Goal: Task Accomplishment & Management: Use online tool/utility

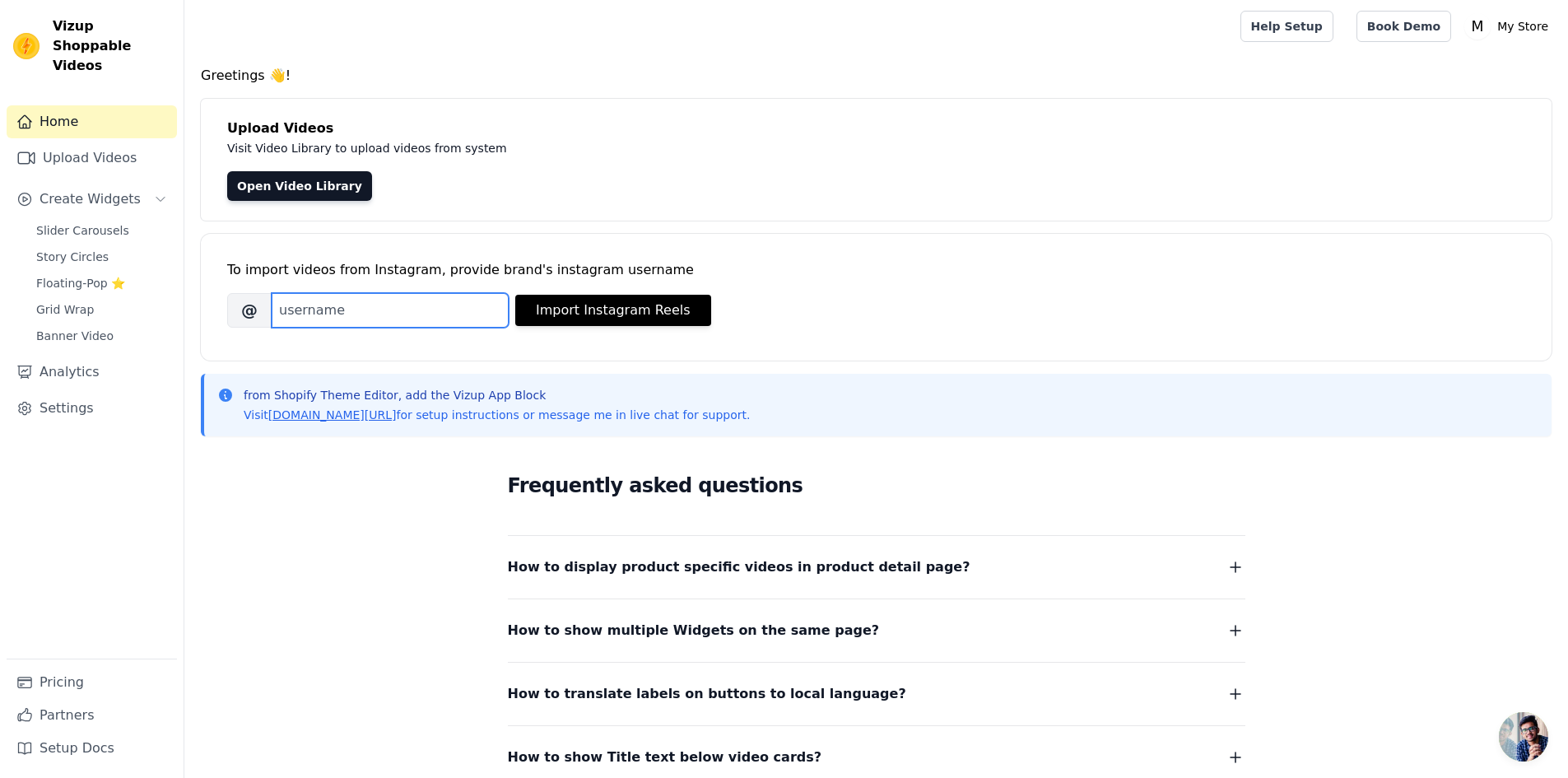
click at [369, 299] on input "Brand's Instagram Username" at bounding box center [390, 311] width 237 height 35
paste input "kol_on_kini_ornaments"
type input "kol_on_kini_ornaments"
click at [601, 303] on button "Import Instagram Reels" at bounding box center [613, 311] width 196 height 32
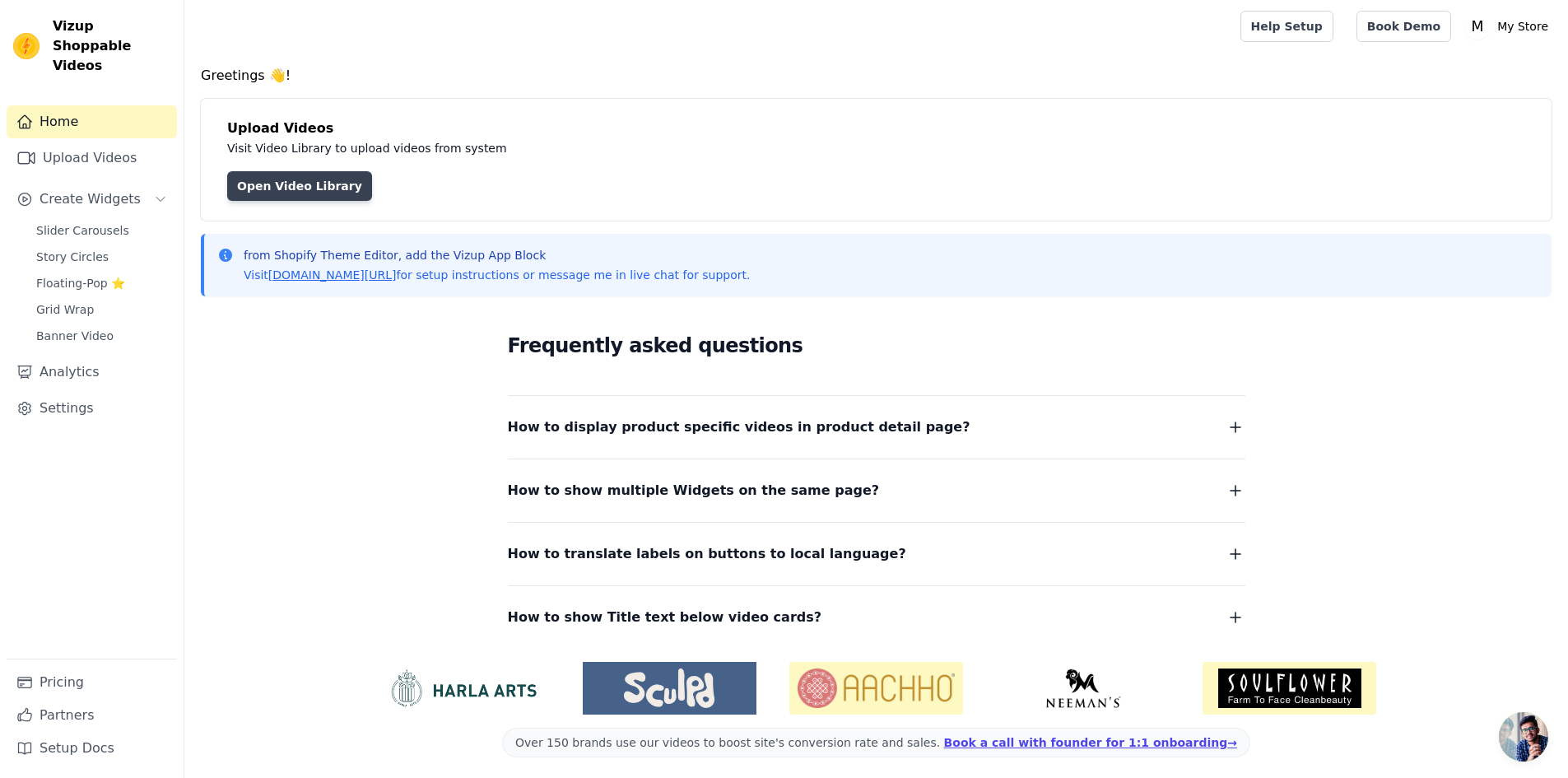
click at [343, 190] on link "Open Video Library" at bounding box center [299, 186] width 145 height 30
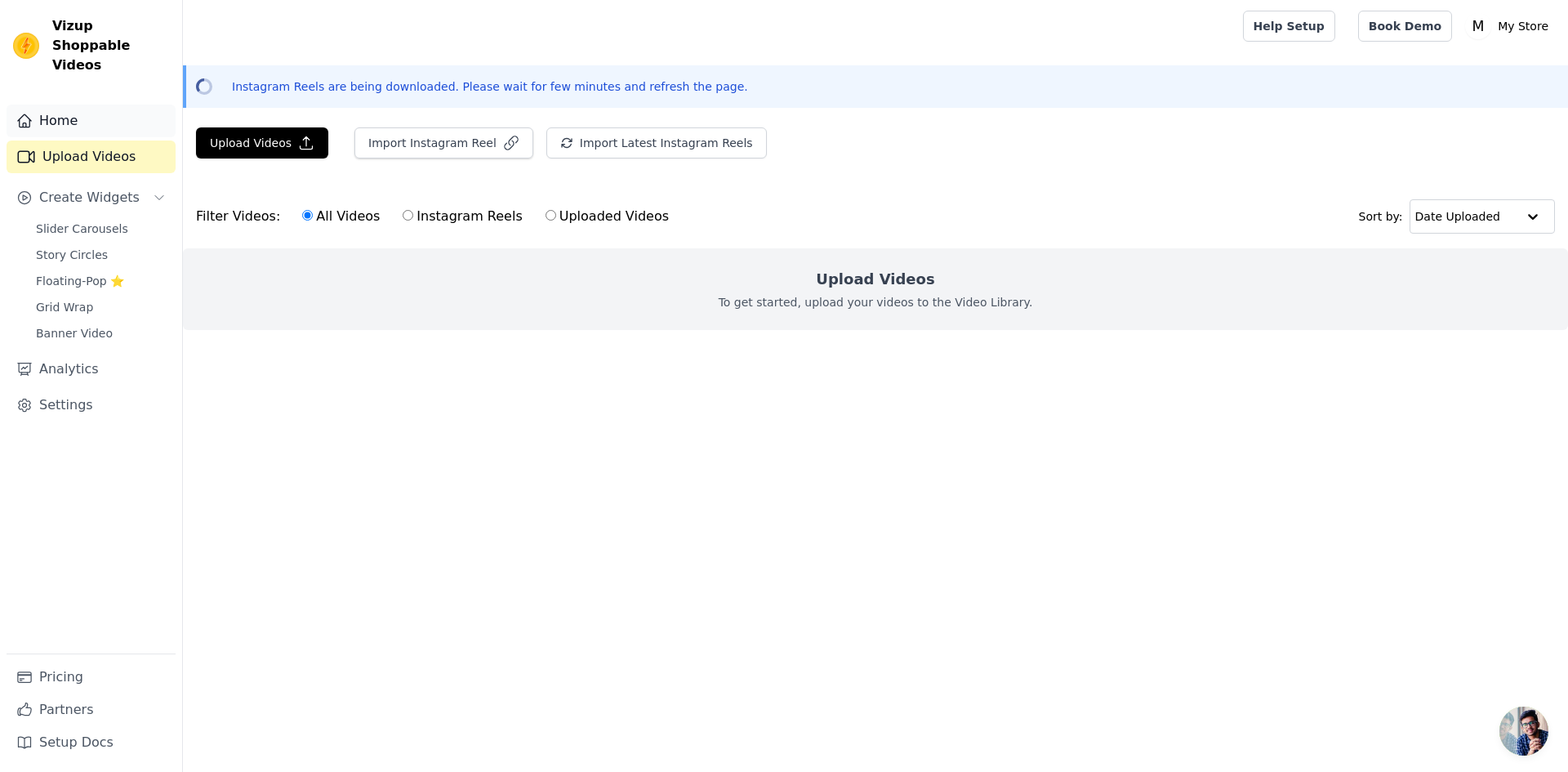
click at [66, 106] on link "Home" at bounding box center [91, 121] width 169 height 33
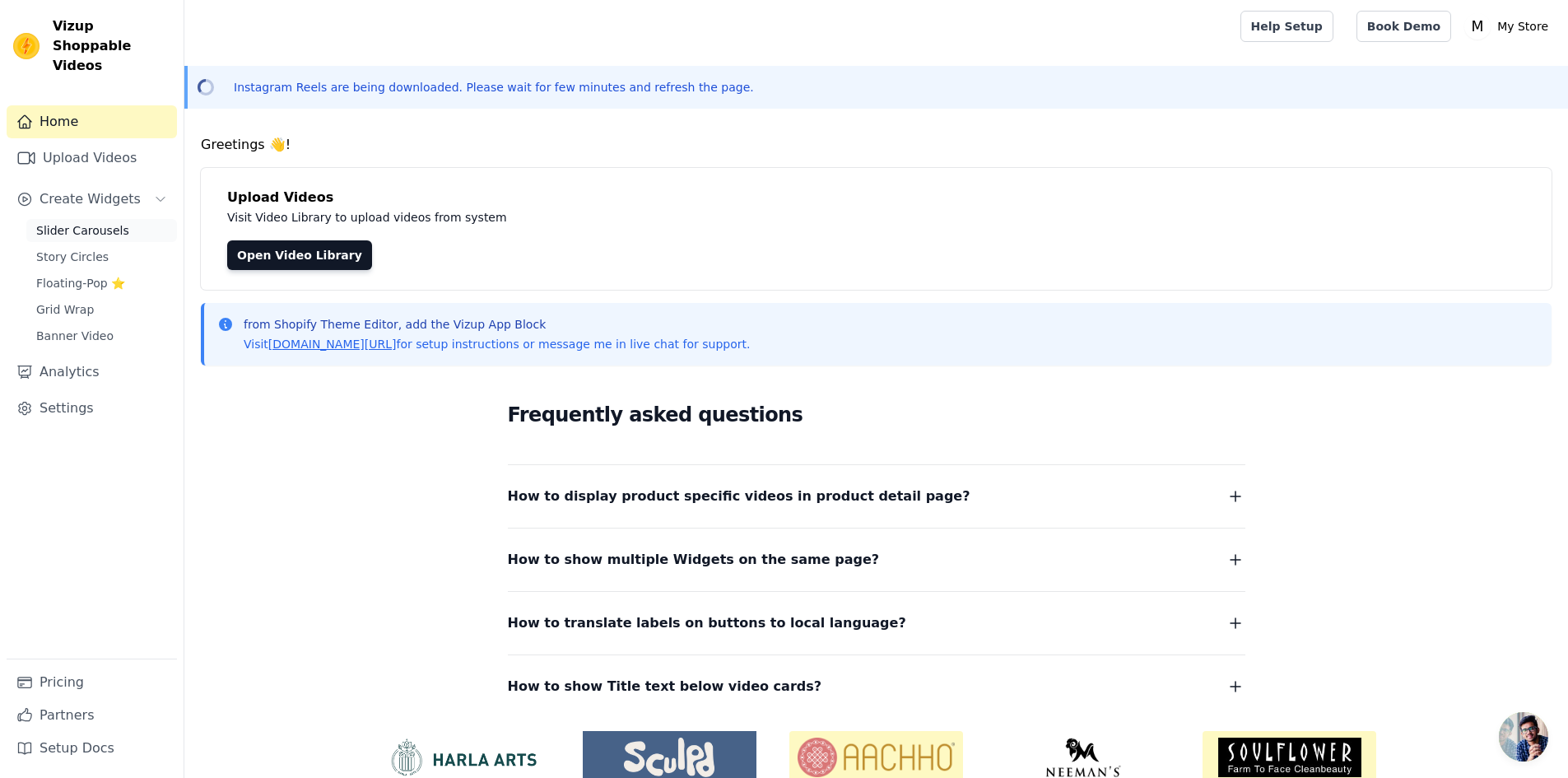
click at [118, 219] on link "Slider Carousels" at bounding box center [101, 230] width 150 height 23
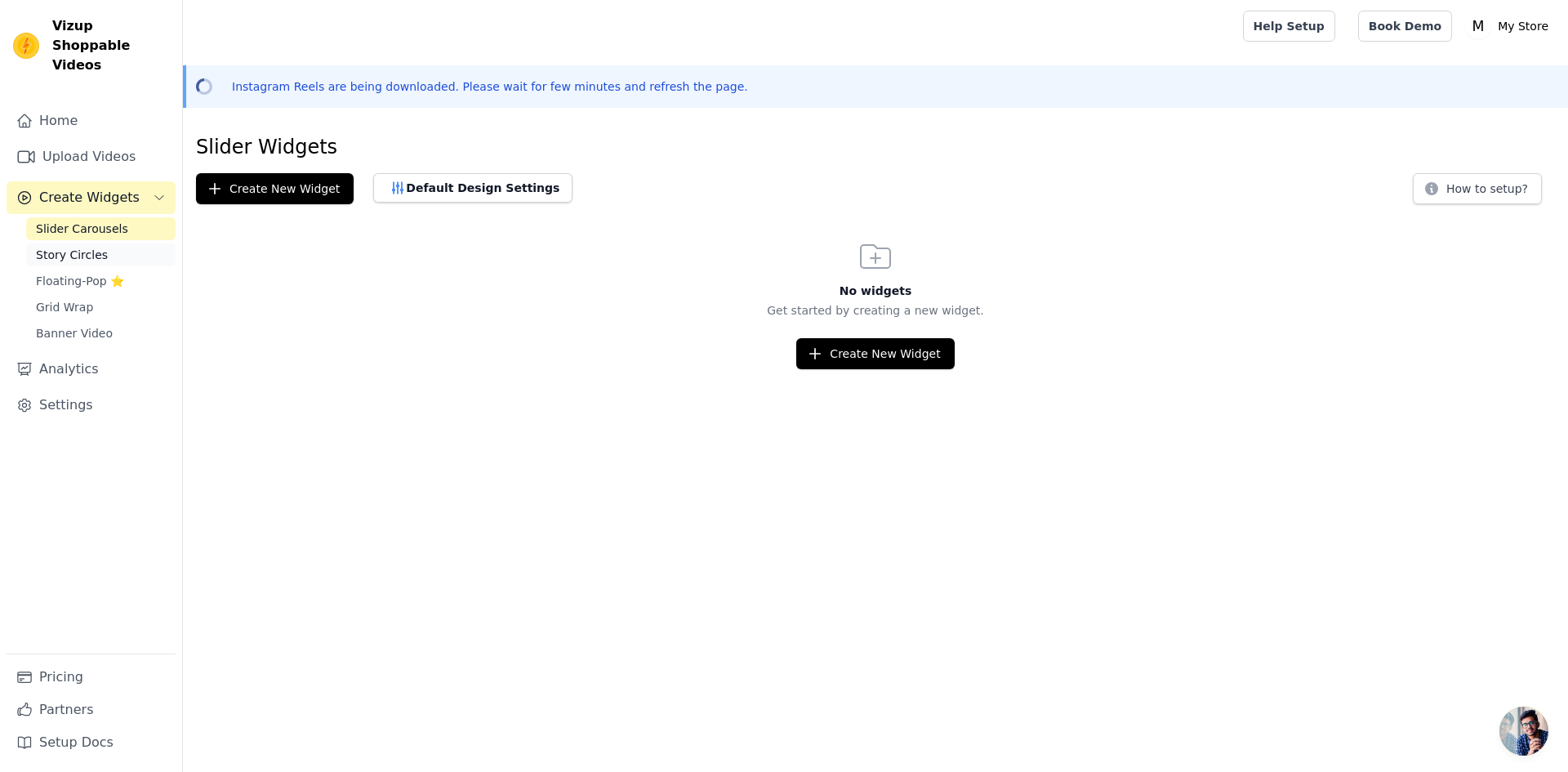
click at [97, 247] on span "Story Circles" at bounding box center [72, 255] width 72 height 16
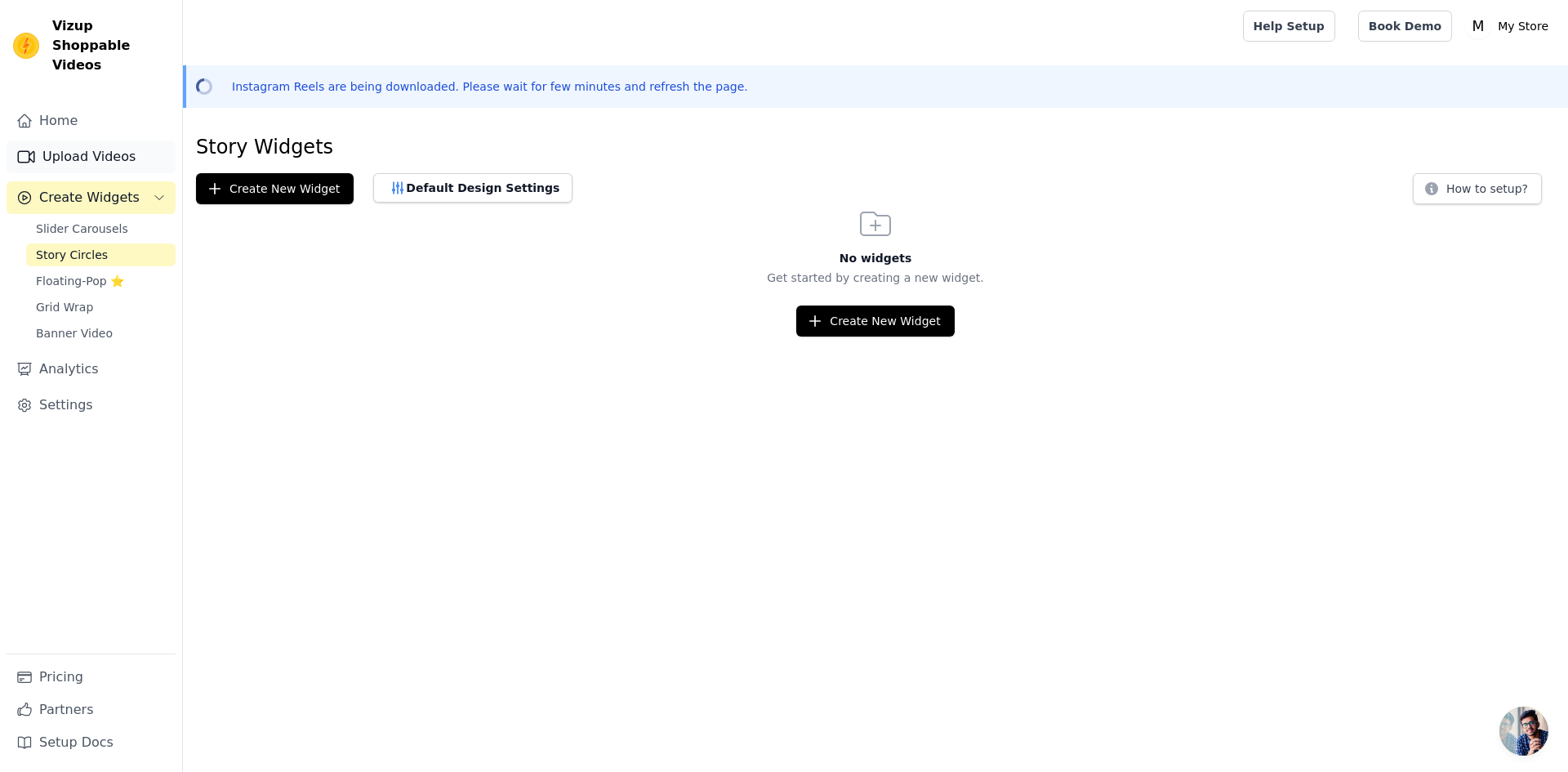
click at [106, 140] on link "Upload Videos" at bounding box center [91, 157] width 169 height 33
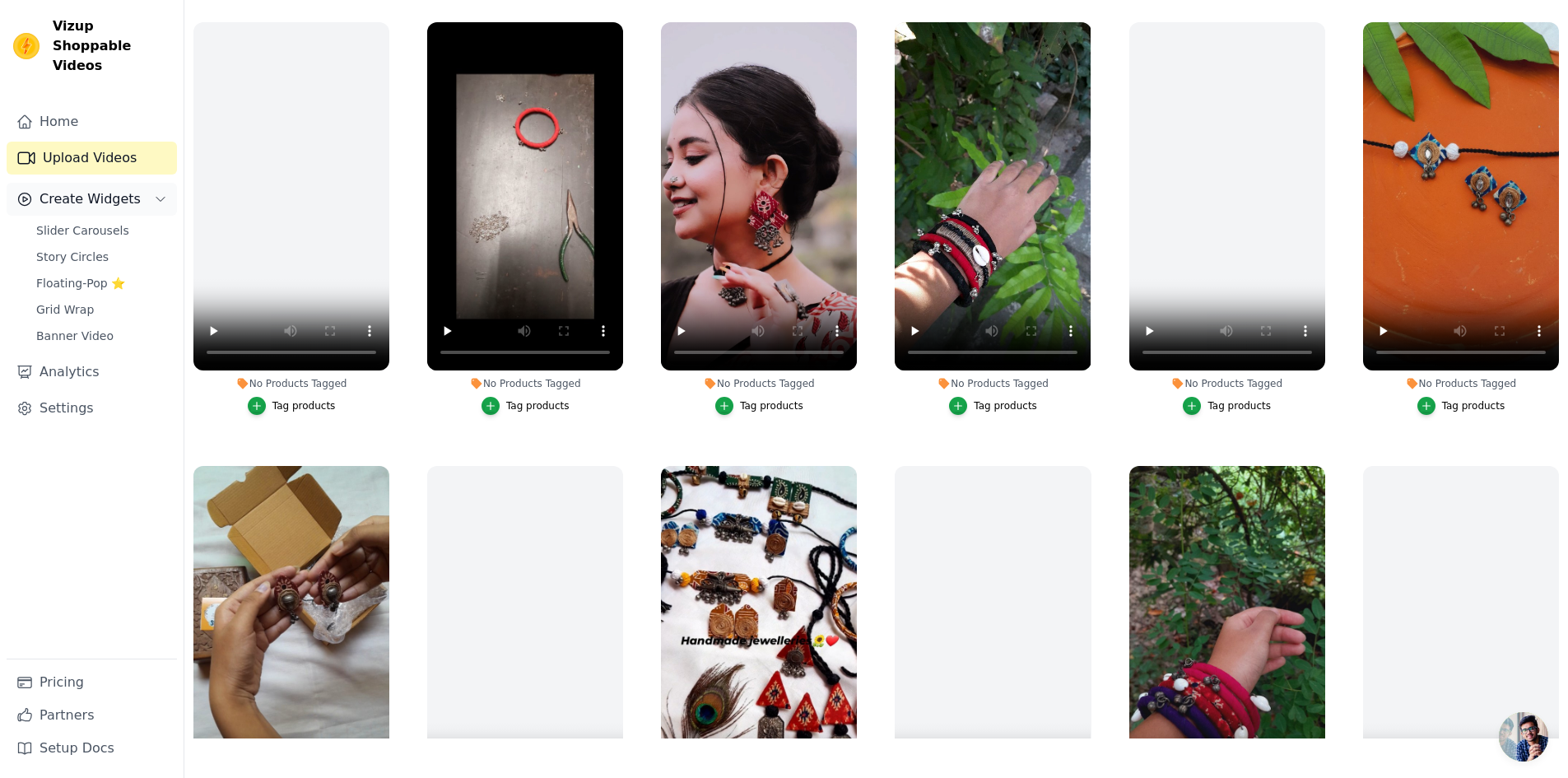
click at [132, 183] on button "Create Widgets" at bounding box center [91, 199] width 170 height 33
click at [117, 219] on link "Slider Carousels" at bounding box center [101, 230] width 150 height 23
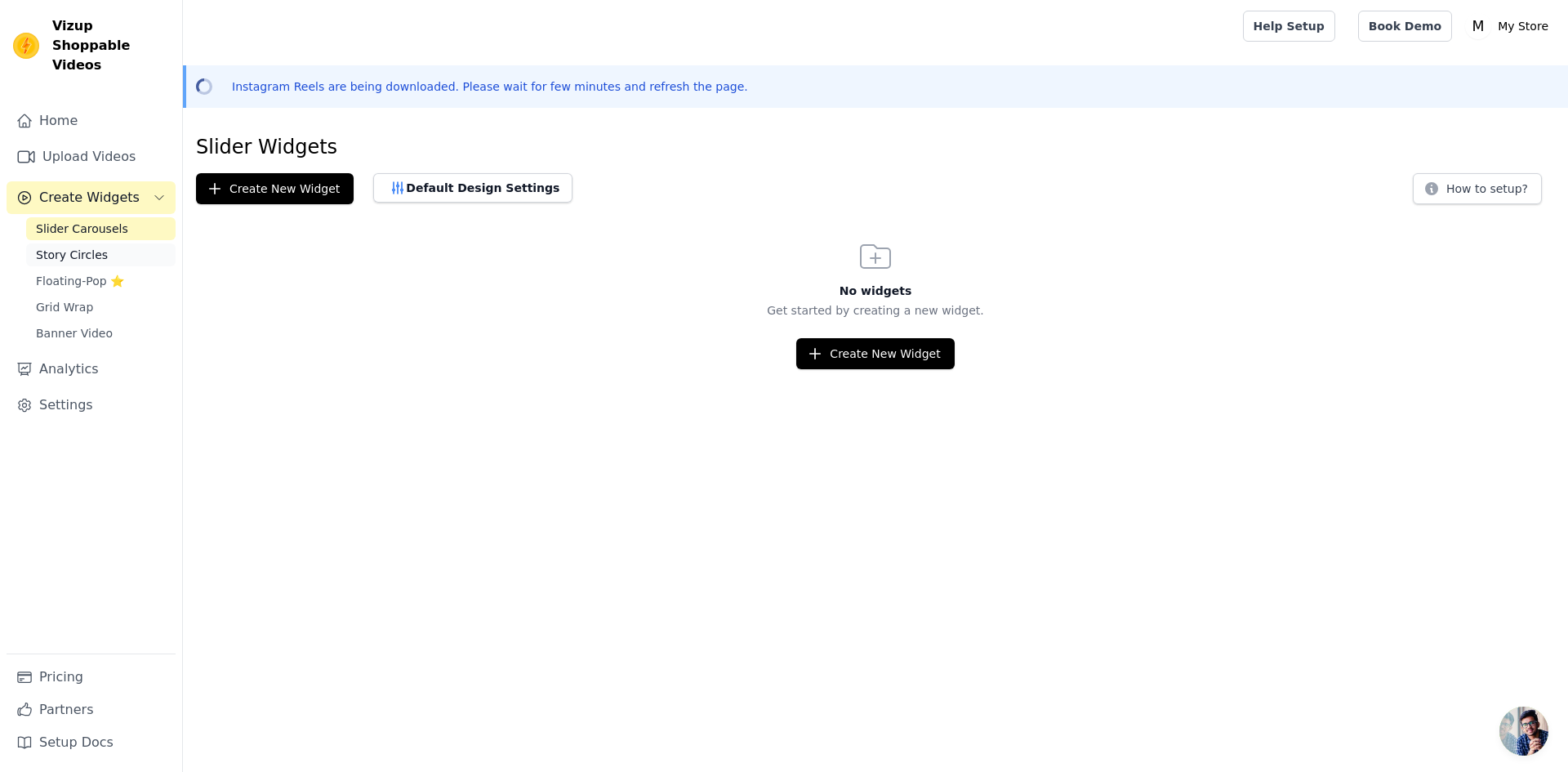
click at [112, 243] on link "Story Circles" at bounding box center [101, 255] width 149 height 23
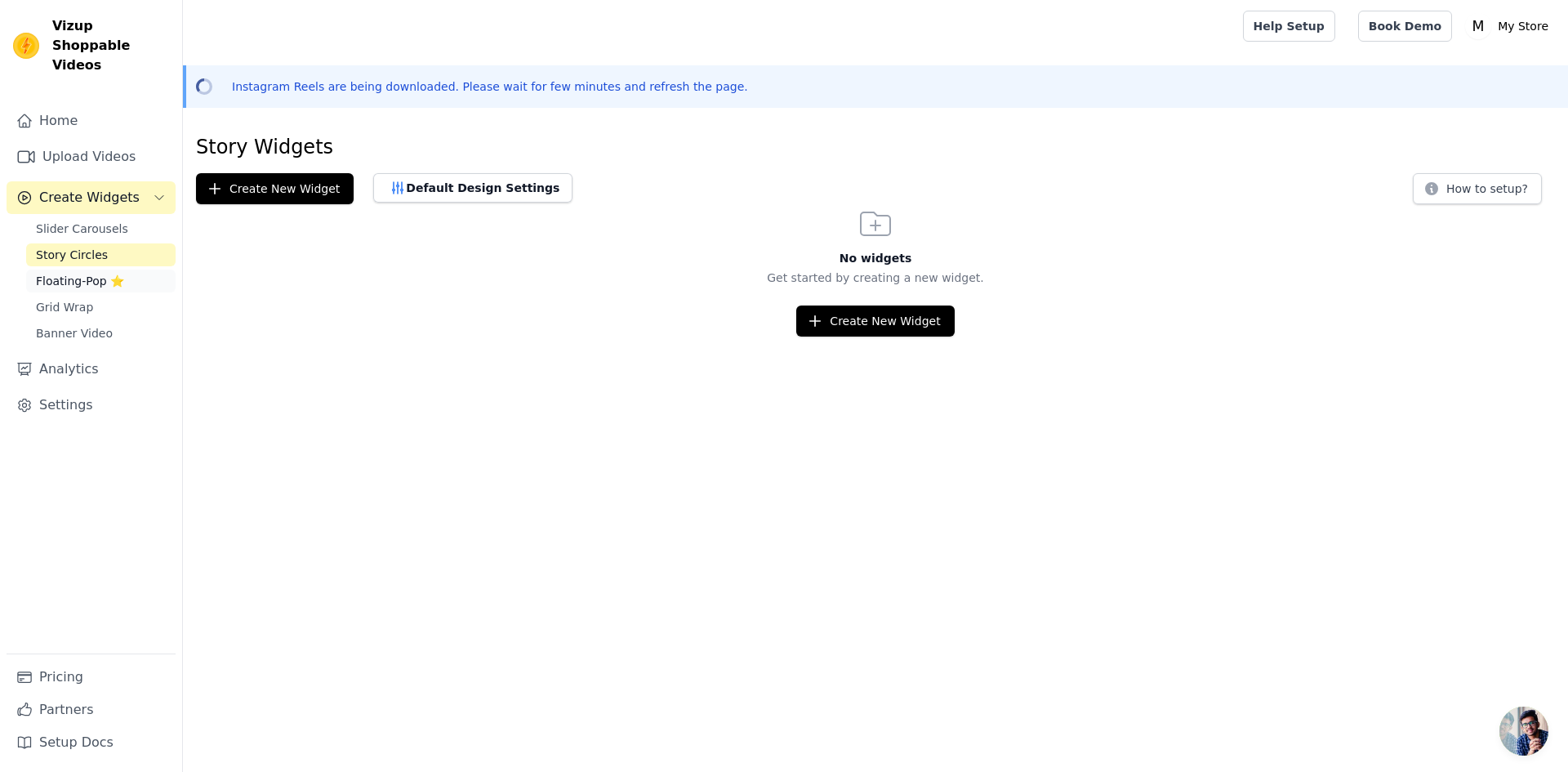
click at [89, 273] on span "Floating-Pop ⭐" at bounding box center [80, 281] width 88 height 16
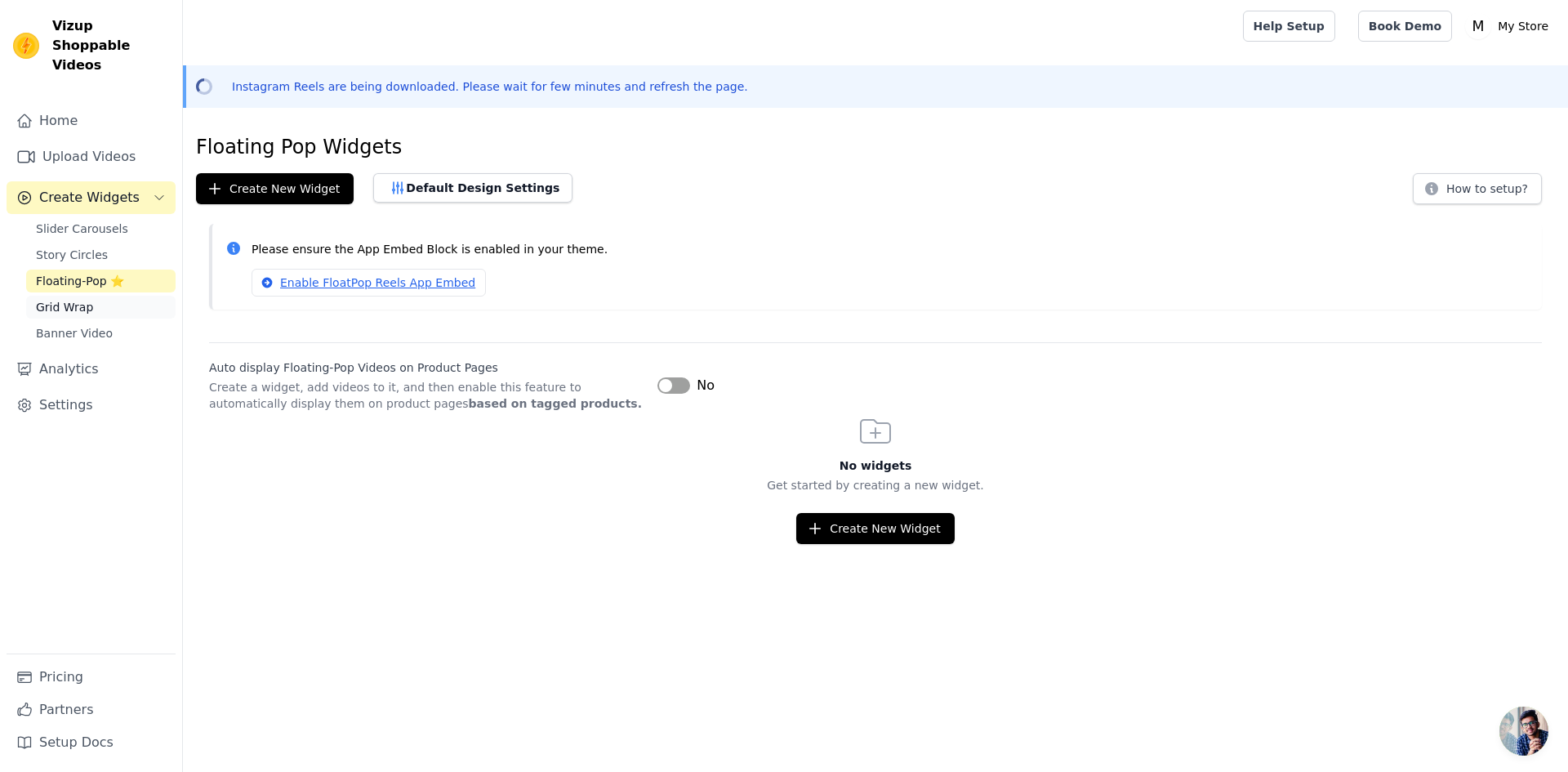
click at [77, 299] on span "Grid Wrap" at bounding box center [64, 308] width 57 height 16
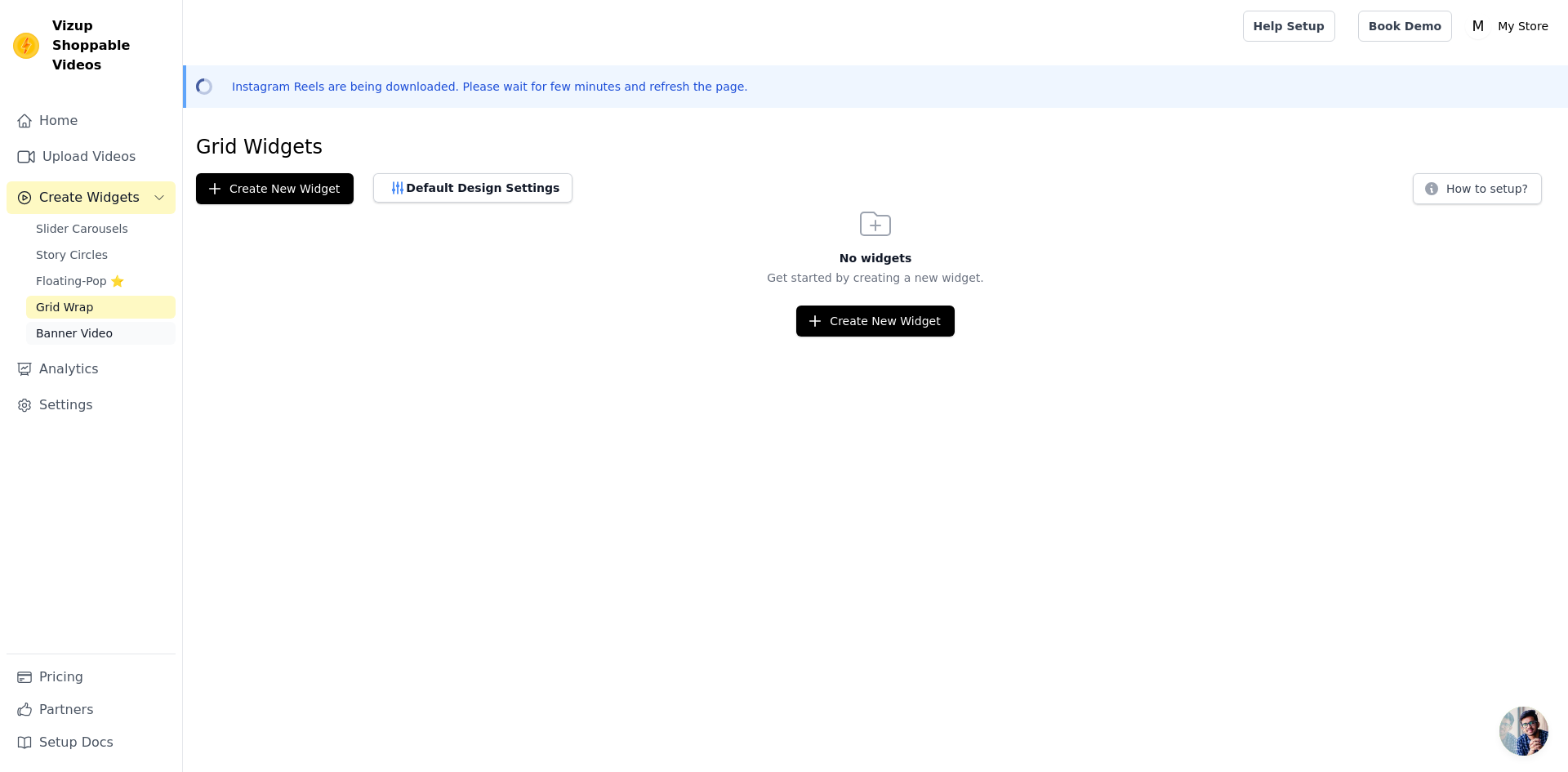
click at [74, 322] on link "Banner Video" at bounding box center [101, 333] width 149 height 23
click at [86, 188] on span "Create Widgets" at bounding box center [90, 198] width 101 height 20
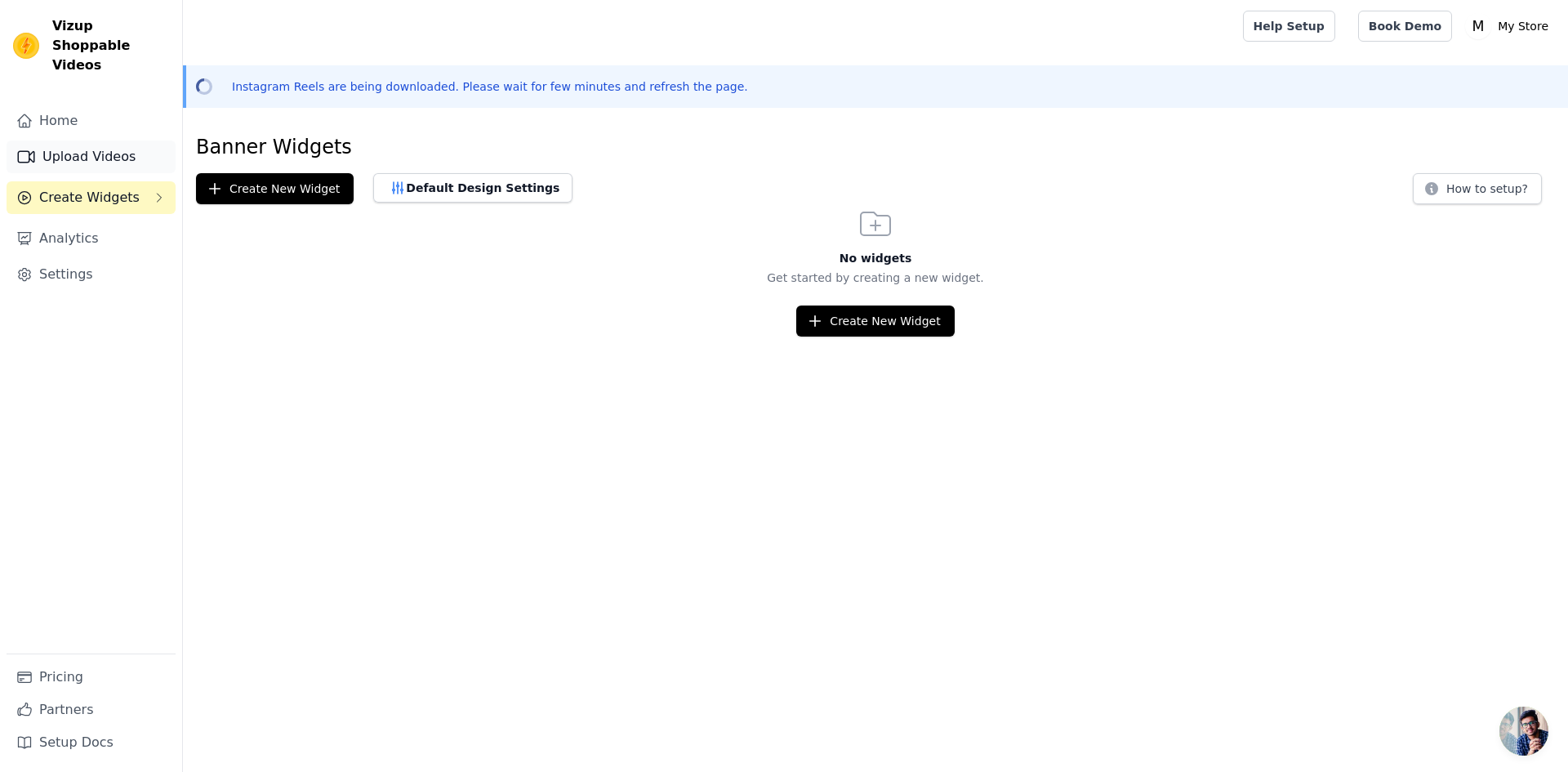
click at [82, 140] on link "Upload Videos" at bounding box center [91, 157] width 169 height 33
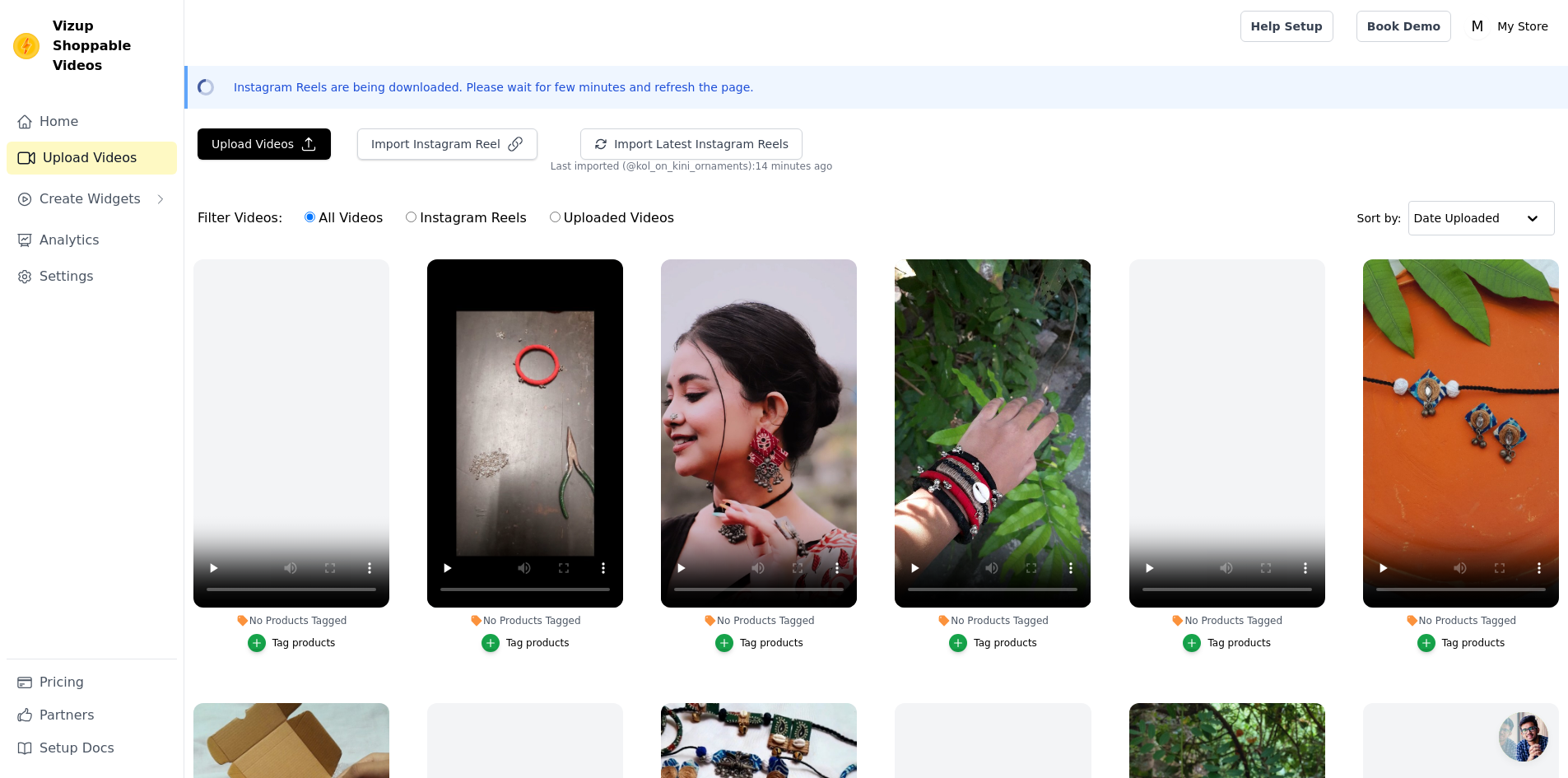
click at [425, 219] on label "Instagram Reels" at bounding box center [465, 219] width 122 height 22
click at [416, 219] on input "Instagram Reels" at bounding box center [410, 217] width 11 height 11
radio input "true"
click at [356, 223] on label "All Videos" at bounding box center [344, 219] width 80 height 22
click at [315, 222] on input "All Videos" at bounding box center [310, 217] width 11 height 11
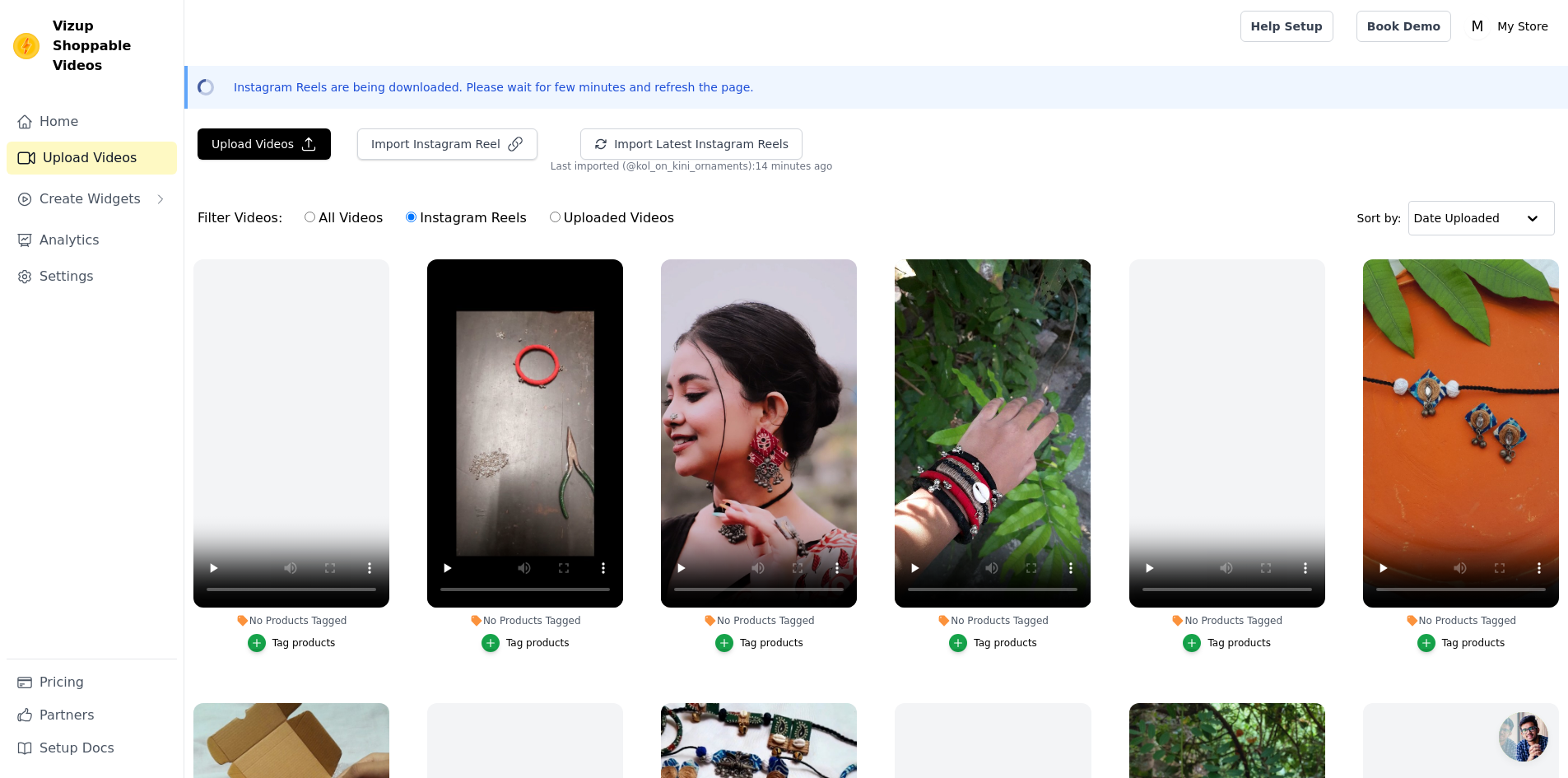
radio input "true"
click at [731, 646] on div "button" at bounding box center [725, 643] width 18 height 18
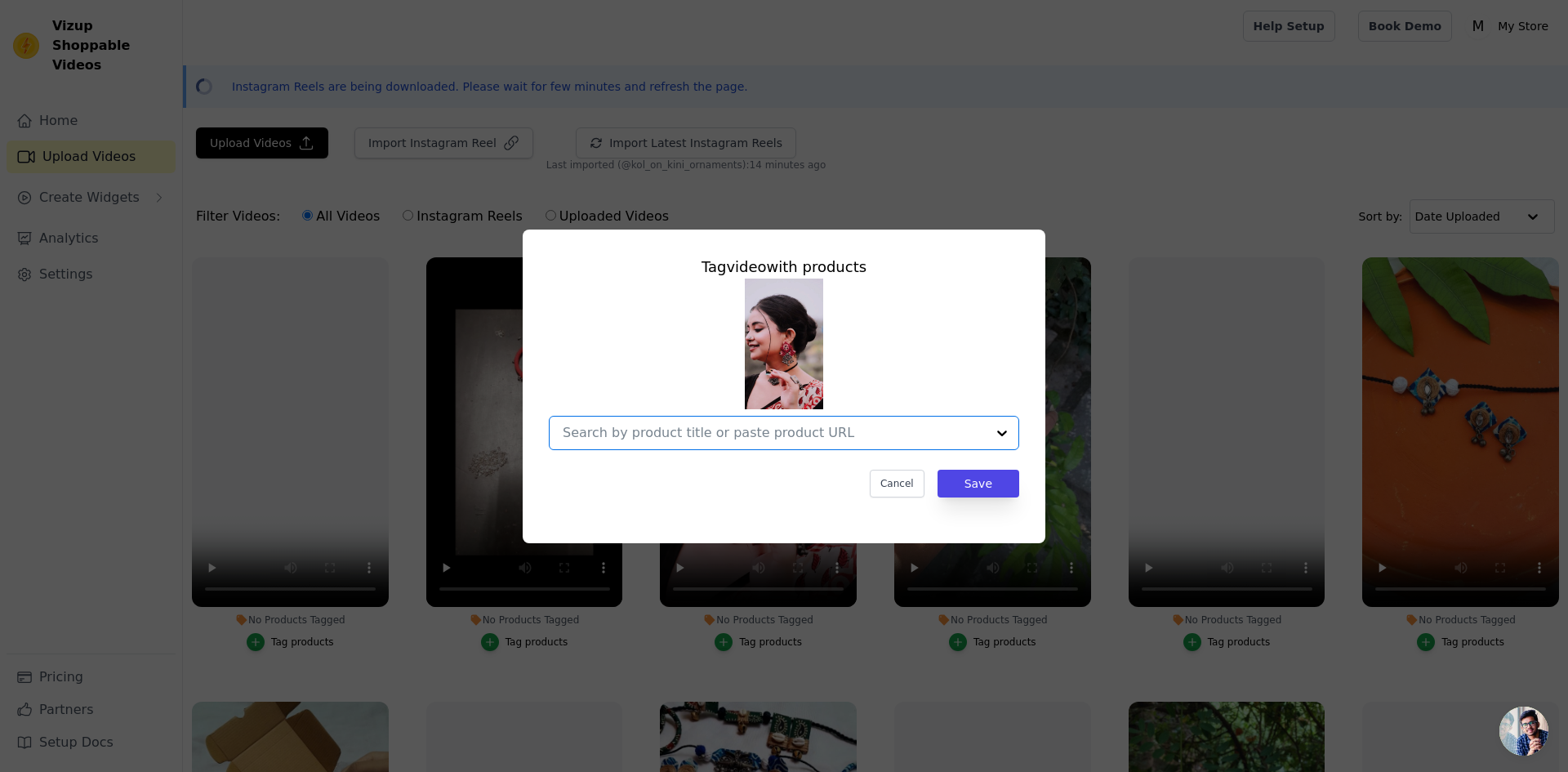
click at [729, 437] on input "No Products Tagged Tag video with products Option undefined, selected. Select i…" at bounding box center [773, 432] width 423 height 16
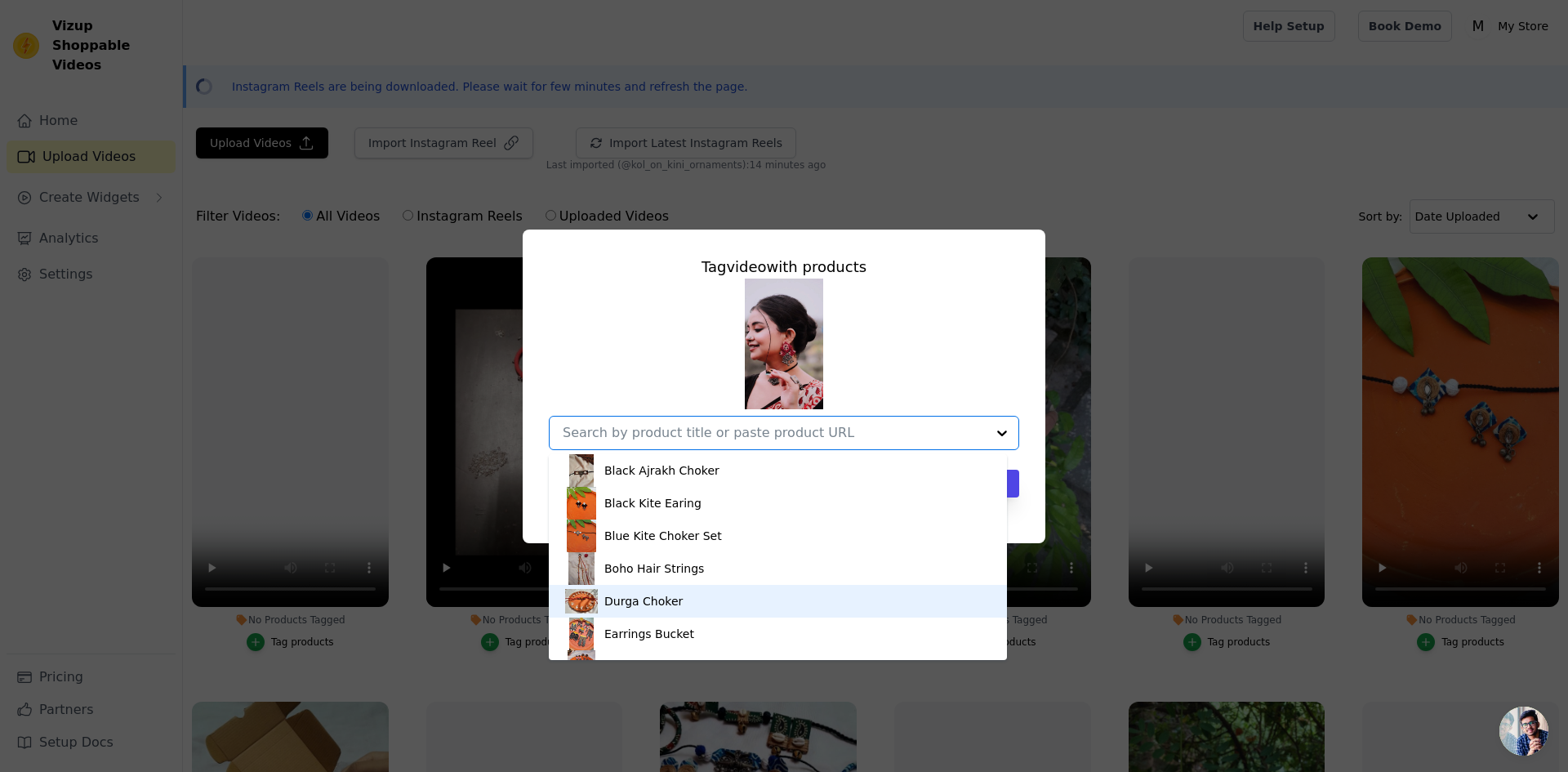
click at [448, 660] on div "Tag video with products Black Ajrakh Choker Black Kite Earing Blue Kite Choker …" at bounding box center [784, 386] width 1568 height 772
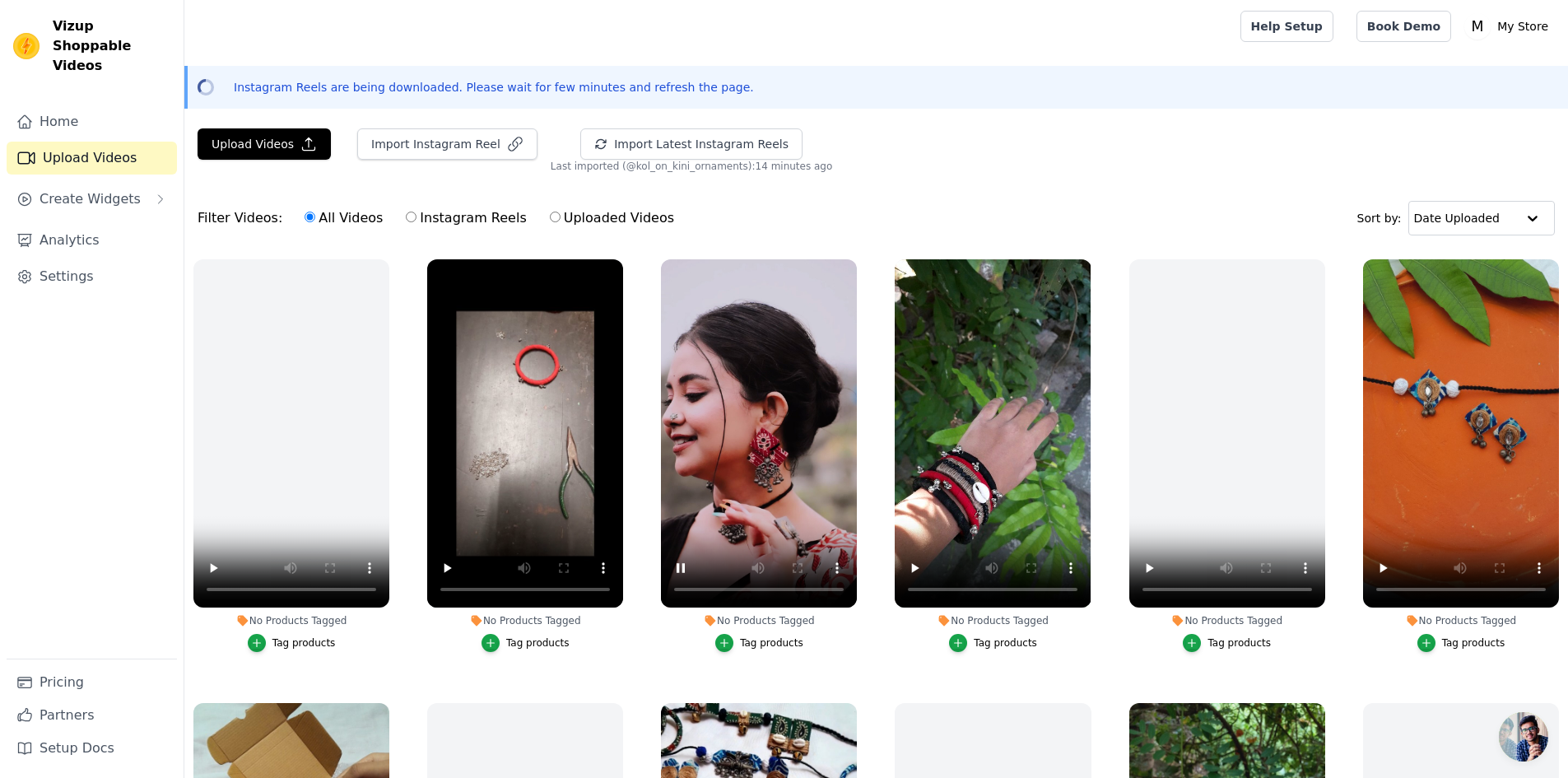
click at [744, 644] on div "Tag products" at bounding box center [772, 643] width 63 height 13
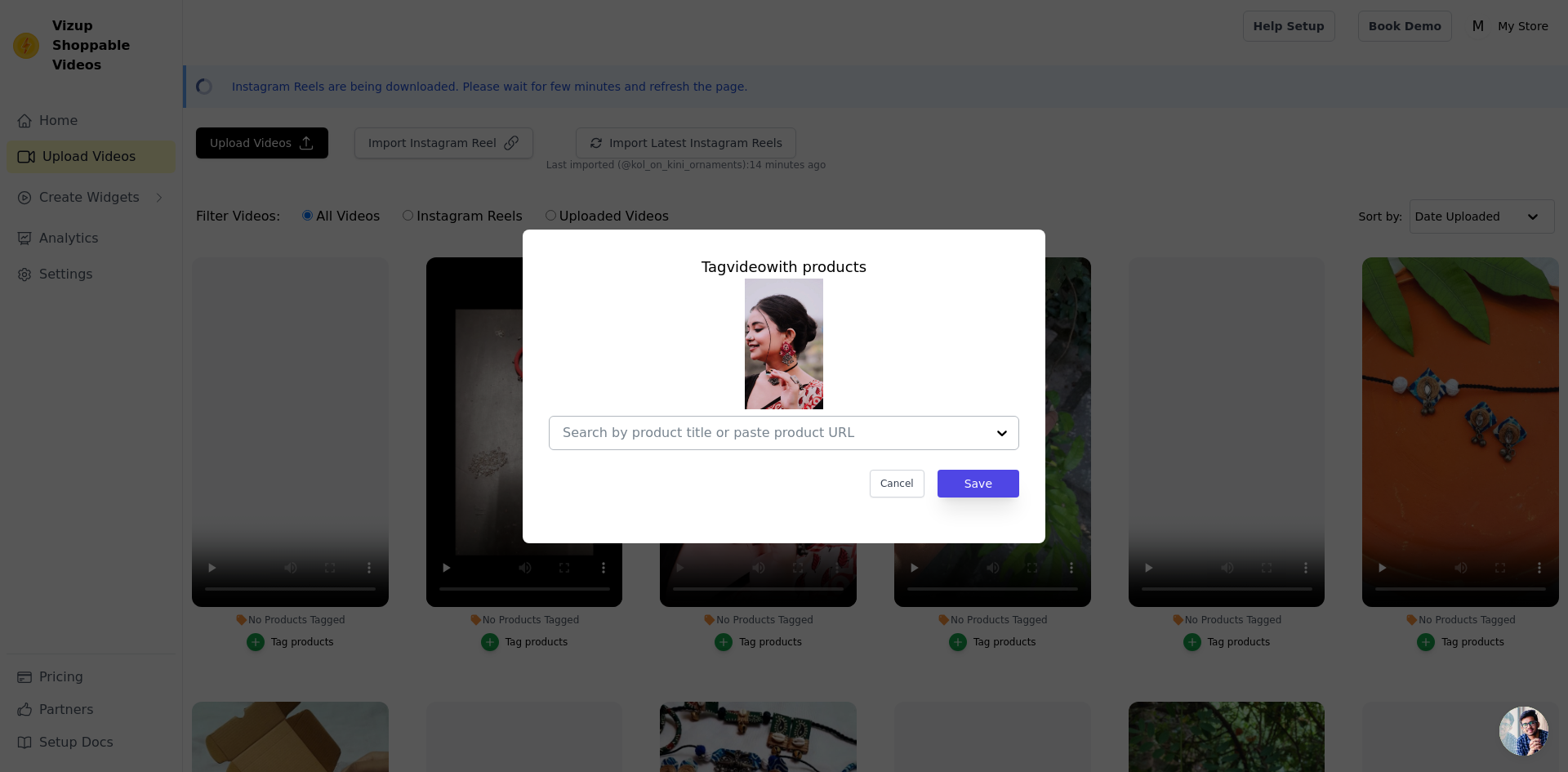
click at [754, 434] on input "No Products Tagged Tag video with products Cancel Save Tag products" at bounding box center [773, 432] width 423 height 16
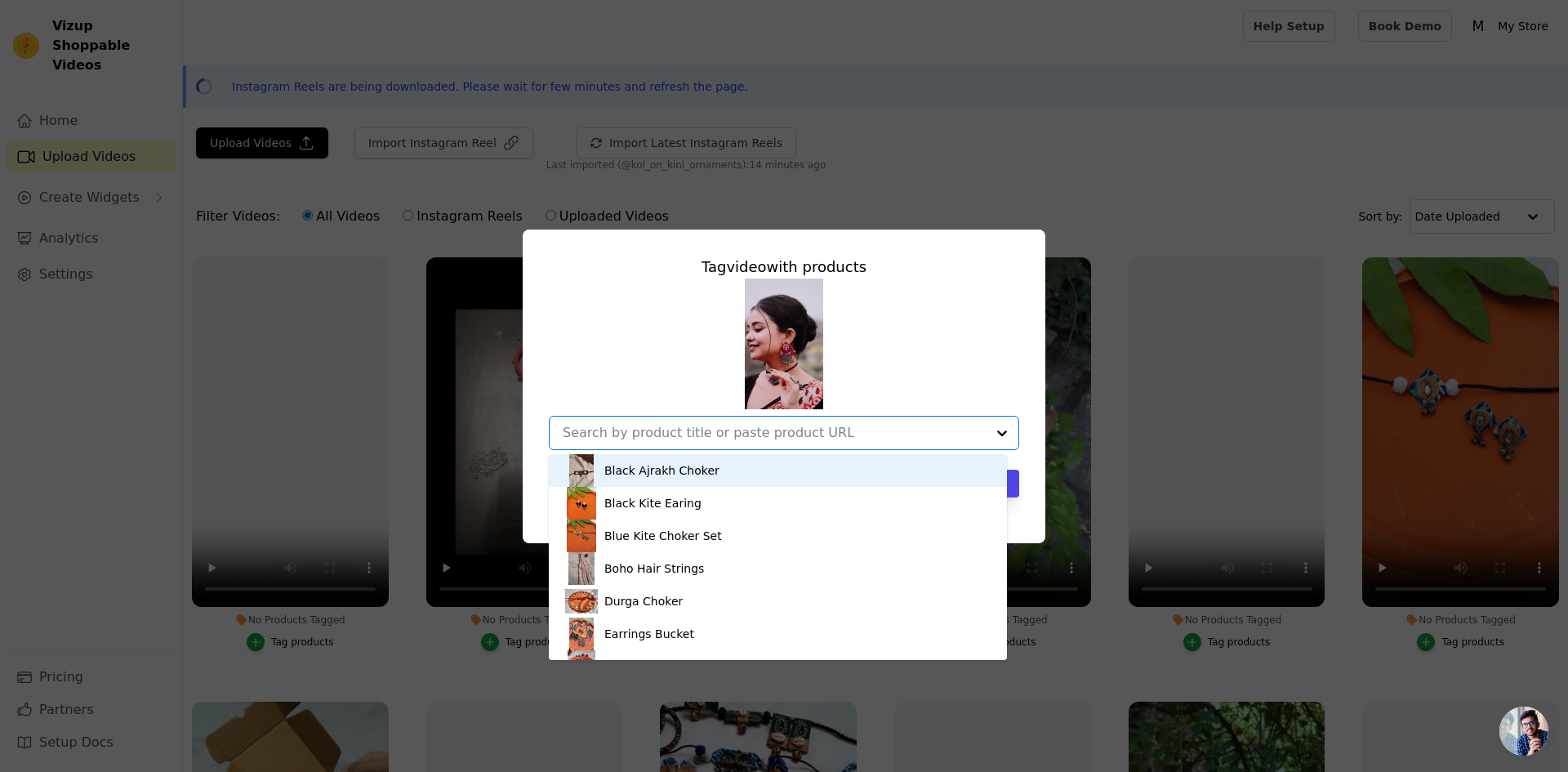
click at [664, 481] on div "Black Ajrakh Choker" at bounding box center [777, 471] width 425 height 33
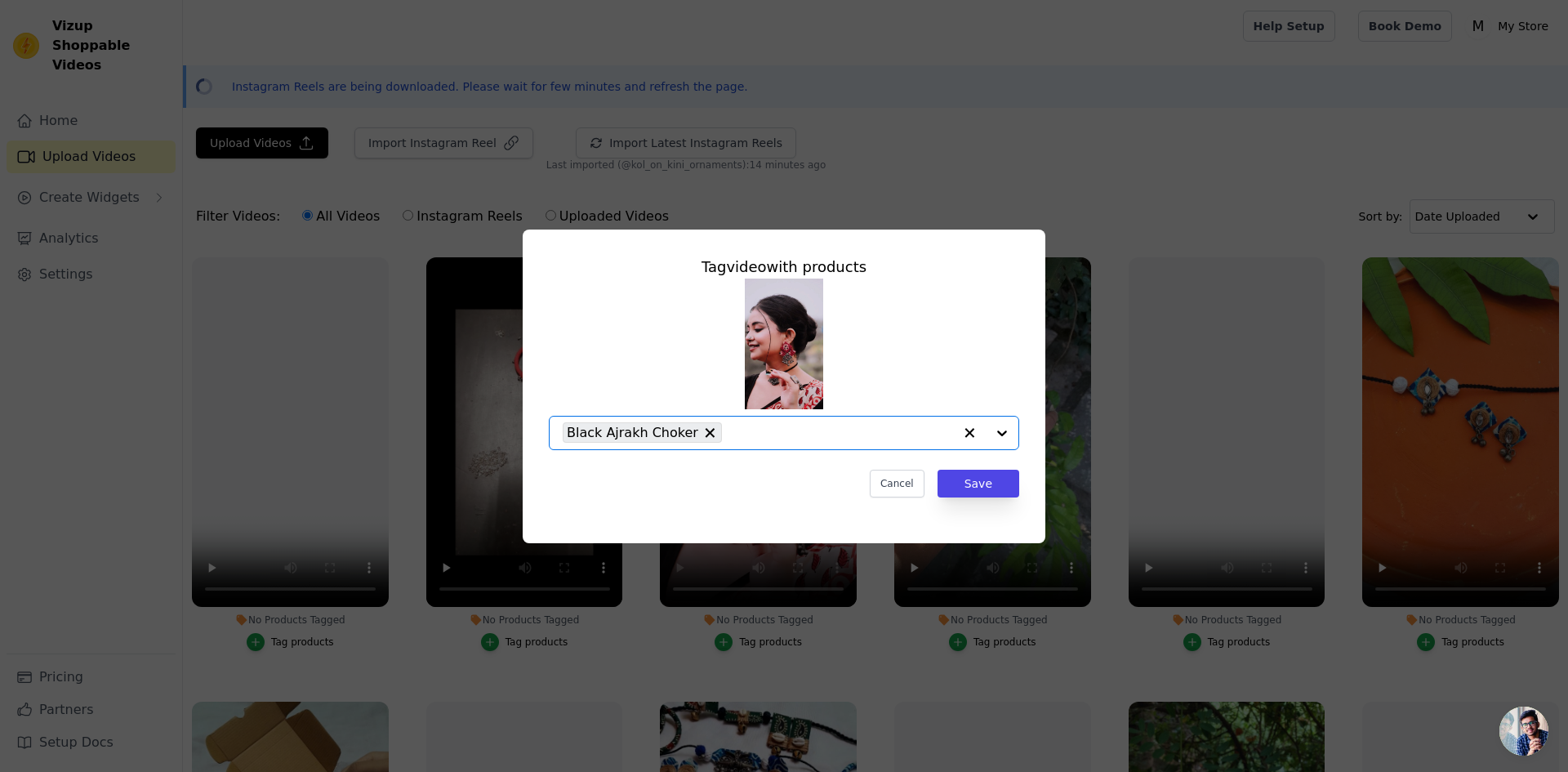
click at [797, 438] on input "No Products Tagged Tag video with products Option Black Ajrakh Choker, selected…" at bounding box center [842, 432] width 223 height 16
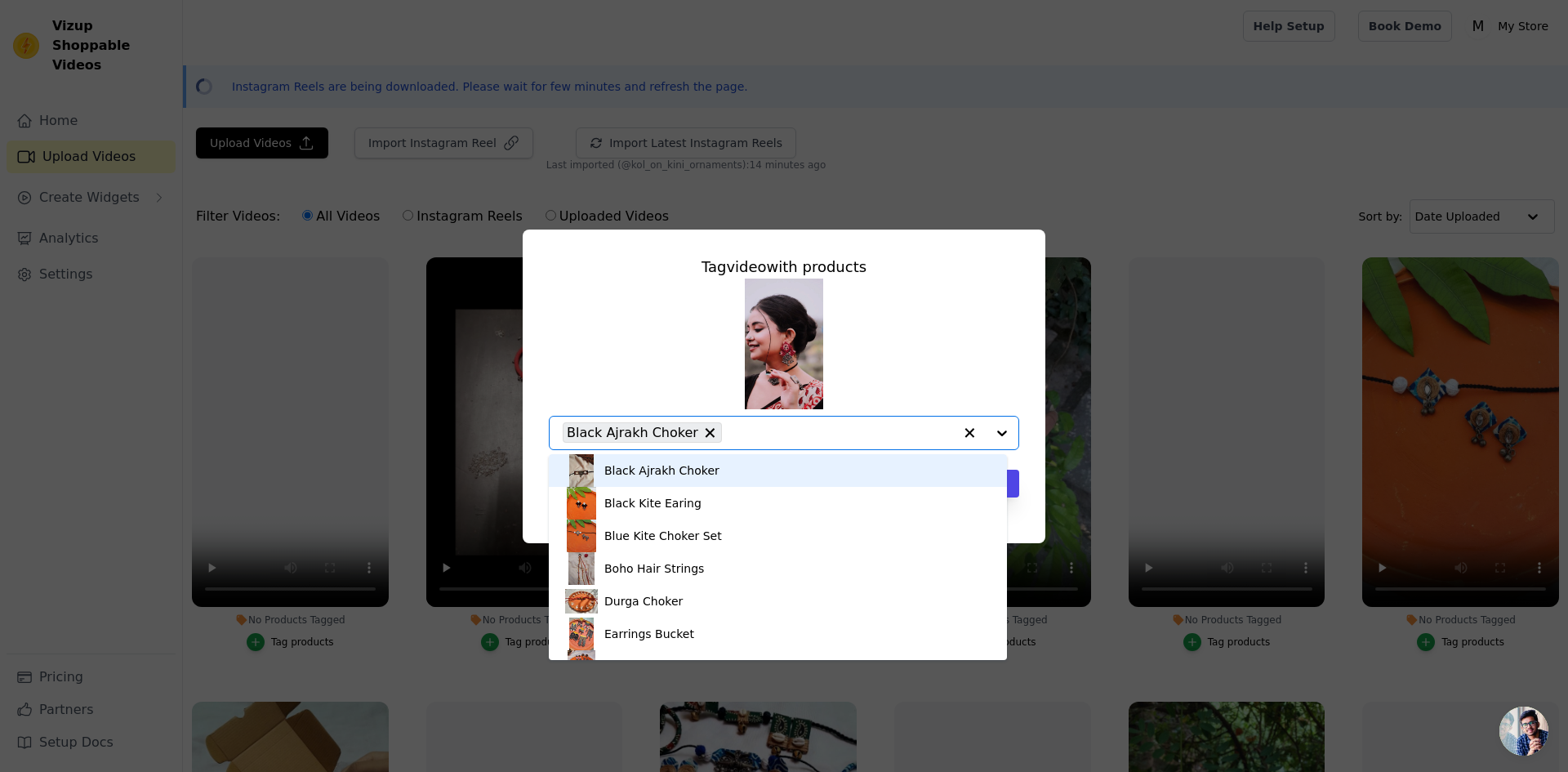
click at [1002, 432] on div at bounding box center [985, 433] width 65 height 33
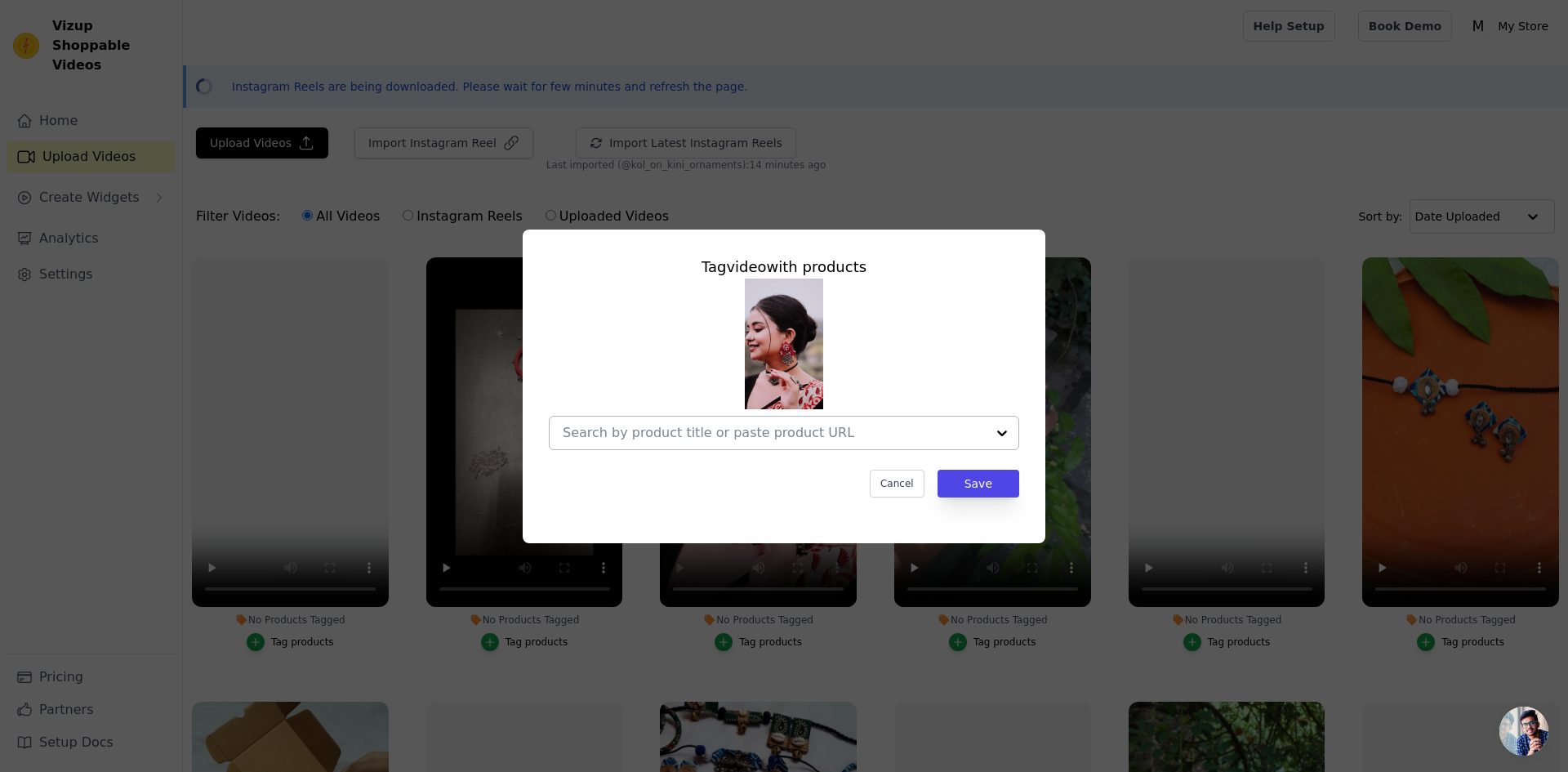
click at [849, 430] on input "No Products Tagged Tag video with products Cancel Save Tag products" at bounding box center [773, 432] width 423 height 16
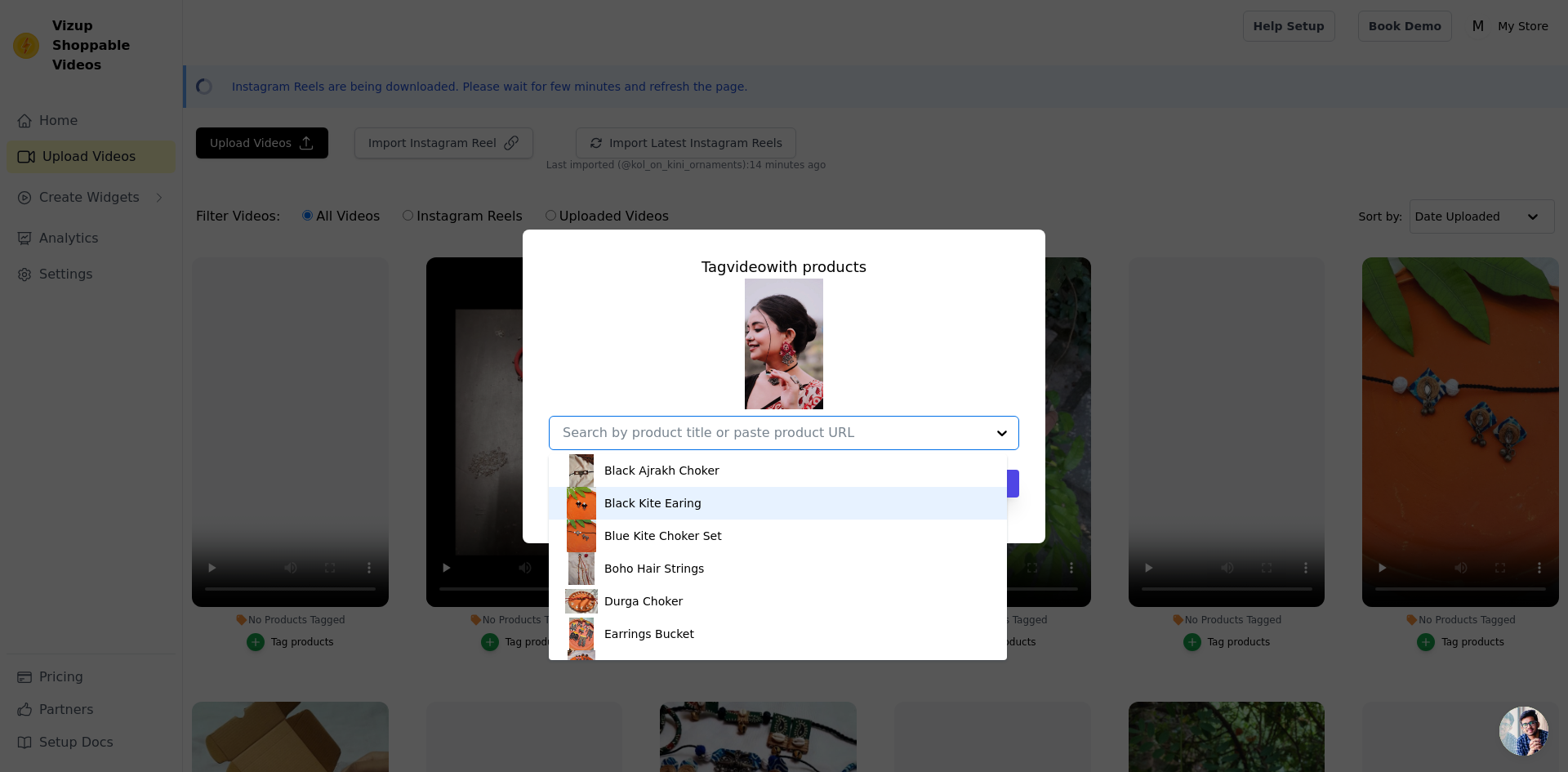
click at [692, 509] on div "Black Kite Earing" at bounding box center [777, 503] width 425 height 33
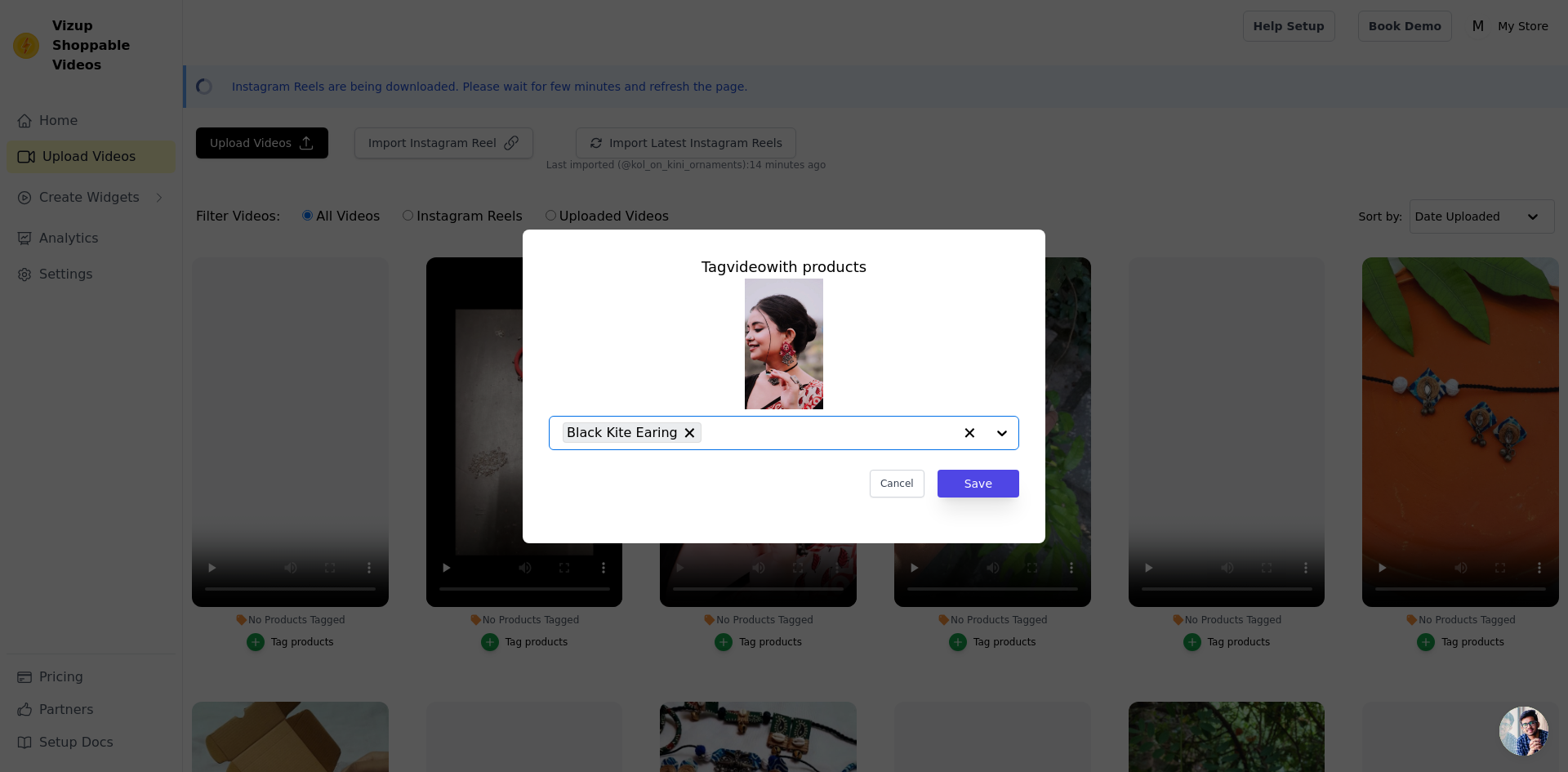
click at [755, 434] on input "No Products Tagged Tag video with products Option Black Kite Earing, selected. …" at bounding box center [831, 432] width 243 height 16
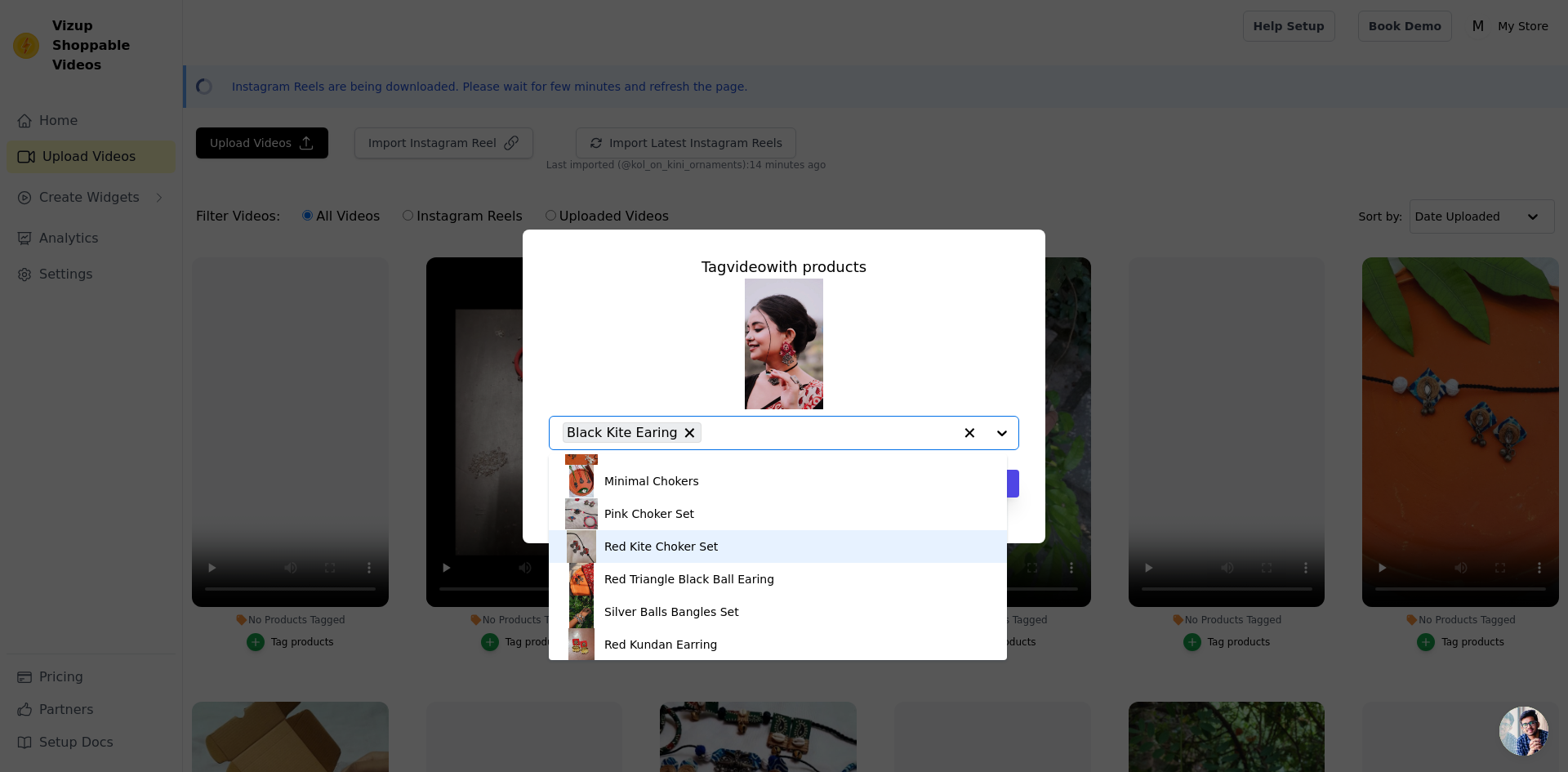
scroll to position [415, 0]
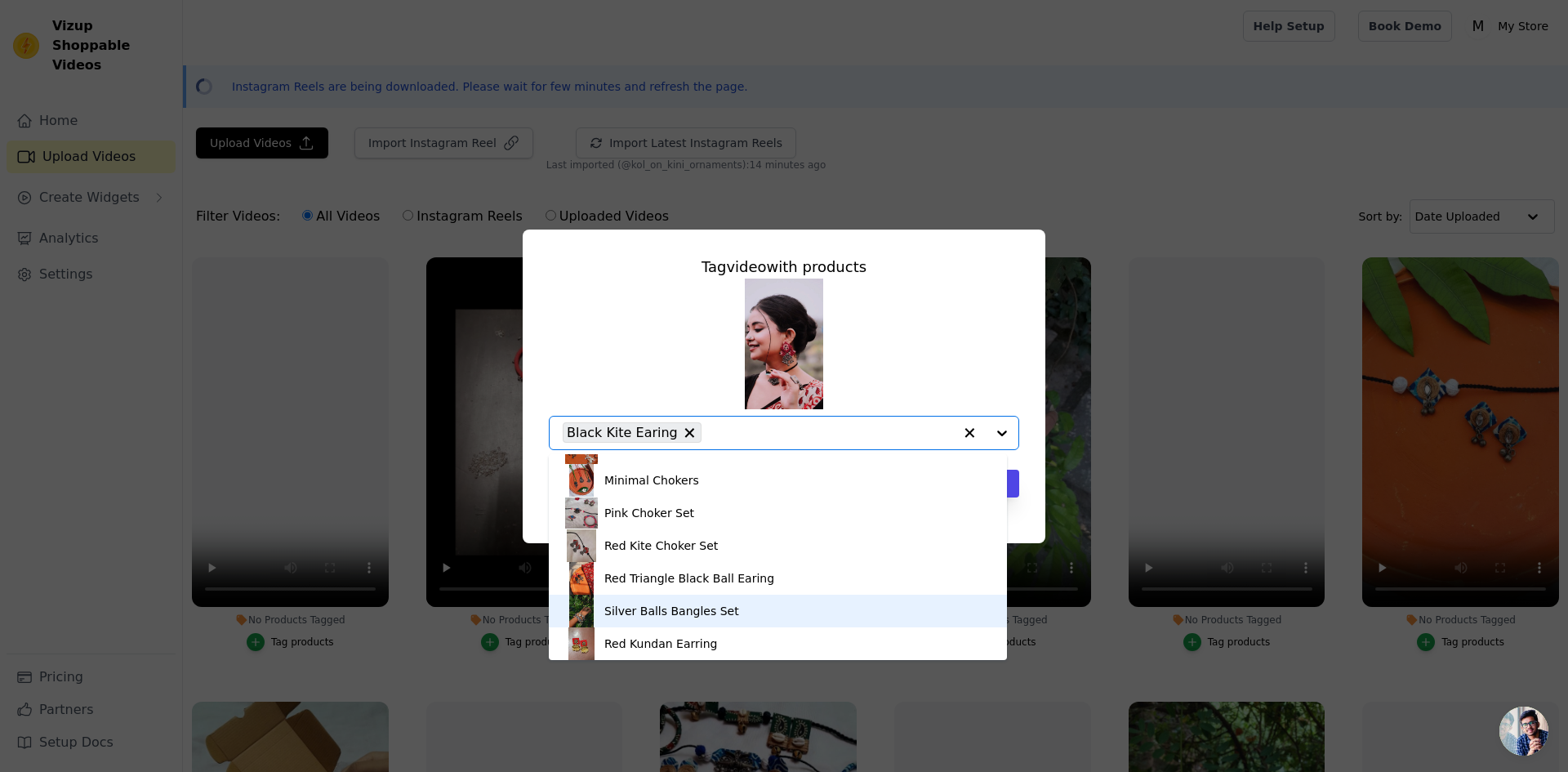
click at [738, 609] on div "Silver Balls Bangles Set" at bounding box center [777, 611] width 425 height 33
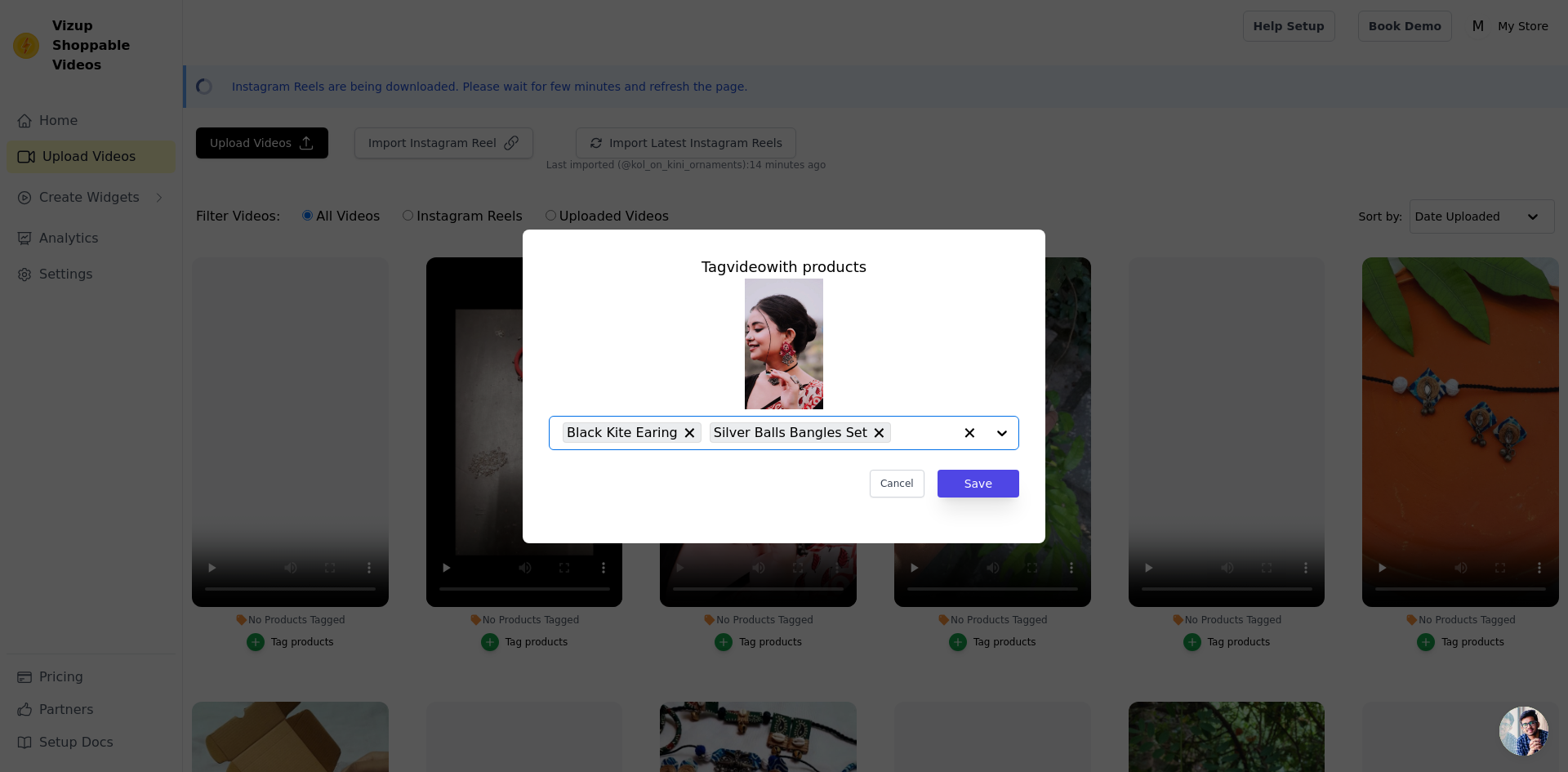
click at [932, 433] on input "No Products Tagged Tag video with products Option Black Kite Earing, Silver Bal…" at bounding box center [926, 432] width 54 height 16
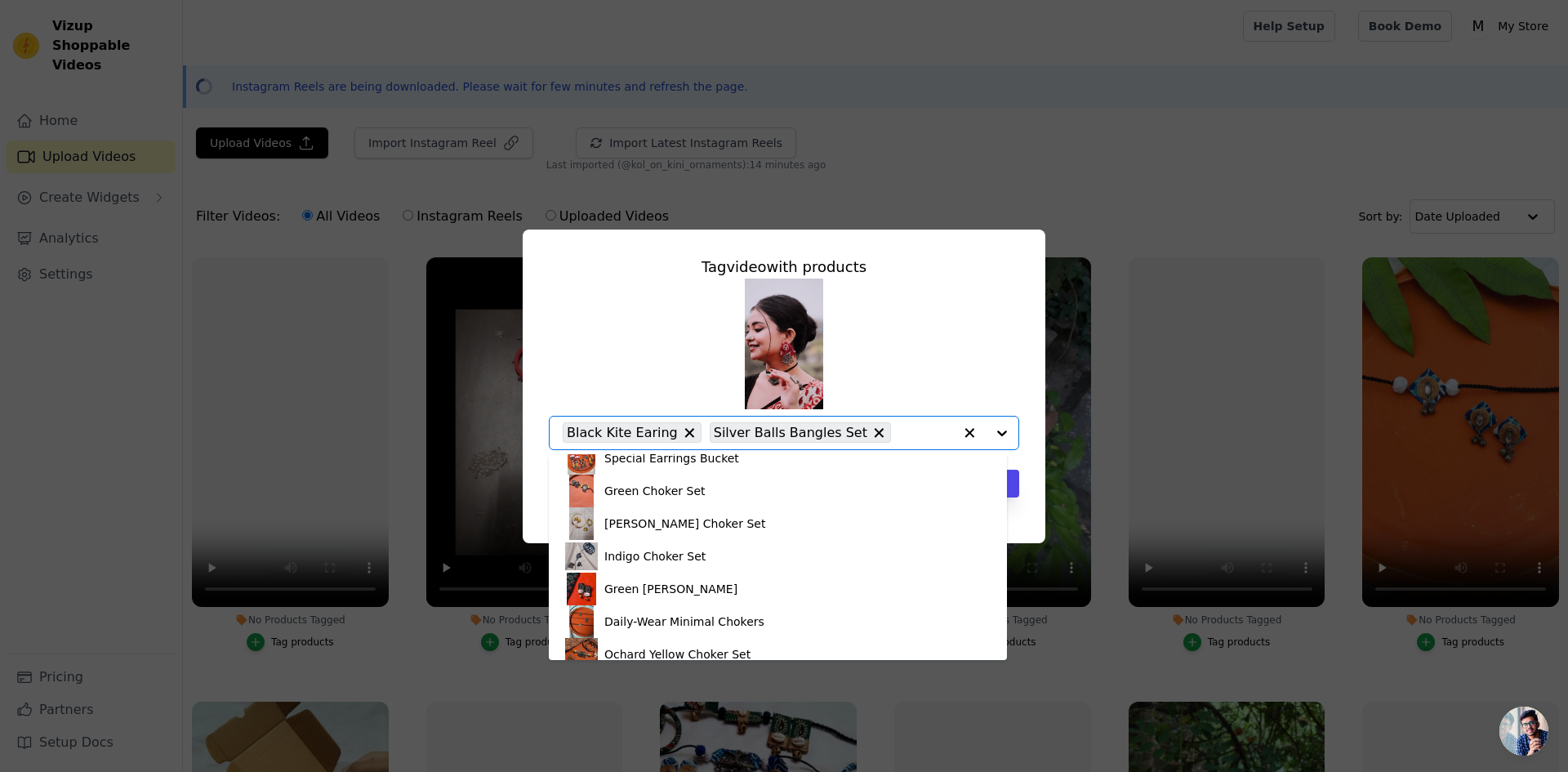
scroll to position [245, 0]
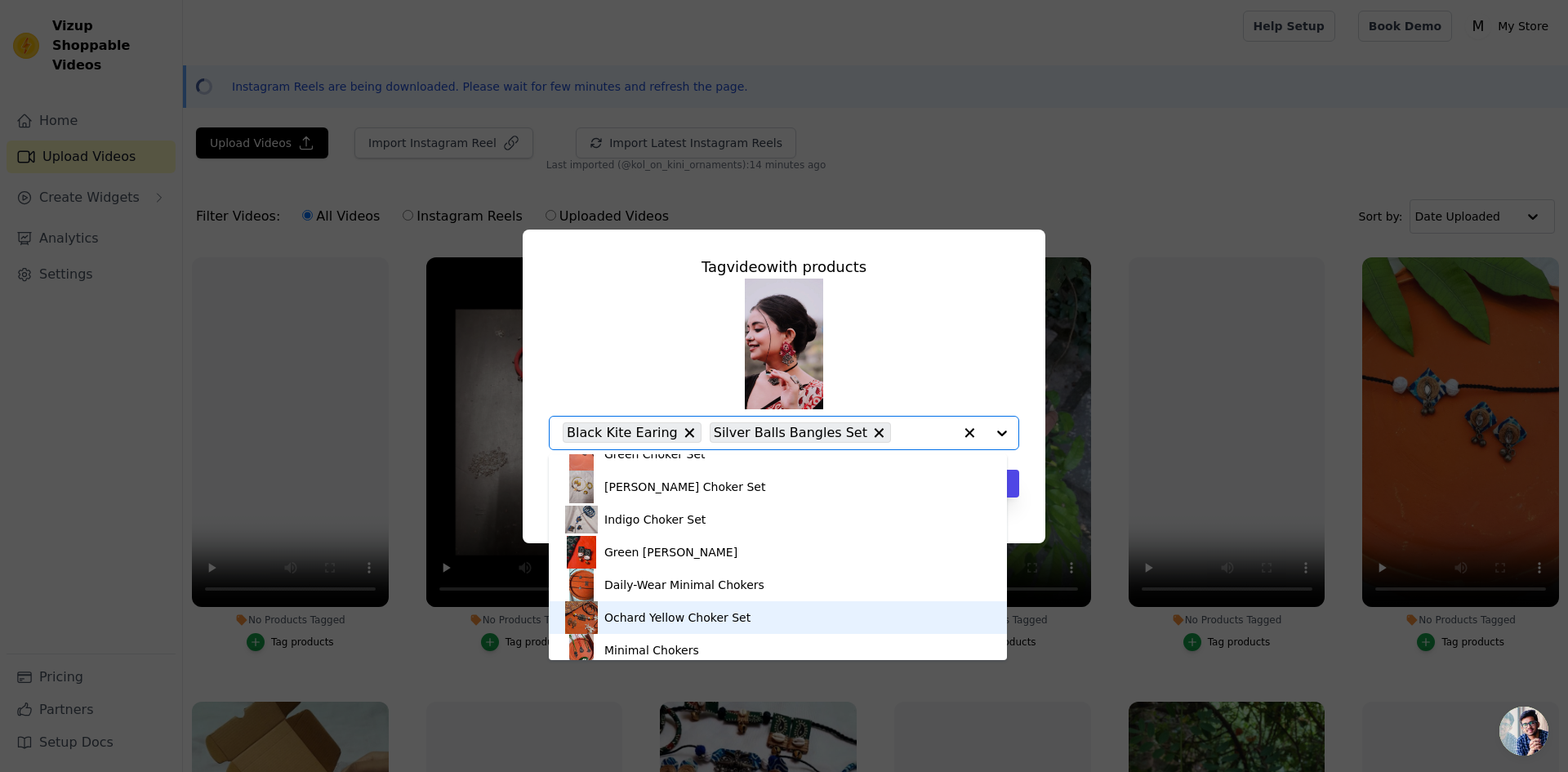
click at [735, 617] on div "Ochard Yellow Choker Set" at bounding box center [677, 618] width 146 height 16
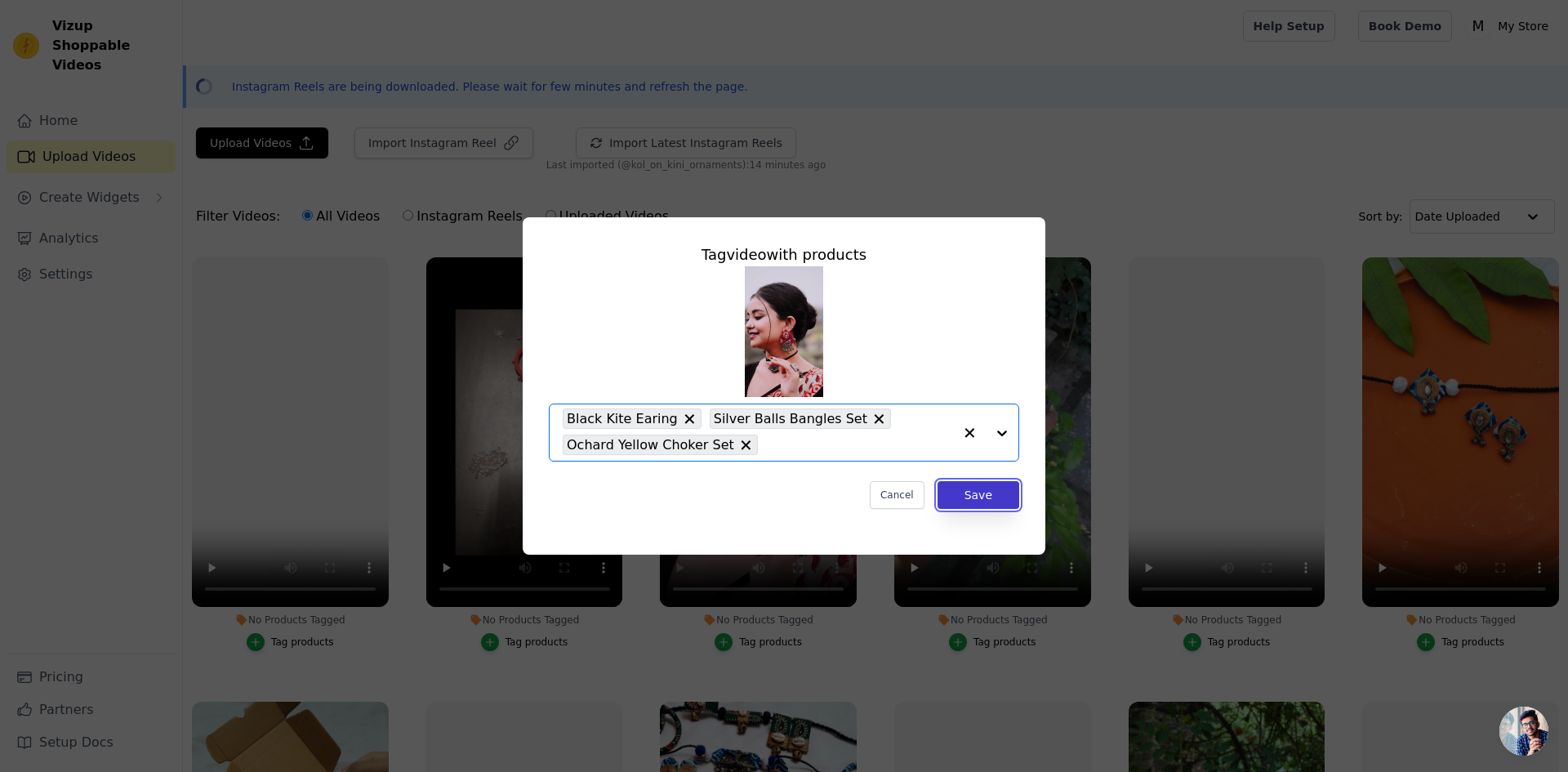
click at [985, 492] on button "Save" at bounding box center [978, 495] width 82 height 28
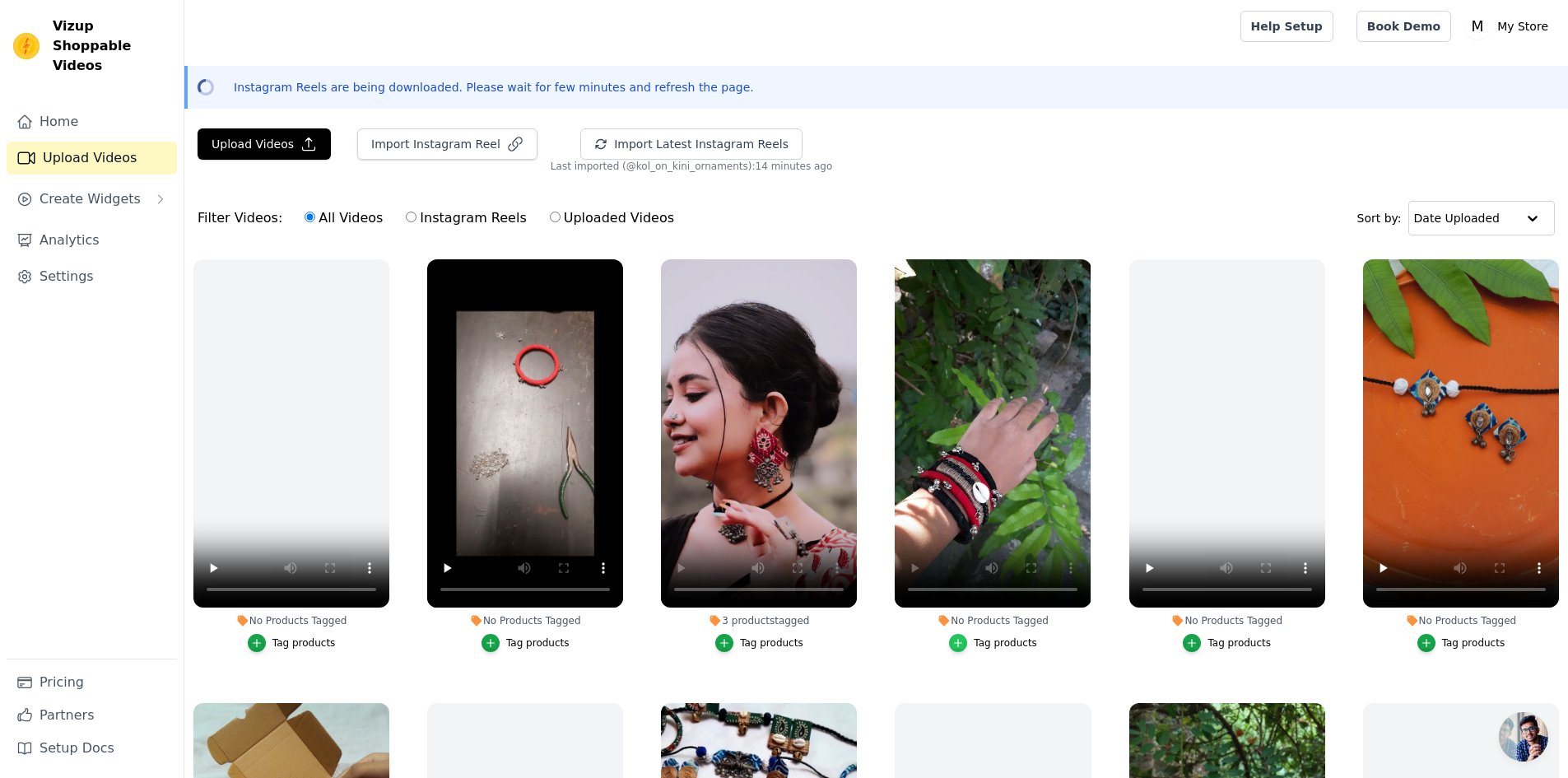
click at [959, 643] on icon "button" at bounding box center [958, 643] width 12 height 12
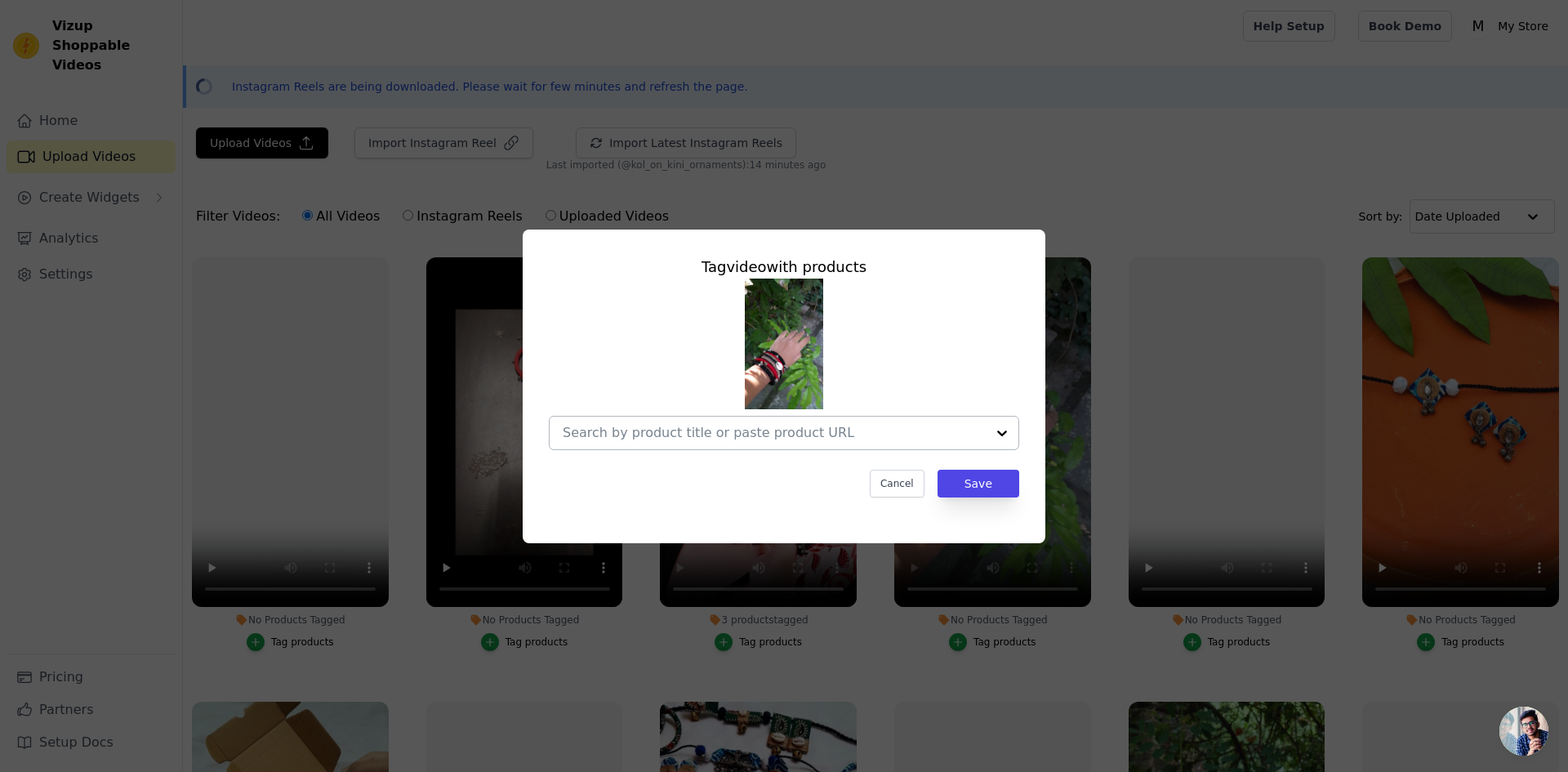
click at [923, 435] on input "No Products Tagged Tag video with products Cancel Save Tag products" at bounding box center [773, 432] width 423 height 16
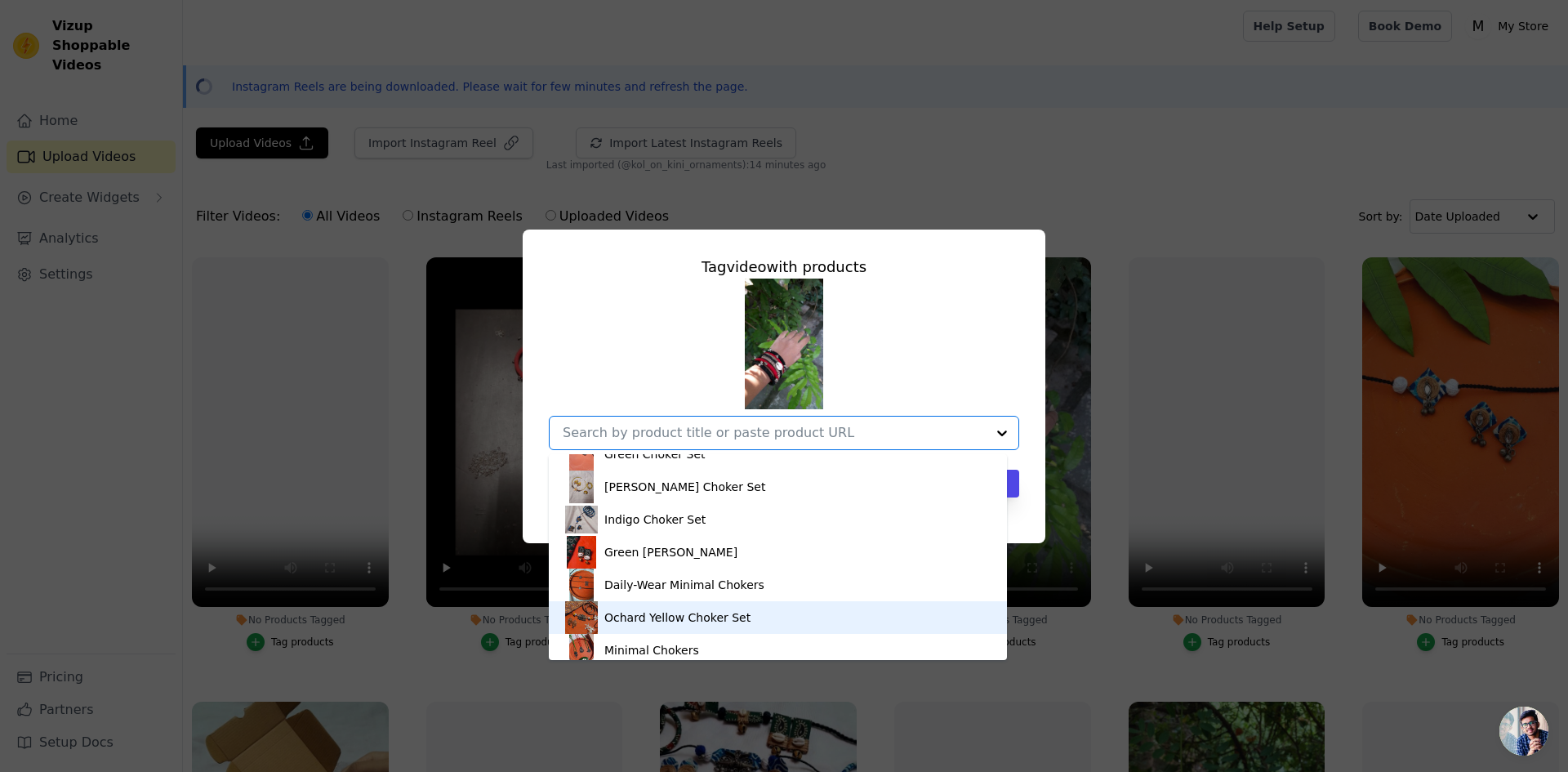
click at [654, 622] on div "Ochard Yellow Choker Set" at bounding box center [677, 618] width 146 height 16
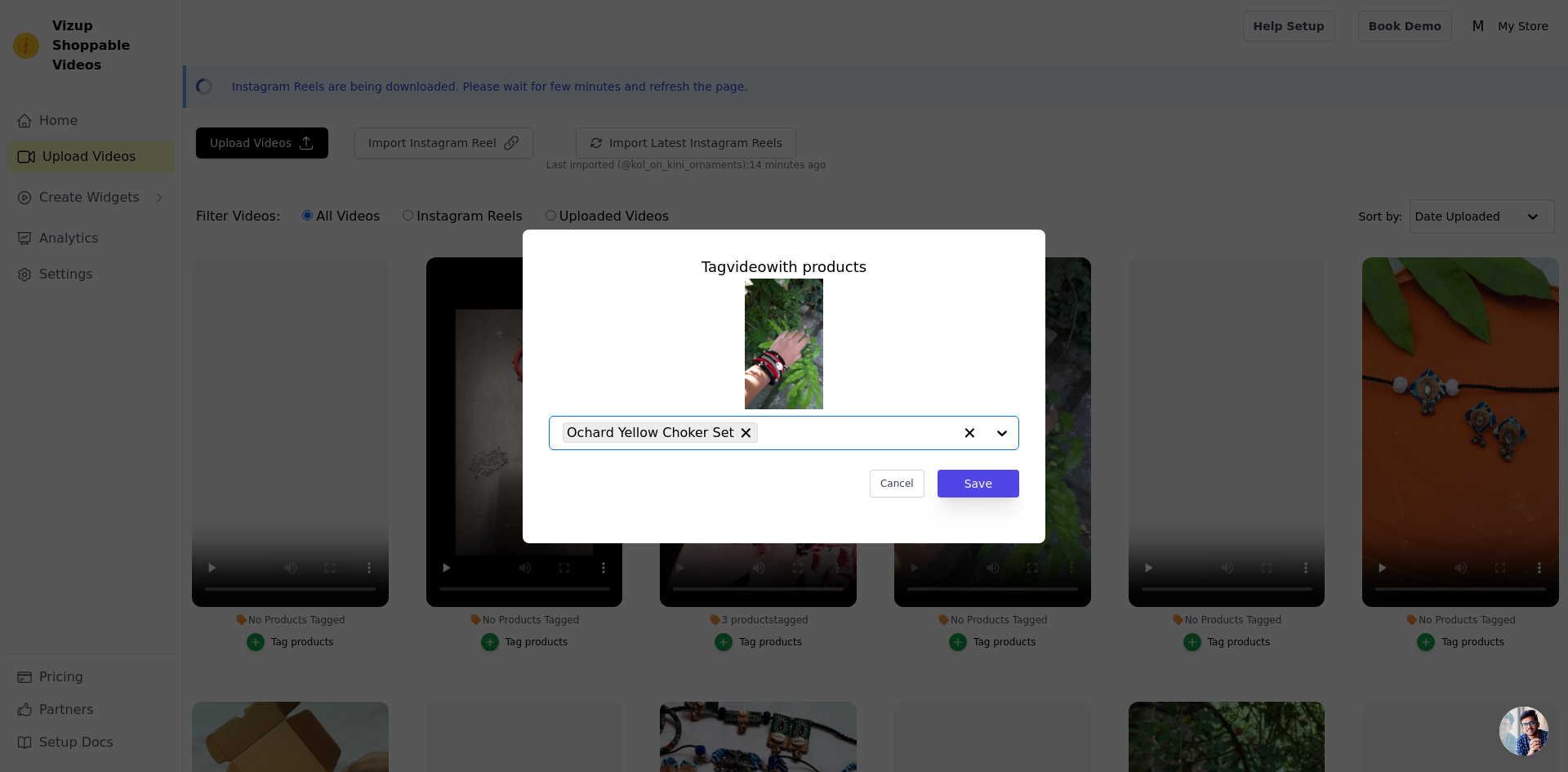
click at [901, 433] on input "No Products Tagged Tag video with products Option Ochard Yellow Choker Set, sel…" at bounding box center [859, 432] width 187 height 16
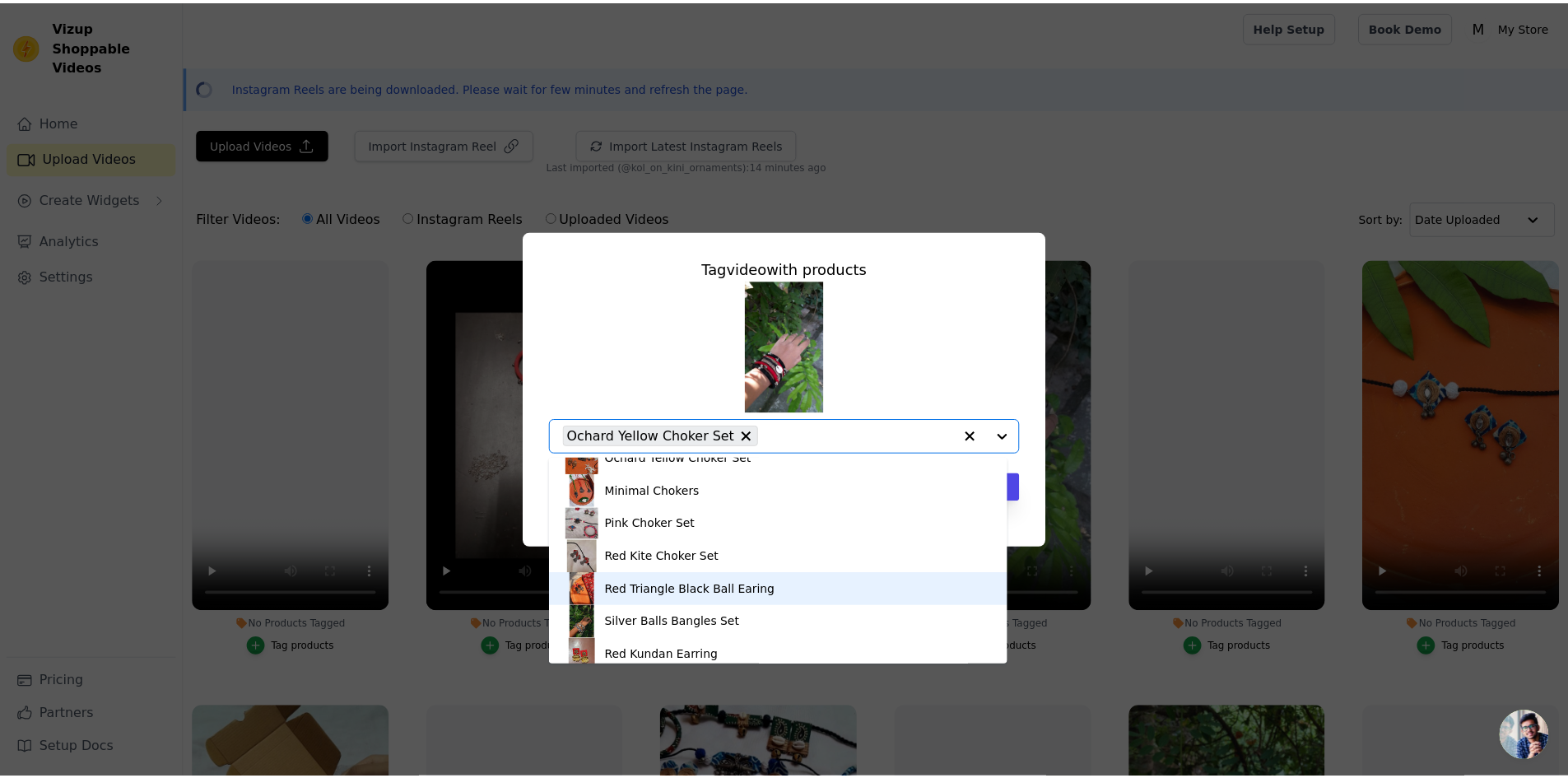
scroll to position [418, 0]
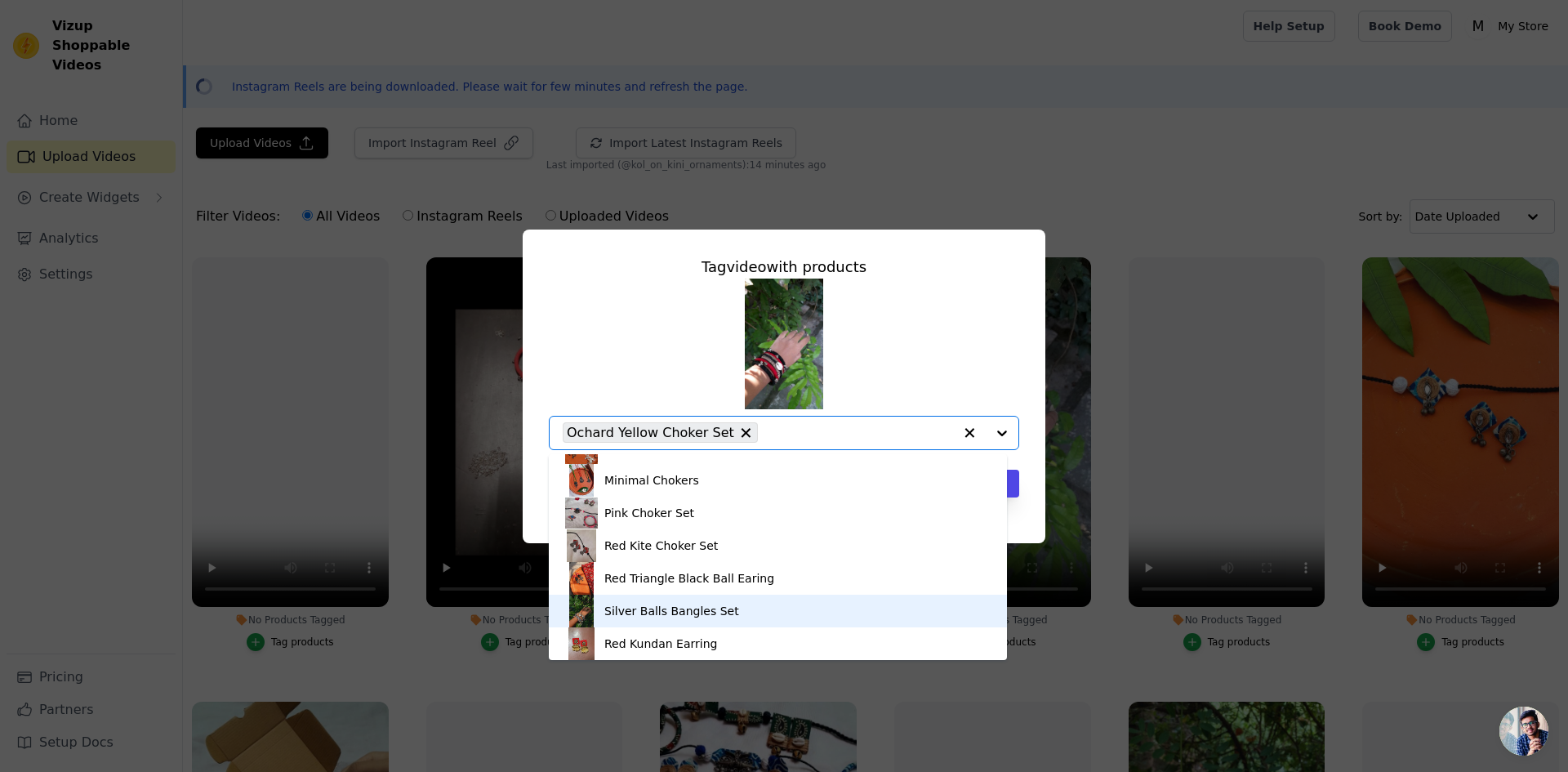
click at [684, 608] on div "Silver Balls Bangles Set" at bounding box center [671, 611] width 134 height 16
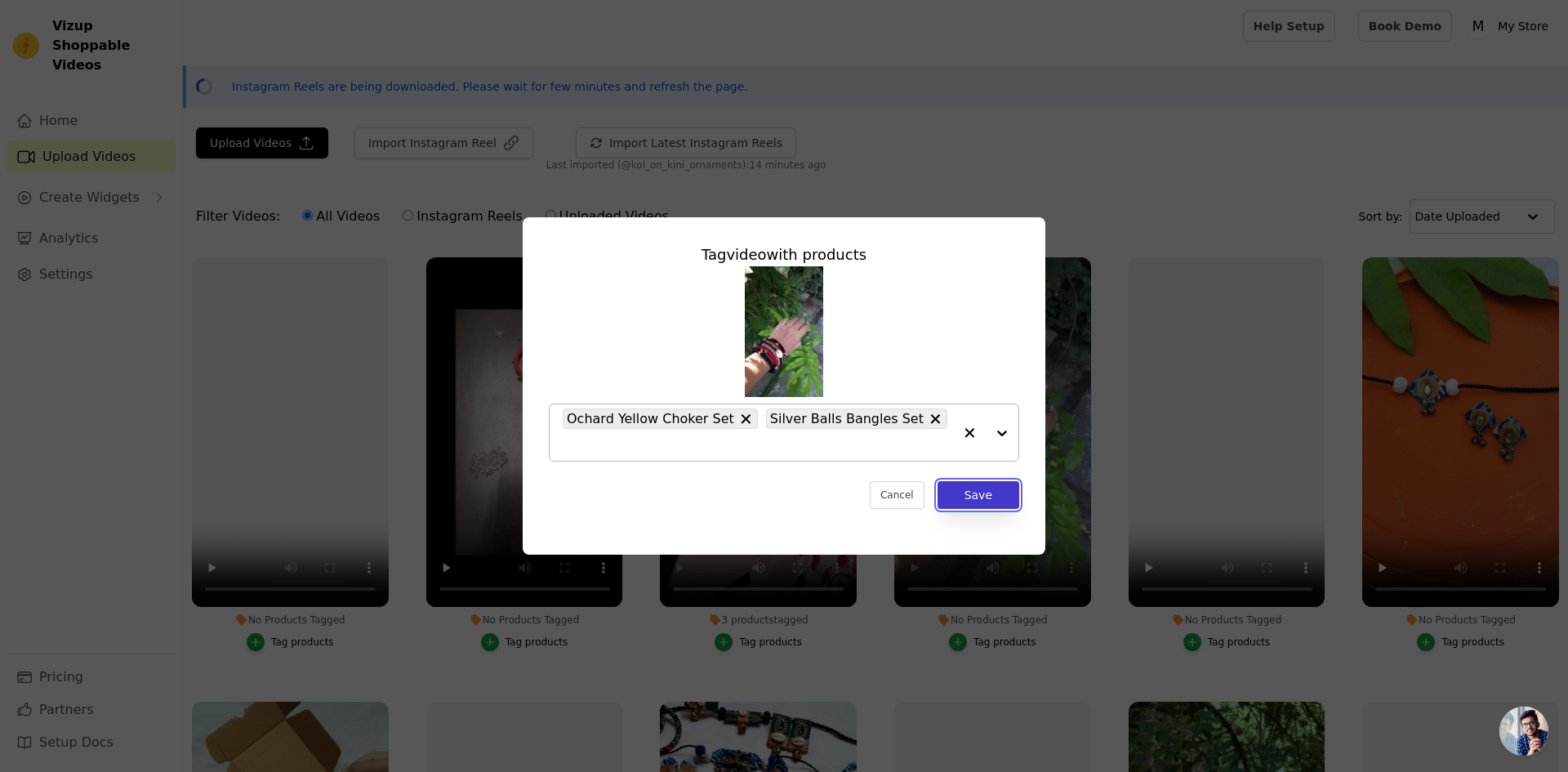
click at [977, 485] on button "Save" at bounding box center [978, 495] width 82 height 28
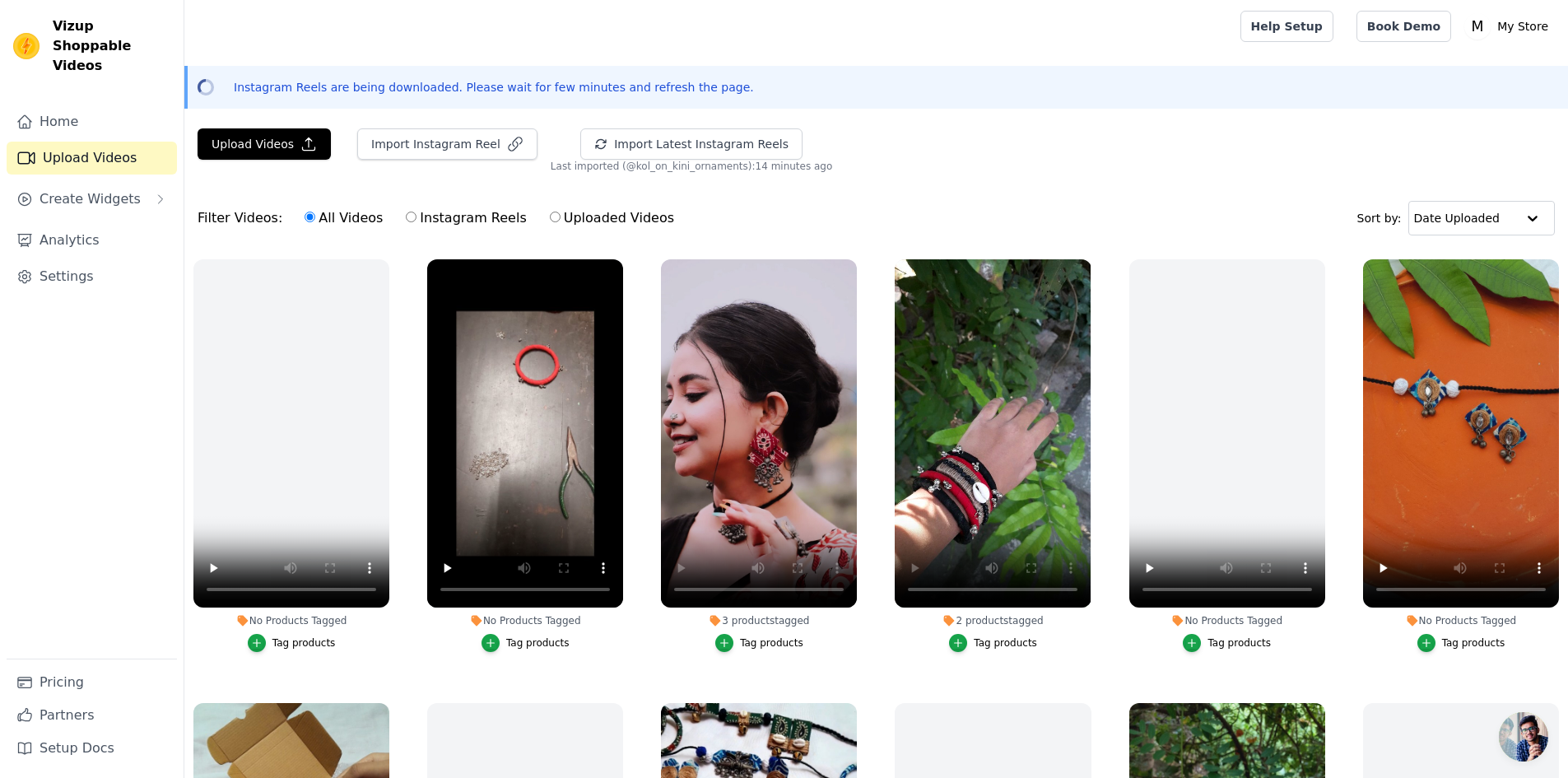
click at [1447, 645] on div "Tag products" at bounding box center [1473, 643] width 63 height 13
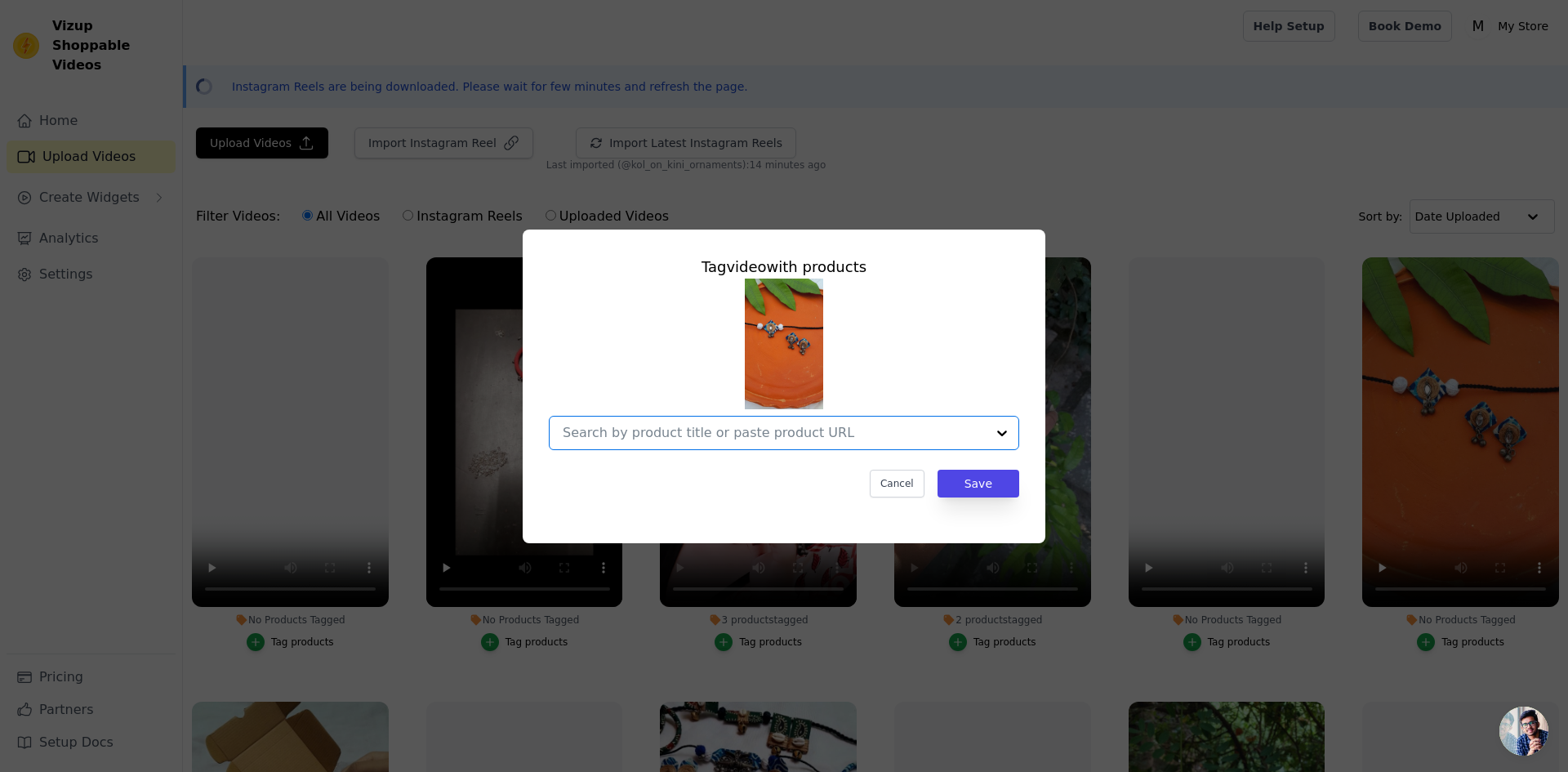
click at [834, 428] on input "No Products Tagged Tag video with products Option undefined, selected. Select i…" at bounding box center [773, 432] width 423 height 16
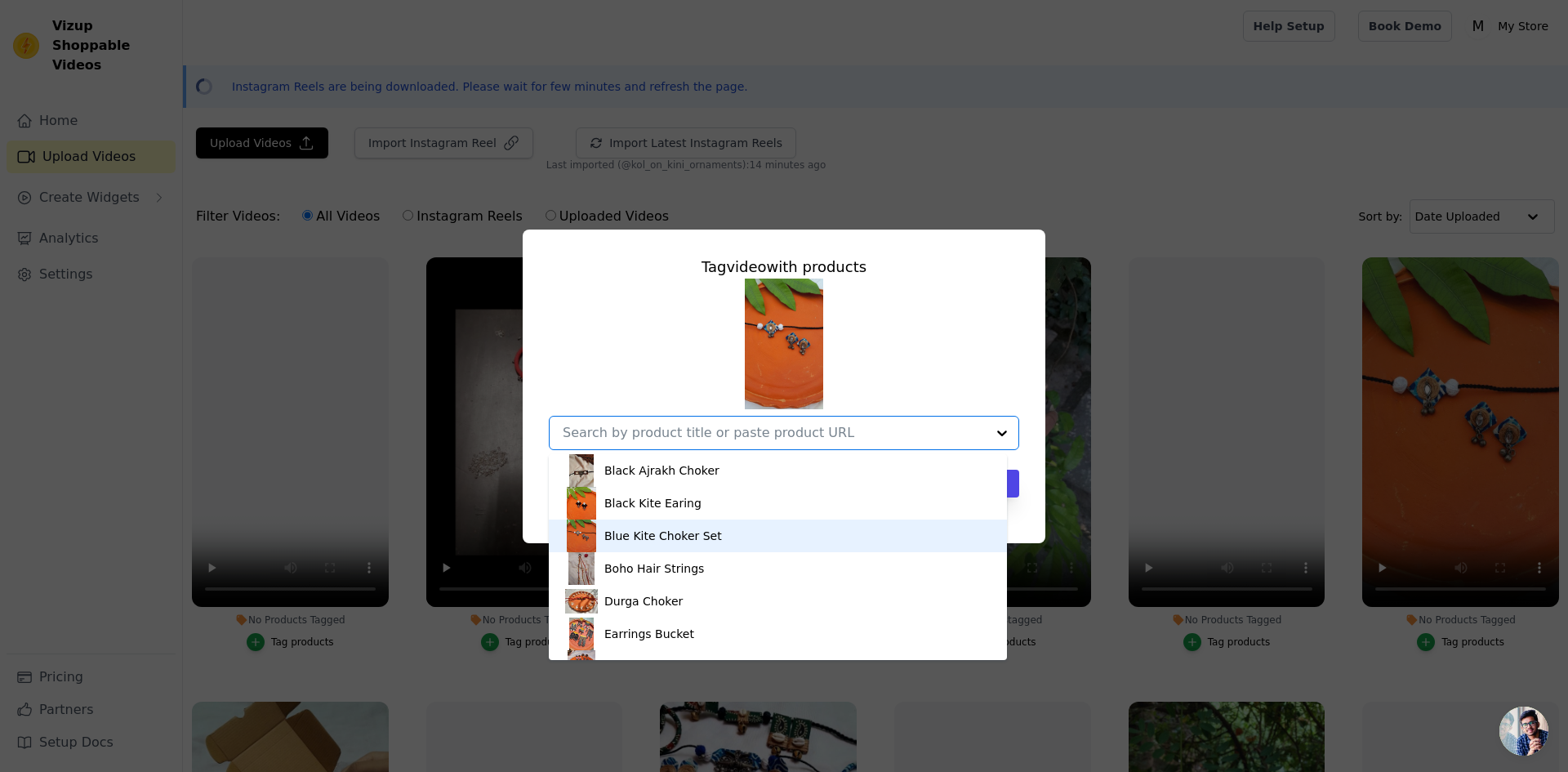
click at [734, 530] on div "Blue Kite Choker Set" at bounding box center [777, 536] width 425 height 33
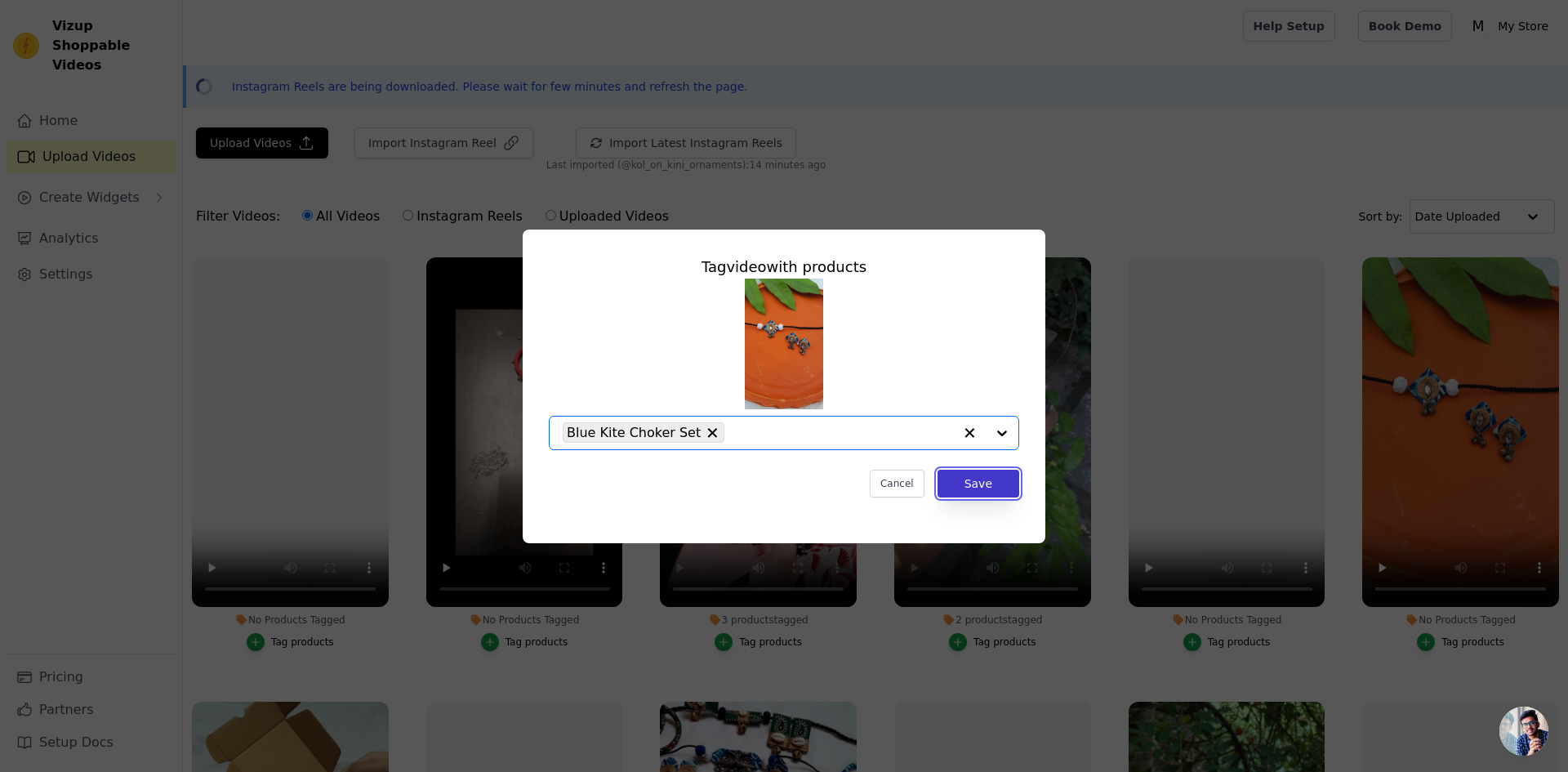
click at [994, 485] on button "Save" at bounding box center [978, 484] width 82 height 28
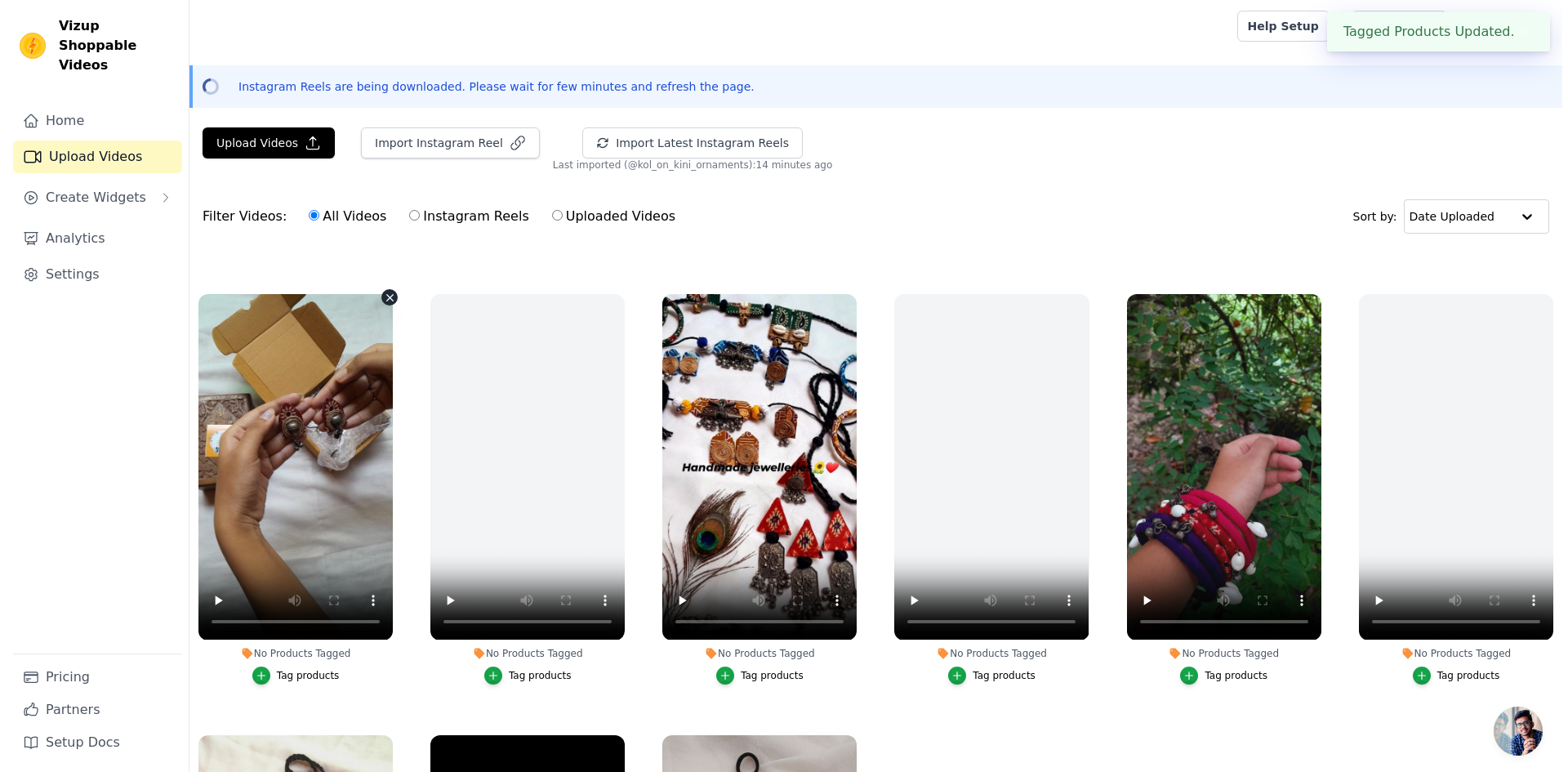
scroll to position [408, 0]
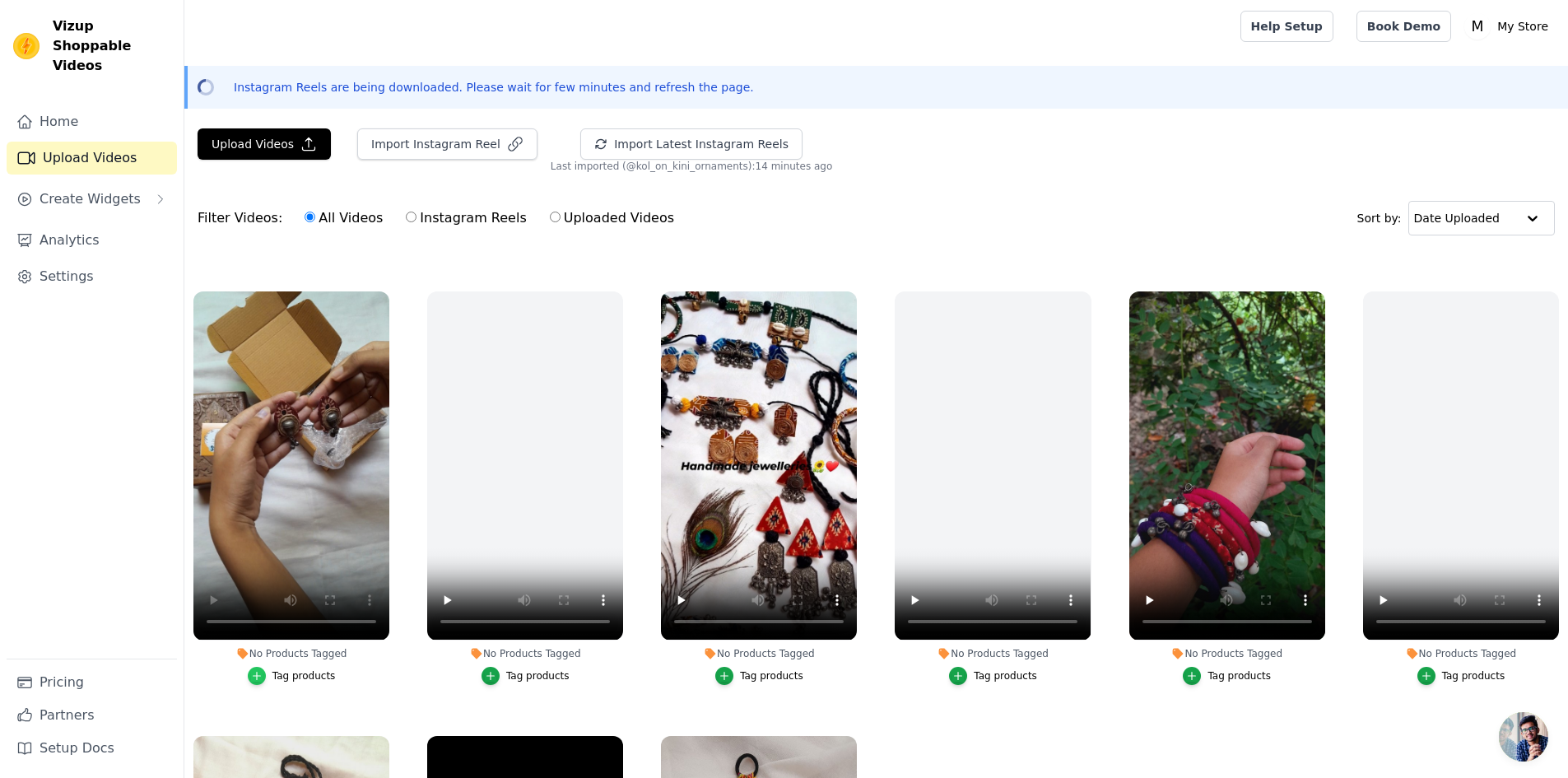
click at [263, 673] on icon "button" at bounding box center [257, 676] width 12 height 12
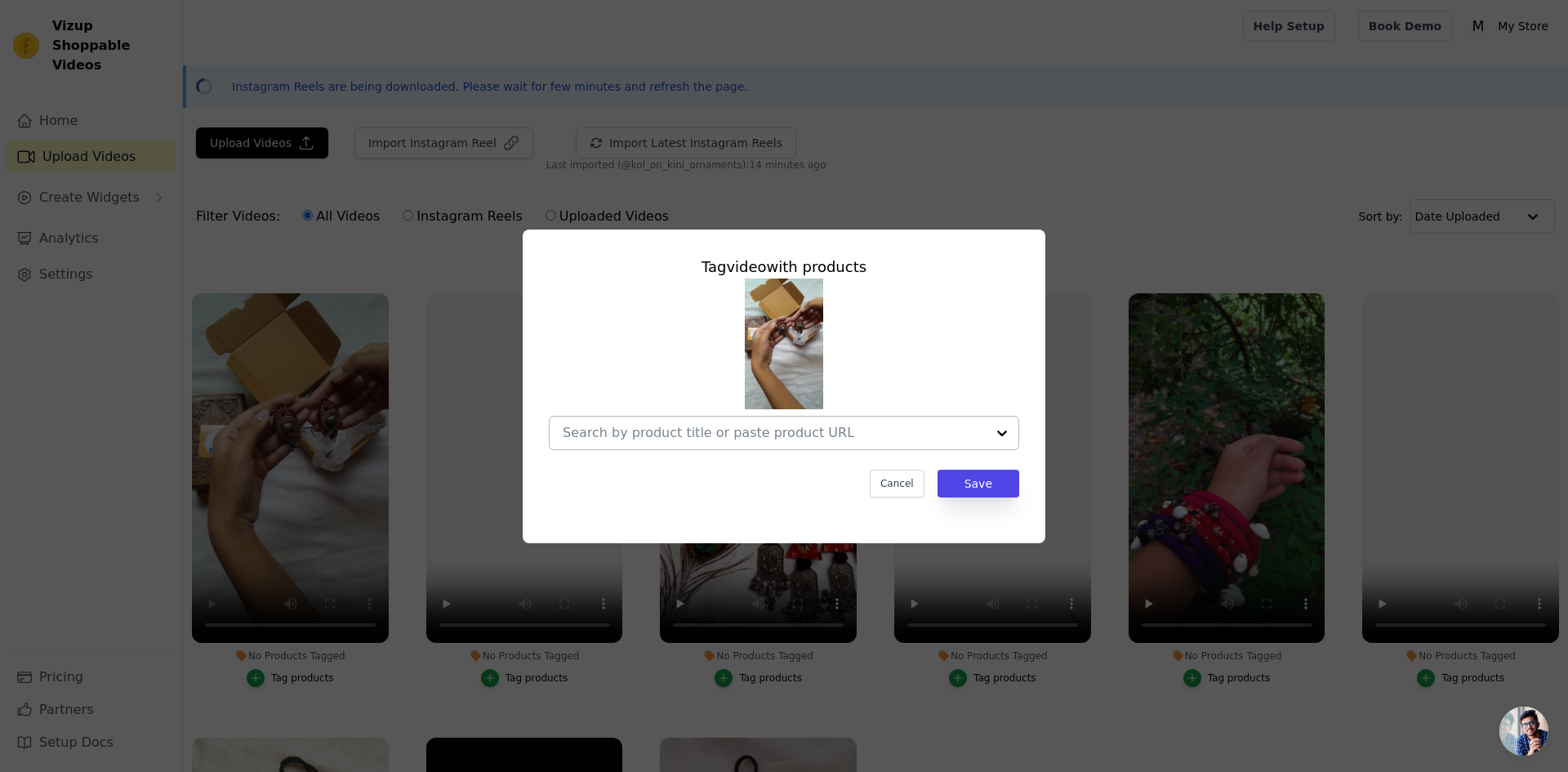
click at [661, 435] on input "No Products Tagged Tag video with products Cancel Save Tag products" at bounding box center [773, 432] width 423 height 16
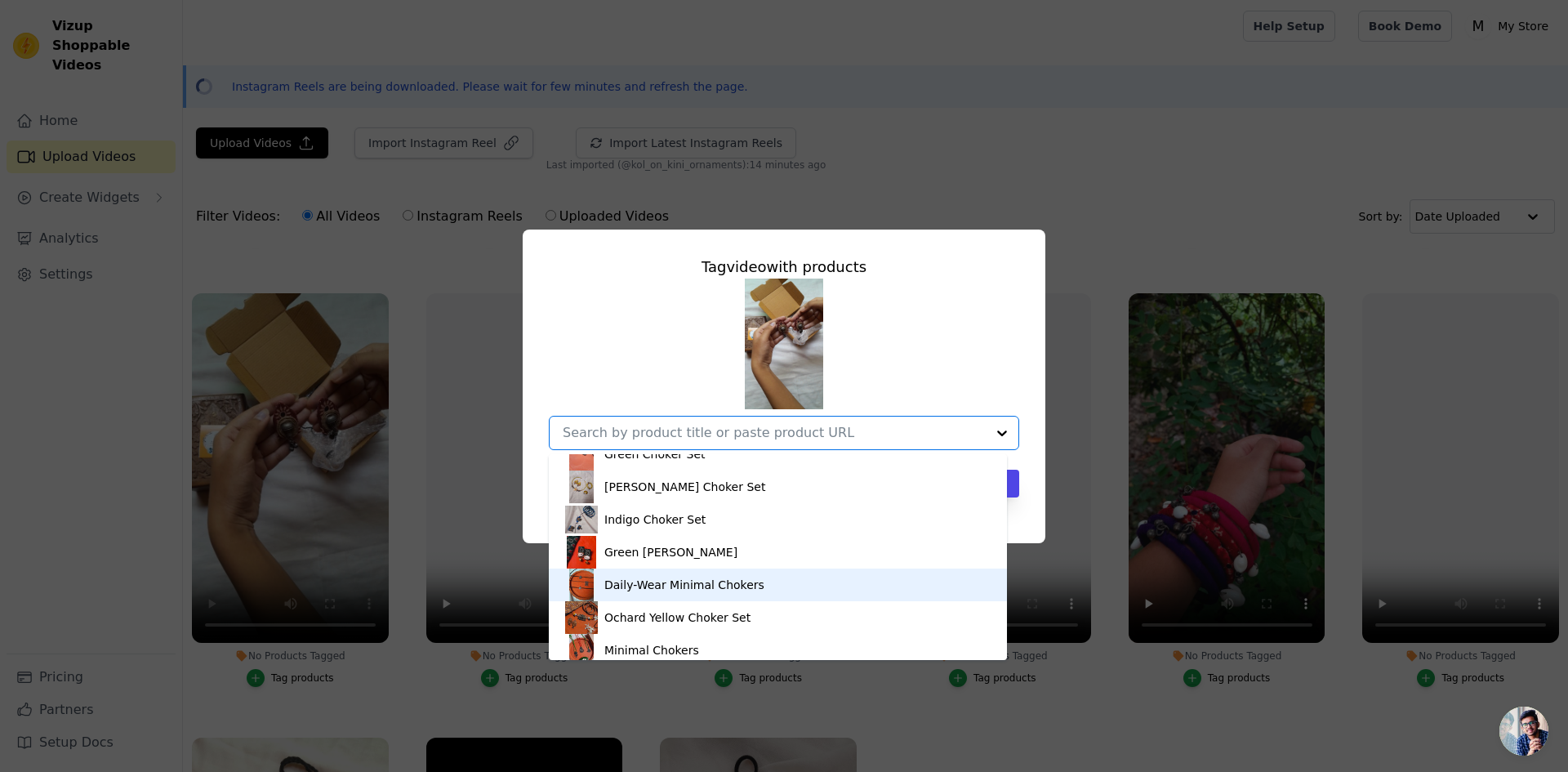
scroll to position [327, 0]
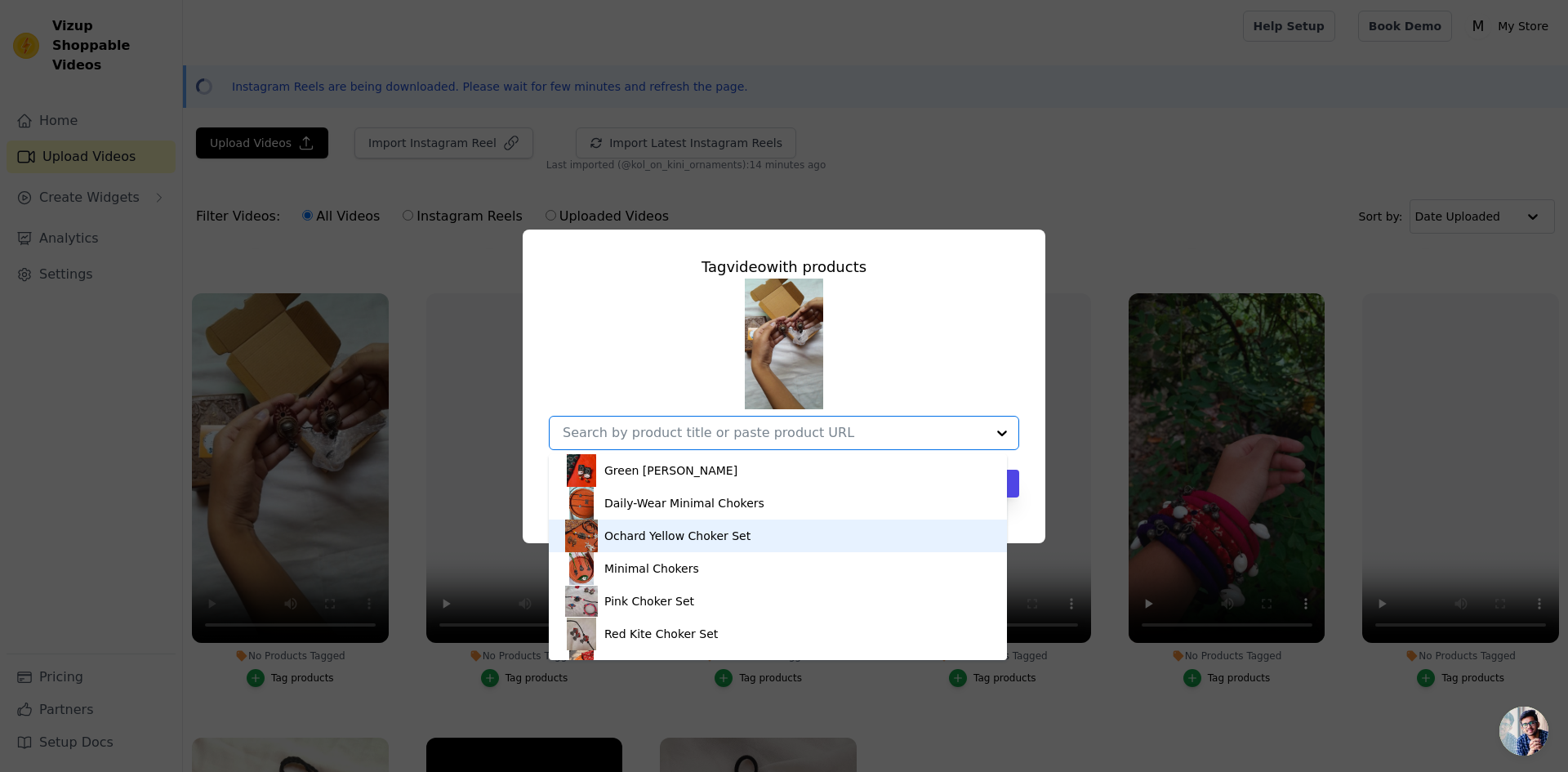
click at [633, 533] on div "Ochard Yellow Choker Set" at bounding box center [677, 536] width 146 height 16
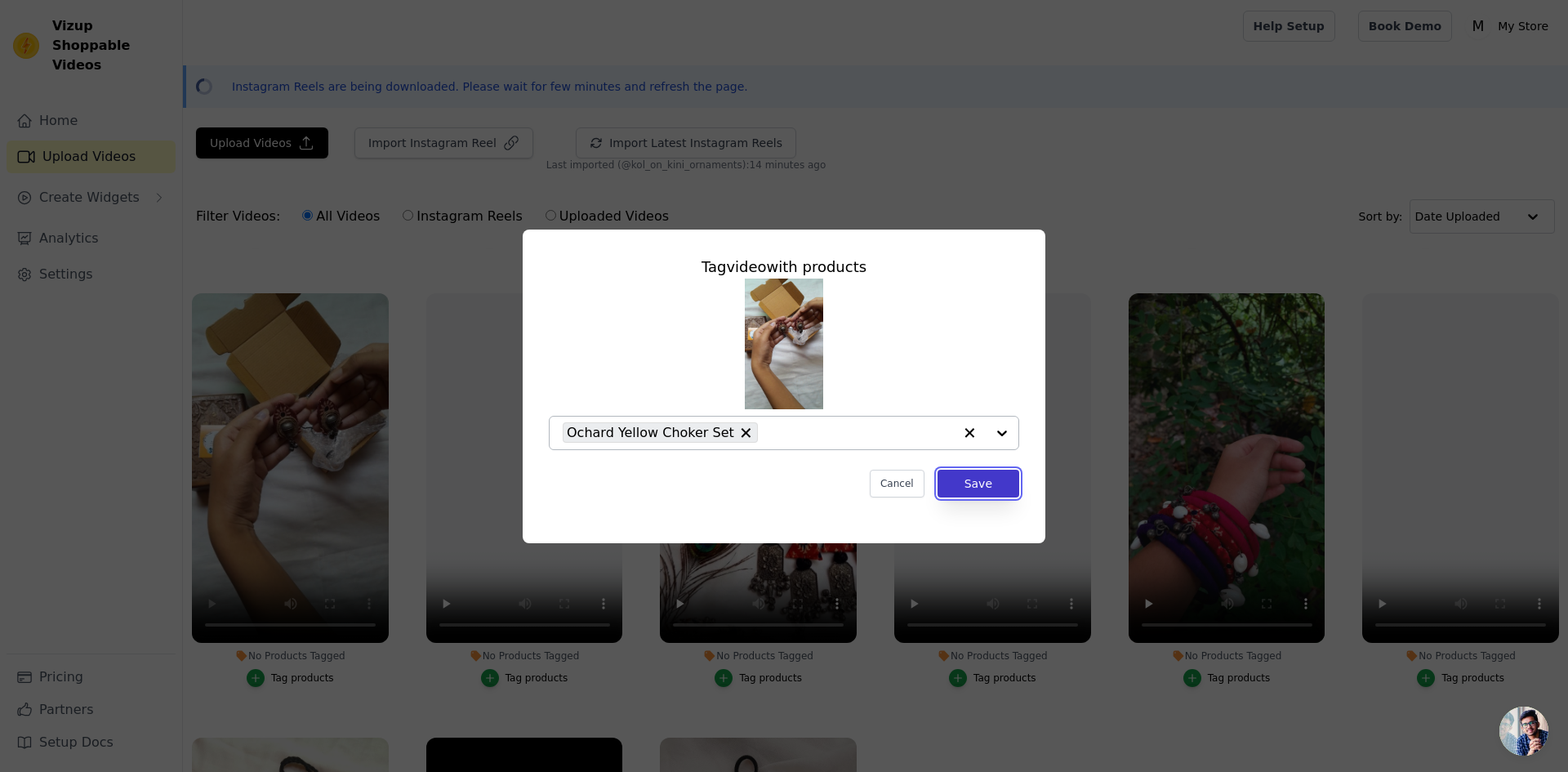
click at [1002, 483] on button "Save" at bounding box center [978, 484] width 82 height 28
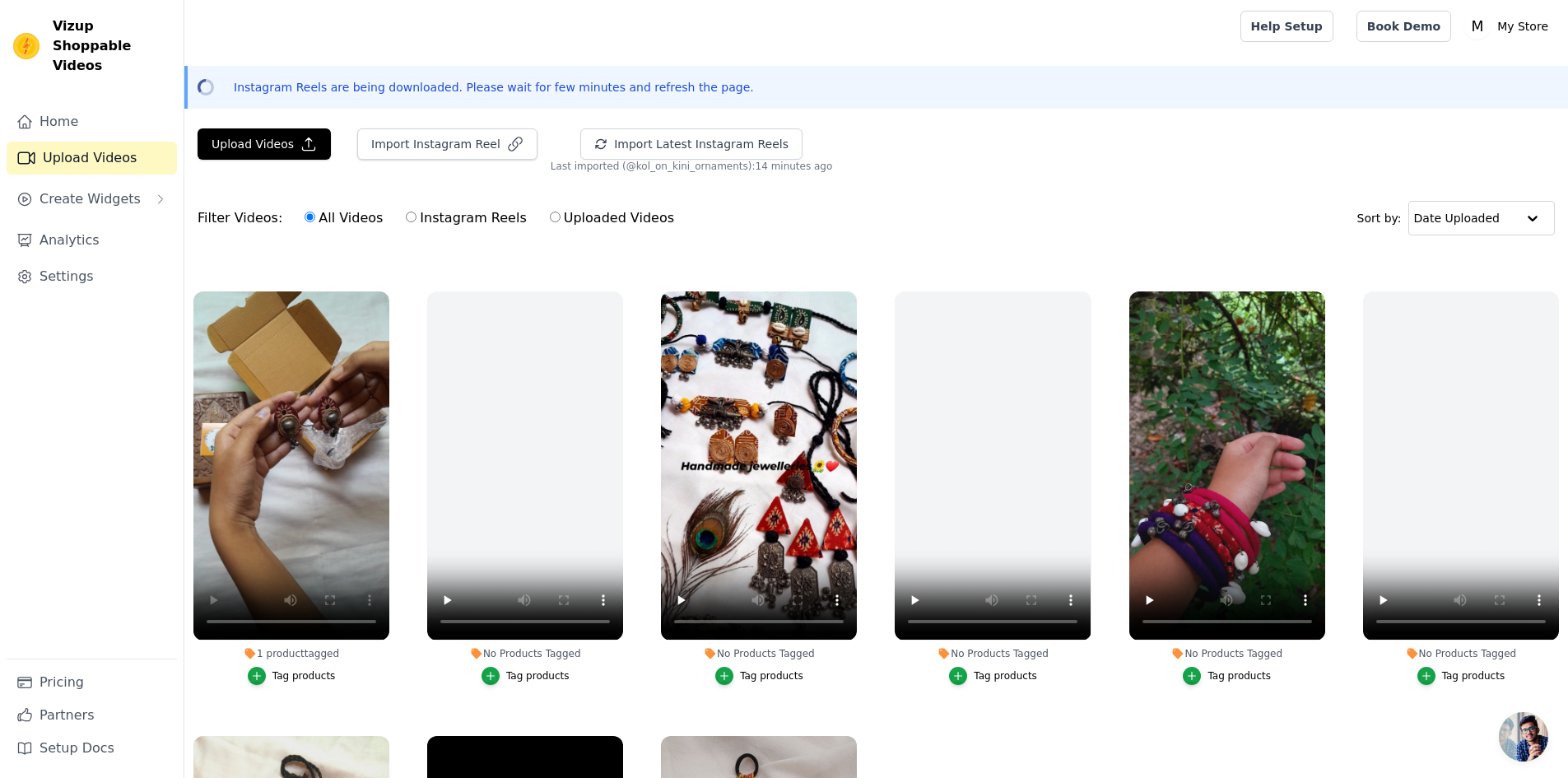
click at [769, 673] on div "Tag products" at bounding box center [772, 676] width 63 height 13
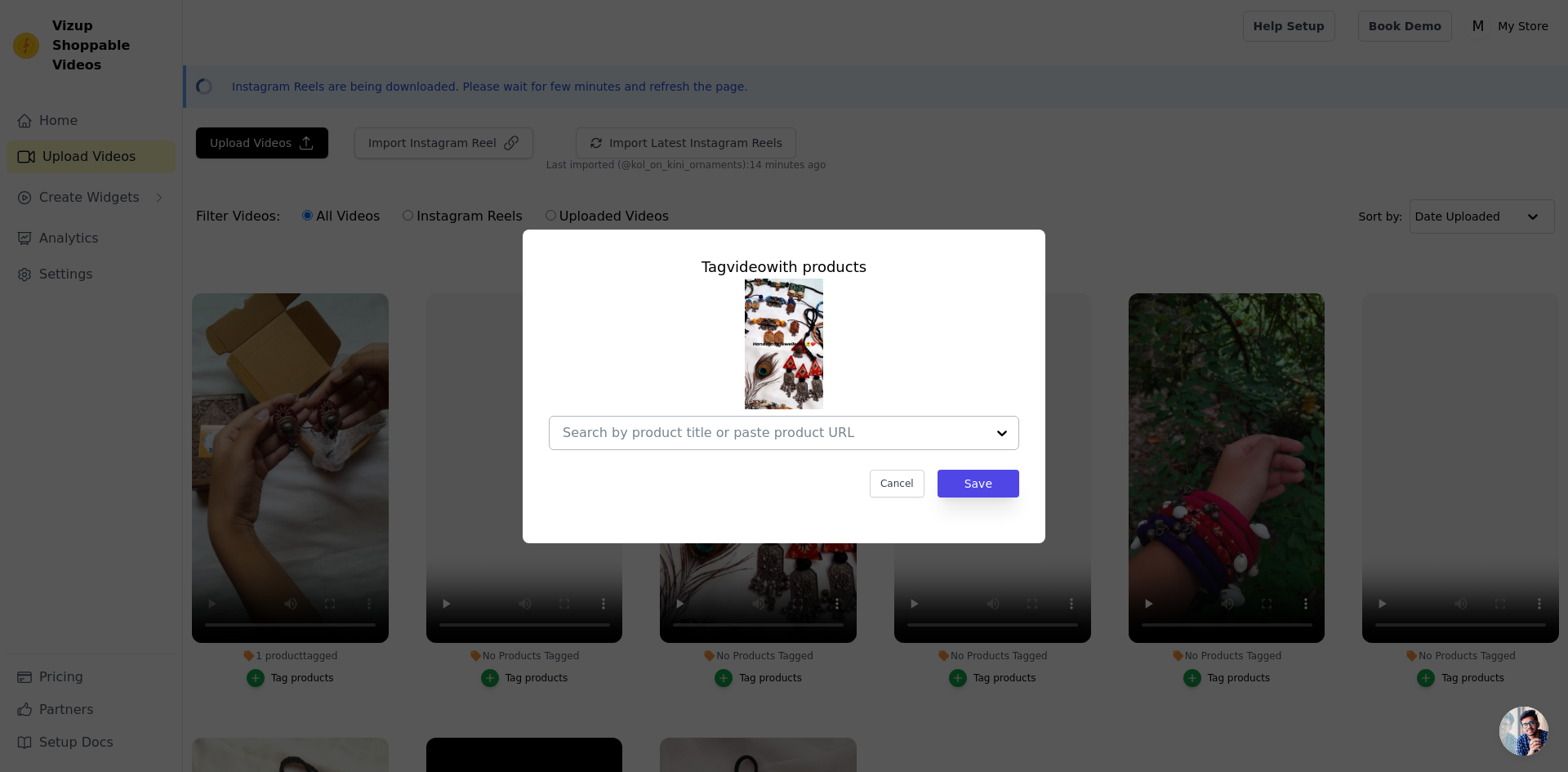
click at [766, 439] on input "No Products Tagged Tag video with products Cancel Save Tag products" at bounding box center [773, 432] width 423 height 16
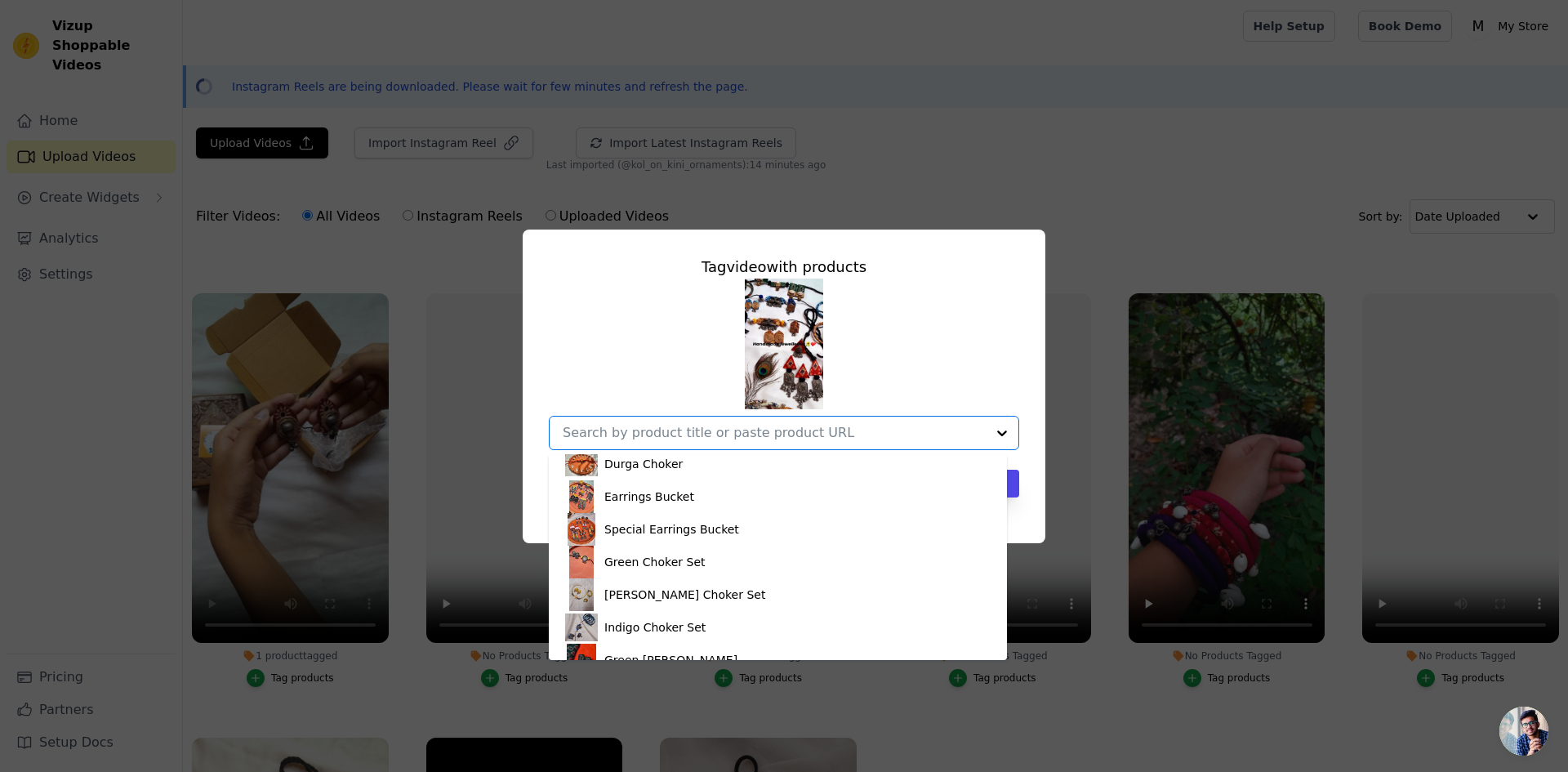
scroll to position [163, 0]
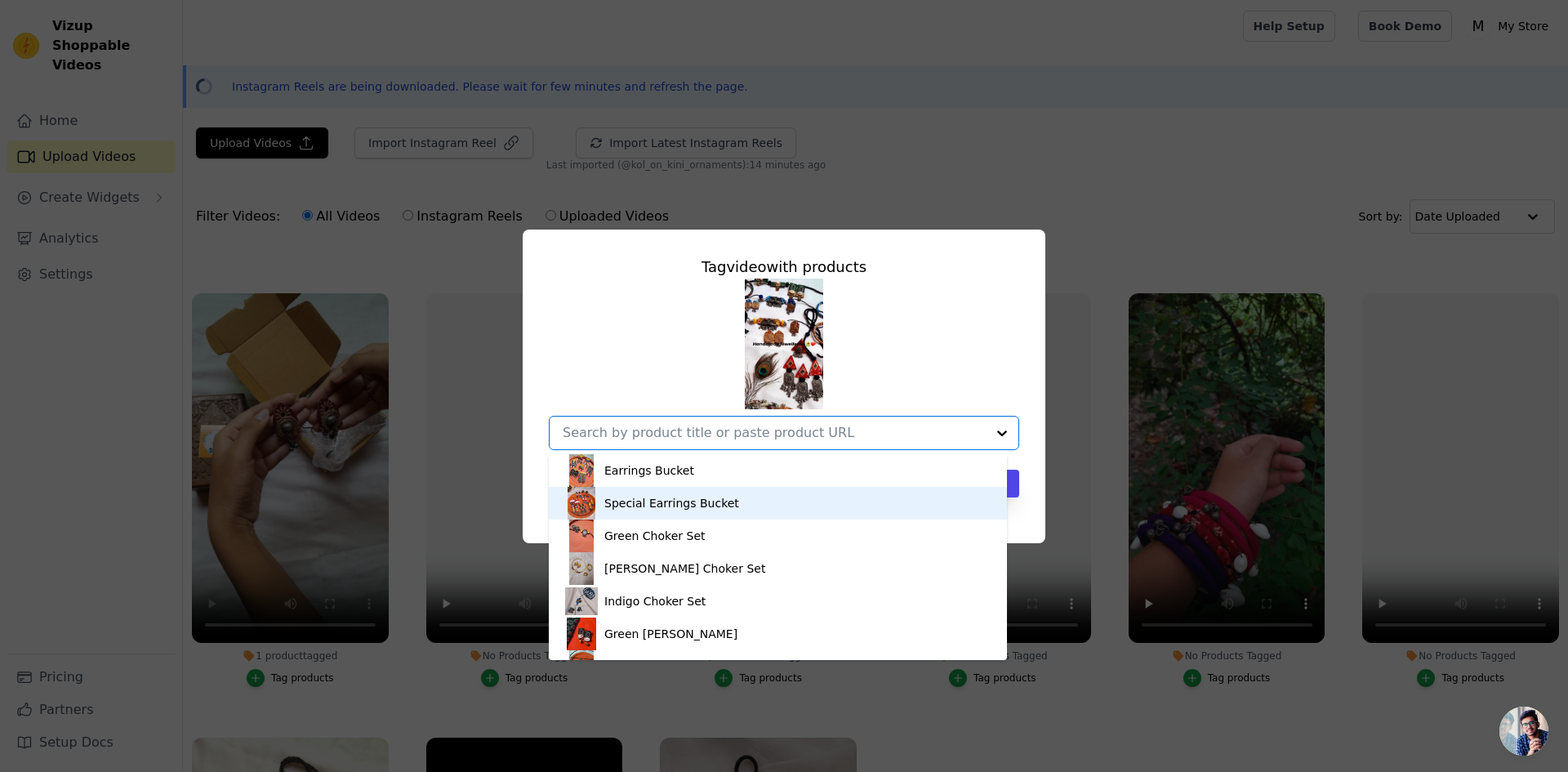
click at [719, 501] on div "Special Earrings Bucket" at bounding box center [671, 503] width 134 height 16
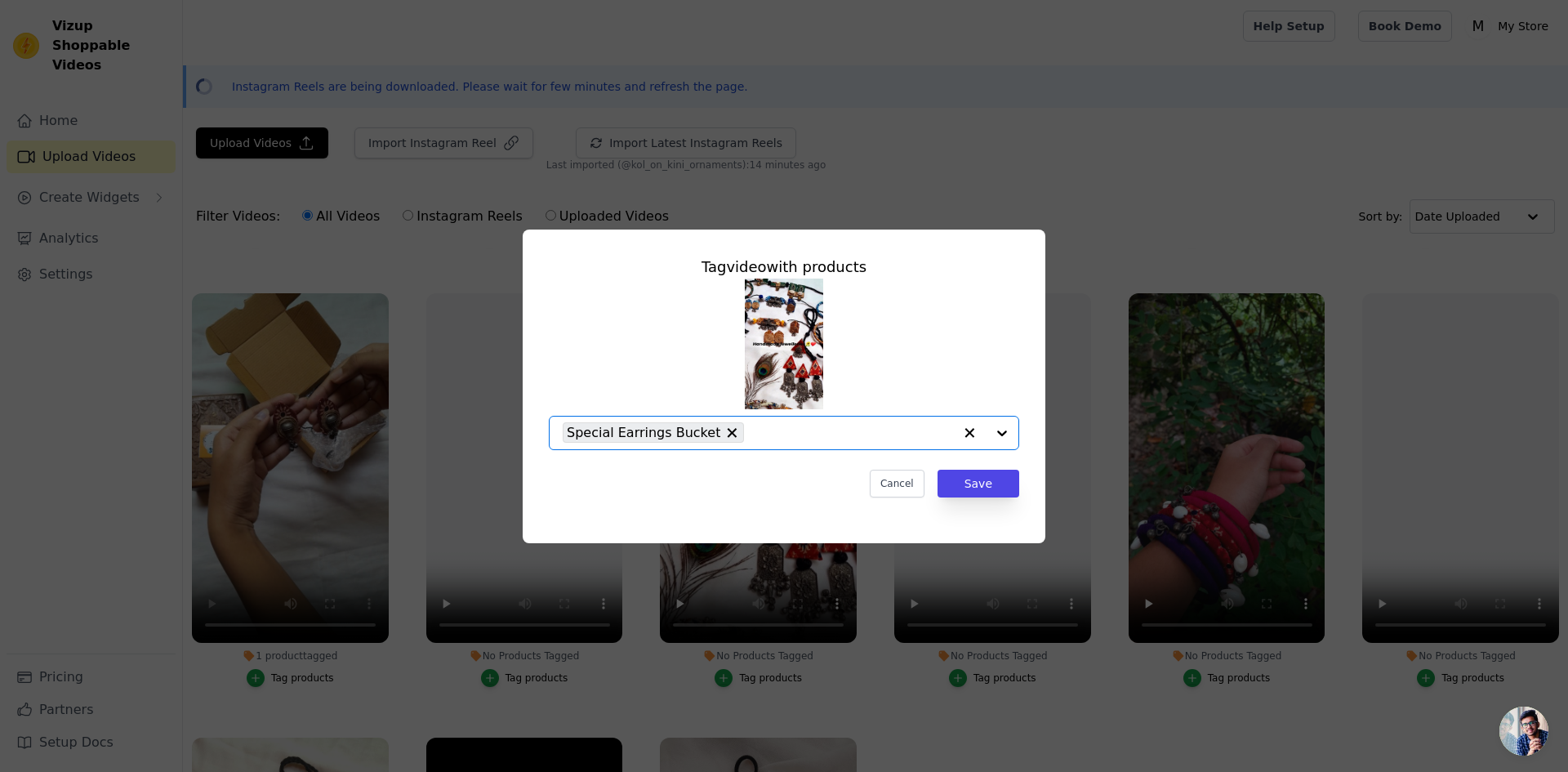
click at [797, 426] on input "No Products Tagged Tag video with products Option Special Earrings Bucket, sele…" at bounding box center [852, 432] width 201 height 16
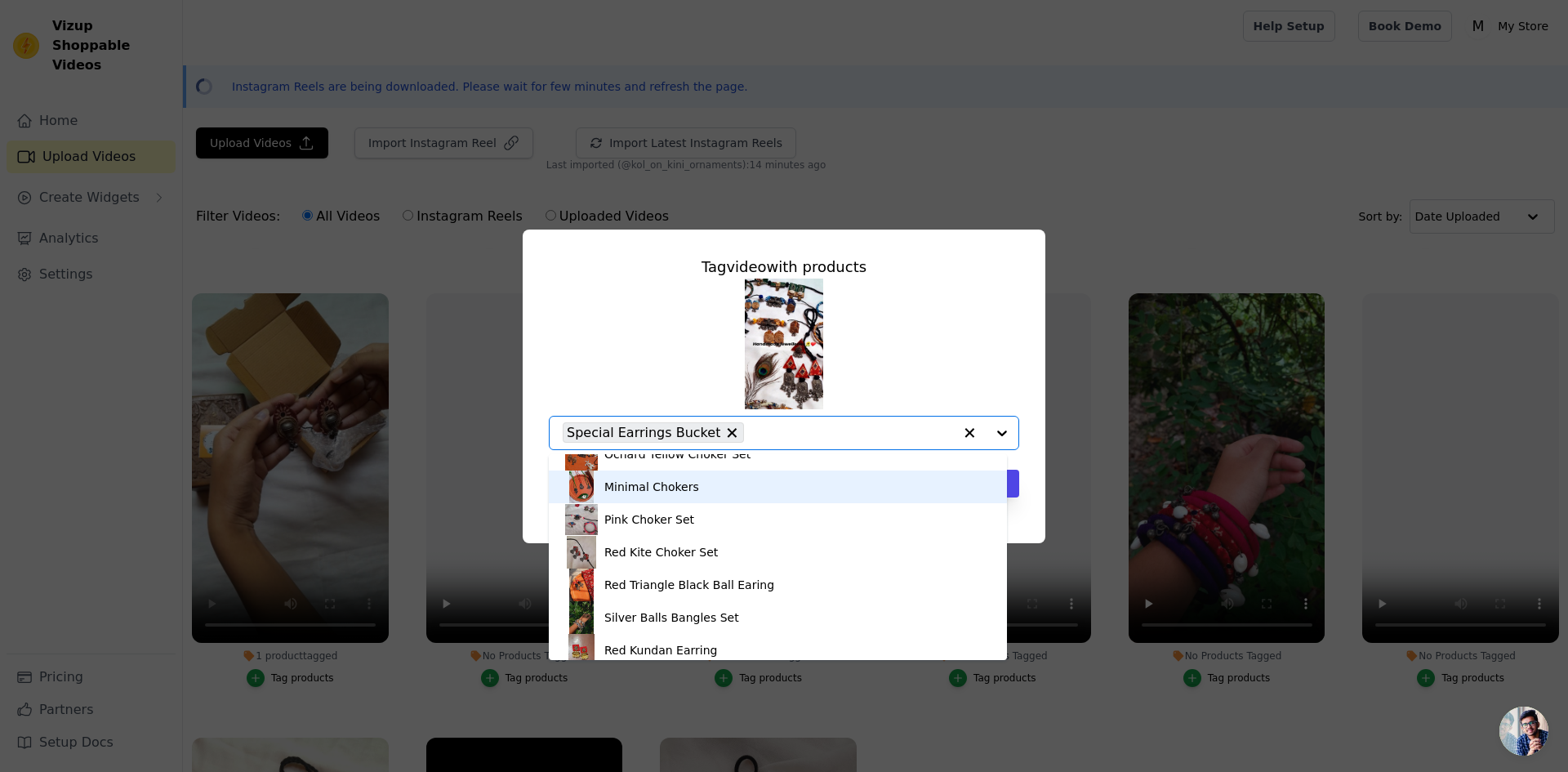
scroll to position [415, 0]
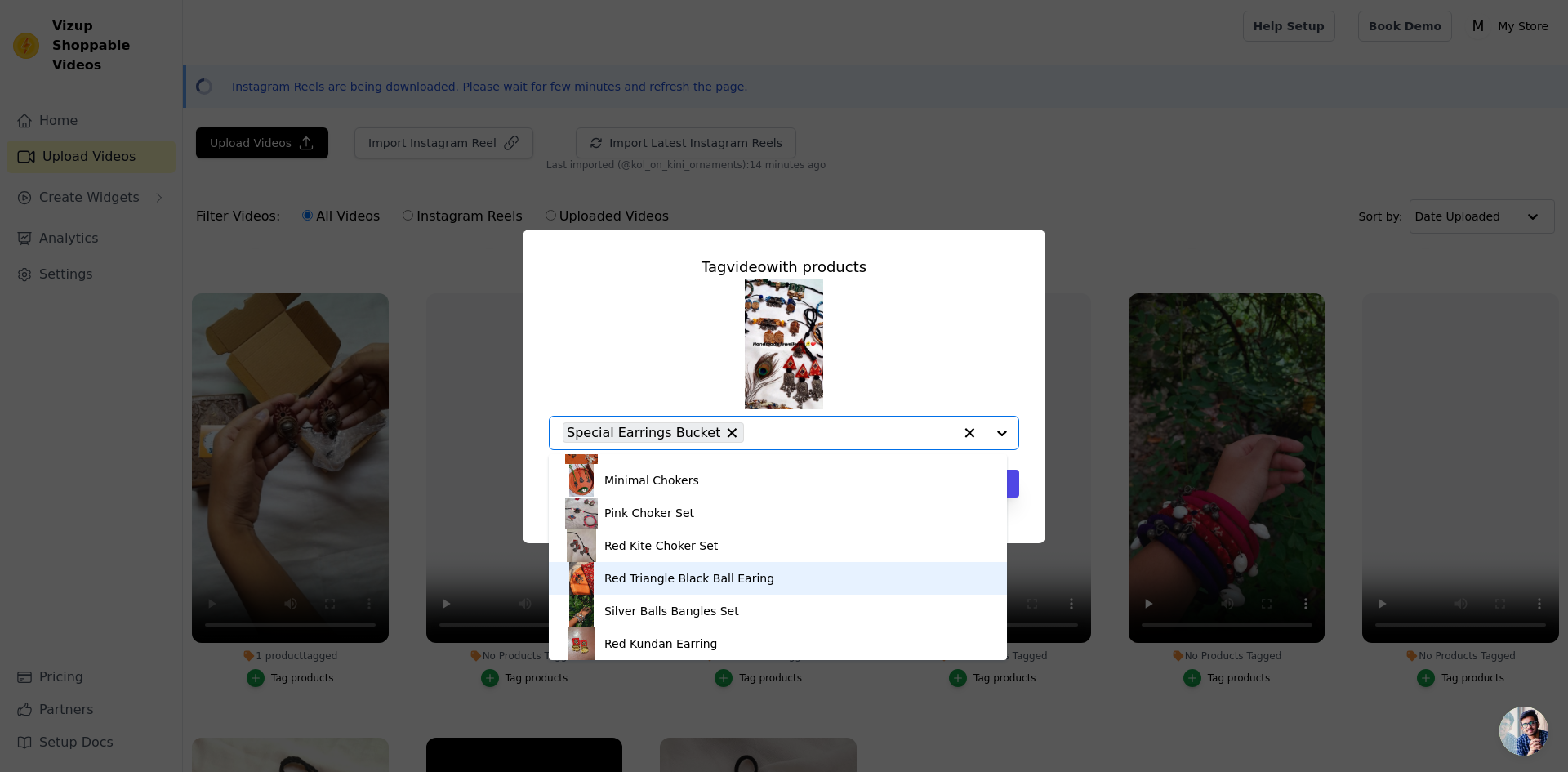
click at [769, 577] on div "Red Triangle Black Ball Earing" at bounding box center [777, 579] width 425 height 33
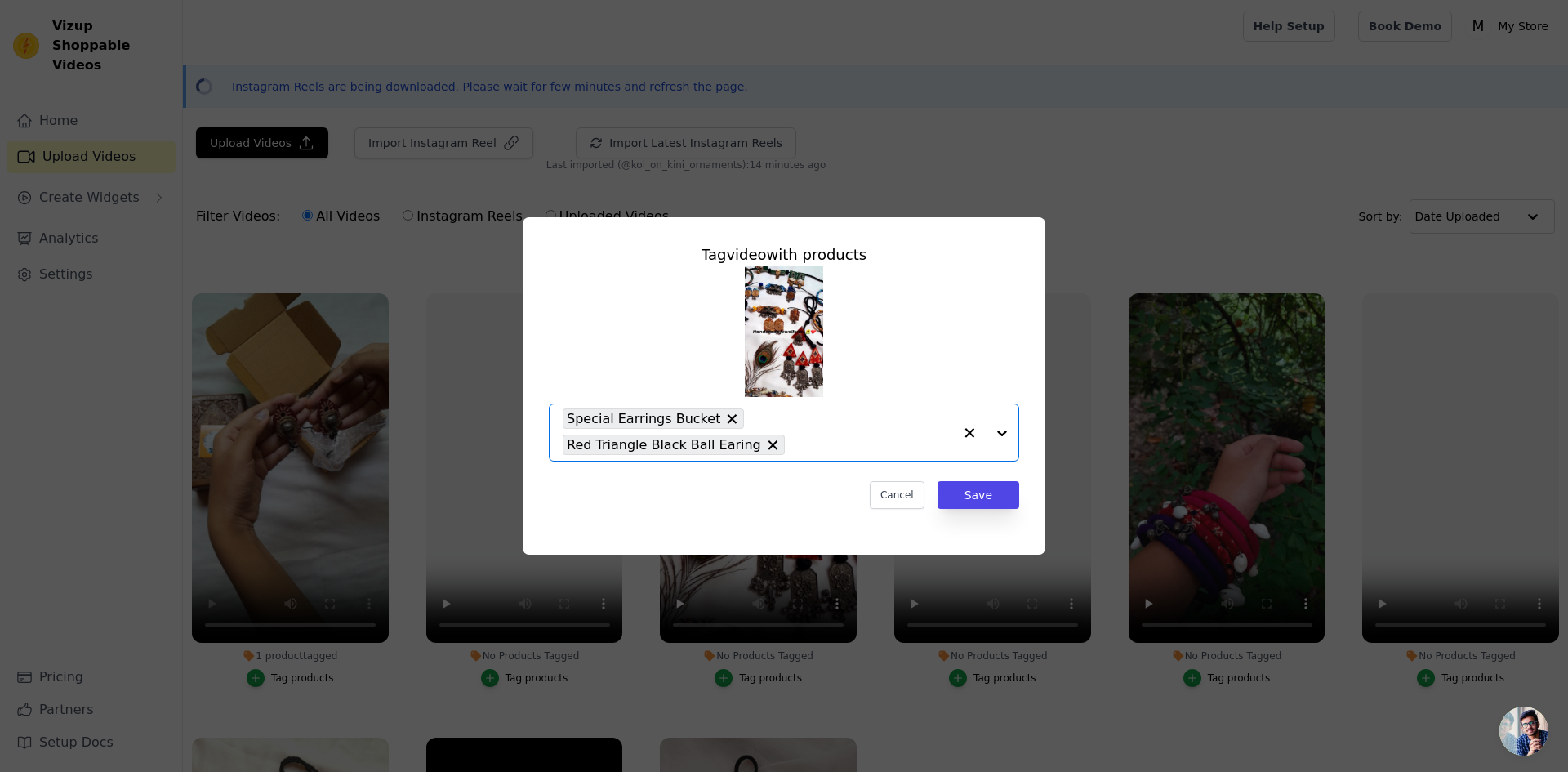
click at [829, 453] on input "No Products Tagged Tag video with products Option Special Earrings Bucket, Red …" at bounding box center [873, 445] width 160 height 16
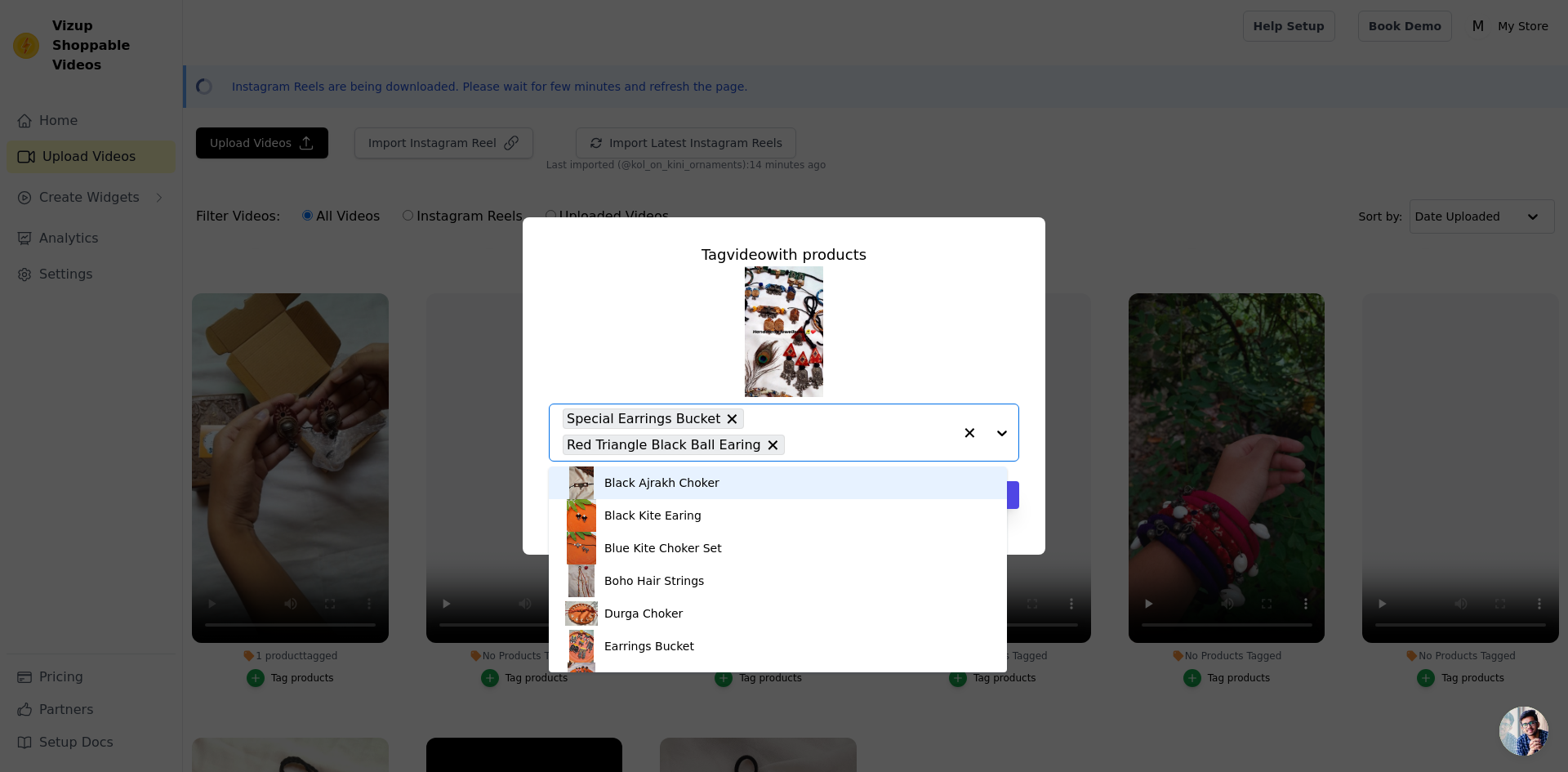
click at [715, 486] on div "Black Ajrakh Choker" at bounding box center [777, 483] width 425 height 33
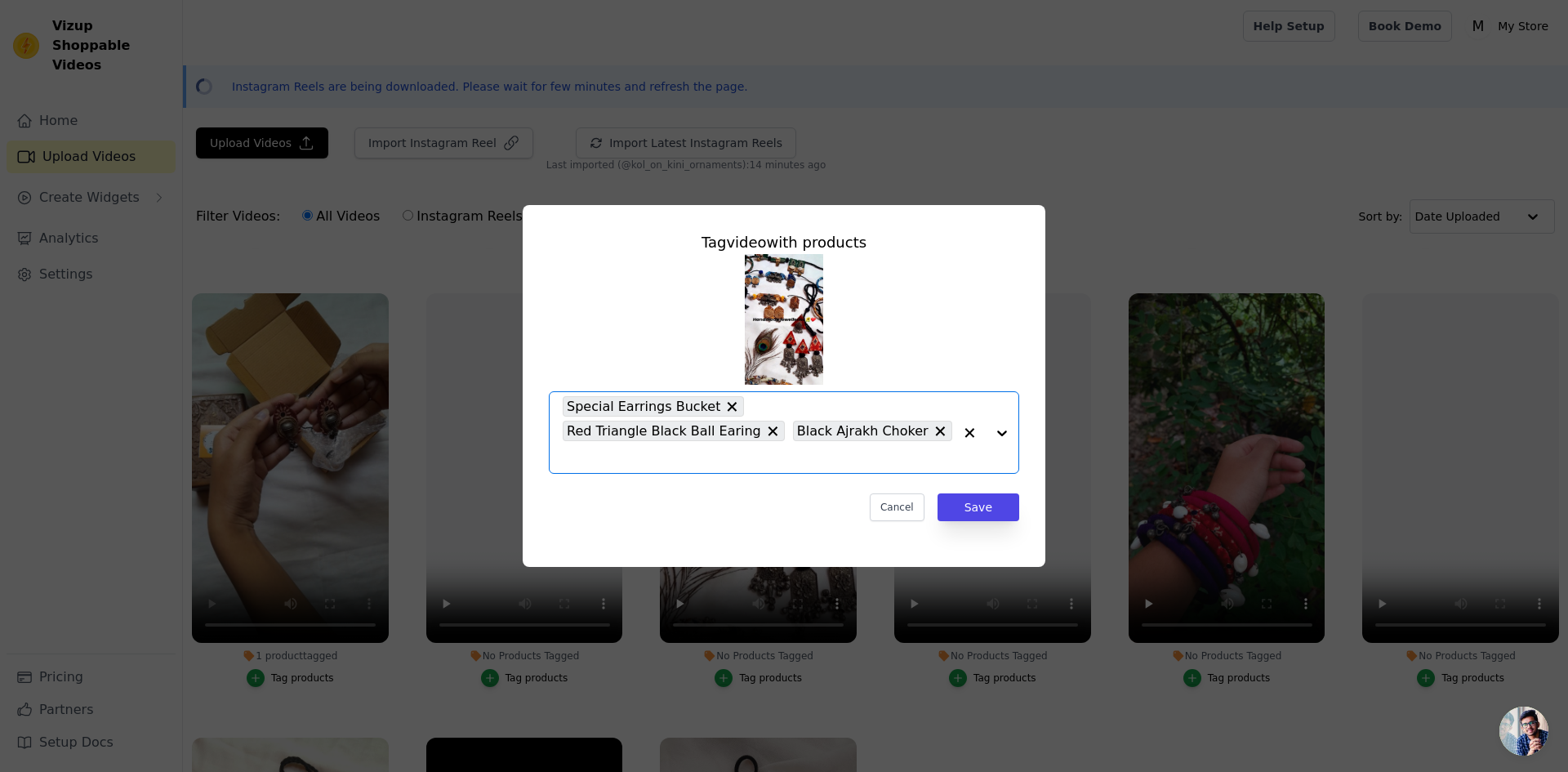
click at [743, 451] on input "No Products Tagged Tag video with products Option Special Earrings Bucket, Red …" at bounding box center [757, 457] width 390 height 16
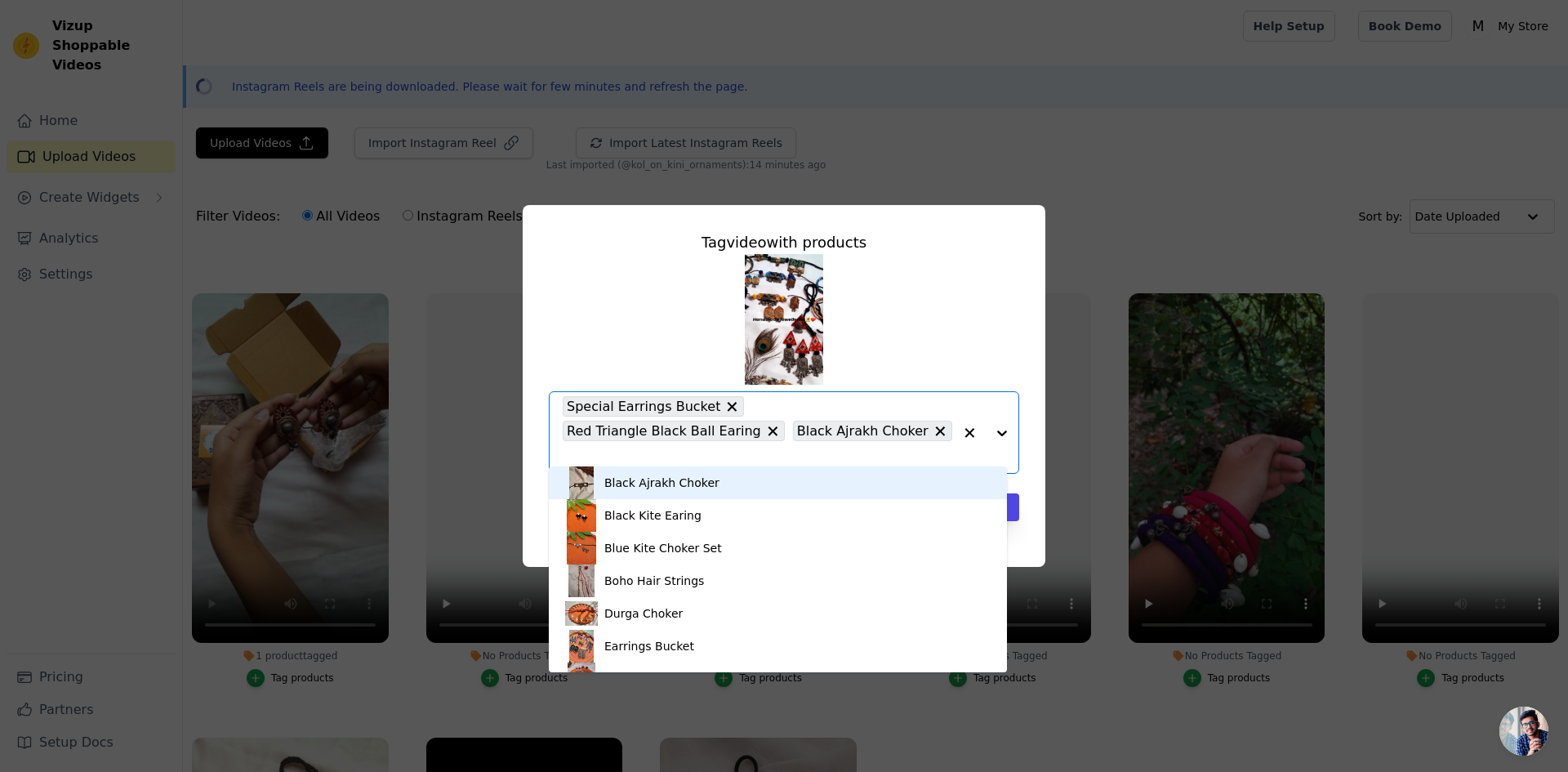
click at [734, 487] on div "Black Ajrakh Choker" at bounding box center [777, 483] width 425 height 33
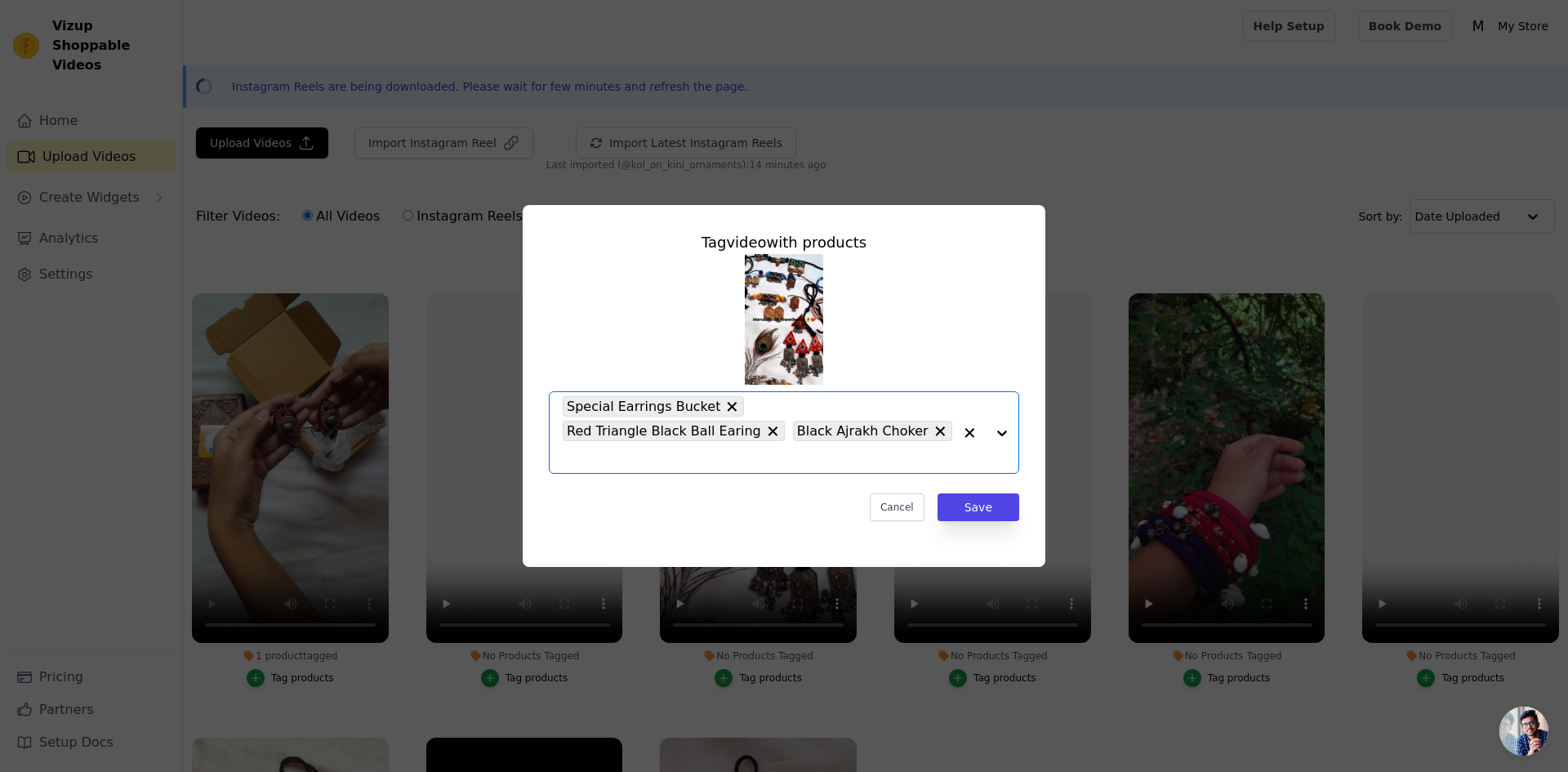
click at [734, 450] on input "No Products Tagged Tag video with products Option Special Earrings Bucket, Red …" at bounding box center [757, 457] width 390 height 16
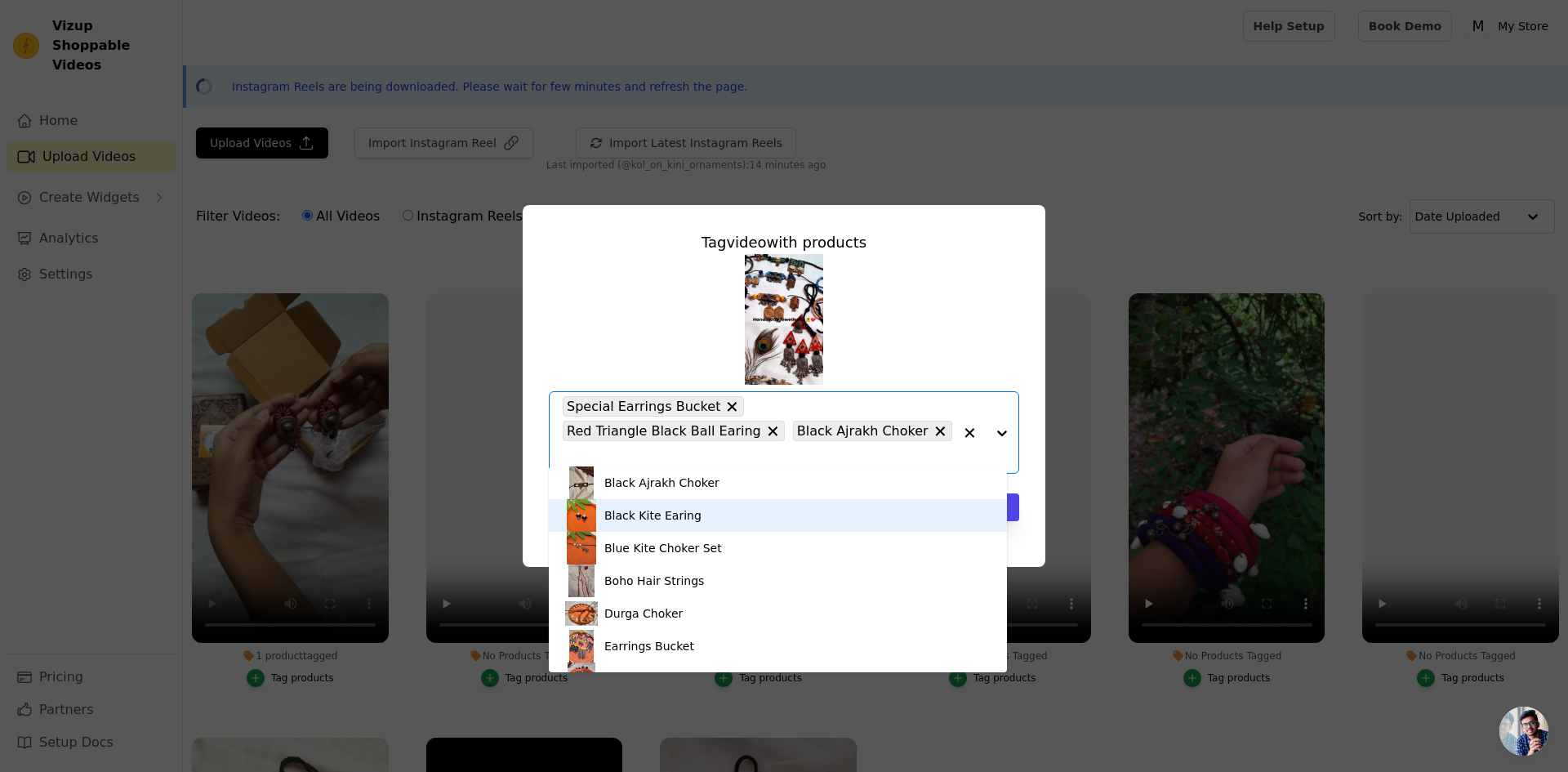
click at [730, 511] on div "Black Kite Earing" at bounding box center [777, 515] width 425 height 33
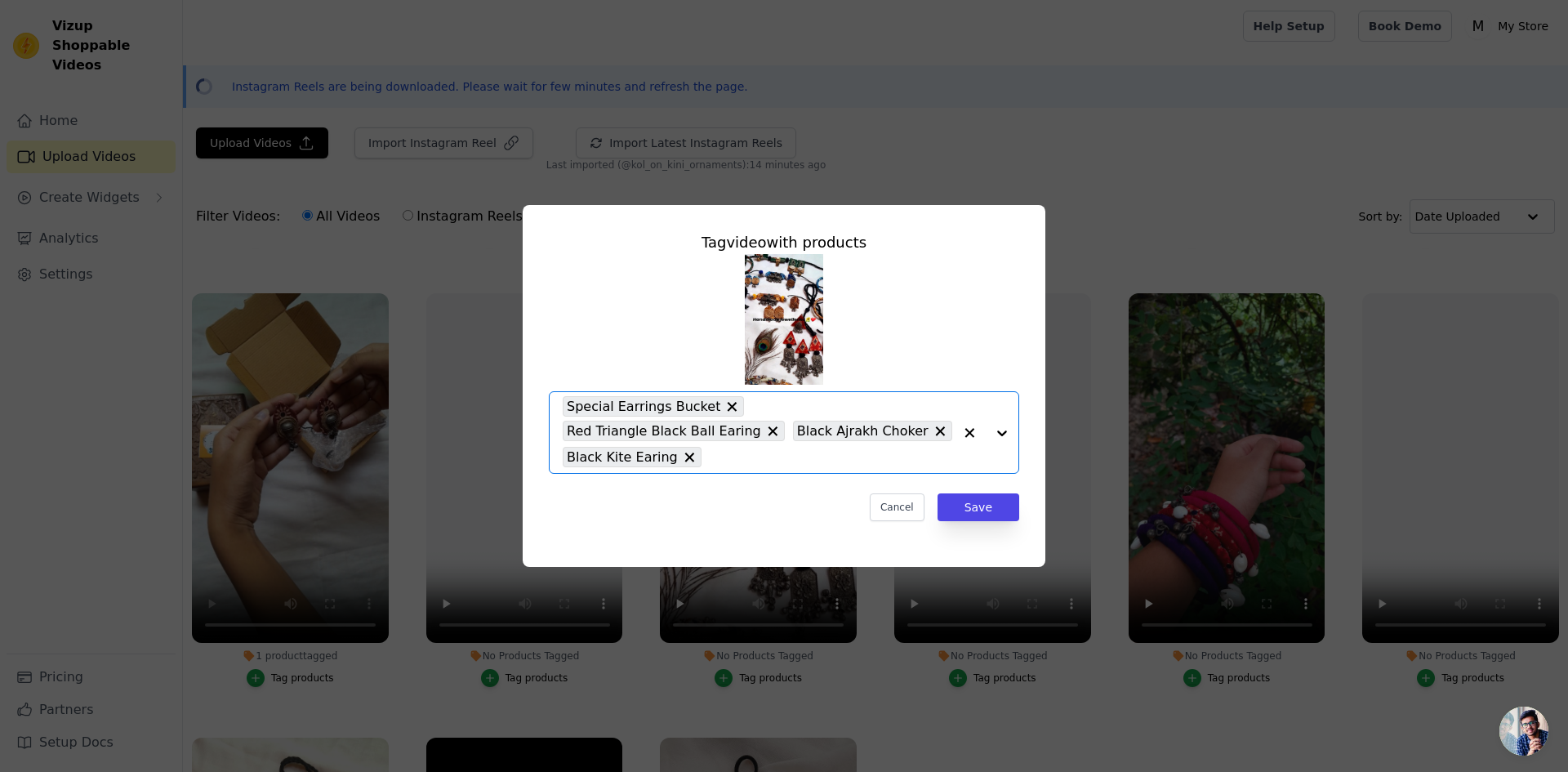
click at [877, 453] on input "No Products Tagged Tag video with products Option Special Earrings Bucket, Red …" at bounding box center [831, 457] width 243 height 16
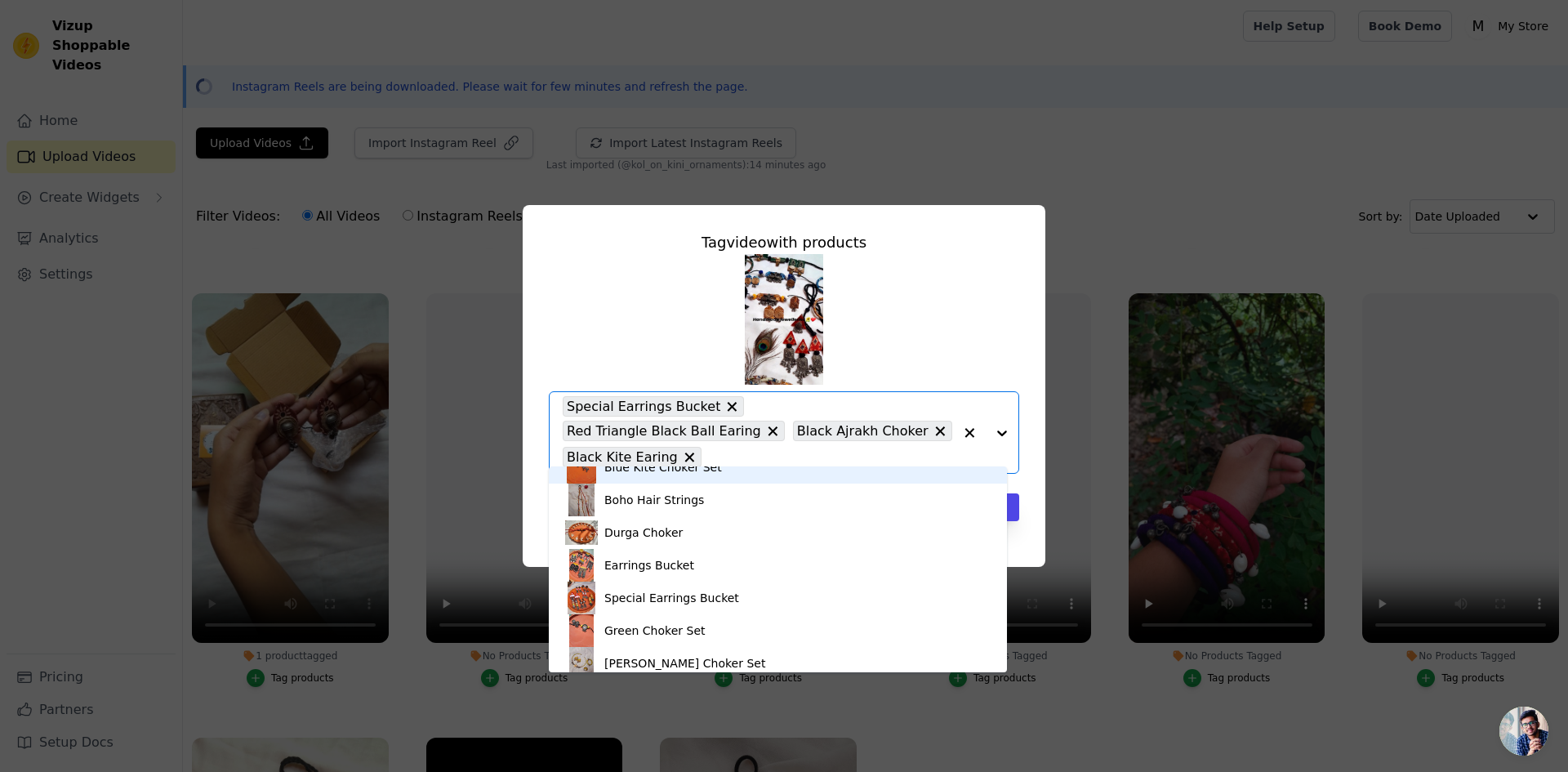
scroll to position [82, 0]
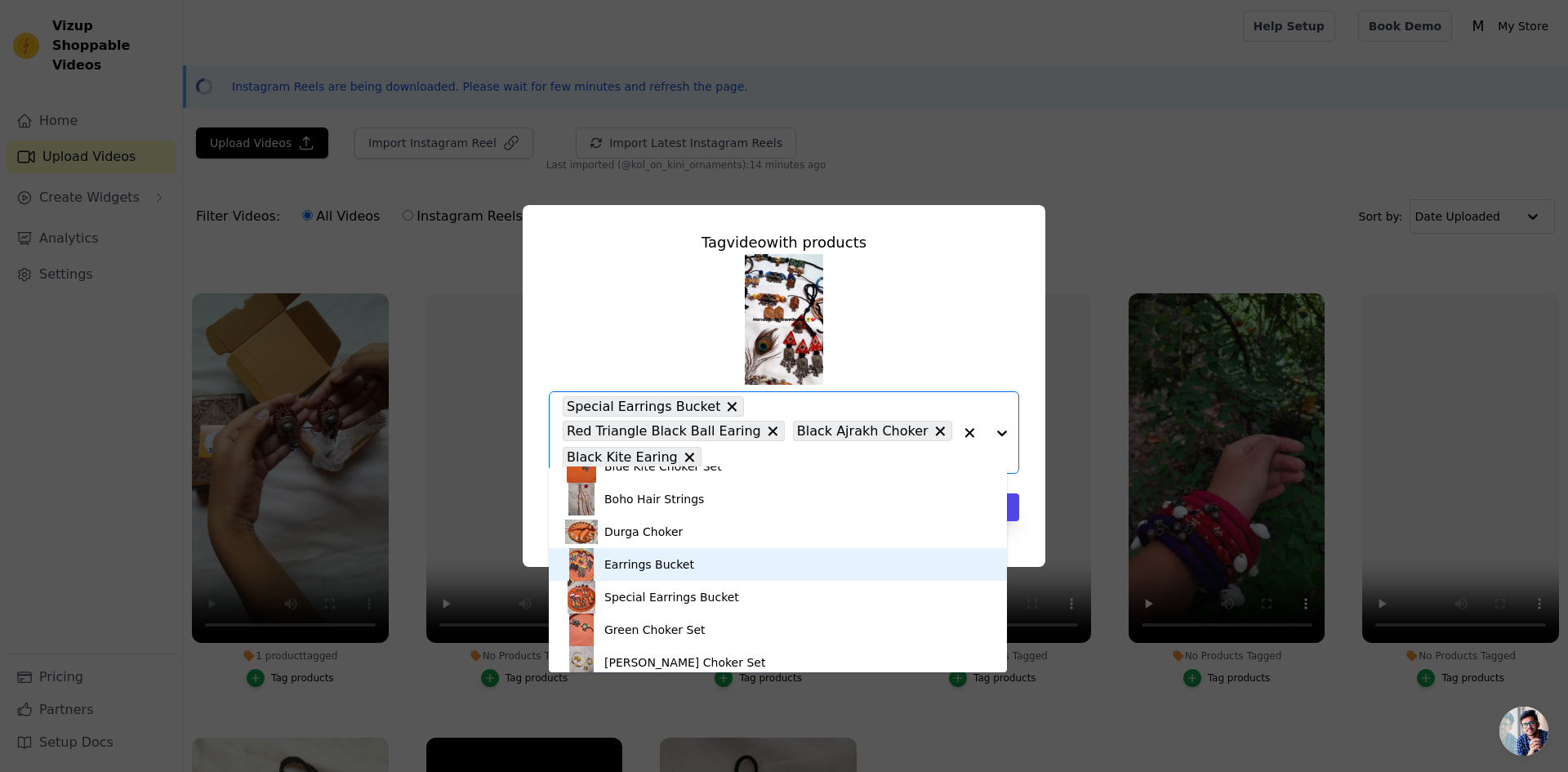
click at [729, 555] on div "Earrings Bucket" at bounding box center [777, 565] width 425 height 33
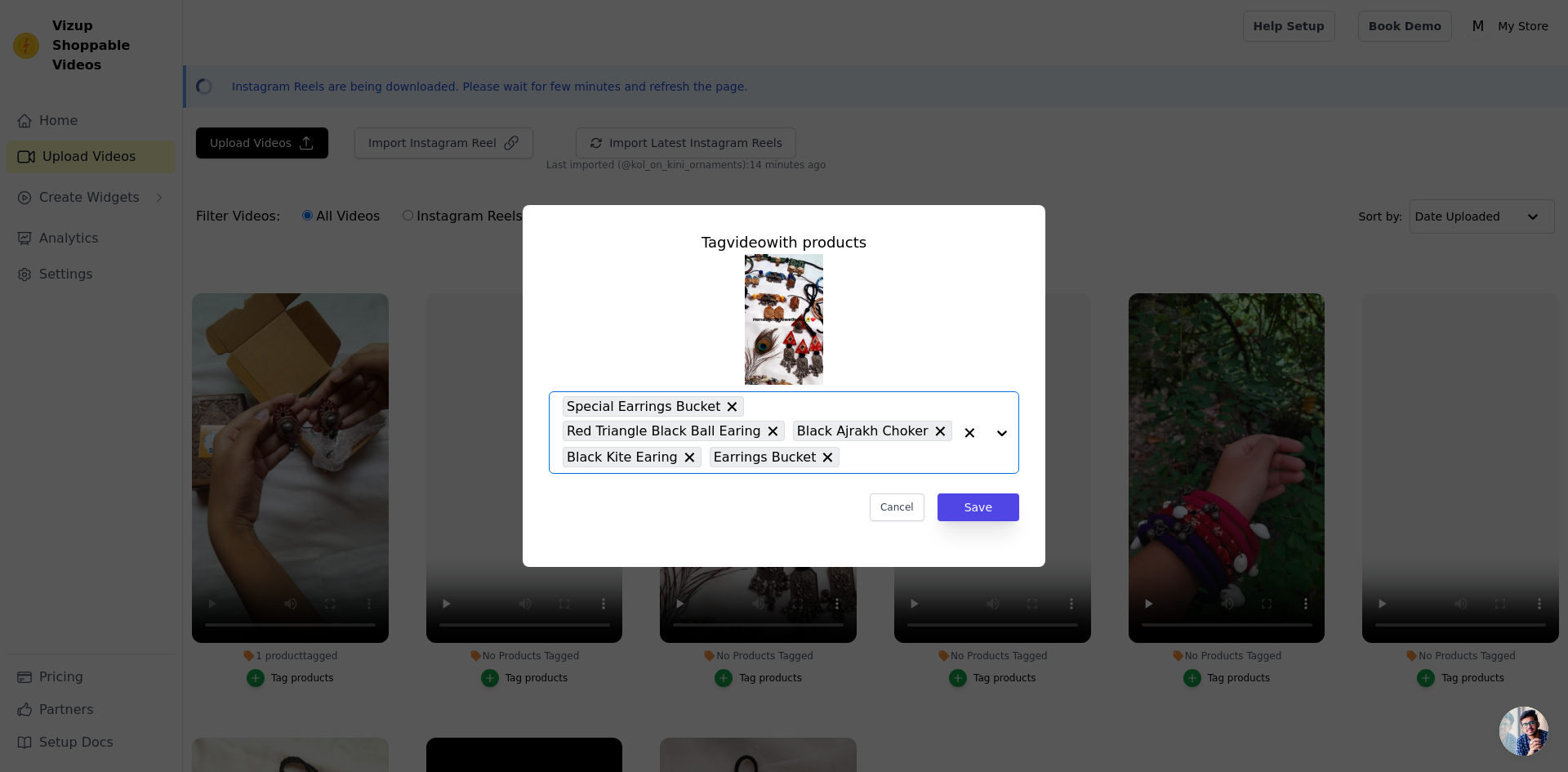
click at [854, 456] on input "No Products Tagged Tag video with products Option Special Earrings Bucket, Red …" at bounding box center [900, 457] width 106 height 16
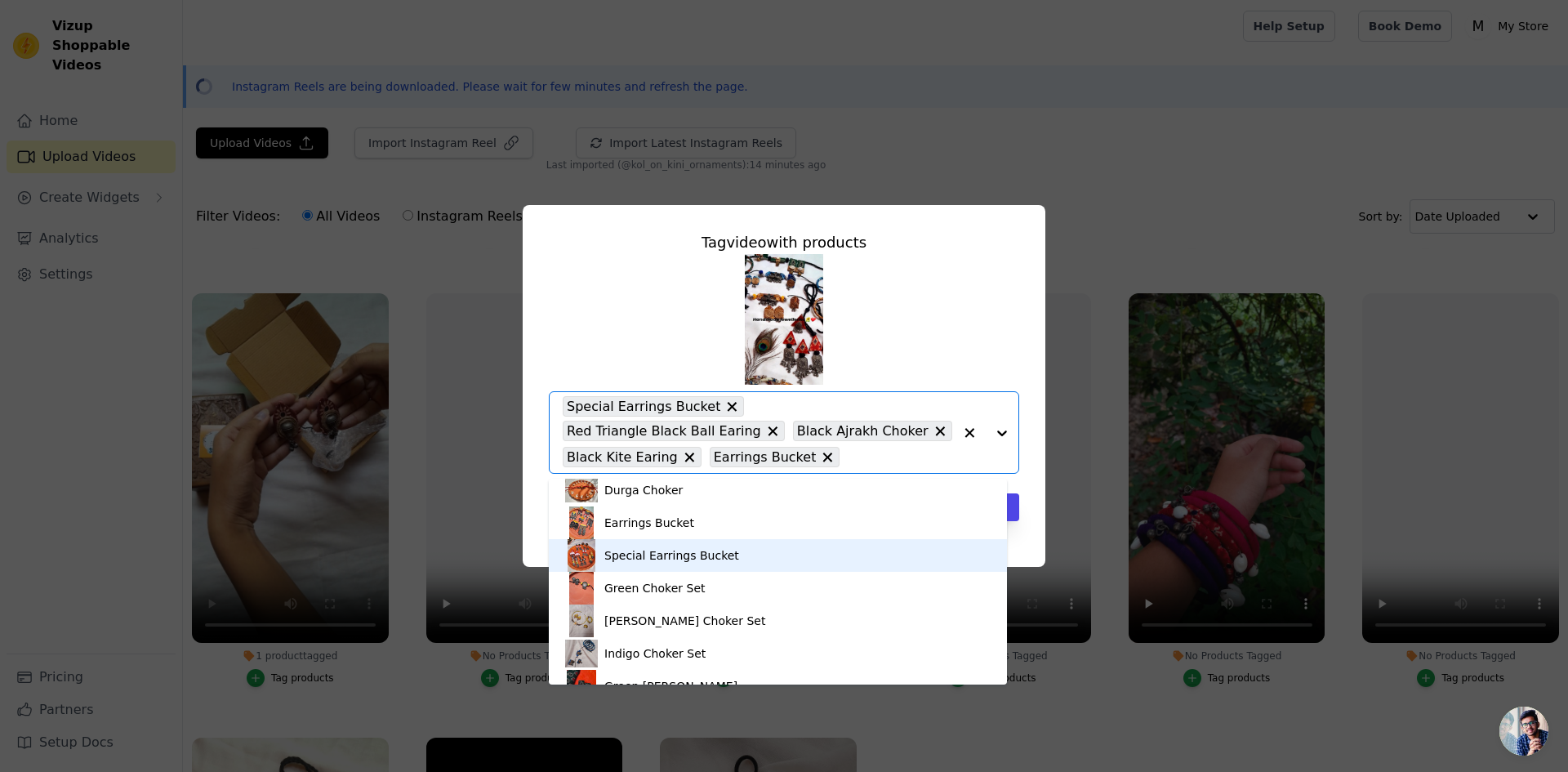
scroll to position [163, 0]
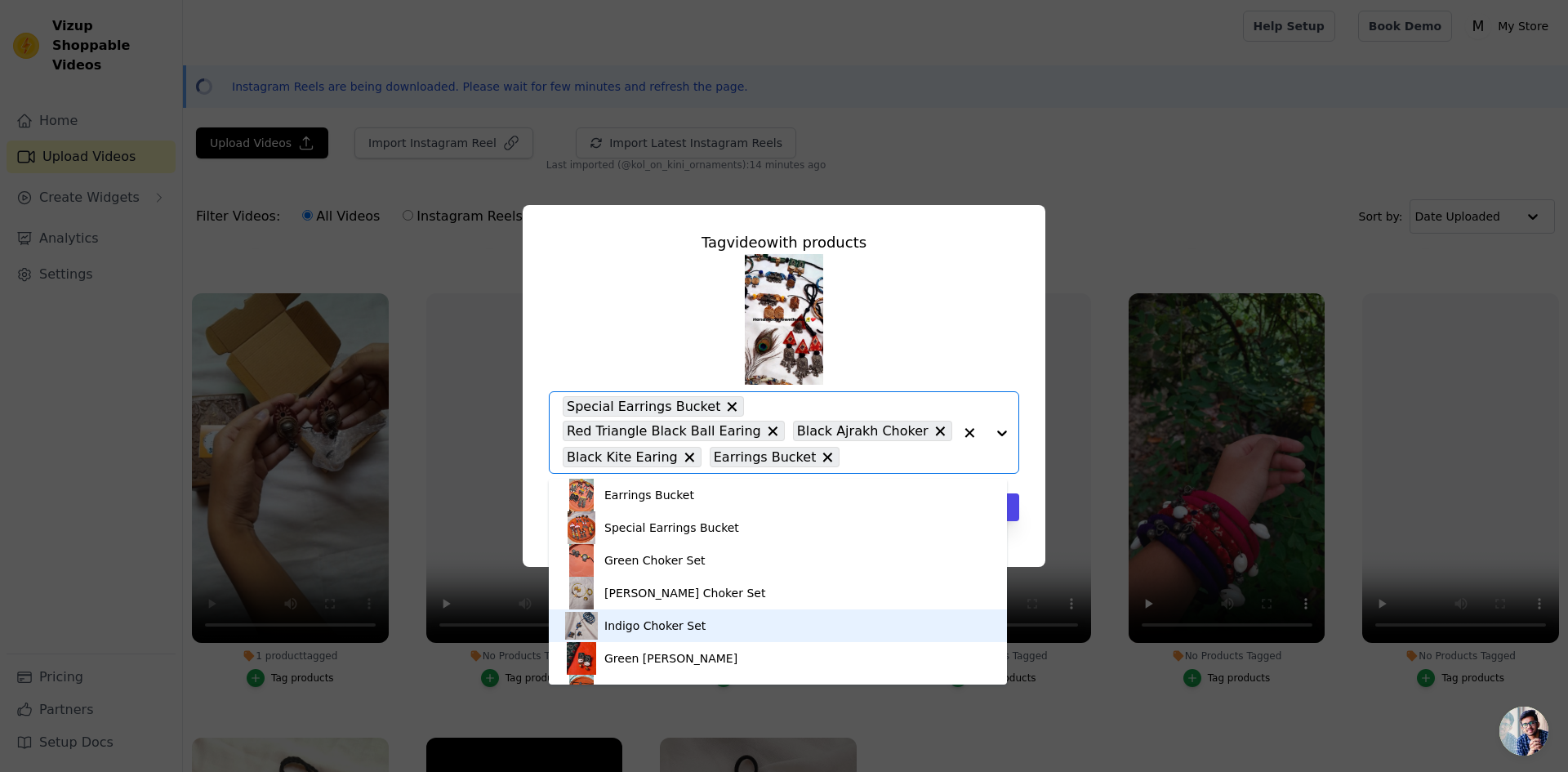
click at [660, 629] on div "Indigo Choker Set" at bounding box center [655, 626] width 101 height 16
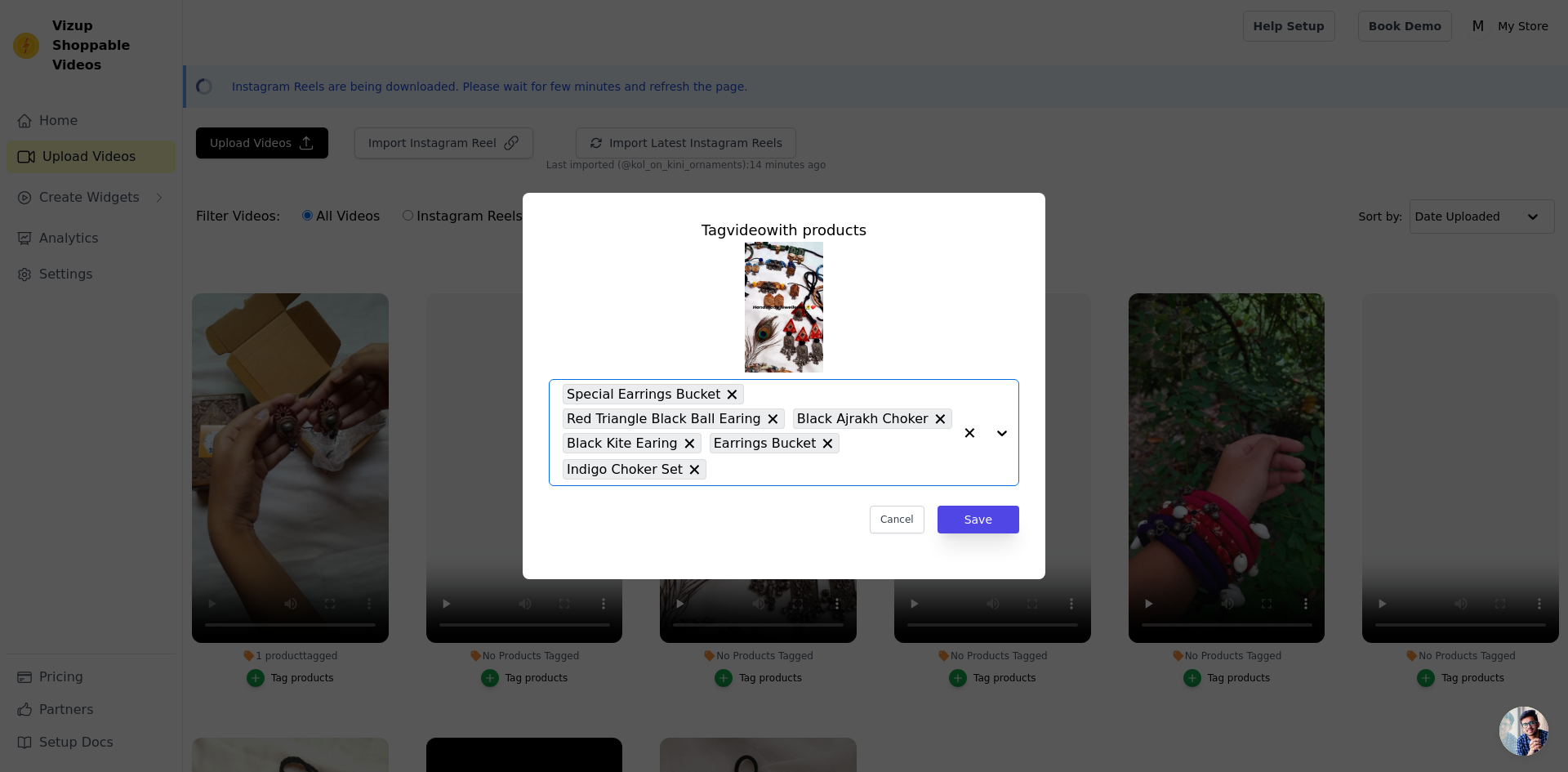
click at [860, 462] on input "No Products Tagged Tag video with products Option Special Earrings Bucket, Red …" at bounding box center [833, 469] width 238 height 16
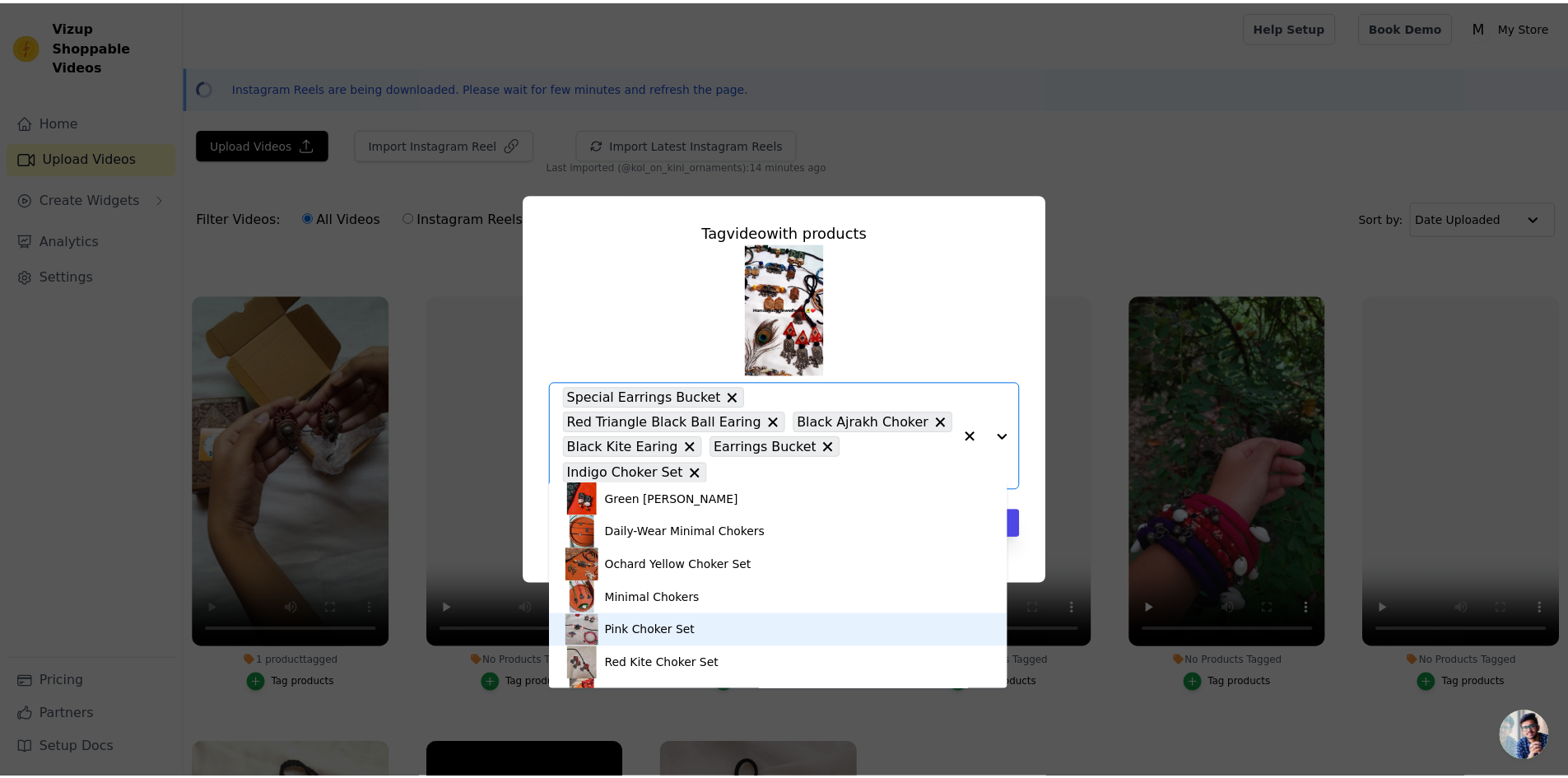
scroll to position [352, 0]
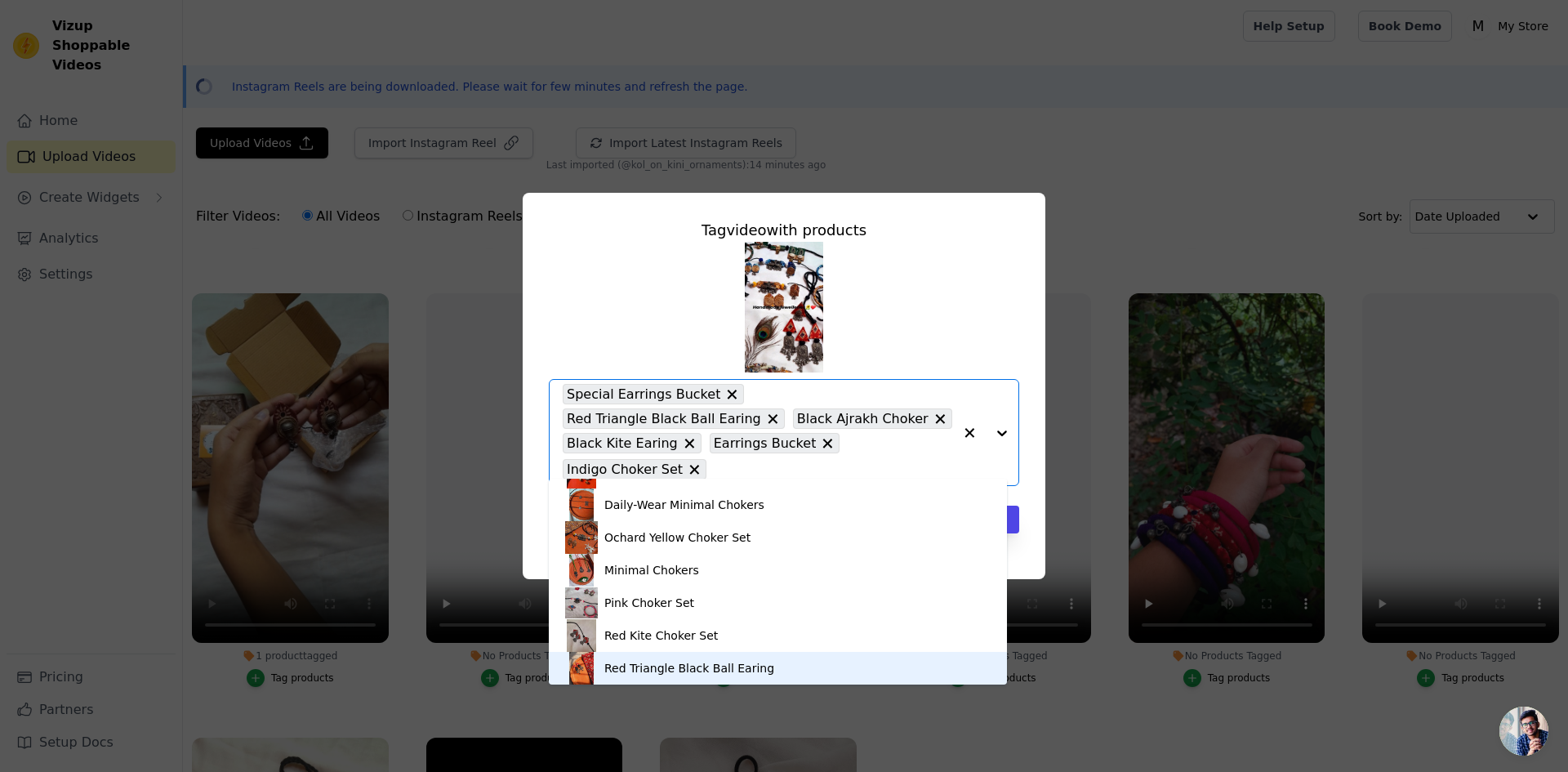
click at [1014, 542] on div "Tag video with products Black Ajrakh Choker Black Kite Earing Blue Kite Choker …" at bounding box center [784, 386] width 523 height 387
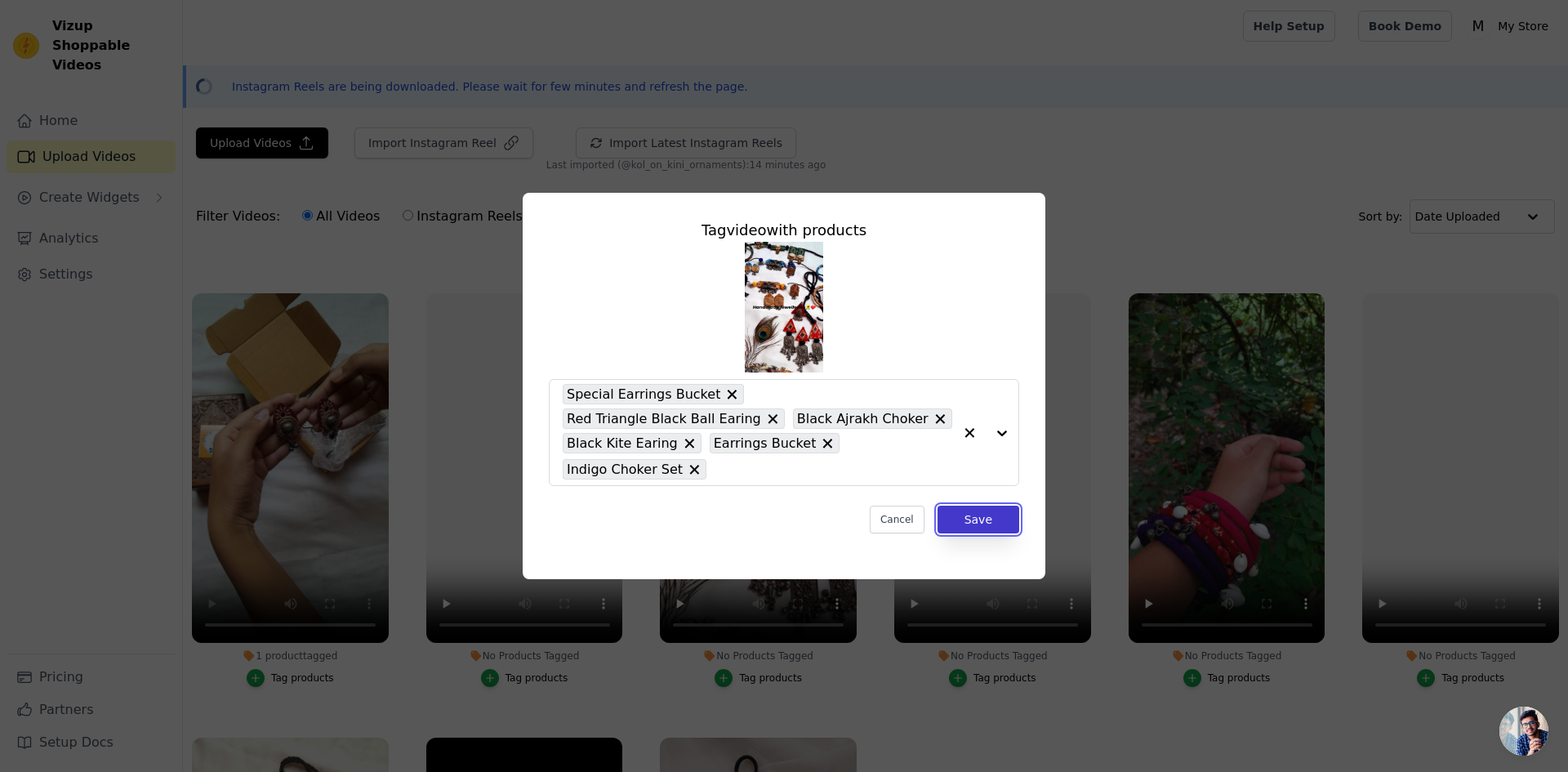
click at [1002, 513] on button "Save" at bounding box center [978, 520] width 82 height 28
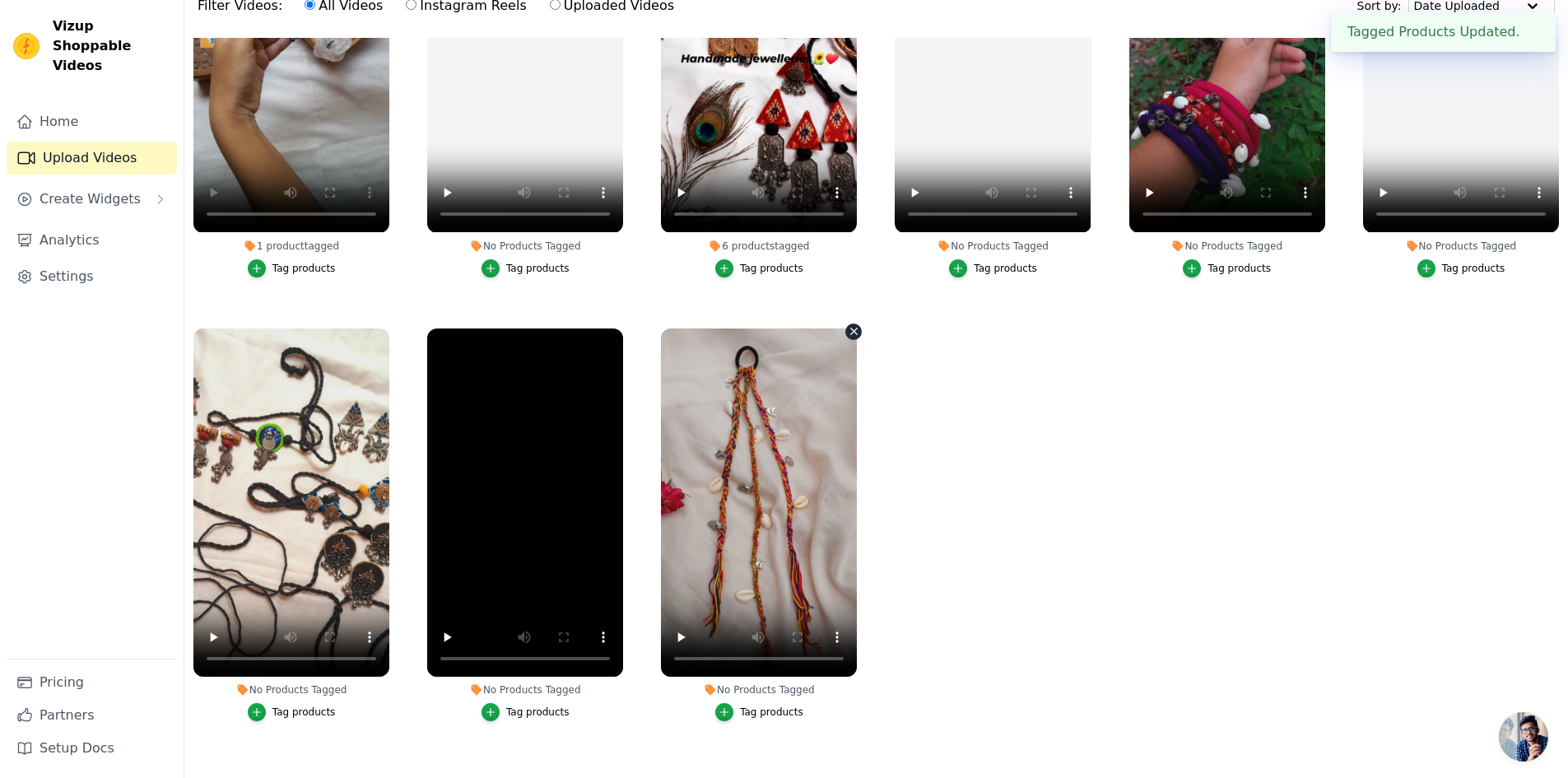
scroll to position [237, 0]
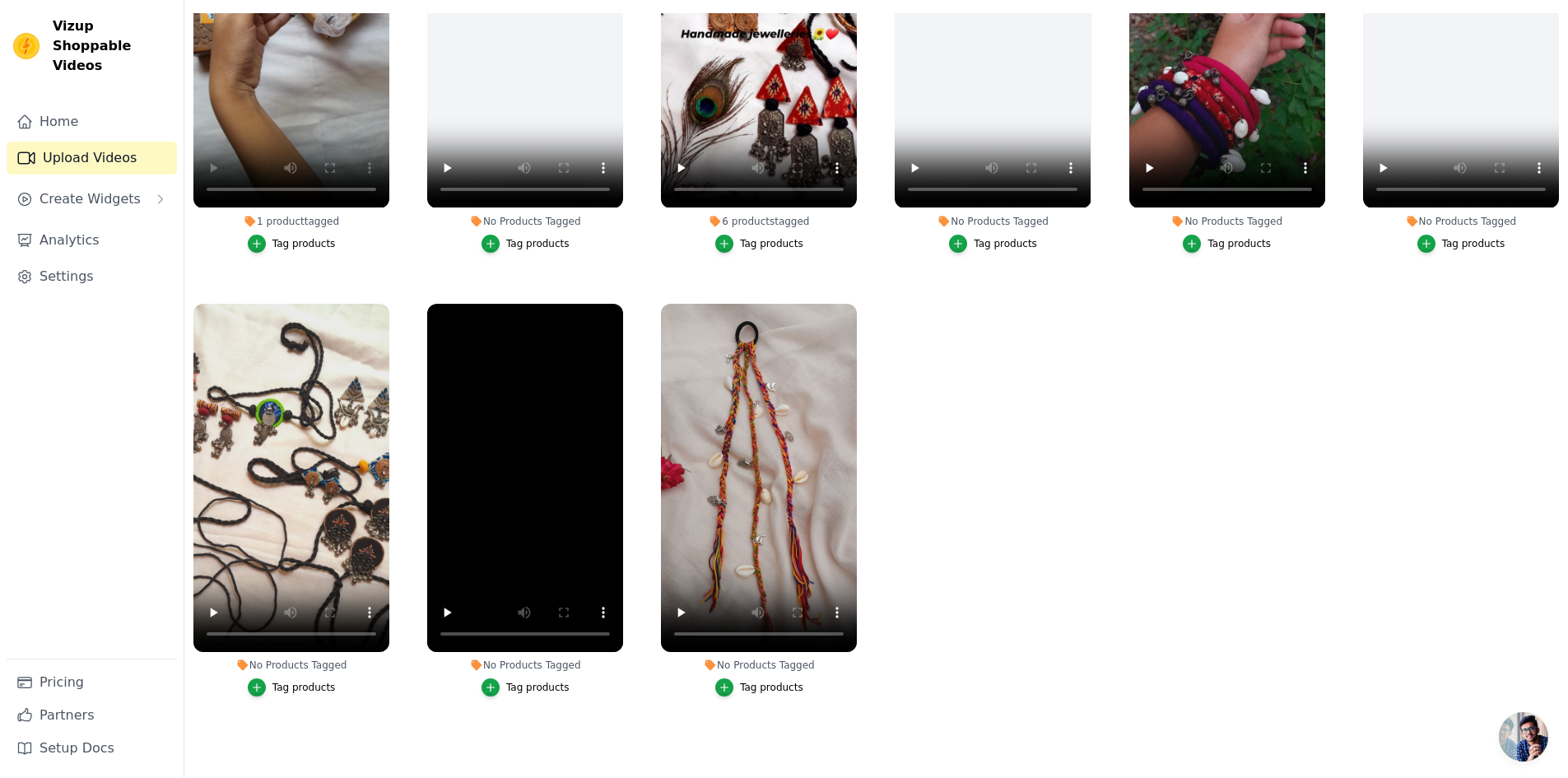
click at [777, 681] on div "Tag products" at bounding box center [772, 687] width 63 height 13
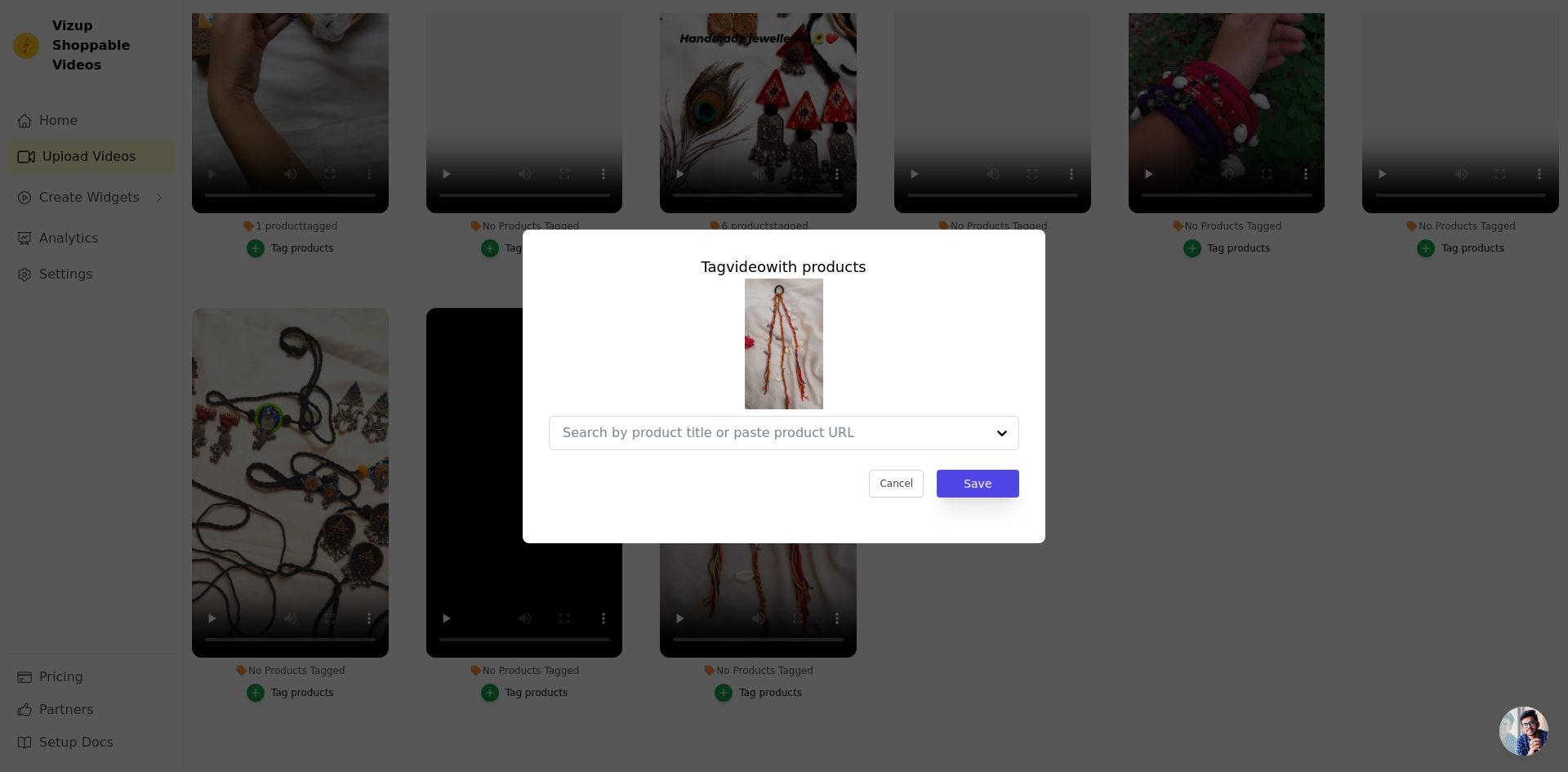
scroll to position [607, 0]
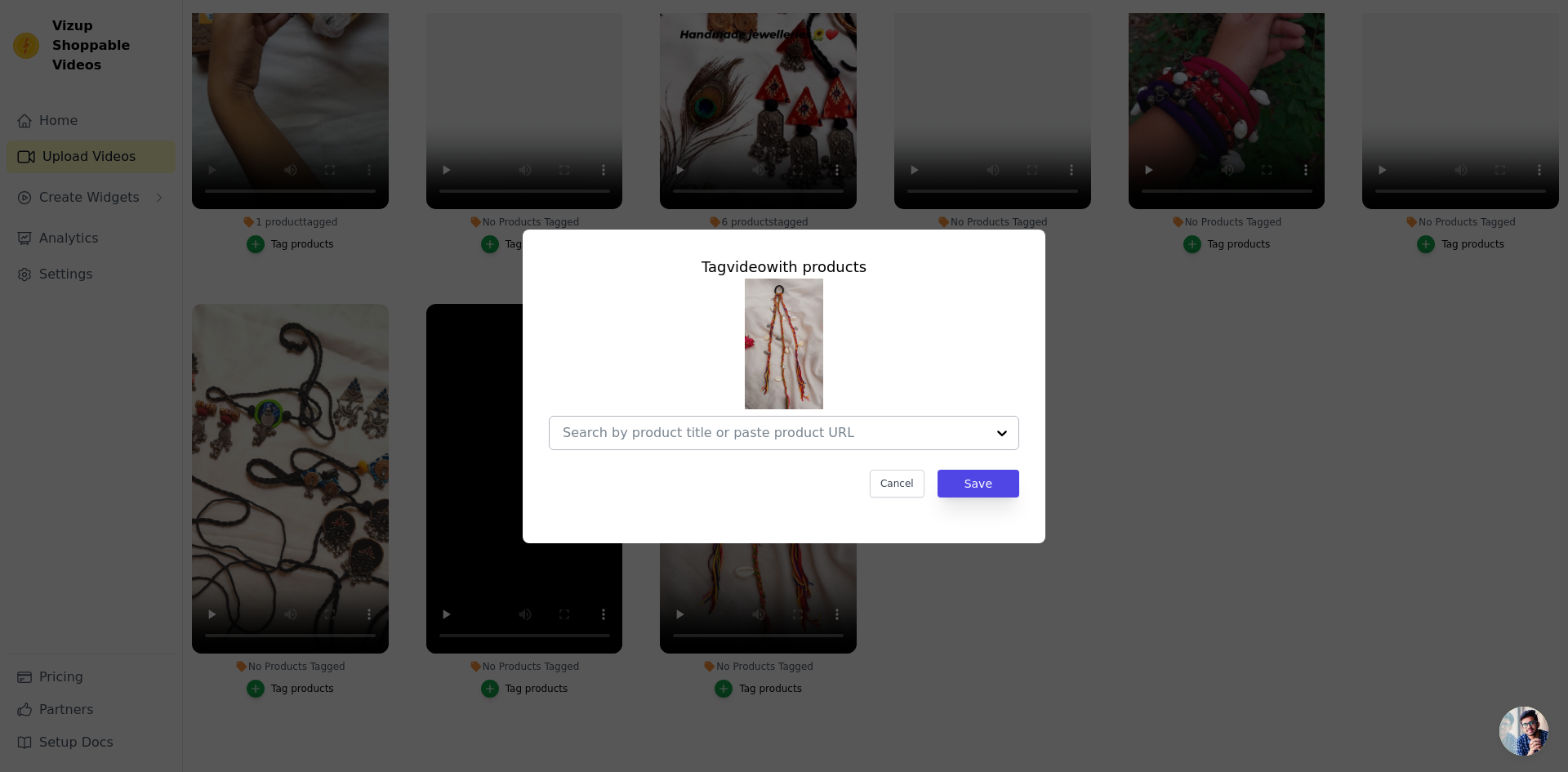
click at [876, 444] on div at bounding box center [773, 433] width 423 height 33
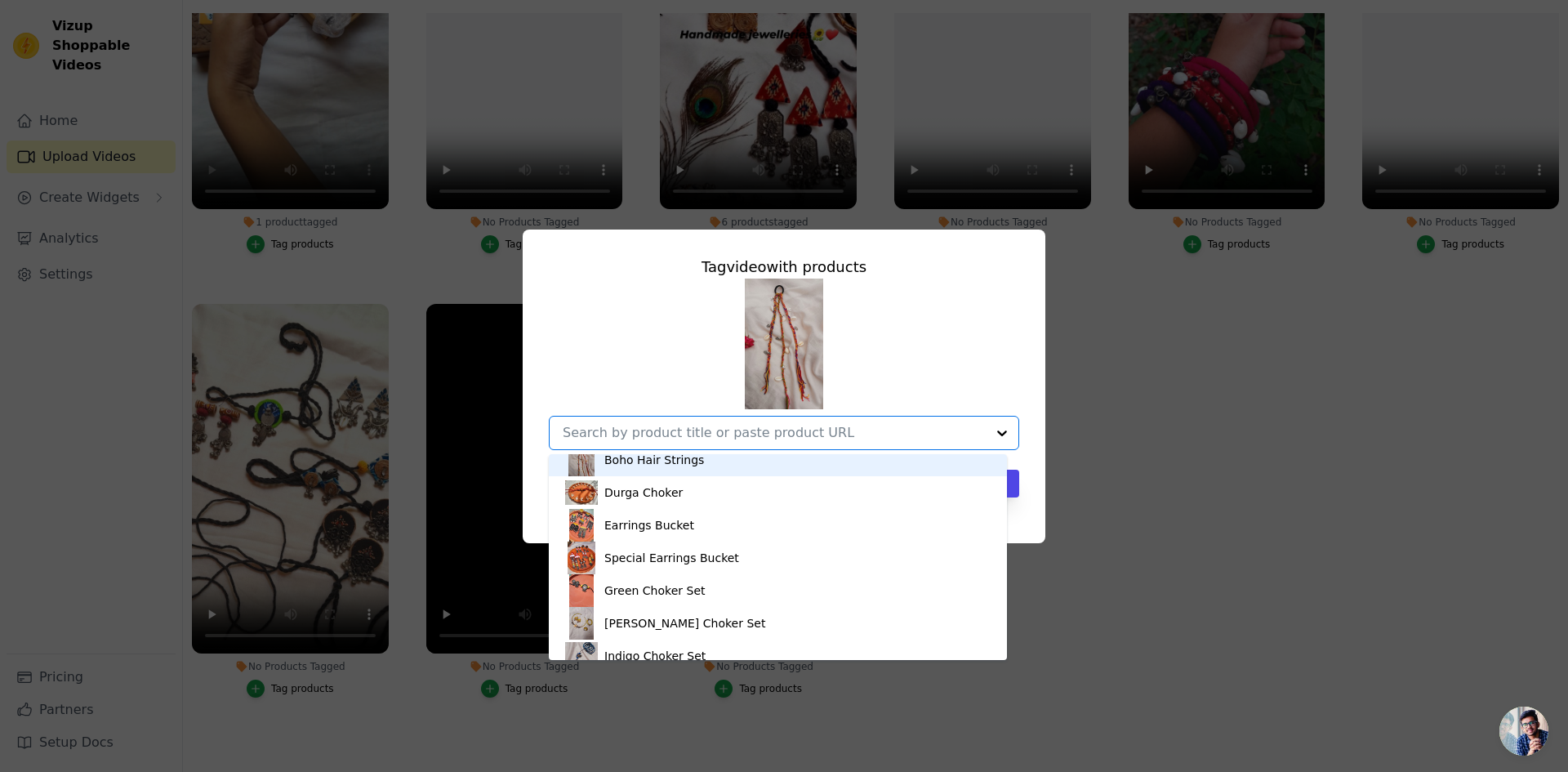
scroll to position [82, 0]
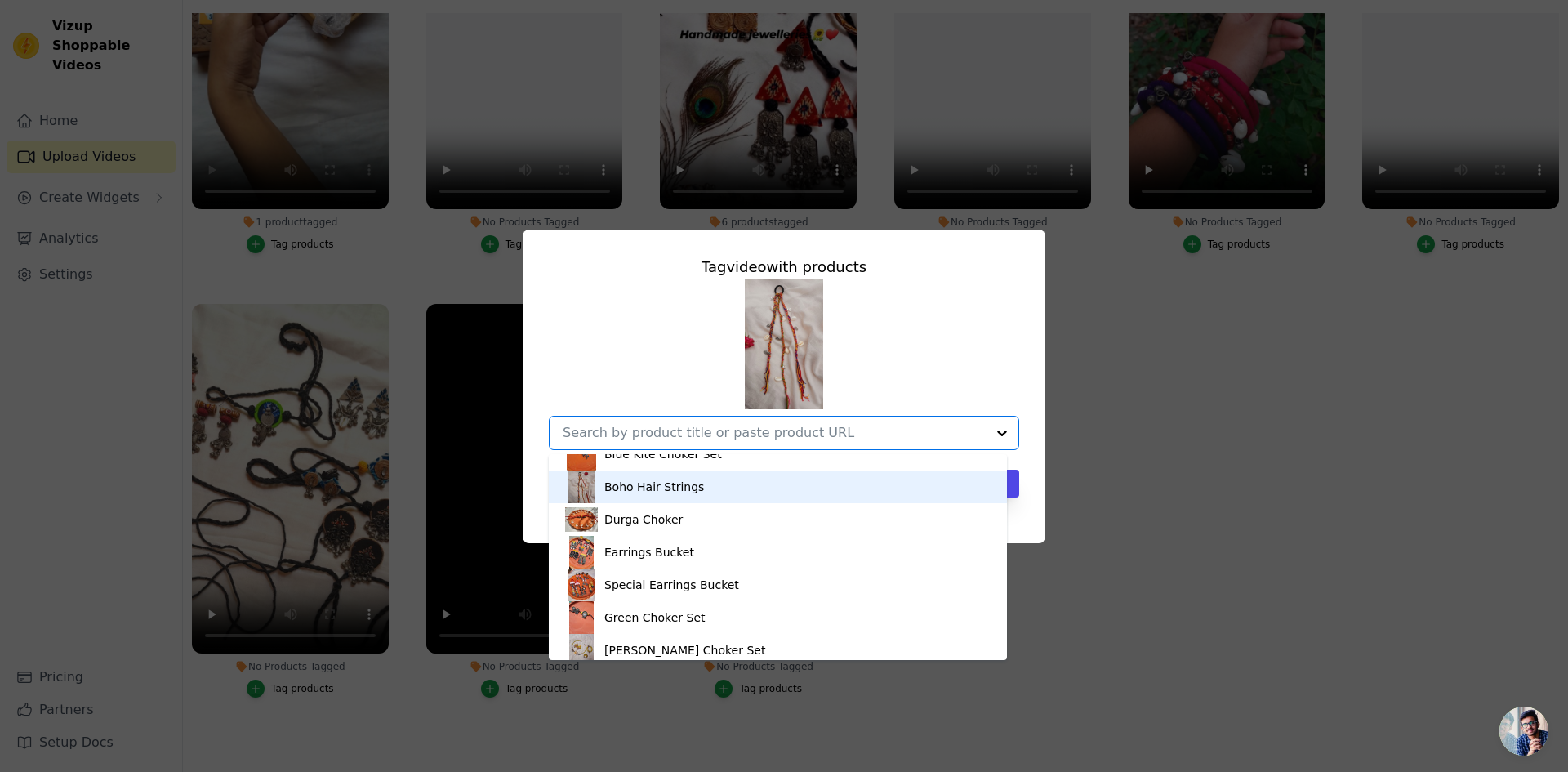
click at [704, 487] on div "Boho Hair Strings" at bounding box center [777, 487] width 425 height 33
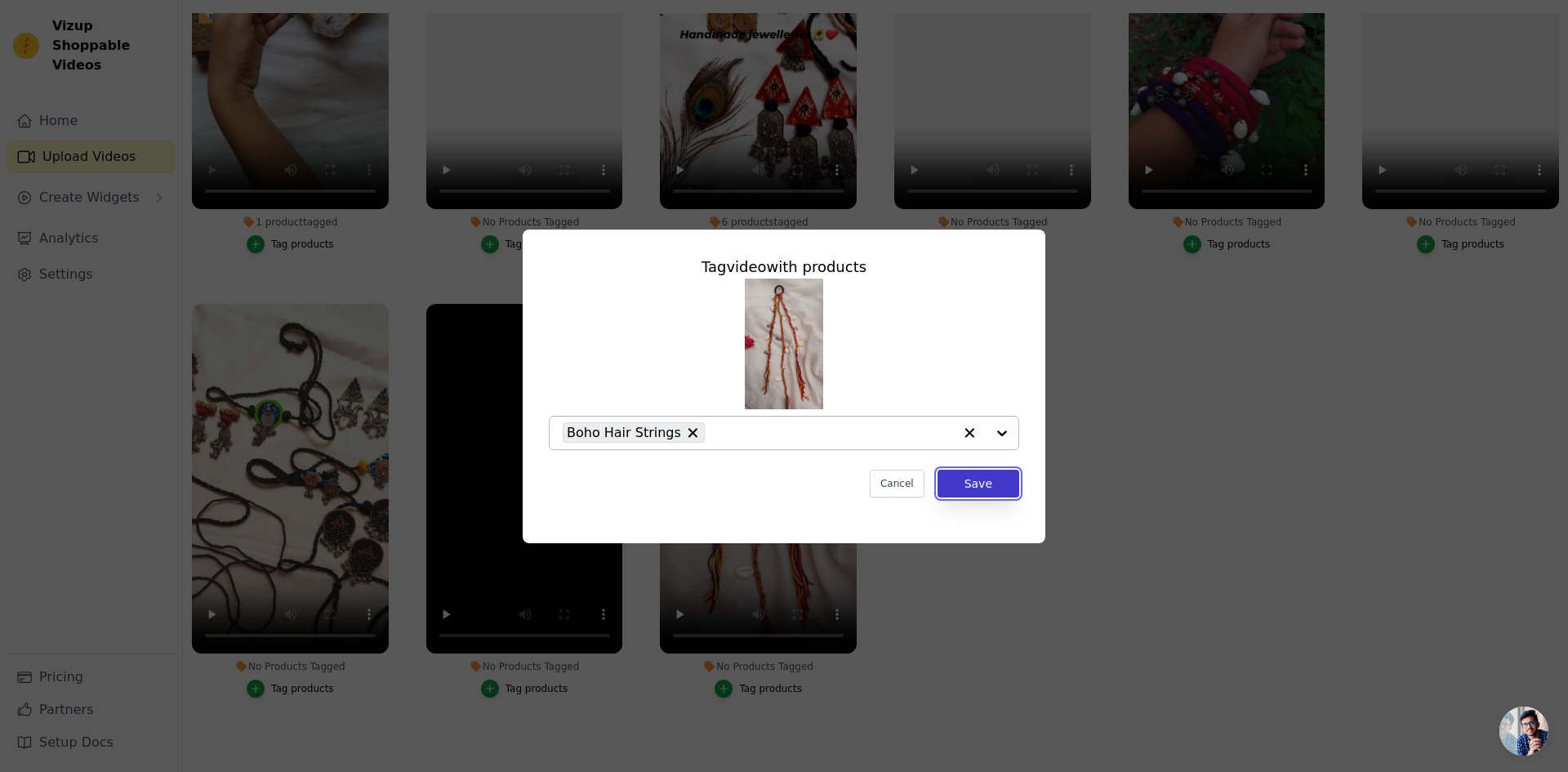
click at [970, 480] on button "Save" at bounding box center [978, 484] width 82 height 28
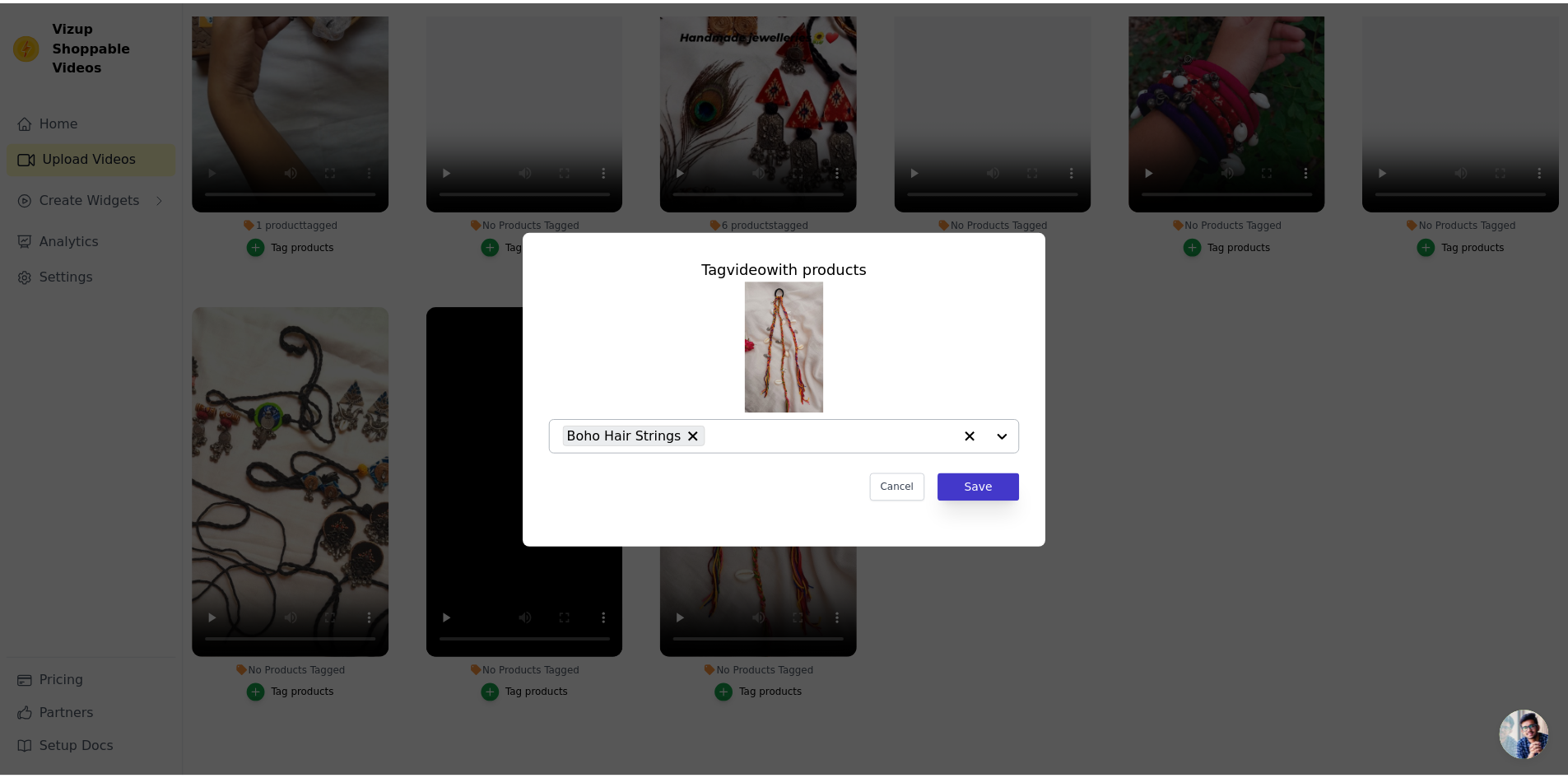
scroll to position [608, 0]
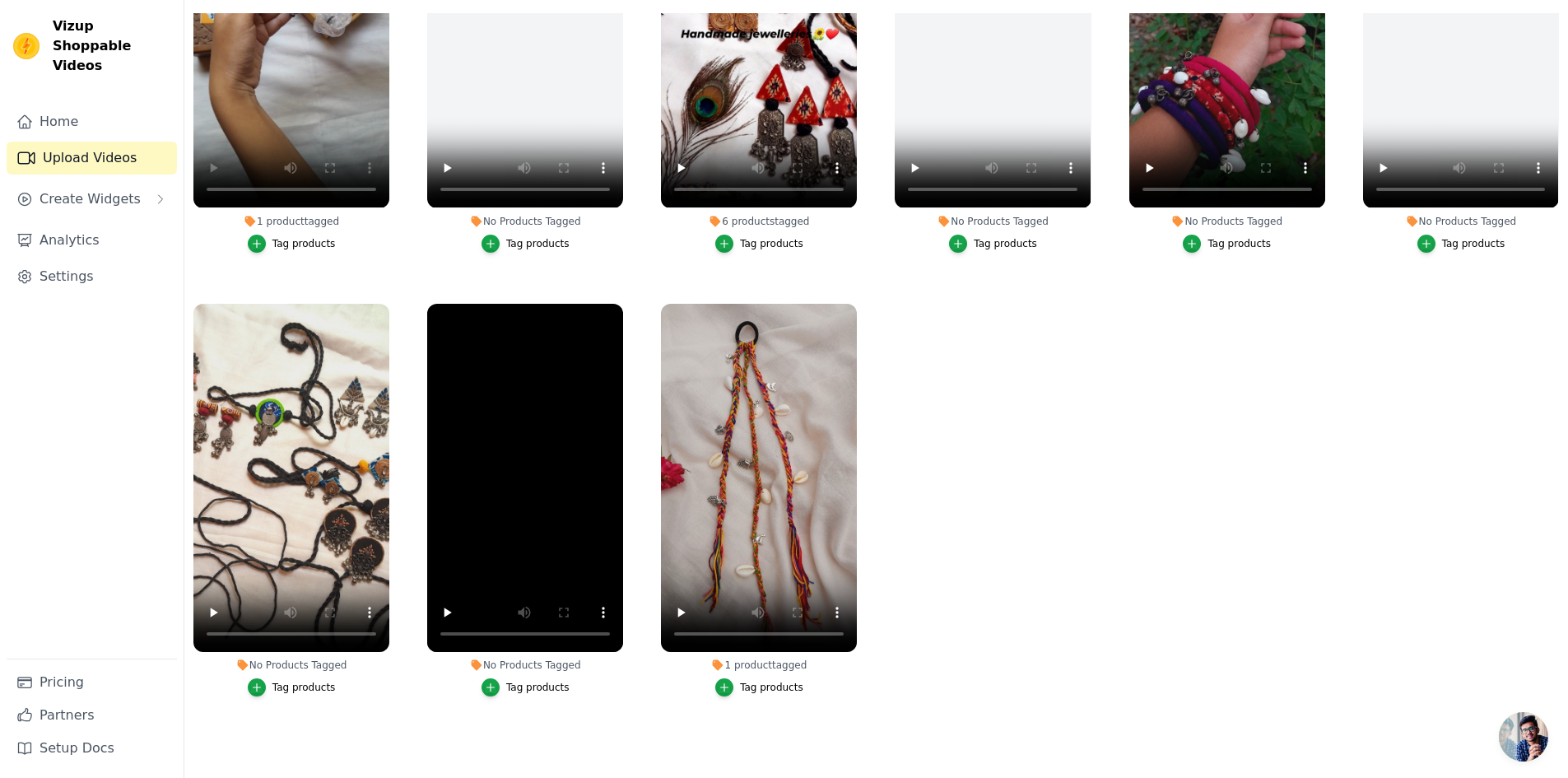
click at [521, 684] on div "Tag products" at bounding box center [538, 687] width 63 height 13
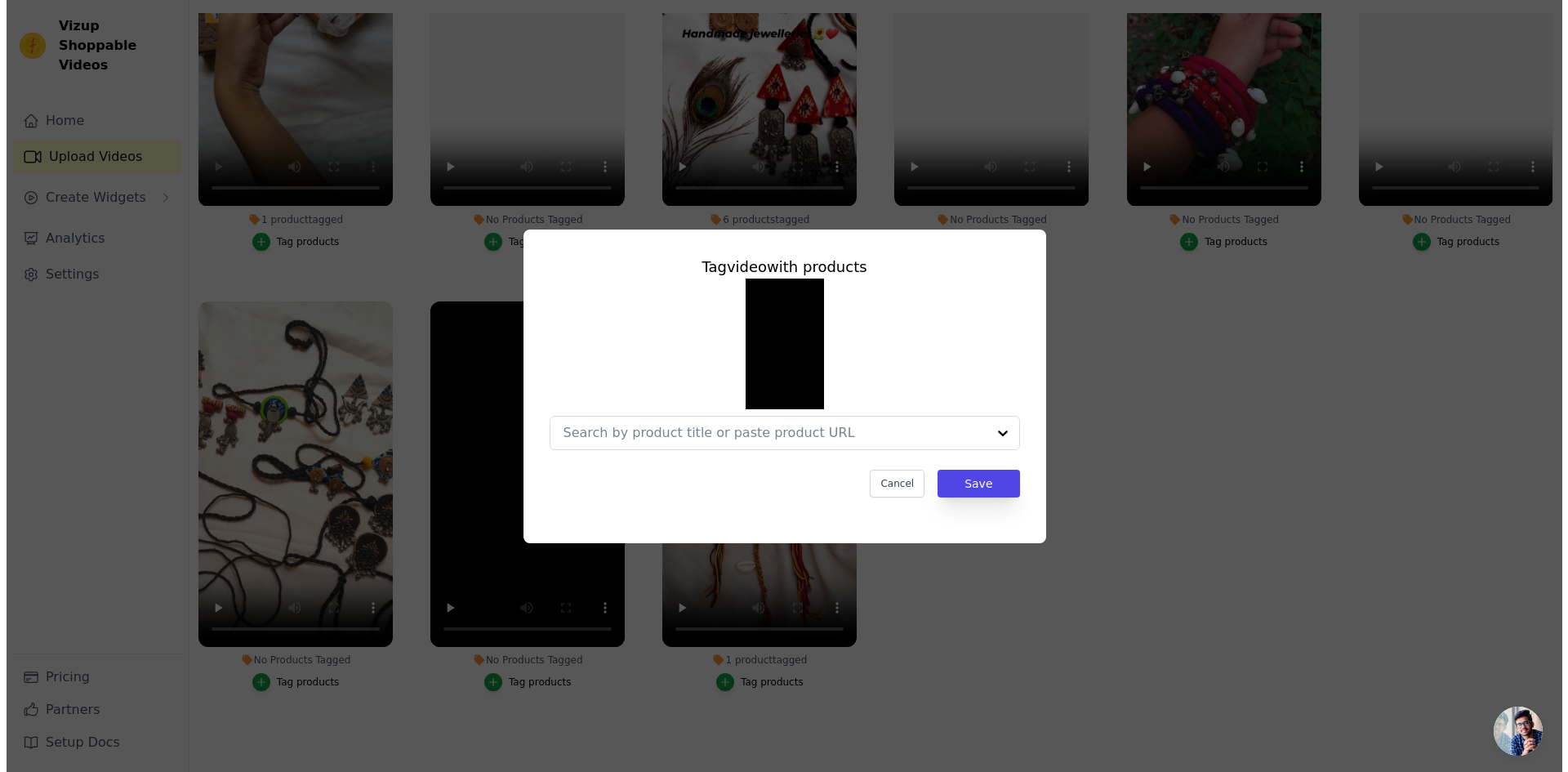
scroll to position [607, 0]
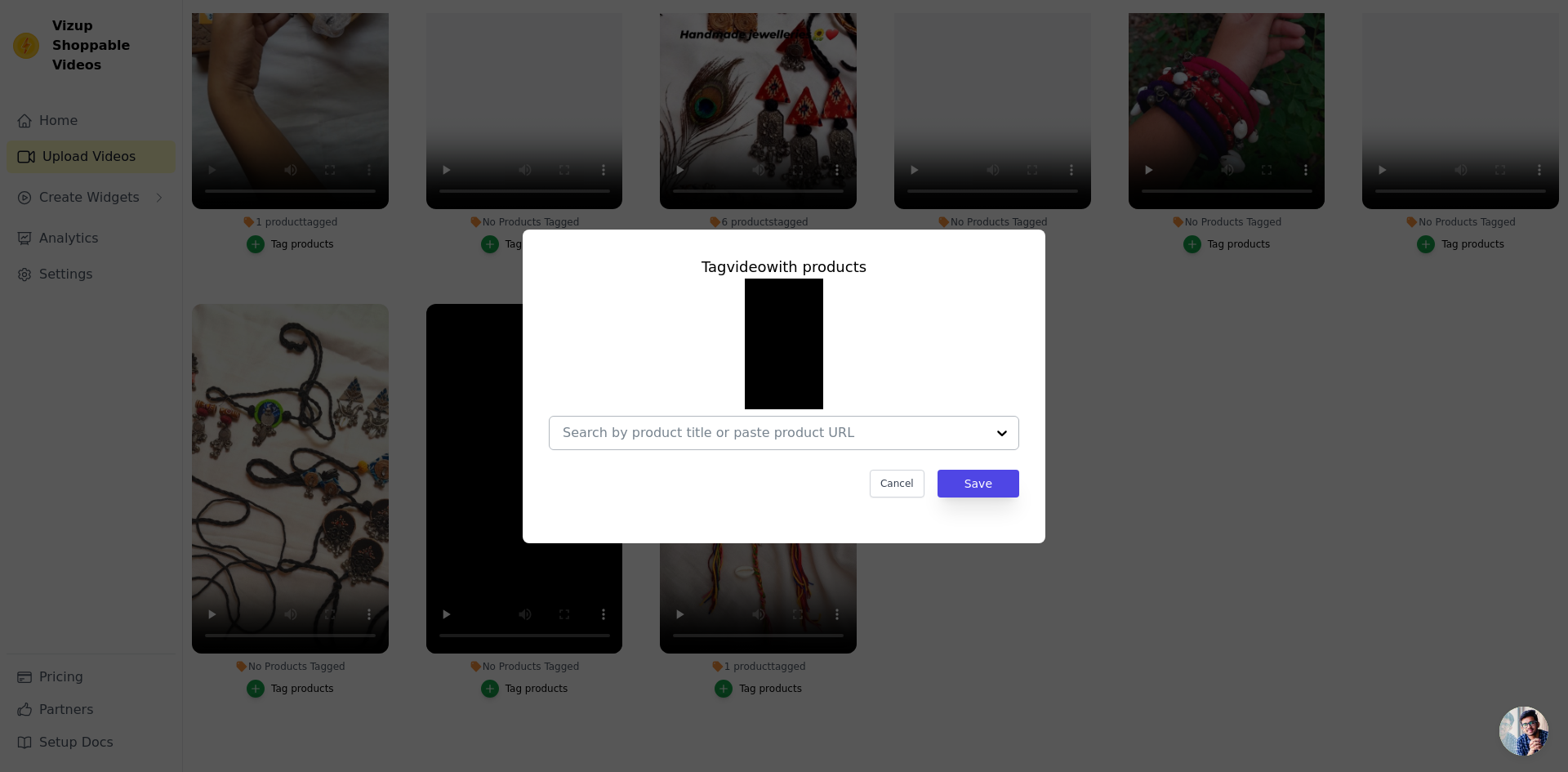
click at [735, 444] on div at bounding box center [773, 433] width 423 height 33
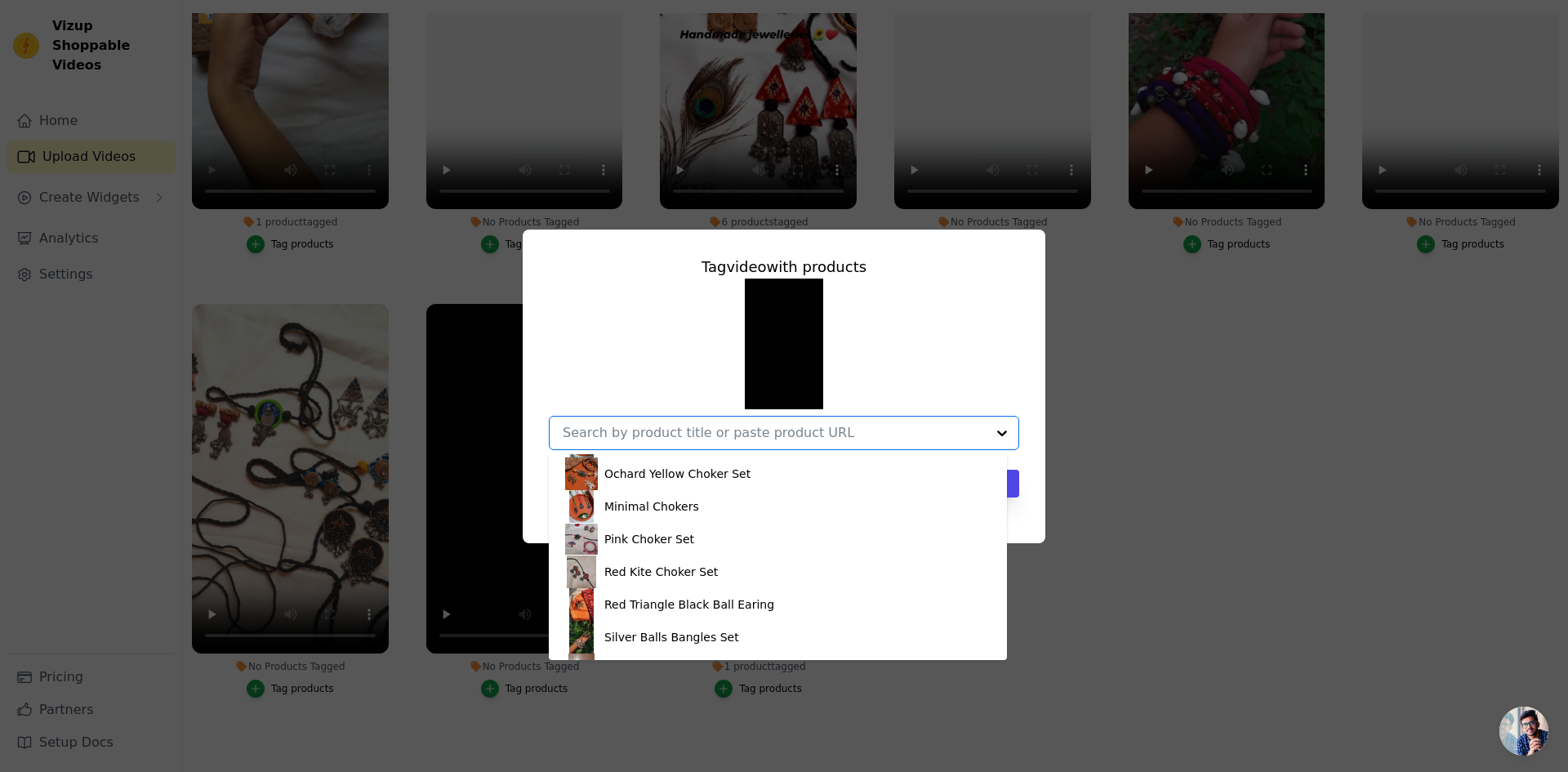
scroll to position [415, 0]
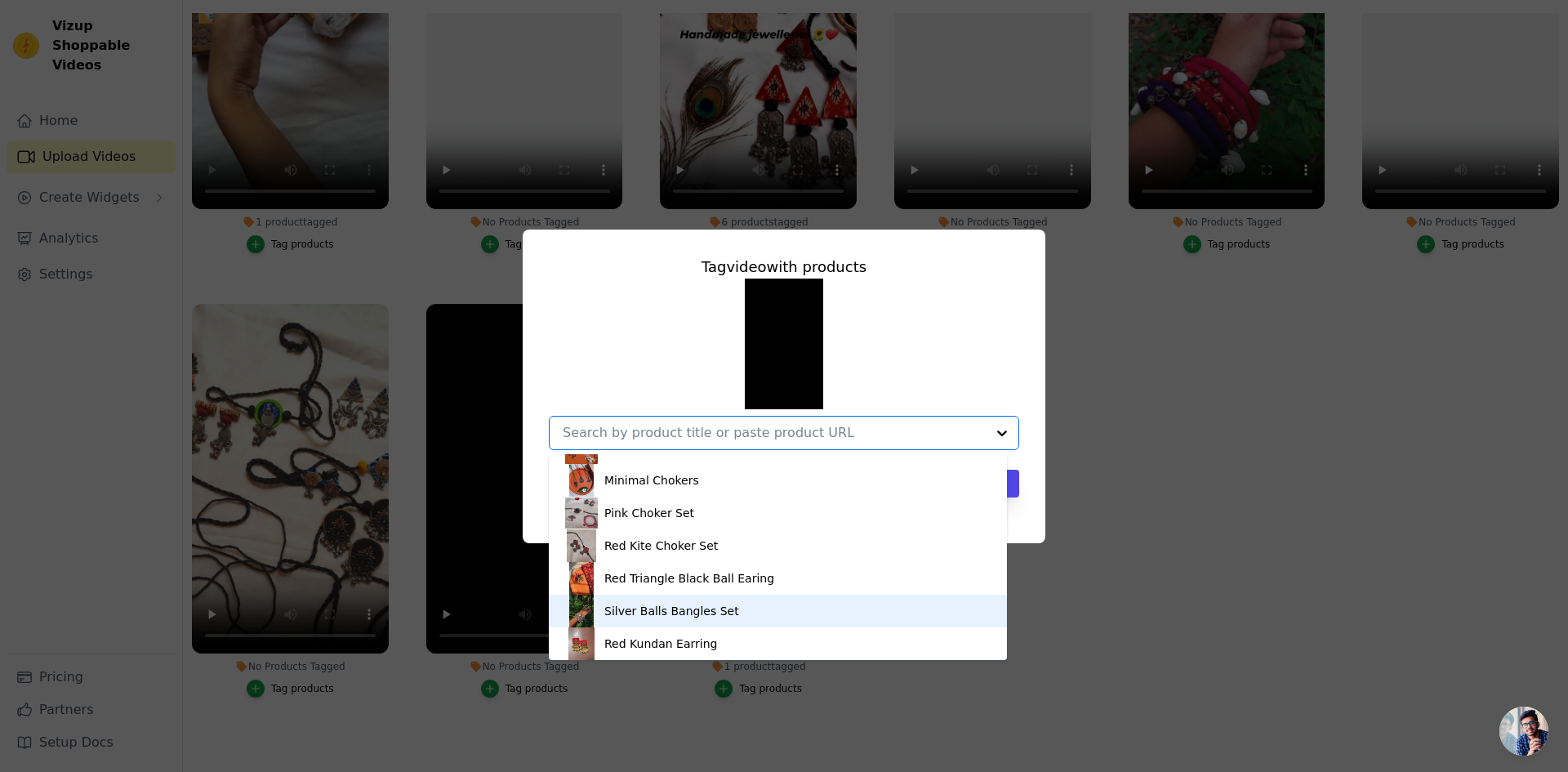
click at [722, 610] on div "Silver Balls Bangles Set" at bounding box center [777, 611] width 425 height 33
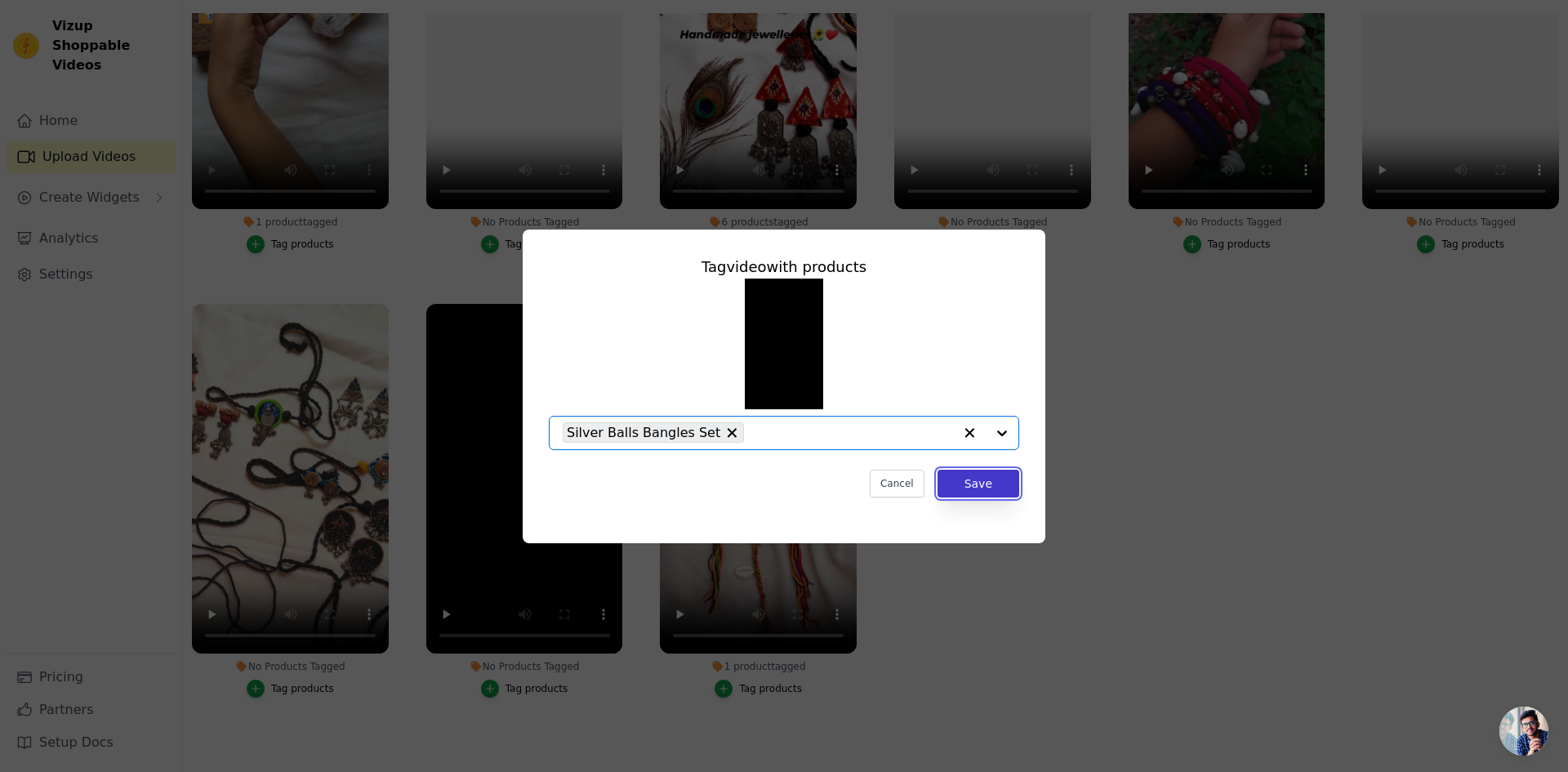
click at [968, 484] on button "Save" at bounding box center [978, 484] width 82 height 28
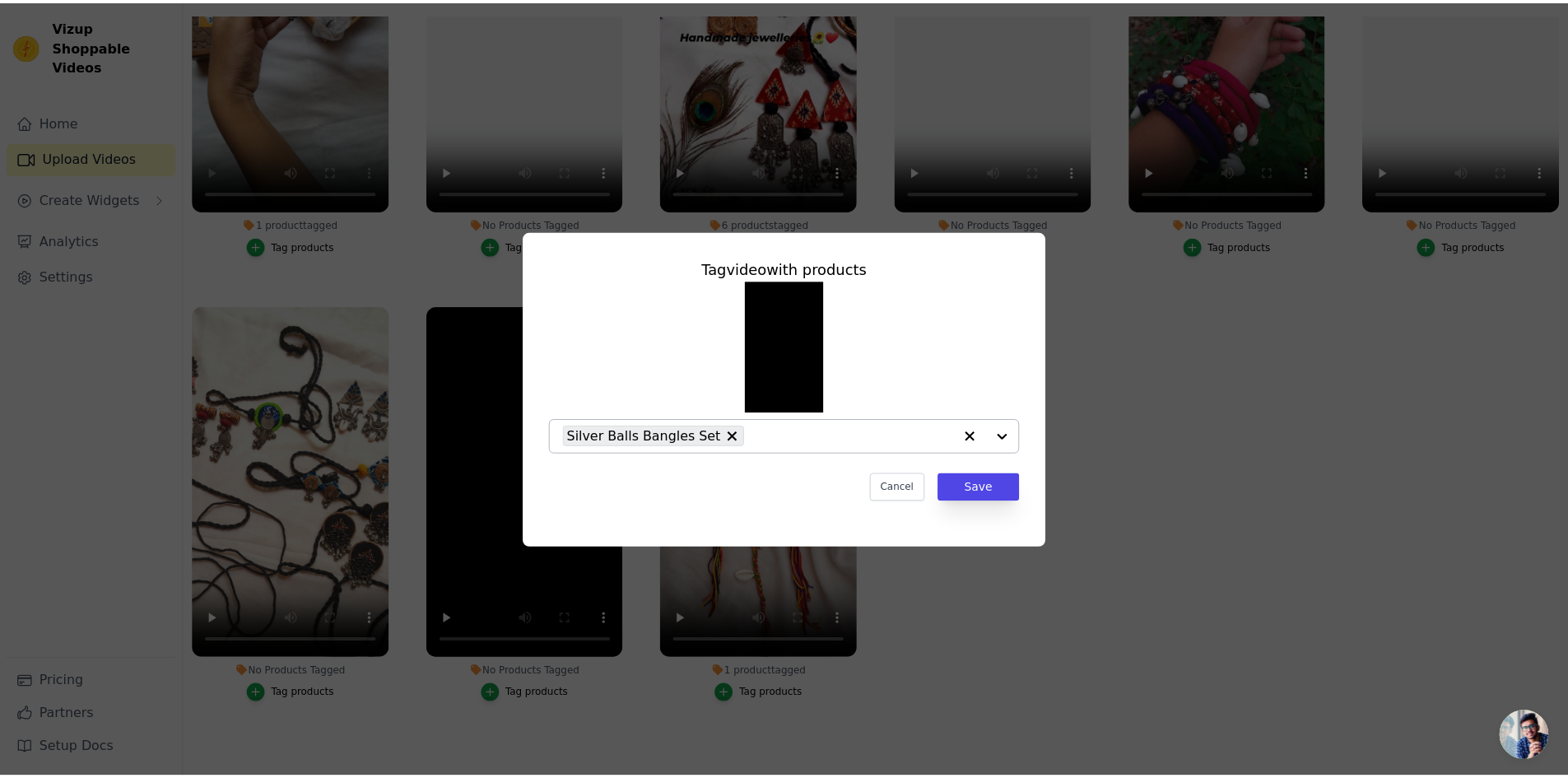
scroll to position [608, 0]
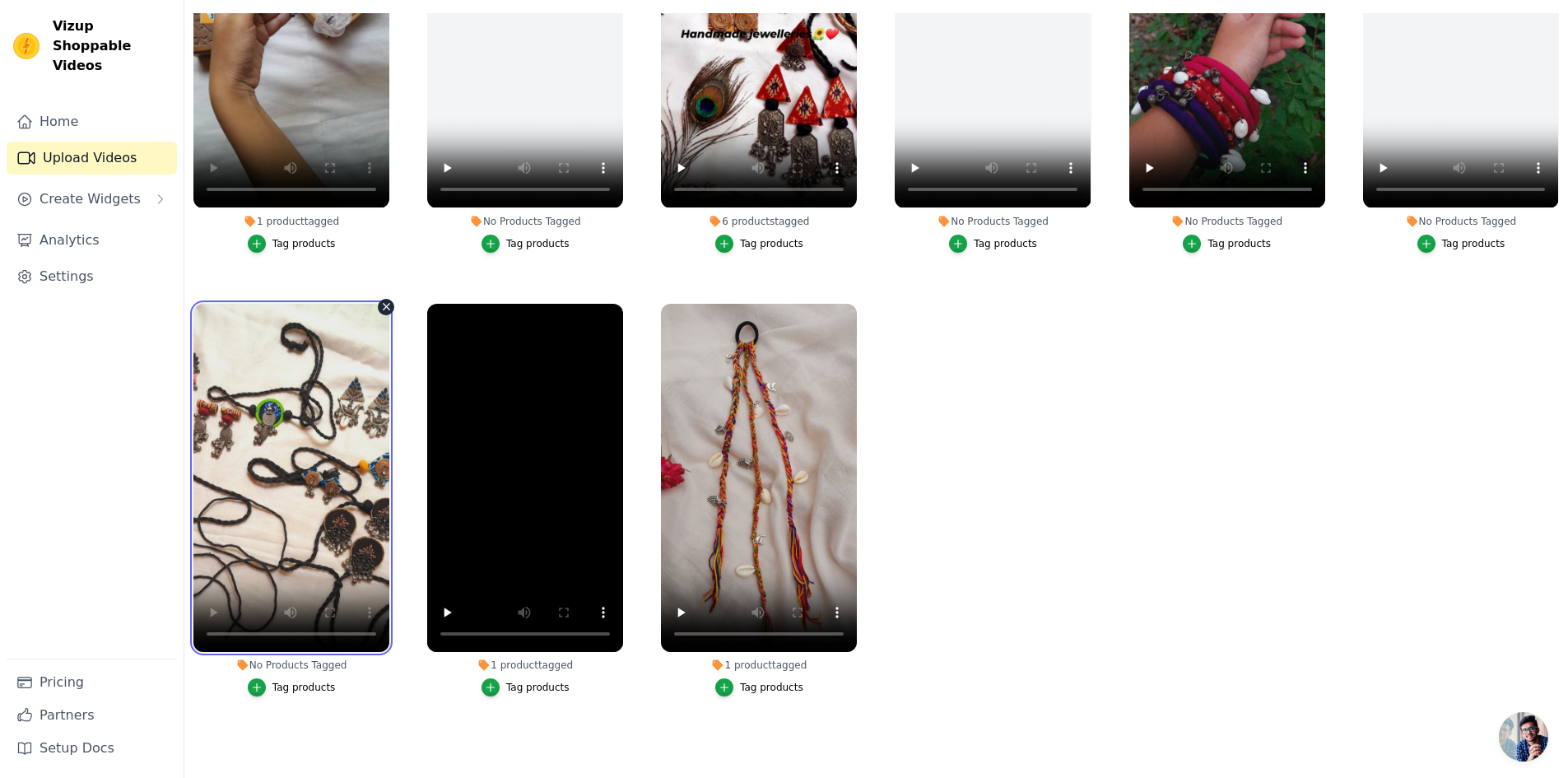
click at [315, 498] on video at bounding box center [292, 478] width 196 height 348
click at [292, 681] on div "Tag products" at bounding box center [304, 687] width 63 height 13
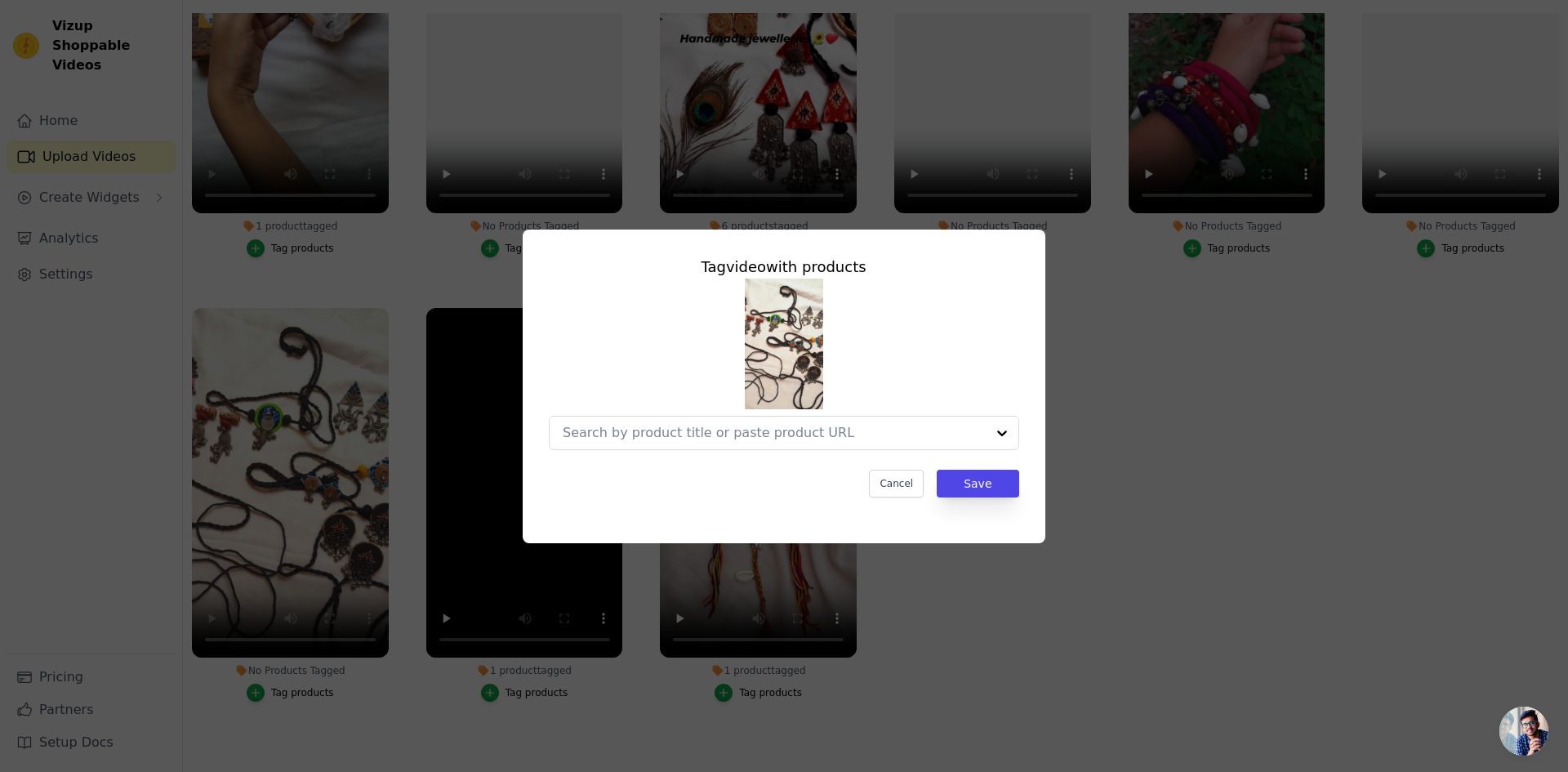
scroll to position [607, 0]
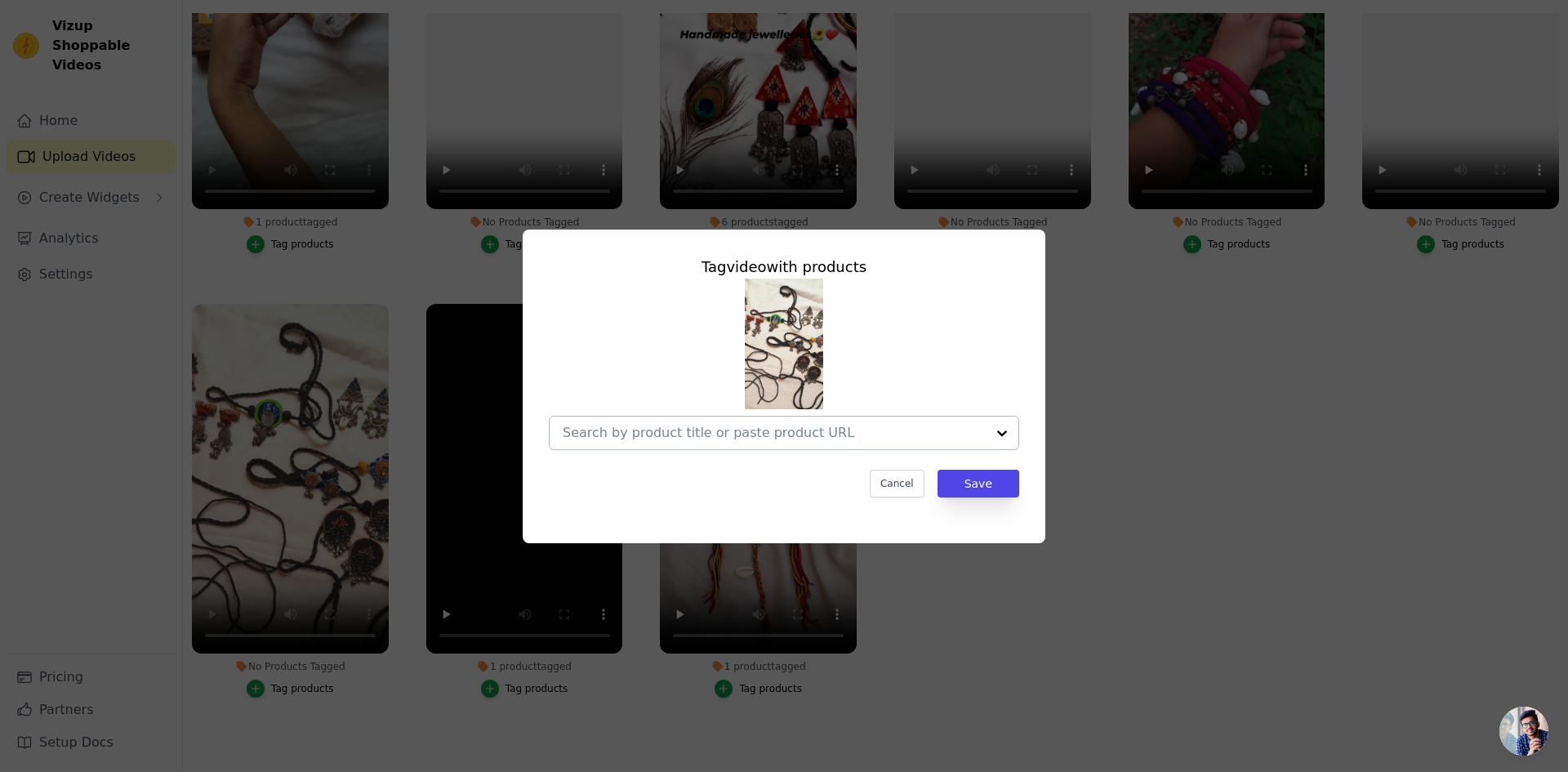
click at [604, 435] on input "No Products Tagged Tag video with products Cancel Save Tag products" at bounding box center [773, 432] width 423 height 16
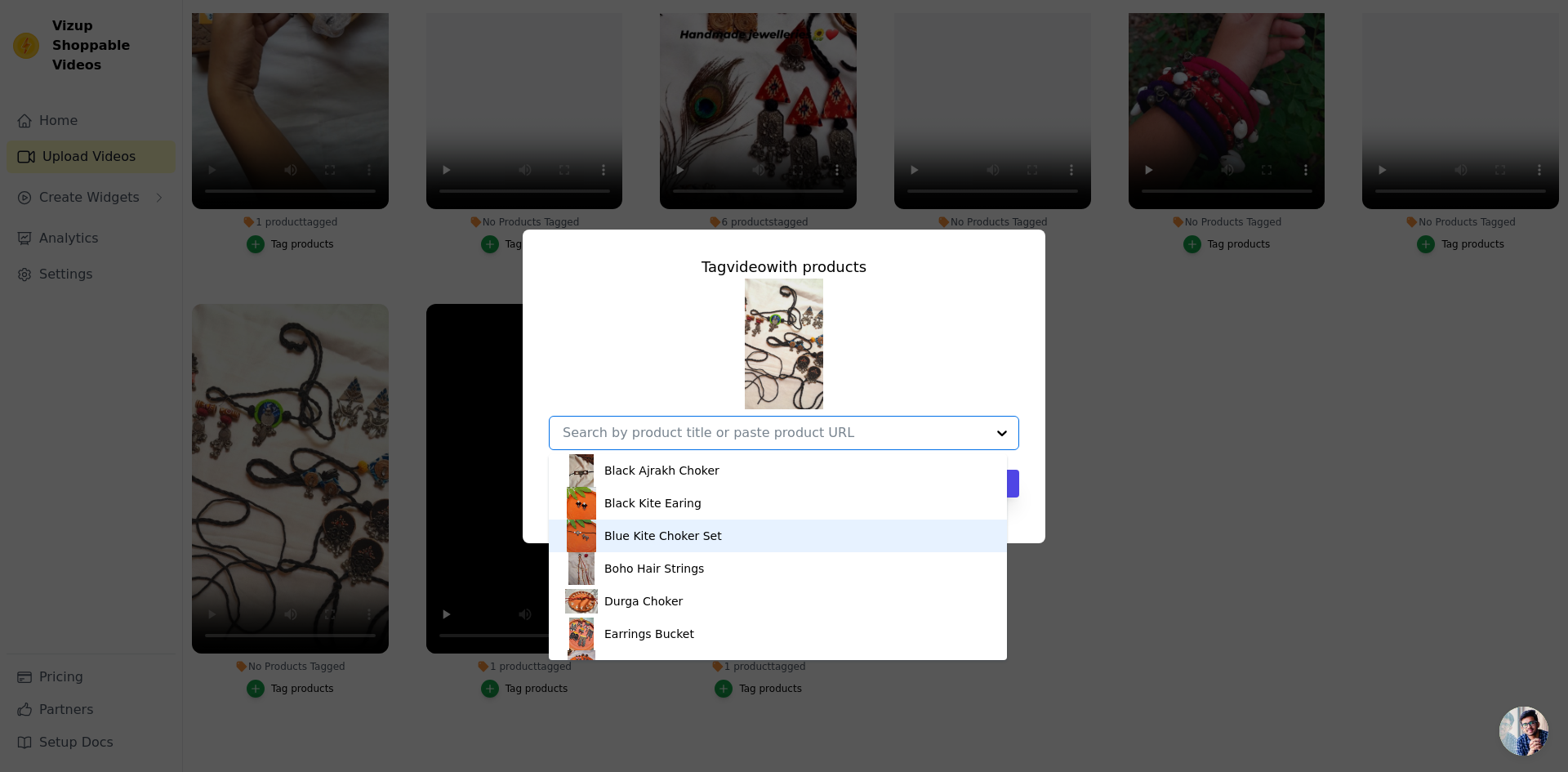
click at [739, 534] on div "Blue Kite Choker Set" at bounding box center [777, 536] width 425 height 33
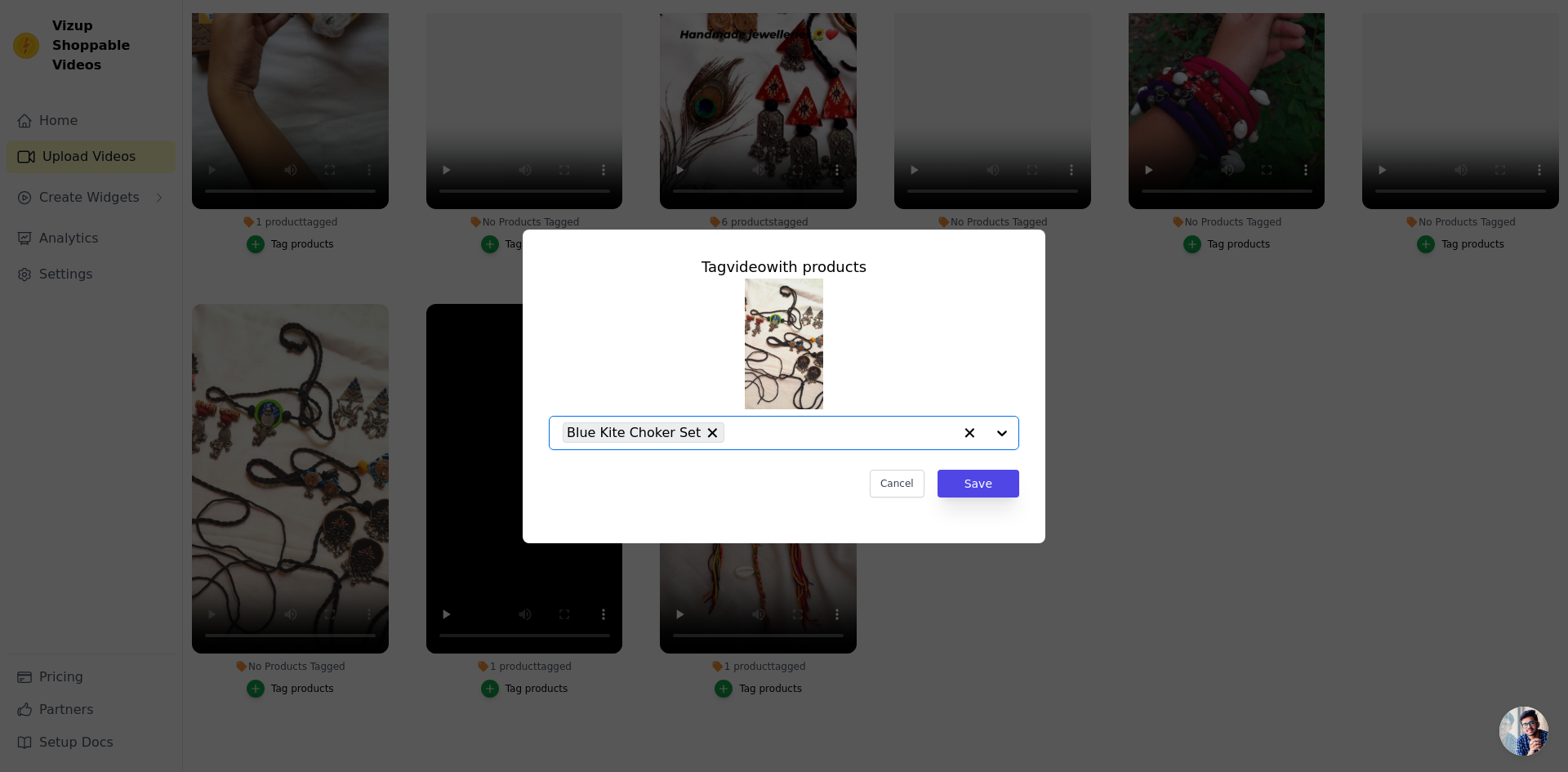
click at [767, 426] on input "No Products Tagged Tag video with products Option Blue Kite Choker Set, selecte…" at bounding box center [843, 432] width 220 height 16
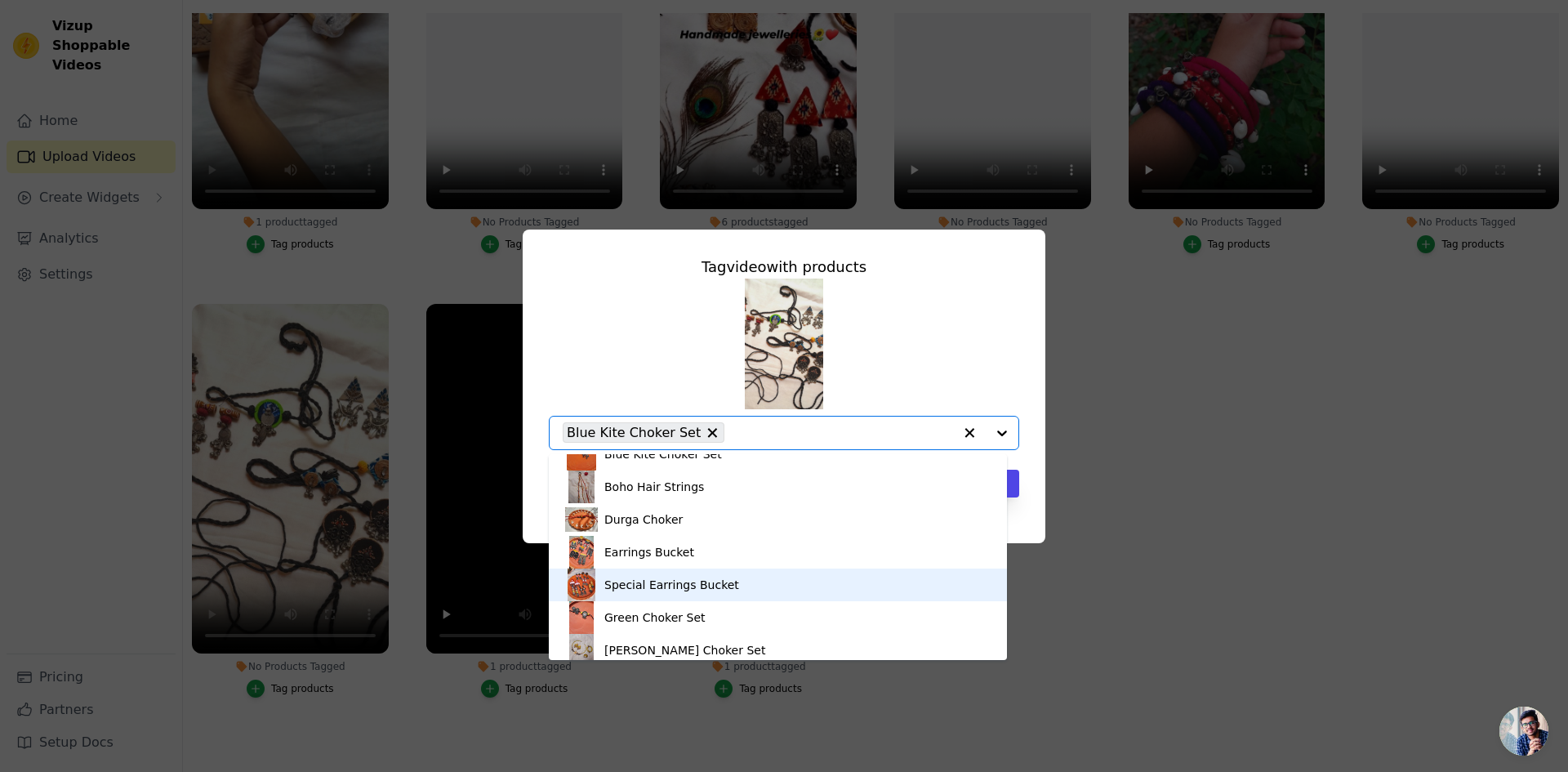
scroll to position [163, 0]
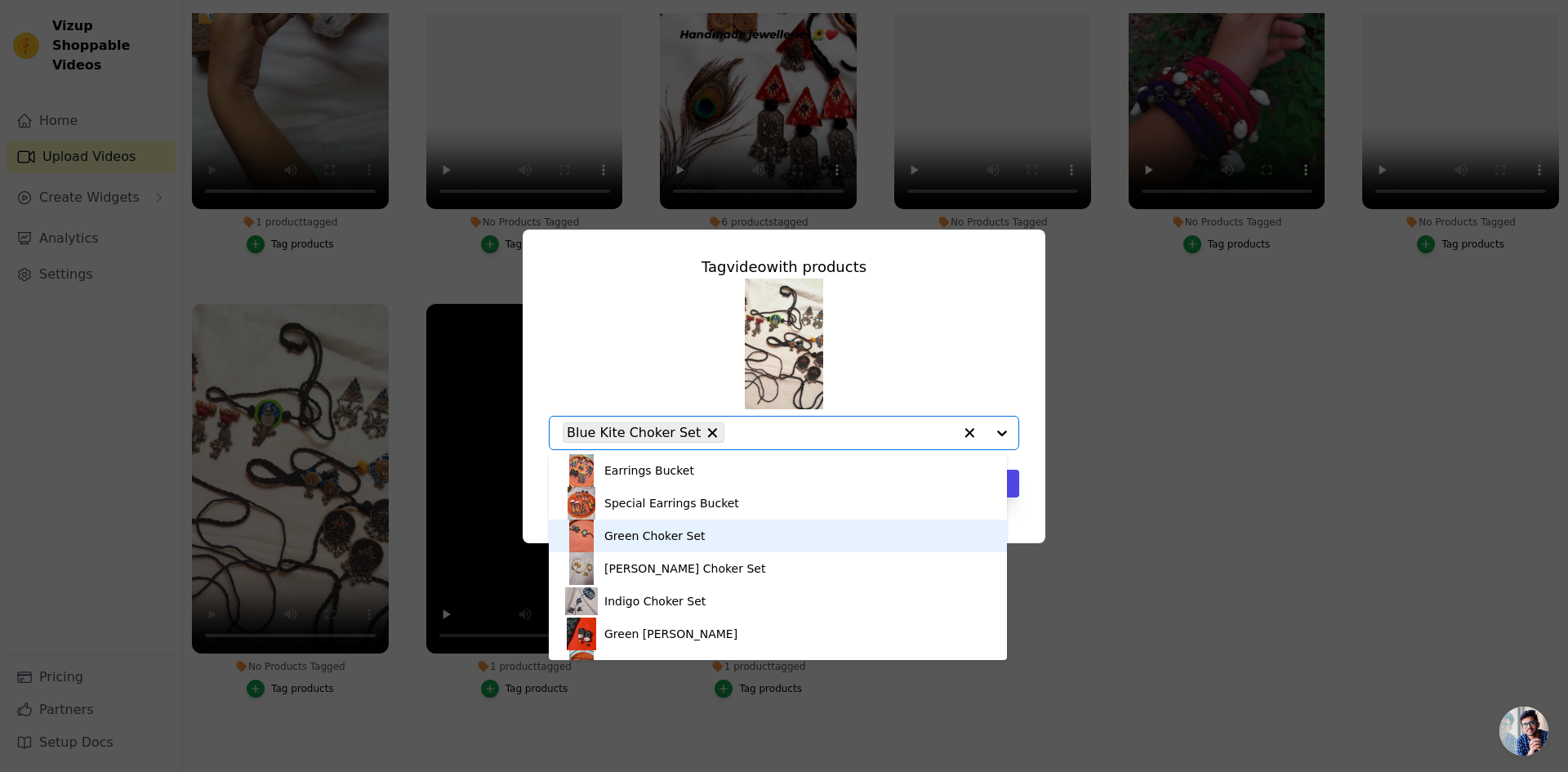
click at [706, 542] on div "Green Choker Set" at bounding box center [777, 536] width 425 height 33
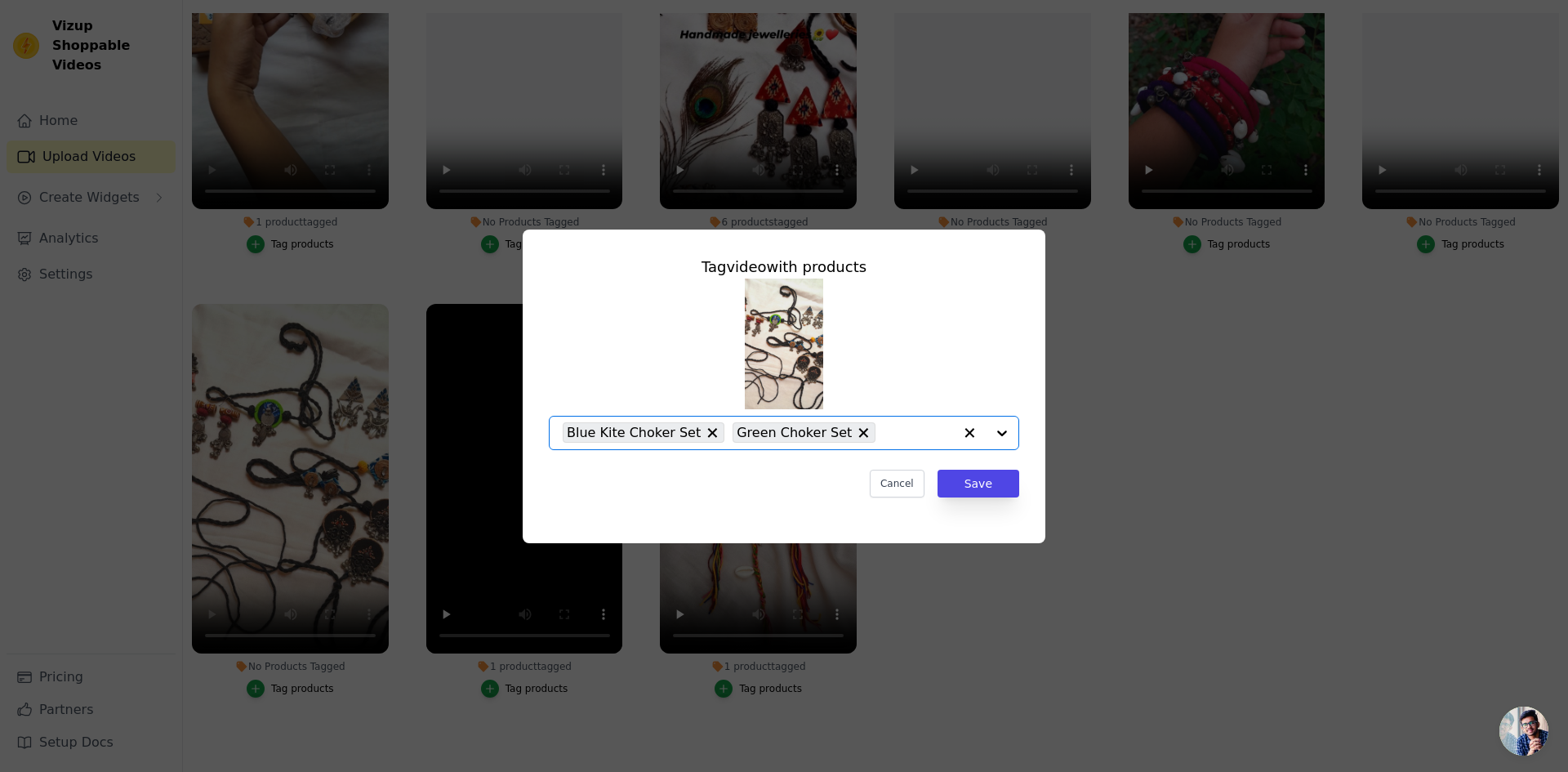
click at [884, 433] on input "No Products Tagged Tag video with products Option Blue Kite Choker Set, Green C…" at bounding box center [918, 432] width 69 height 16
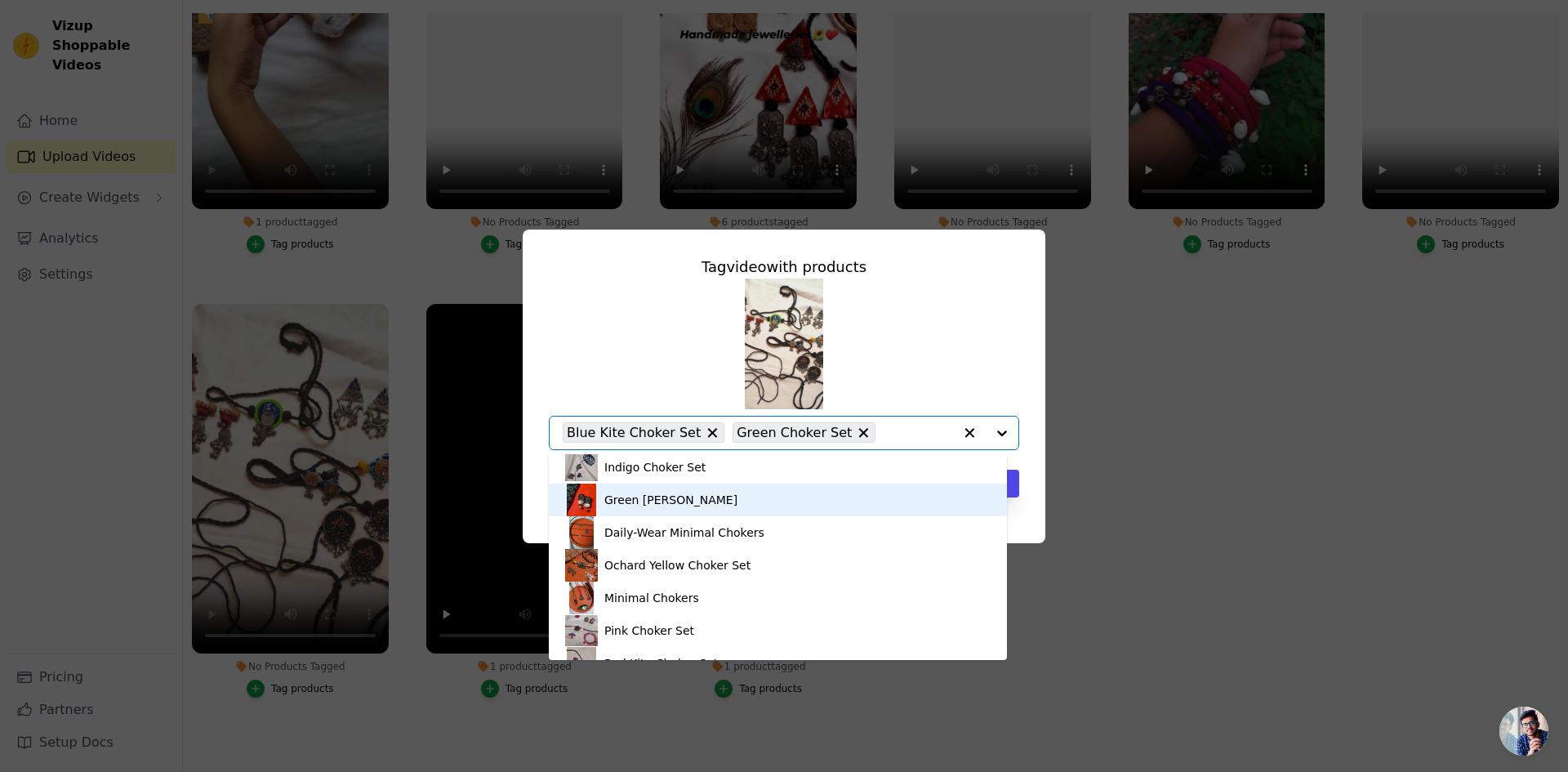
scroll to position [327, 0]
click at [693, 503] on div "Daily-Wear Minimal Chokers" at bounding box center [684, 503] width 160 height 16
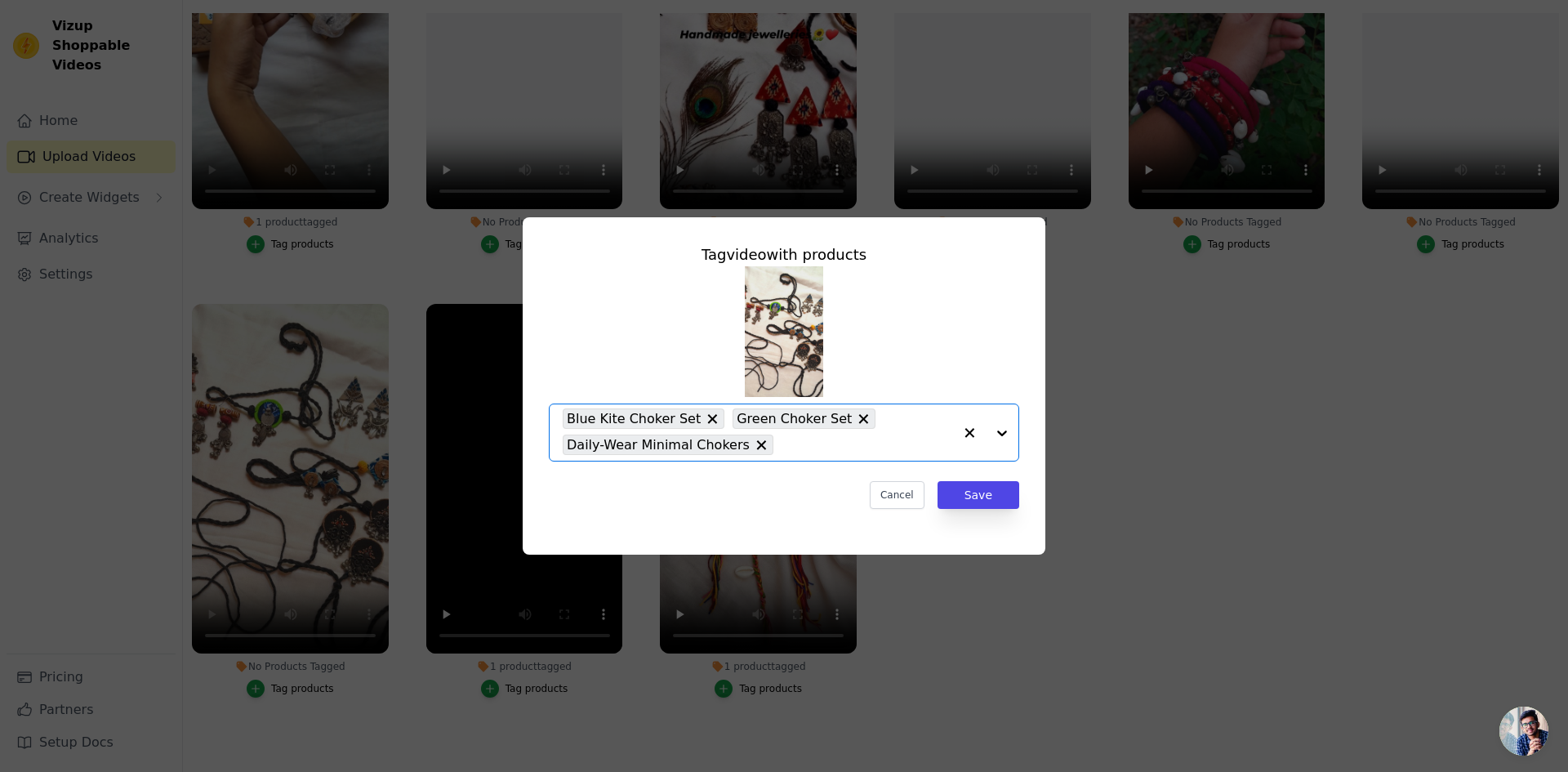
click at [813, 445] on input "No Products Tagged Tag video with products Option Blue Kite Choker Set, Green C…" at bounding box center [867, 445] width 171 height 16
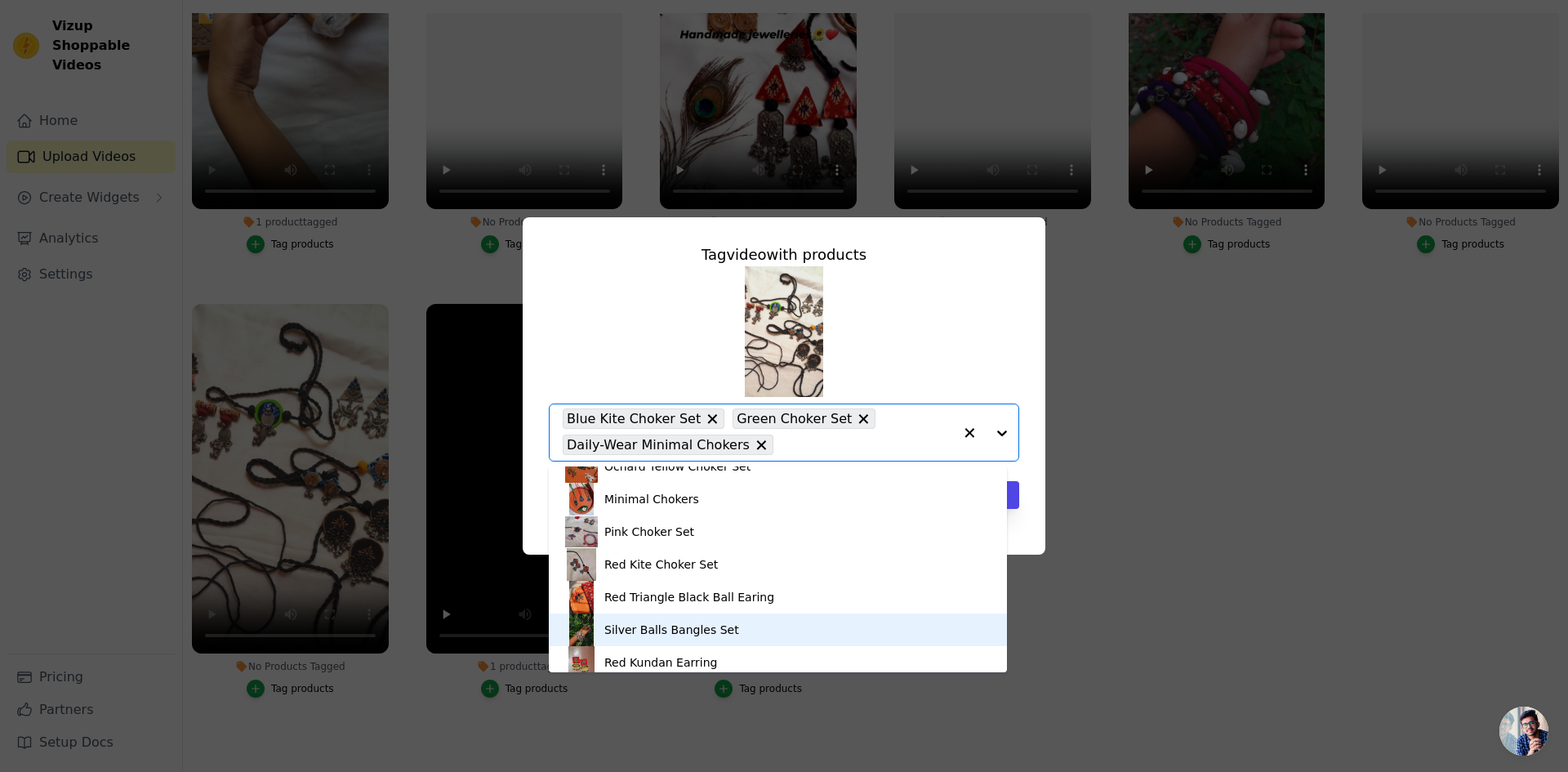
scroll to position [415, 0]
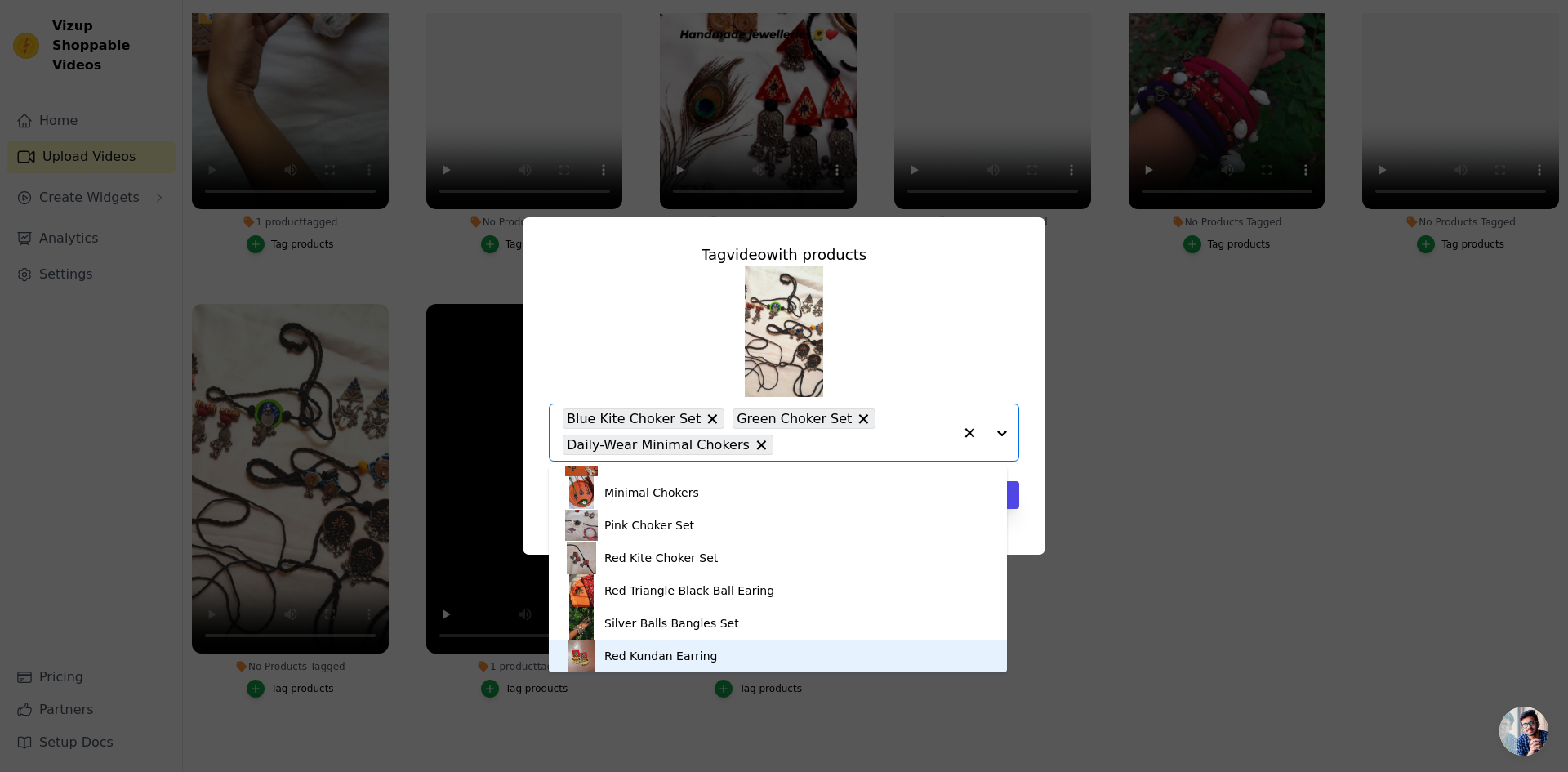
click at [1140, 680] on div "Tag video with products Black Ajrakh Choker Black Kite Earing Blue Kite Choker …" at bounding box center [784, 386] width 1568 height 772
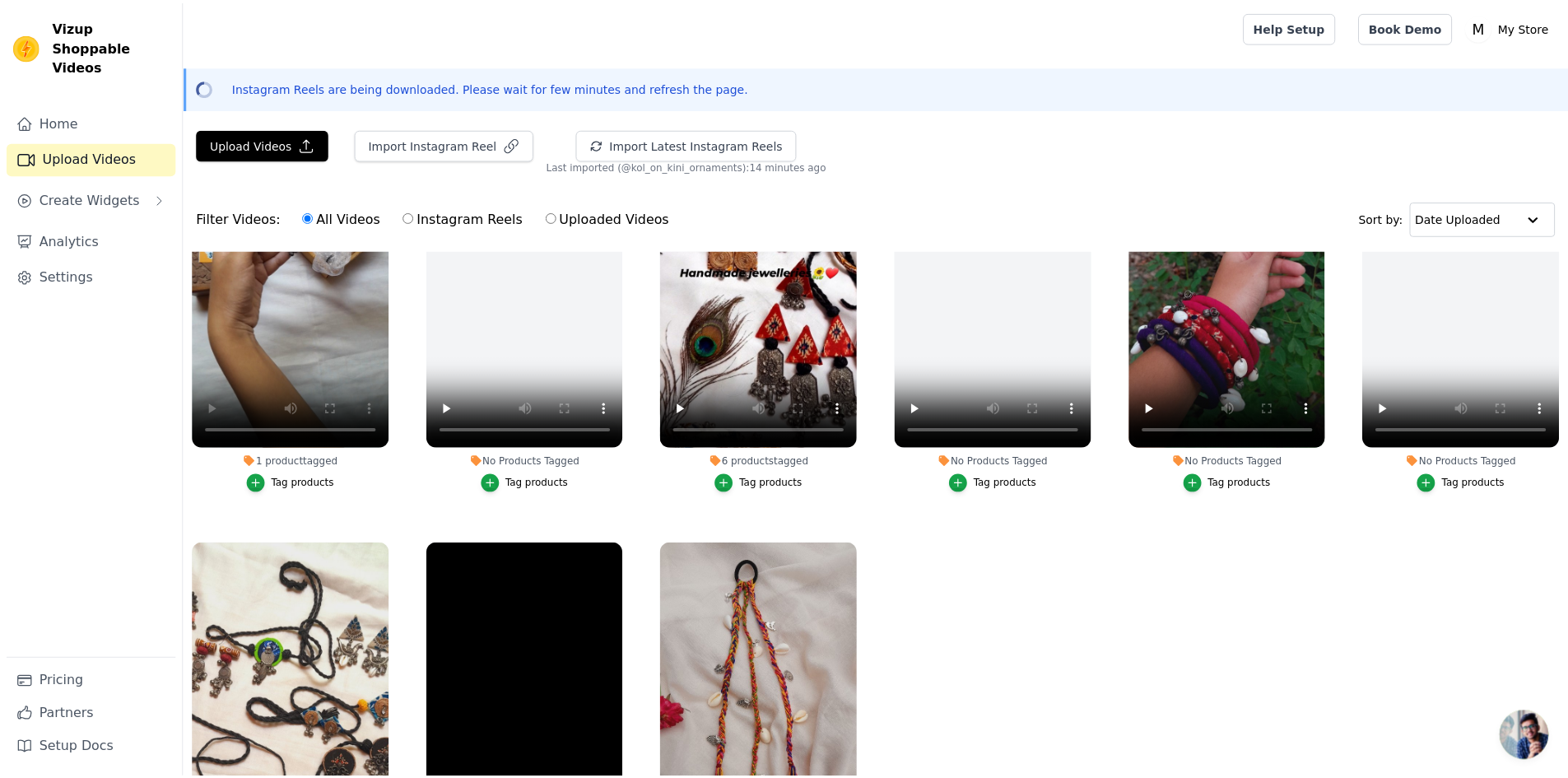
scroll to position [608, 0]
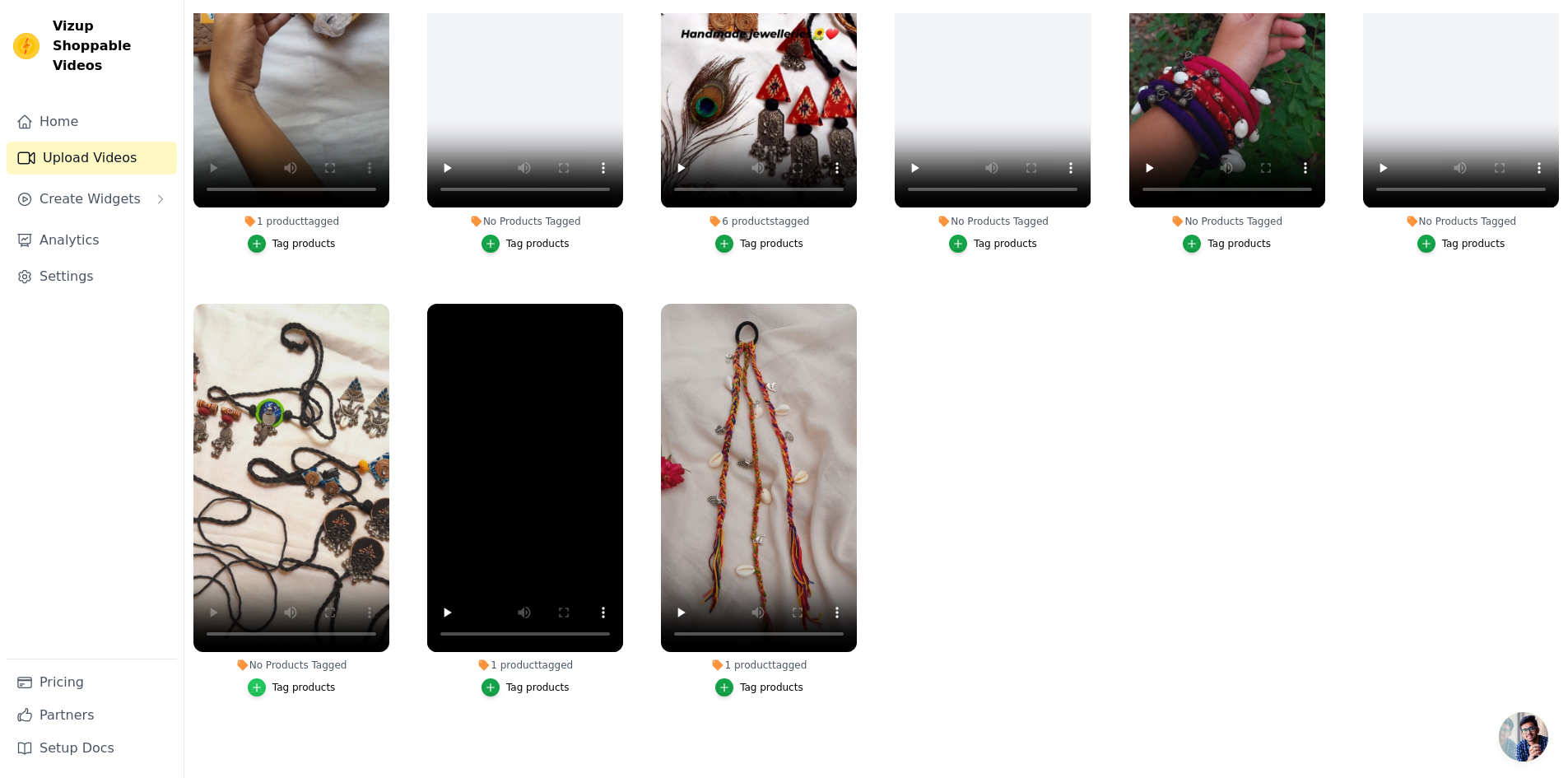
click at [266, 678] on div "button" at bounding box center [257, 687] width 18 height 18
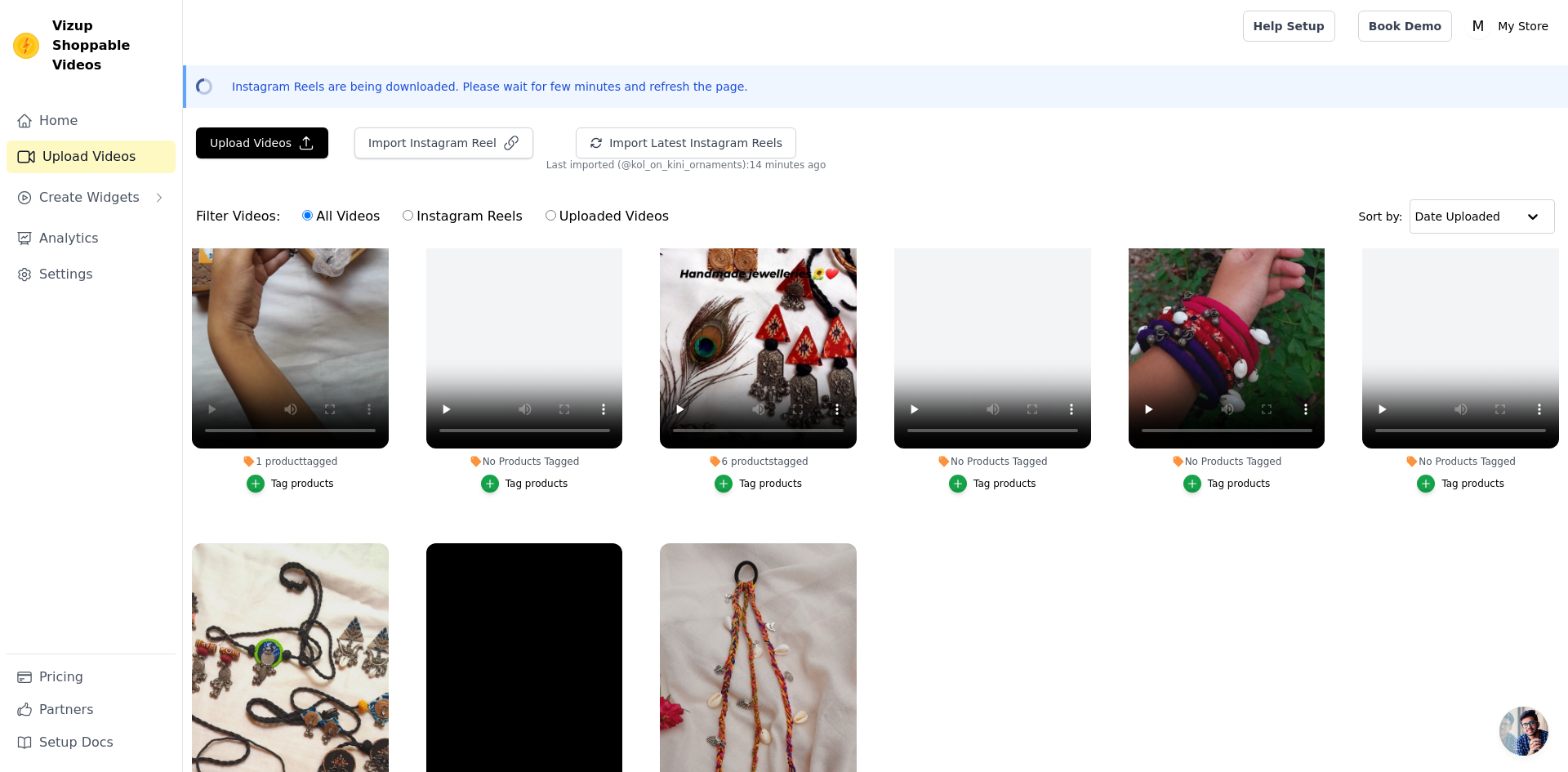
scroll to position [607, 0]
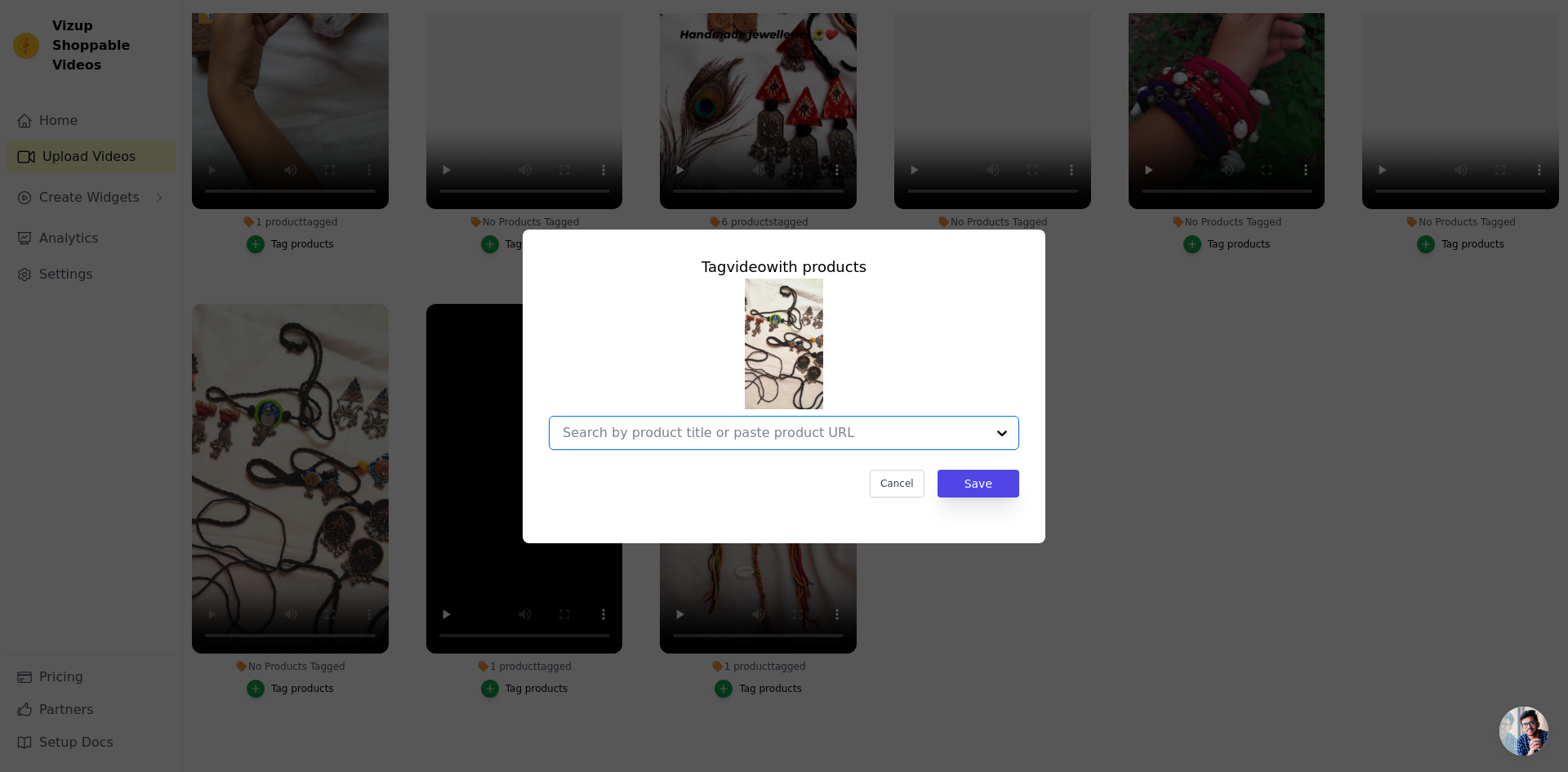
click at [779, 434] on input "No Products Tagged Tag video with products Option undefined, selected. Select i…" at bounding box center [773, 432] width 423 height 16
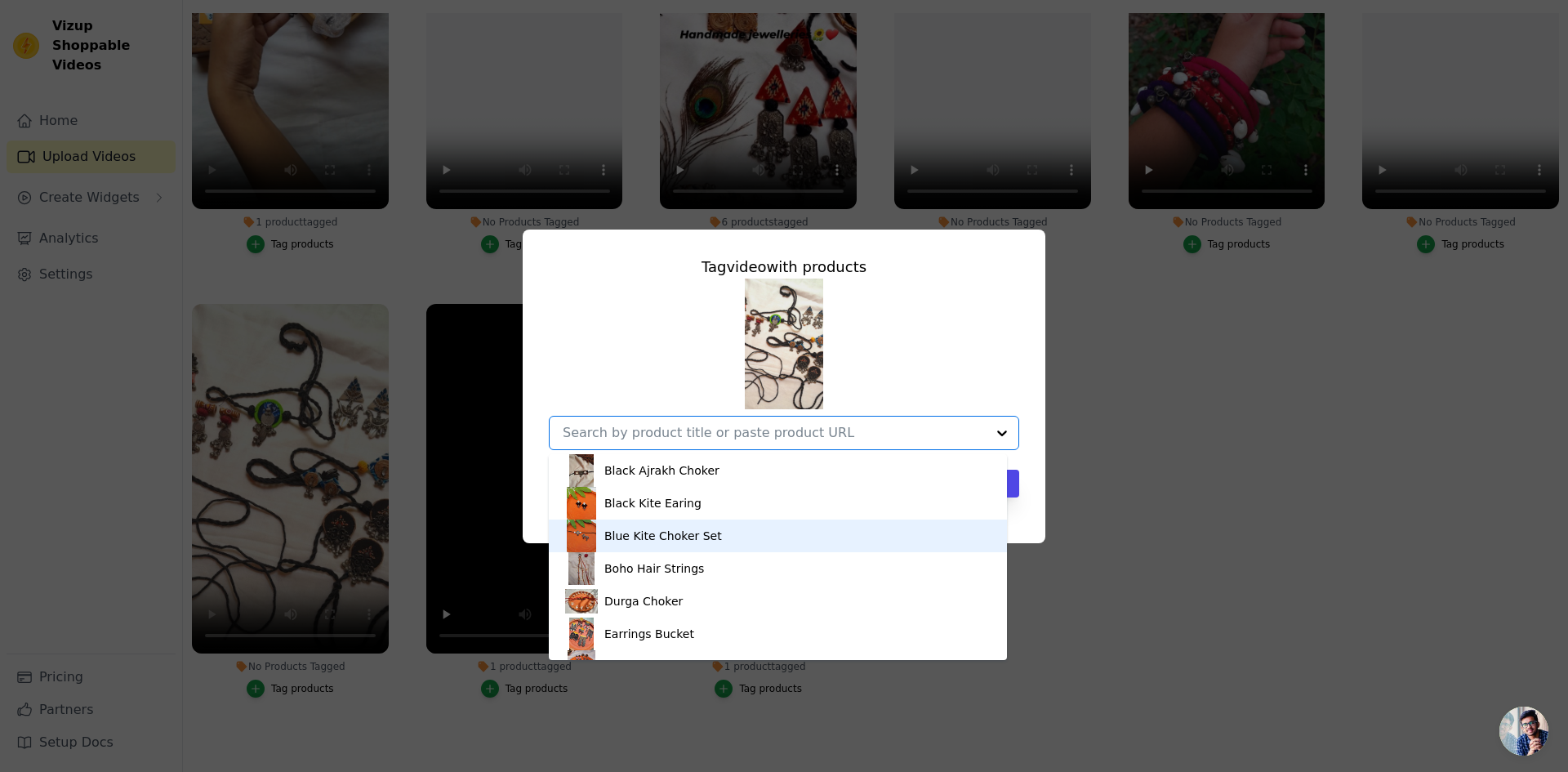
click at [686, 539] on div "Blue Kite Choker Set" at bounding box center [663, 536] width 118 height 16
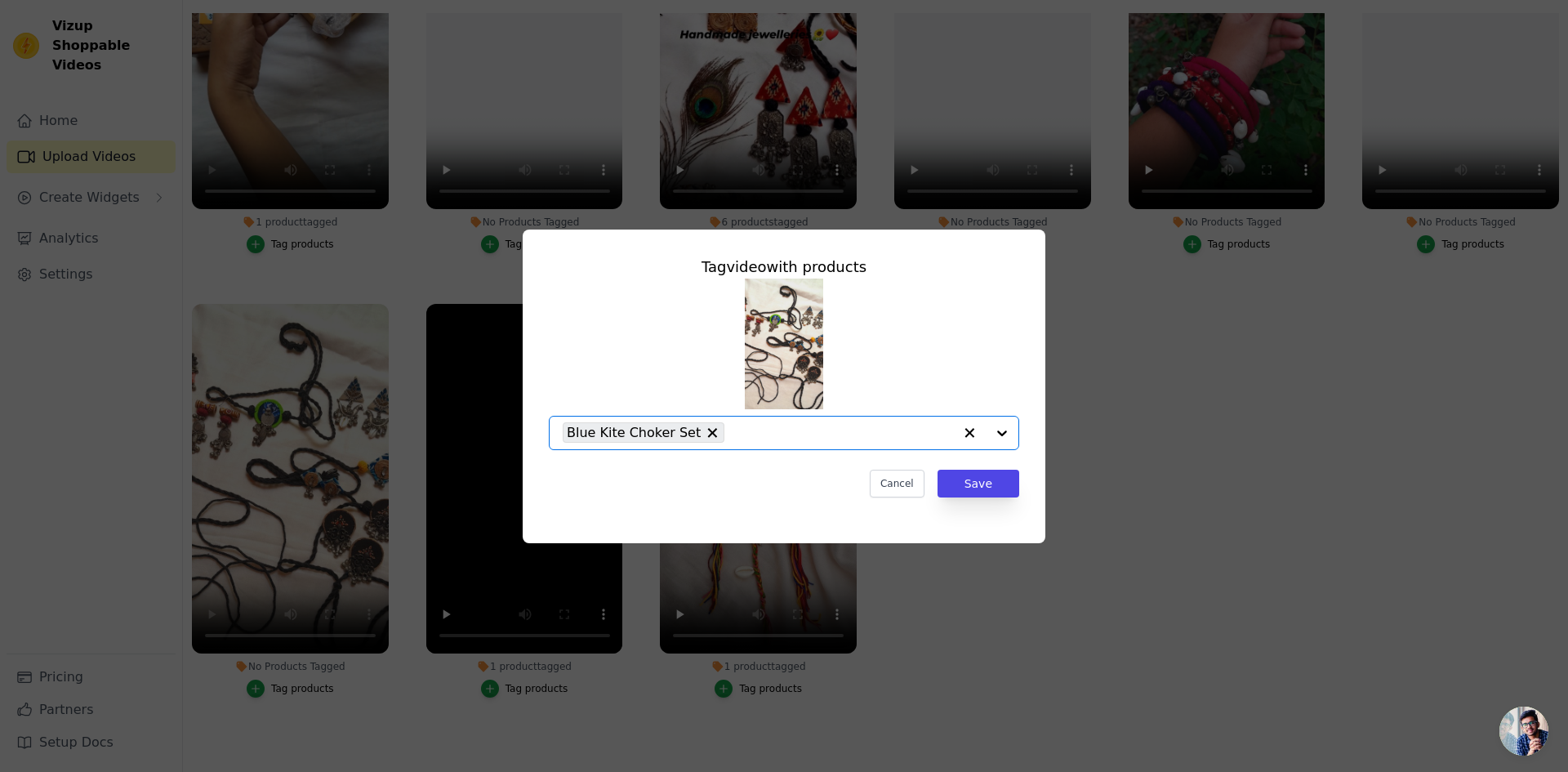
click at [776, 432] on input "No Products Tagged Tag video with products Option Blue Kite Choker Set, selecte…" at bounding box center [843, 432] width 220 height 16
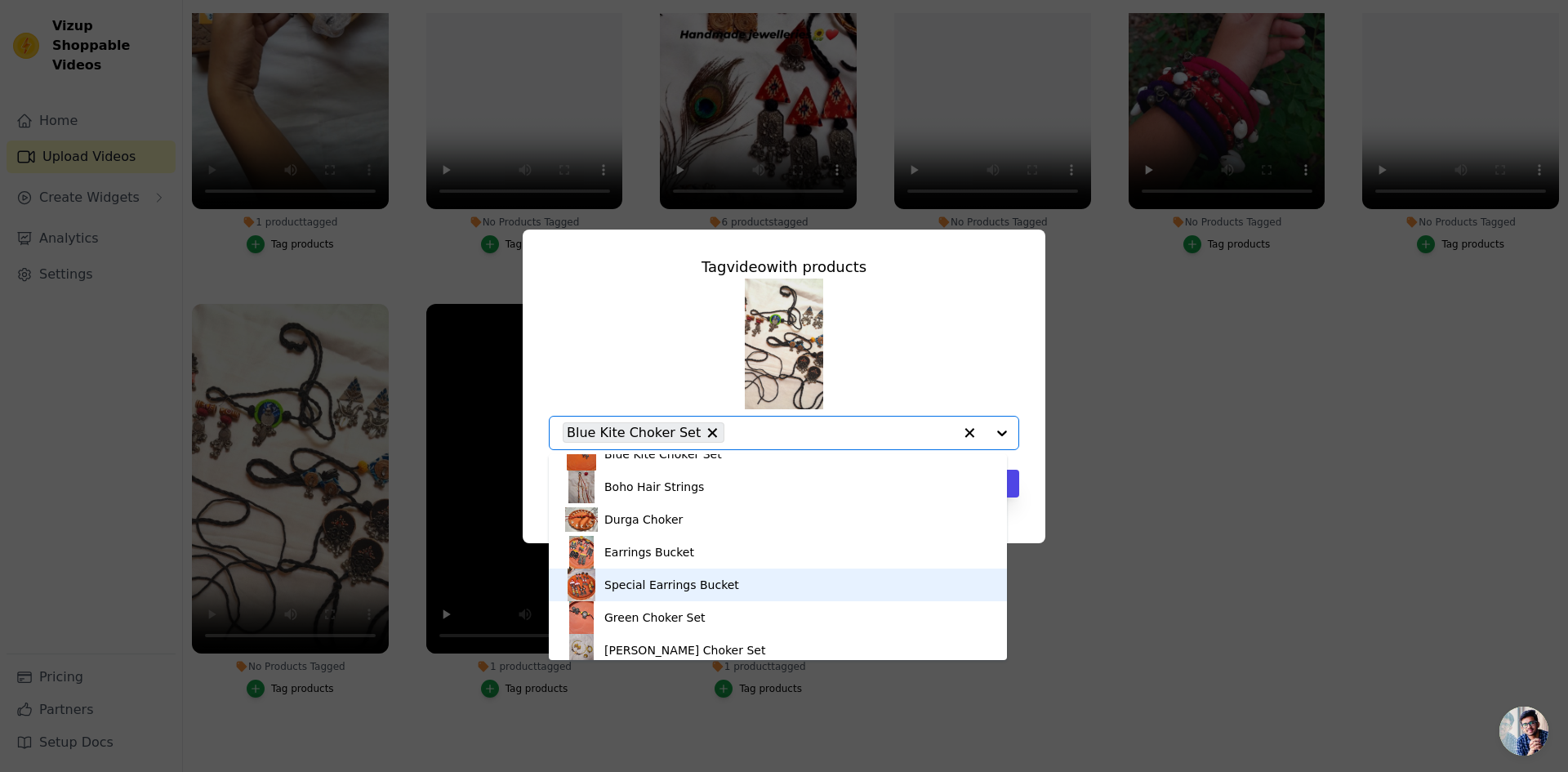
scroll to position [163, 0]
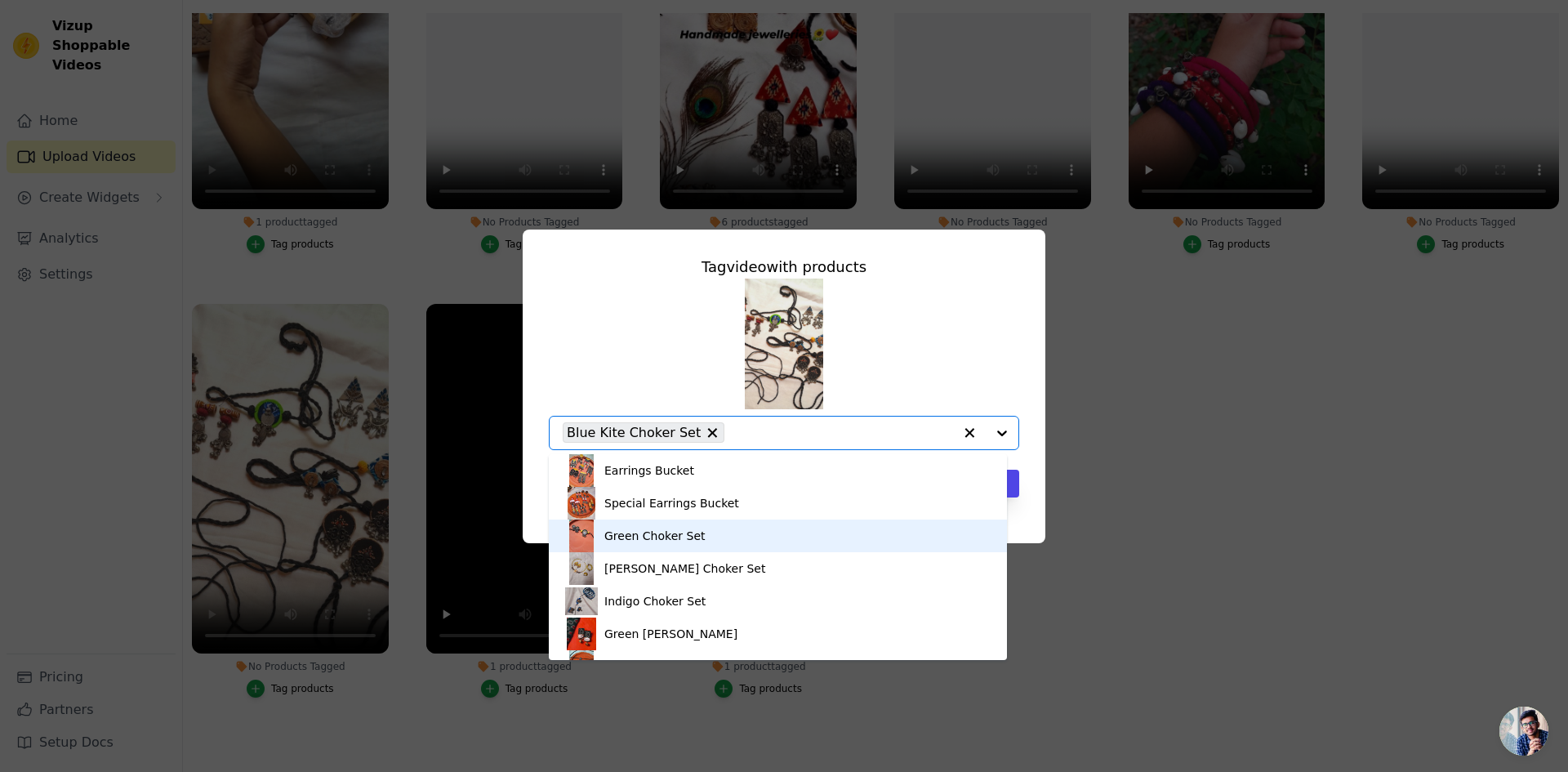
click at [679, 544] on div "Green Choker Set" at bounding box center [655, 536] width 101 height 16
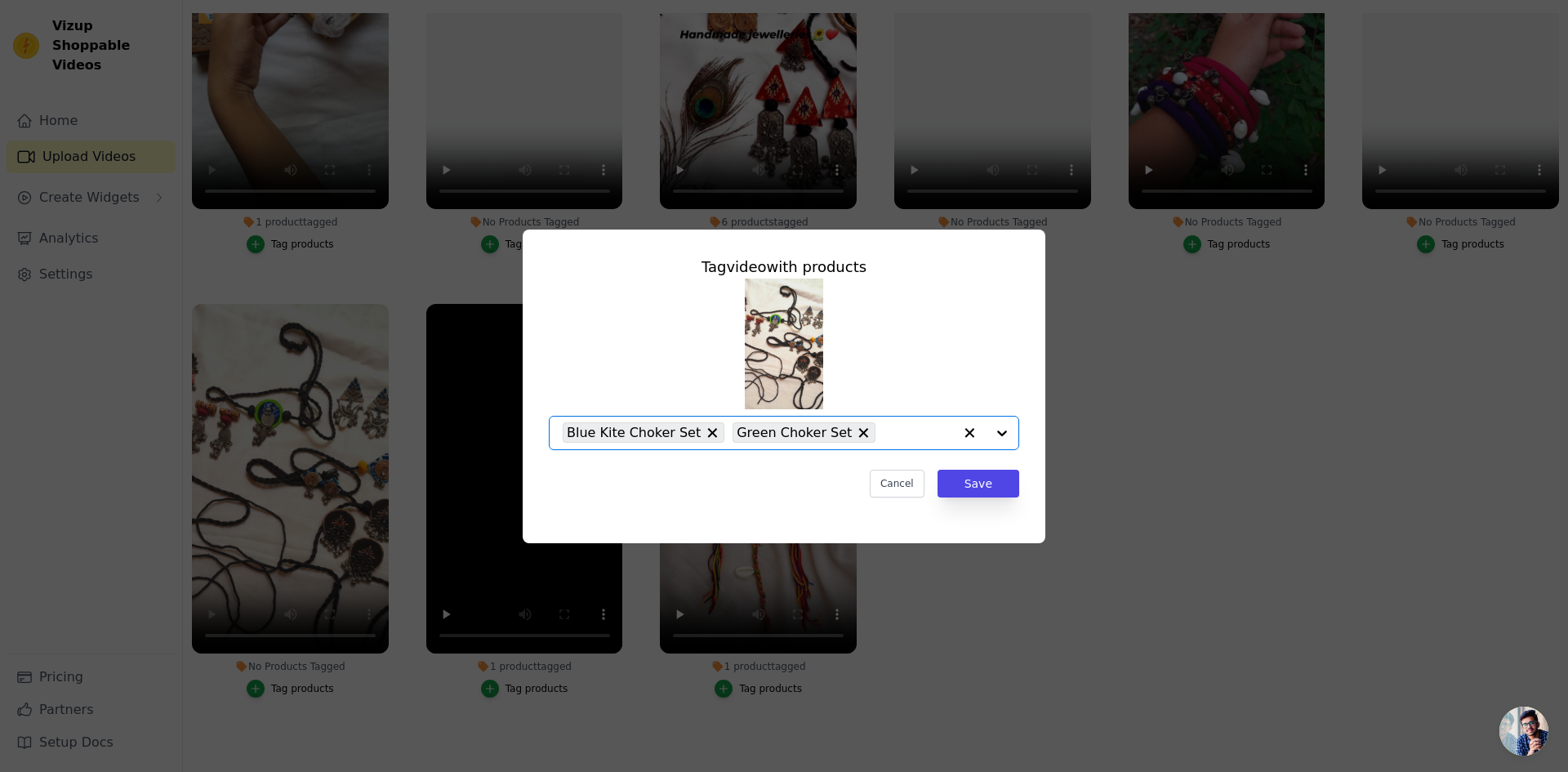
click at [908, 433] on input "No Products Tagged Tag video with products Option Blue Kite Choker Set, Green C…" at bounding box center [918, 432] width 69 height 16
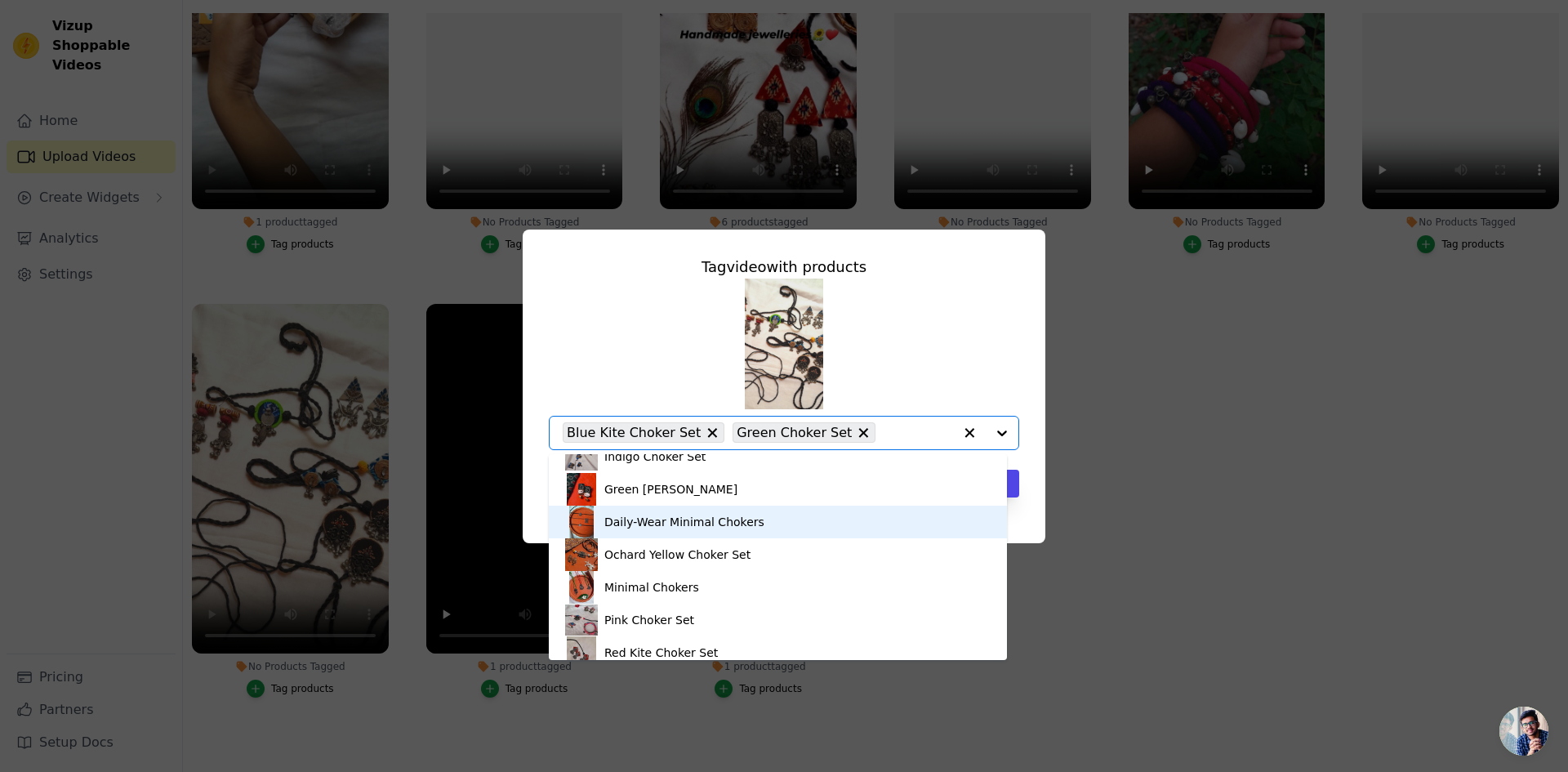
scroll to position [333, 0]
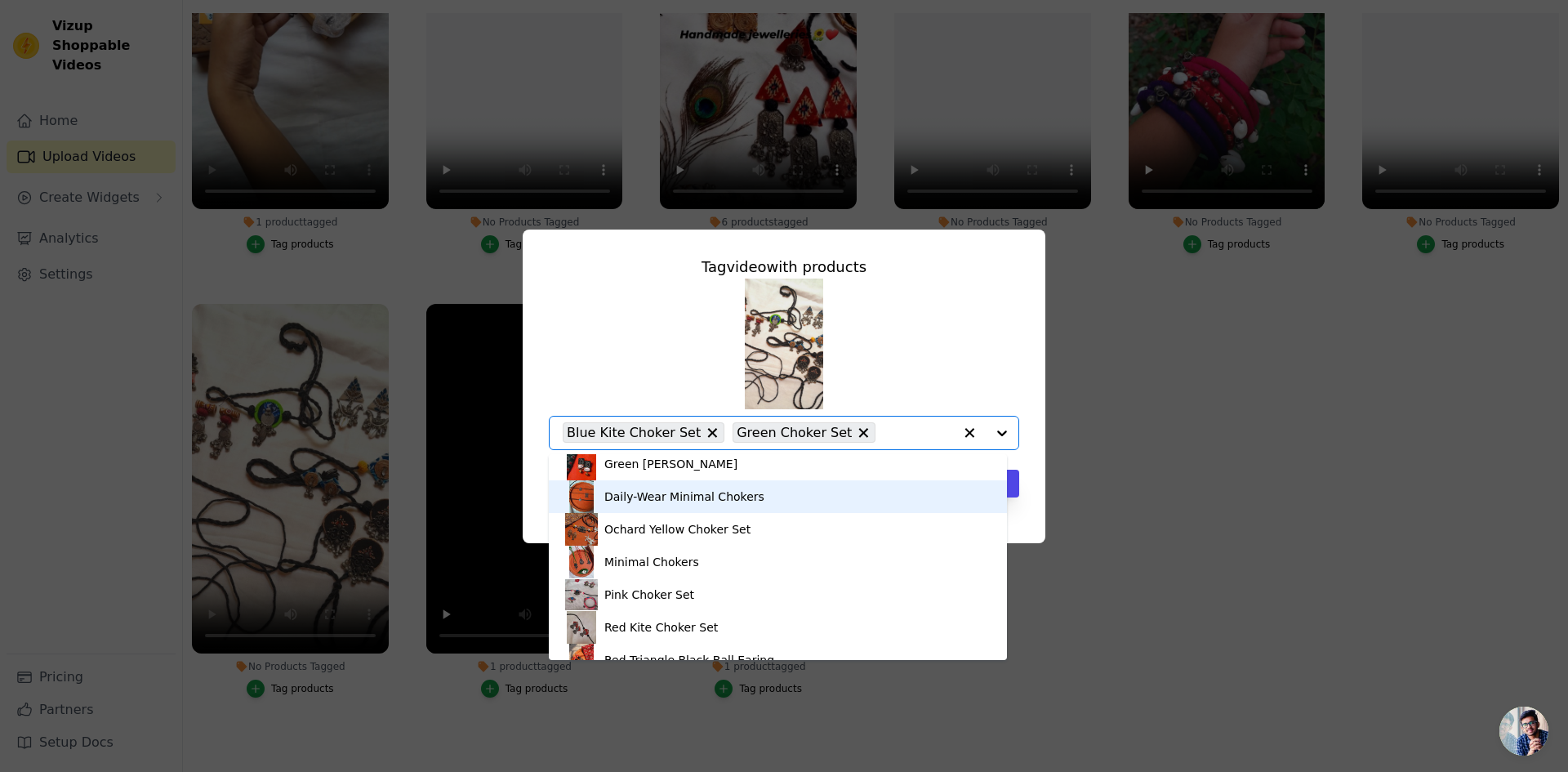
click at [682, 500] on div "Daily-Wear Minimal Chokers" at bounding box center [684, 497] width 160 height 16
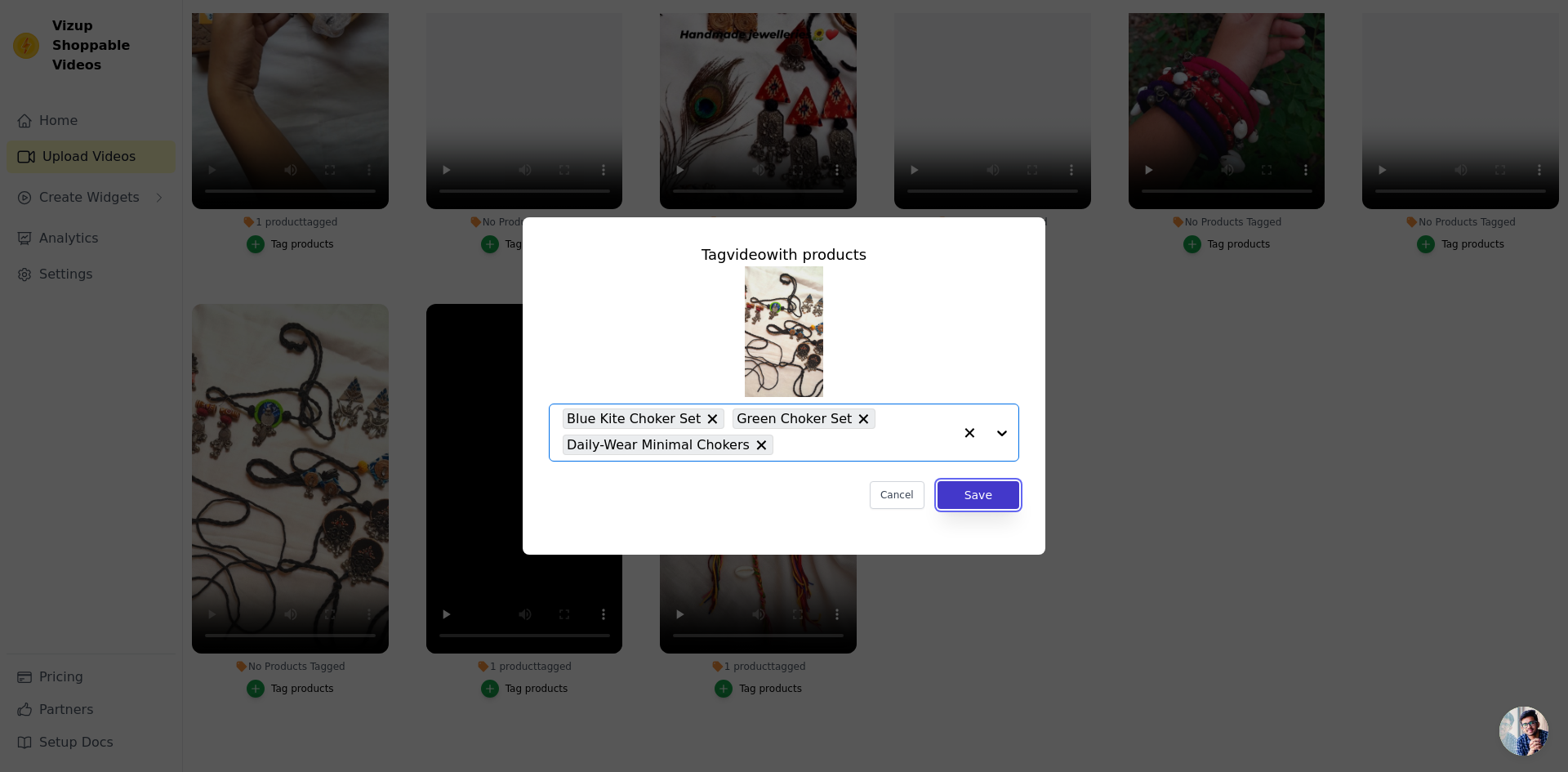
click at [980, 497] on button "Save" at bounding box center [978, 495] width 82 height 28
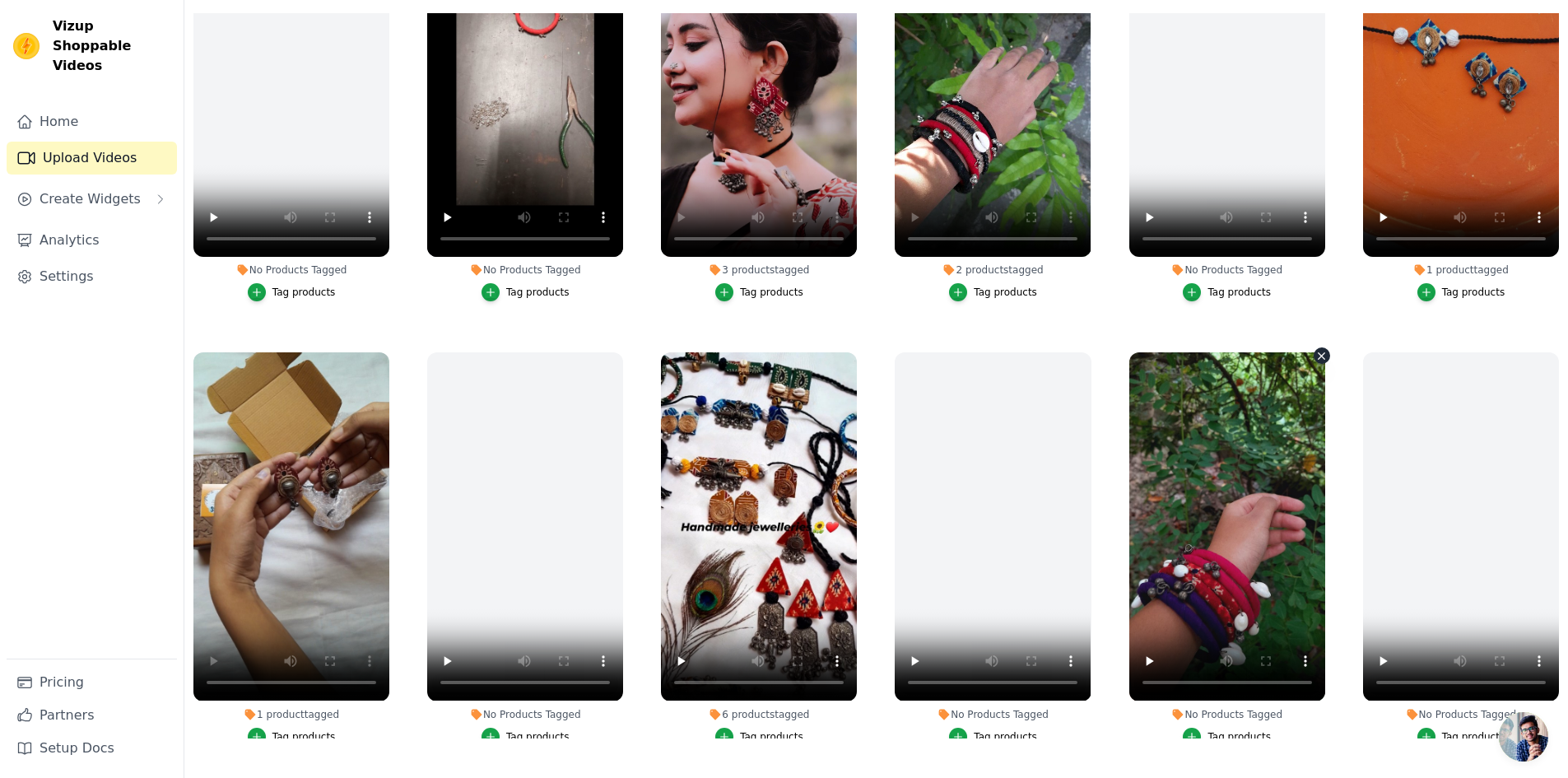
scroll to position [196, 0]
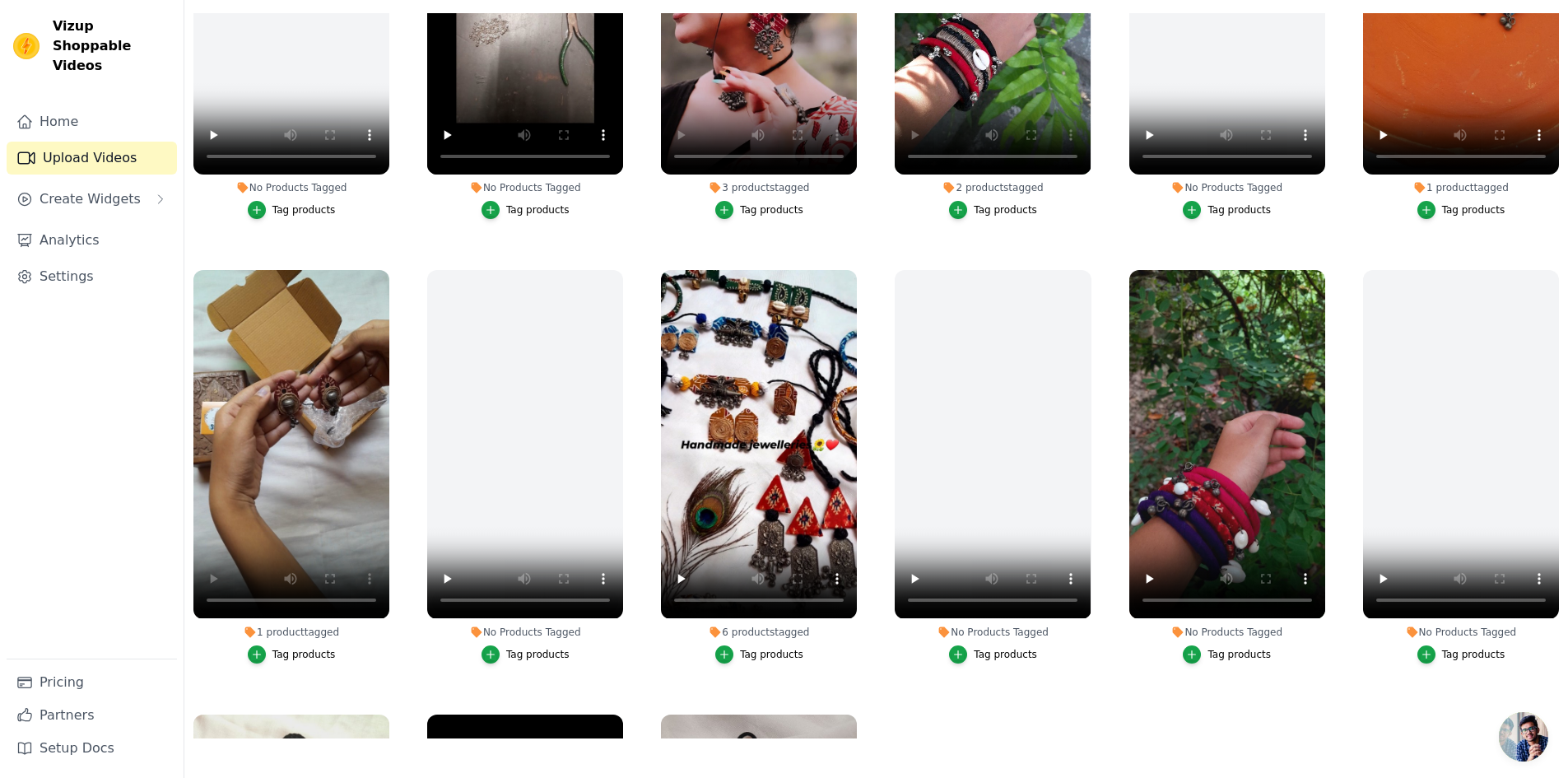
click at [1216, 648] on div "Tag products" at bounding box center [1239, 655] width 63 height 13
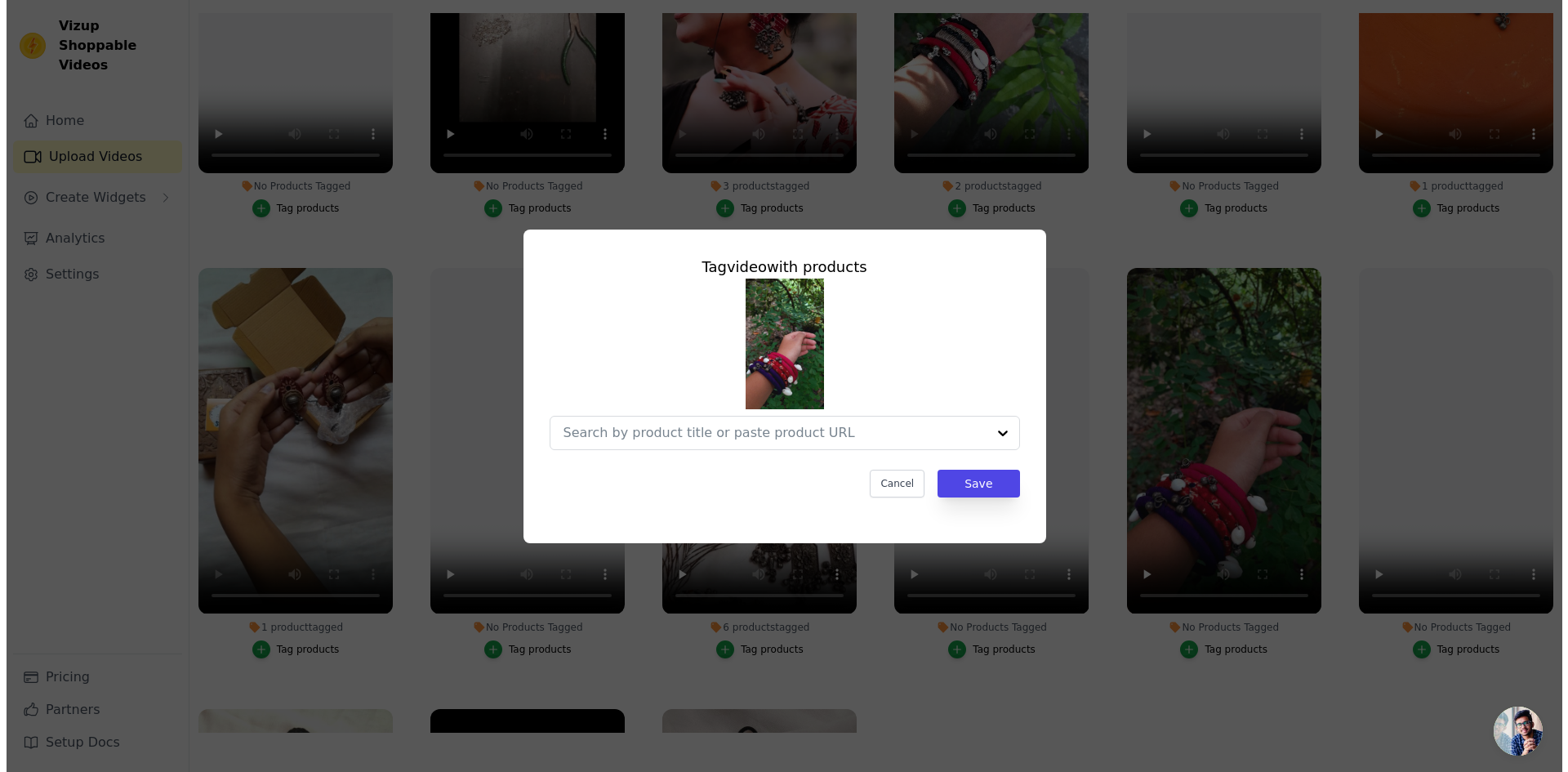
scroll to position [0, 0]
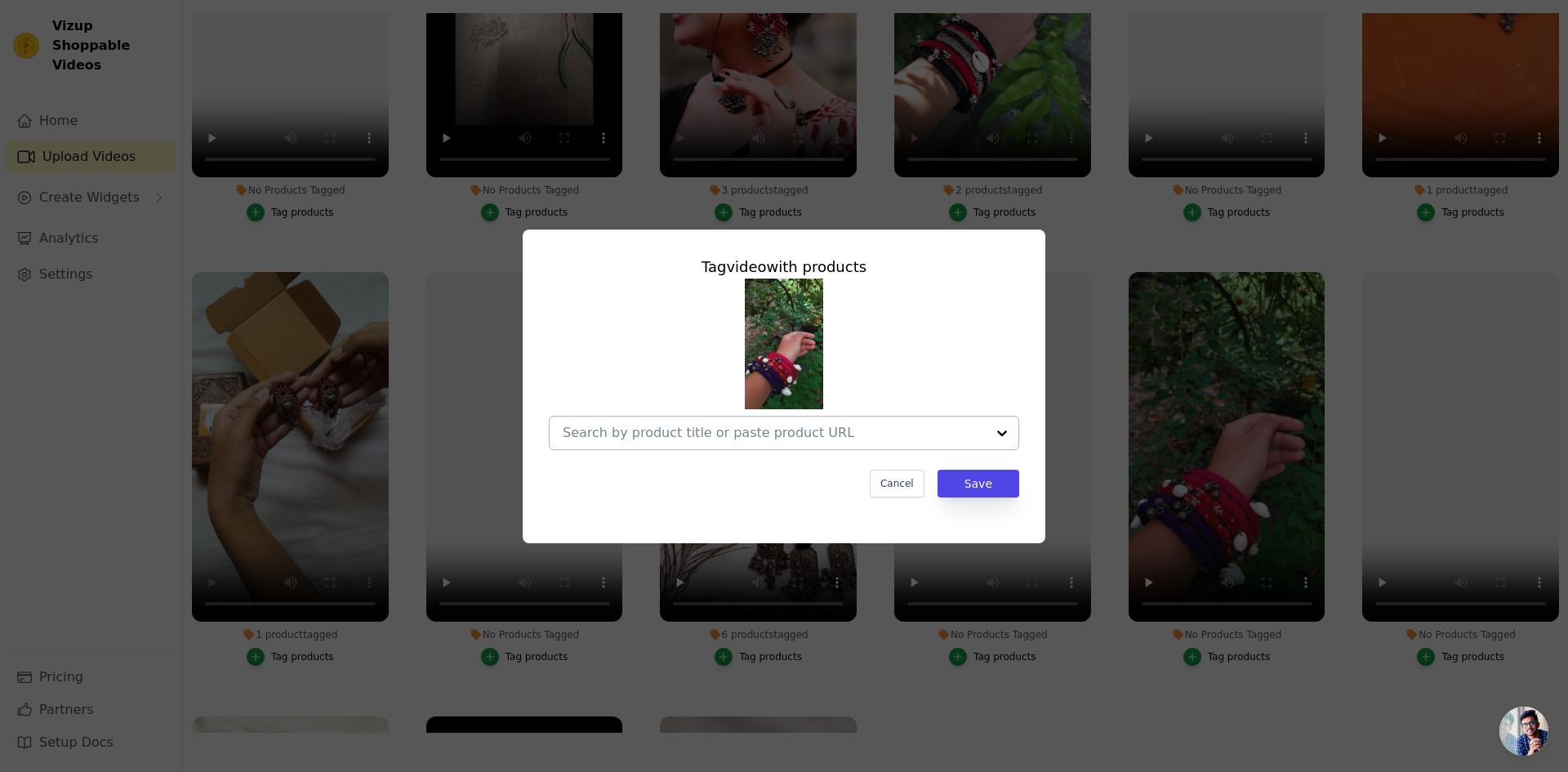
click at [920, 441] on div at bounding box center [773, 433] width 423 height 33
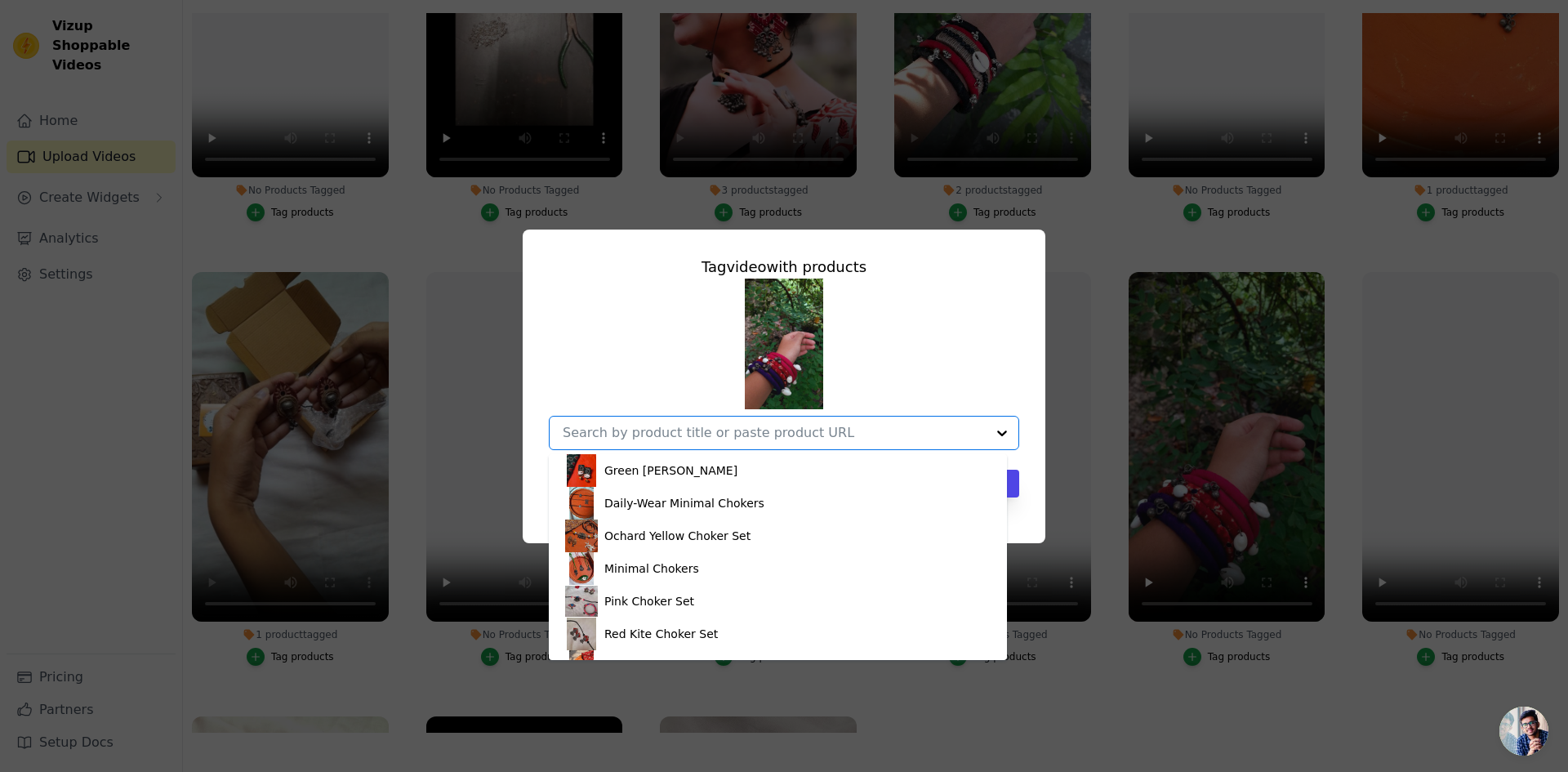
scroll to position [415, 0]
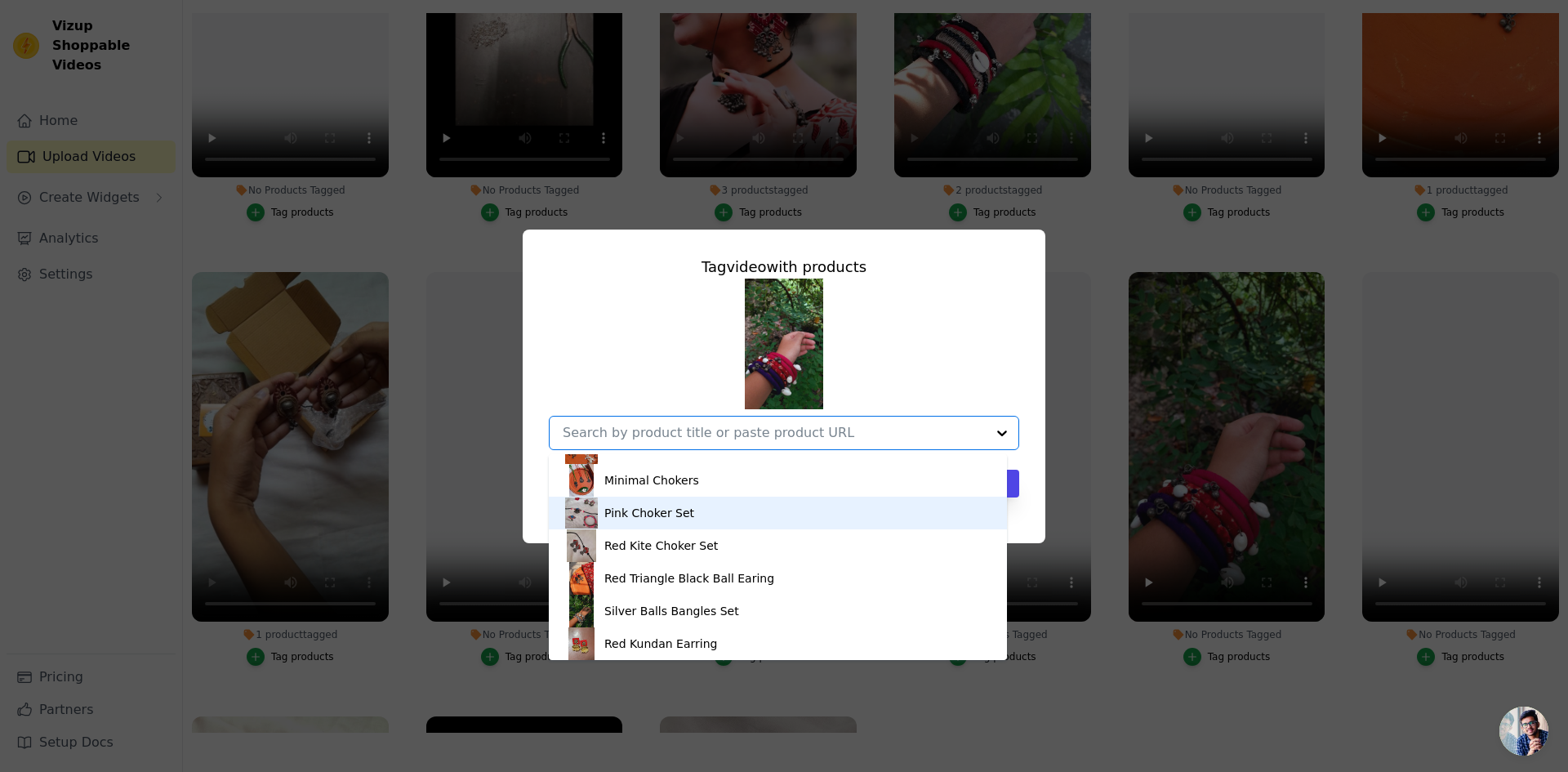
click at [728, 511] on div "Pink Choker Set" at bounding box center [777, 513] width 425 height 33
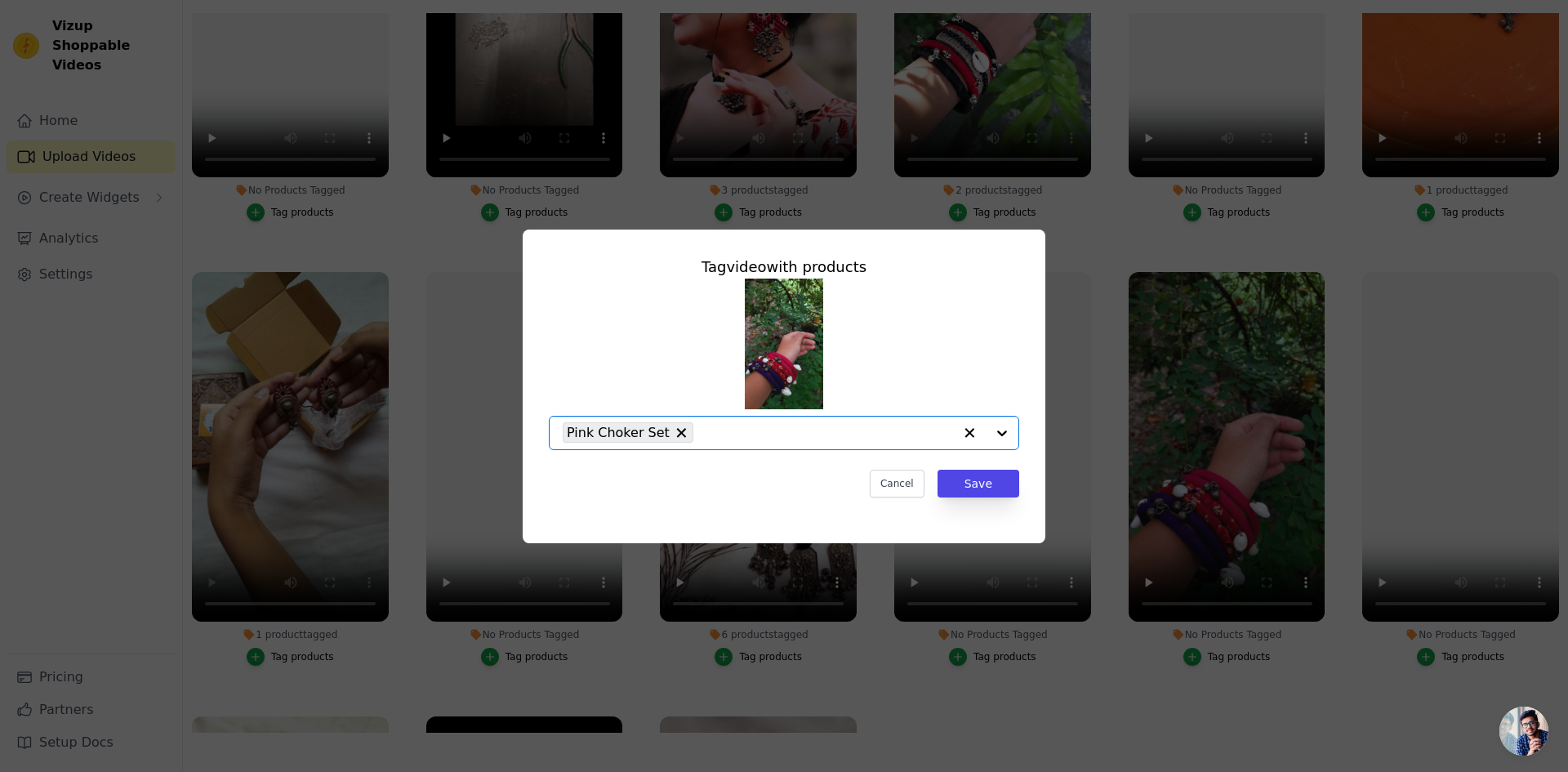
click at [779, 425] on input "No Products Tagged Tag video with products Option Pink Choker Set, selected. Se…" at bounding box center [827, 432] width 251 height 16
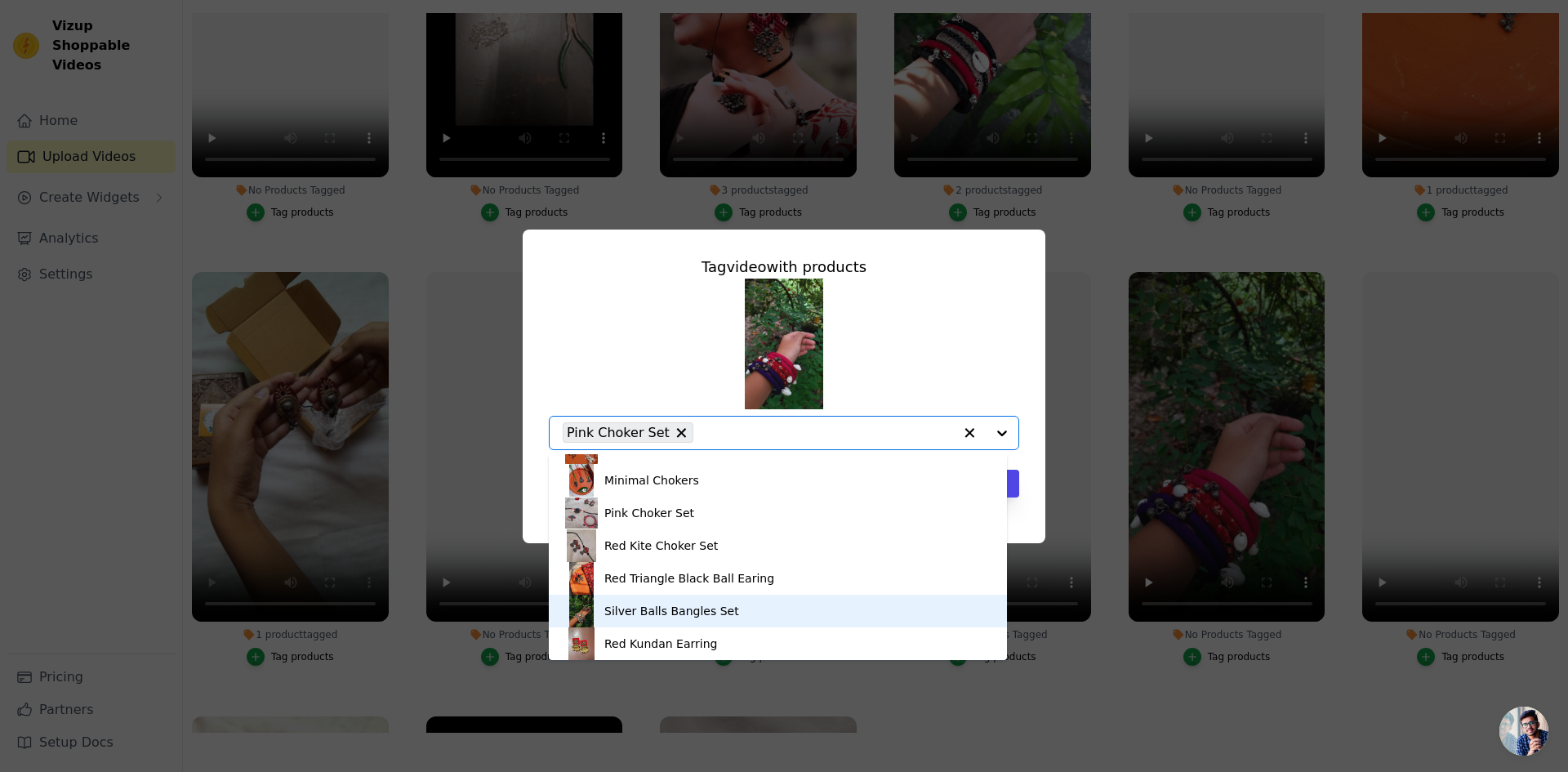
click at [734, 607] on div "Silver Balls Bangles Set" at bounding box center [777, 611] width 425 height 33
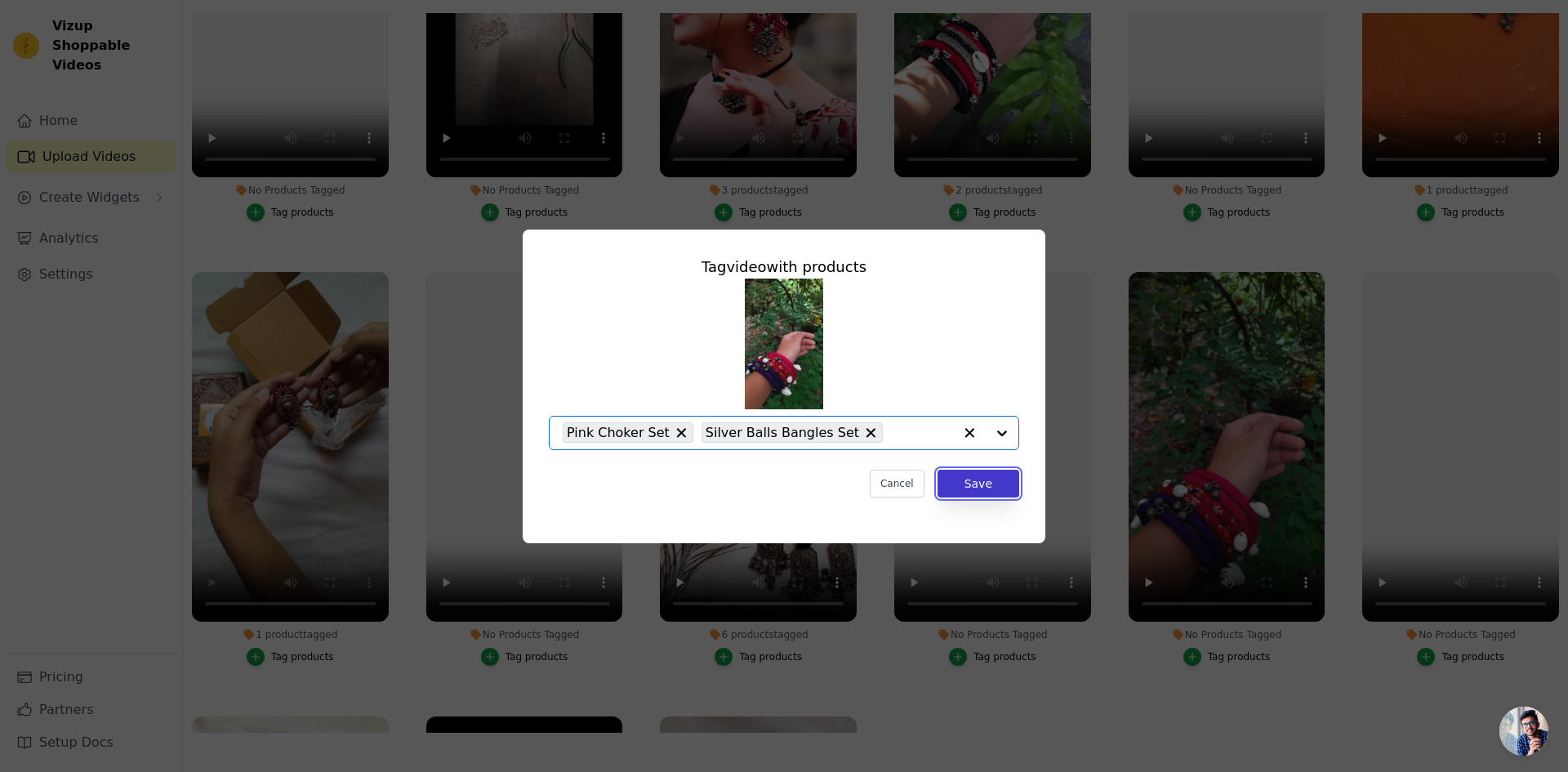
click at [1008, 480] on button "Save" at bounding box center [978, 484] width 82 height 28
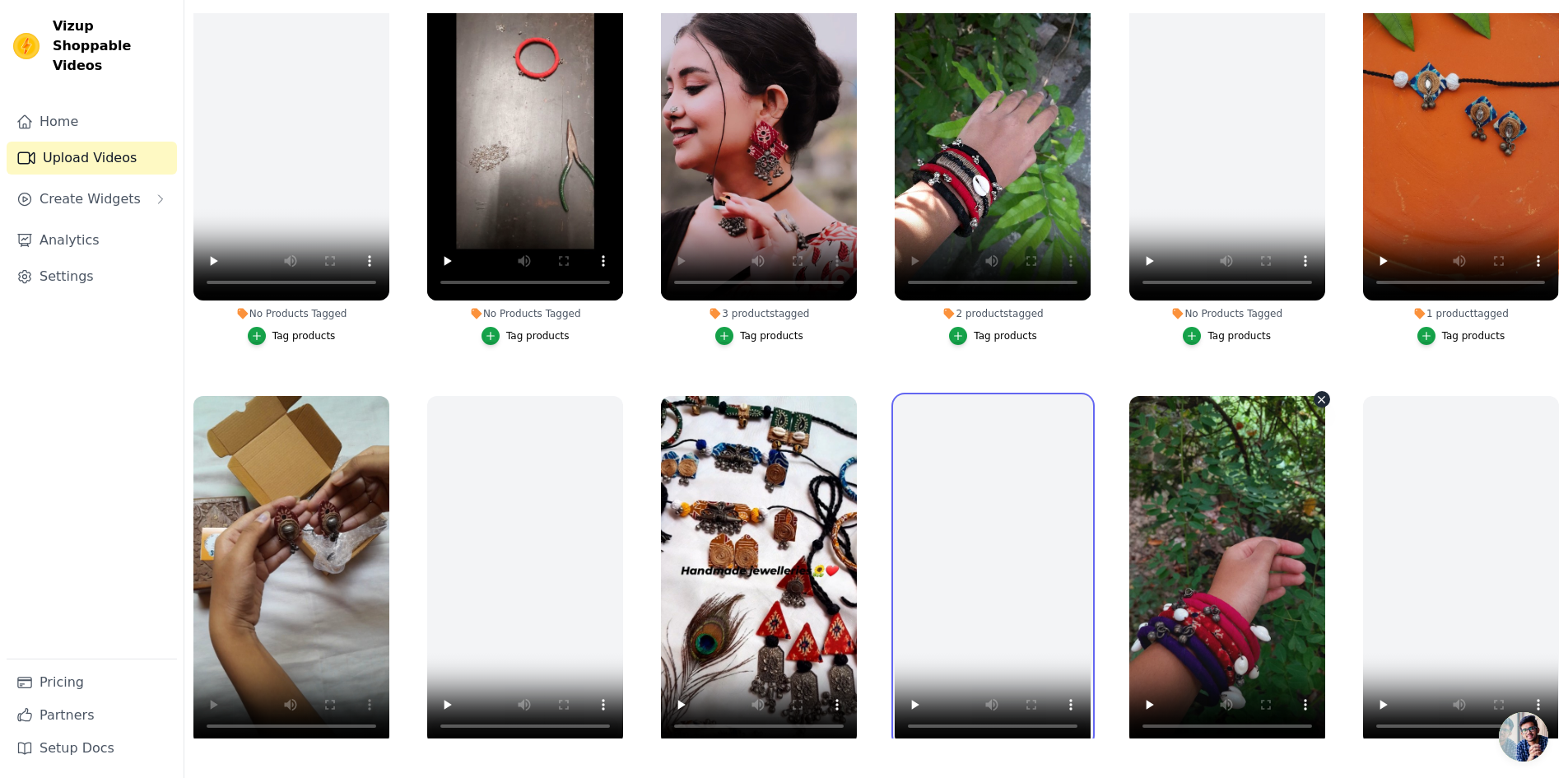
scroll to position [0, 0]
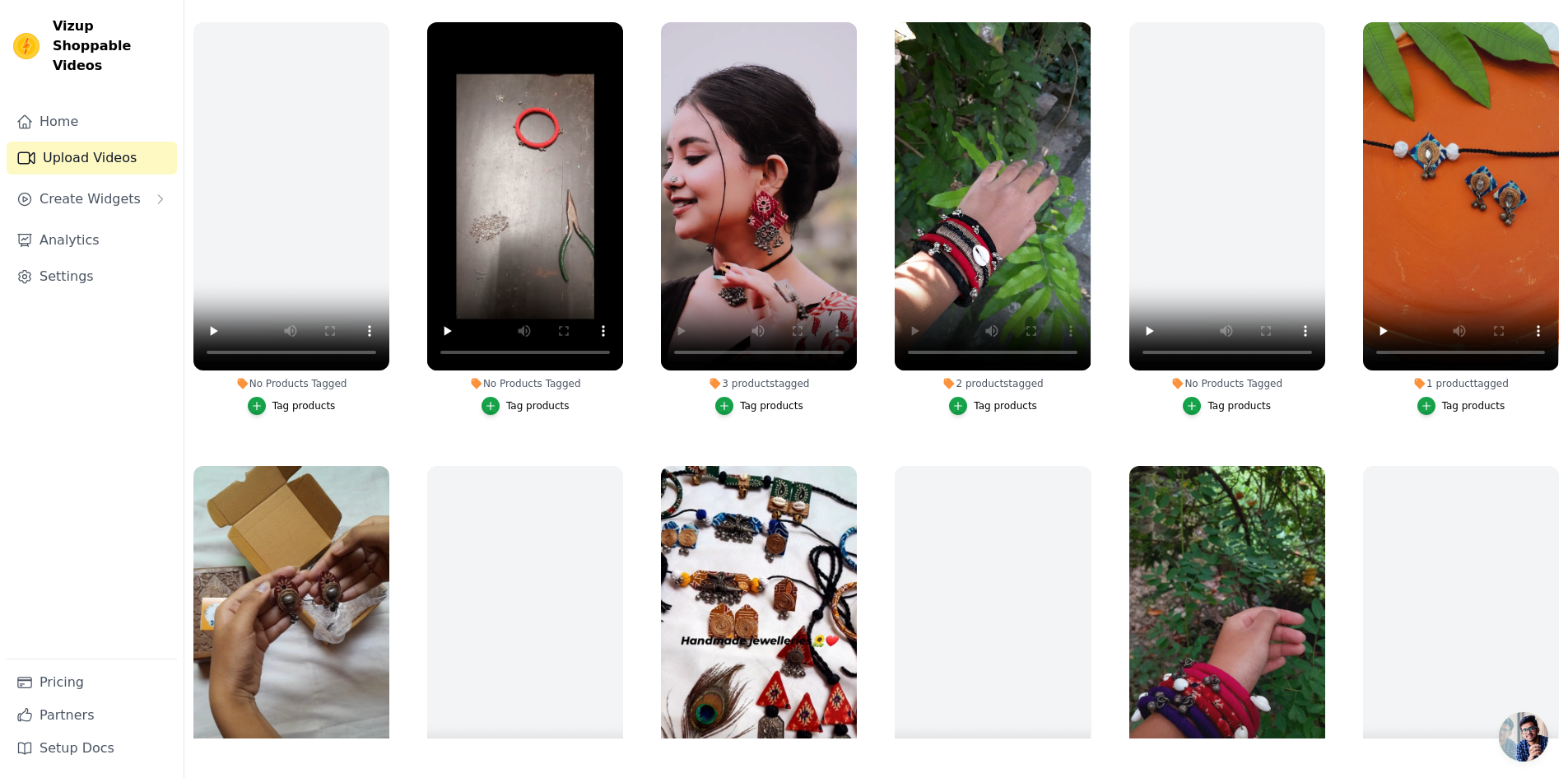
click at [992, 404] on div "Tag products" at bounding box center [1005, 406] width 63 height 13
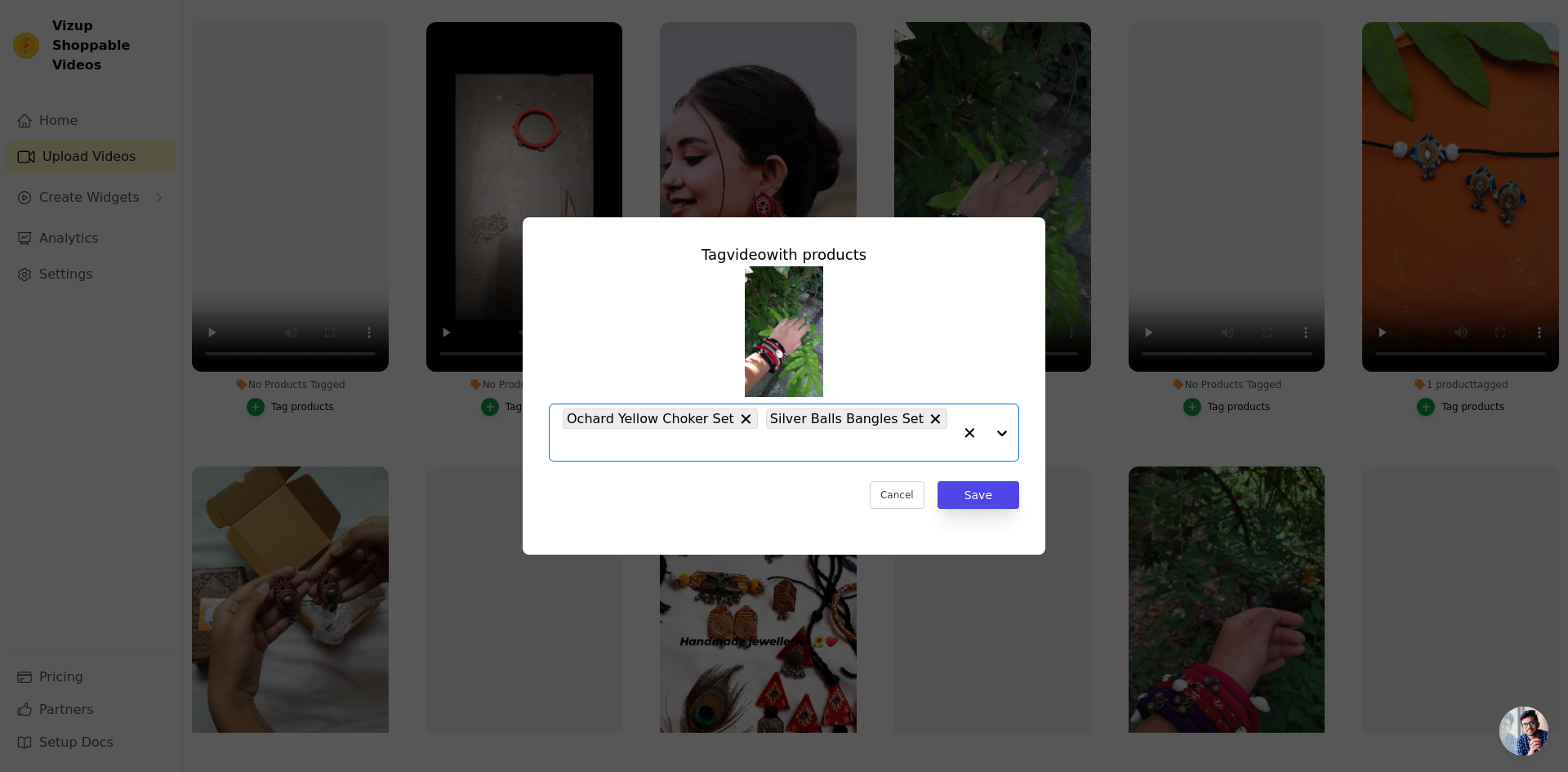
click at [942, 437] on input "2 products tagged Tag video with products Option Ochard Yellow Choker Set, Silv…" at bounding box center [757, 445] width 390 height 16
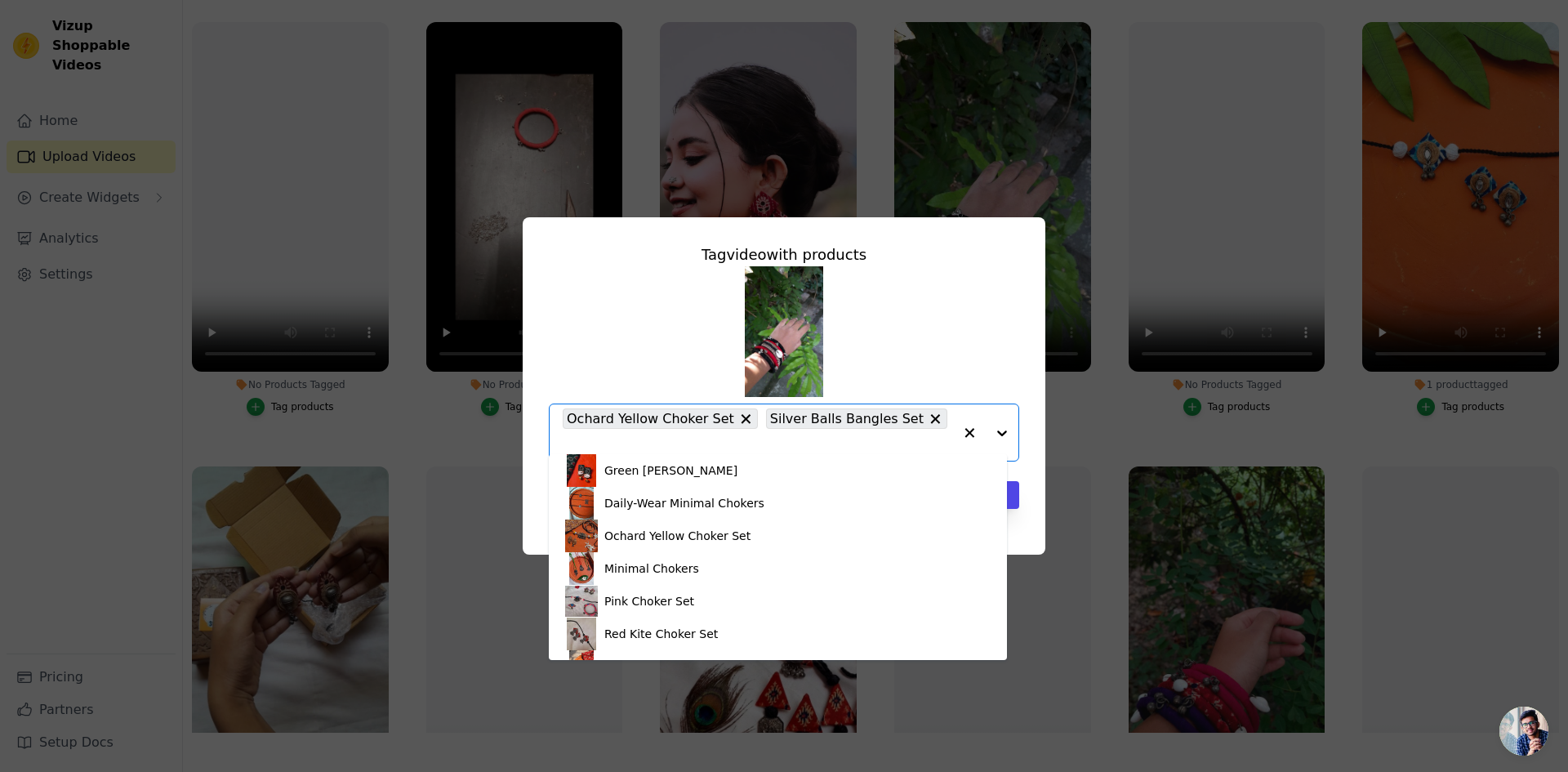
scroll to position [415, 0]
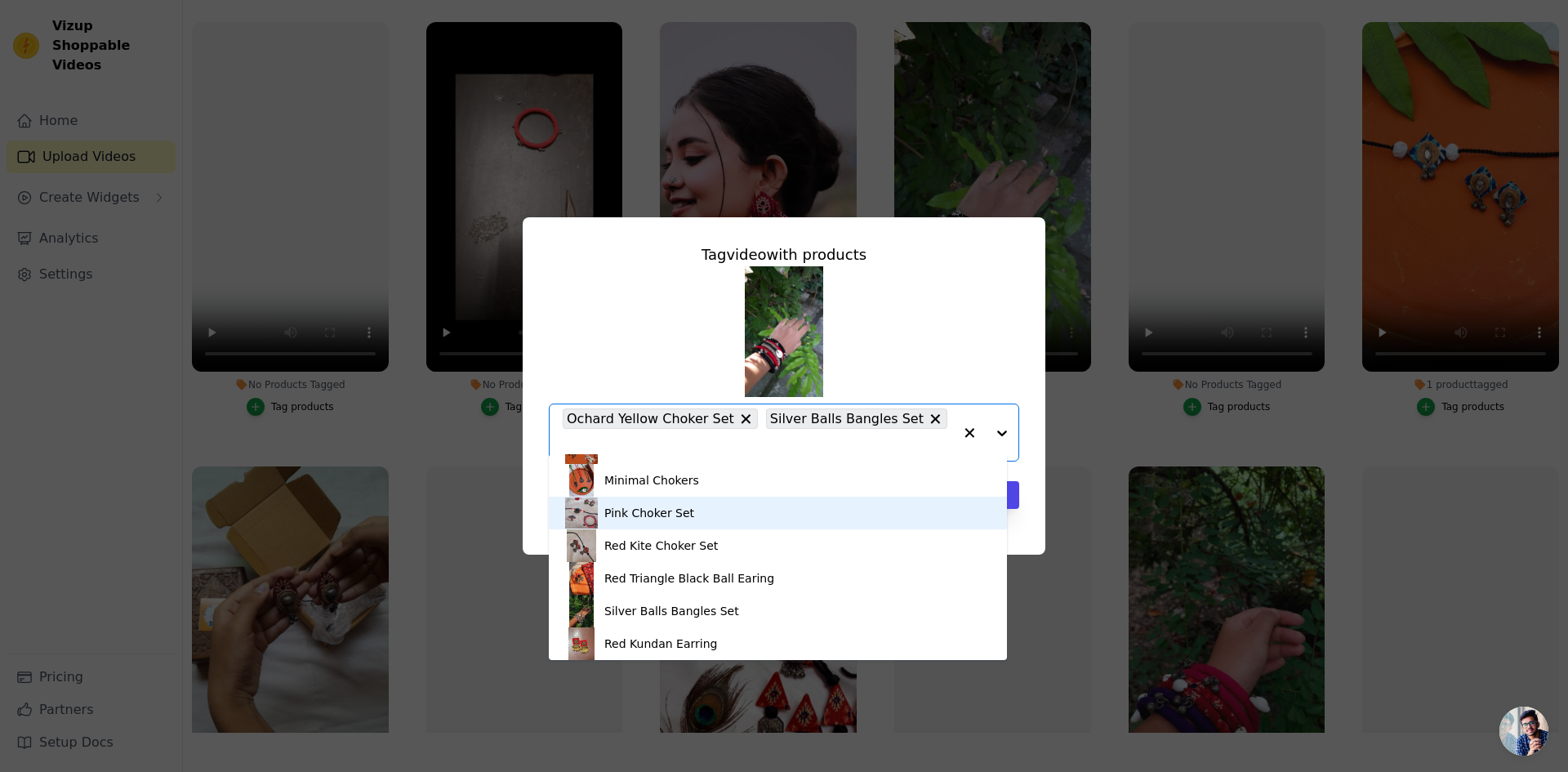
click at [744, 513] on div "Pink Choker Set" at bounding box center [777, 513] width 425 height 33
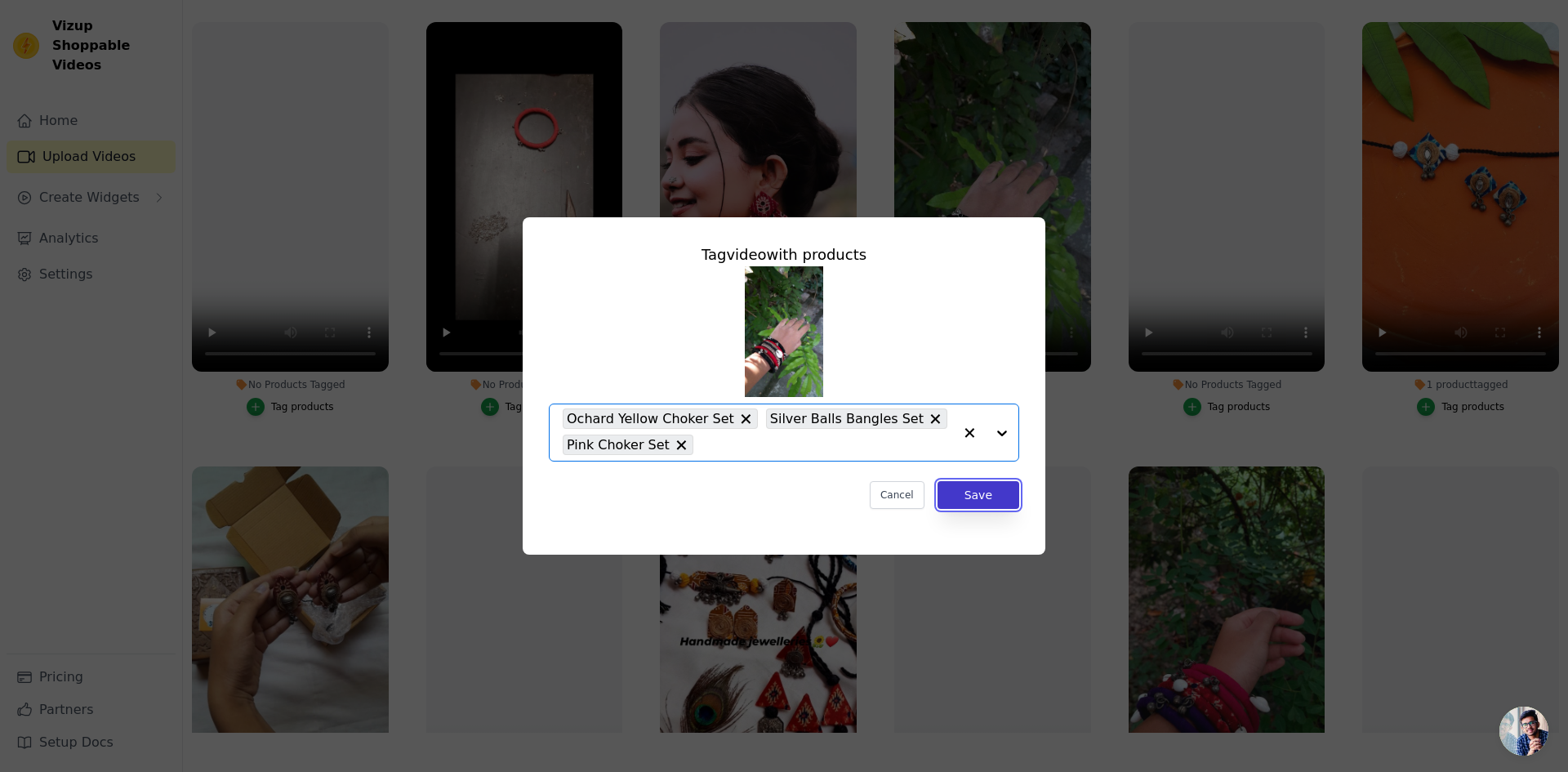
click at [994, 492] on button "Save" at bounding box center [978, 495] width 82 height 28
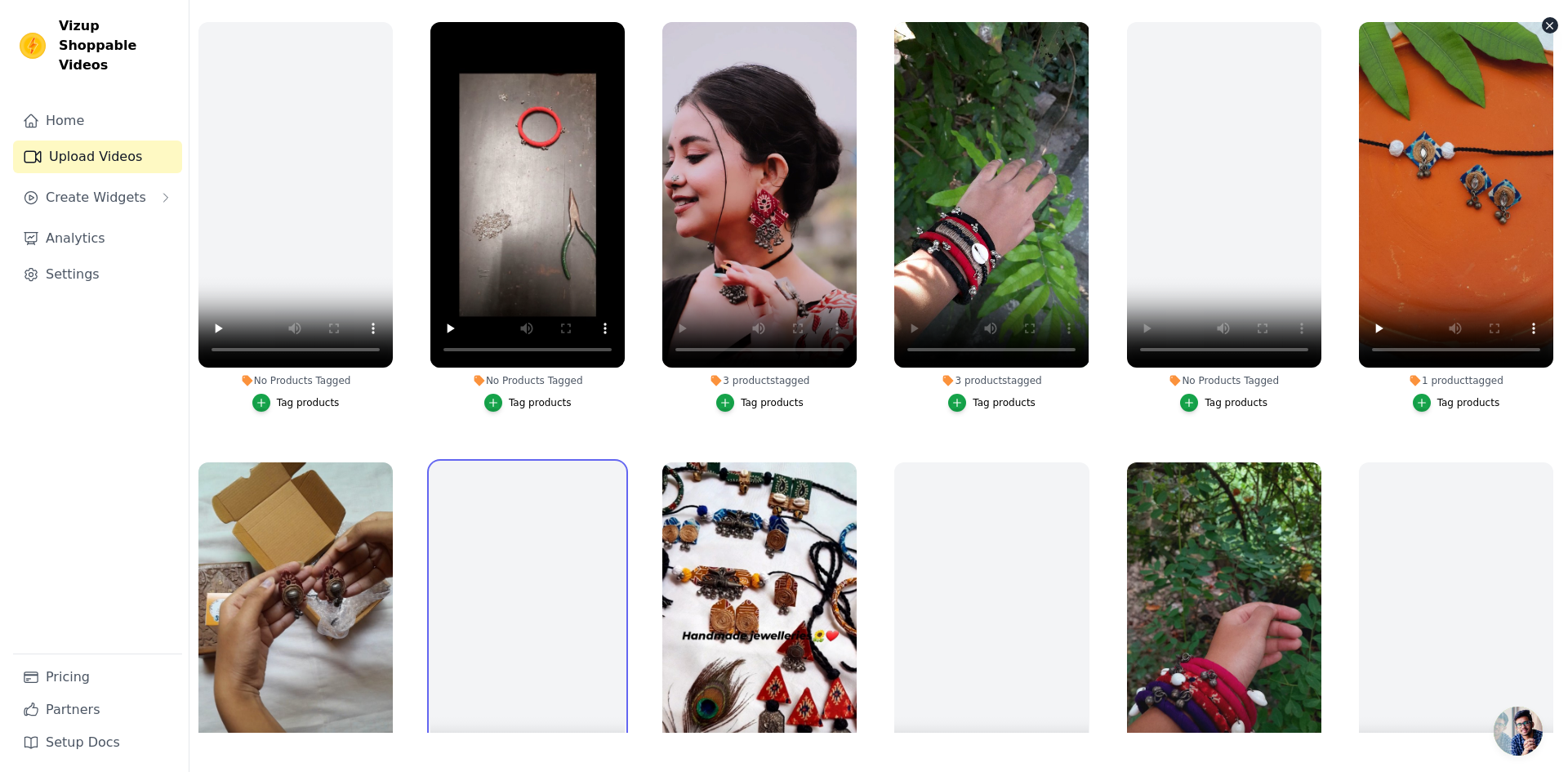
scroll to position [0, 0]
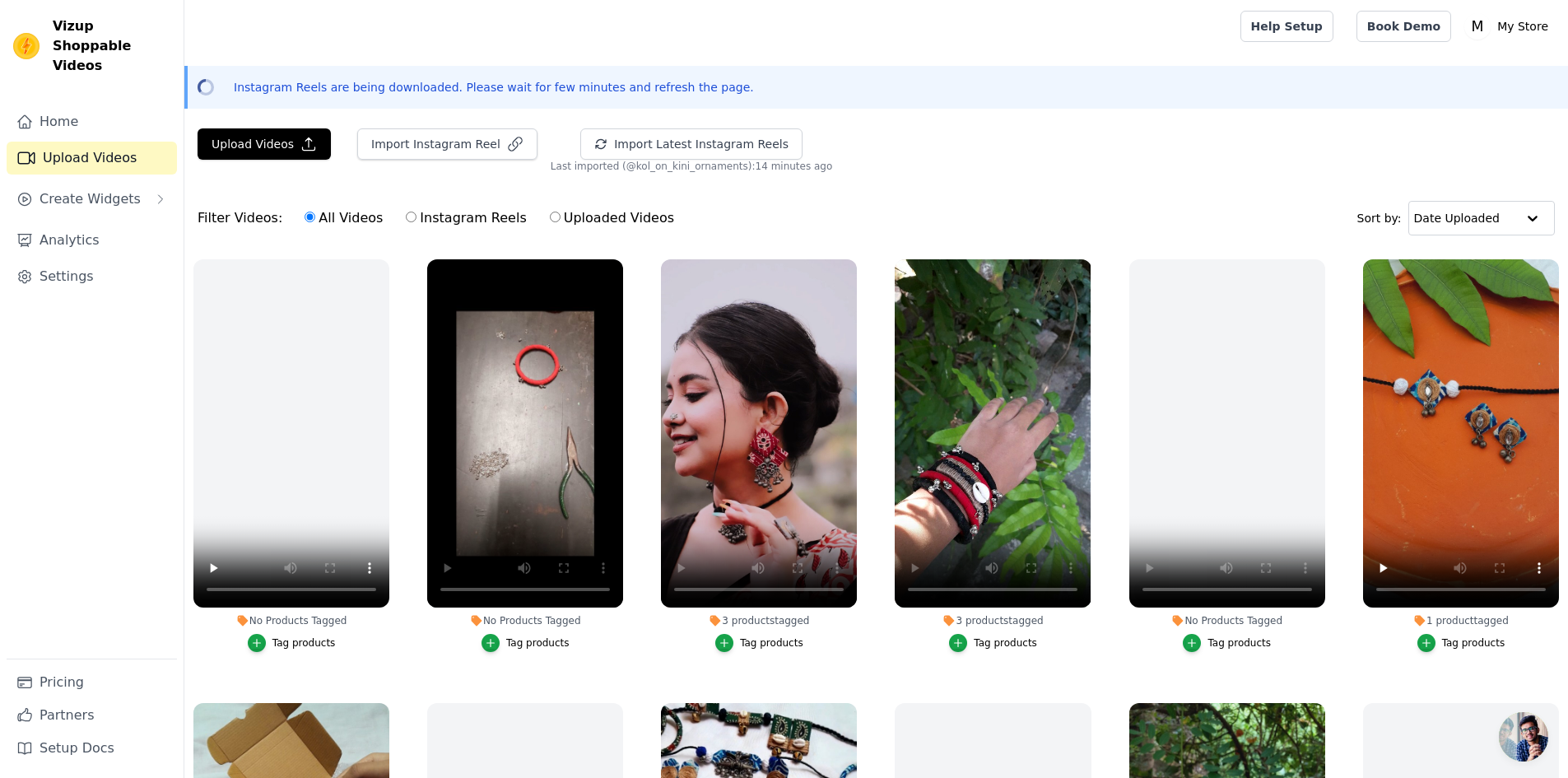
click at [509, 643] on div "Tag products" at bounding box center [538, 643] width 63 height 13
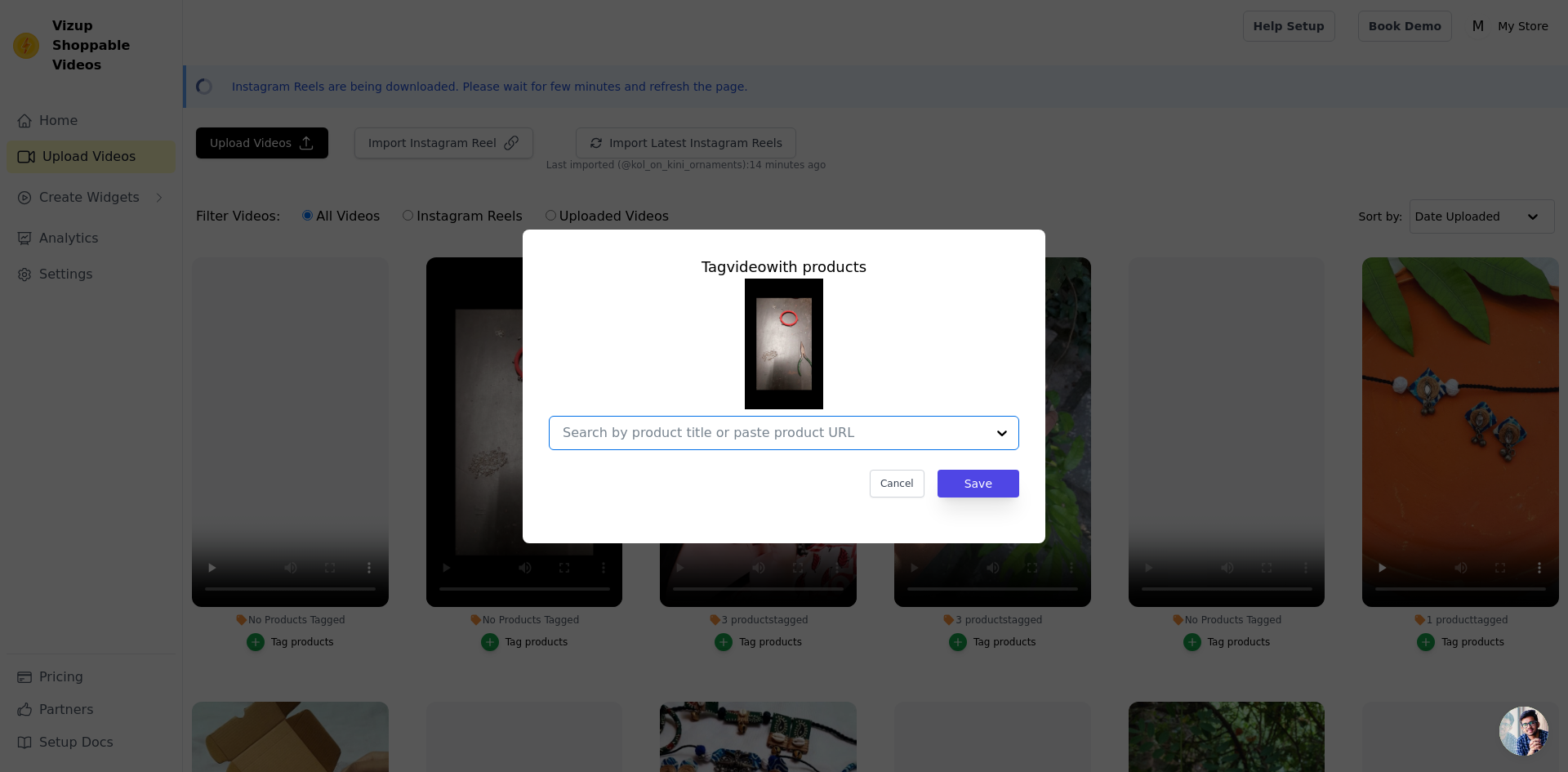
click at [663, 432] on input "No Products Tagged Tag video with products Option undefined, selected. Select i…" at bounding box center [773, 432] width 423 height 16
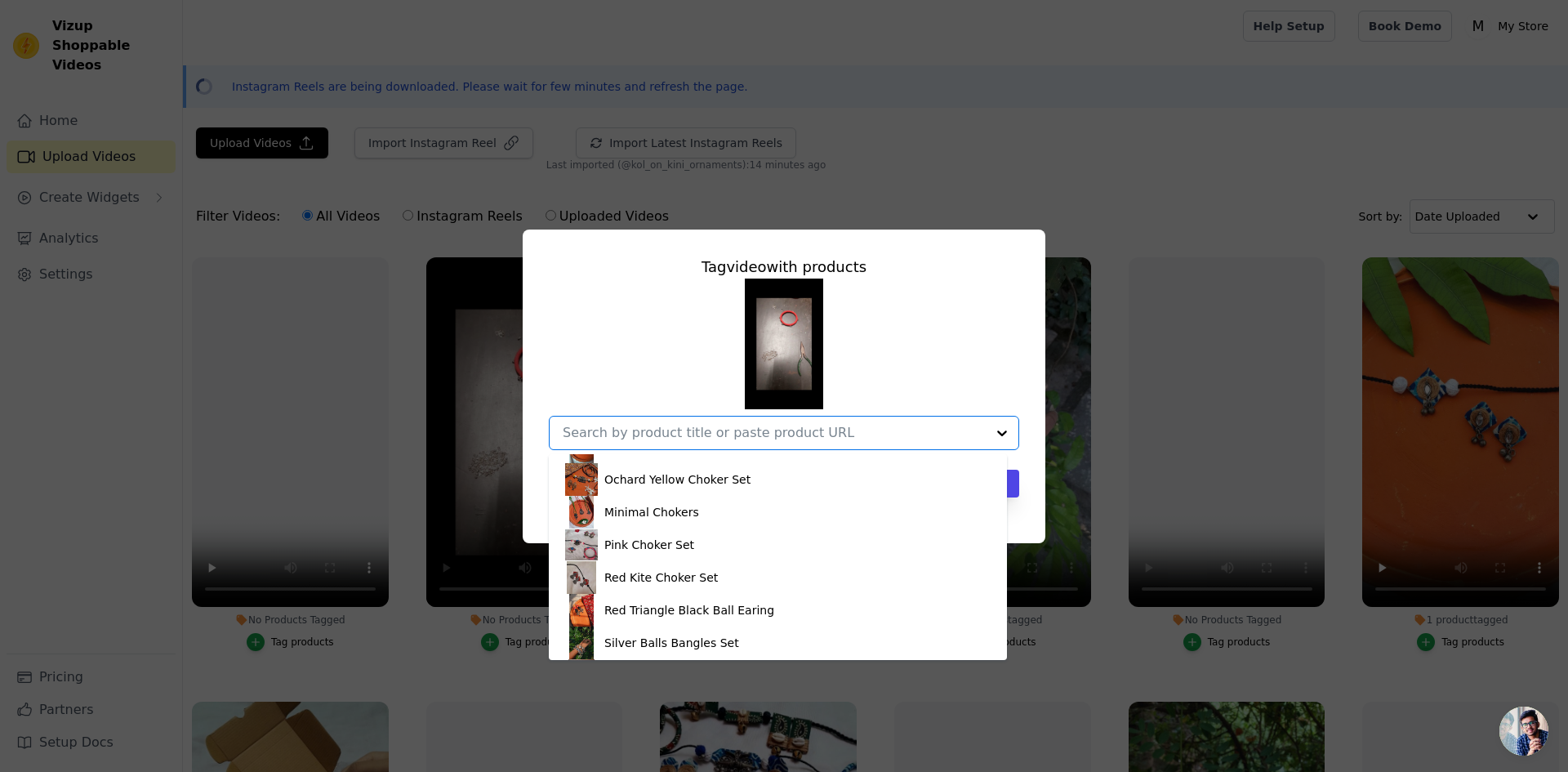
scroll to position [415, 0]
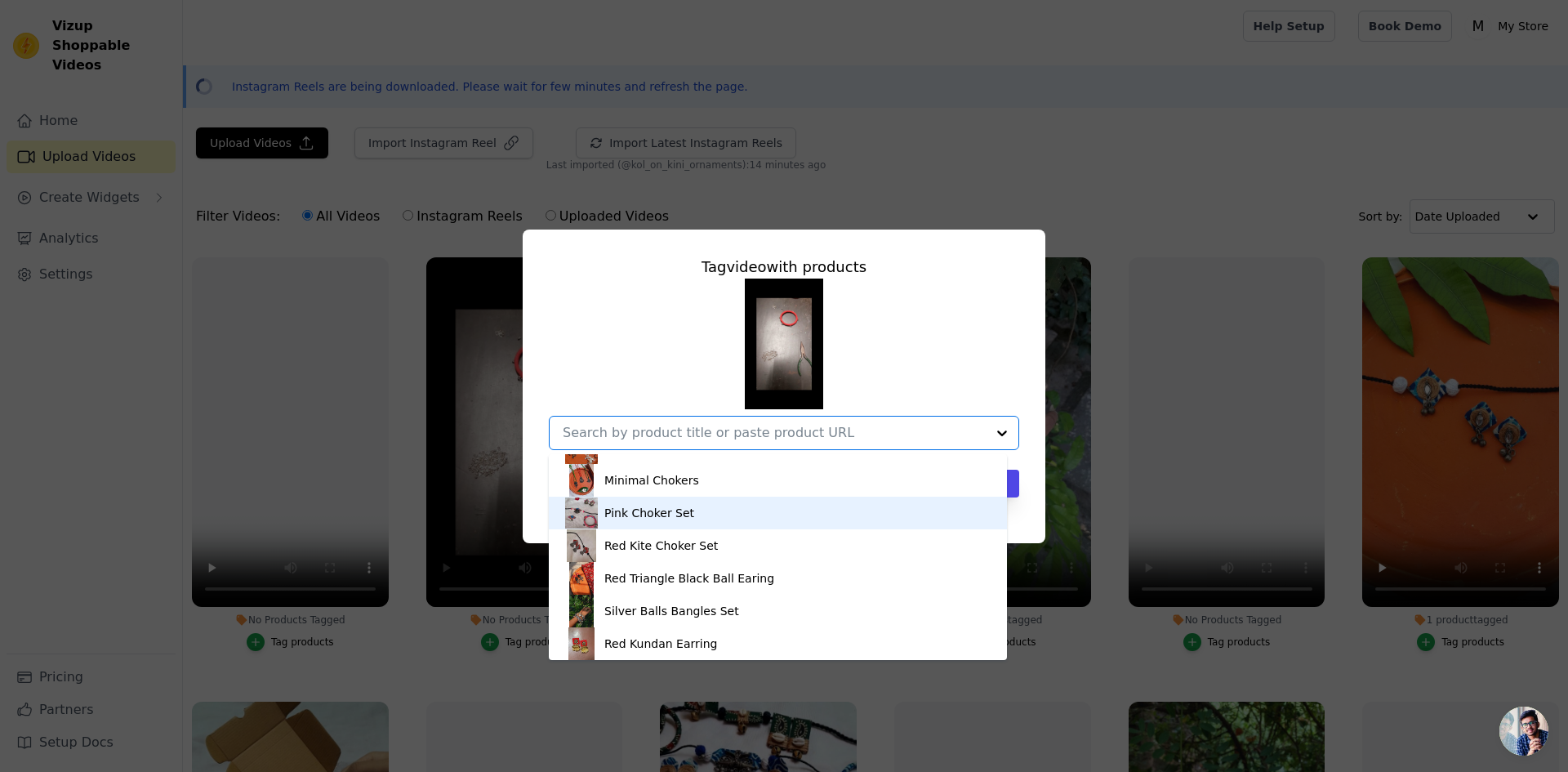
click at [658, 507] on div "Pink Choker Set" at bounding box center [649, 513] width 90 height 16
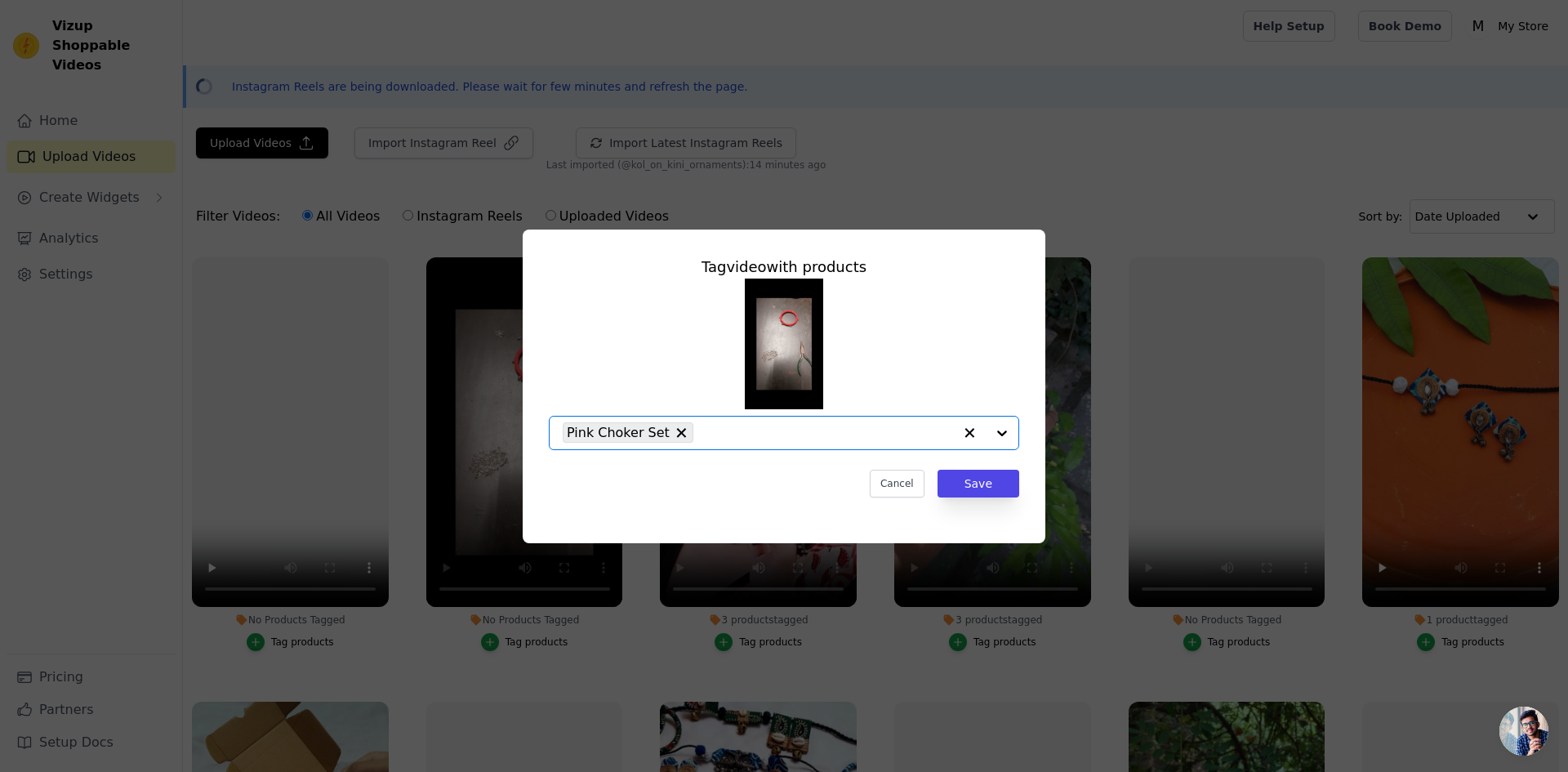
click at [761, 435] on input "No Products Tagged Tag video with products Option Pink Choker Set, selected. Se…" at bounding box center [827, 432] width 251 height 16
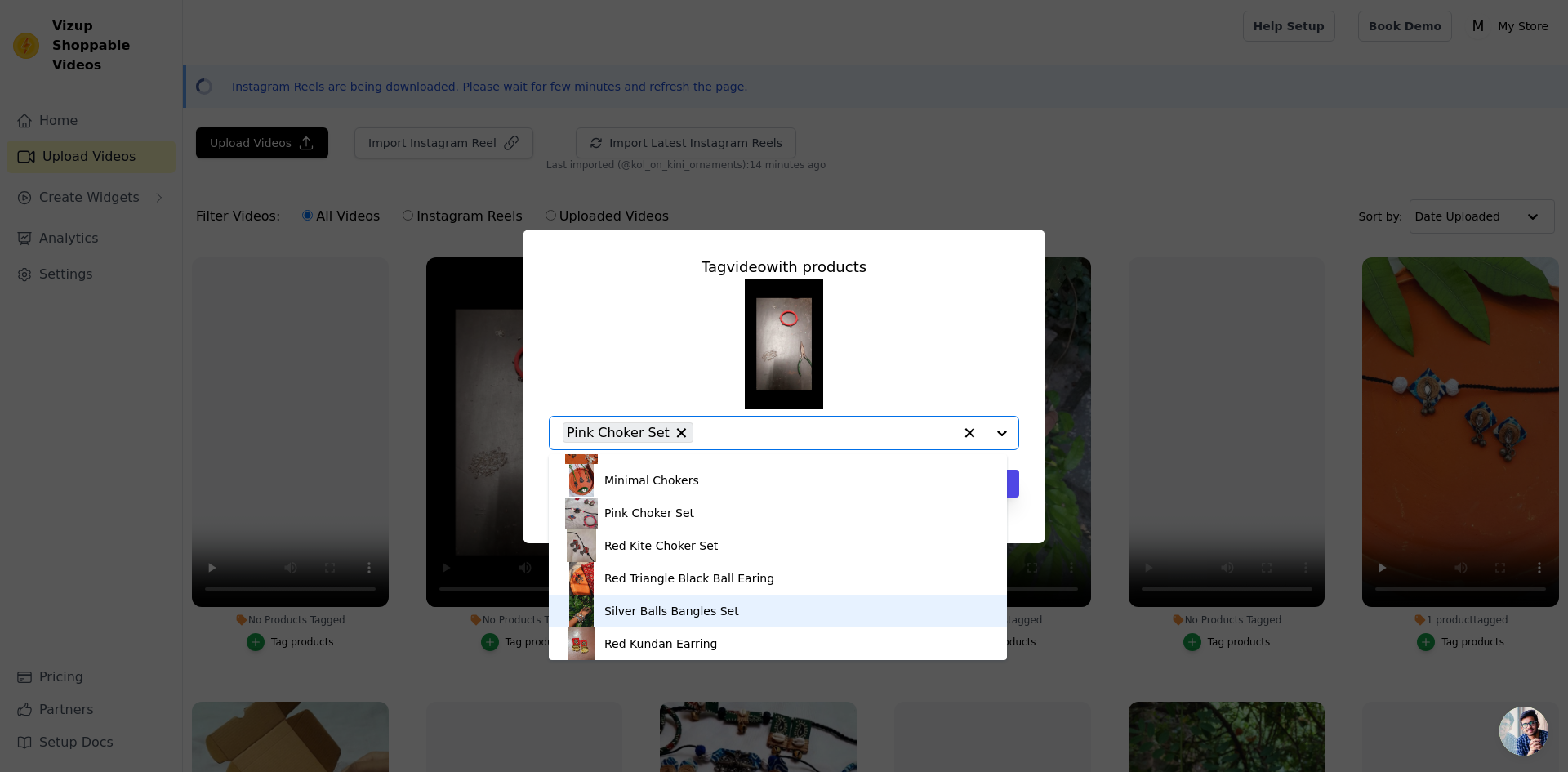
click at [729, 612] on div "Silver Balls Bangles Set" at bounding box center [777, 611] width 425 height 33
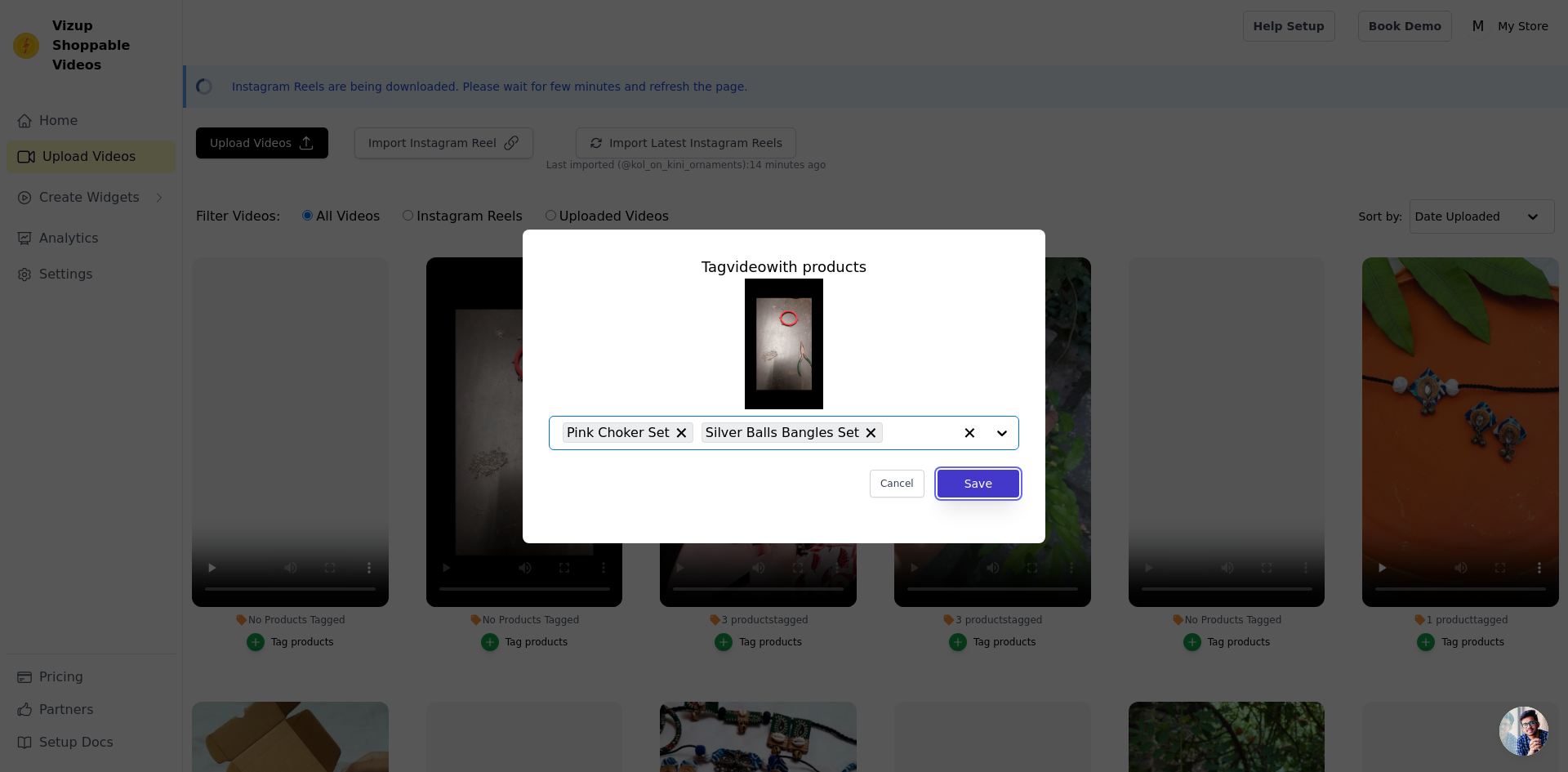
click at [991, 477] on button "Save" at bounding box center [978, 484] width 82 height 28
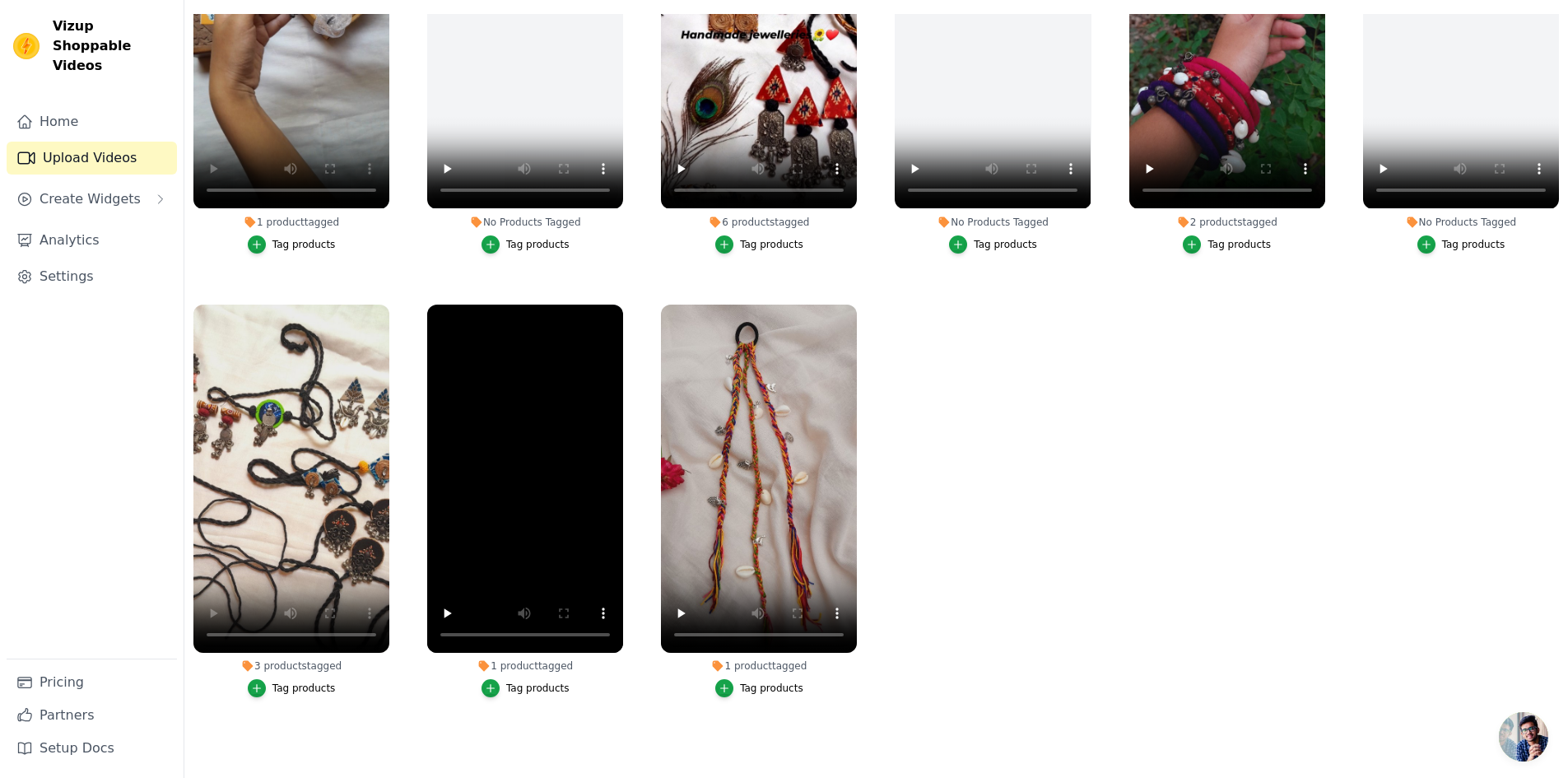
scroll to position [237, 0]
click at [491, 683] on icon "button" at bounding box center [490, 687] width 12 height 12
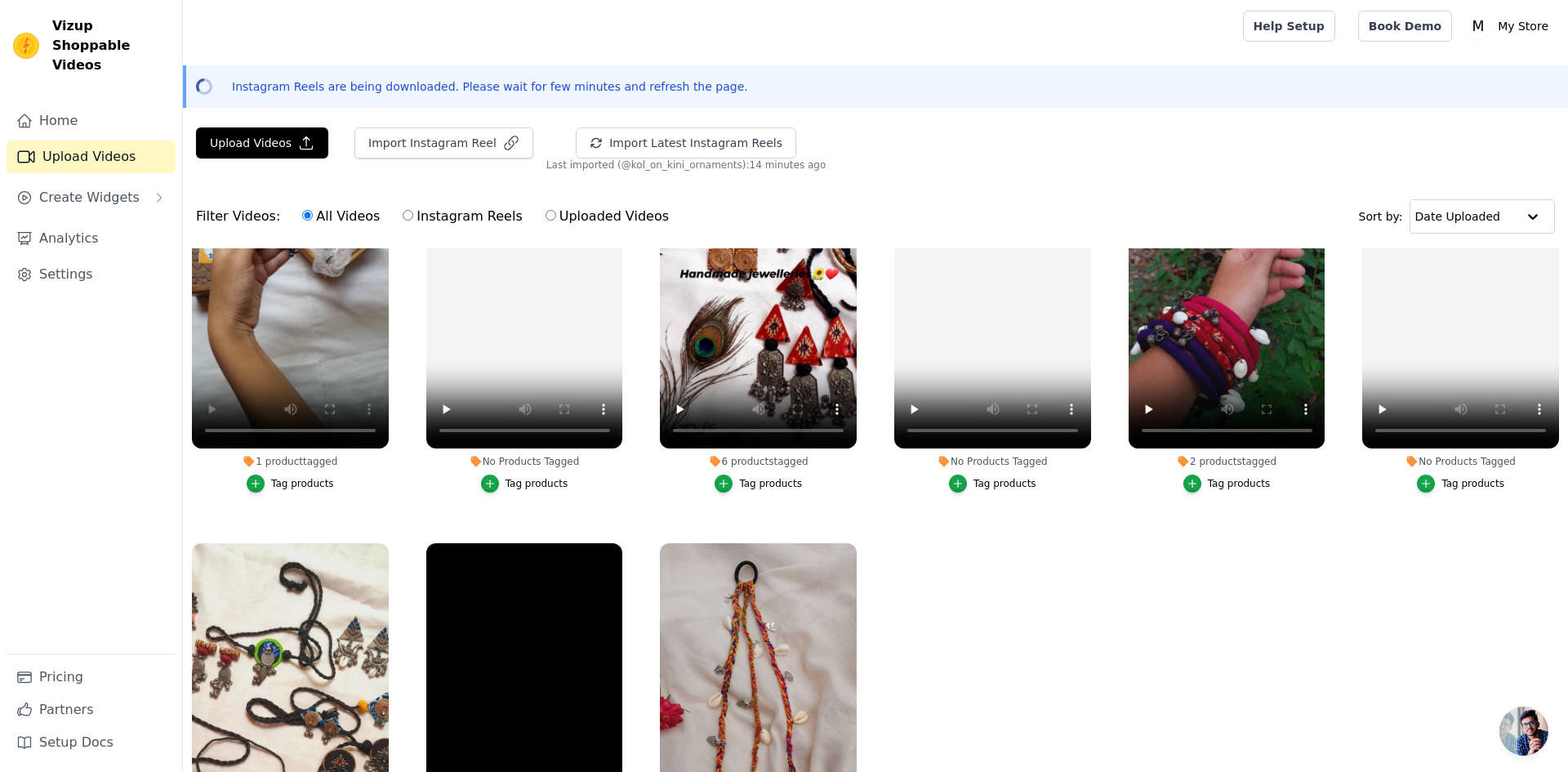
scroll to position [607, 0]
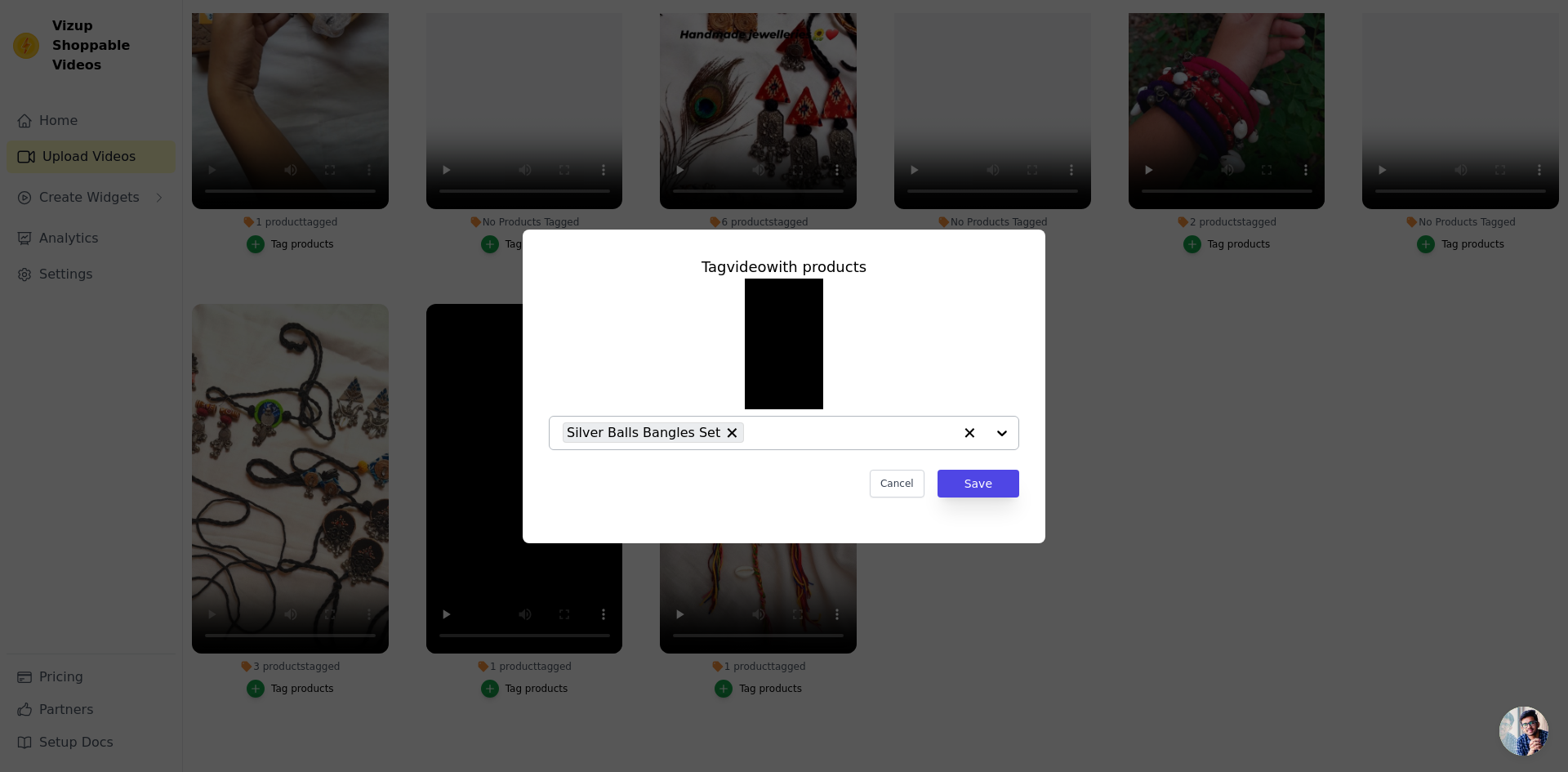
click at [786, 435] on input "1 product tagged Tag video with products Silver Balls Bangles Set Cancel Save T…" at bounding box center [852, 432] width 201 height 16
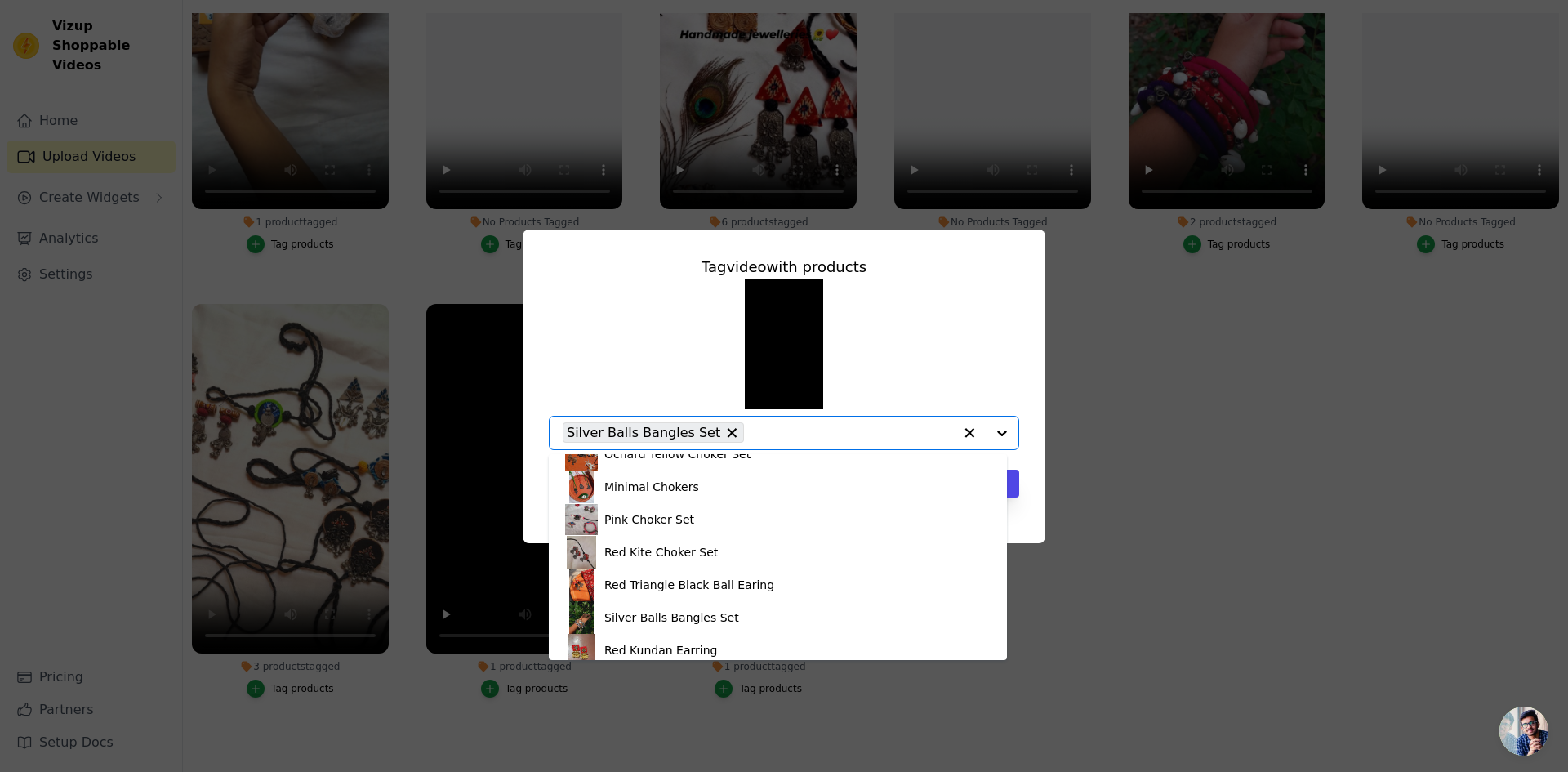
scroll to position [415, 0]
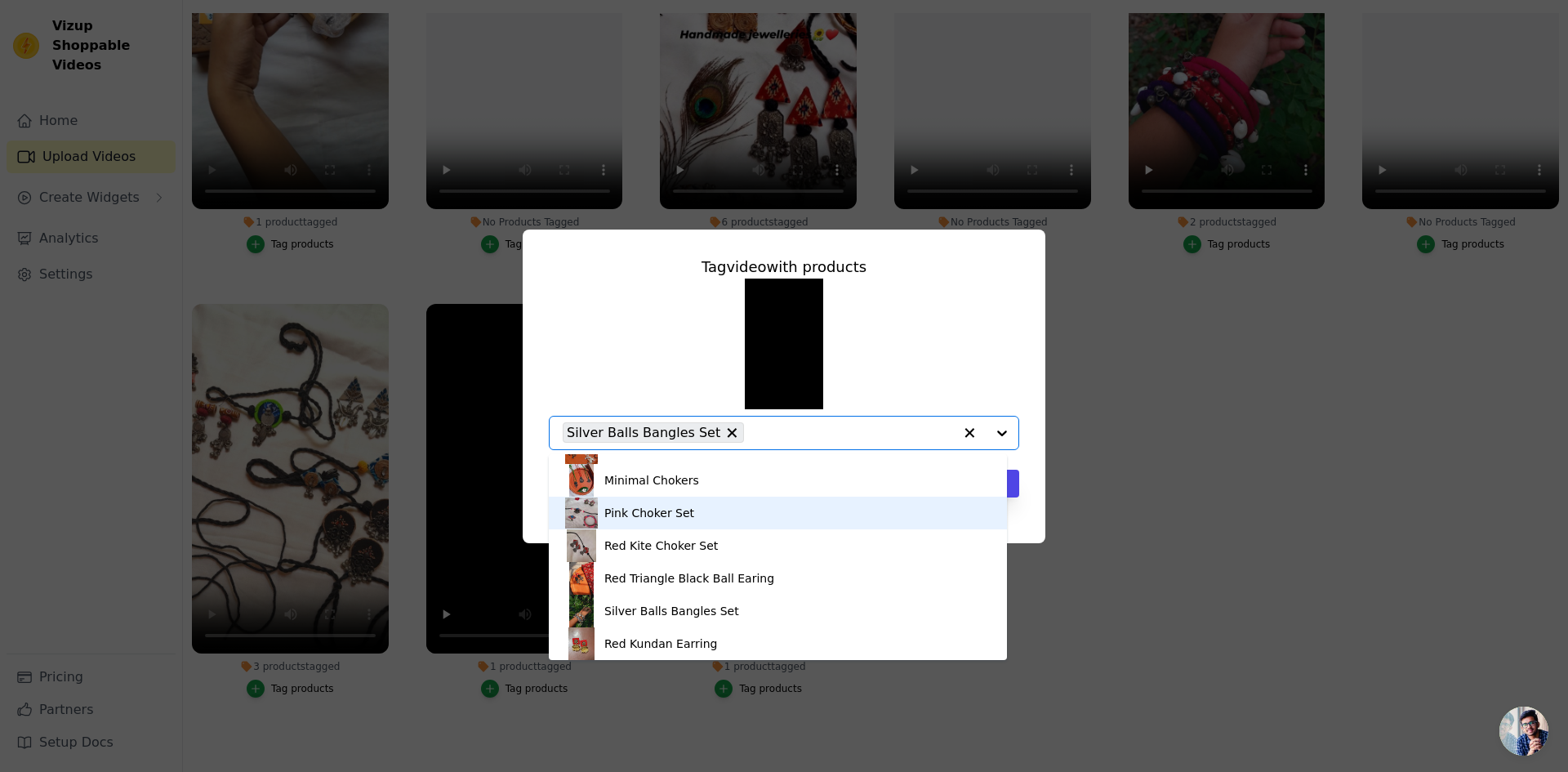
click at [676, 518] on div "Pink Choker Set" at bounding box center [649, 513] width 90 height 16
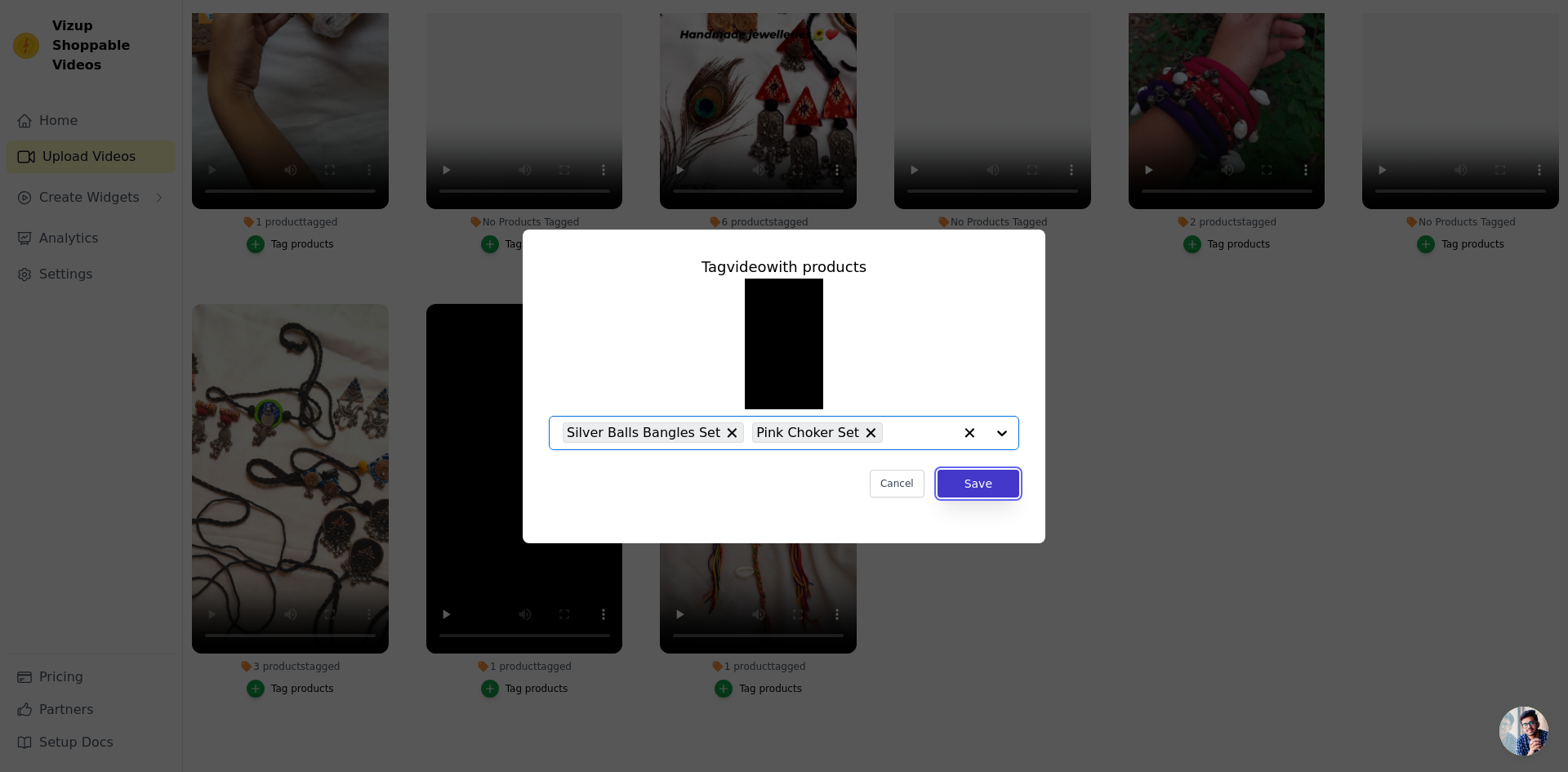
click at [996, 473] on button "Save" at bounding box center [978, 484] width 82 height 28
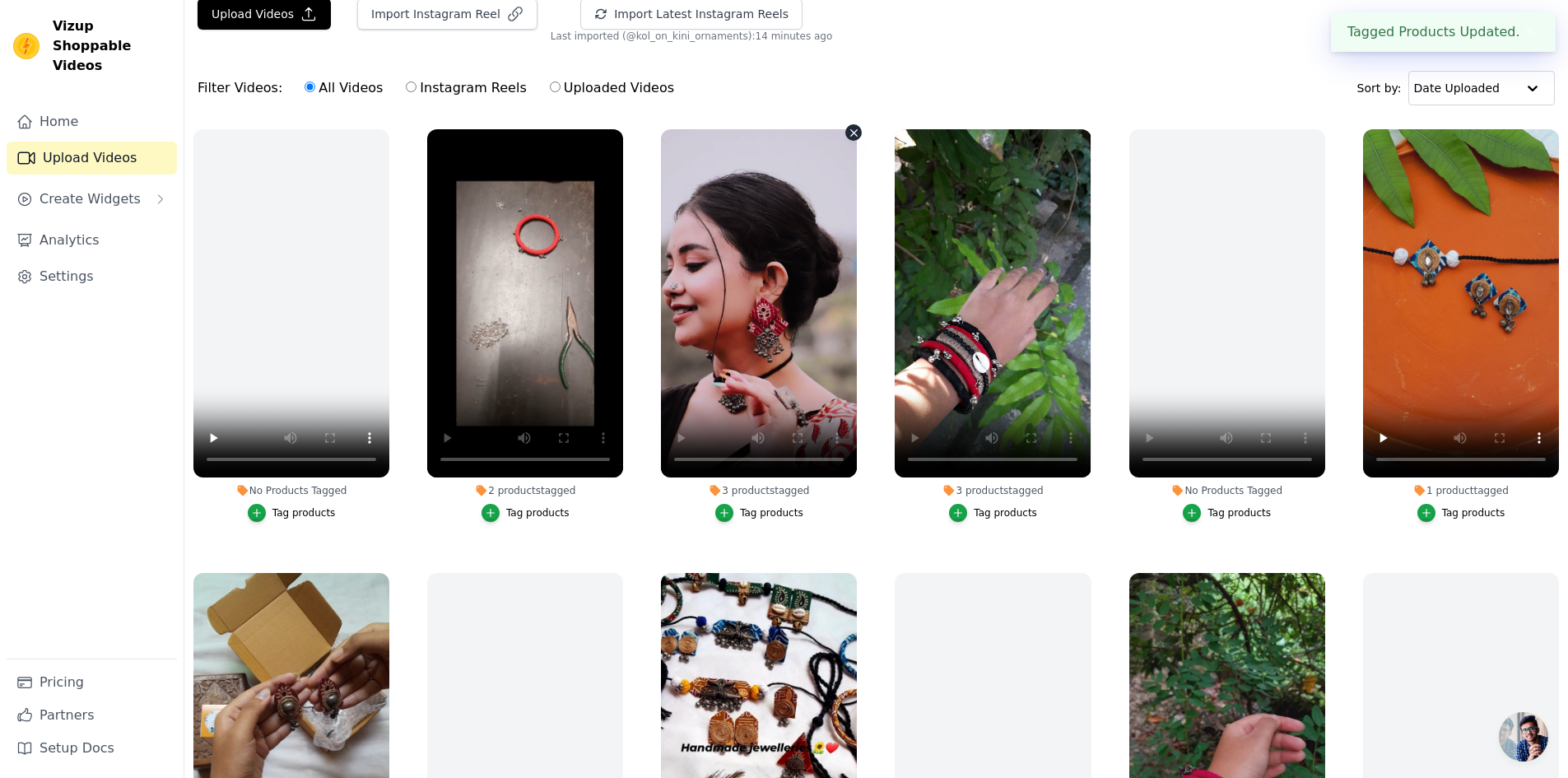
scroll to position [0, 0]
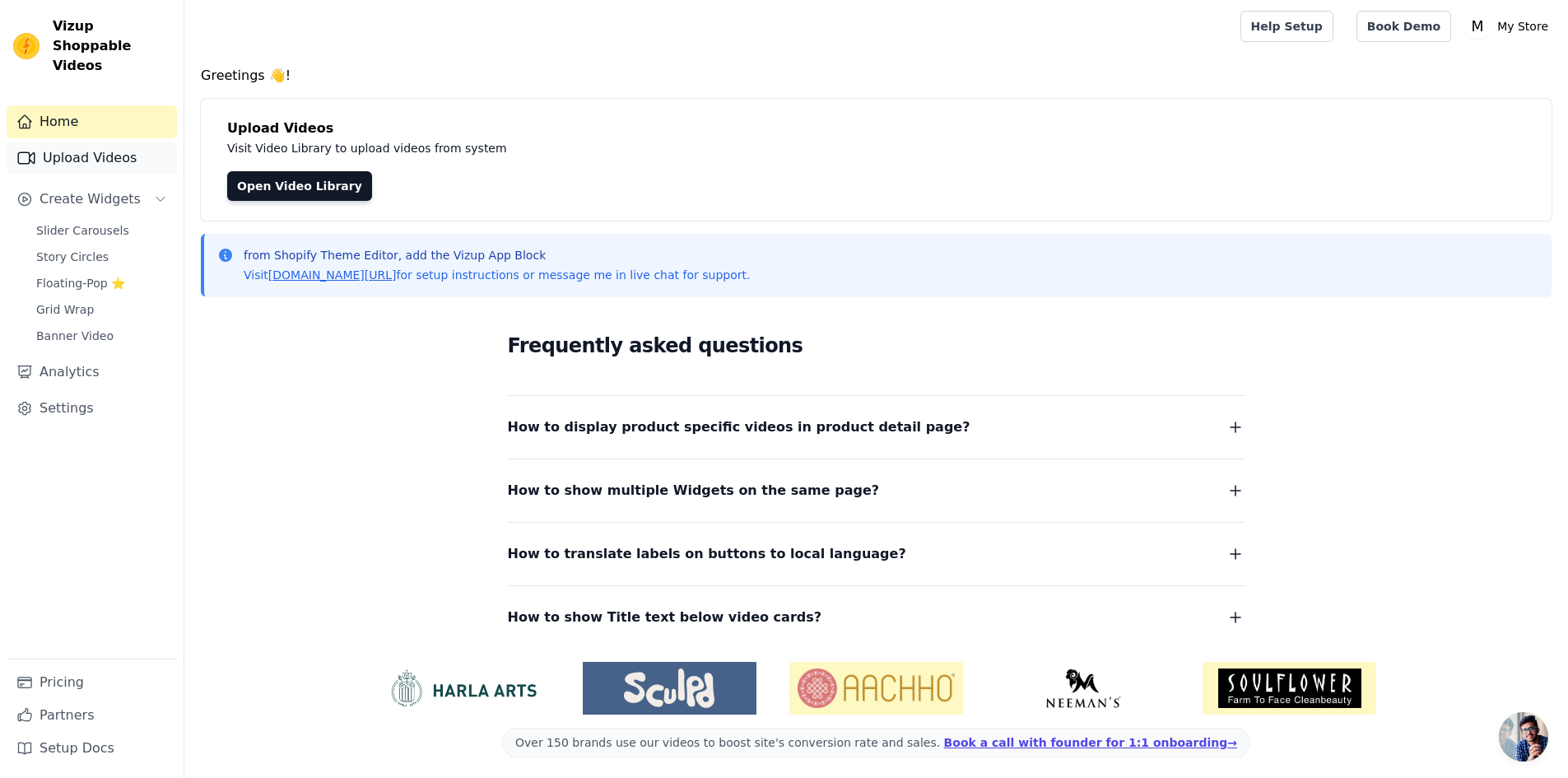
click at [60, 141] on link "Upload Videos" at bounding box center [91, 158] width 170 height 33
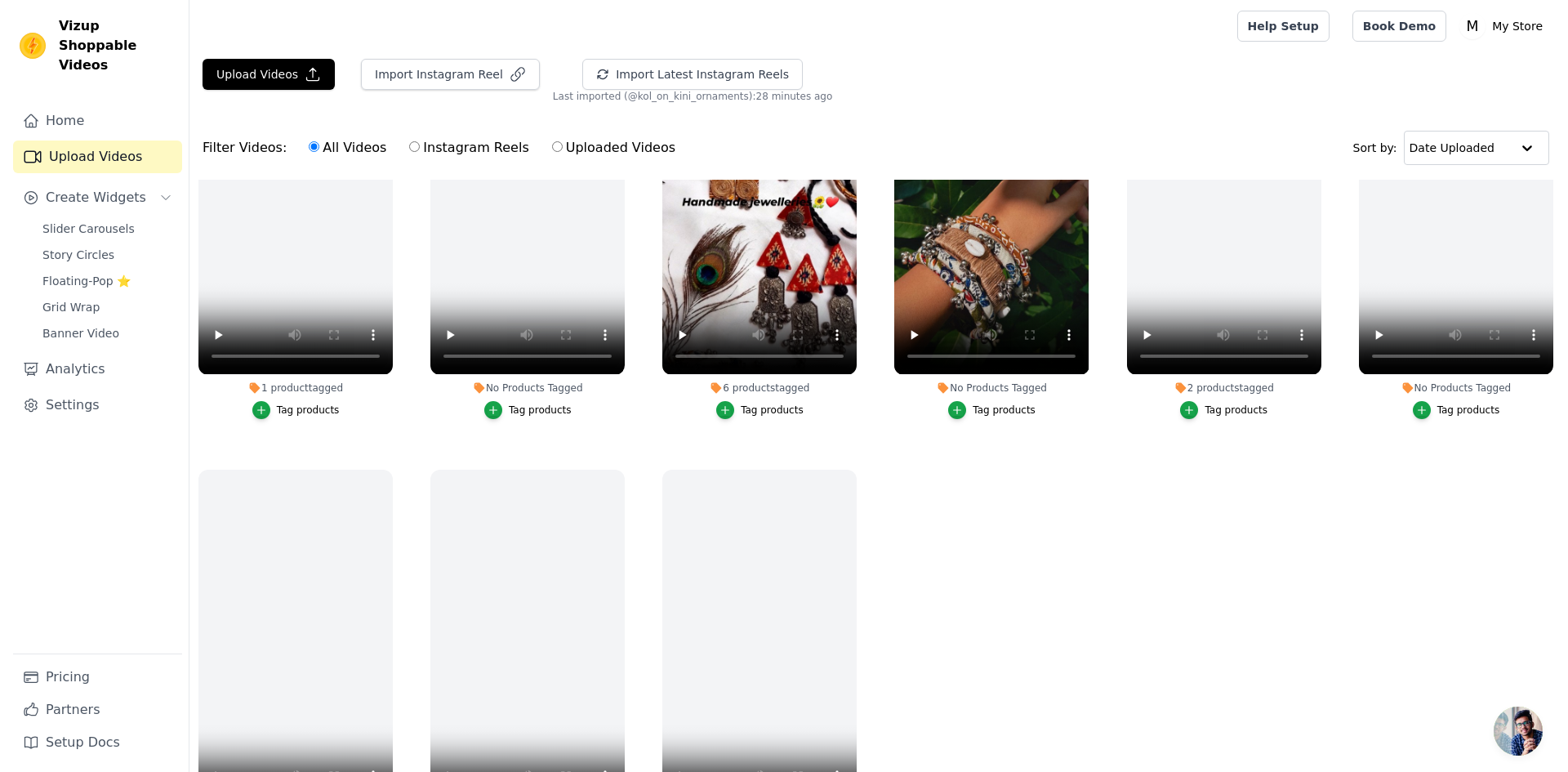
scroll to position [603, 0]
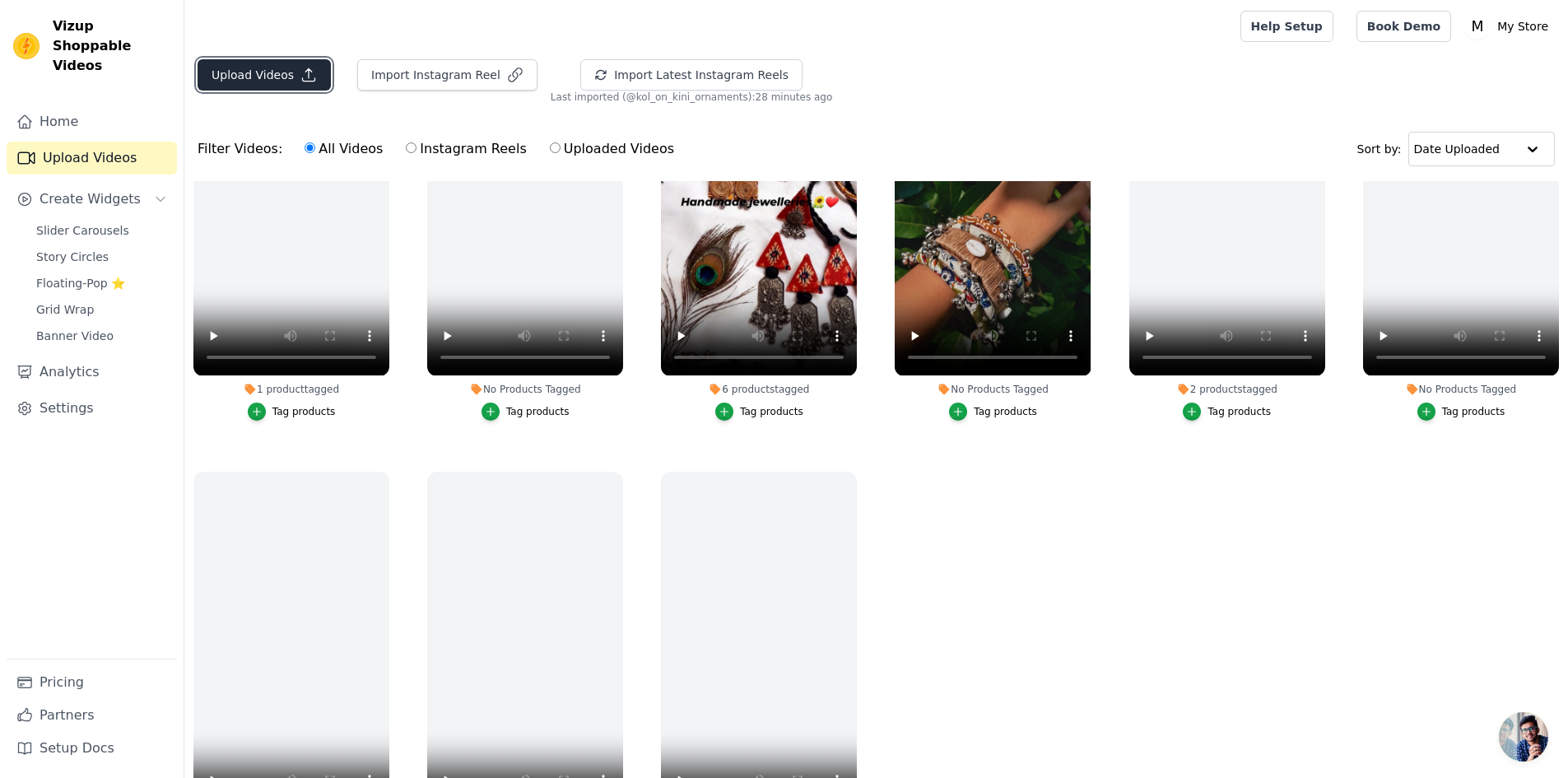
click at [280, 77] on button "Upload Videos" at bounding box center [264, 75] width 133 height 32
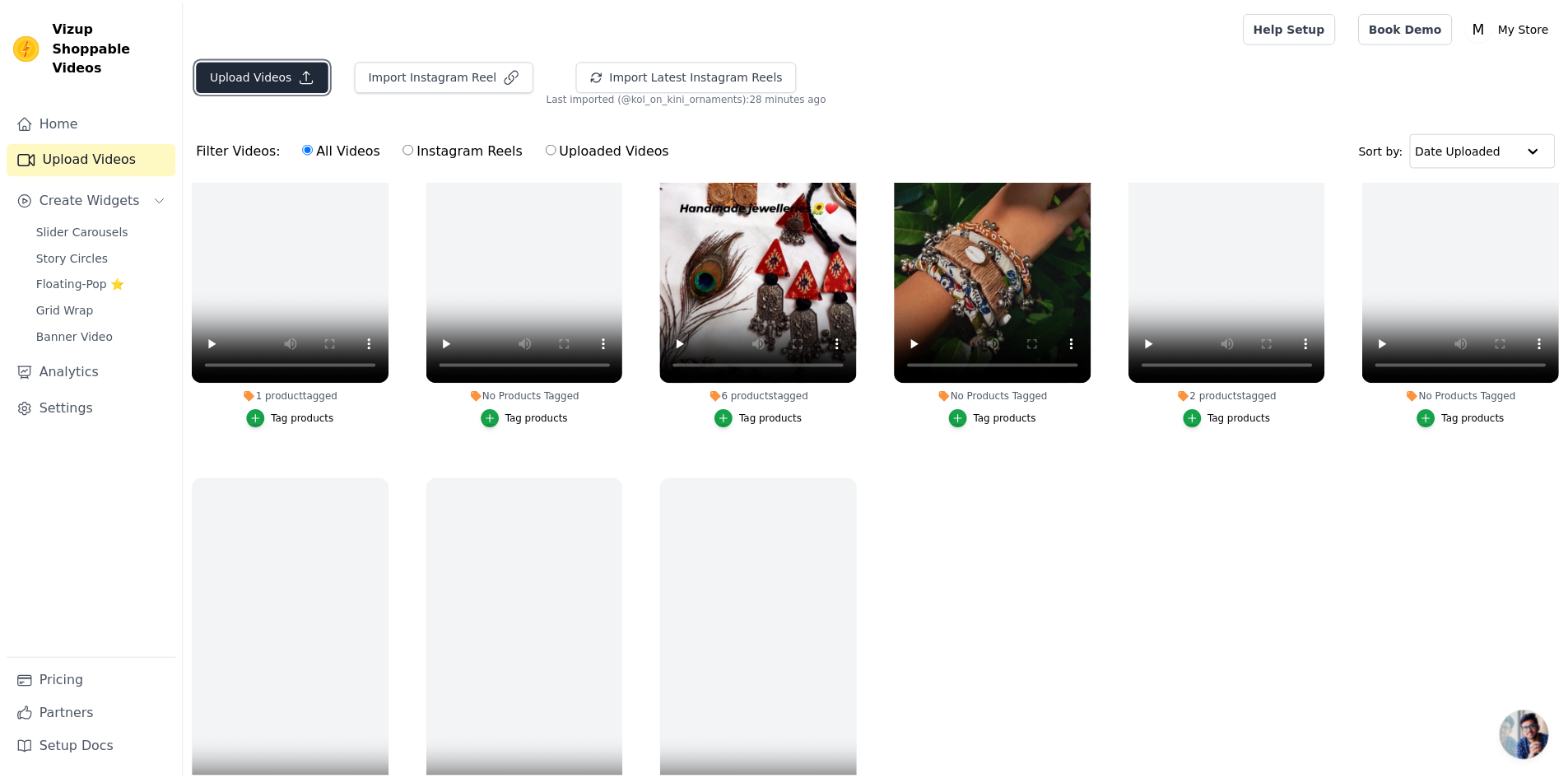
scroll to position [612, 0]
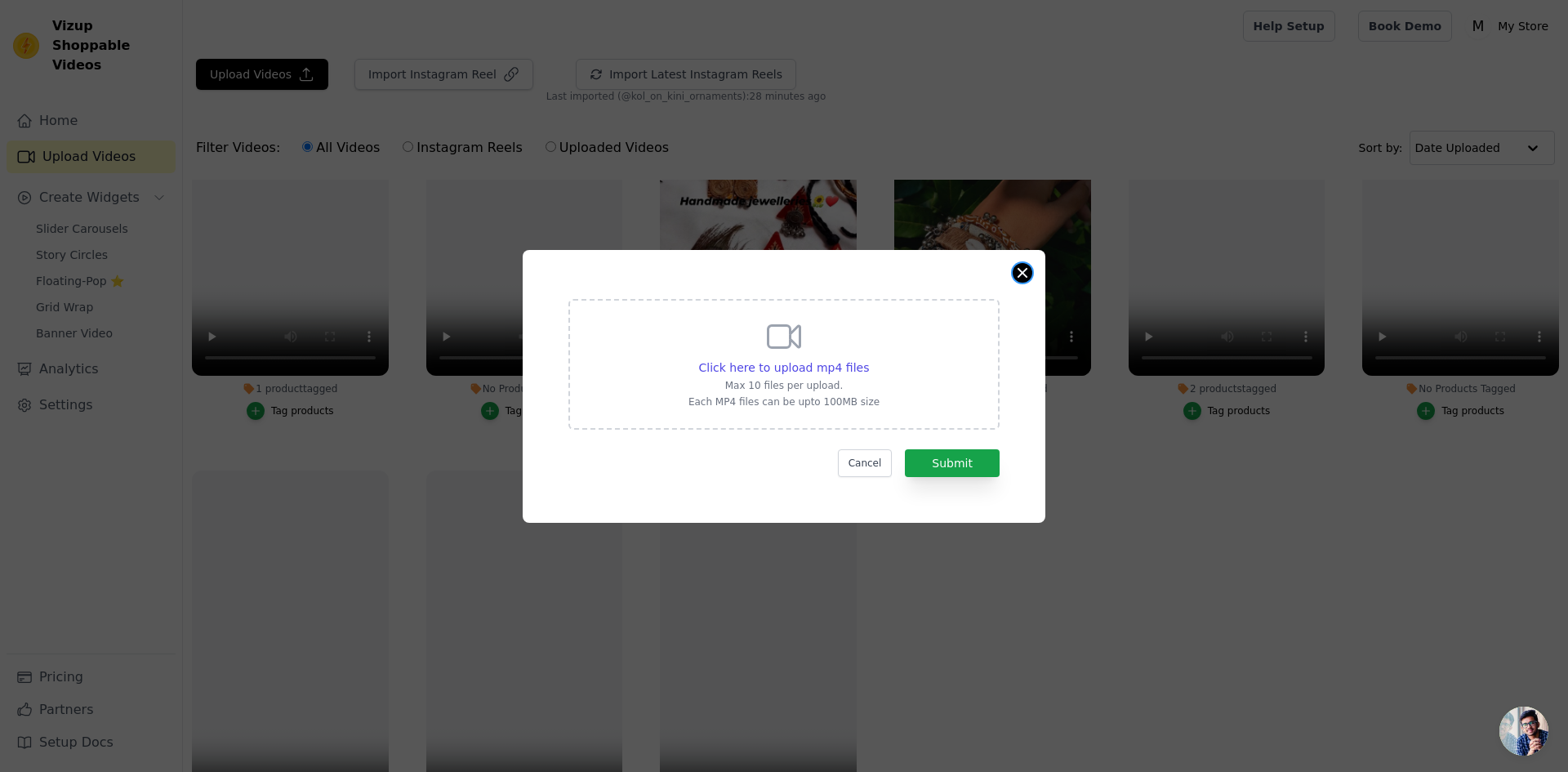
click at [1028, 279] on button "Close modal" at bounding box center [1022, 273] width 20 height 20
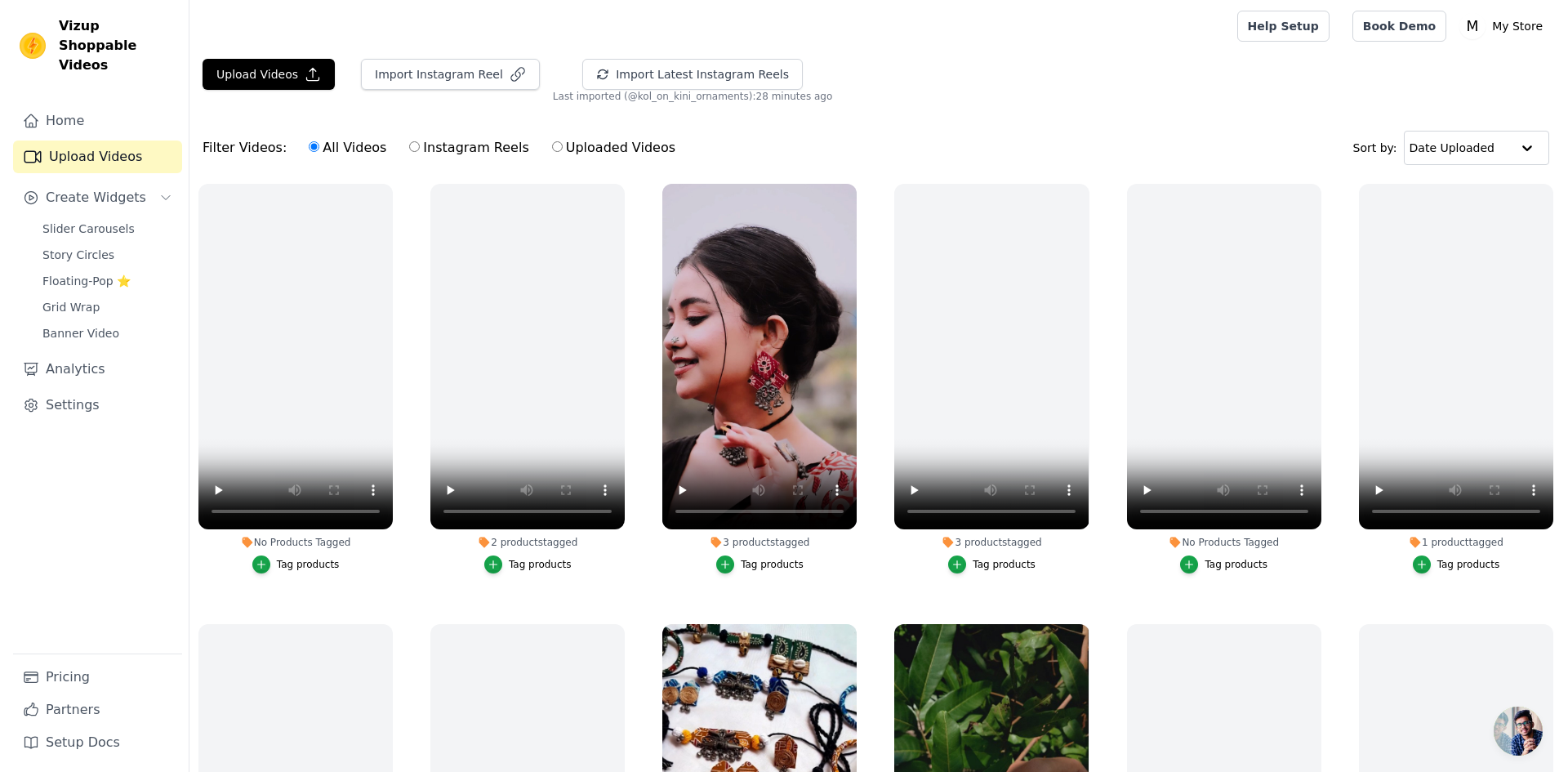
scroll to position [0, 0]
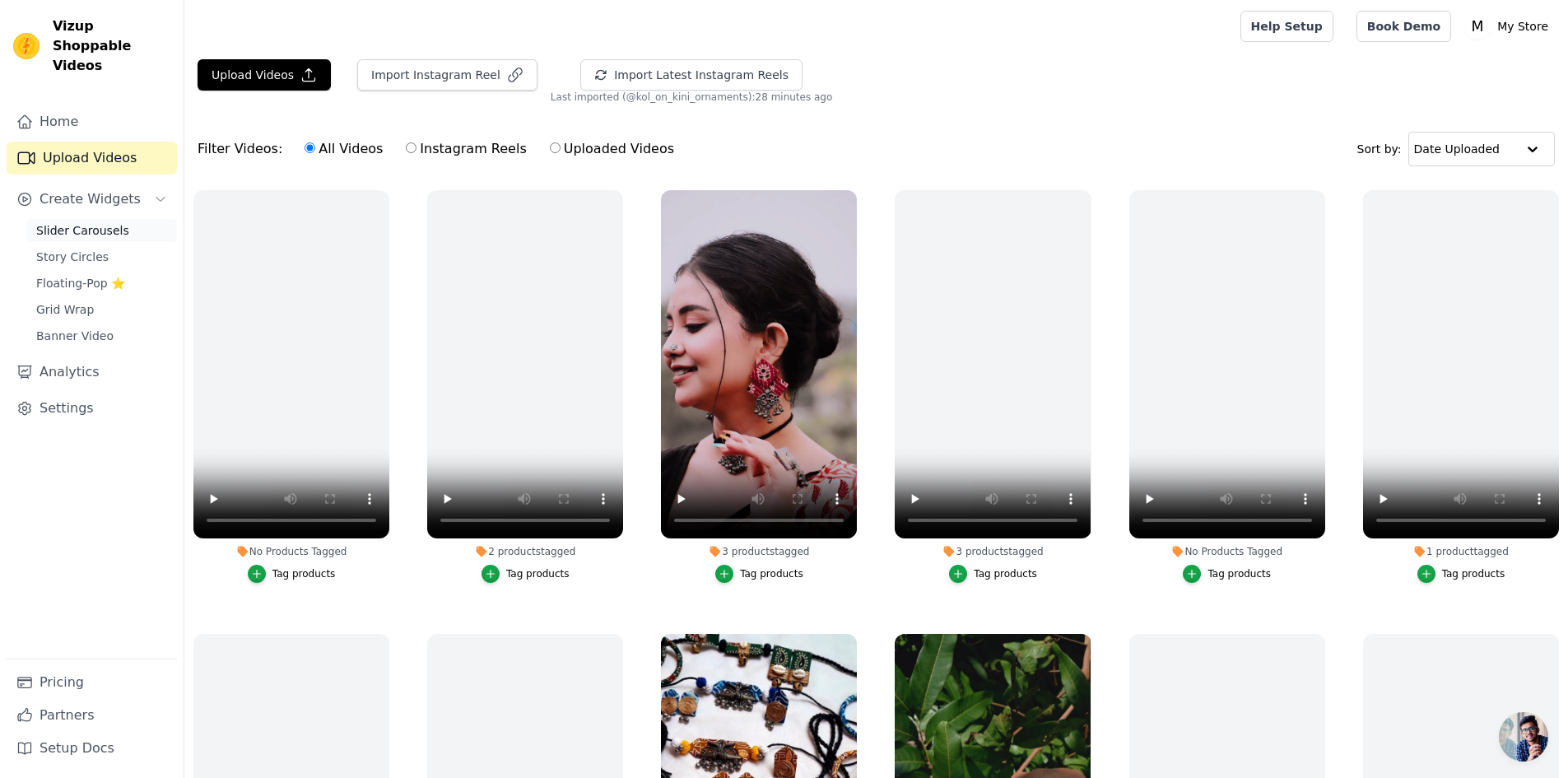
click at [82, 222] on span "Slider Carousels" at bounding box center [83, 230] width 93 height 17
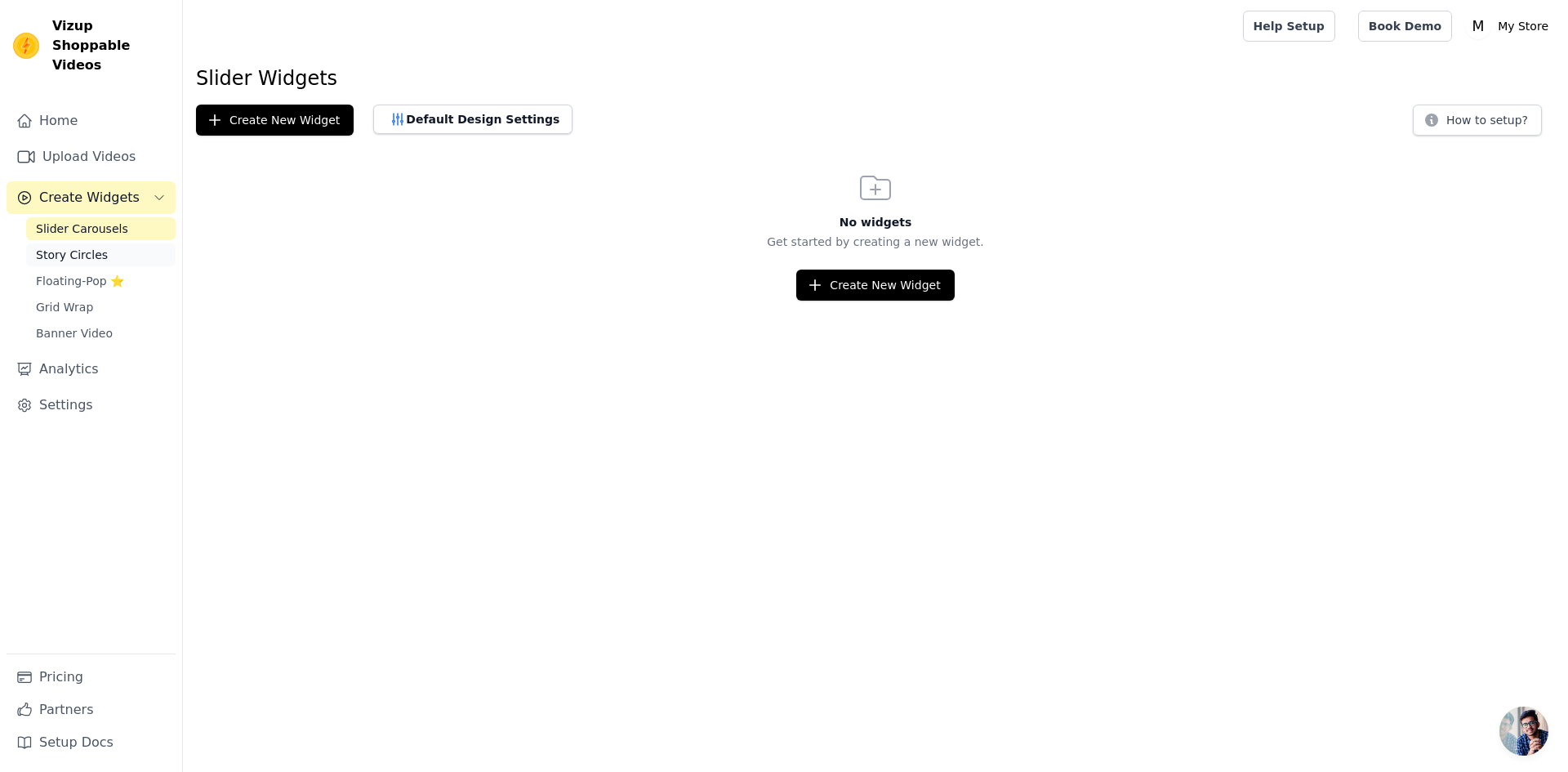
click at [90, 247] on span "Story Circles" at bounding box center [72, 255] width 72 height 16
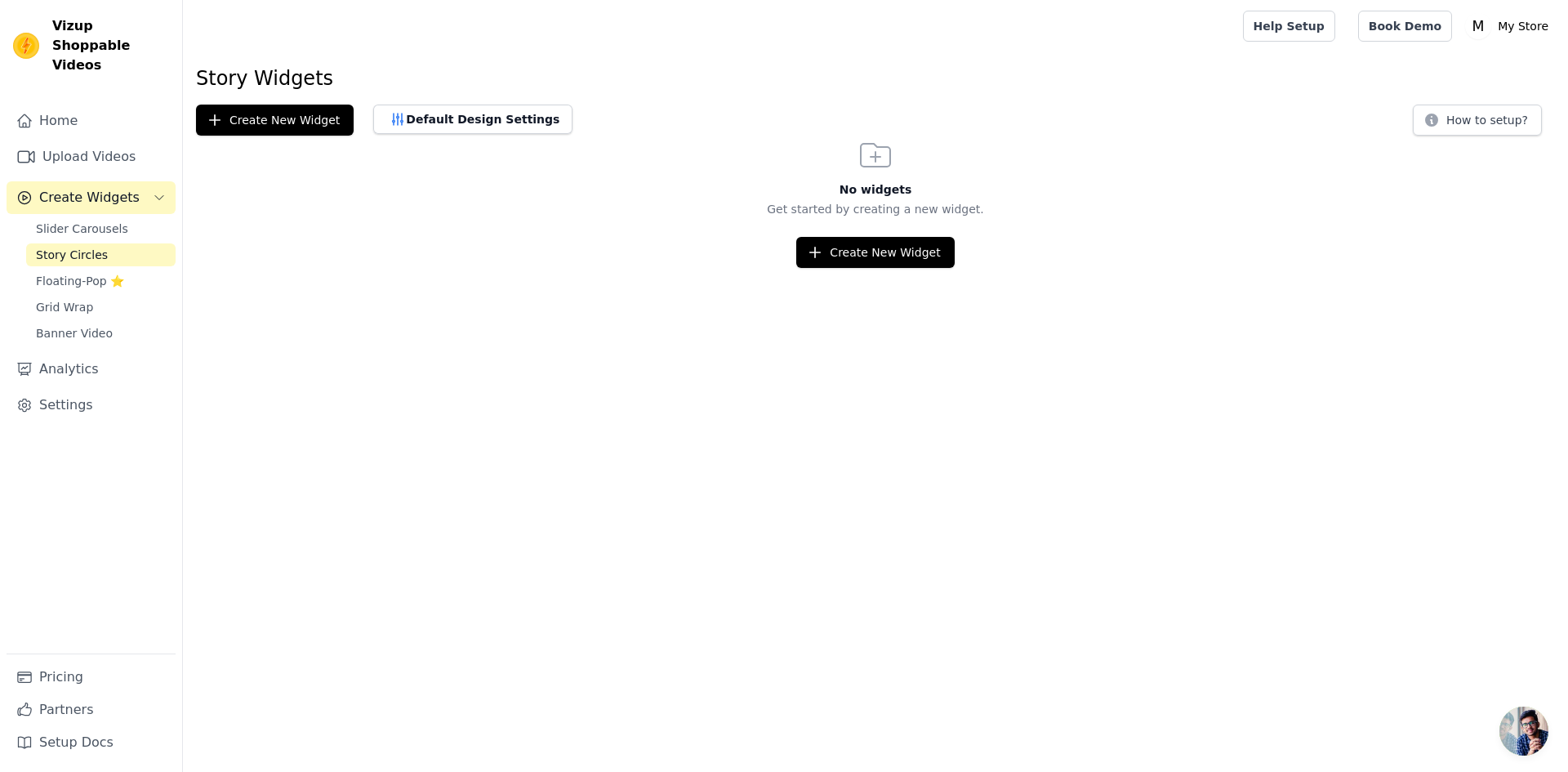
click at [87, 248] on div "Slider Carousels Story Circles Floating-Pop ⭐ Grid Wrap Banner Video" at bounding box center [101, 280] width 149 height 128
click at [296, 125] on button "Create New Widget" at bounding box center [275, 120] width 157 height 31
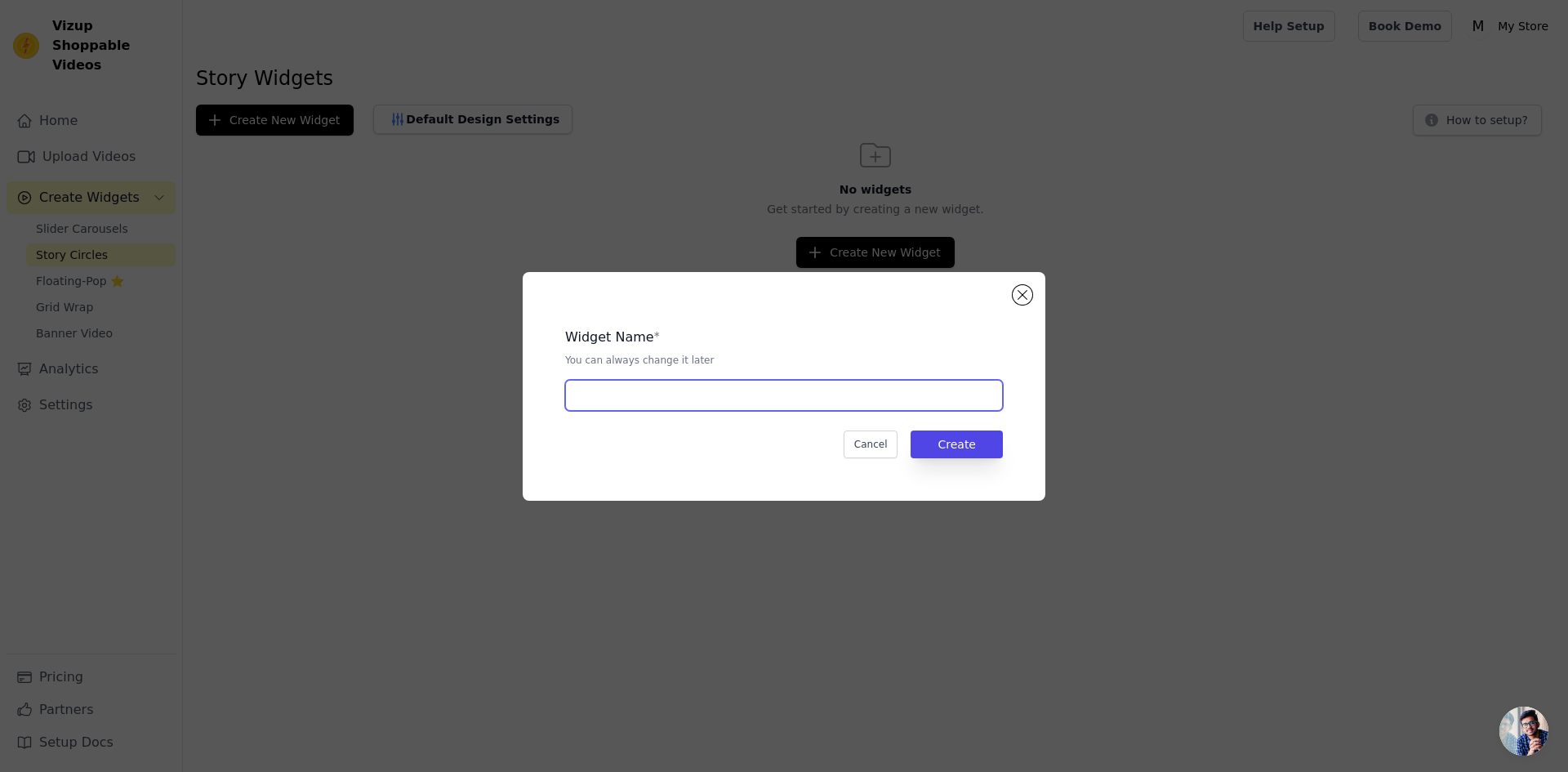
click at [675, 389] on input "text" at bounding box center [783, 396] width 438 height 31
type input "test"
click at [974, 444] on button "Create" at bounding box center [956, 445] width 92 height 28
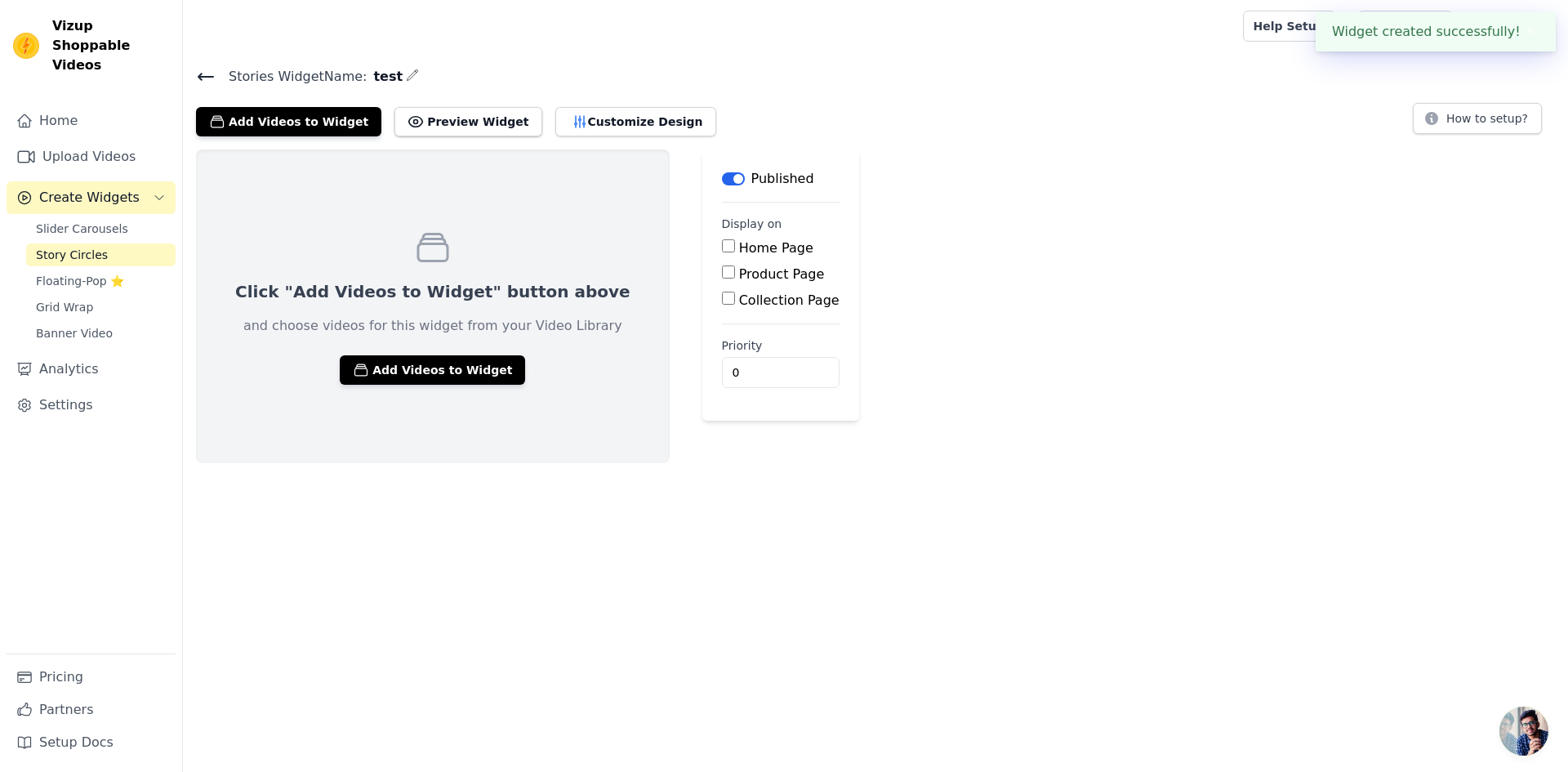
click at [739, 245] on label "Home Page" at bounding box center [776, 247] width 74 height 16
click at [722, 245] on input "Home Page" at bounding box center [729, 246] width 13 height 13
checkbox input "true"
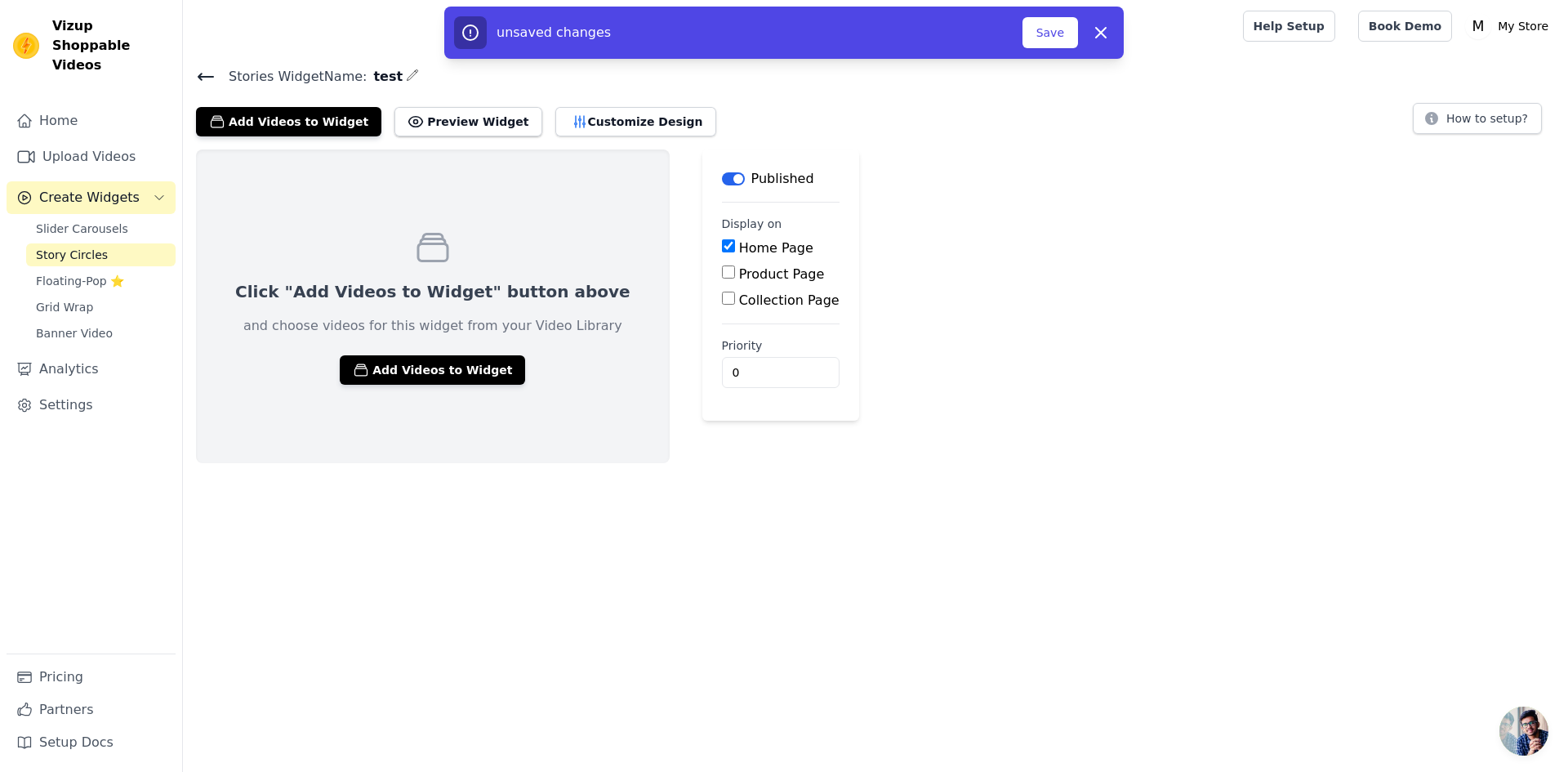
click at [722, 261] on div "Home Page Product Page Collection Page" at bounding box center [781, 274] width 118 height 72
click at [739, 272] on label "Product Page" at bounding box center [782, 274] width 86 height 16
click at [722, 272] on input "Product Page" at bounding box center [729, 272] width 13 height 13
checkbox input "true"
click at [739, 250] on label "Home Page" at bounding box center [776, 247] width 74 height 16
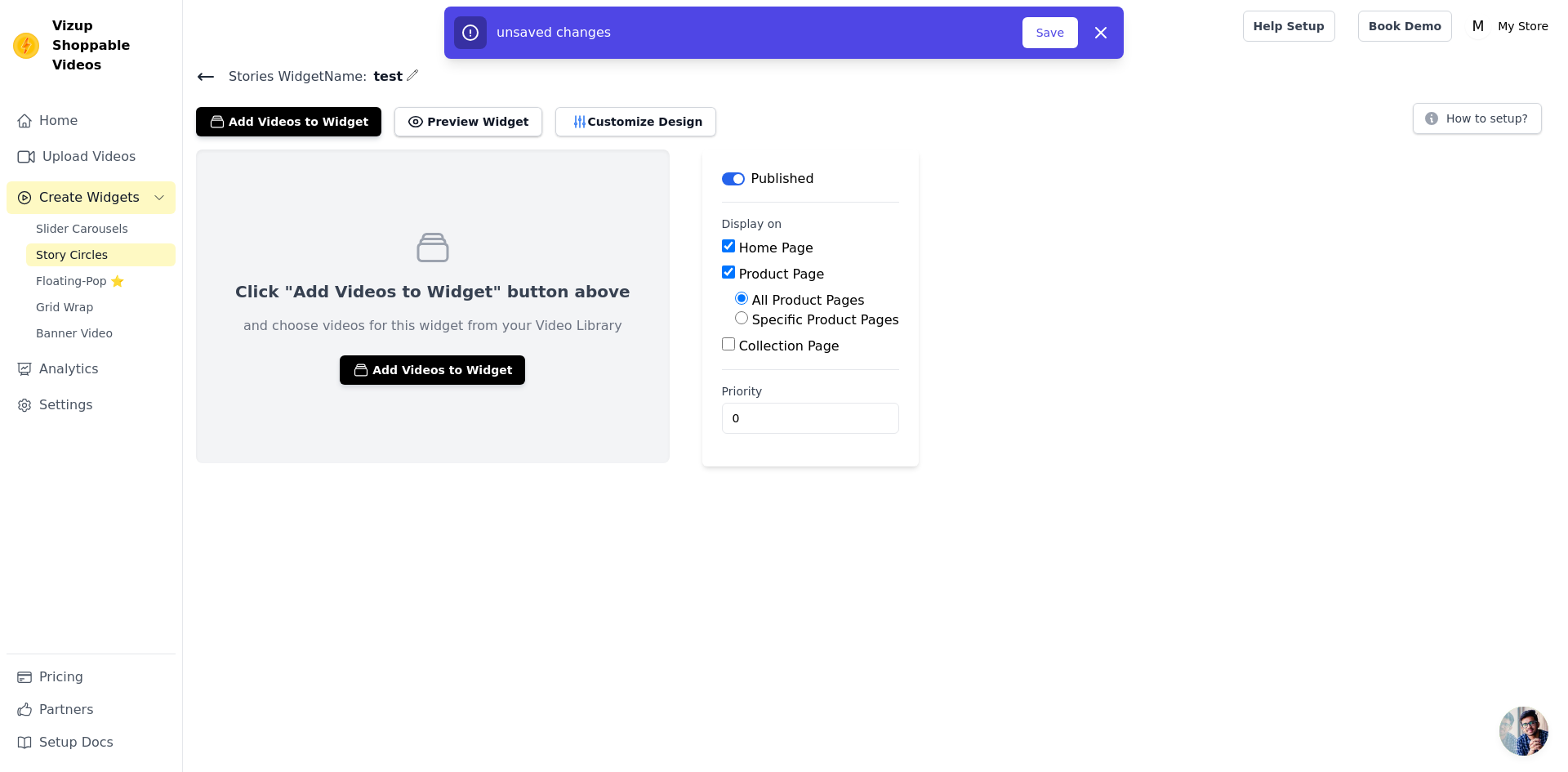
click at [722, 250] on input "Home Page" at bounding box center [729, 246] width 13 height 13
checkbox input "false"
click at [739, 271] on label "Product Page" at bounding box center [782, 274] width 86 height 16
click at [722, 271] on input "Product Page" at bounding box center [729, 272] width 13 height 13
checkbox input "false"
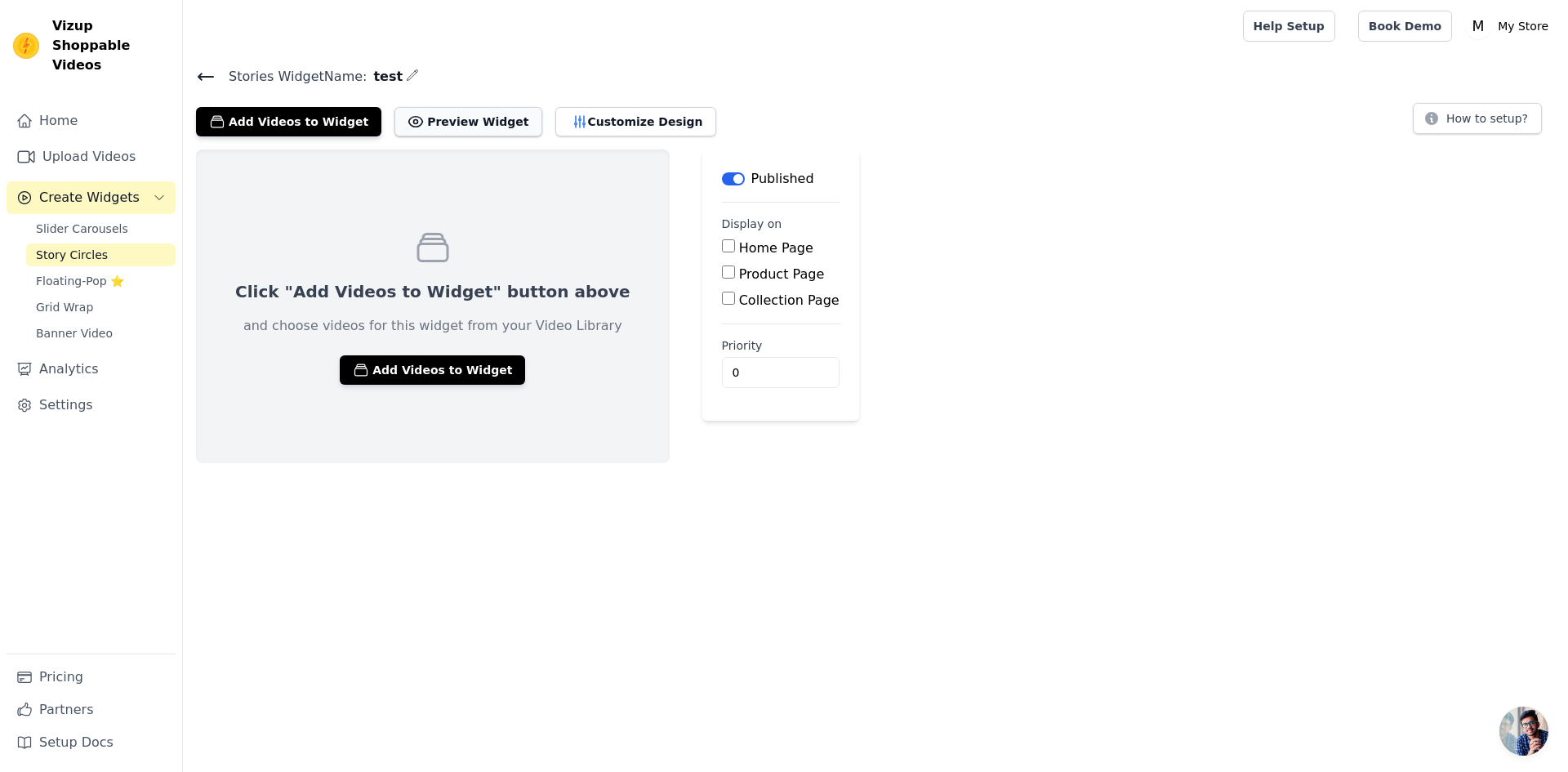
click at [477, 123] on button "Preview Widget" at bounding box center [467, 122] width 147 height 30
click at [419, 379] on button "Add Videos to Widget" at bounding box center [432, 370] width 185 height 30
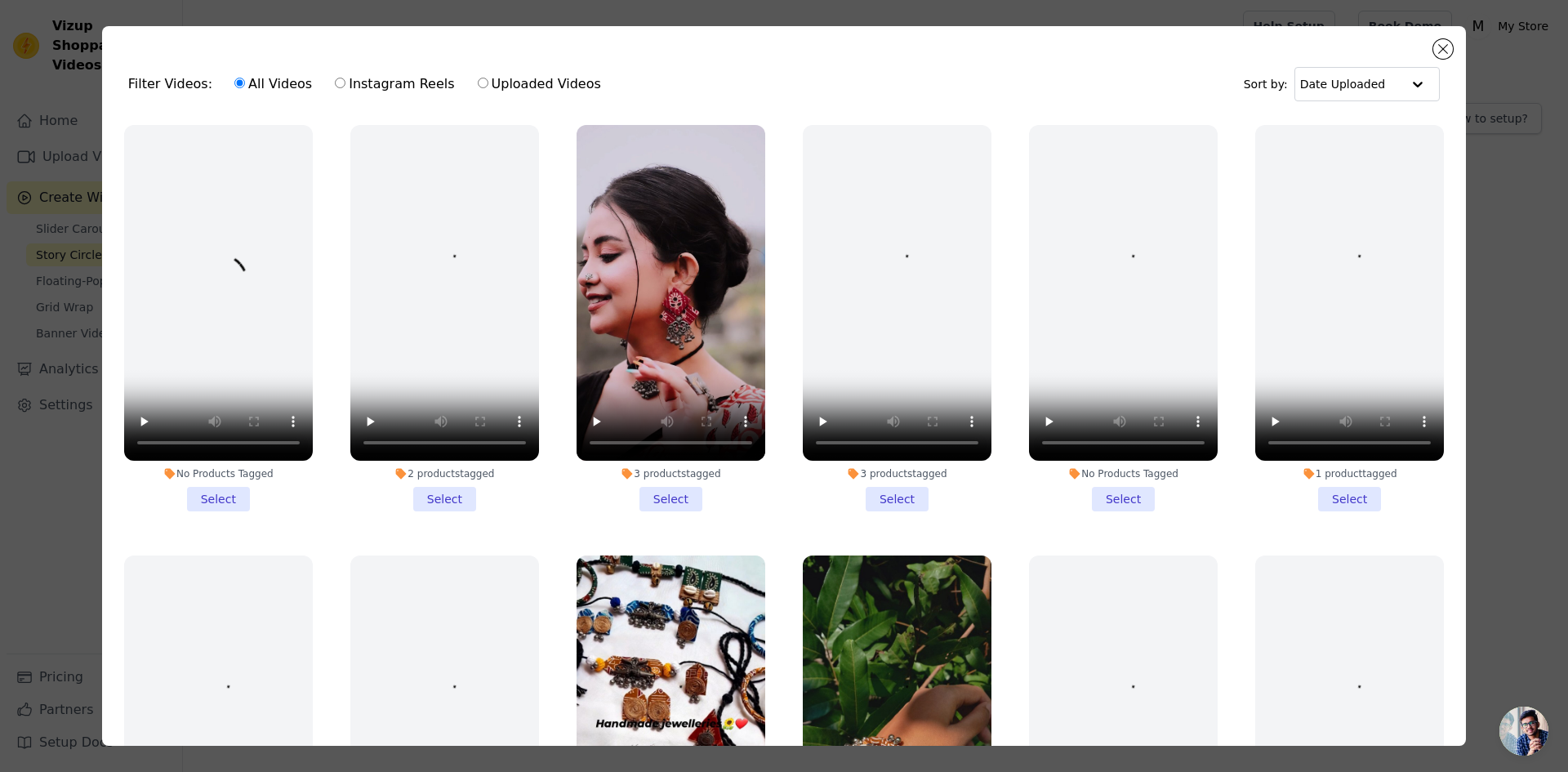
click at [678, 491] on li "3 products tagged Select" at bounding box center [670, 318] width 189 height 387
click at [0, 0] on input "3 products tagged Select" at bounding box center [0, 0] width 0 height 0
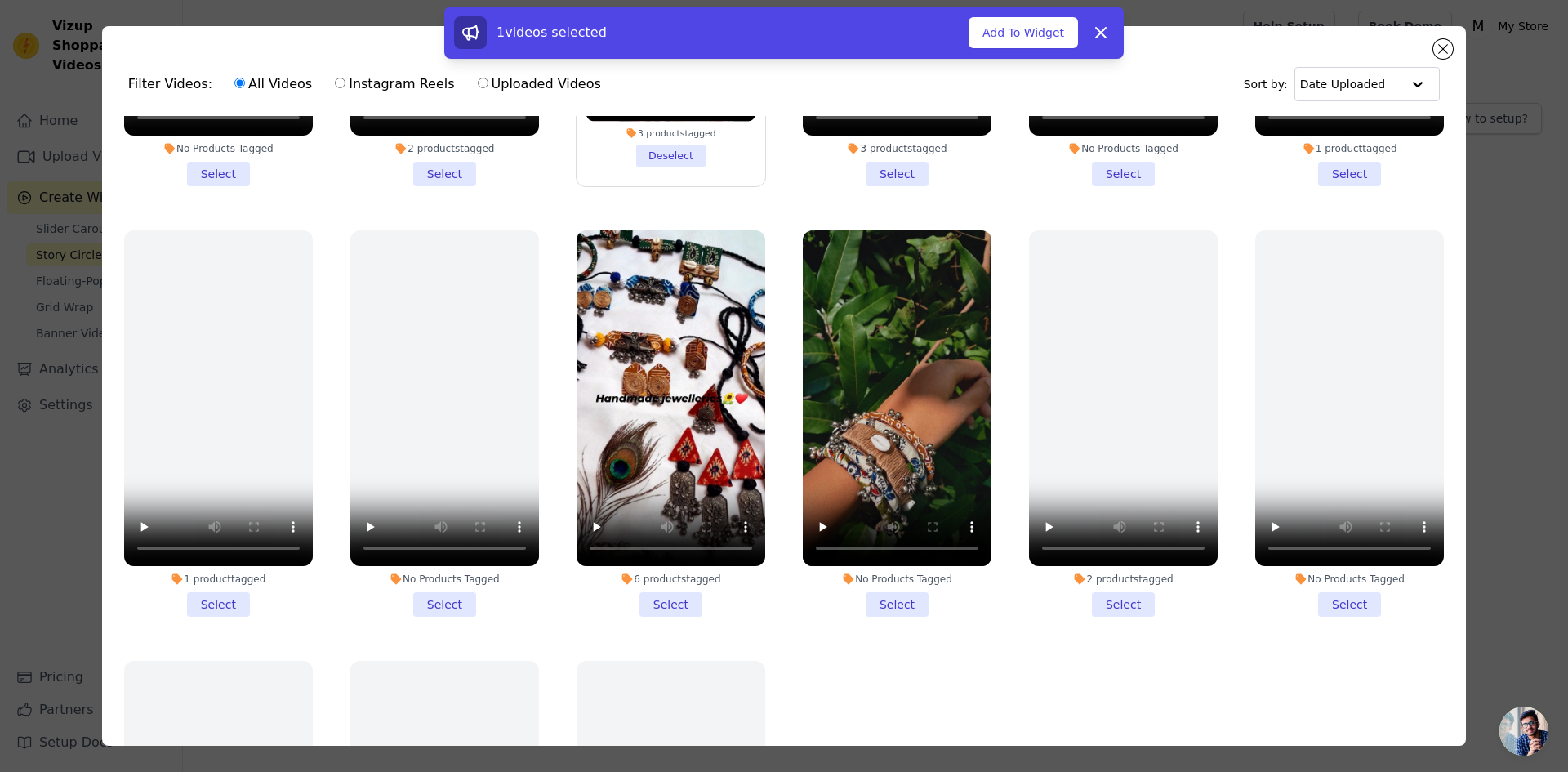
scroll to position [327, 0]
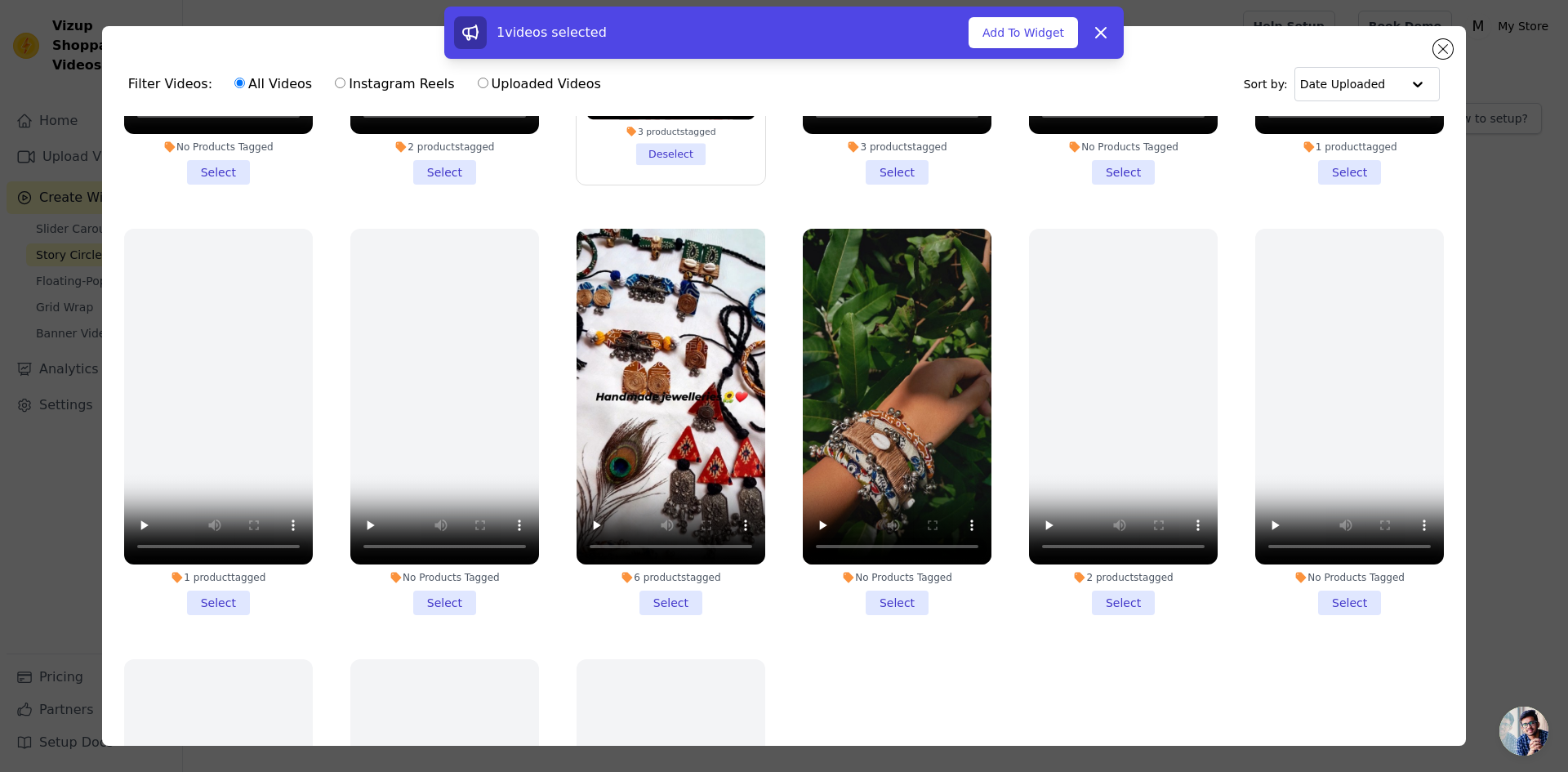
click at [667, 581] on li "6 products tagged Select" at bounding box center [670, 421] width 189 height 387
click at [0, 0] on input "6 products tagged Select" at bounding box center [0, 0] width 0 height 0
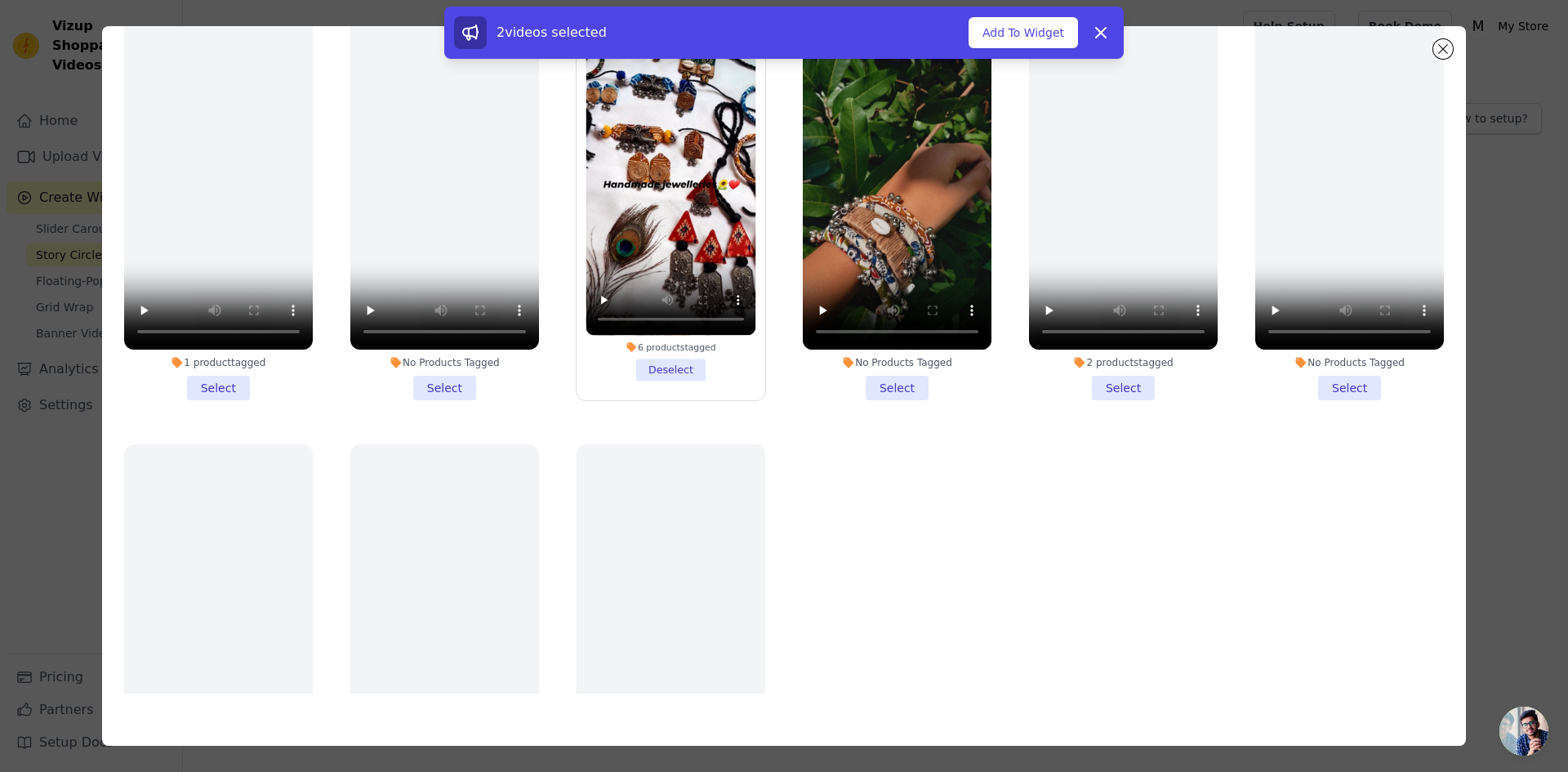
scroll to position [398, 0]
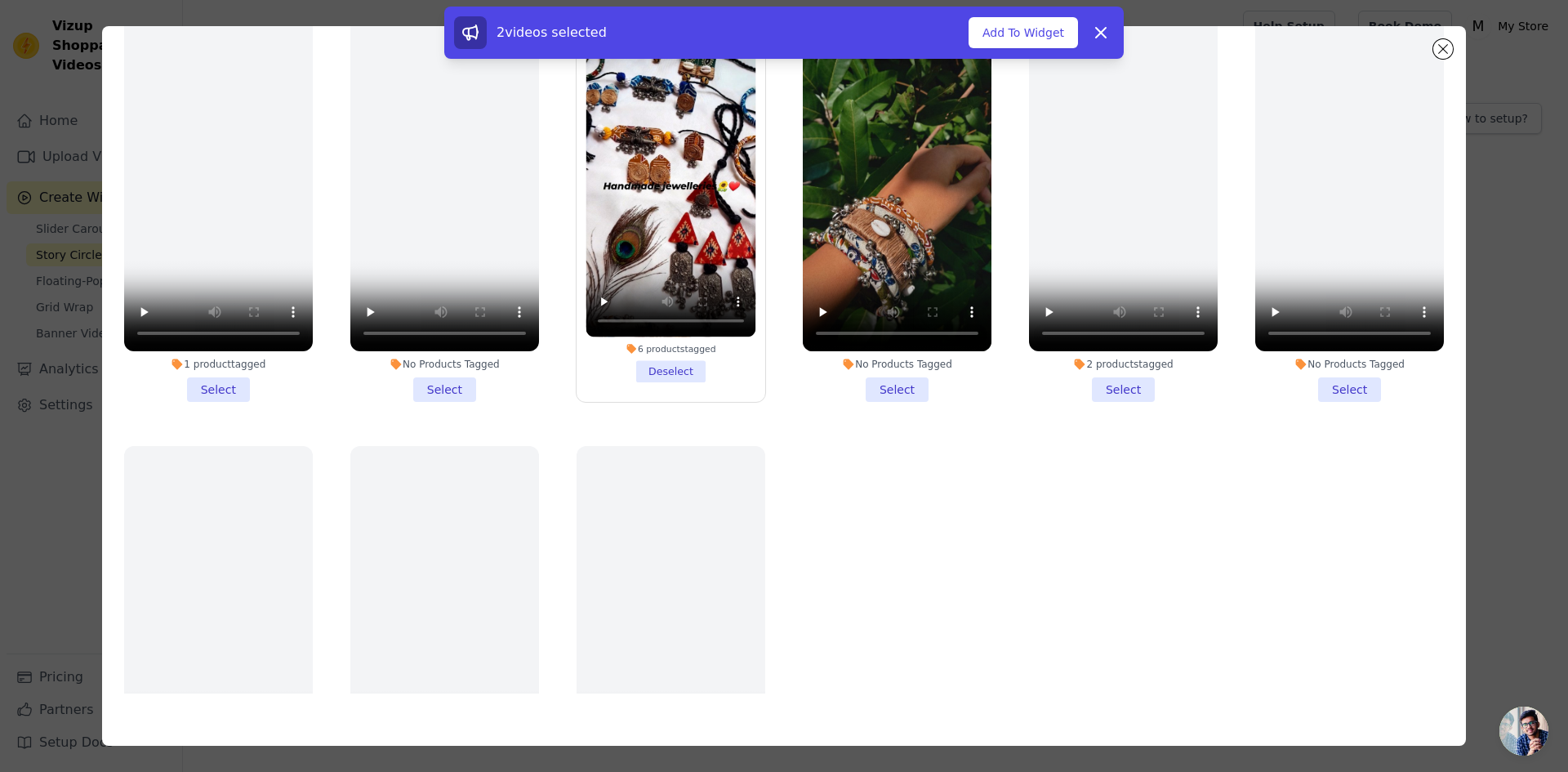
click at [893, 372] on li "No Products Tagged Select" at bounding box center [897, 209] width 189 height 387
click at [0, 0] on input "No Products Tagged Select" at bounding box center [0, 0] width 0 height 0
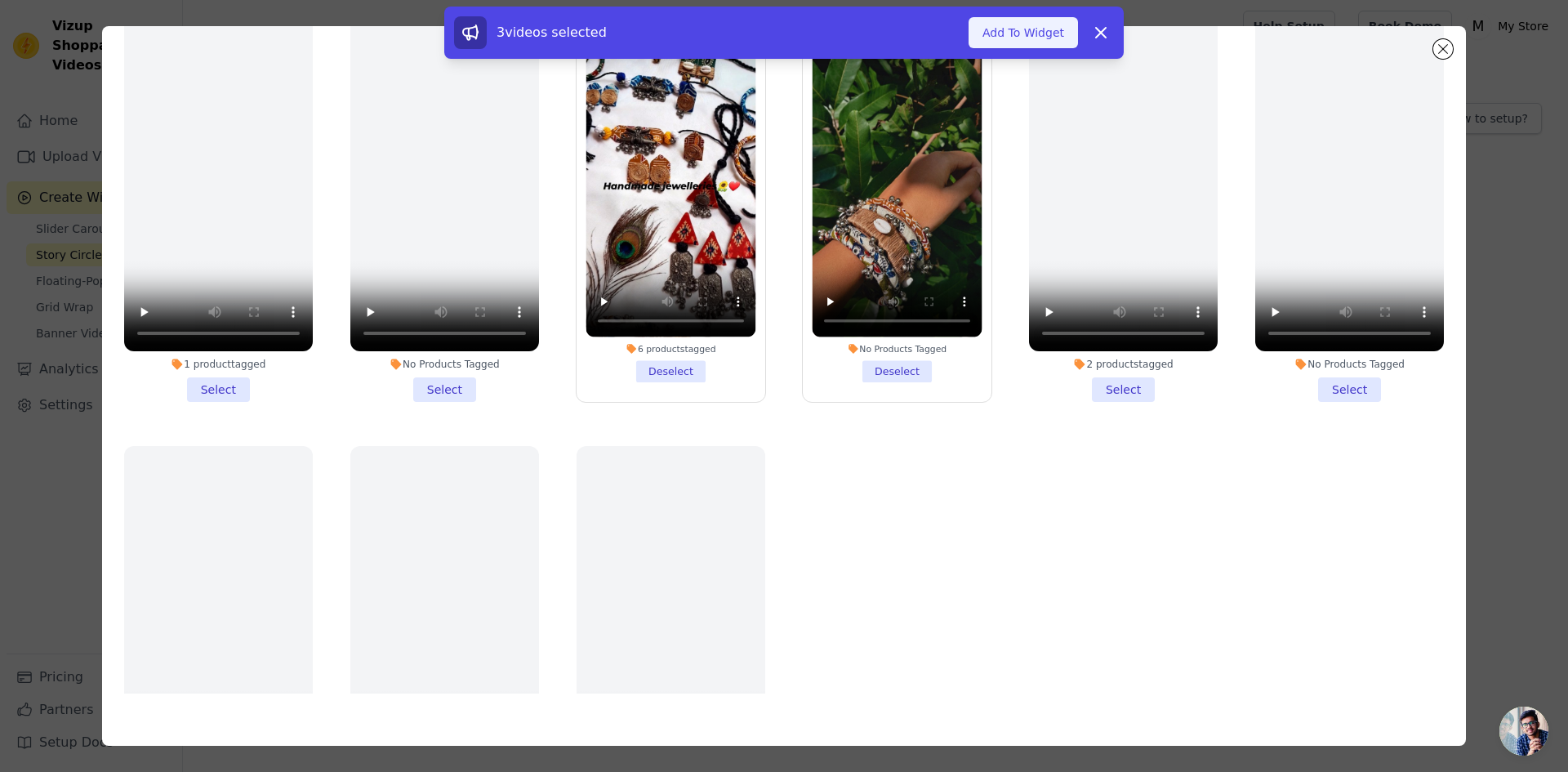
click at [1028, 36] on button "Add To Widget" at bounding box center [1023, 33] width 110 height 31
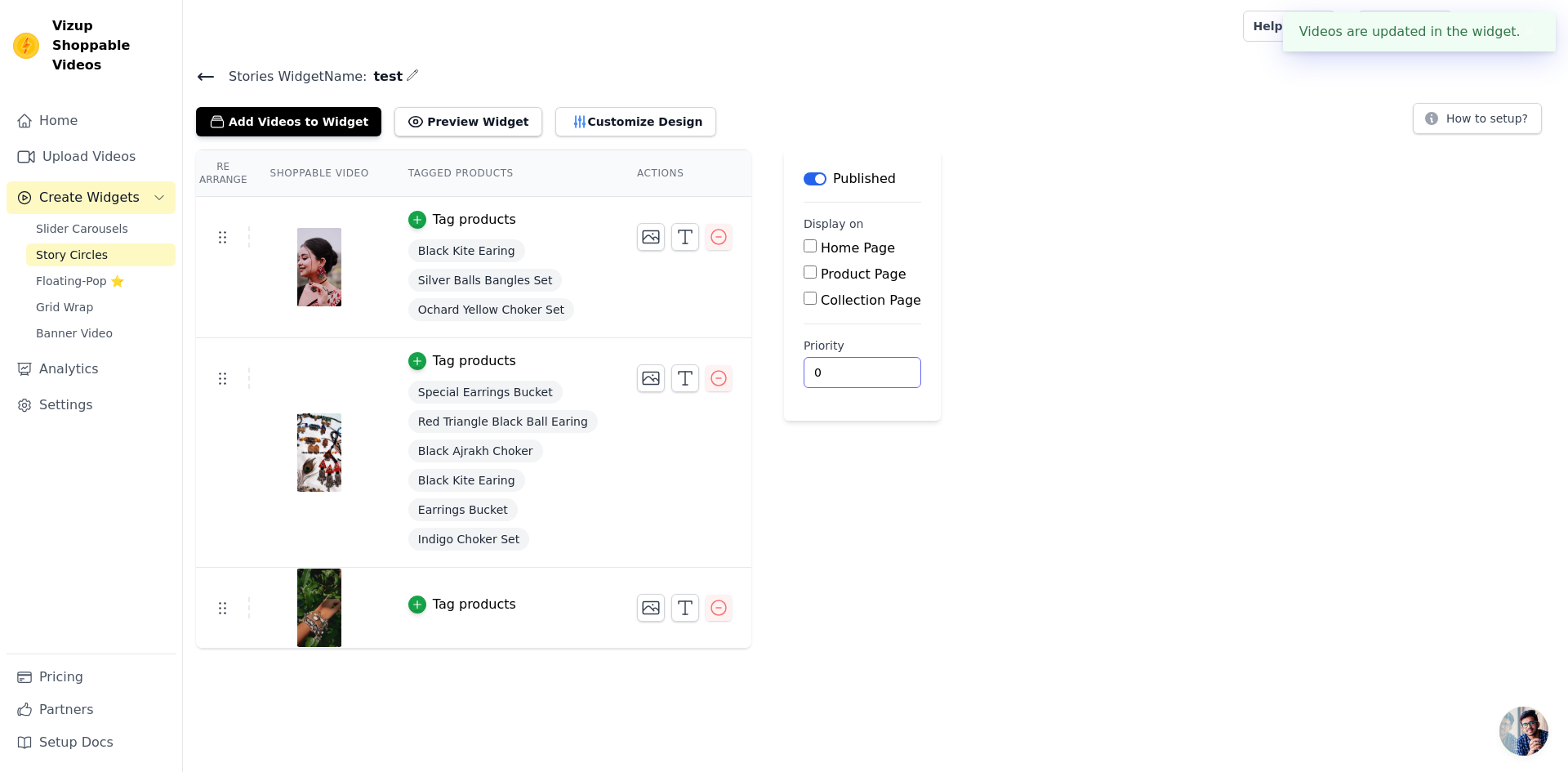
click at [844, 372] on input "0" at bounding box center [862, 373] width 118 height 31
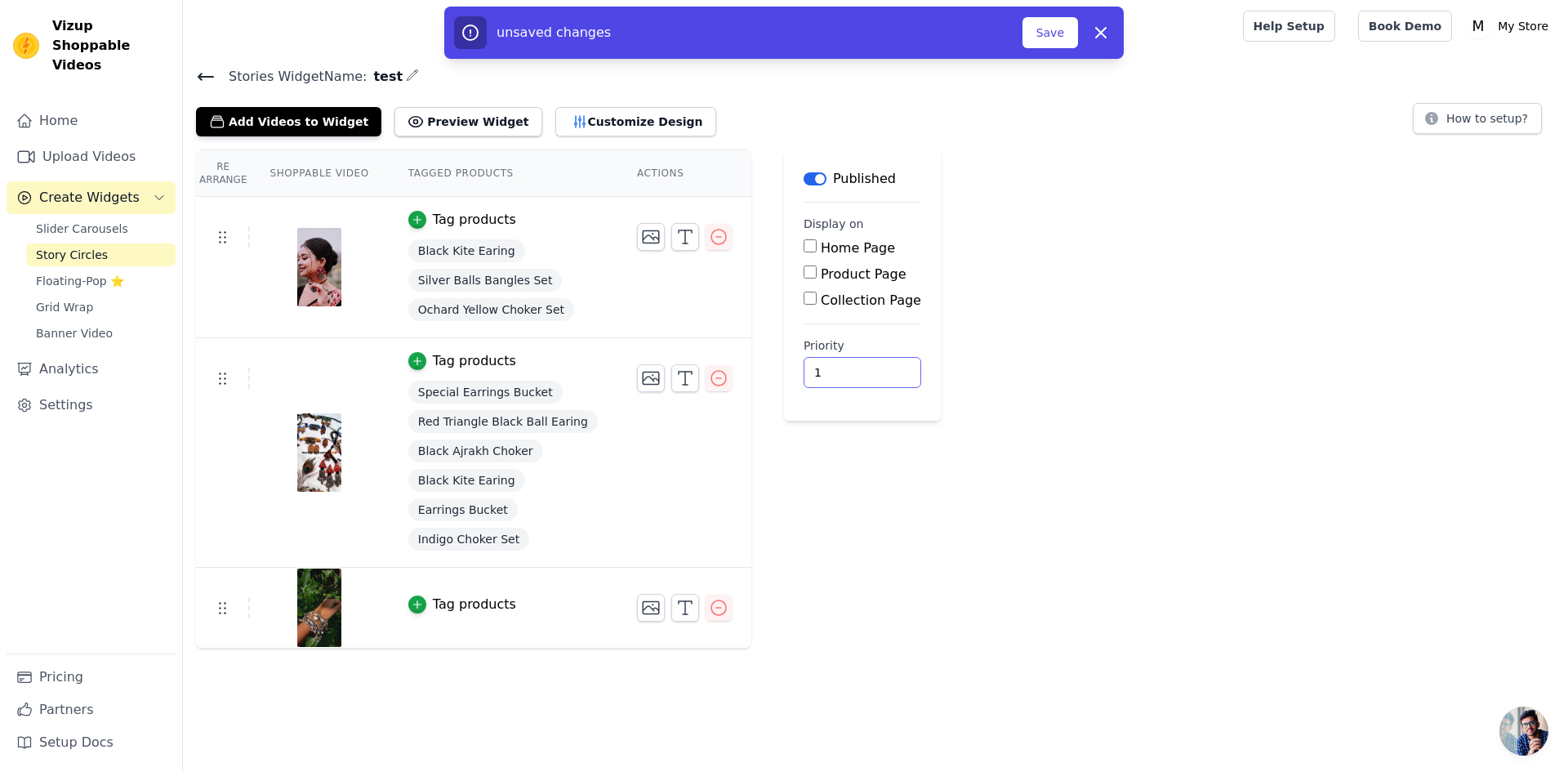
click at [843, 365] on input "1" at bounding box center [862, 373] width 118 height 31
click at [847, 380] on input "1" at bounding box center [862, 373] width 118 height 31
type input "0"
click at [843, 377] on input "0" at bounding box center [862, 373] width 118 height 31
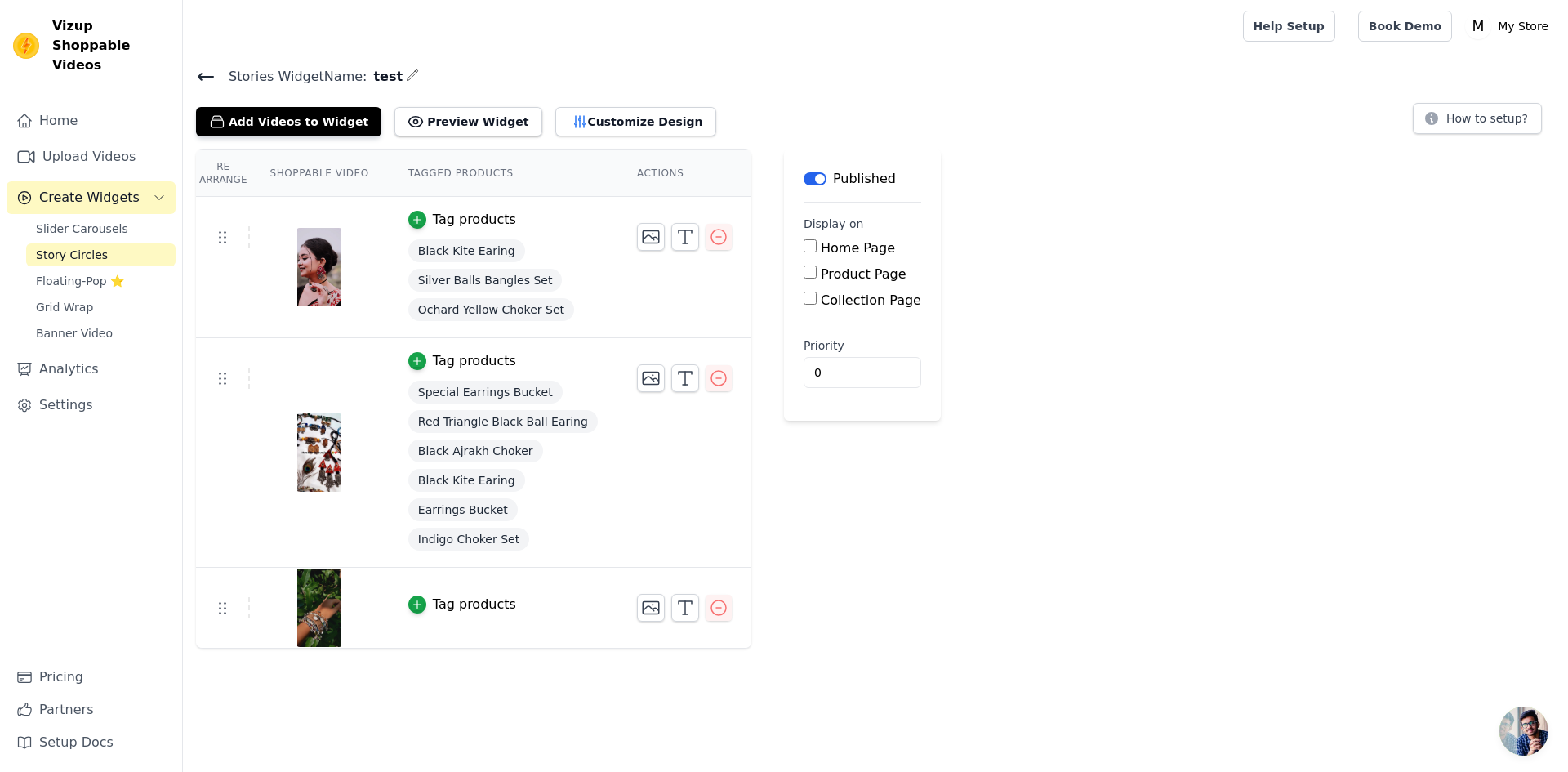
click at [804, 274] on input "Product Page" at bounding box center [810, 272] width 13 height 13
checkbox input "true"
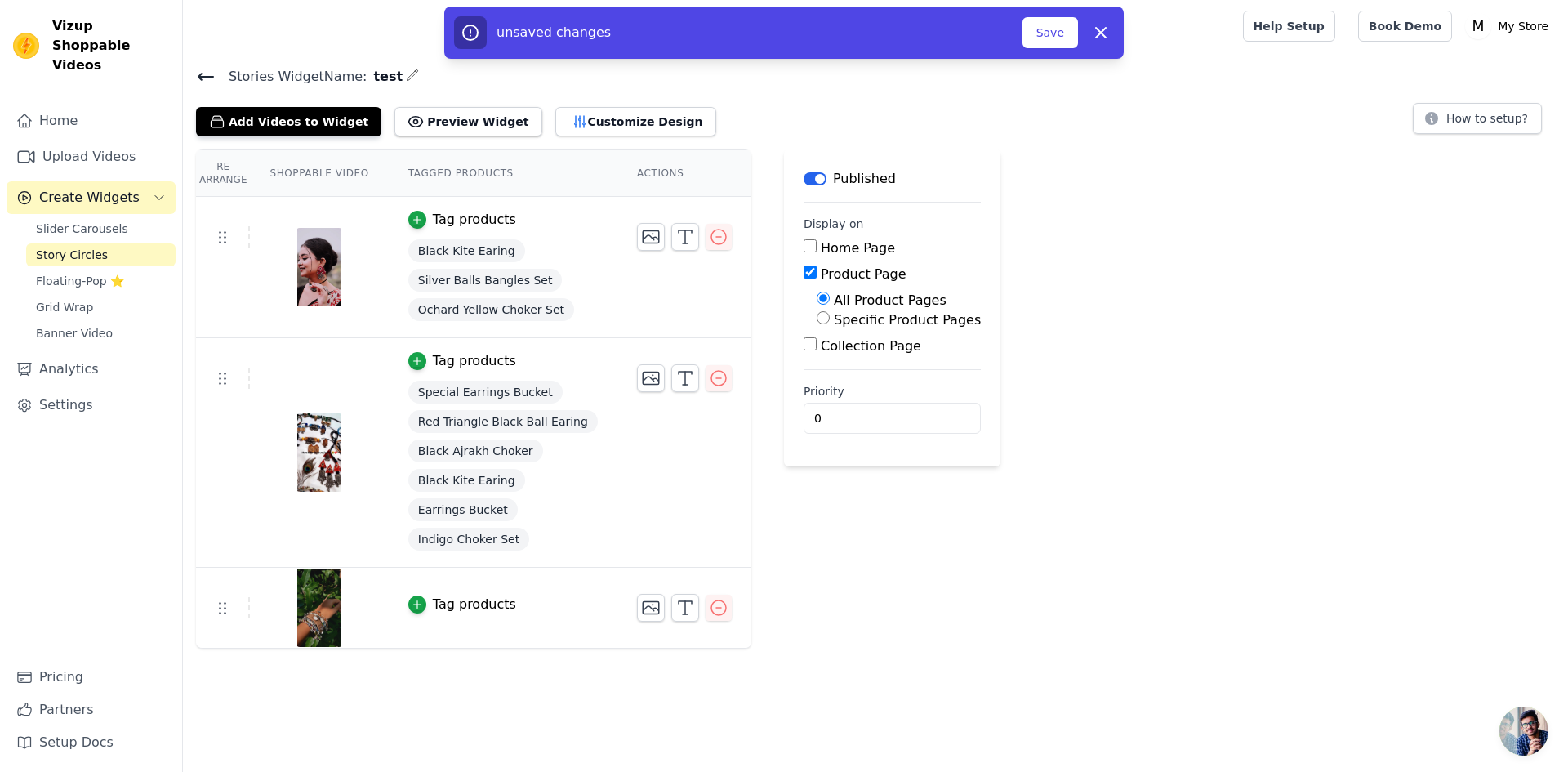
click at [817, 317] on input "Specific Product Pages" at bounding box center [824, 318] width 13 height 13
radio input "true"
click at [821, 399] on label "Collection Page" at bounding box center [871, 399] width 101 height 16
click at [804, 399] on input "Collection Page" at bounding box center [810, 398] width 13 height 13
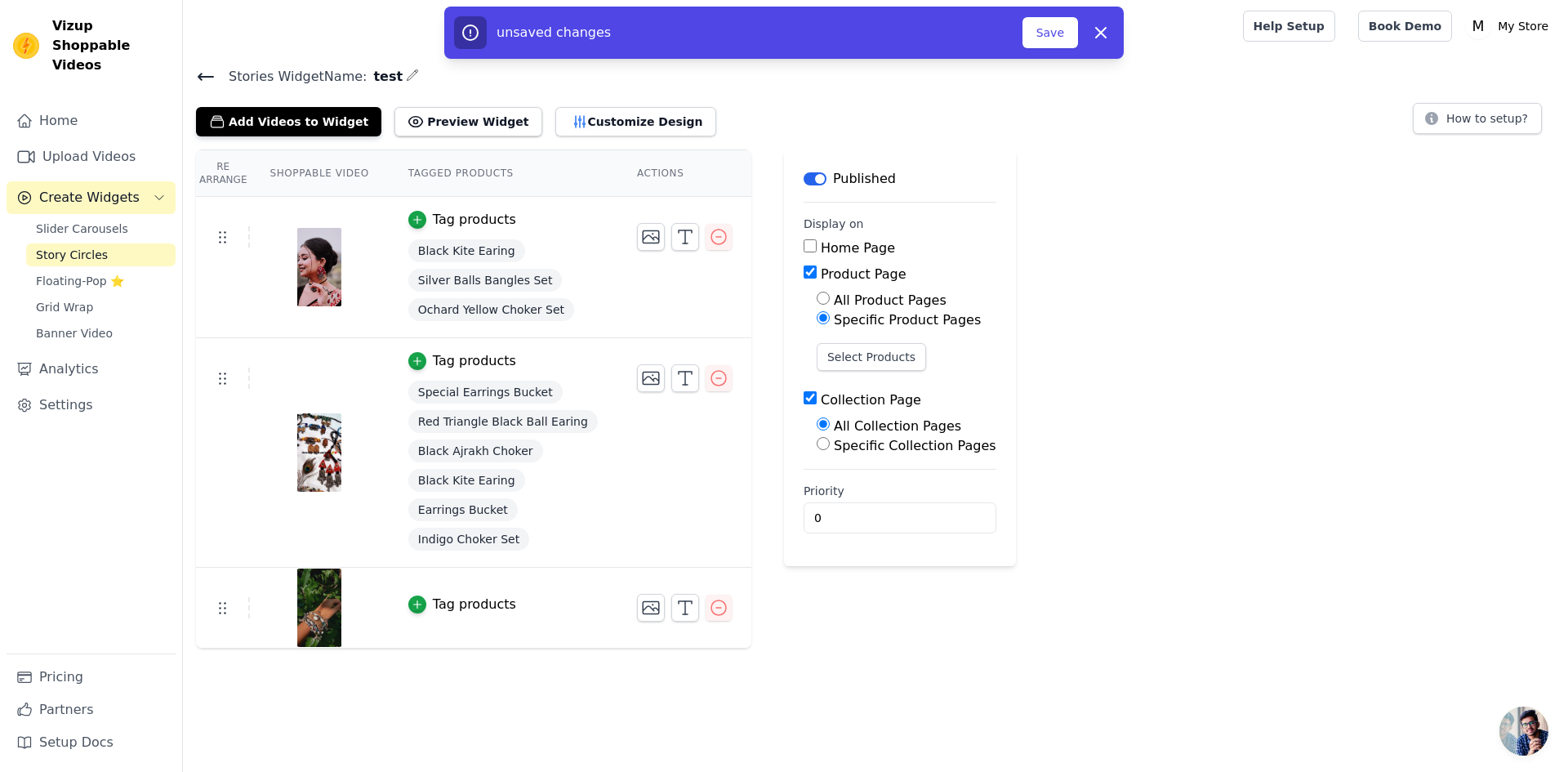
click at [821, 399] on label "Collection Page" at bounding box center [871, 399] width 101 height 16
click at [804, 399] on input "Collection Page" at bounding box center [810, 398] width 13 height 13
checkbox input "false"
click at [804, 248] on input "Home Page" at bounding box center [810, 246] width 13 height 13
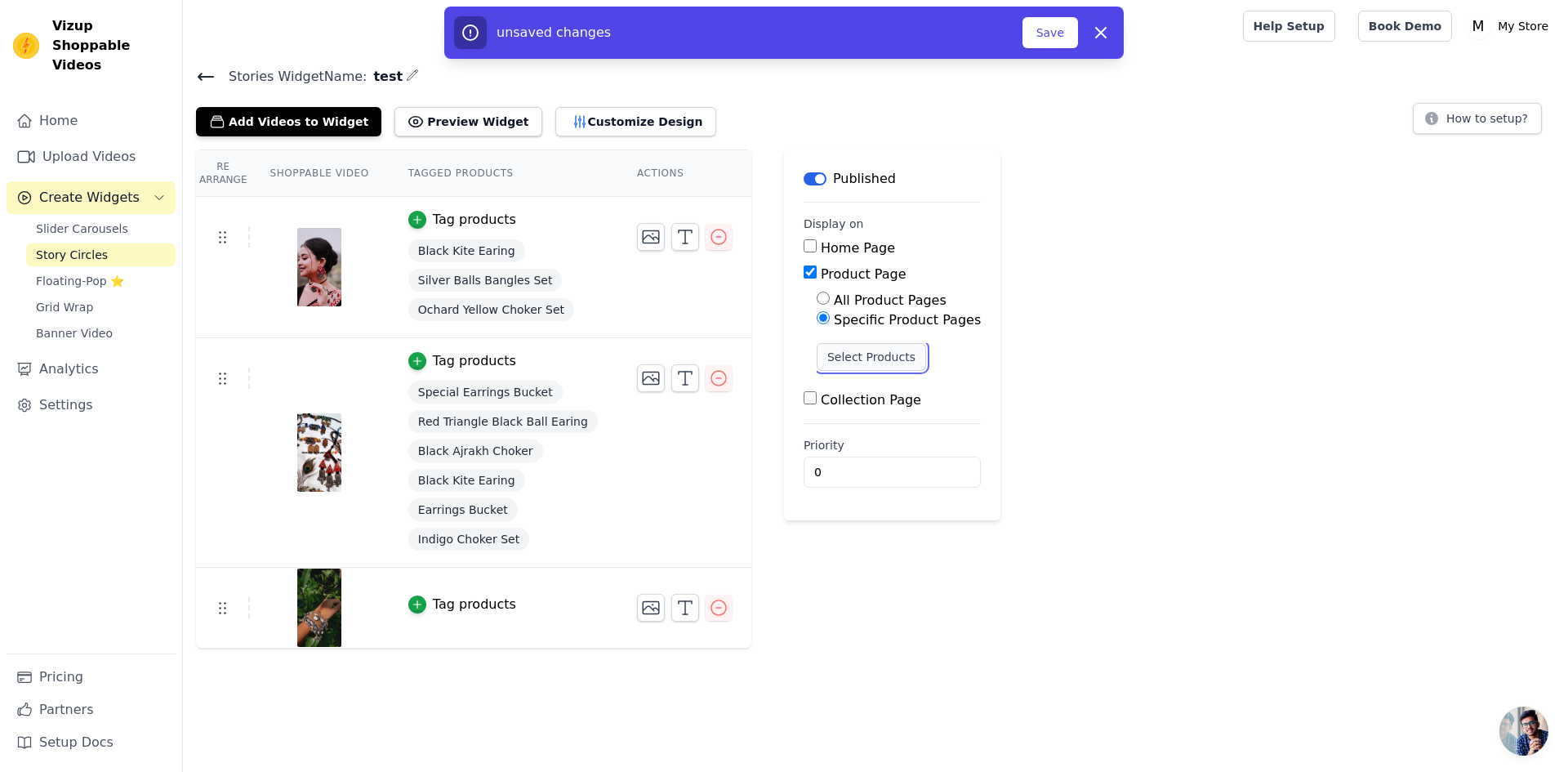
click at [851, 351] on button "Select Products" at bounding box center [871, 357] width 110 height 28
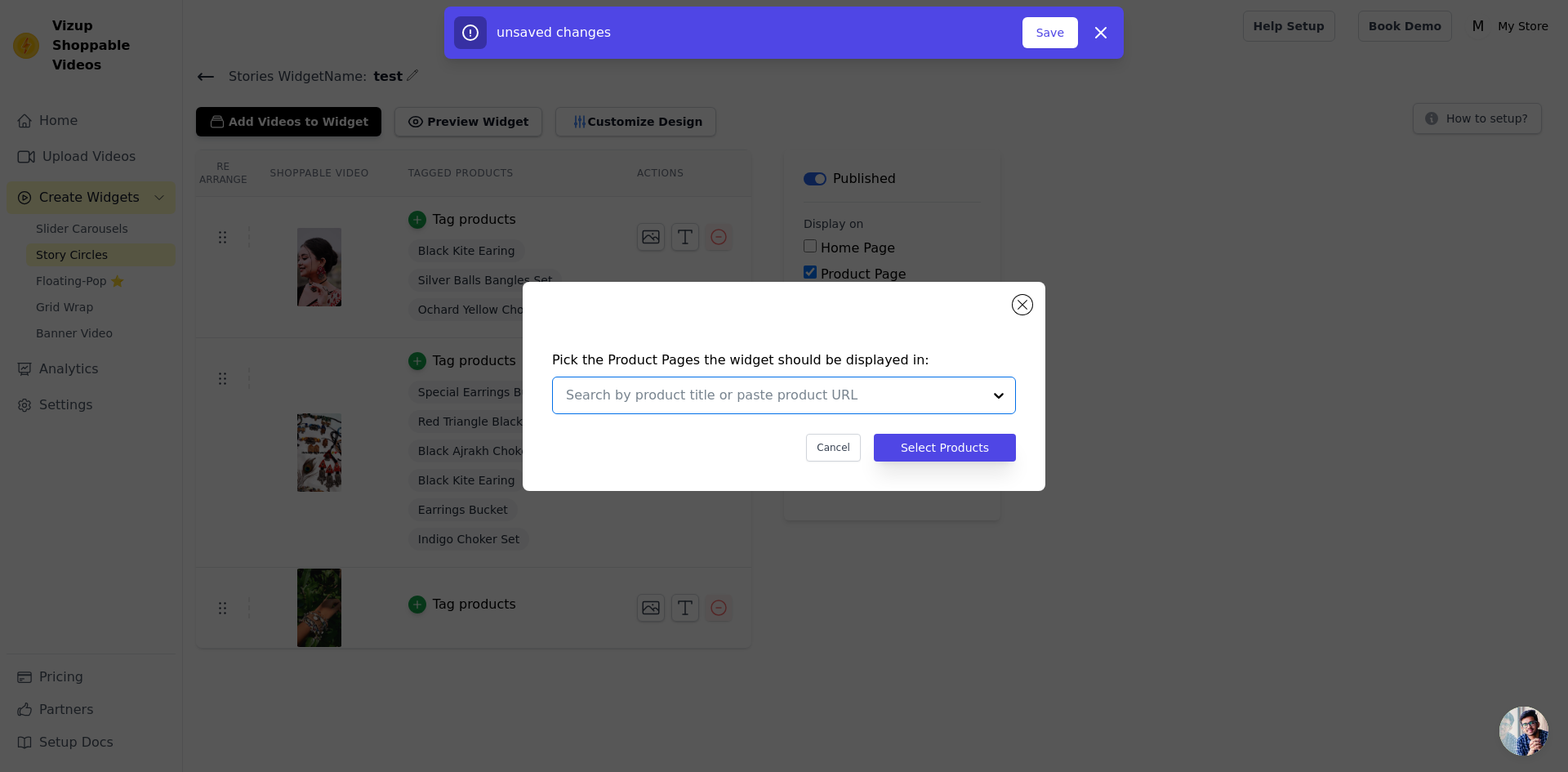
click at [868, 394] on input "text" at bounding box center [773, 396] width 416 height 20
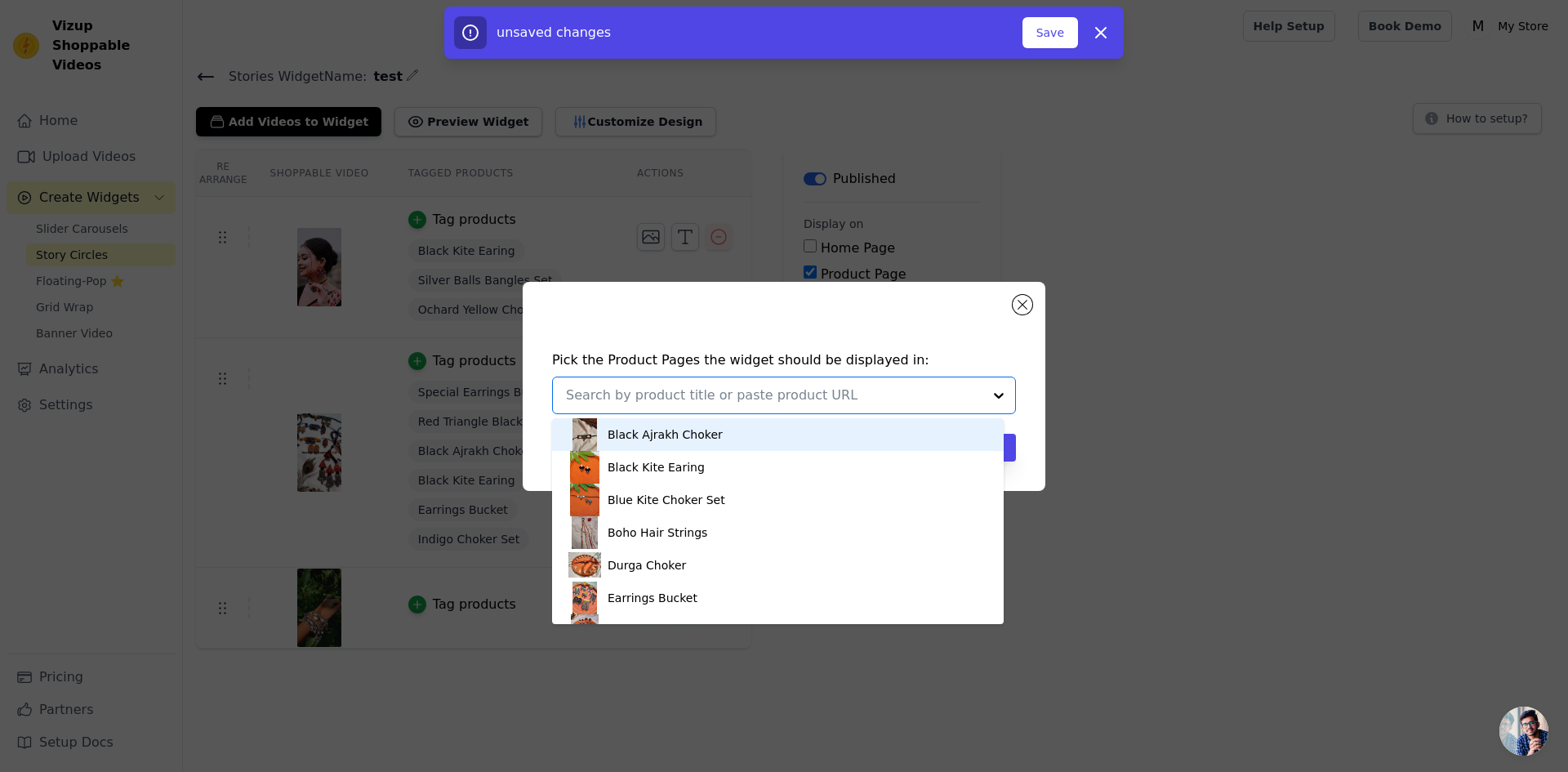
click at [868, 394] on input "text" at bounding box center [773, 396] width 416 height 20
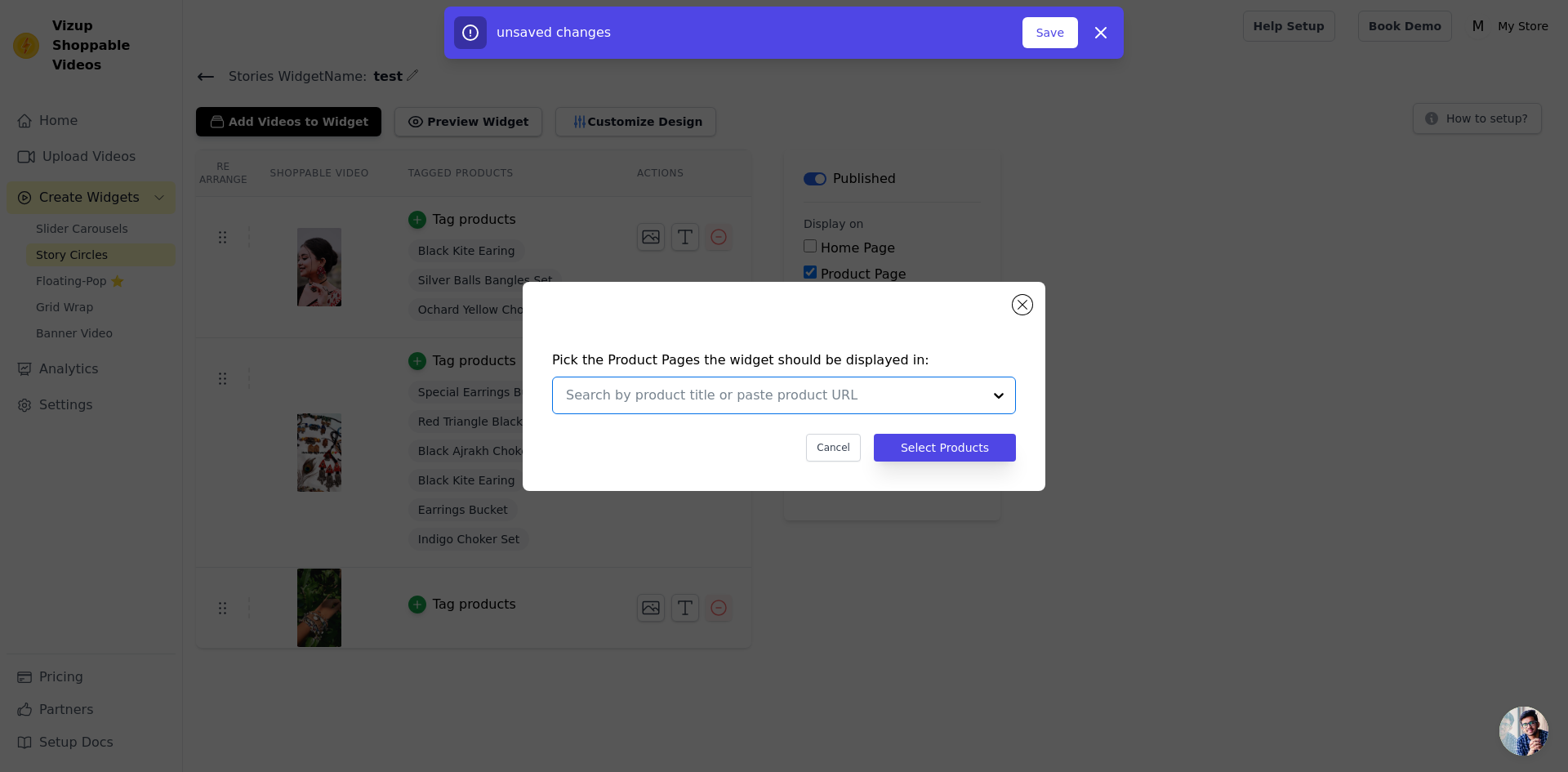
click at [979, 395] on input "text" at bounding box center [773, 396] width 416 height 20
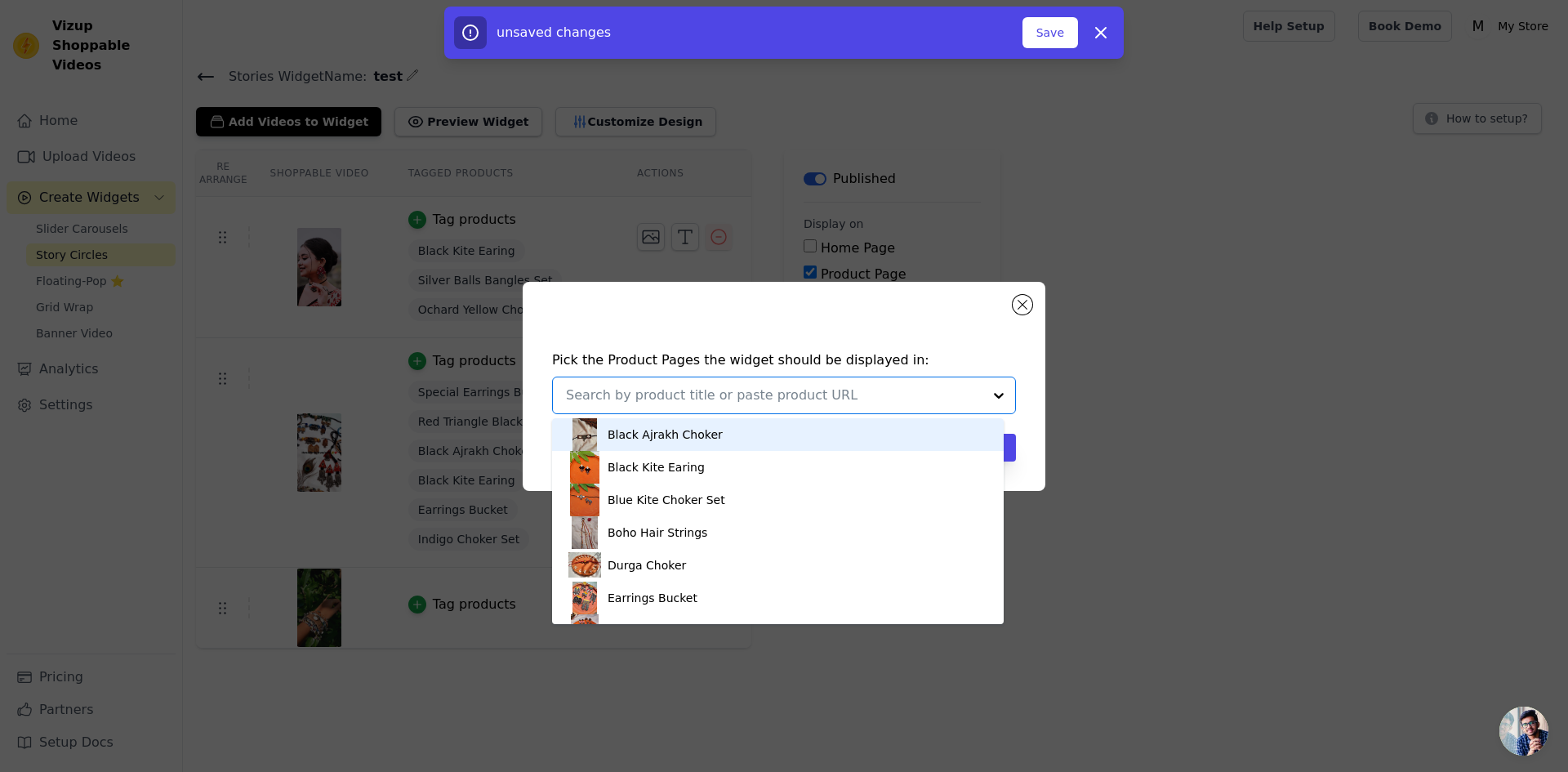
click at [883, 228] on div "Pick the Product Pages the widget should be displayed in: Black Ajrakh Choker B…" at bounding box center [784, 386] width 1568 height 772
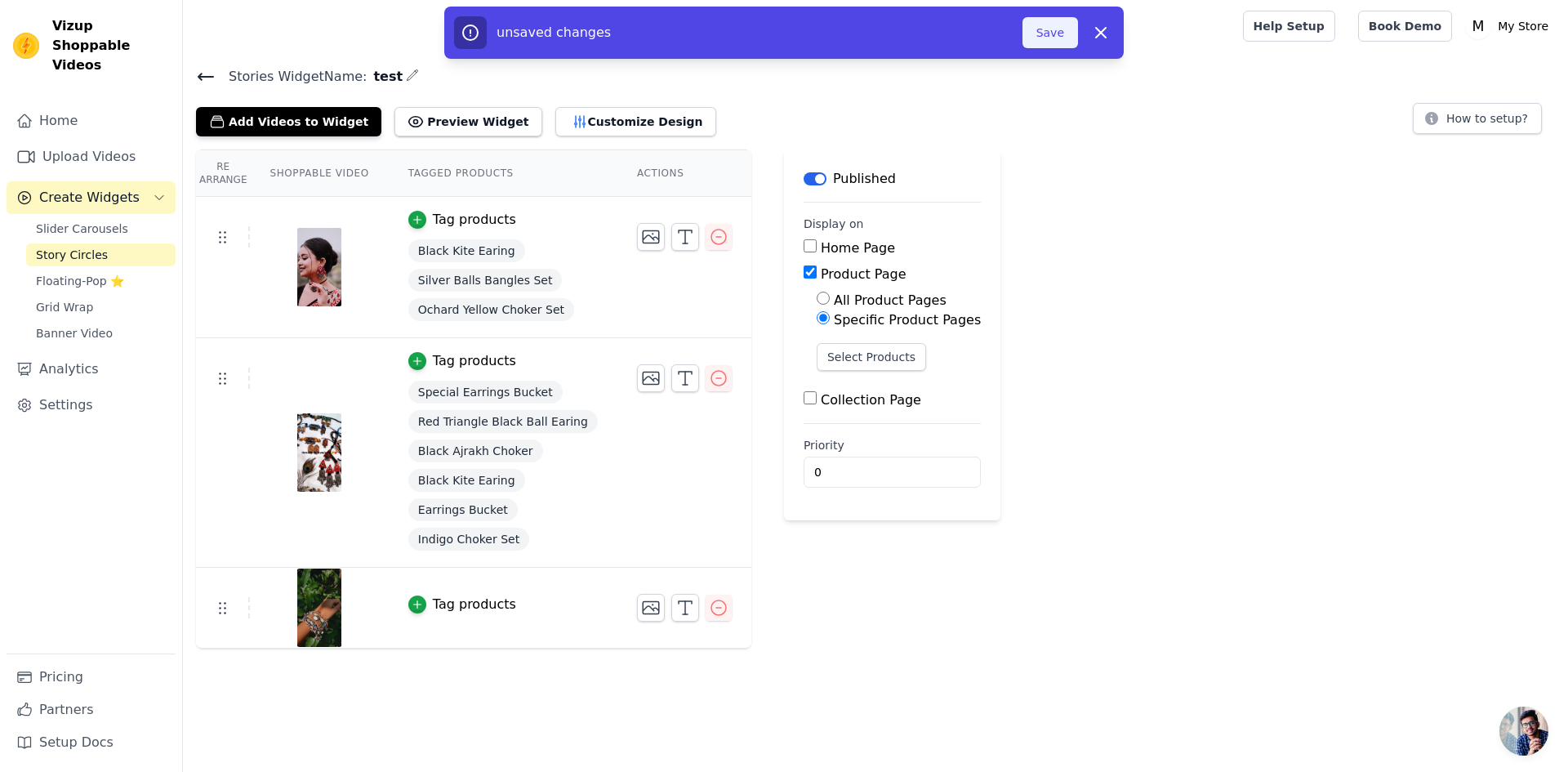
click at [1044, 35] on button "Save" at bounding box center [1049, 33] width 55 height 31
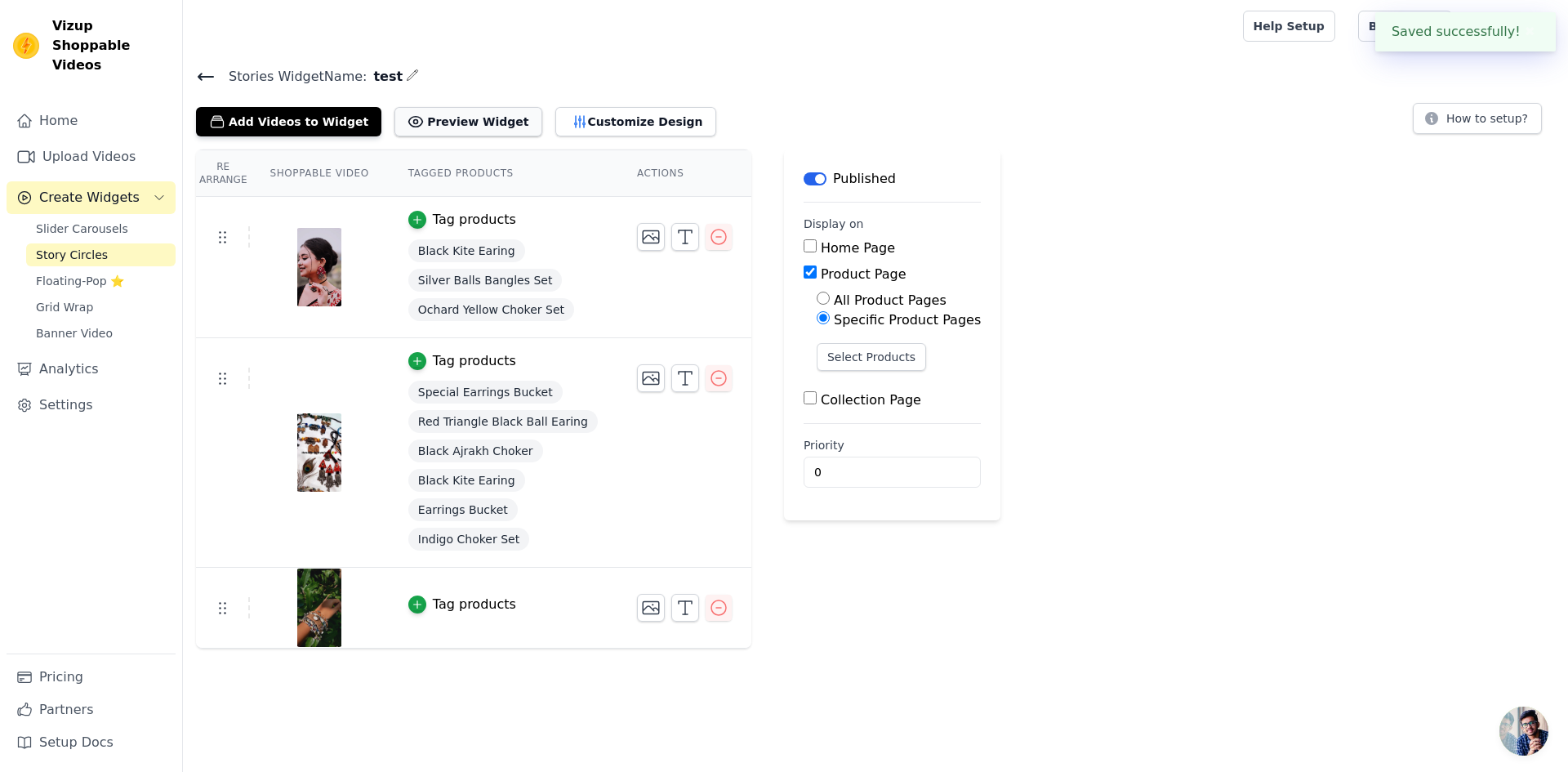
click at [429, 117] on button "Preview Widget" at bounding box center [467, 122] width 147 height 30
click at [804, 247] on div "Home Page" at bounding box center [892, 248] width 177 height 20
click at [804, 246] on input "Home Page" at bounding box center [810, 246] width 13 height 13
checkbox input "true"
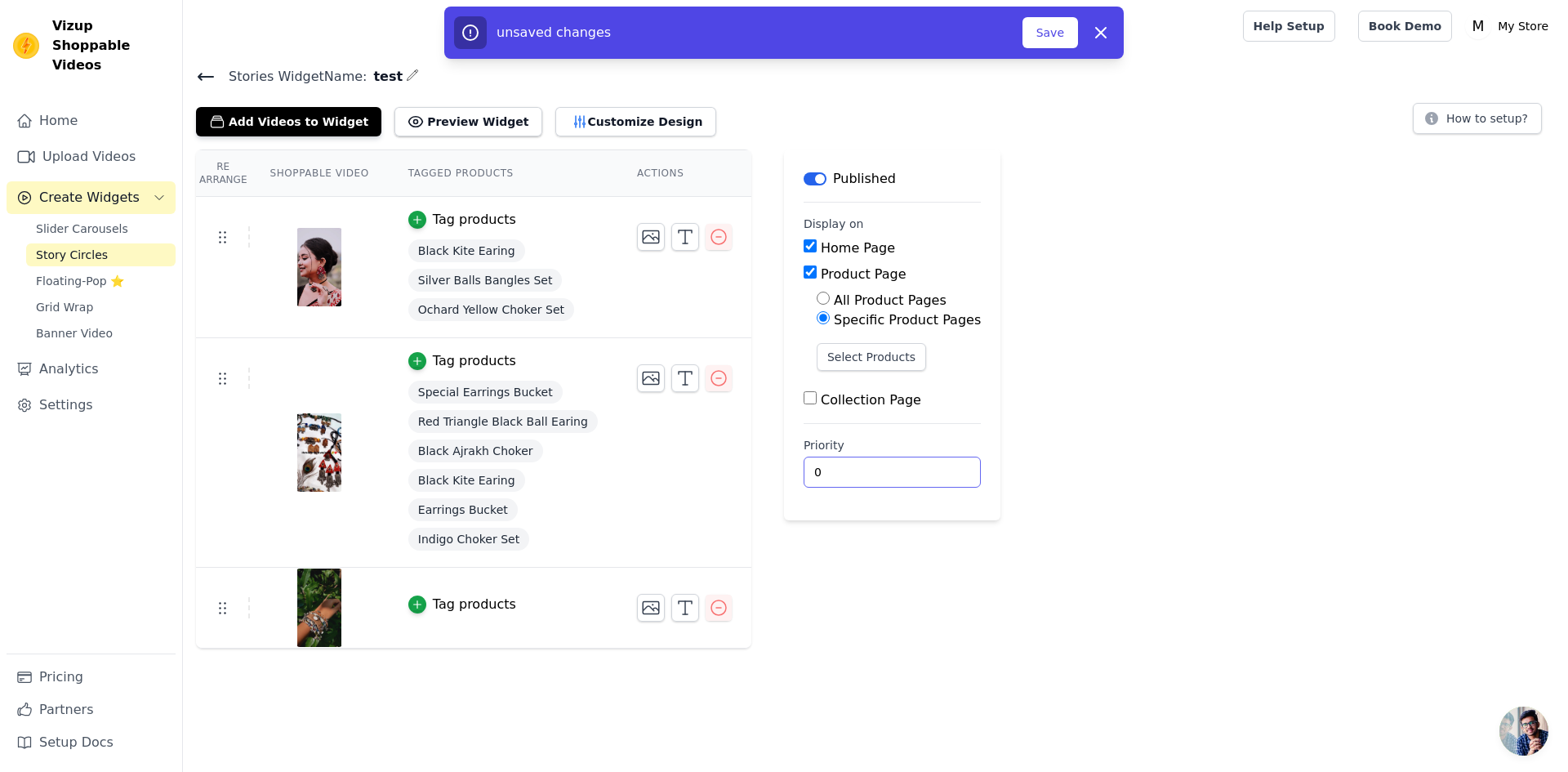
click at [805, 464] on input "0" at bounding box center [892, 473] width 177 height 31
click at [837, 364] on button "Select Products" at bounding box center [871, 357] width 110 height 28
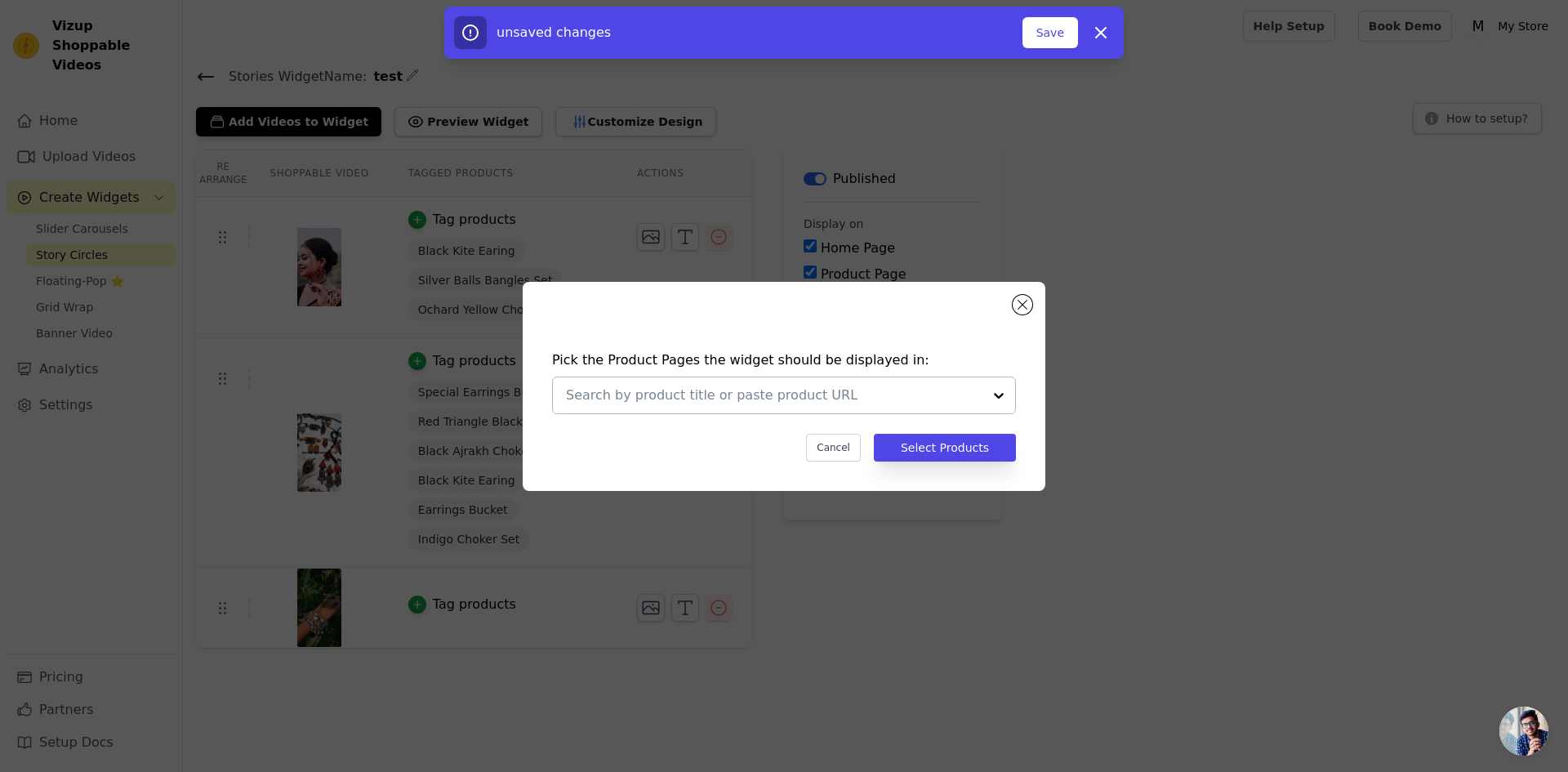
click at [810, 399] on input "text" at bounding box center [773, 396] width 416 height 20
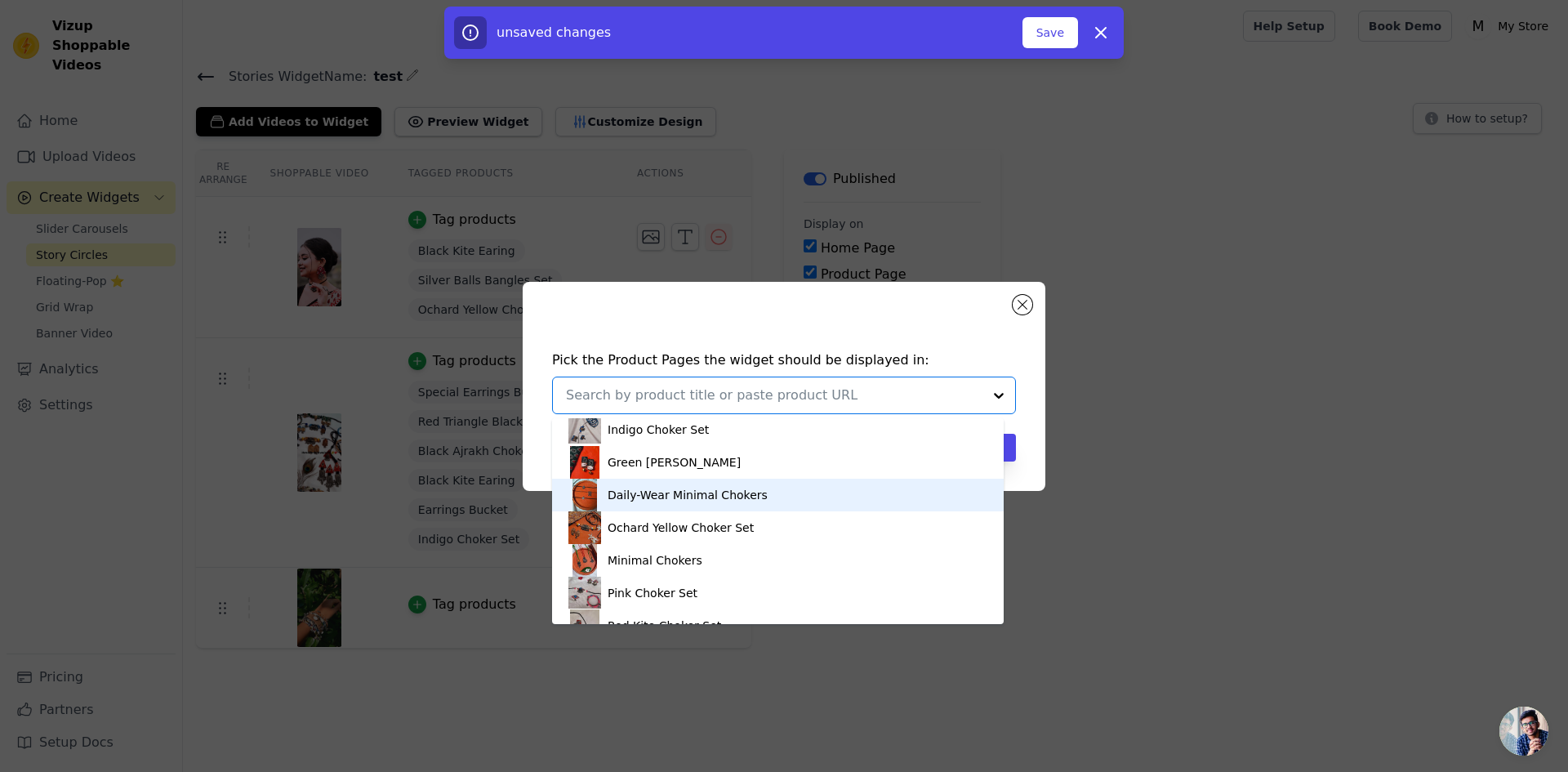
scroll to position [327, 0]
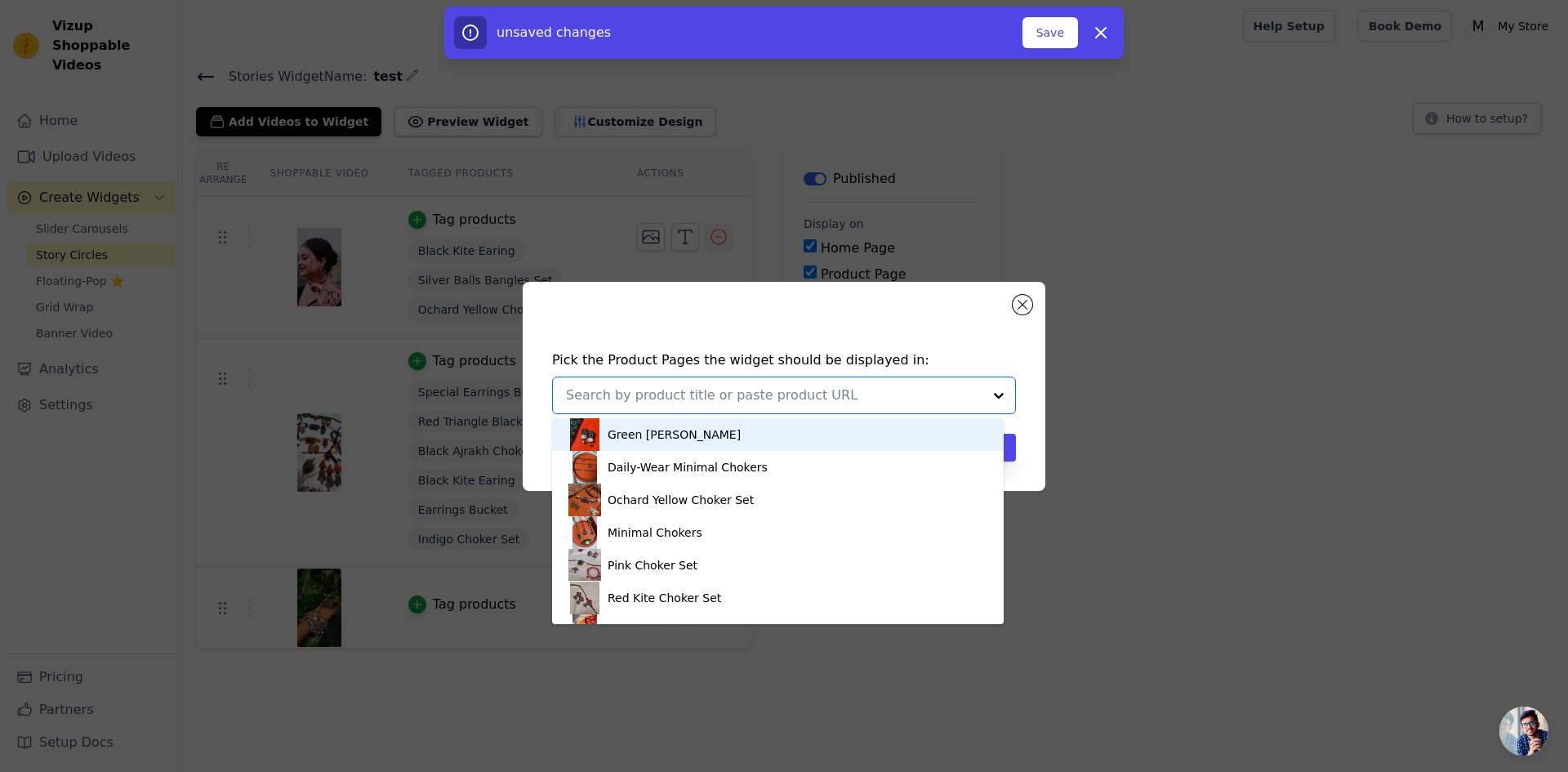
click at [957, 190] on div "Pick the Product Pages the widget should be displayed in: Black Ajrakh Choker B…" at bounding box center [784, 386] width 1568 height 772
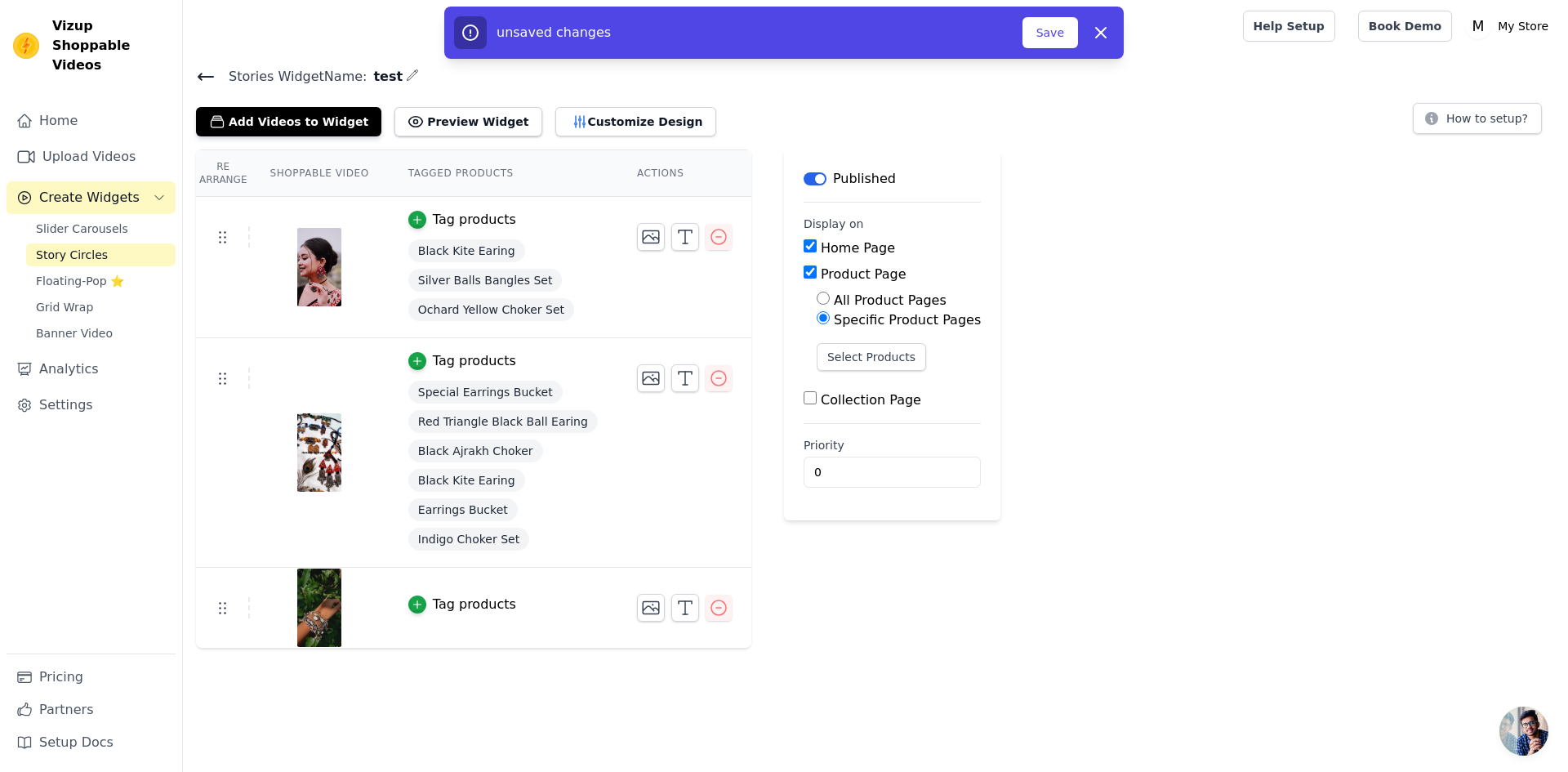
click at [455, 214] on div "Tag products" at bounding box center [474, 220] width 83 height 20
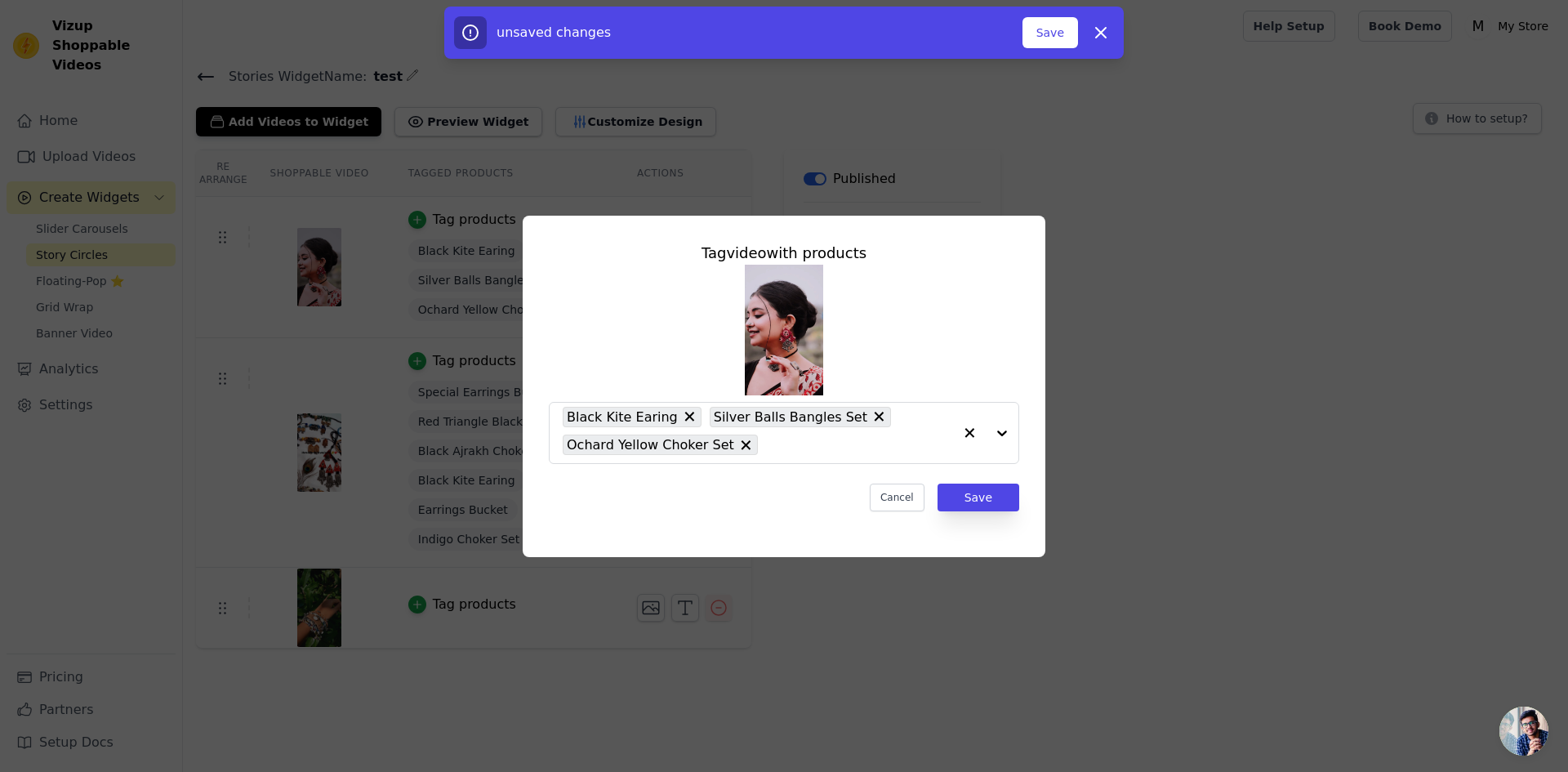
click at [1187, 148] on div "Tag video with products Black Kite Earing Silver Balls Bangles Set Ochard Yello…" at bounding box center [784, 386] width 1568 height 772
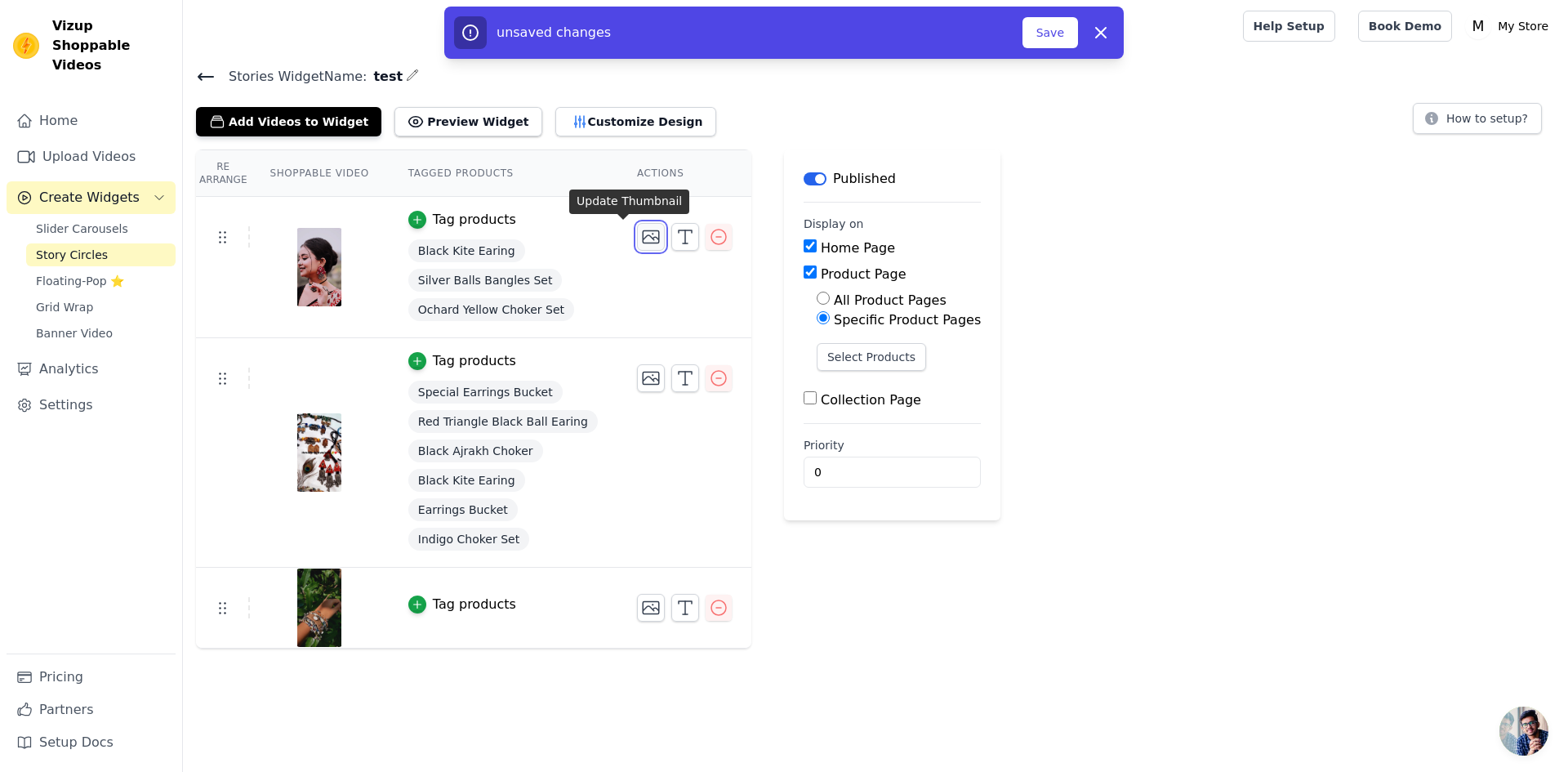
click at [641, 238] on icon "button" at bounding box center [651, 237] width 20 height 20
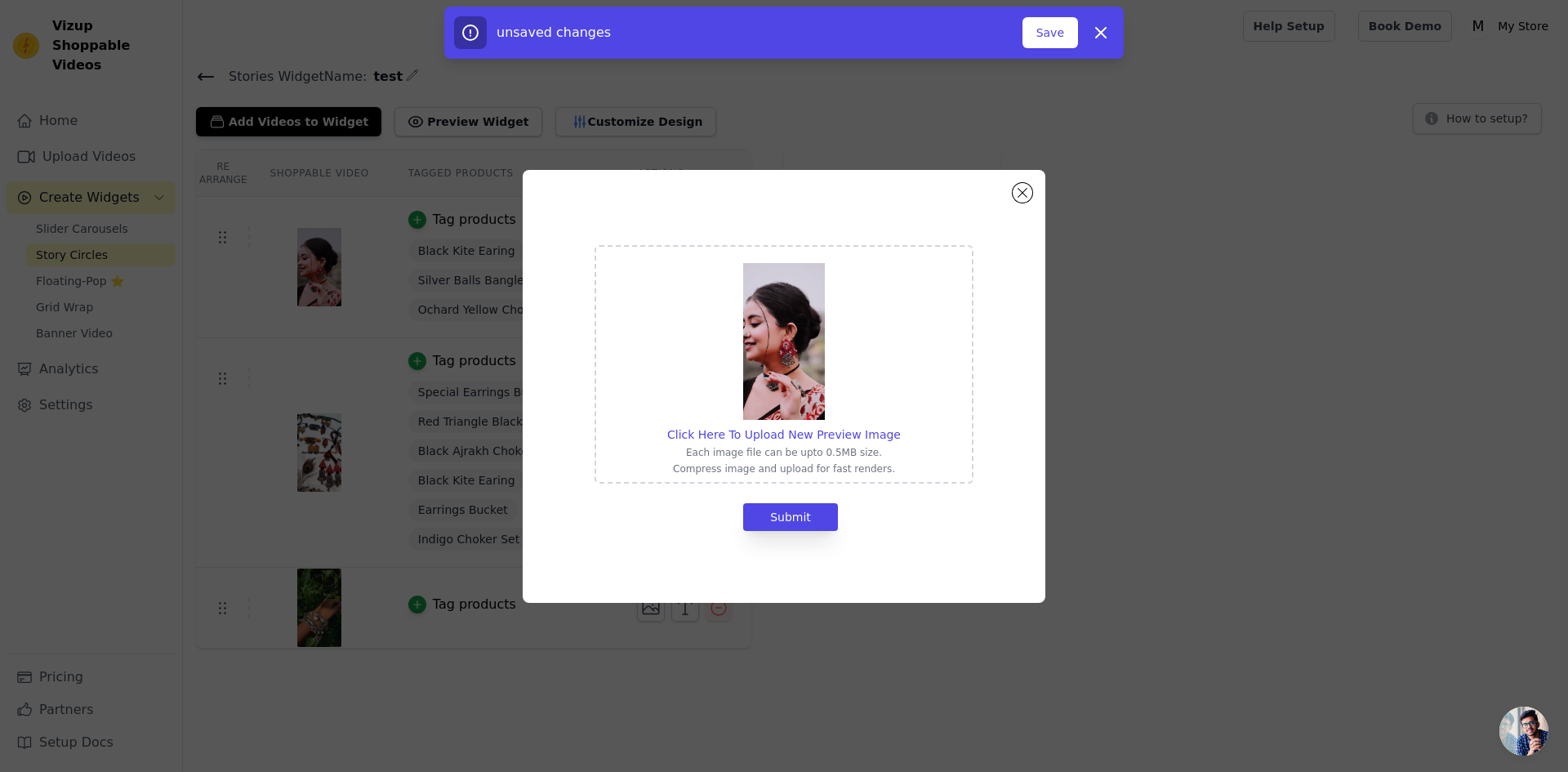
click at [1116, 379] on div "Click Here To Upload New Preview Image Each image file can be upto 0.5MB size. …" at bounding box center [784, 386] width 1515 height 485
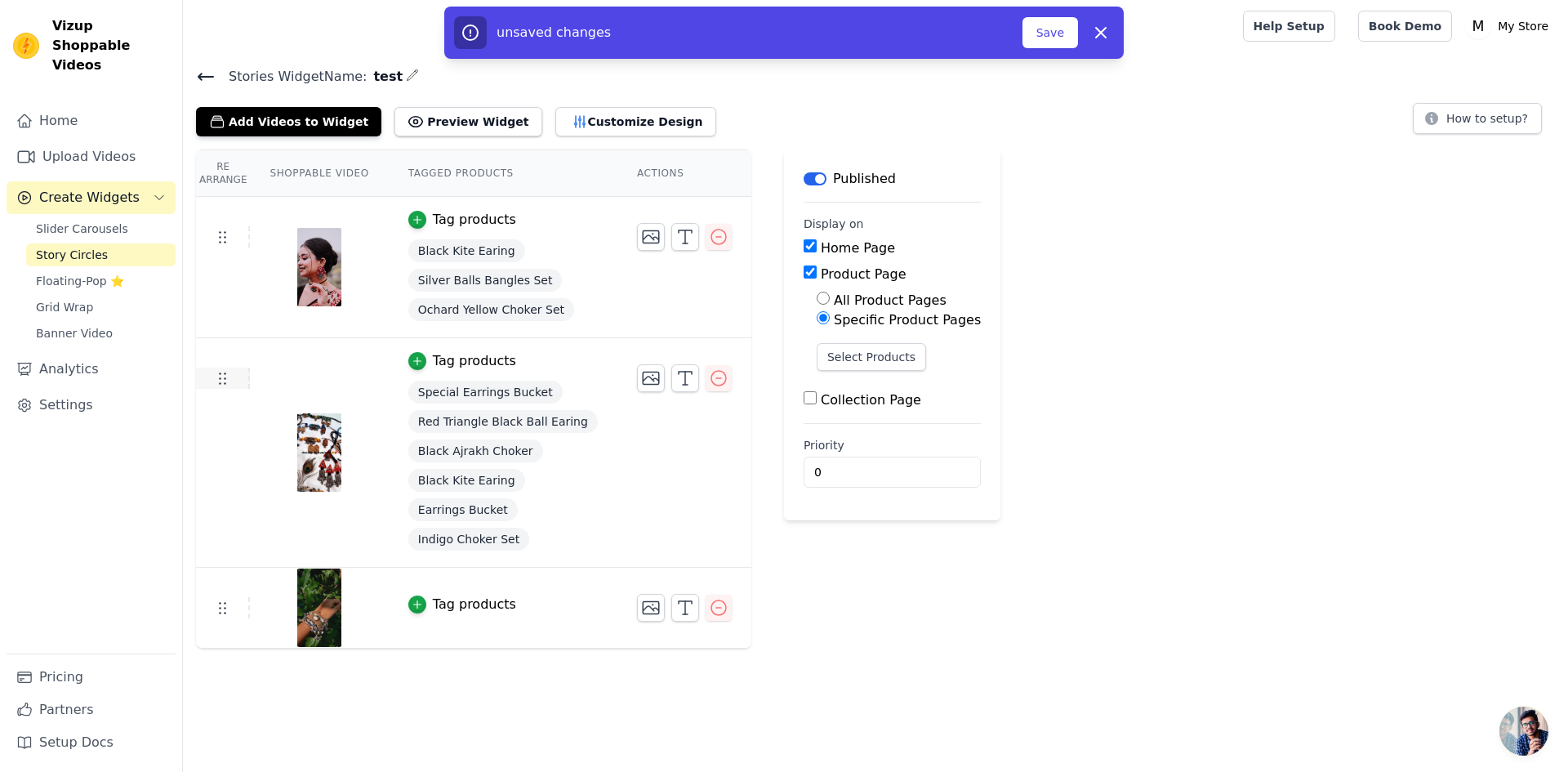
click at [218, 381] on icon at bounding box center [223, 379] width 20 height 20
click at [709, 612] on icon "button" at bounding box center [719, 608] width 20 height 20
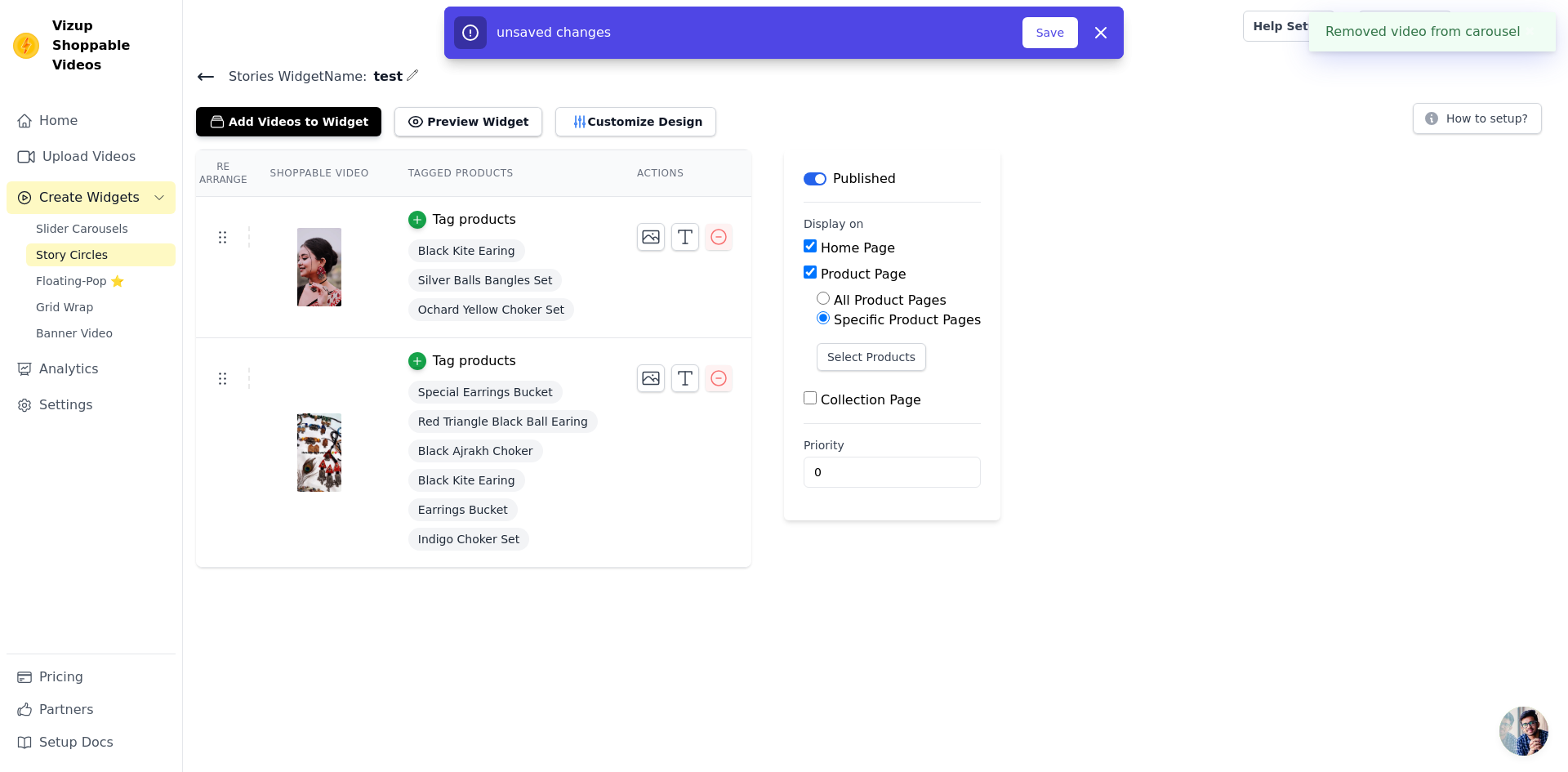
click at [829, 397] on label "Collection Page" at bounding box center [871, 399] width 101 height 16
click at [817, 397] on input "Collection Page" at bounding box center [810, 398] width 13 height 13
checkbox input "true"
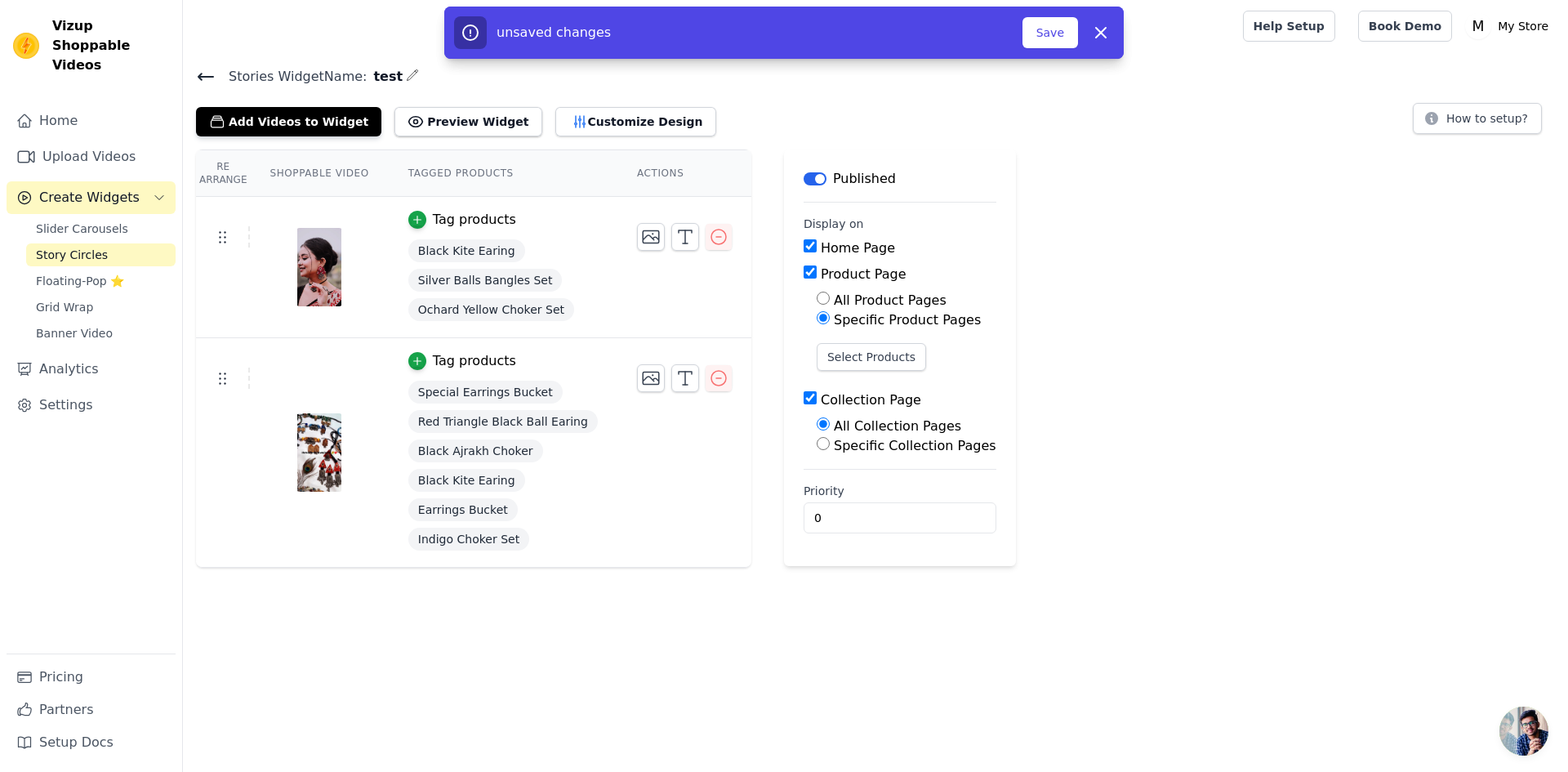
click at [817, 303] on input "All Product Pages" at bounding box center [824, 299] width 13 height 13
radio input "true"
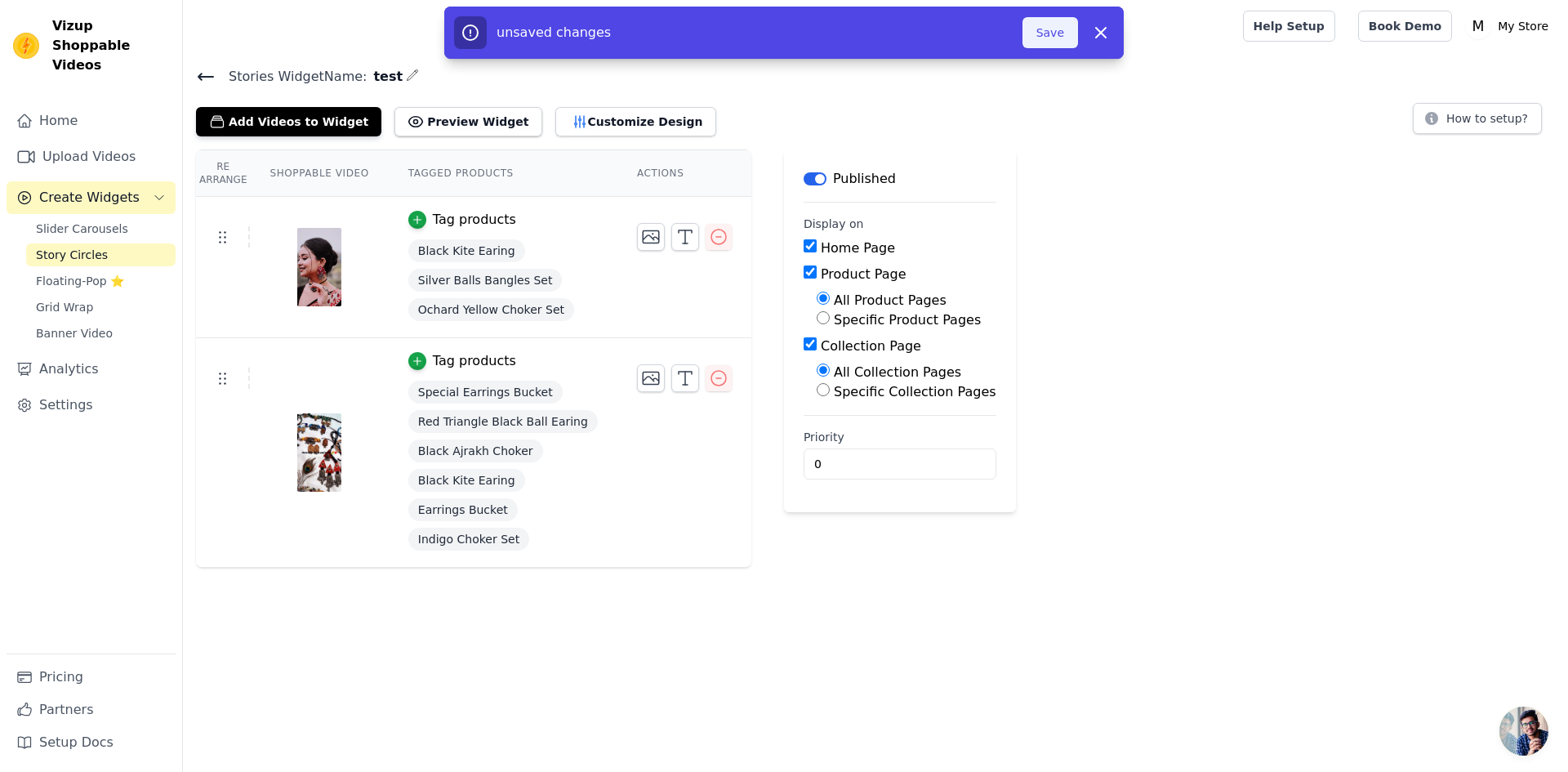
click at [1035, 36] on button "Save" at bounding box center [1049, 33] width 55 height 31
click at [562, 124] on button "Customize Design" at bounding box center [636, 122] width 161 height 30
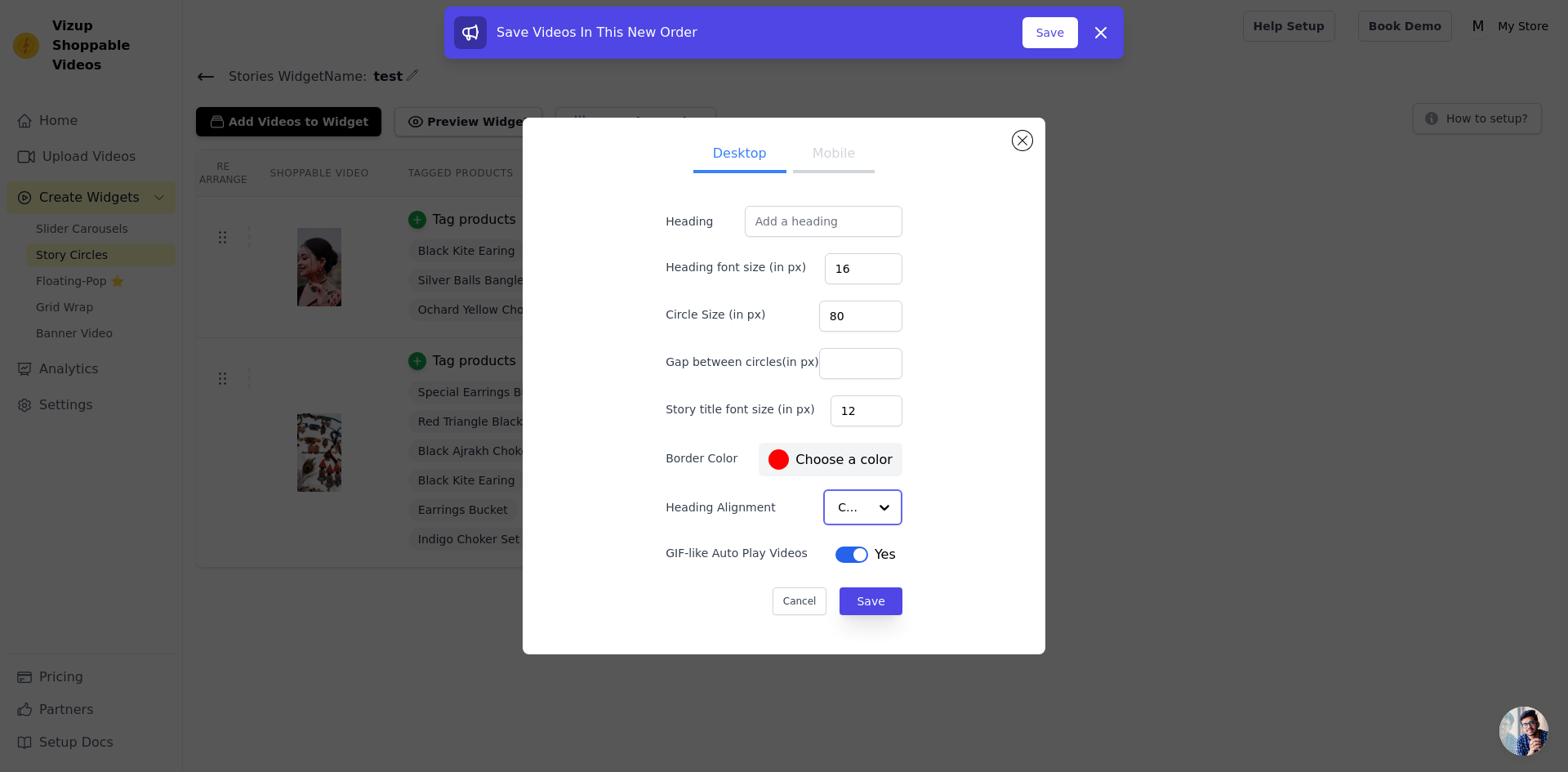
click at [868, 509] on div at bounding box center [885, 507] width 33 height 33
click at [951, 292] on div "Desktop Mobile Heading Heading font size (in px) 16 Circle Size (in px) 80 Gap …" at bounding box center [784, 385] width 496 height 509
click at [824, 158] on button "Mobile" at bounding box center [833, 156] width 82 height 36
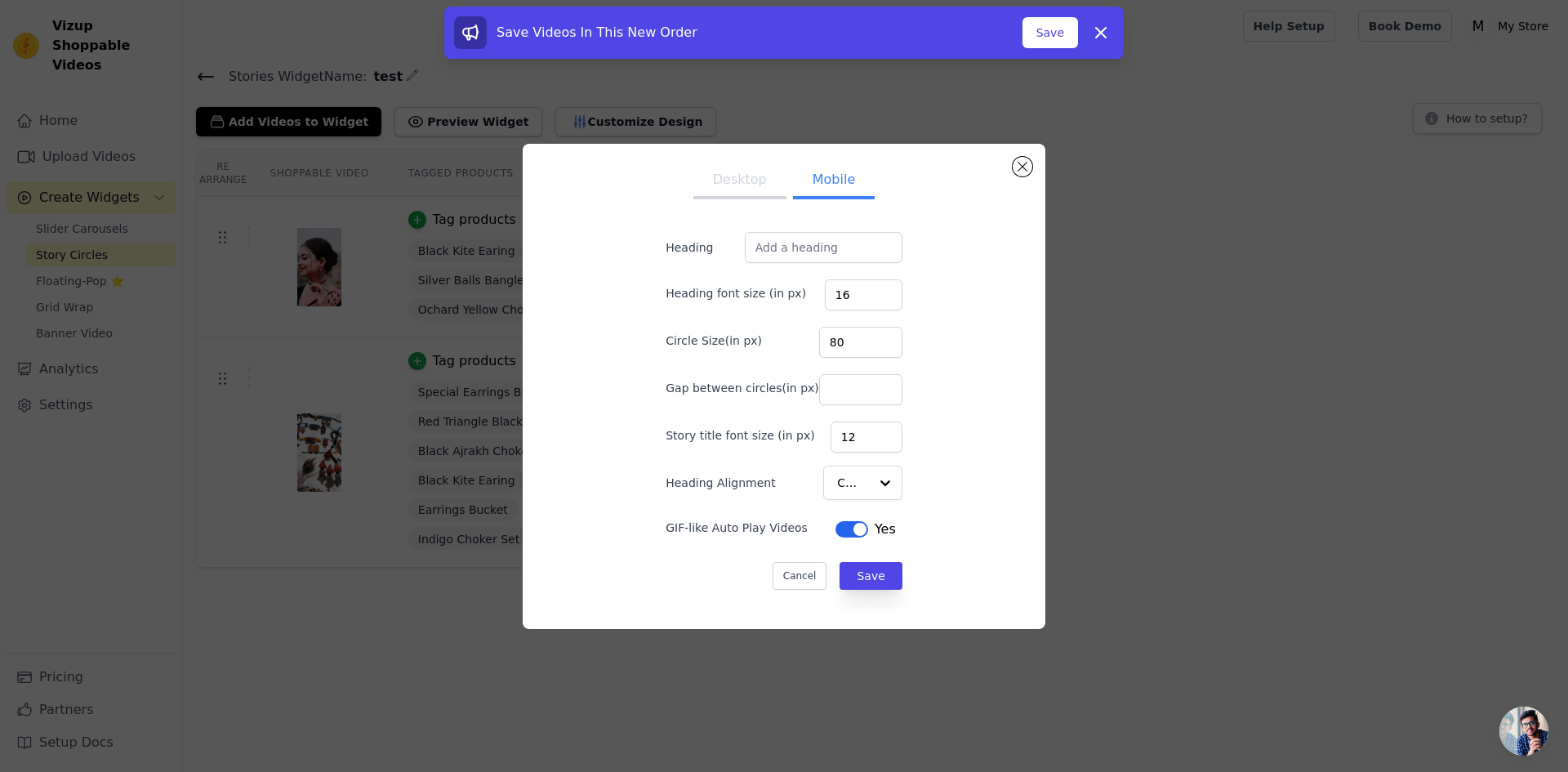
click at [742, 187] on button "Desktop" at bounding box center [739, 181] width 93 height 36
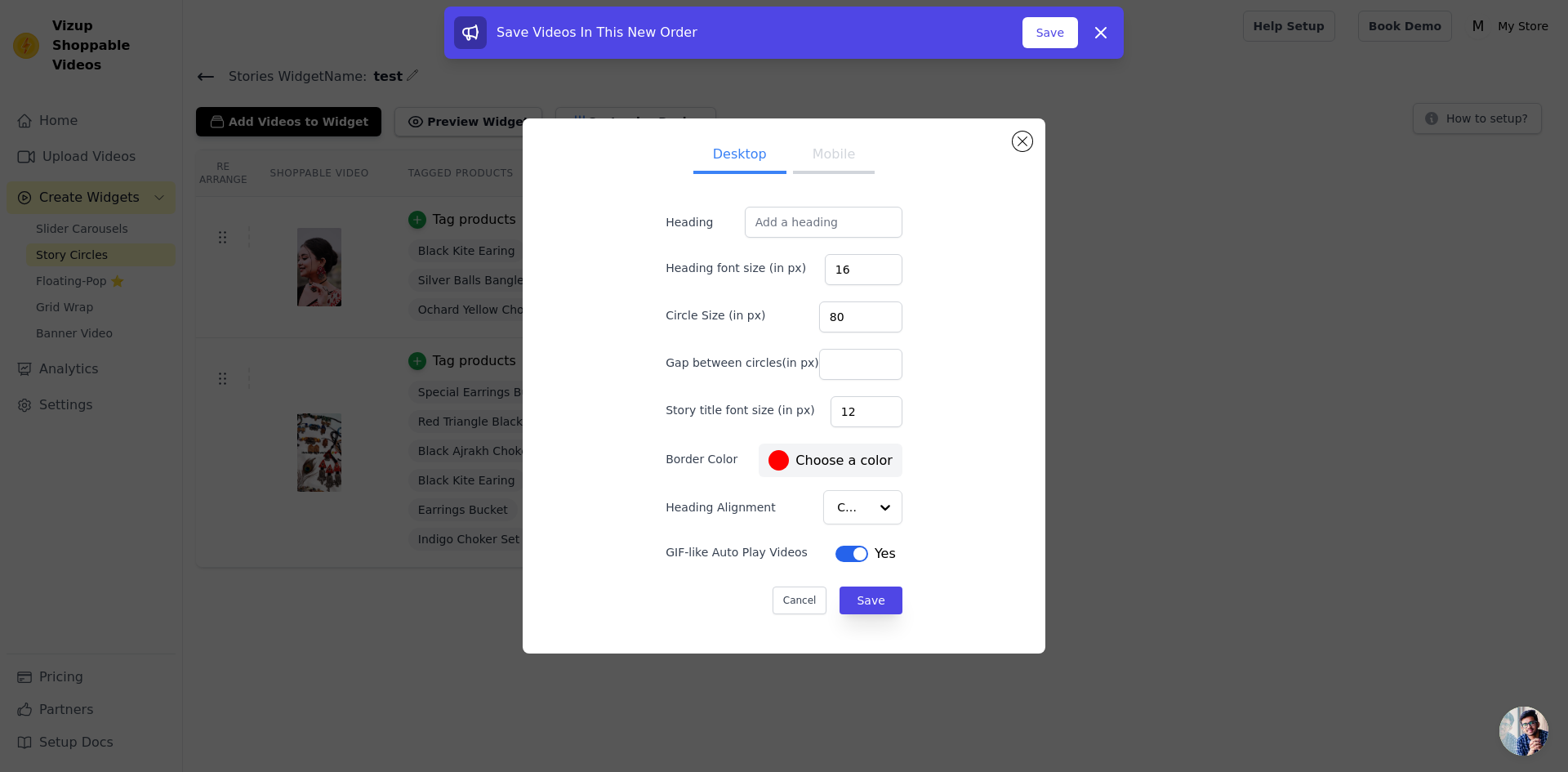
click at [989, 144] on div "Desktop Mobile Heading Heading font size (in px) 16 Circle Size (in px) 80 Gap …" at bounding box center [784, 385] width 496 height 509
click at [1008, 144] on div "Desktop Mobile Heading Heading font size (in px) 16 Circle Size (in px) 80 Gap …" at bounding box center [784, 385] width 496 height 509
click at [1020, 141] on button "Close modal" at bounding box center [1022, 141] width 20 height 20
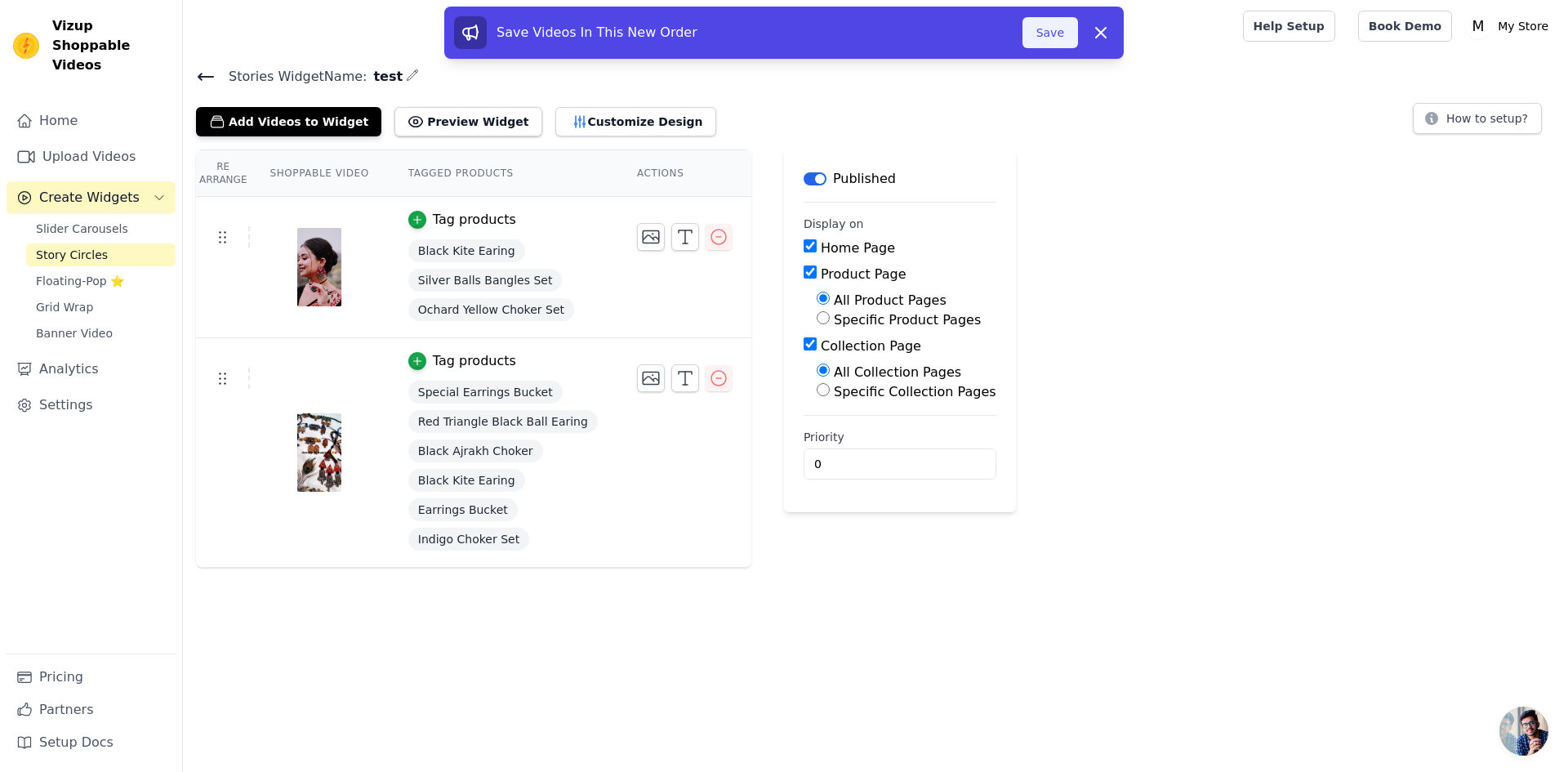
click at [1045, 43] on button "Save" at bounding box center [1049, 33] width 55 height 31
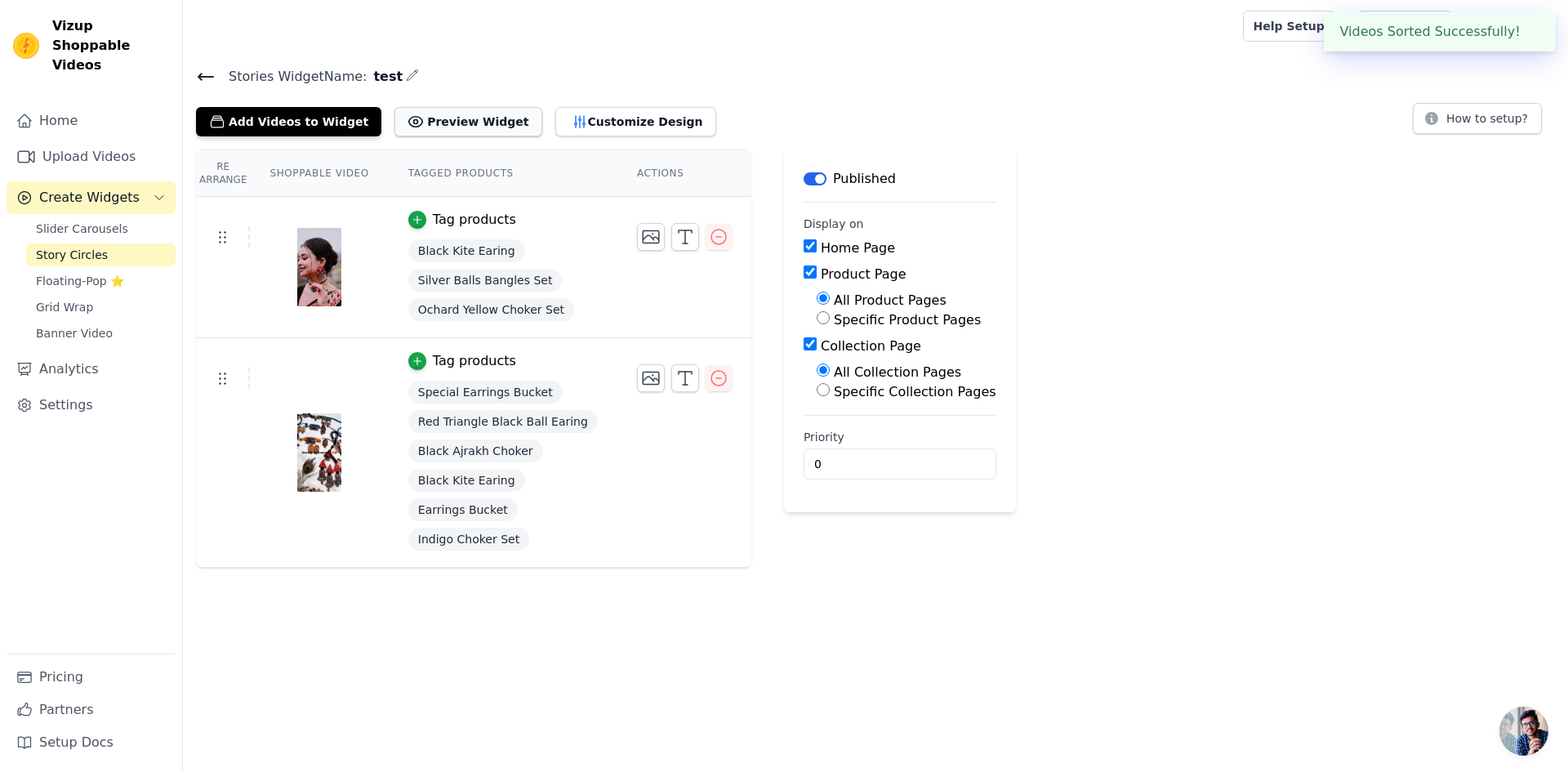
click at [439, 125] on button "Preview Widget" at bounding box center [467, 122] width 147 height 30
click at [810, 459] on input "0" at bounding box center [900, 464] width 193 height 31
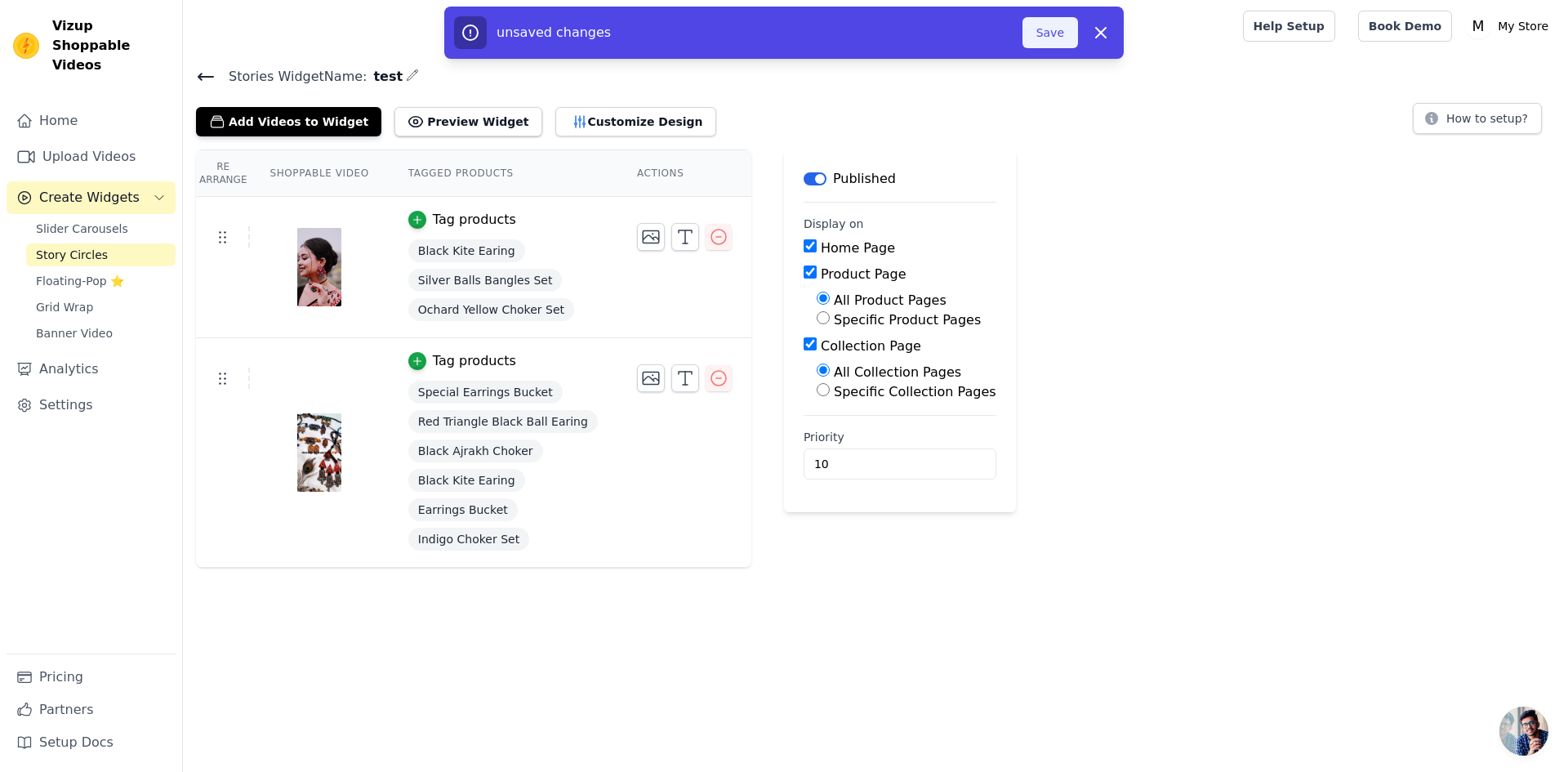
click at [1050, 31] on button "Save" at bounding box center [1049, 33] width 55 height 31
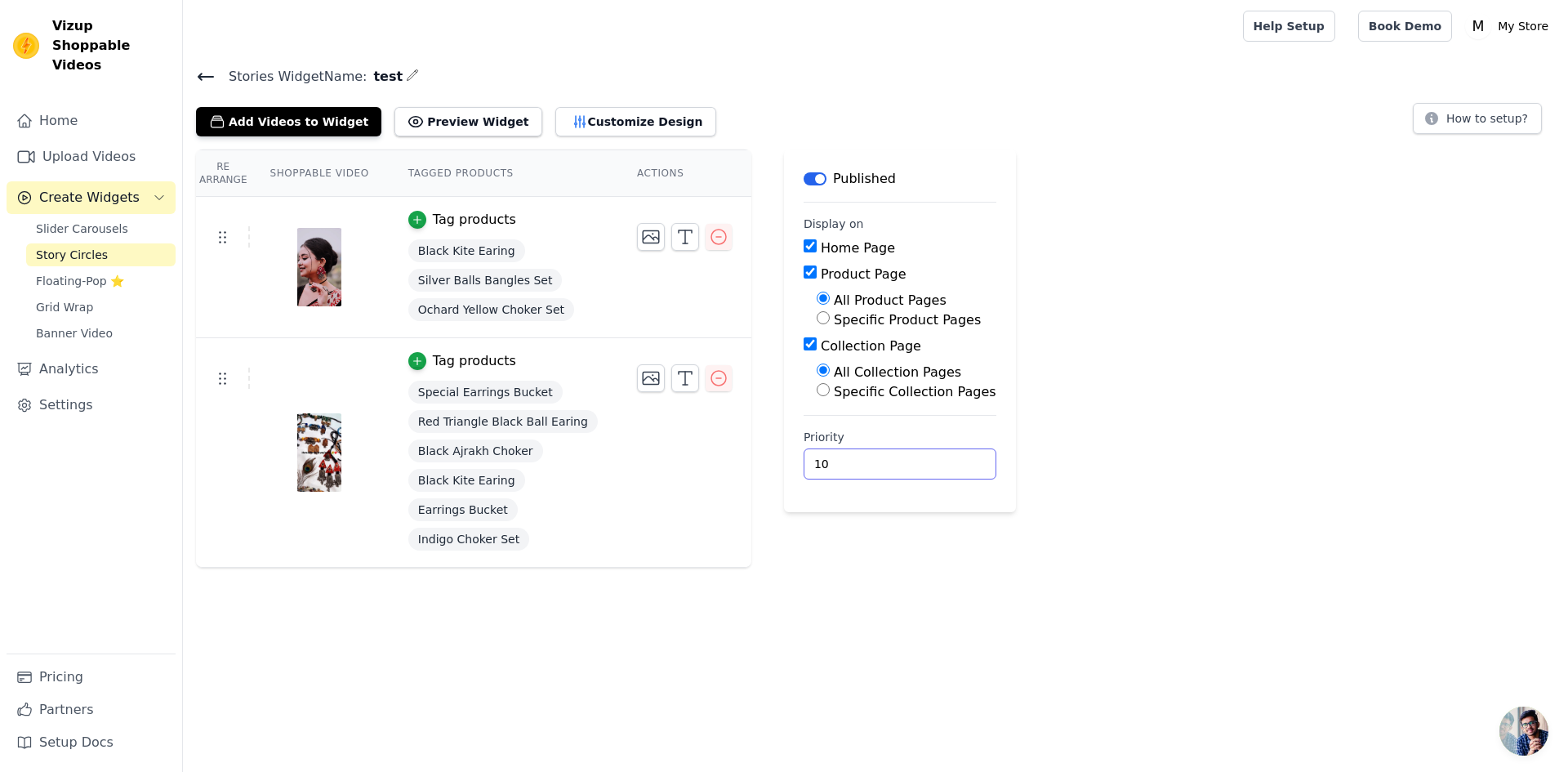
click at [870, 462] on input "10" at bounding box center [900, 464] width 193 height 31
type input "1"
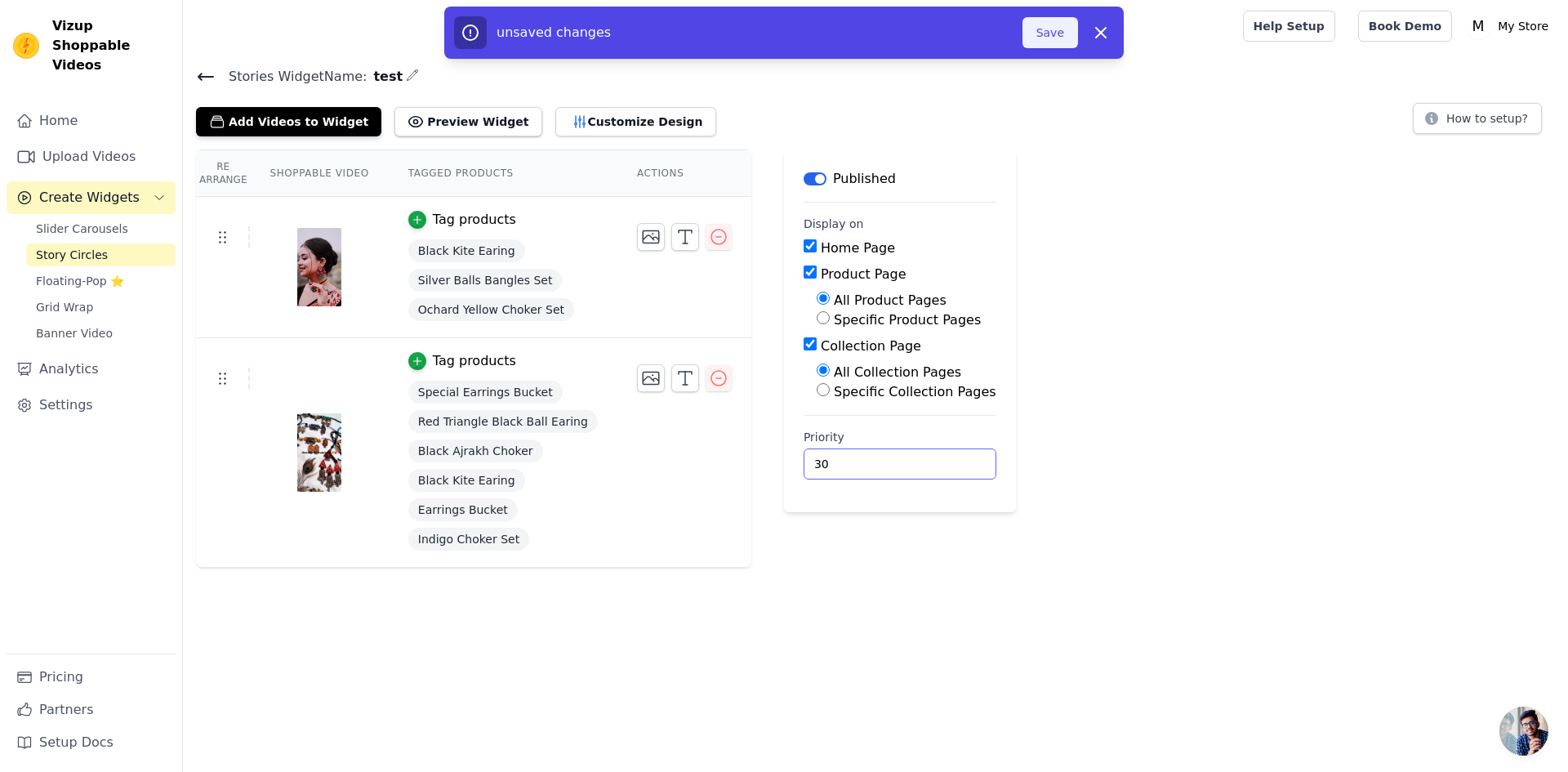
type input "30"
click at [1058, 33] on button "Save" at bounding box center [1049, 33] width 55 height 31
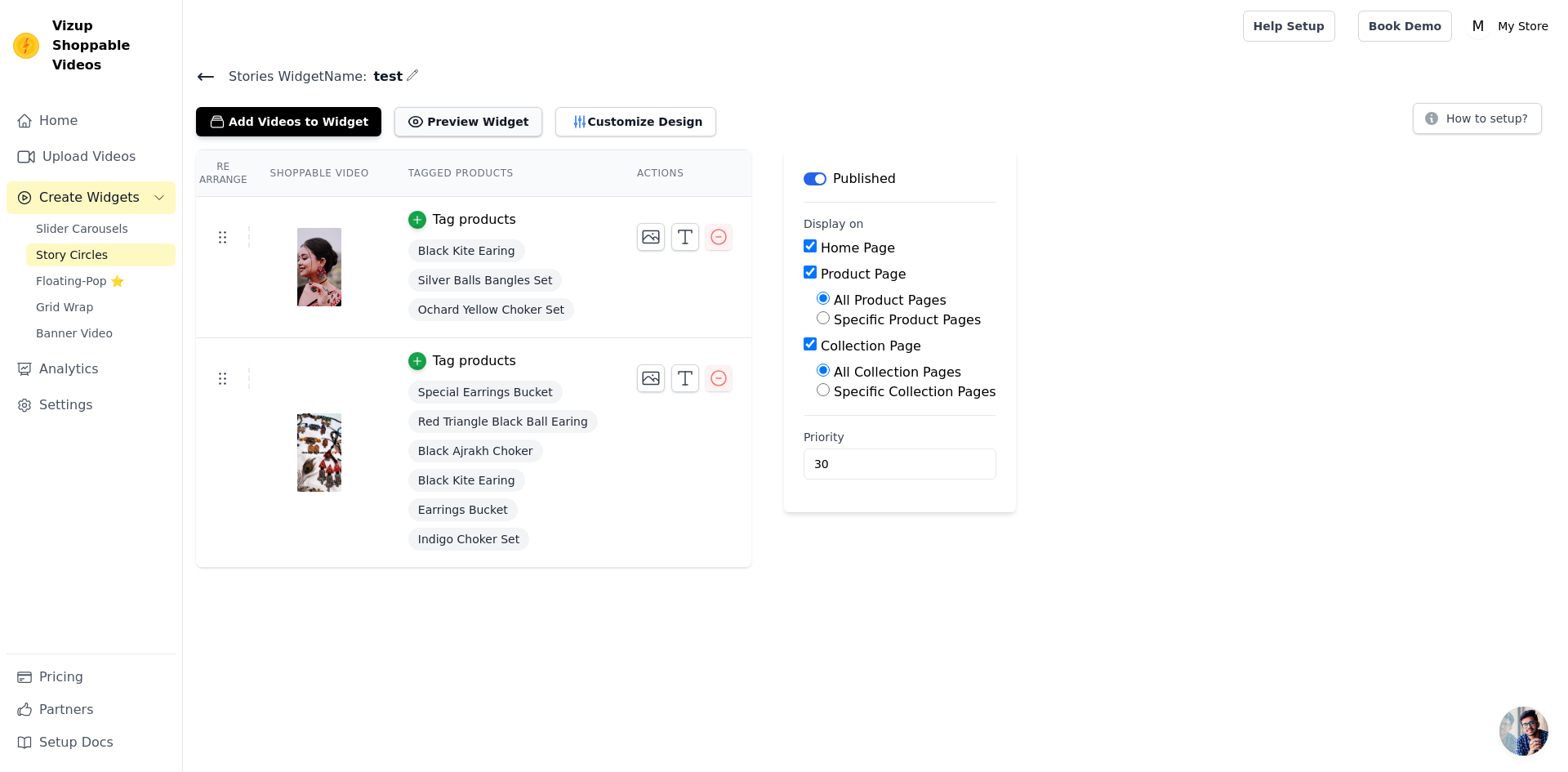
click at [411, 115] on button "Preview Widget" at bounding box center [467, 122] width 147 height 30
click at [641, 383] on icon "button" at bounding box center [651, 379] width 20 height 20
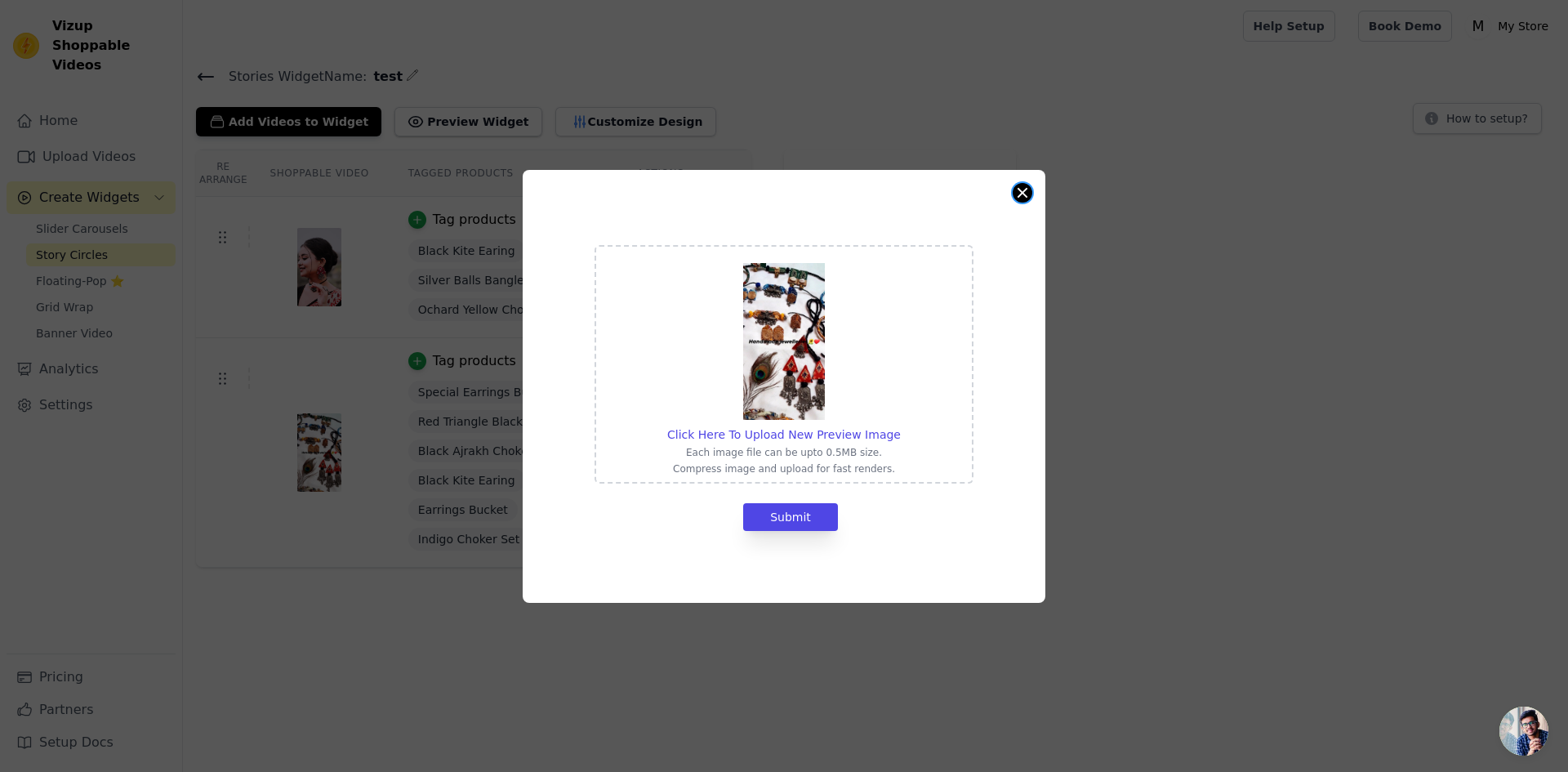
click at [1026, 189] on button "Close modal" at bounding box center [1022, 193] width 20 height 20
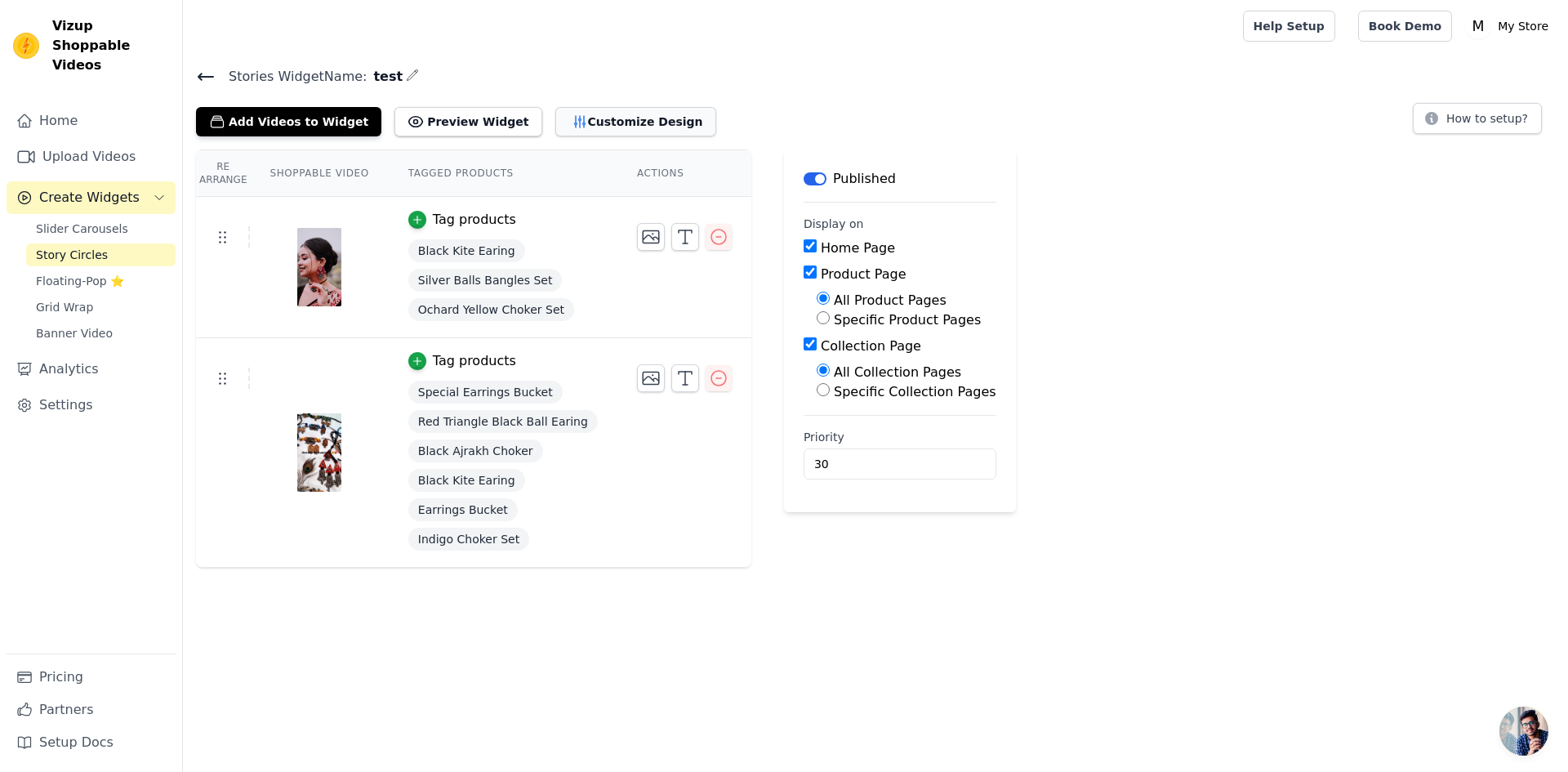
click at [556, 121] on button "Customize Design" at bounding box center [636, 122] width 161 height 30
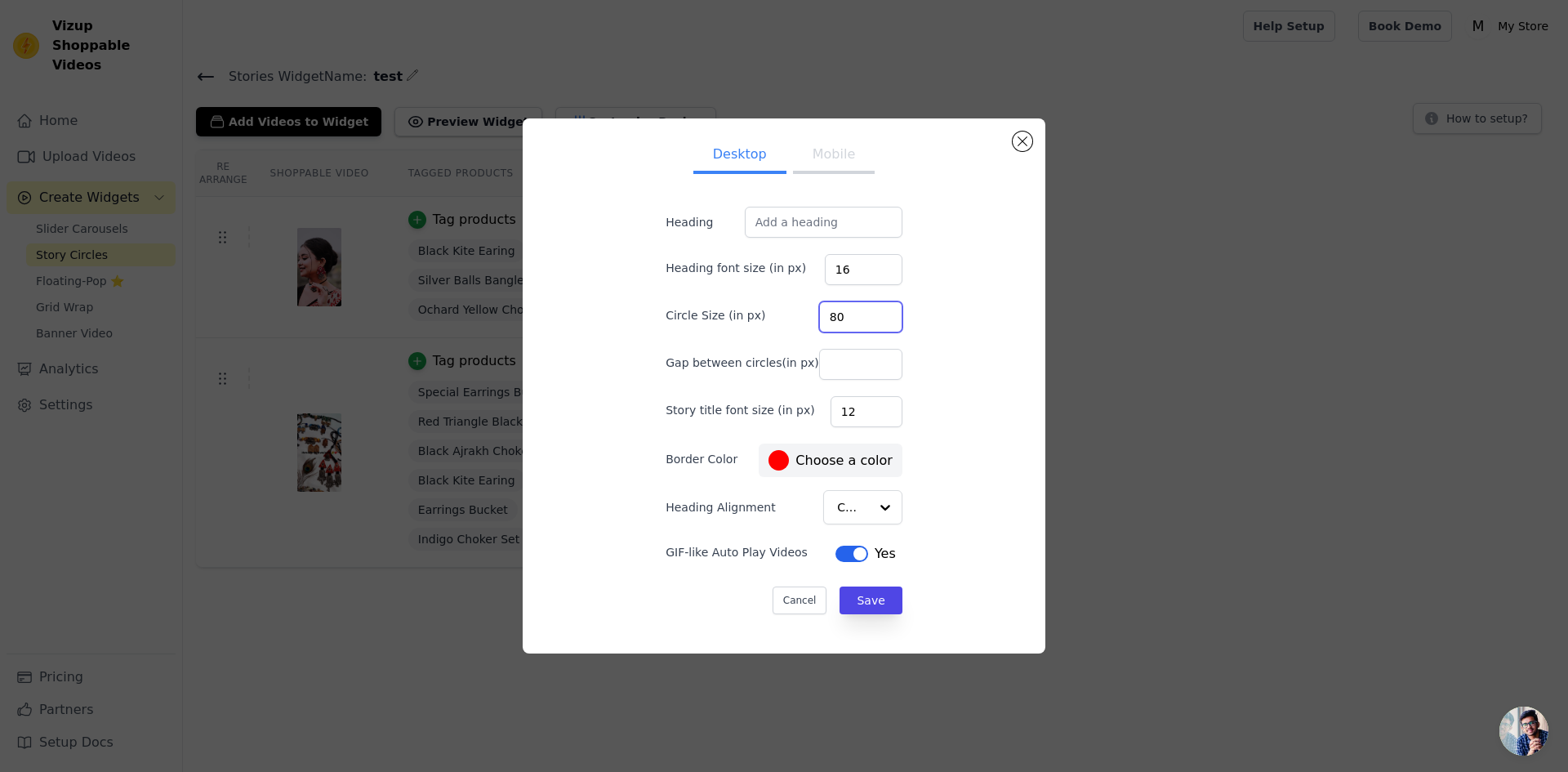
click at [835, 321] on input "80" at bounding box center [861, 318] width 83 height 31
click at [867, 313] on input "100" at bounding box center [861, 318] width 83 height 31
click at [867, 313] on input "101" at bounding box center [861, 318] width 83 height 31
click at [867, 313] on input "102" at bounding box center [861, 318] width 83 height 31
click at [867, 313] on input "103" at bounding box center [861, 318] width 83 height 31
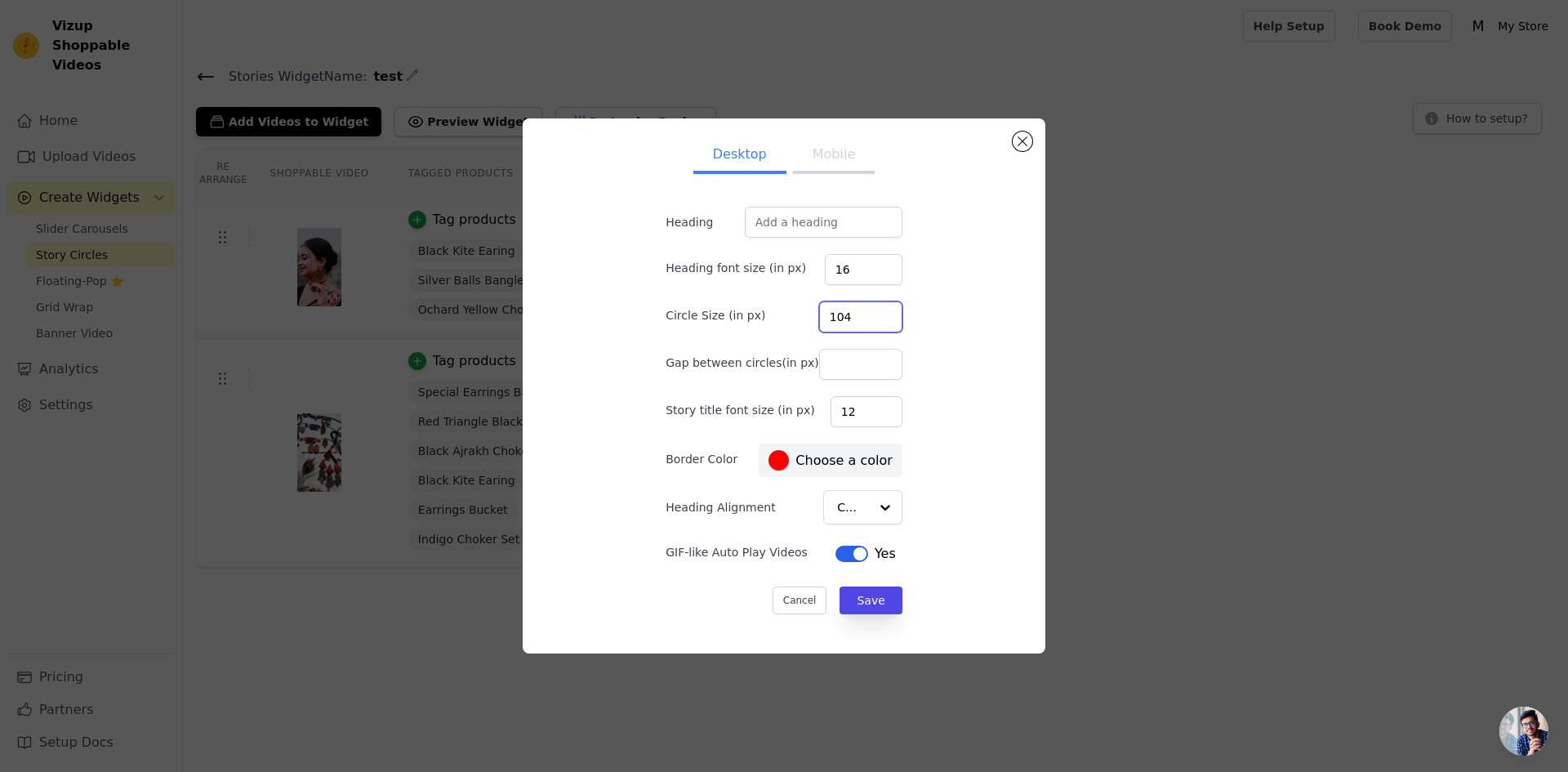
click at [867, 313] on input "104" at bounding box center [861, 318] width 83 height 31
click at [867, 313] on input "105" at bounding box center [861, 318] width 83 height 31
click at [867, 313] on input "106" at bounding box center [861, 318] width 83 height 31
click at [867, 313] on input "107" at bounding box center [861, 318] width 83 height 31
click at [867, 313] on input "108" at bounding box center [861, 318] width 83 height 31
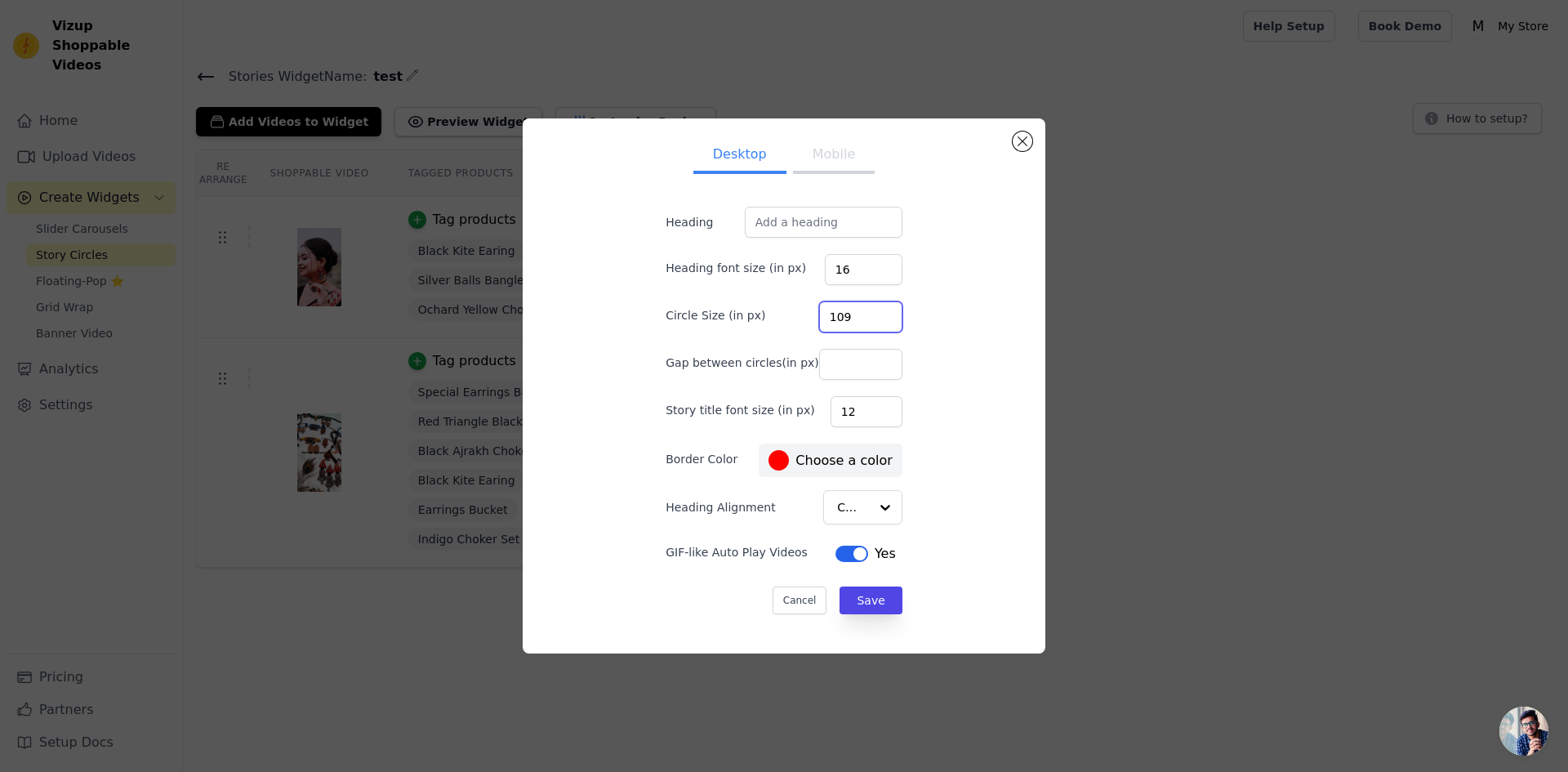
click at [867, 313] on input "109" at bounding box center [861, 318] width 83 height 31
click at [867, 313] on input "110" at bounding box center [861, 318] width 83 height 31
click at [867, 313] on input "111" at bounding box center [861, 318] width 83 height 31
click at [867, 313] on input "112" at bounding box center [861, 318] width 83 height 31
click at [867, 313] on input "113" at bounding box center [861, 318] width 83 height 31
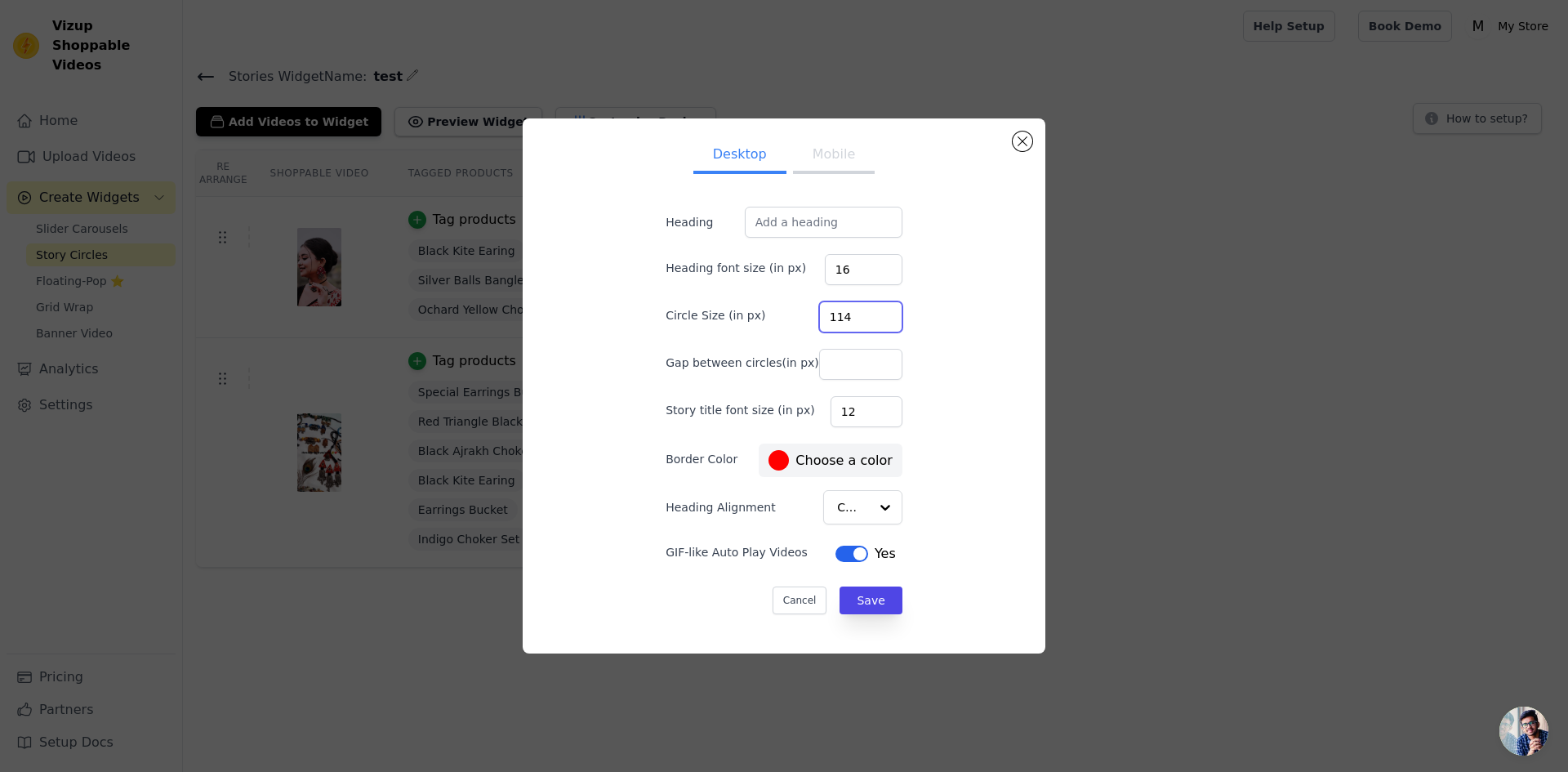
click at [867, 313] on input "114" at bounding box center [861, 318] width 83 height 31
click at [867, 313] on input "115" at bounding box center [861, 318] width 83 height 31
click at [867, 313] on input "116" at bounding box center [861, 318] width 83 height 31
click at [867, 313] on input "117" at bounding box center [861, 318] width 83 height 31
click at [867, 313] on input "118" at bounding box center [861, 318] width 83 height 31
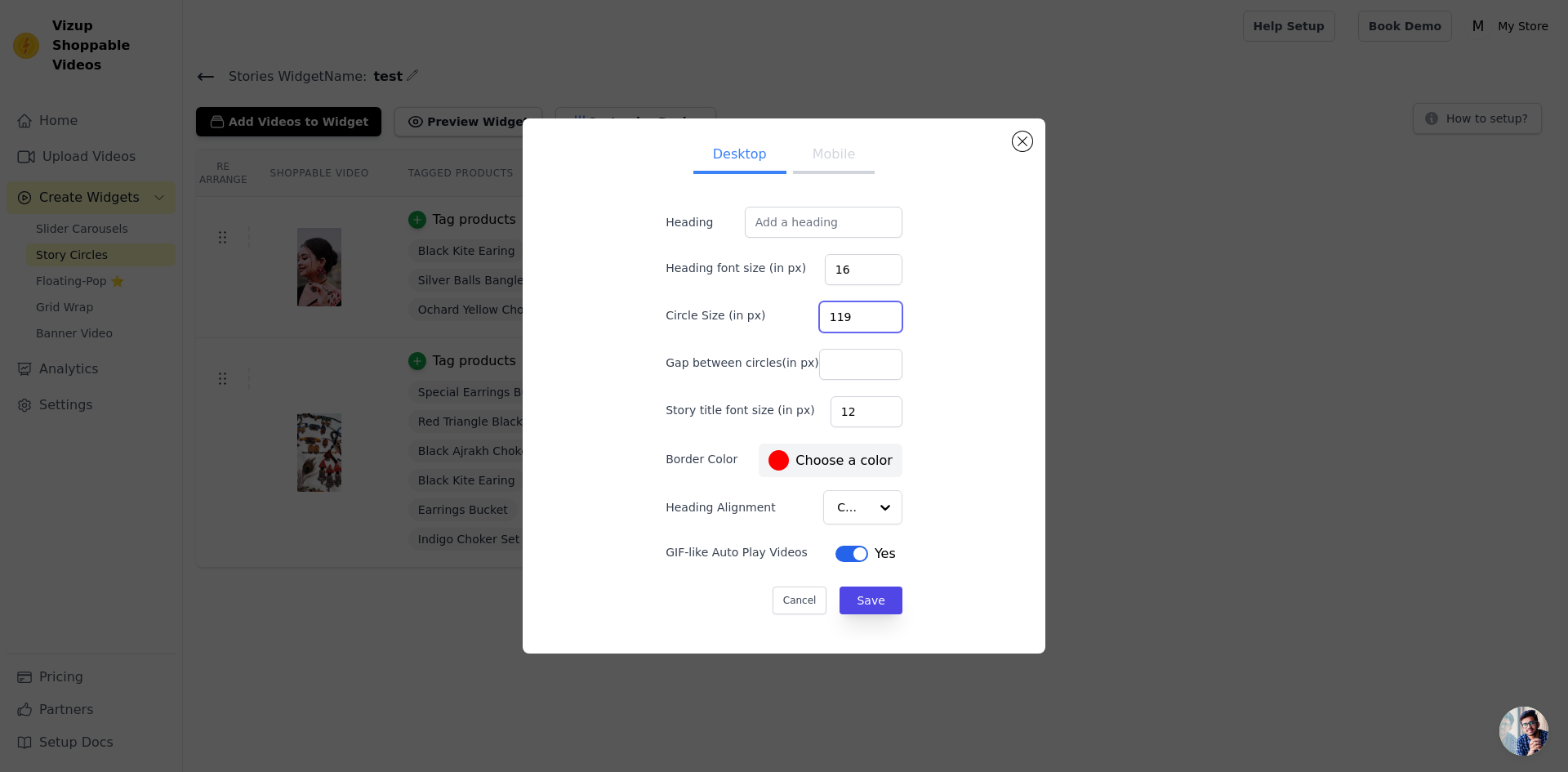
click at [867, 313] on input "119" at bounding box center [861, 318] width 83 height 31
type input "120"
click at [867, 313] on input "120" at bounding box center [861, 318] width 83 height 31
click at [848, 364] on input "Gap between circles(in px)" at bounding box center [861, 365] width 83 height 31
click at [871, 360] on input "100" at bounding box center [861, 365] width 83 height 31
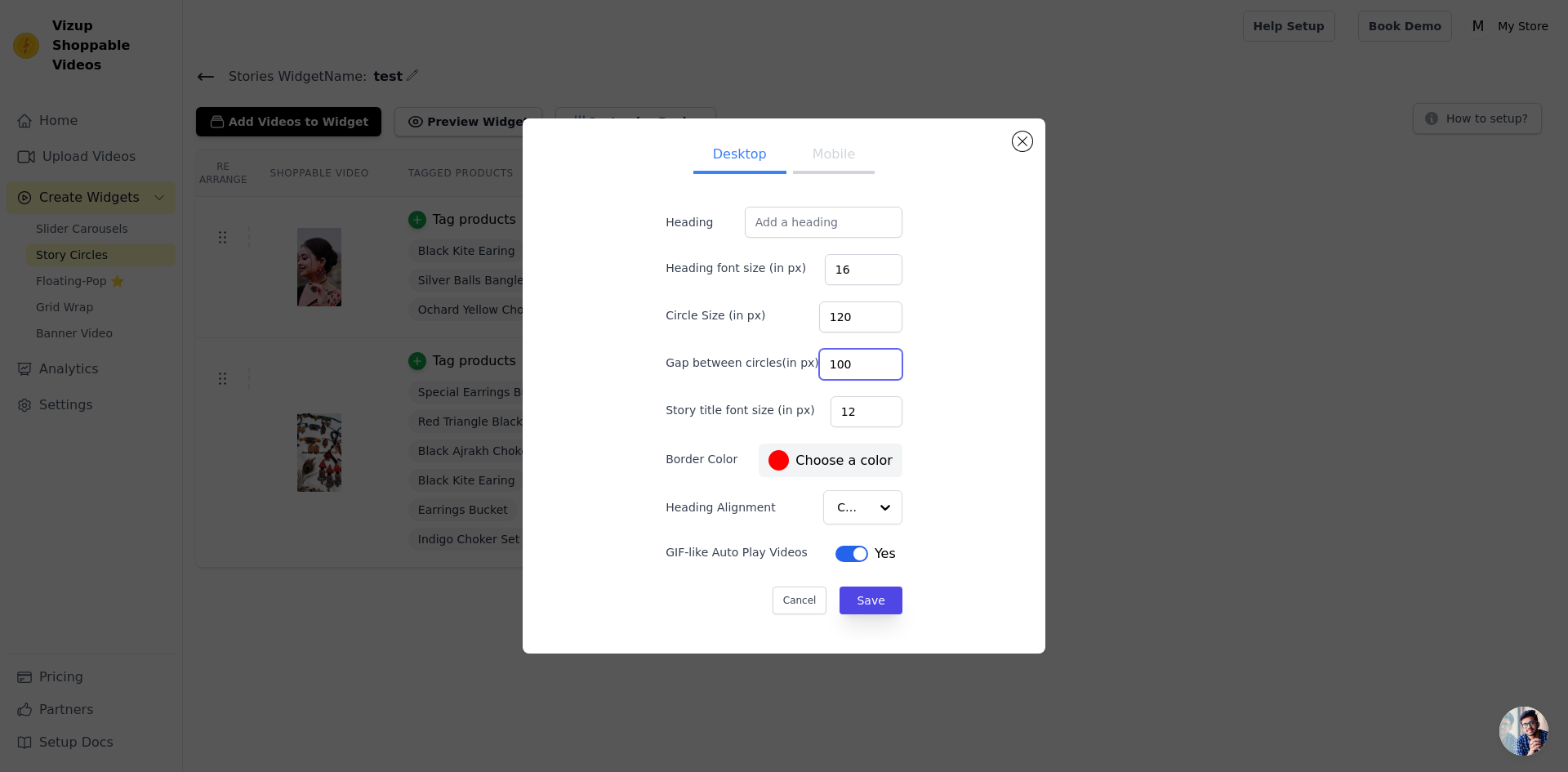
click at [866, 370] on input "100" at bounding box center [861, 365] width 83 height 31
click at [868, 370] on input "100" at bounding box center [861, 365] width 83 height 31
click at [869, 358] on input "101" at bounding box center [861, 365] width 83 height 31
click at [864, 367] on input "100" at bounding box center [861, 365] width 83 height 31
click at [848, 365] on input "100" at bounding box center [861, 365] width 83 height 31
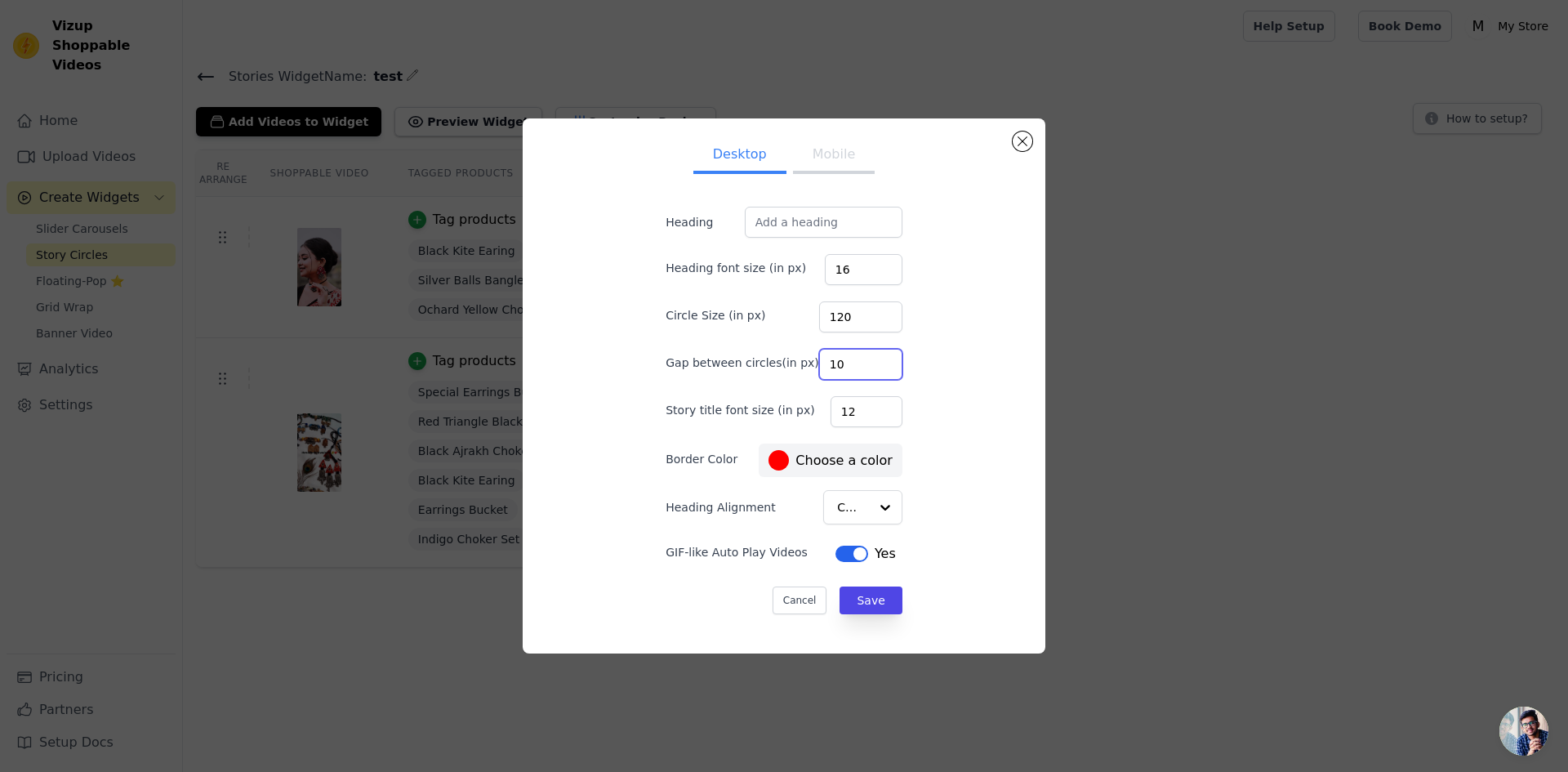
type input "1"
type input "50"
click at [841, 273] on input "16" at bounding box center [863, 270] width 77 height 31
click at [868, 511] on div at bounding box center [885, 507] width 33 height 33
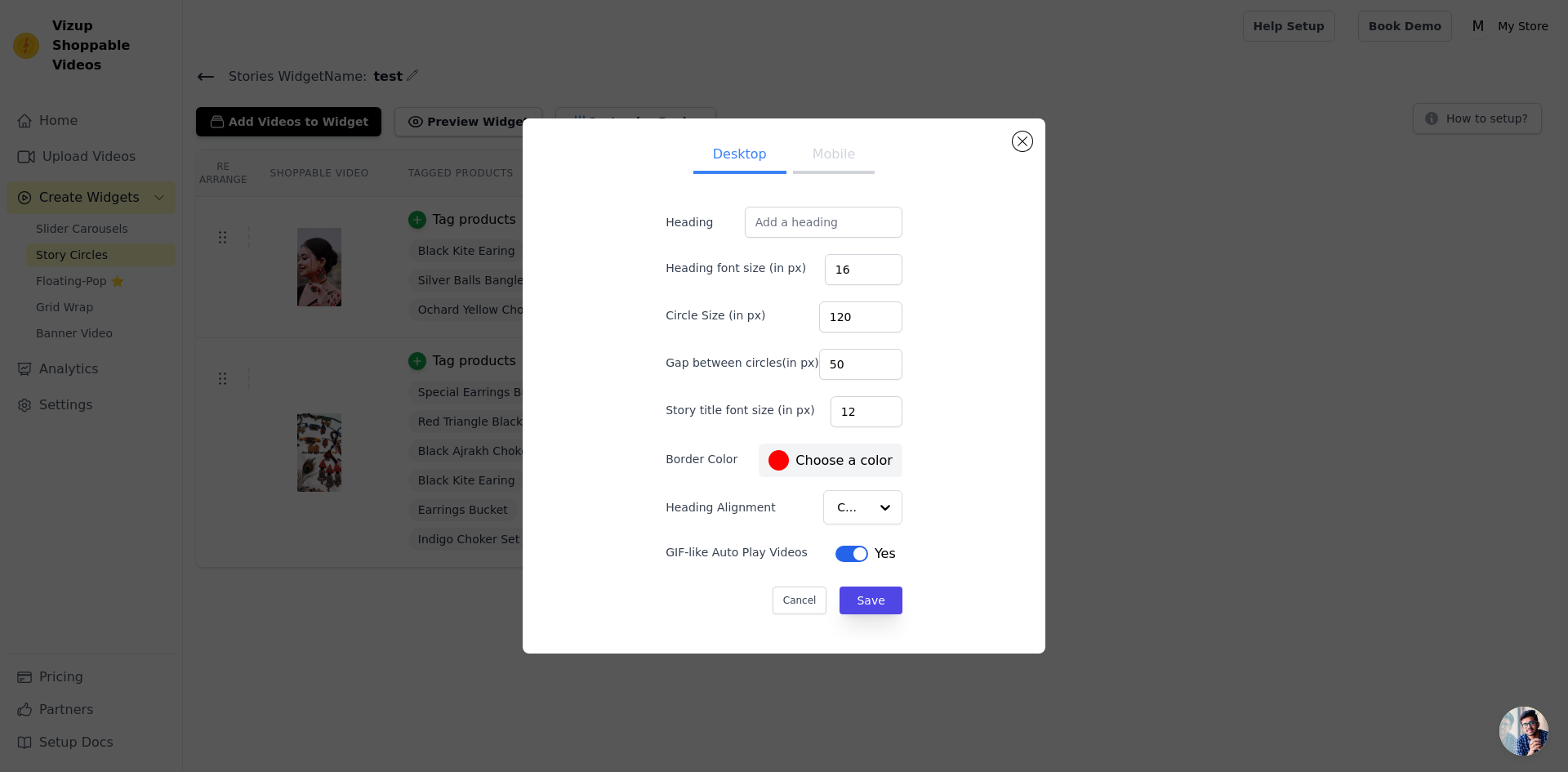
click at [721, 563] on div "GIF-like Auto Play Videos Label Yes" at bounding box center [783, 553] width 237 height 30
click at [837, 555] on button "Label" at bounding box center [852, 554] width 33 height 16
click at [838, 555] on button "Label" at bounding box center [855, 554] width 33 height 16
click at [872, 512] on div at bounding box center [885, 507] width 33 height 33
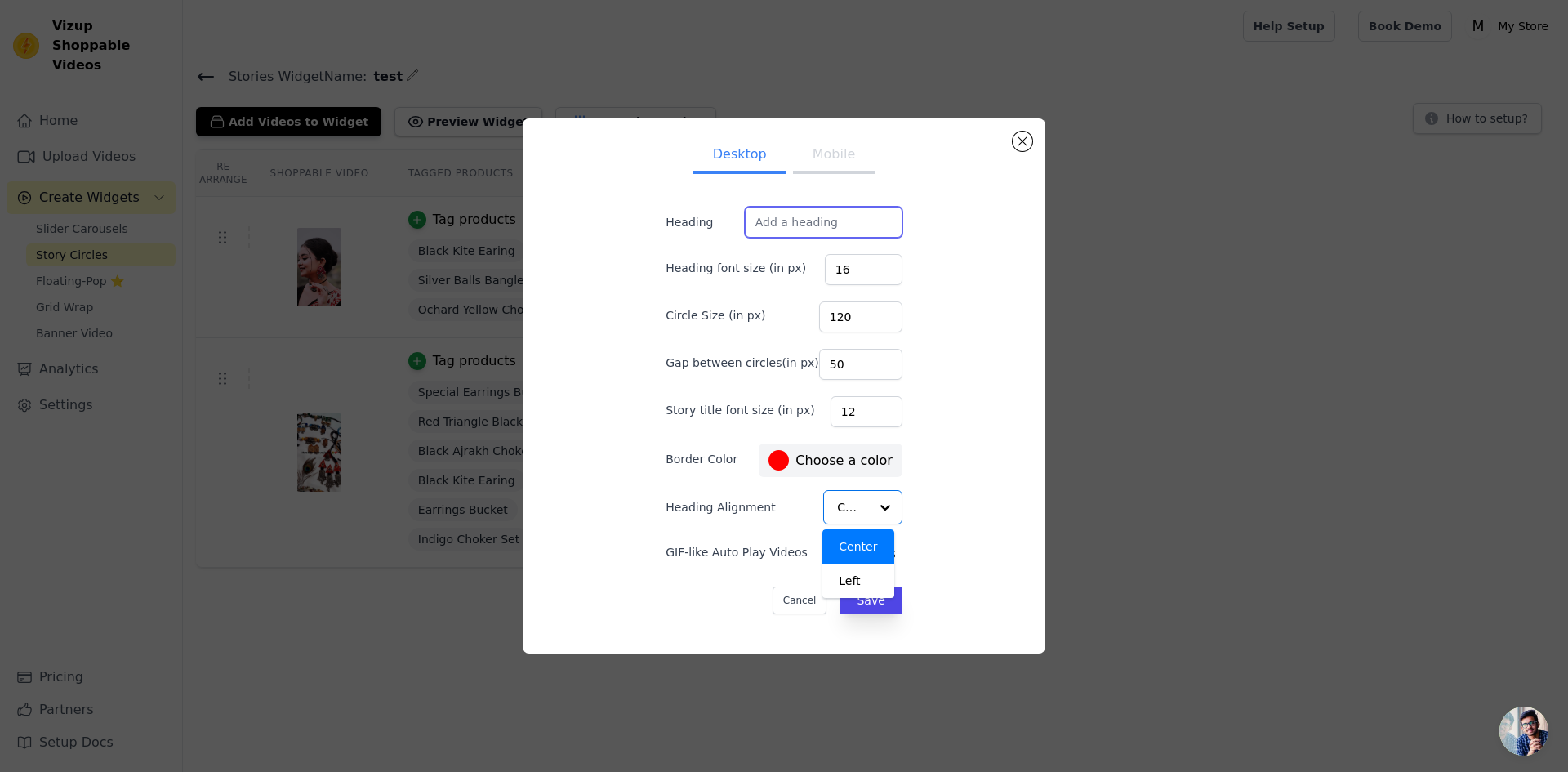
click at [850, 222] on input "Heading" at bounding box center [823, 223] width 157 height 31
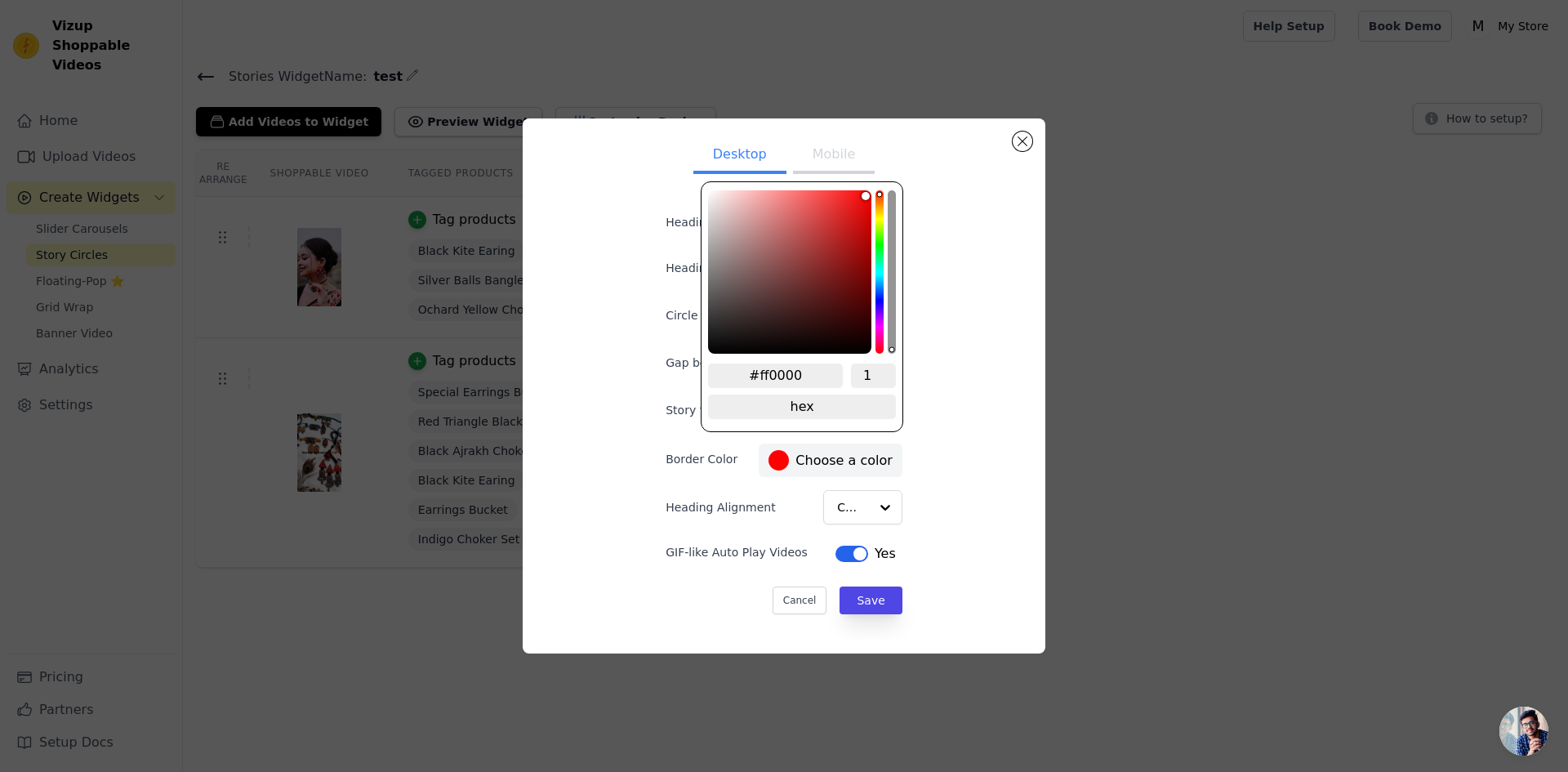
click at [779, 464] on div at bounding box center [778, 460] width 21 height 21
type input "video"
type input "#9000ff"
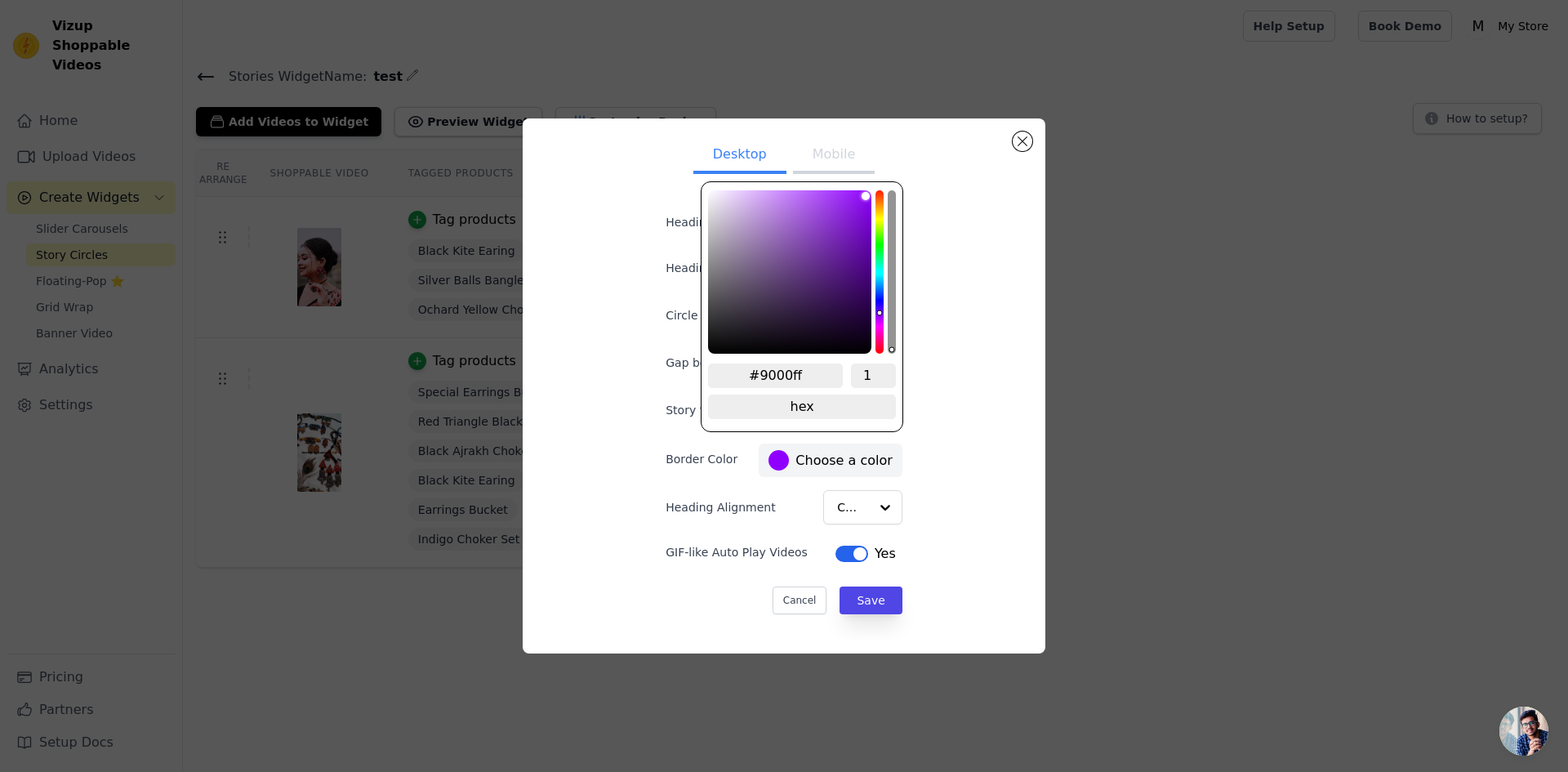
click at [880, 314] on div "hue channel" at bounding box center [880, 272] width 8 height 163
type input "#9d00ff"
type input "#a600ff"
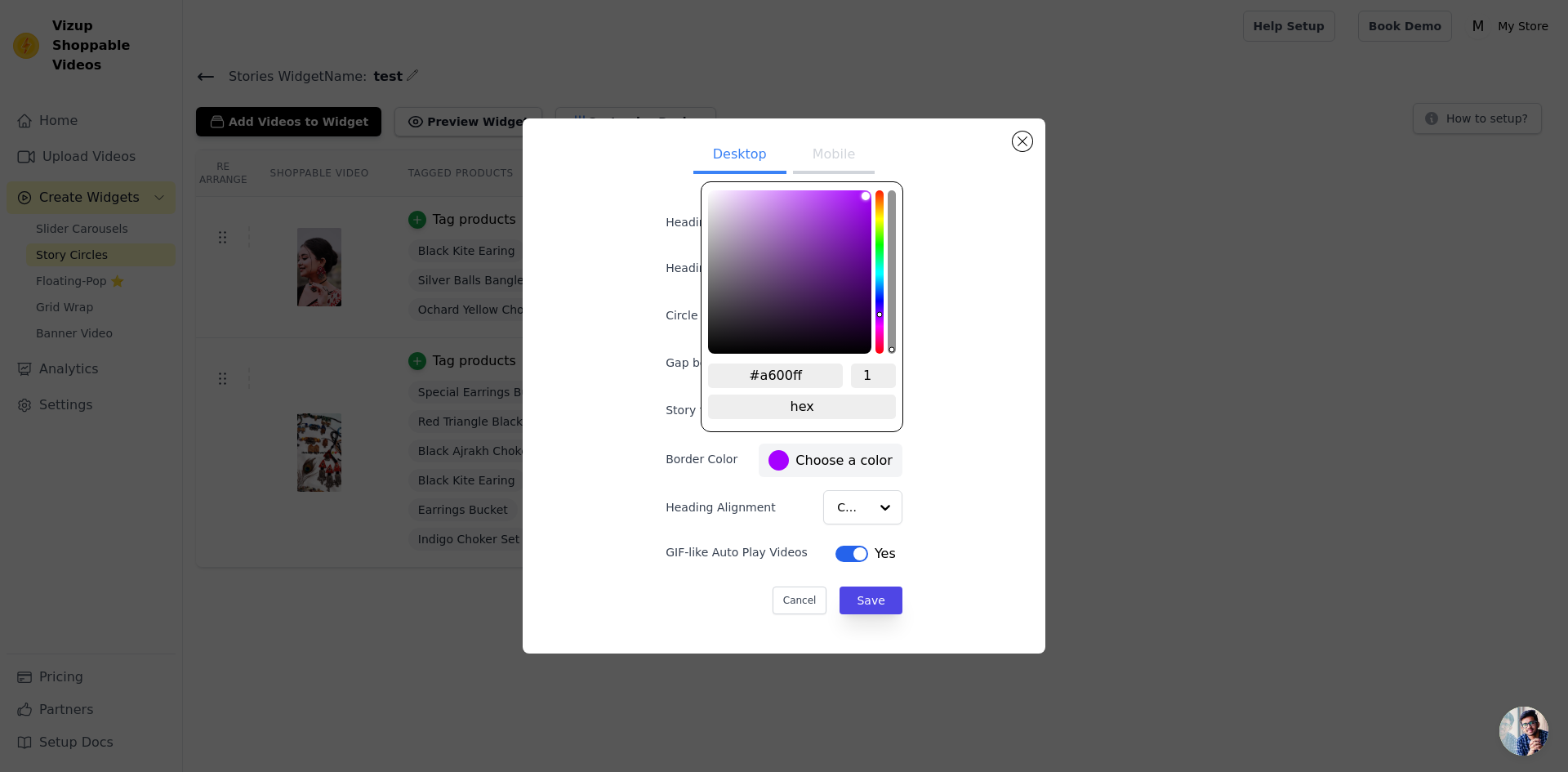
type input "#b700ff"
type input "#bb00ff"
type input "#cc00ff"
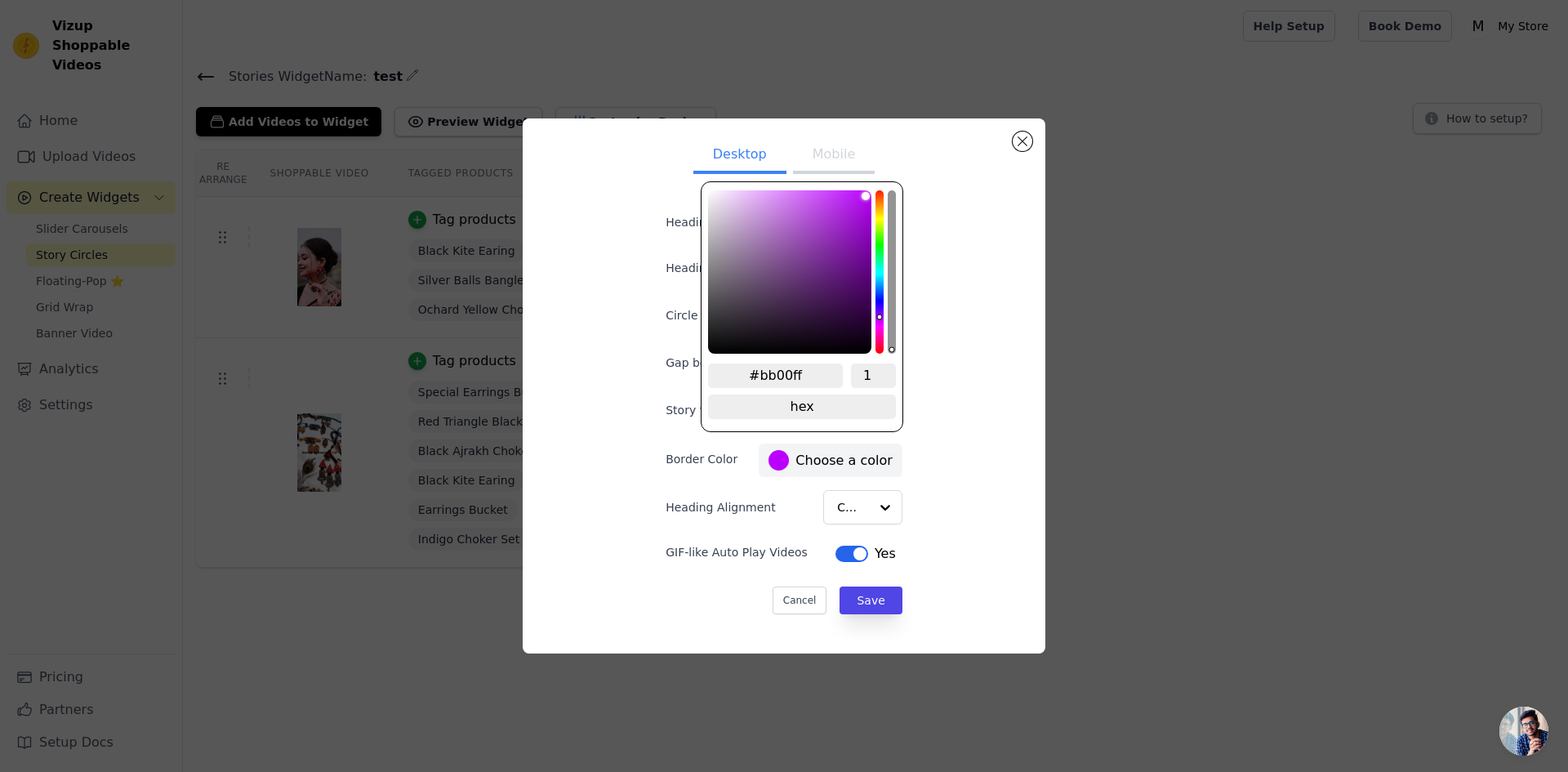
type input "#cc00ff"
click at [880, 321] on div "hue channel" at bounding box center [880, 272] width 8 height 163
type input "#c923f2"
type input "#c928f1"
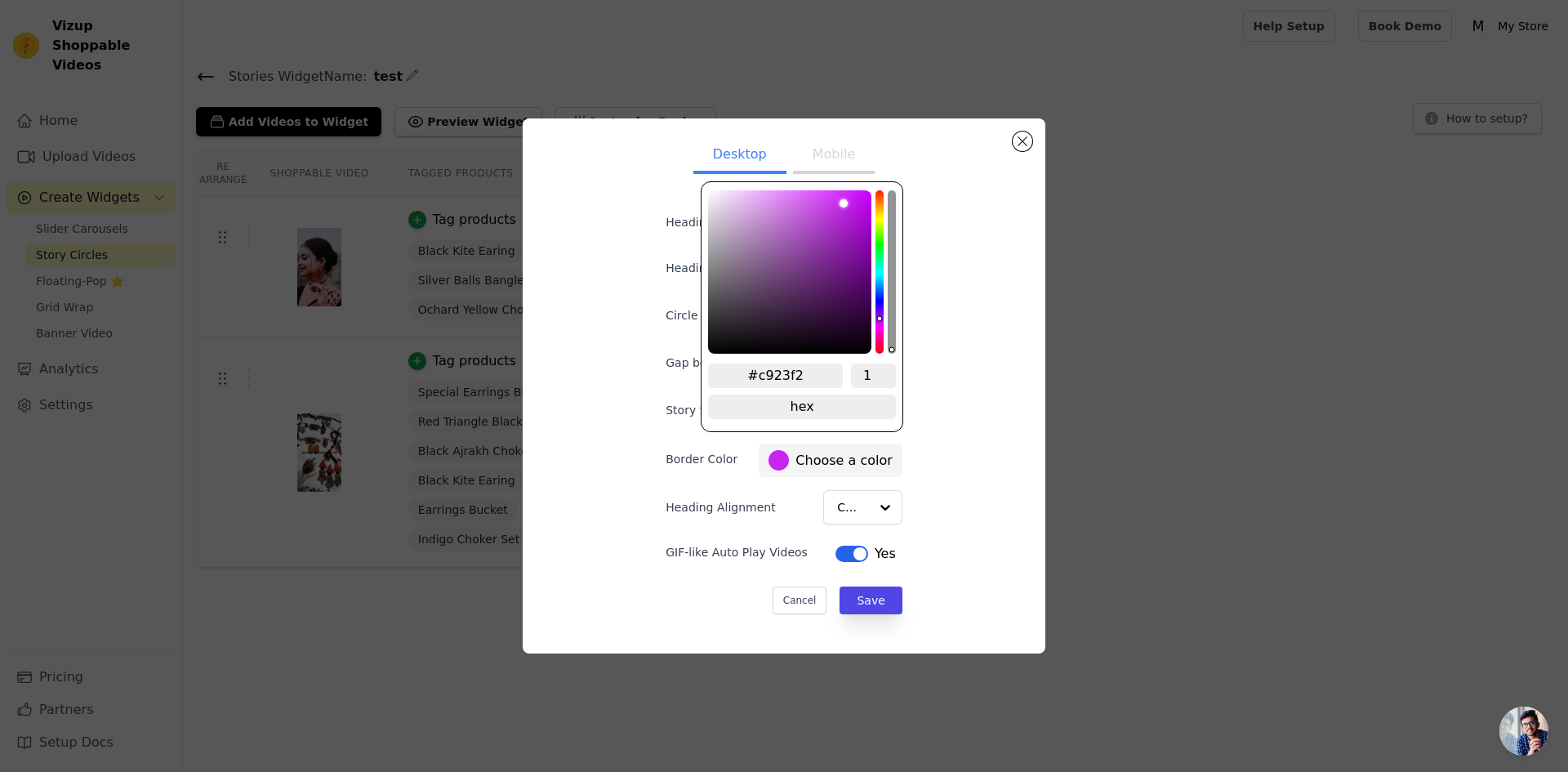
type input "#c928f1"
type input "#c82af0"
type input "#c92cf0"
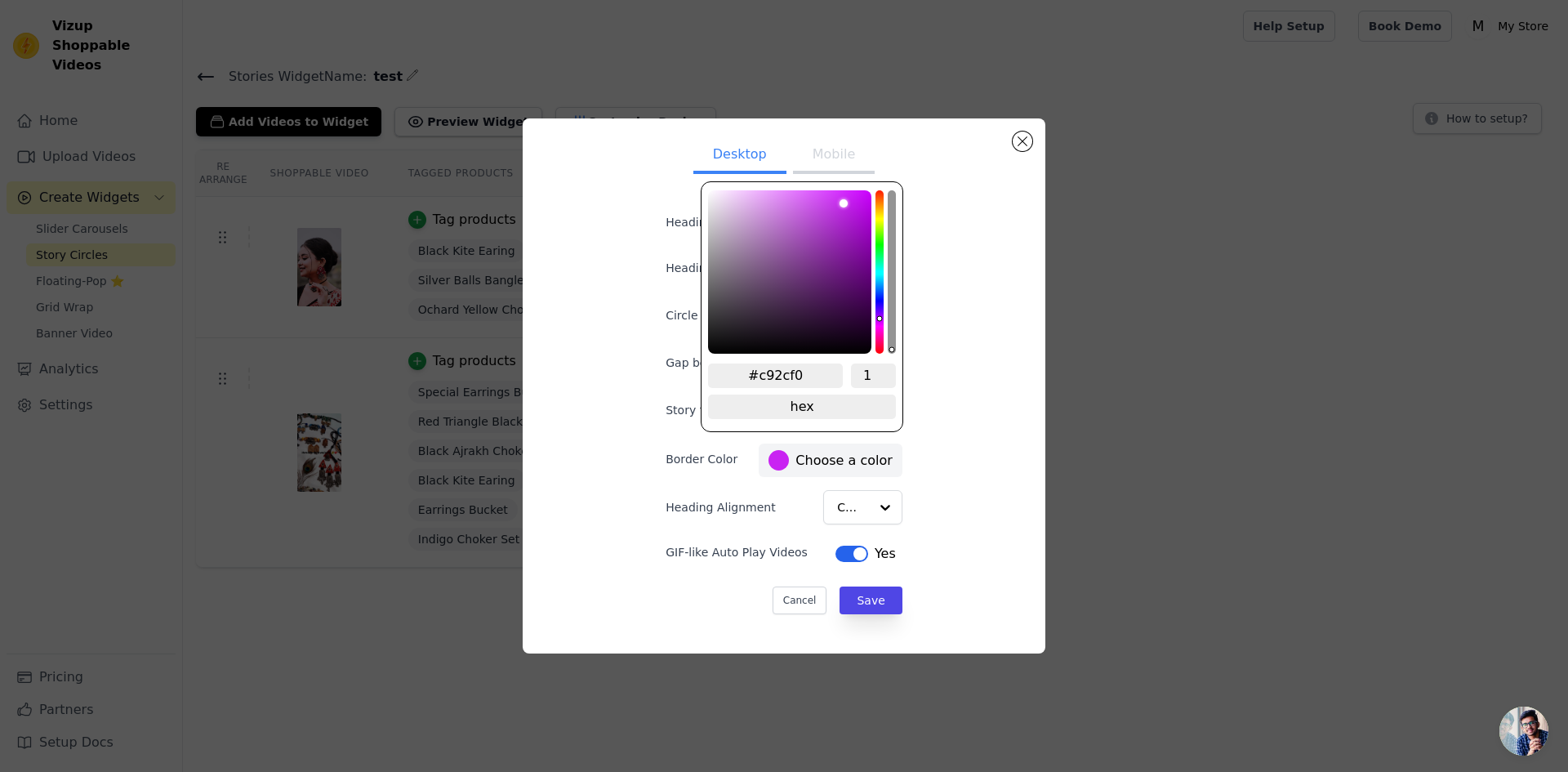
type input "#c930f0"
type input "#ca32f0"
type input "#cb36f0"
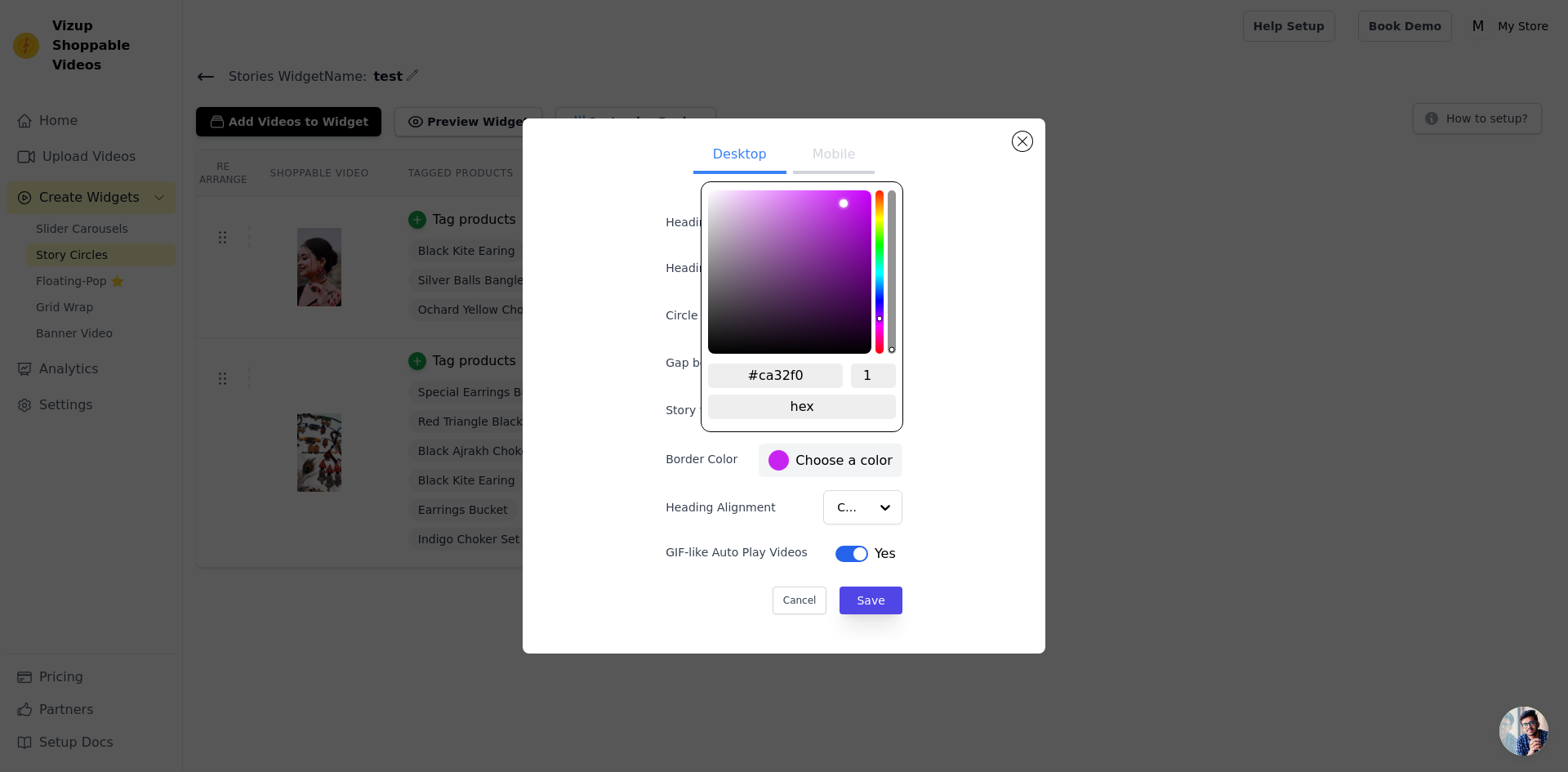
type input "#cb36f0"
type input "#ca39ee"
type input "#cb3cee"
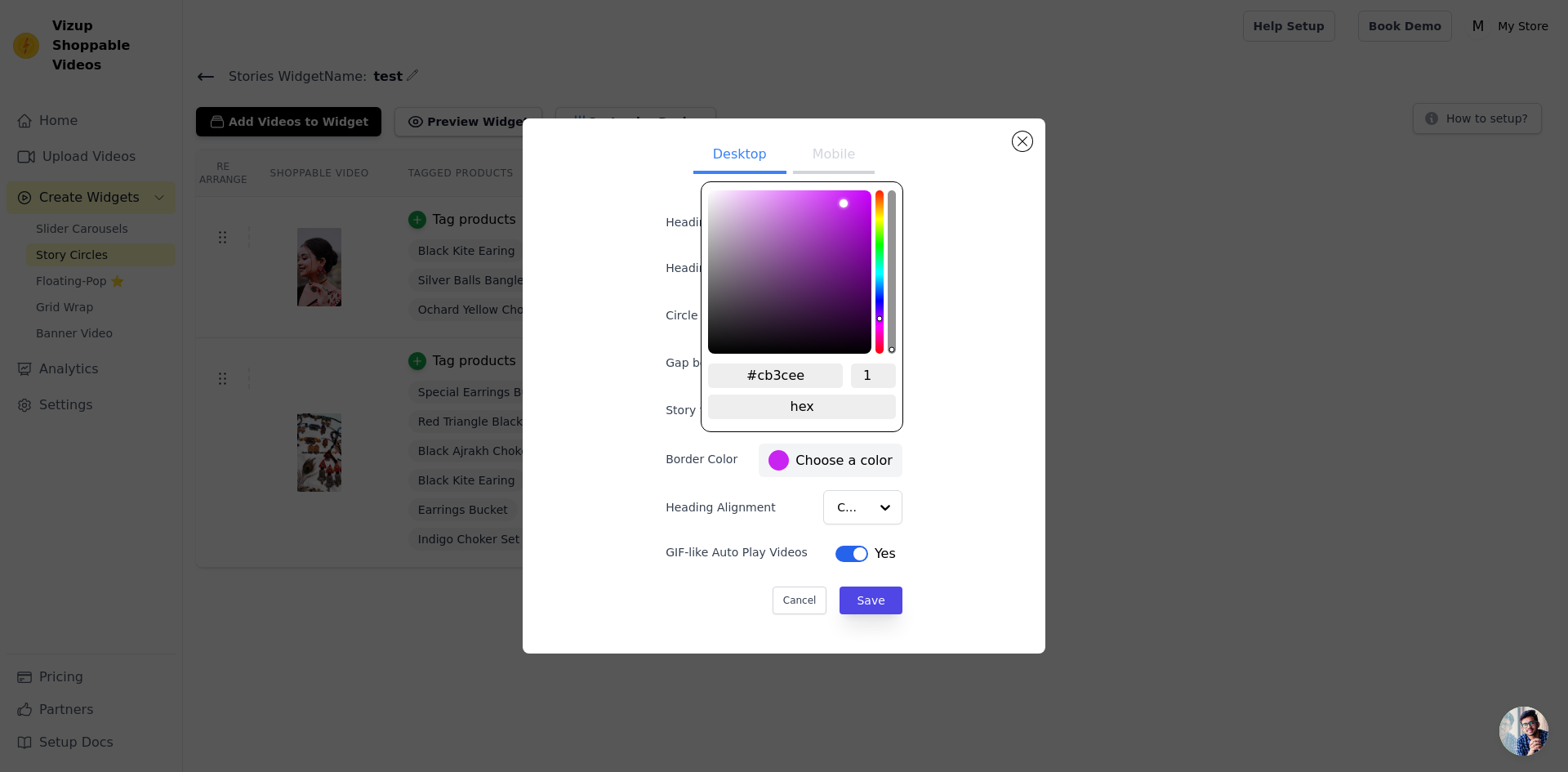
type input "#ca3eed"
type input "#cb41ed"
type input "#cb42ed"
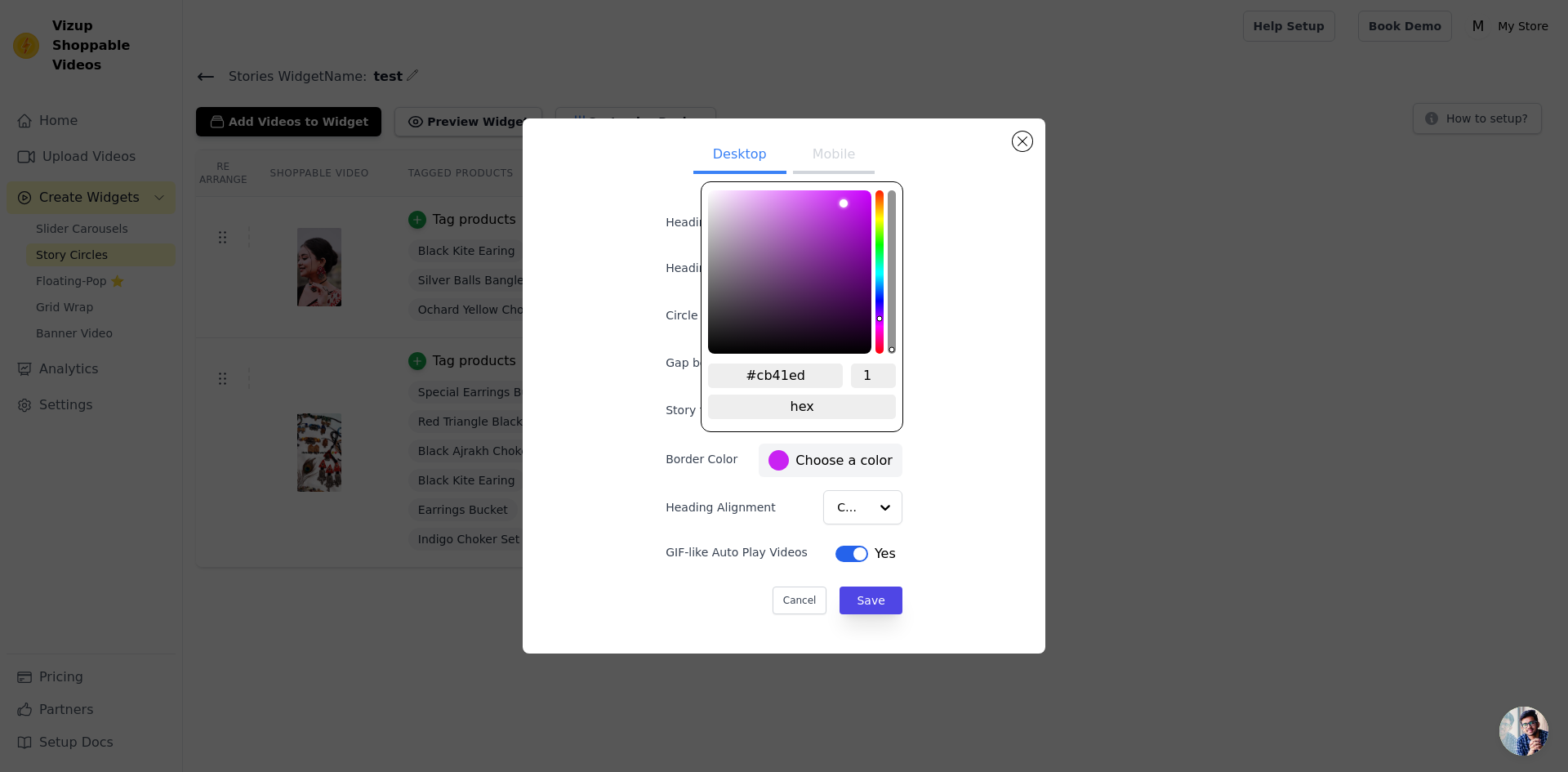
type input "#cb42ed"
type input "#cb46ec"
type input "#ca4aeb"
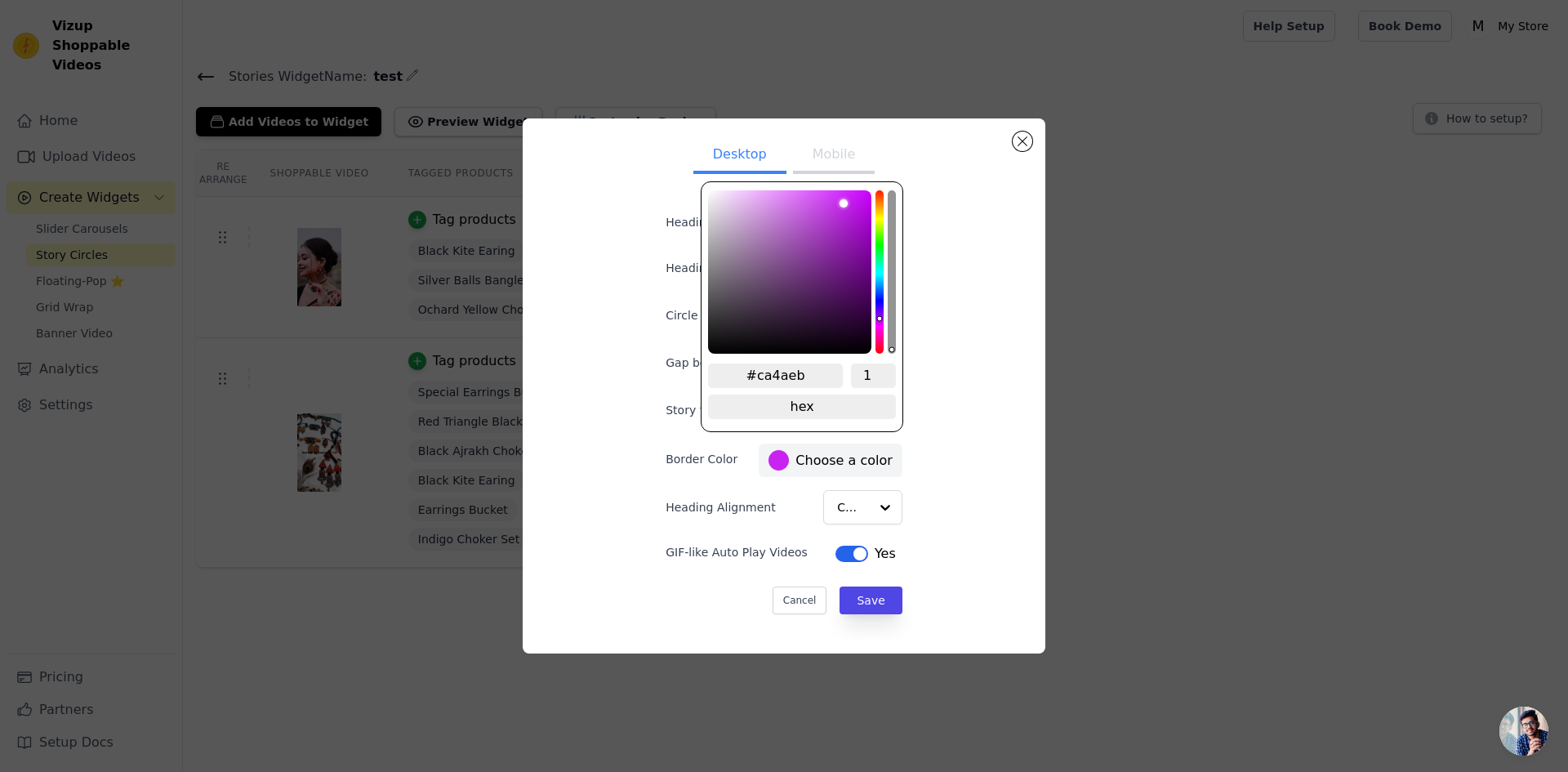
type input "#cb4ceb"
type input "#cc51eb"
type input "#cc53eb"
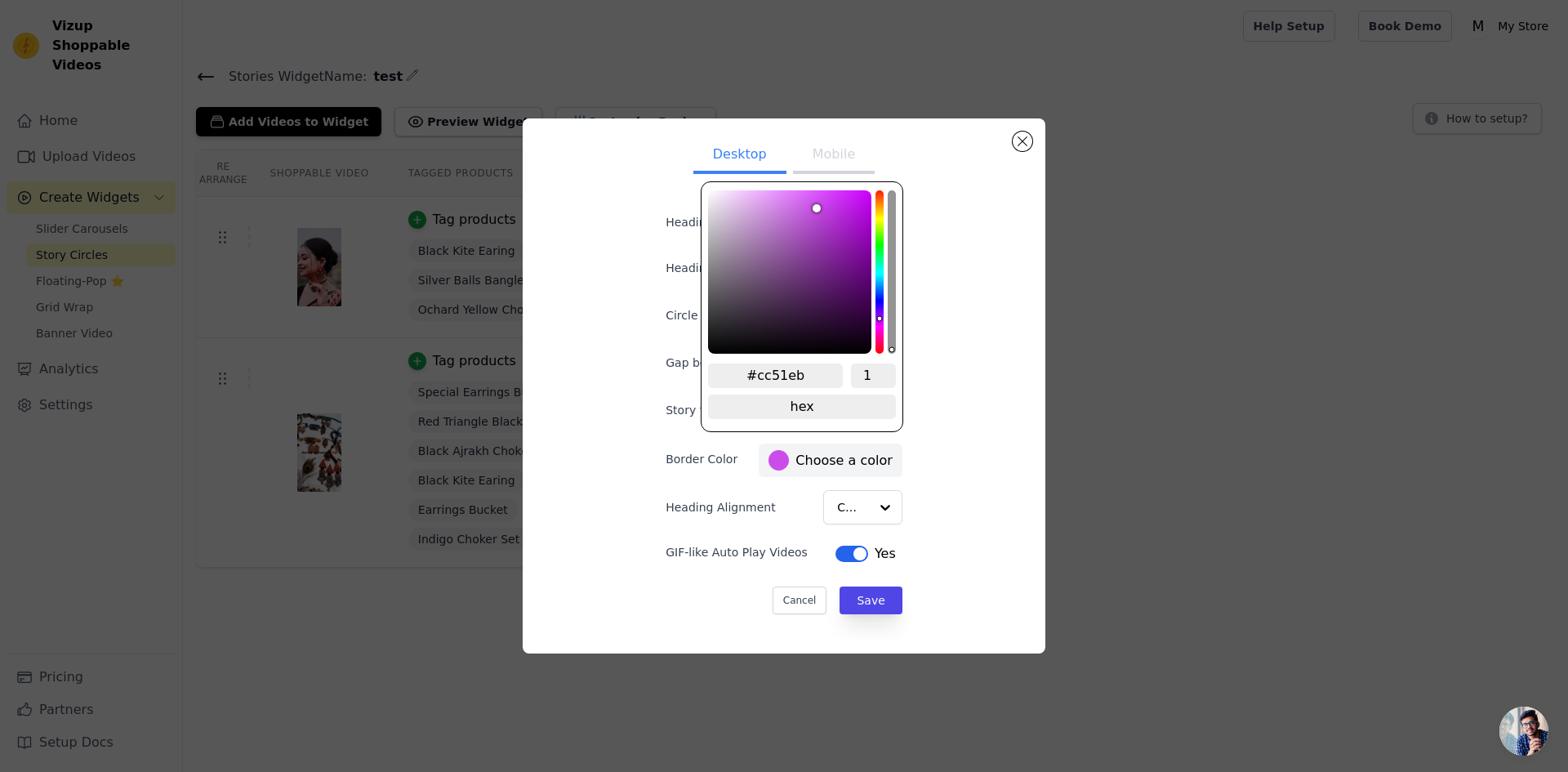
type input "#cc53eb"
type input "#cb57e8"
type input "#cc5ae8"
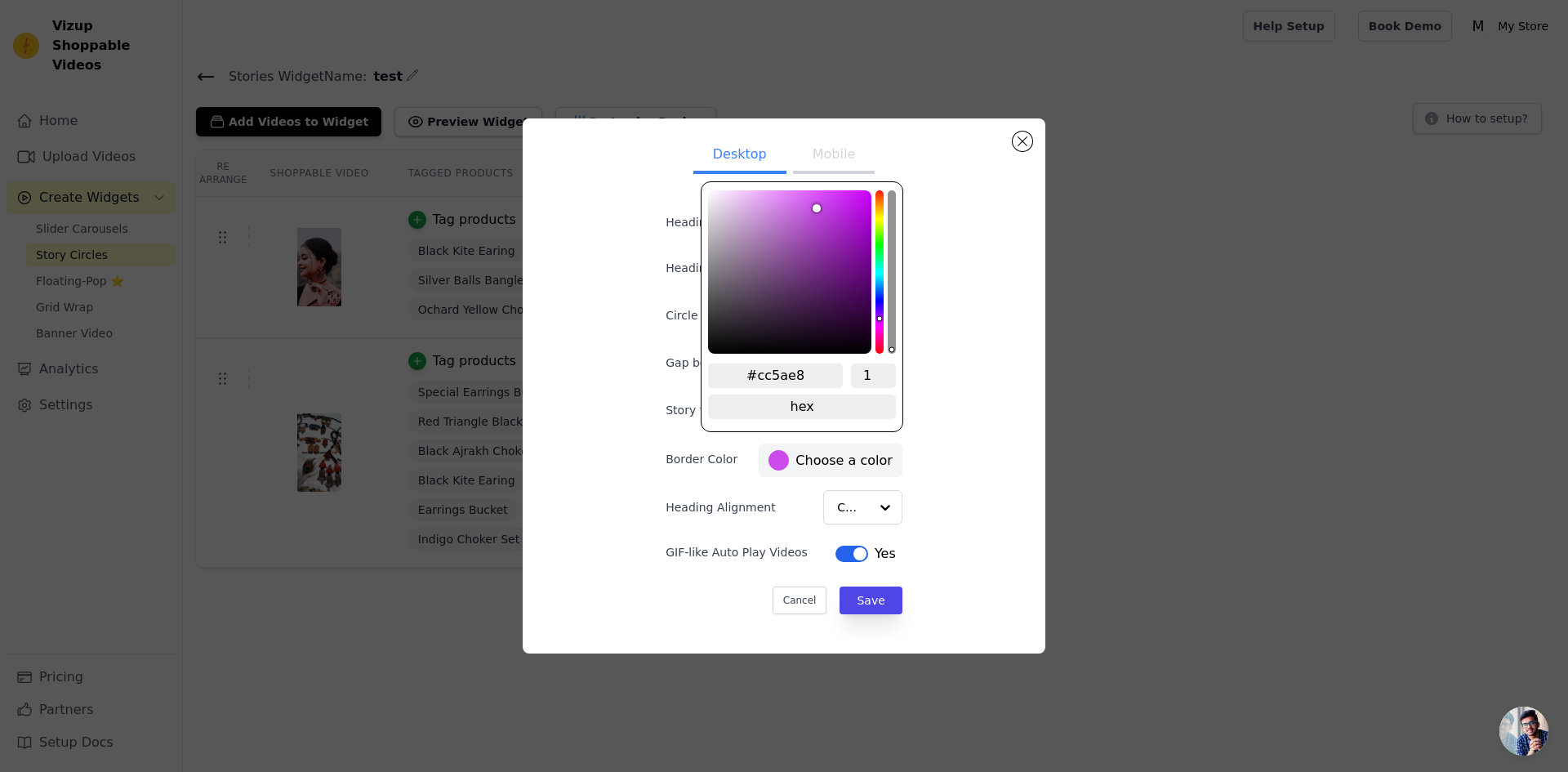
type input "#cc5ee8"
type input "#cc60e7"
type input "#cb62e6"
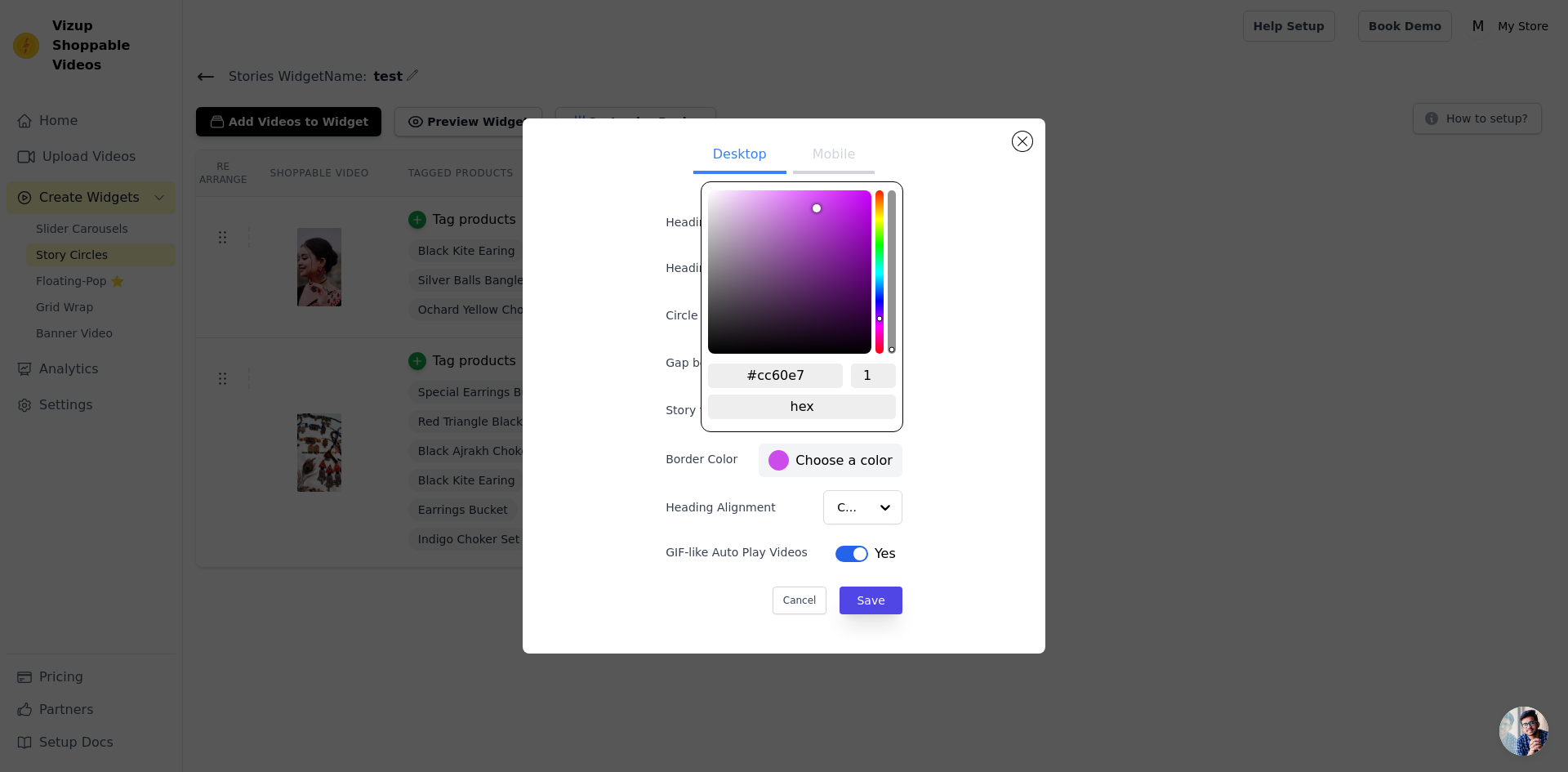
type input "#cb62e6"
type input "#ca63e4"
type input "#ca65e3"
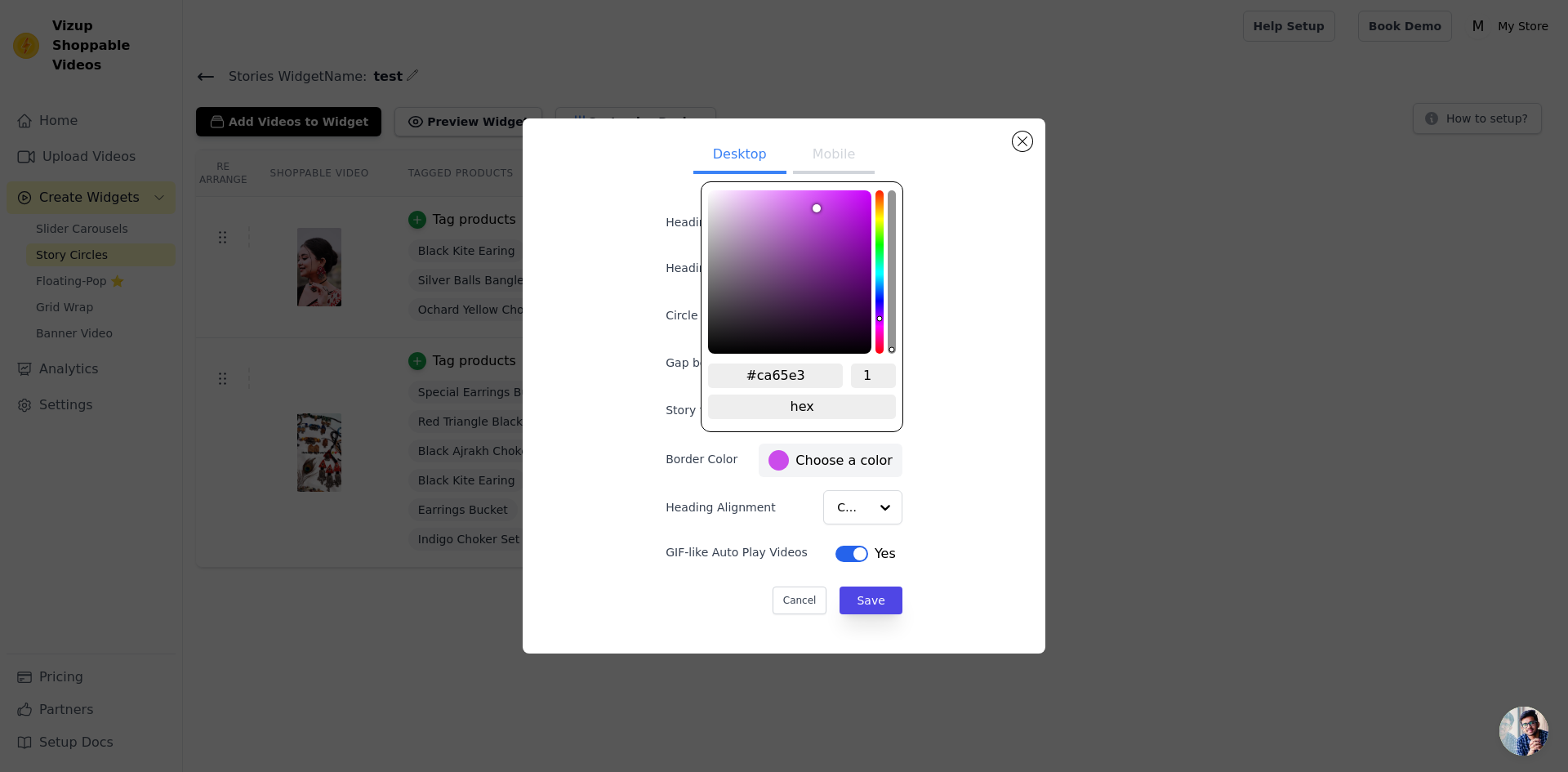
type input "#ca66e3"
type input "#c968e2"
type input "#ca6ae2"
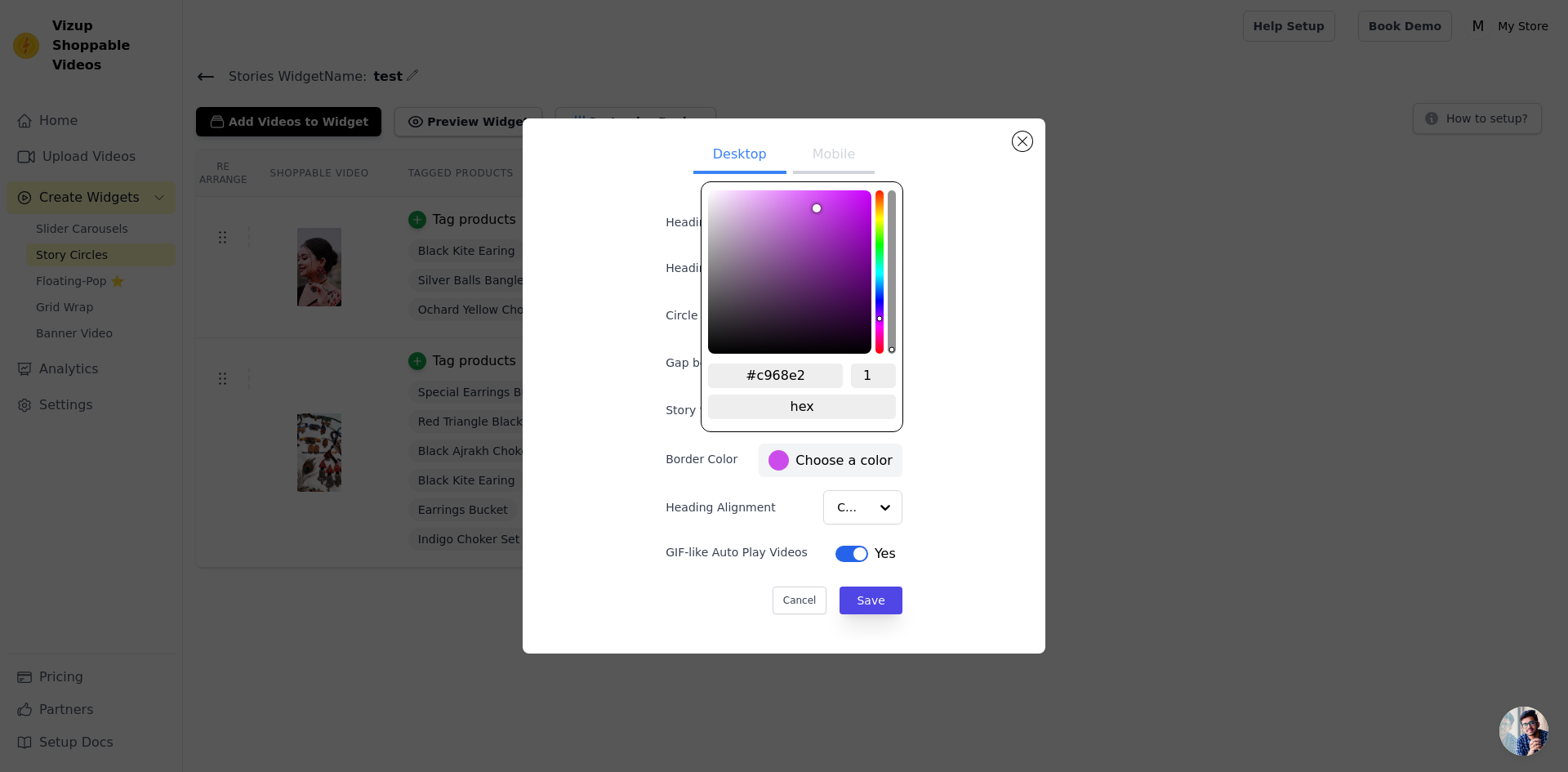
type input "#ca6ae2"
type input "#ca6be2"
type input "#c96be0"
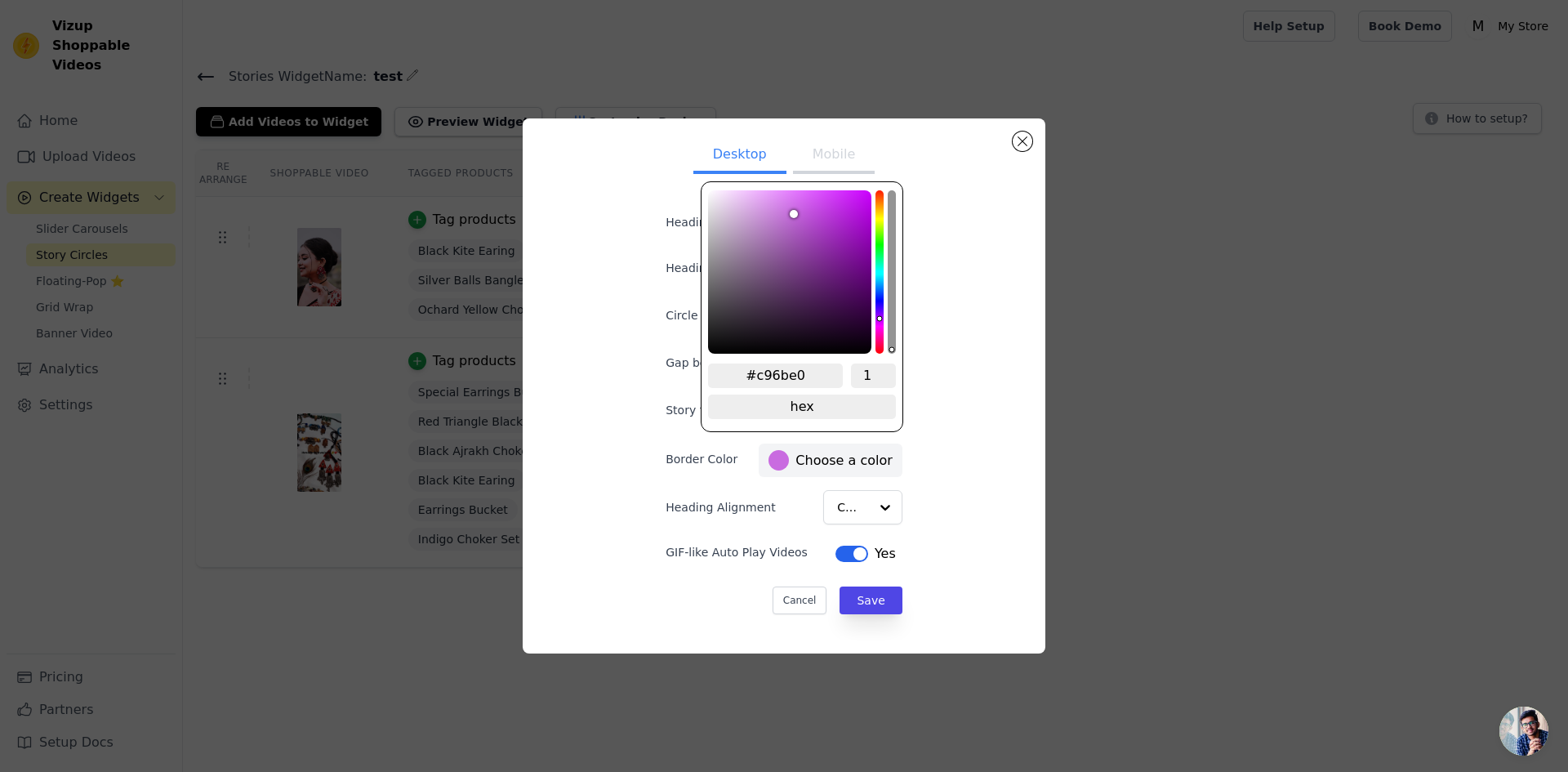
type input "#c86cdf"
type input "#c86ddf"
type input "#c96edf"
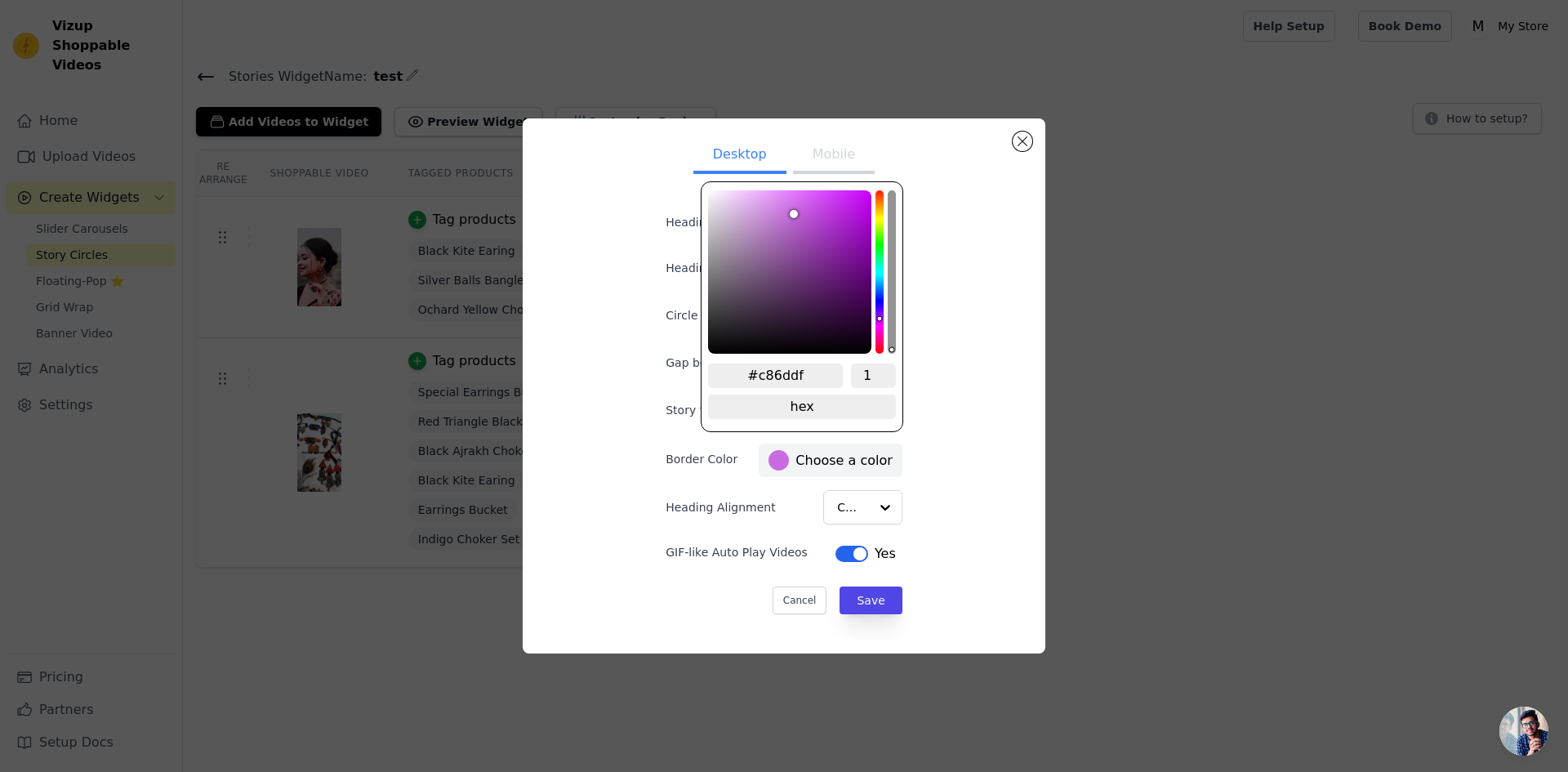
type input "#c96edf"
type input "#c970df"
type input "#c971df"
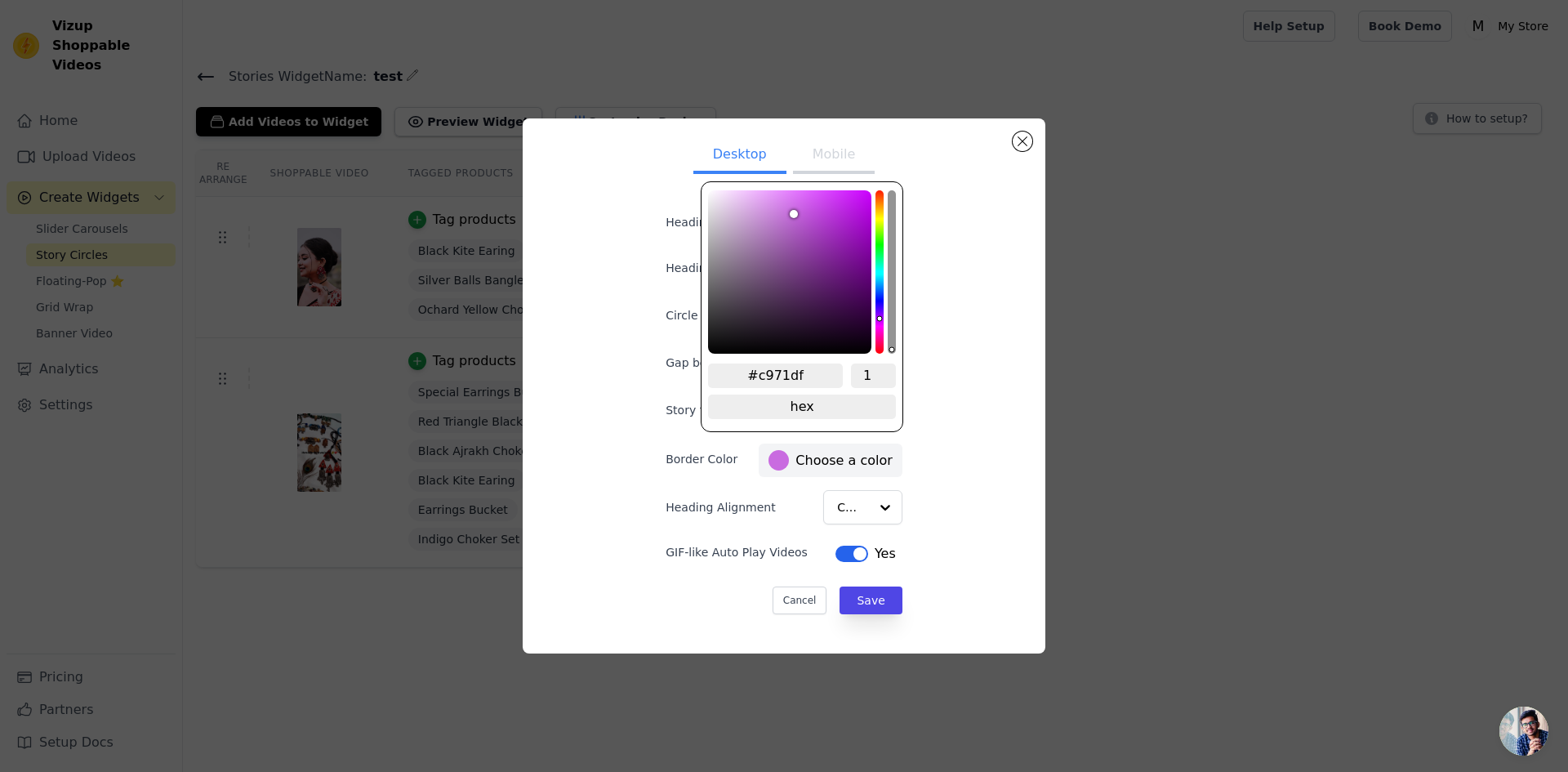
type input "#c973df"
type input "#ca74df"
type input "#ca77df"
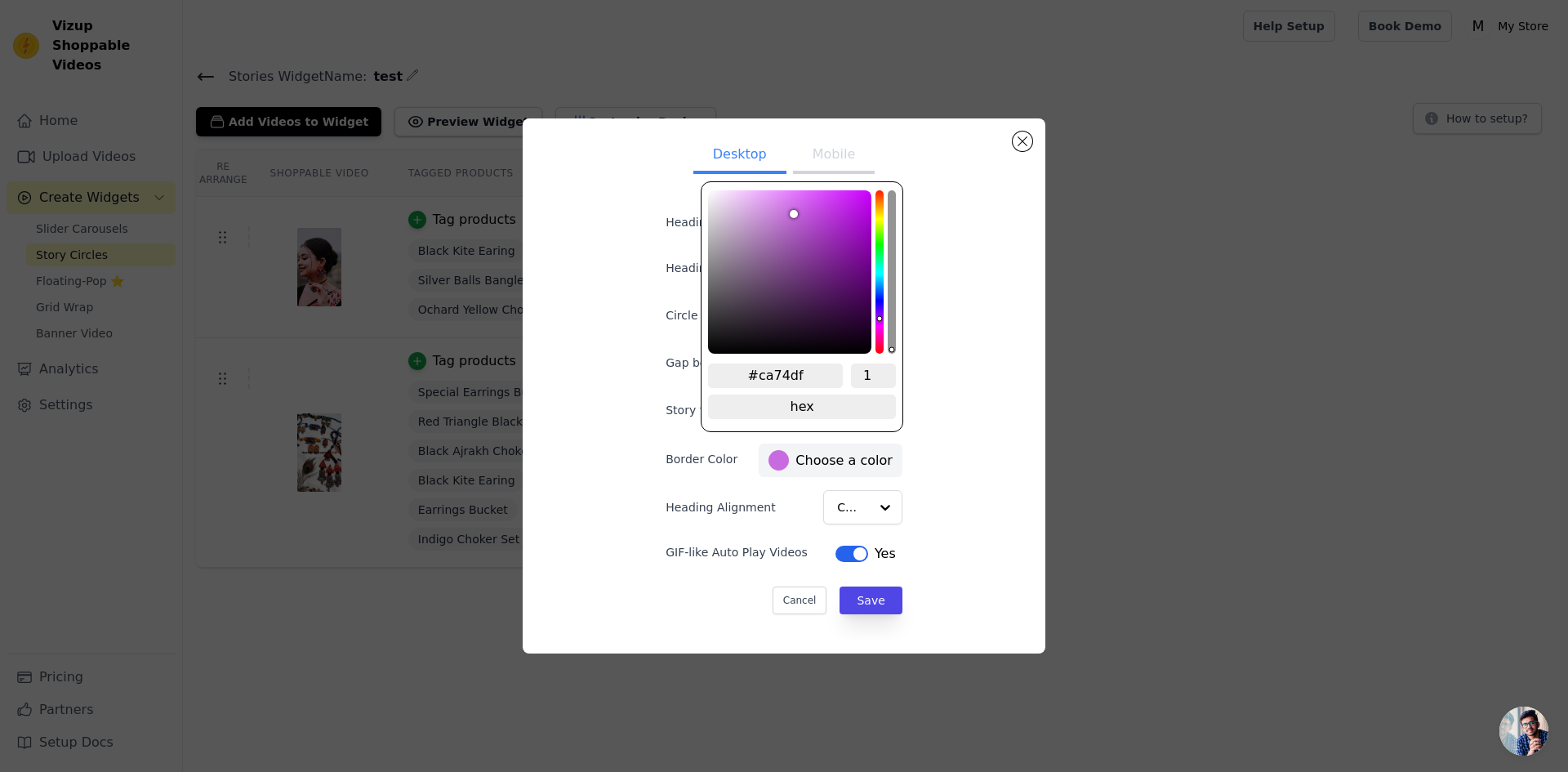
type input "#ca77df"
type input "#cc7be0"
type input "#cc7de0"
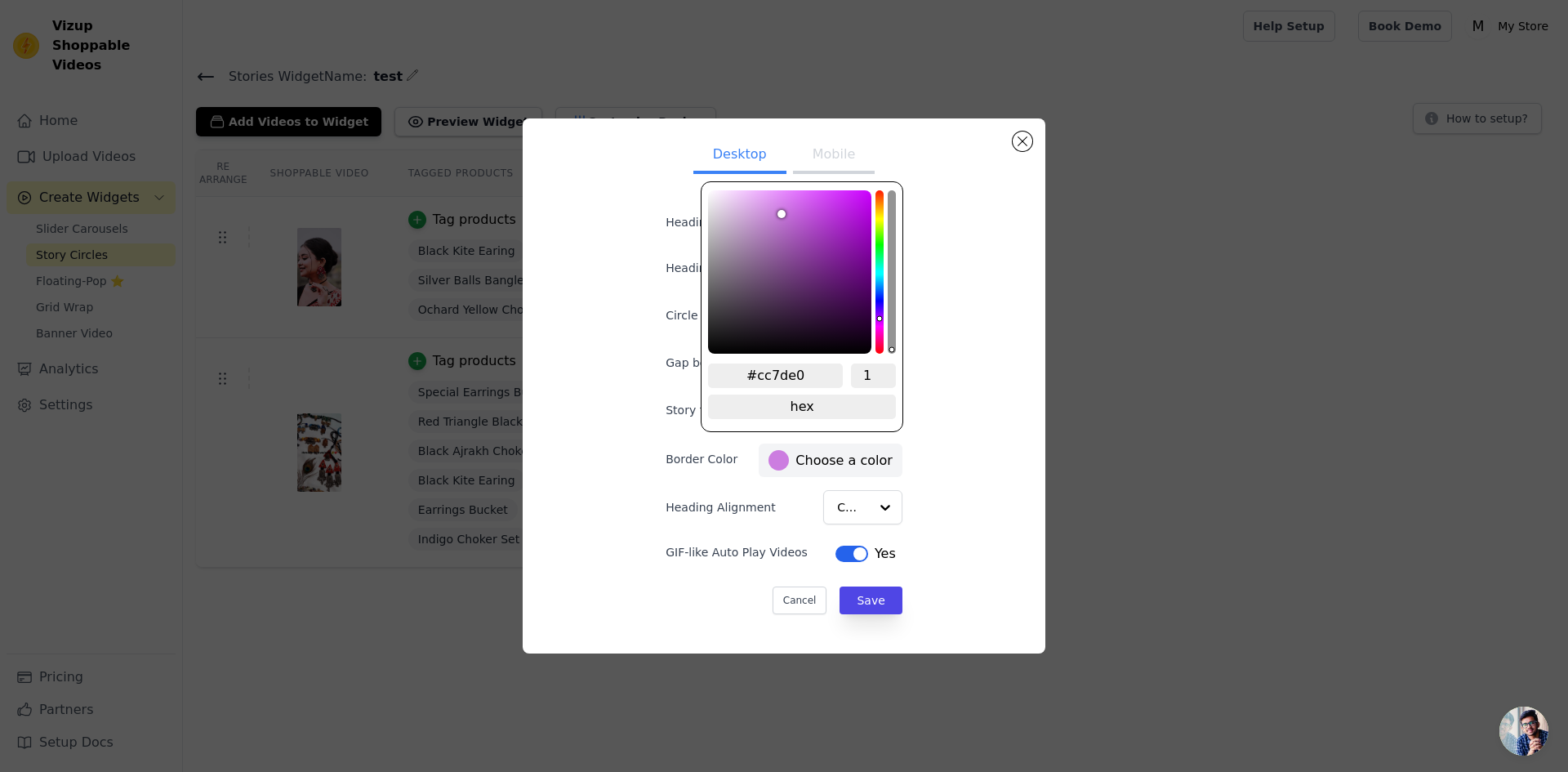
type input "#cd7ee0"
type input "#ce80e2"
type input "#ce81e2"
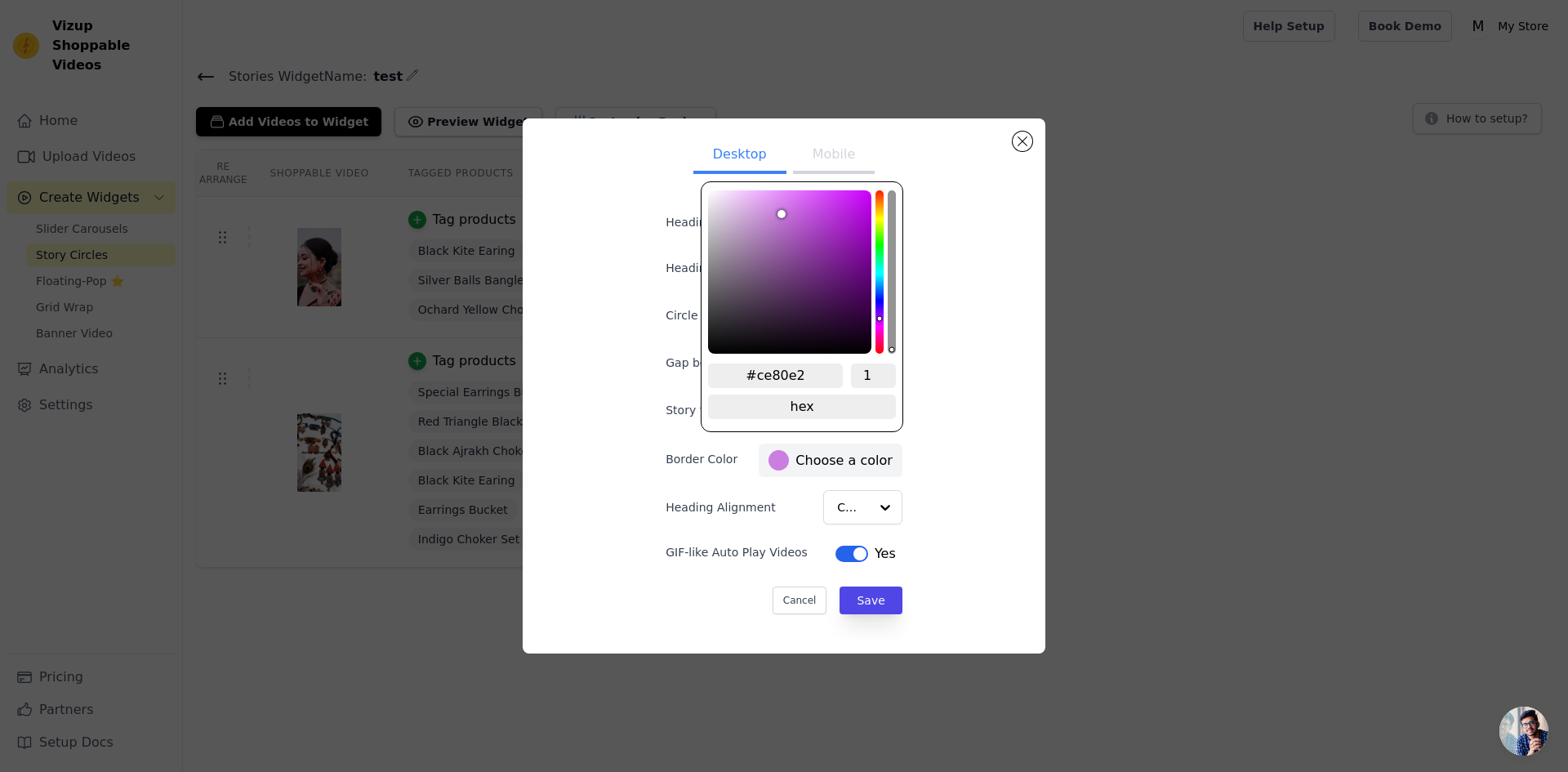
type input "#ce81e2"
type input "#d084e3"
type input "#d184e4"
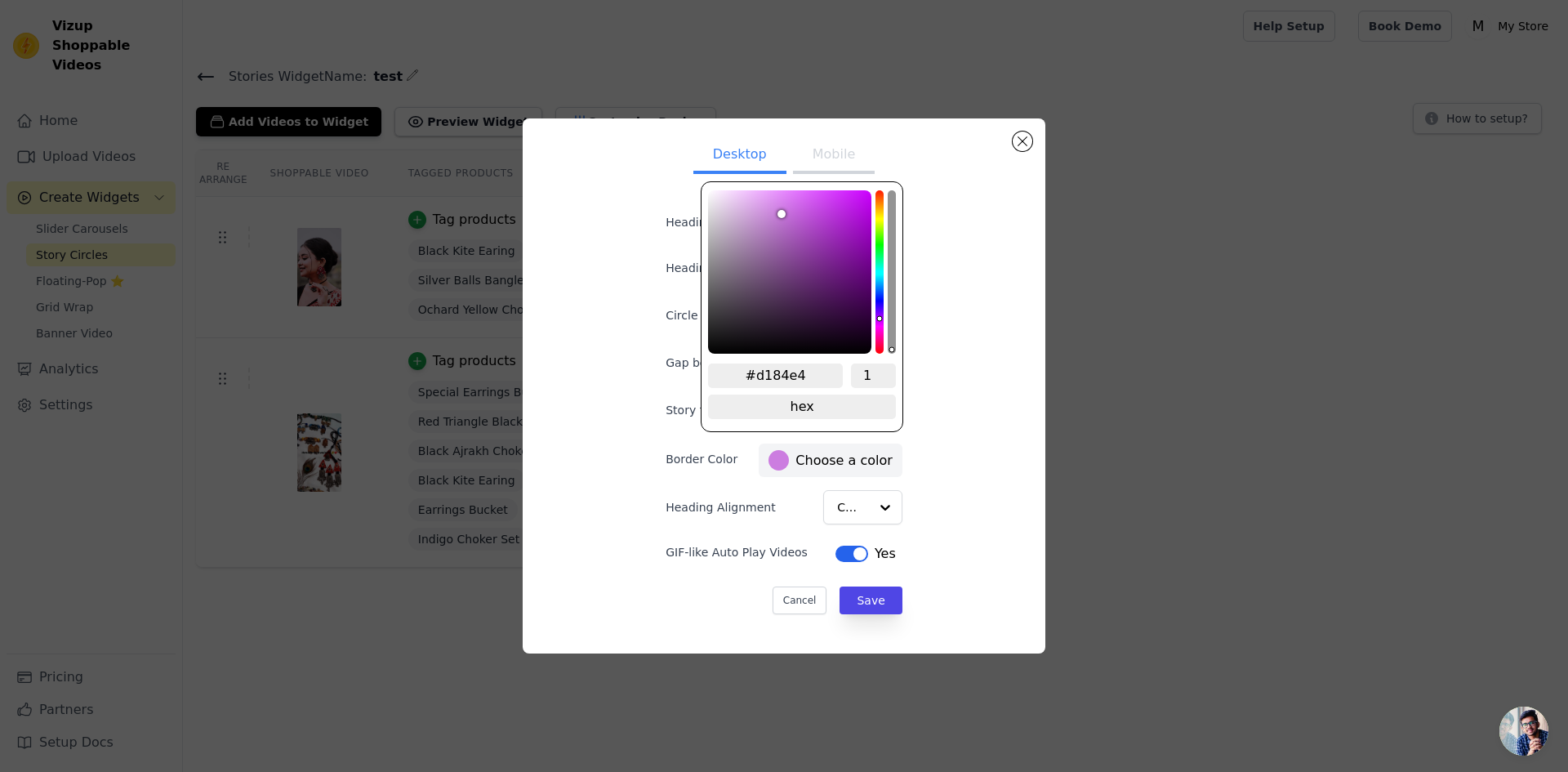
type input "#d288e4"
type input "#d38be6"
type input "#d58de7"
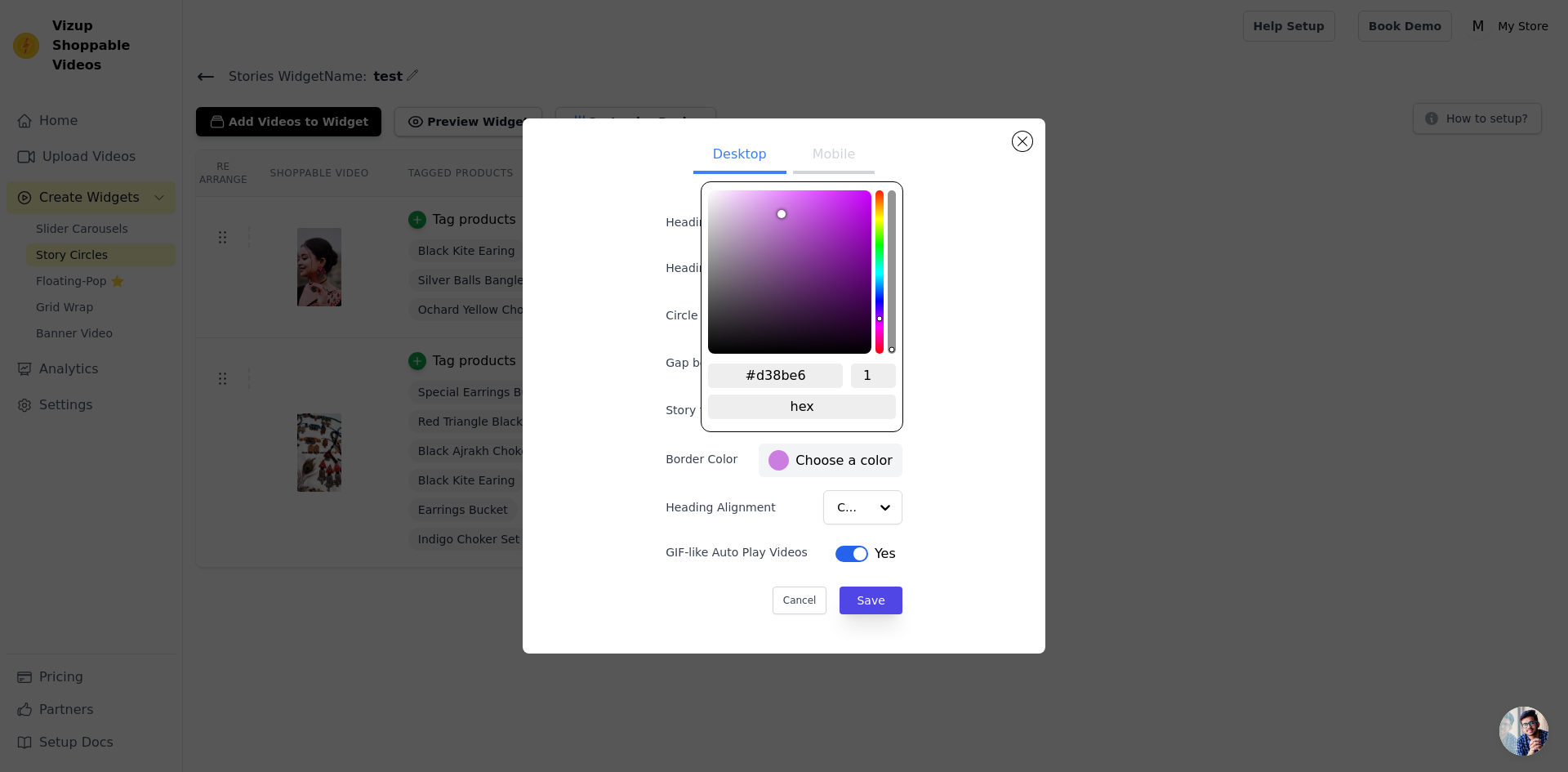
type input "#d58de7"
type input "#d68fe8"
type input "#d791e8"
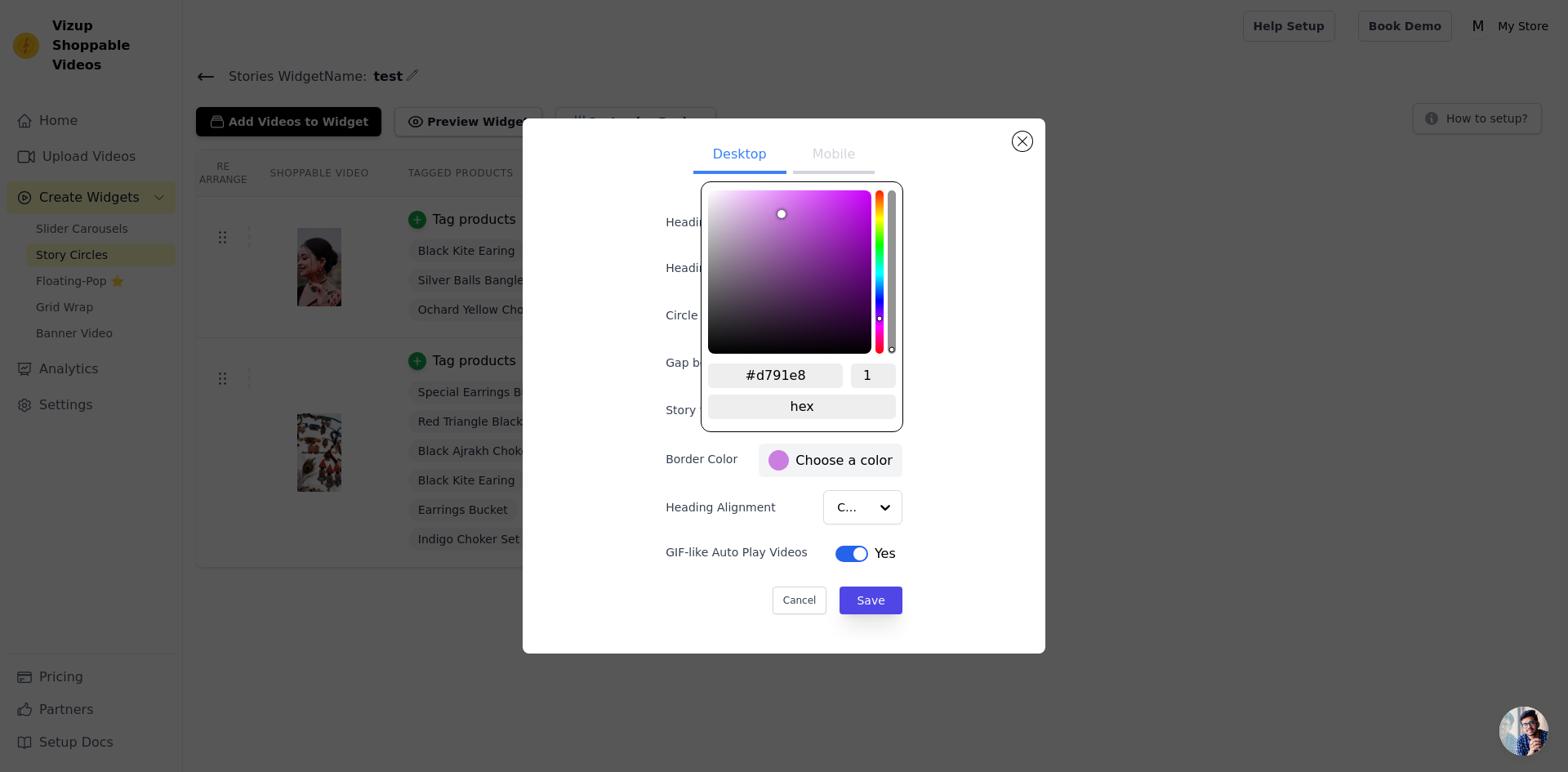
type input "#d792e8"
type input "#d894e9"
type input "#d995e9"
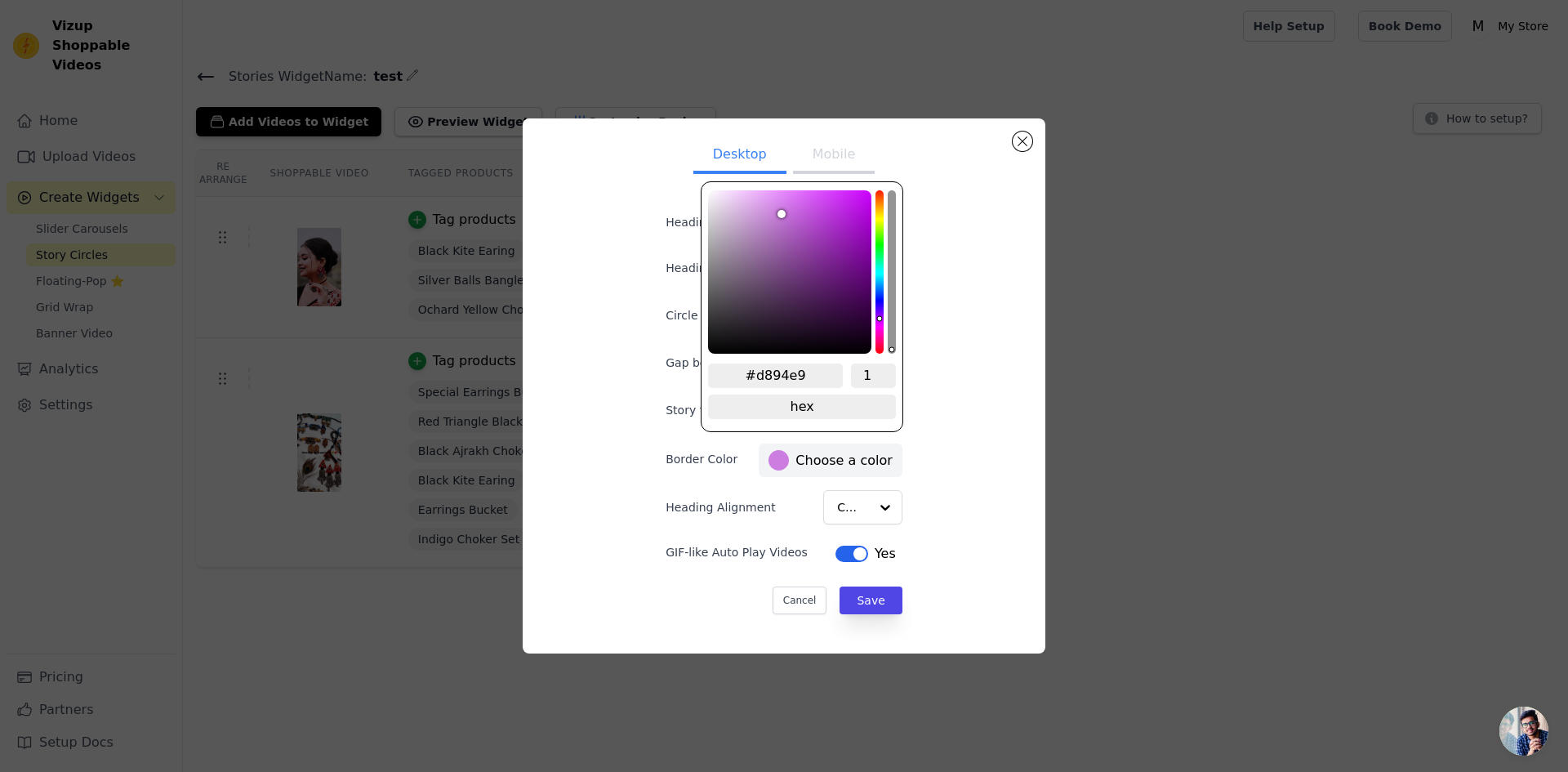
type input "#d995e9"
type input "#d996e9"
type input "#da97eb"
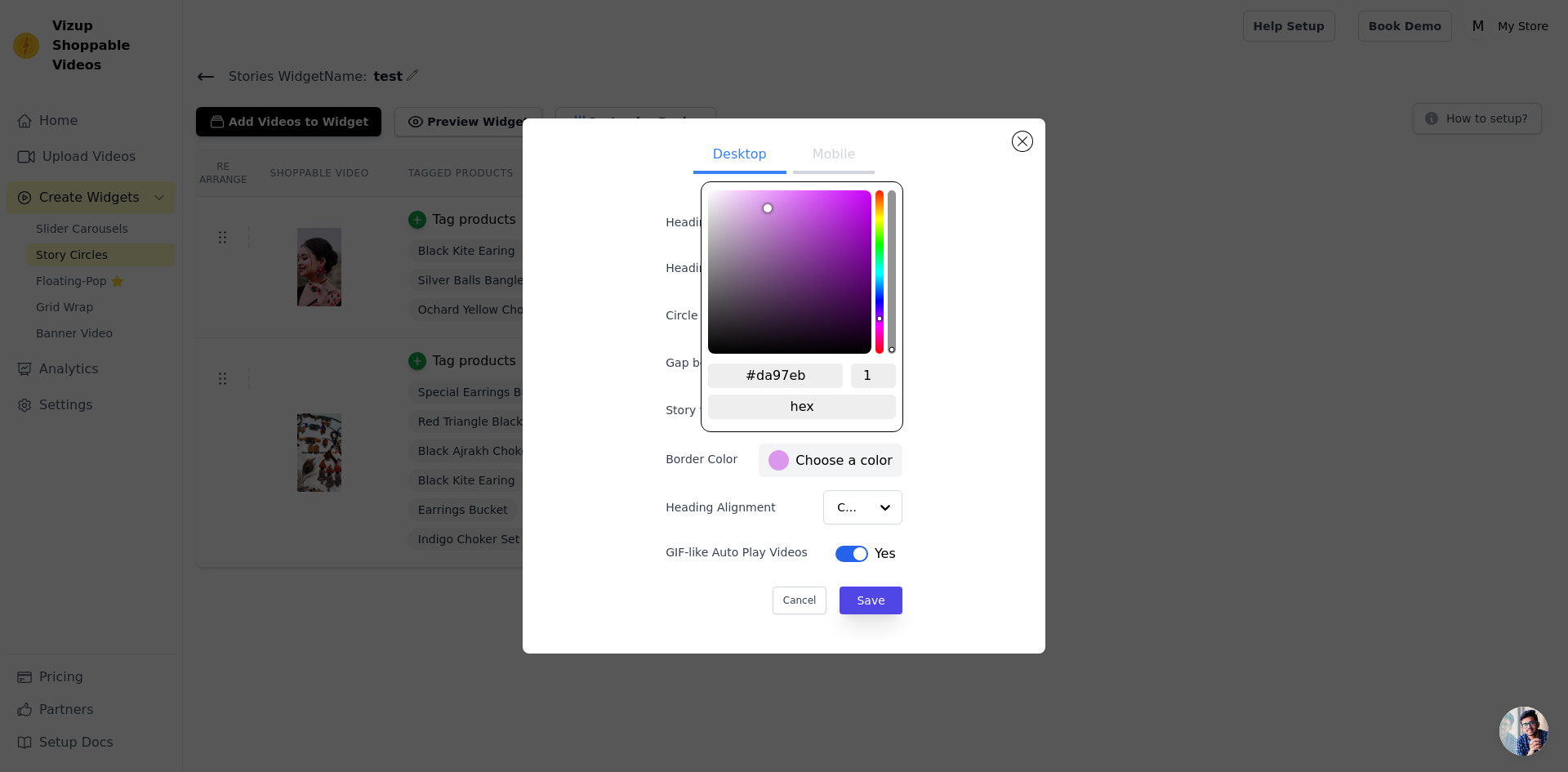
type input "#db99ec"
type input "#dd9bed"
type input "#de9cee"
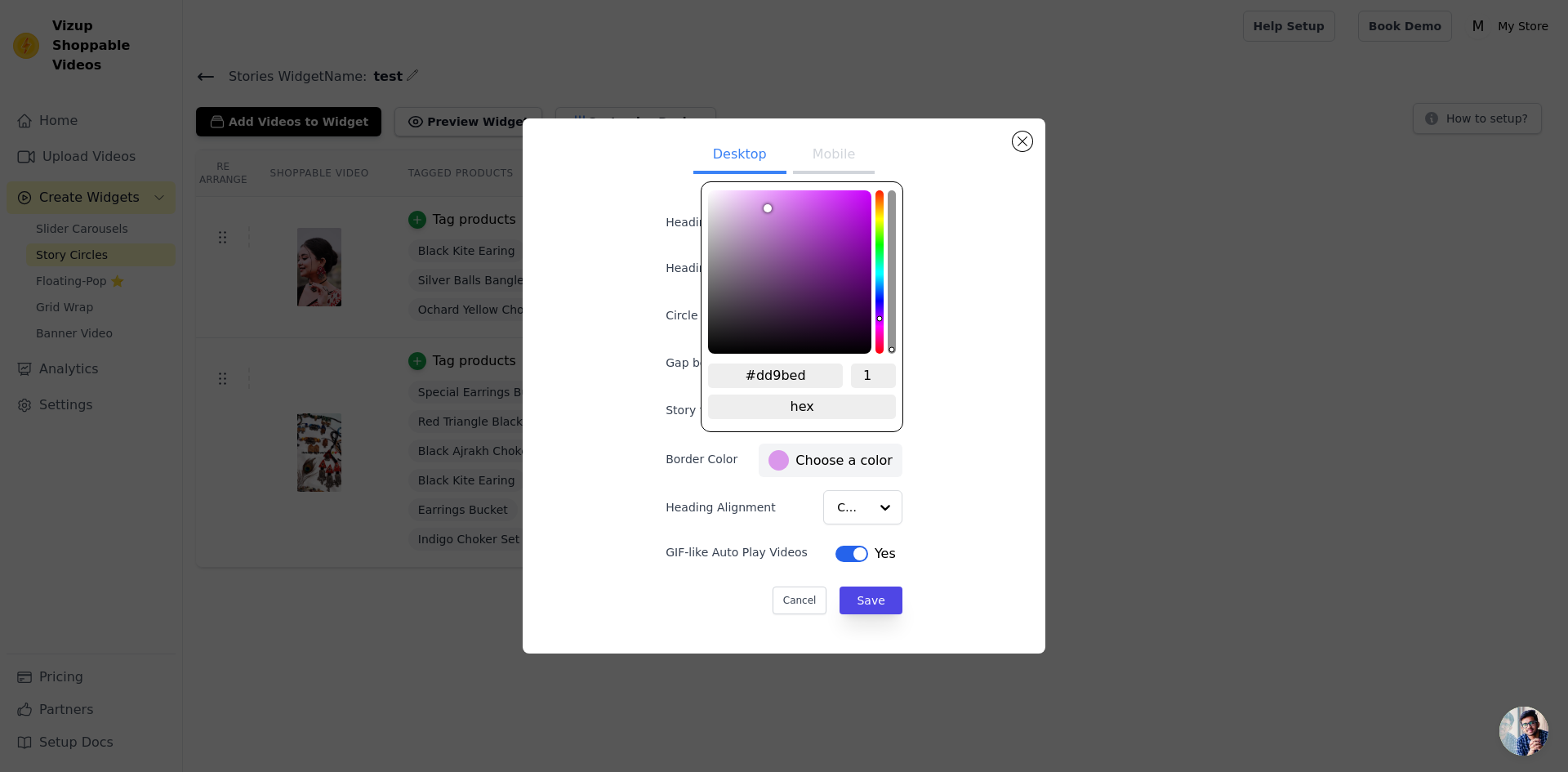
type input "#de9cee"
type input "#de9dee"
type input "#df9ef0"
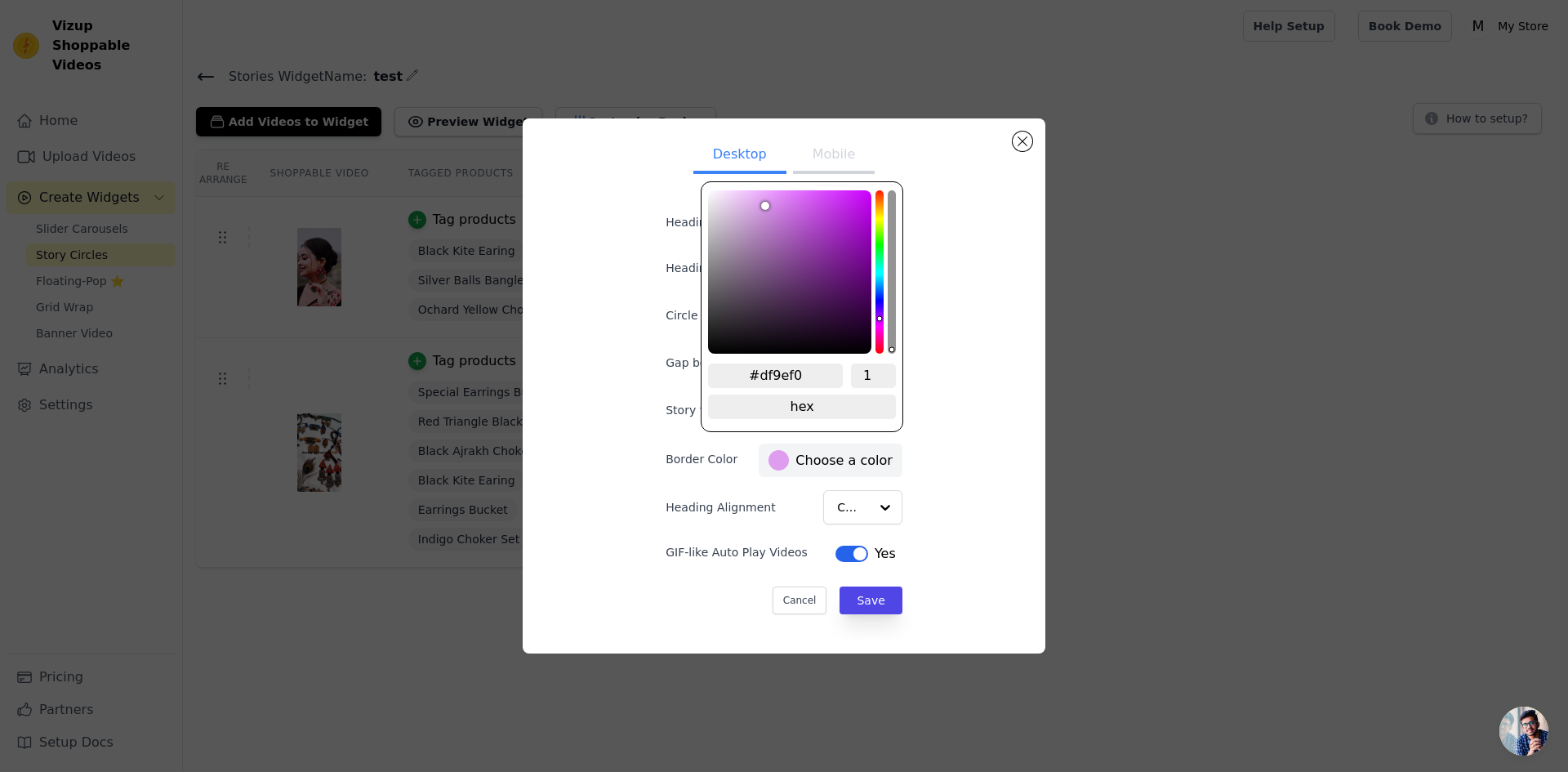
type input "#e19ff1"
type input "#e2a0f2"
type input "#e3a1f4"
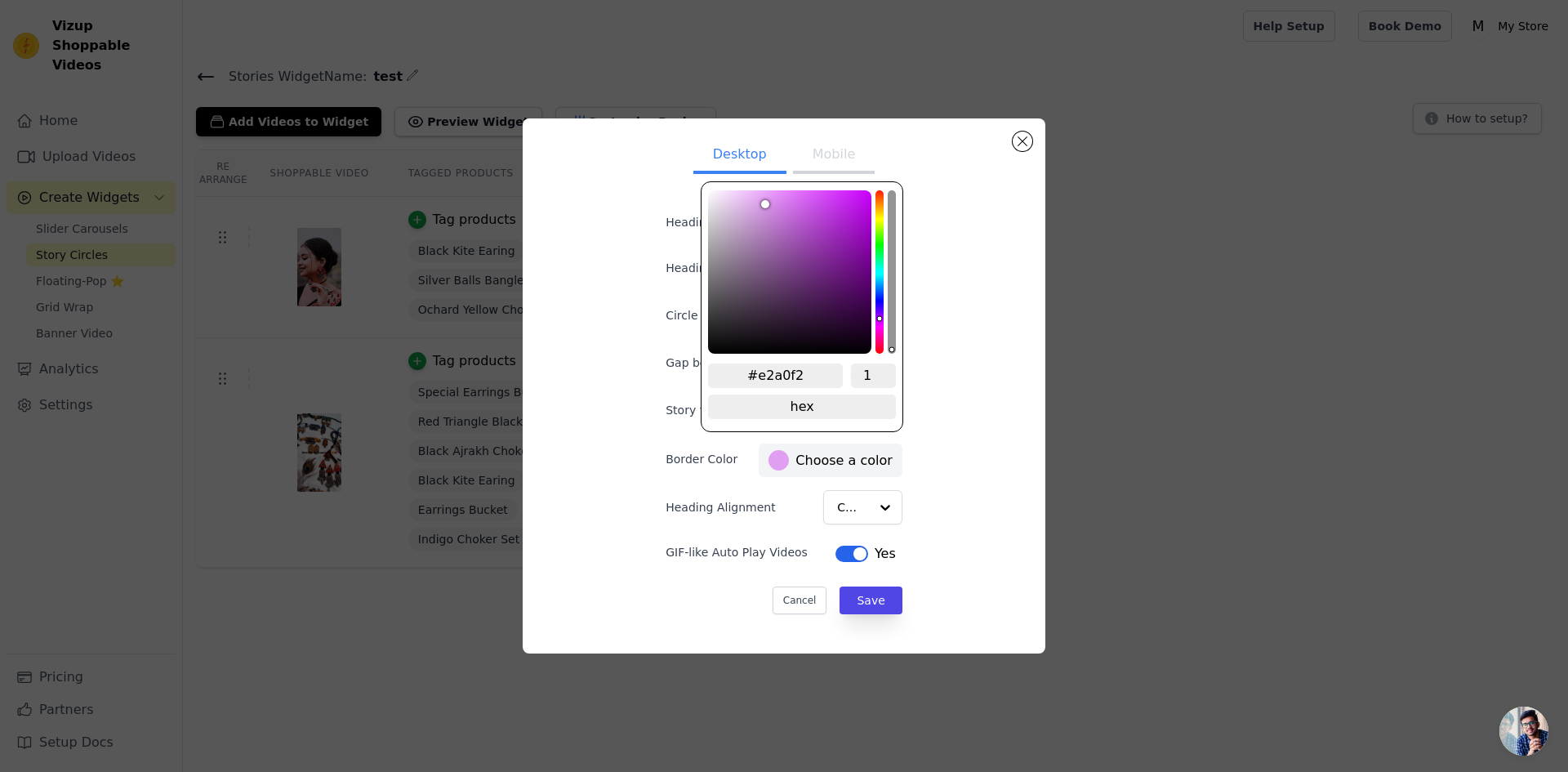
type input "#e3a1f4"
type input "#e4a2f5"
type input "#e6a4f6"
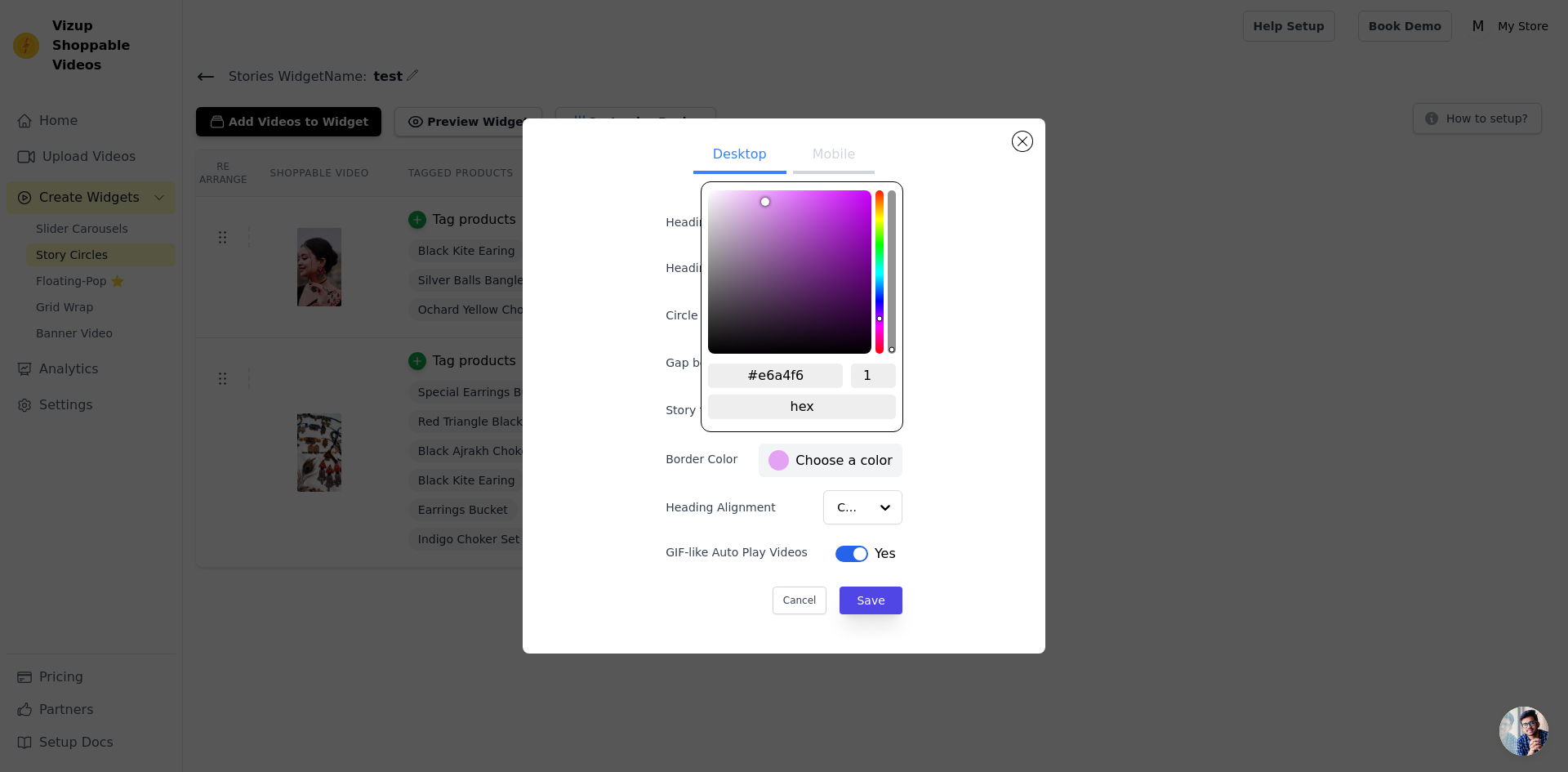
type input "#e7a6f7"
type input "#e7a7f7"
type input "#e8a8f7"
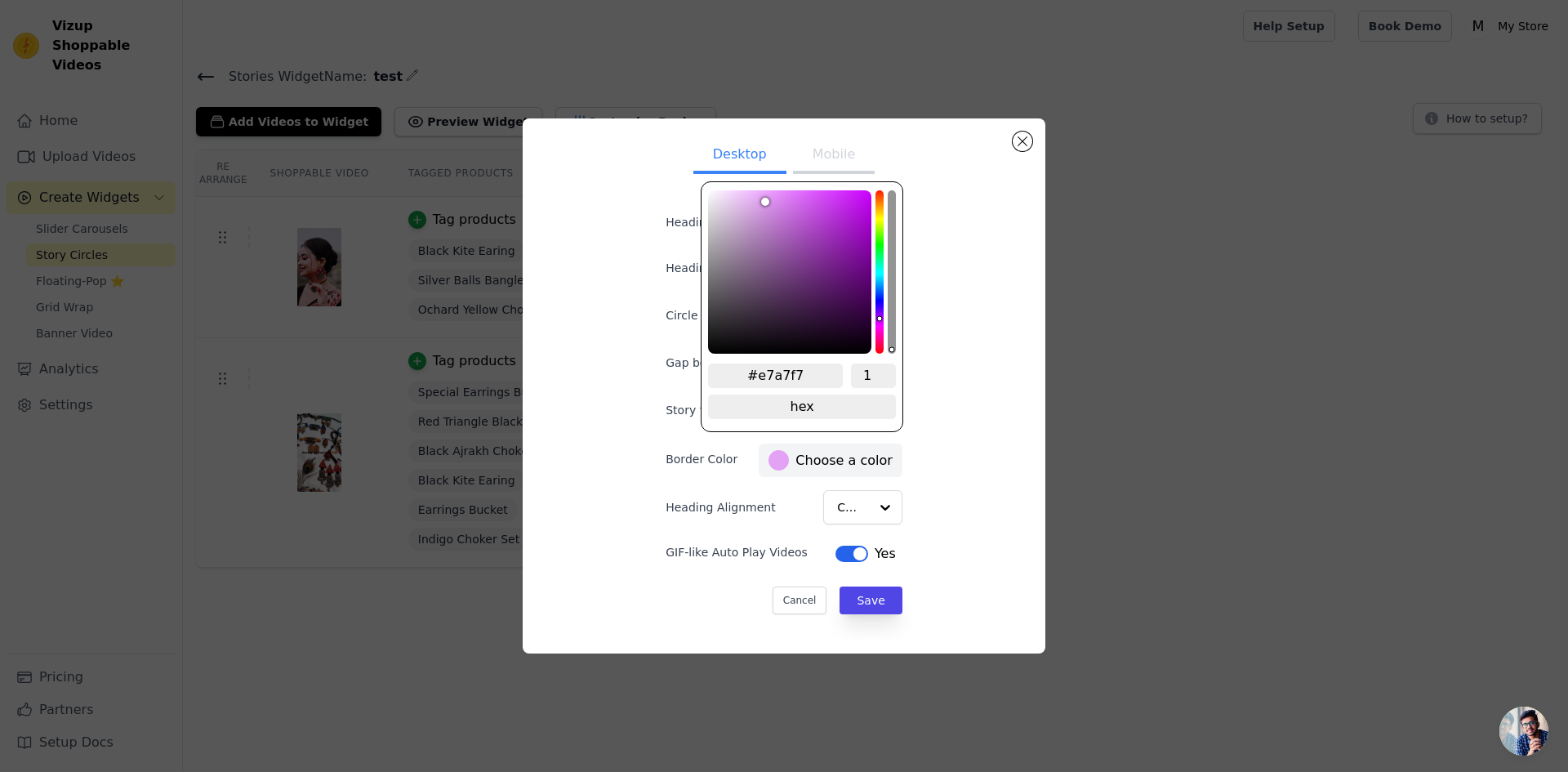
type input "#e8a8f7"
type input "#e8a9f7"
drag, startPoint x: 847, startPoint y: 199, endPoint x: 759, endPoint y: 195, distance: 88.1
click at [759, 195] on div "color picker" at bounding box center [790, 272] width 163 height 163
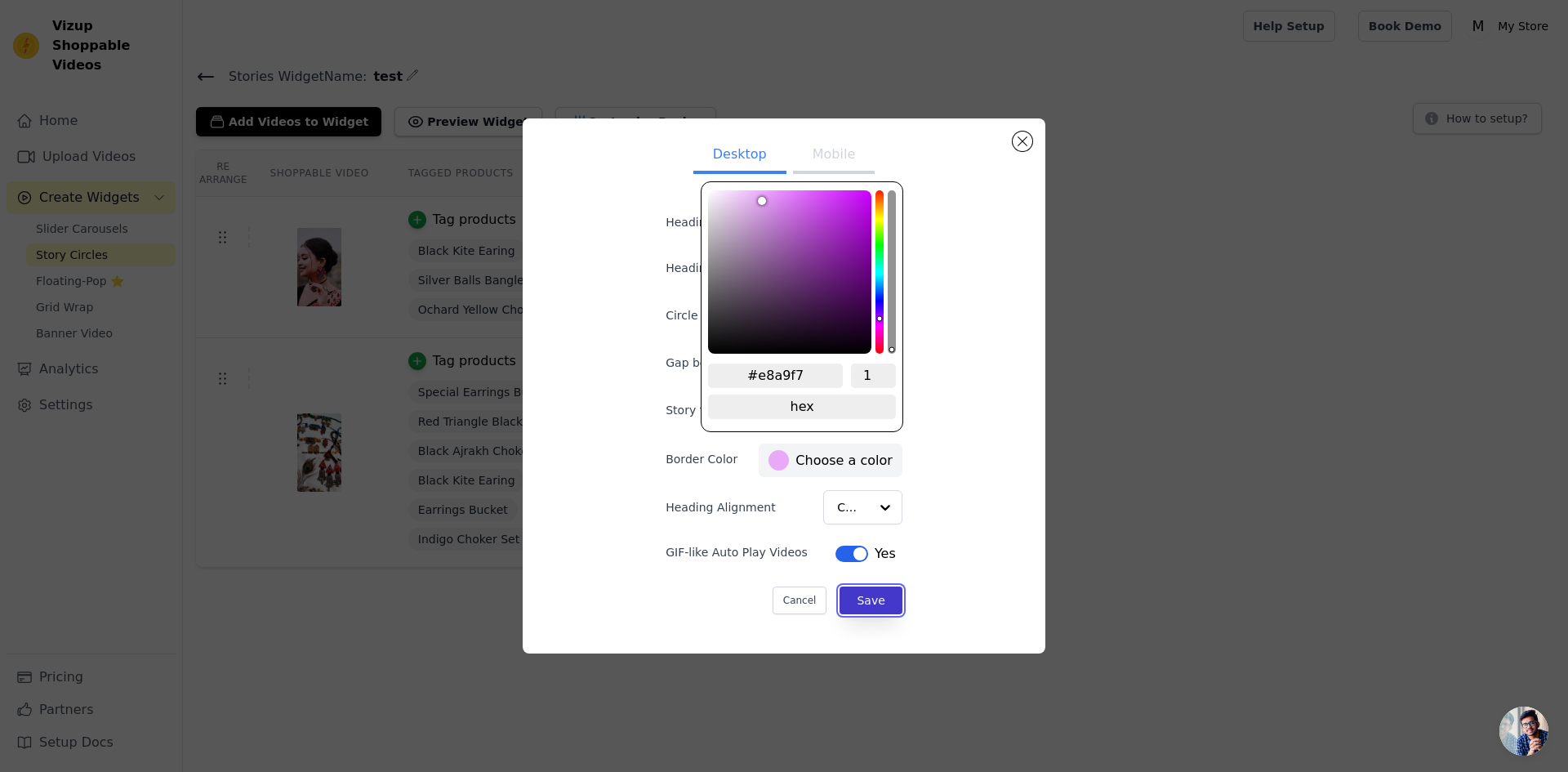
click at [844, 591] on button "Save" at bounding box center [870, 600] width 62 height 28
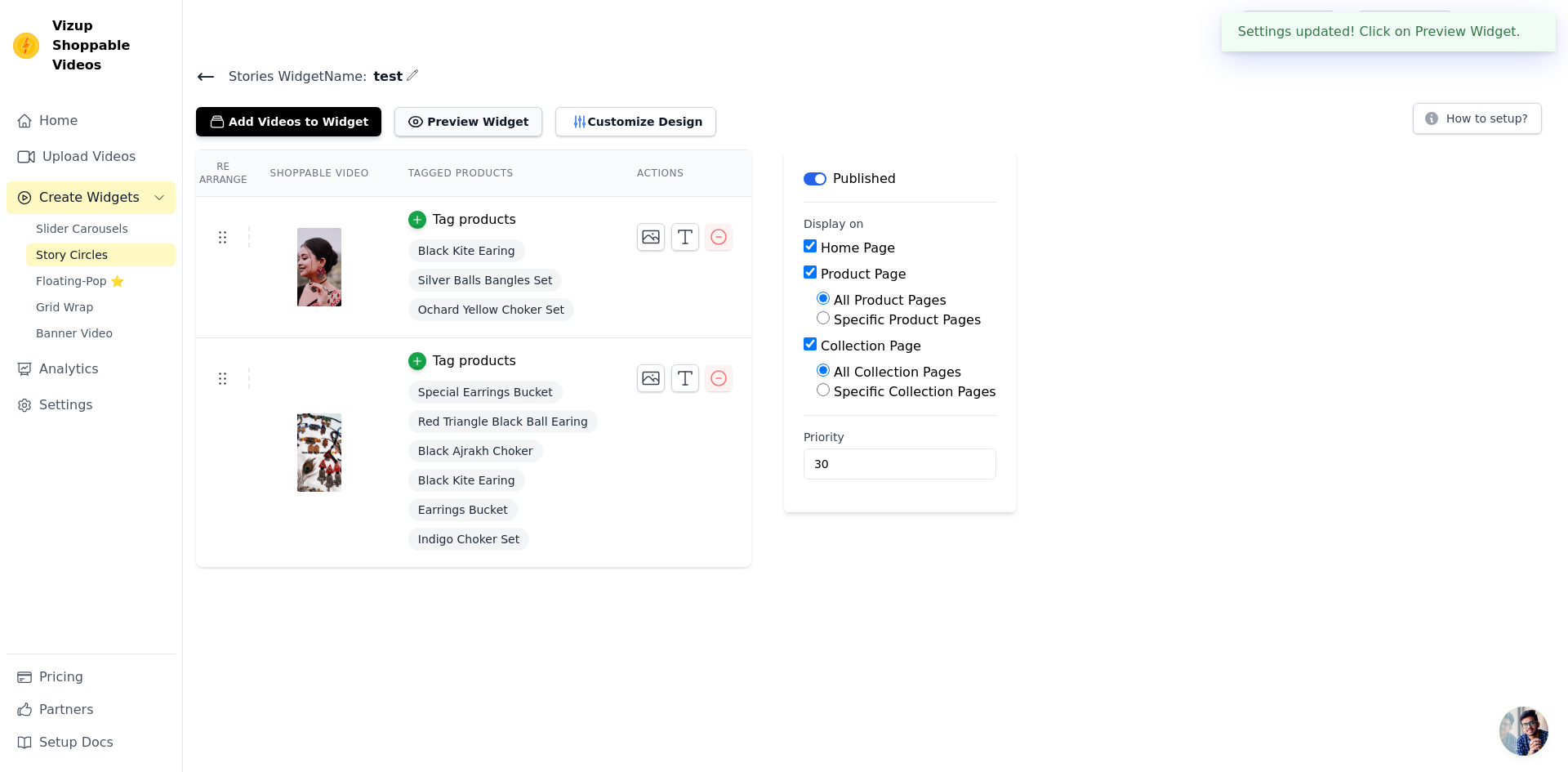
click at [407, 132] on button "Preview Widget" at bounding box center [467, 122] width 147 height 30
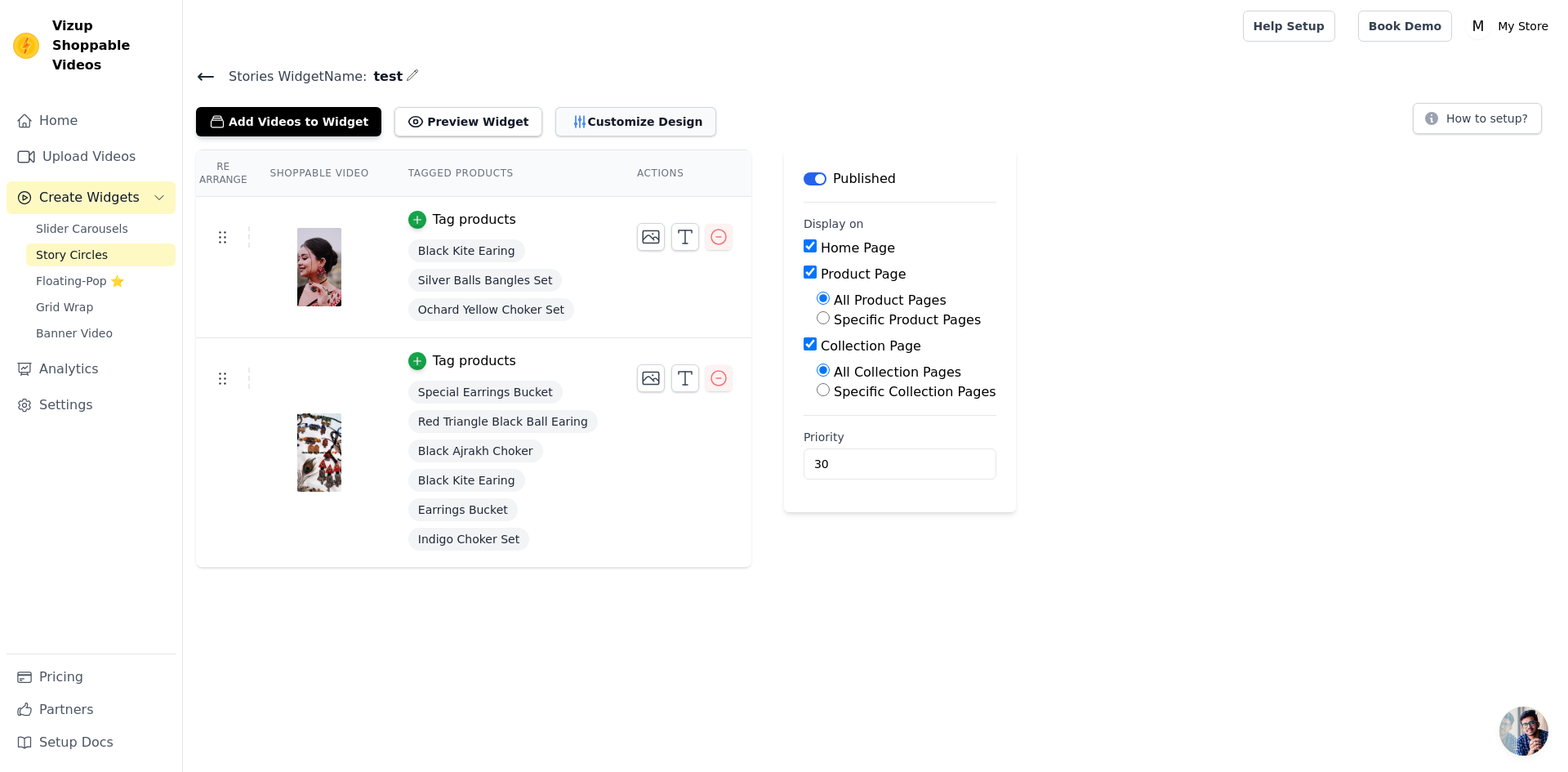
click at [563, 113] on button "Customize Design" at bounding box center [636, 122] width 161 height 30
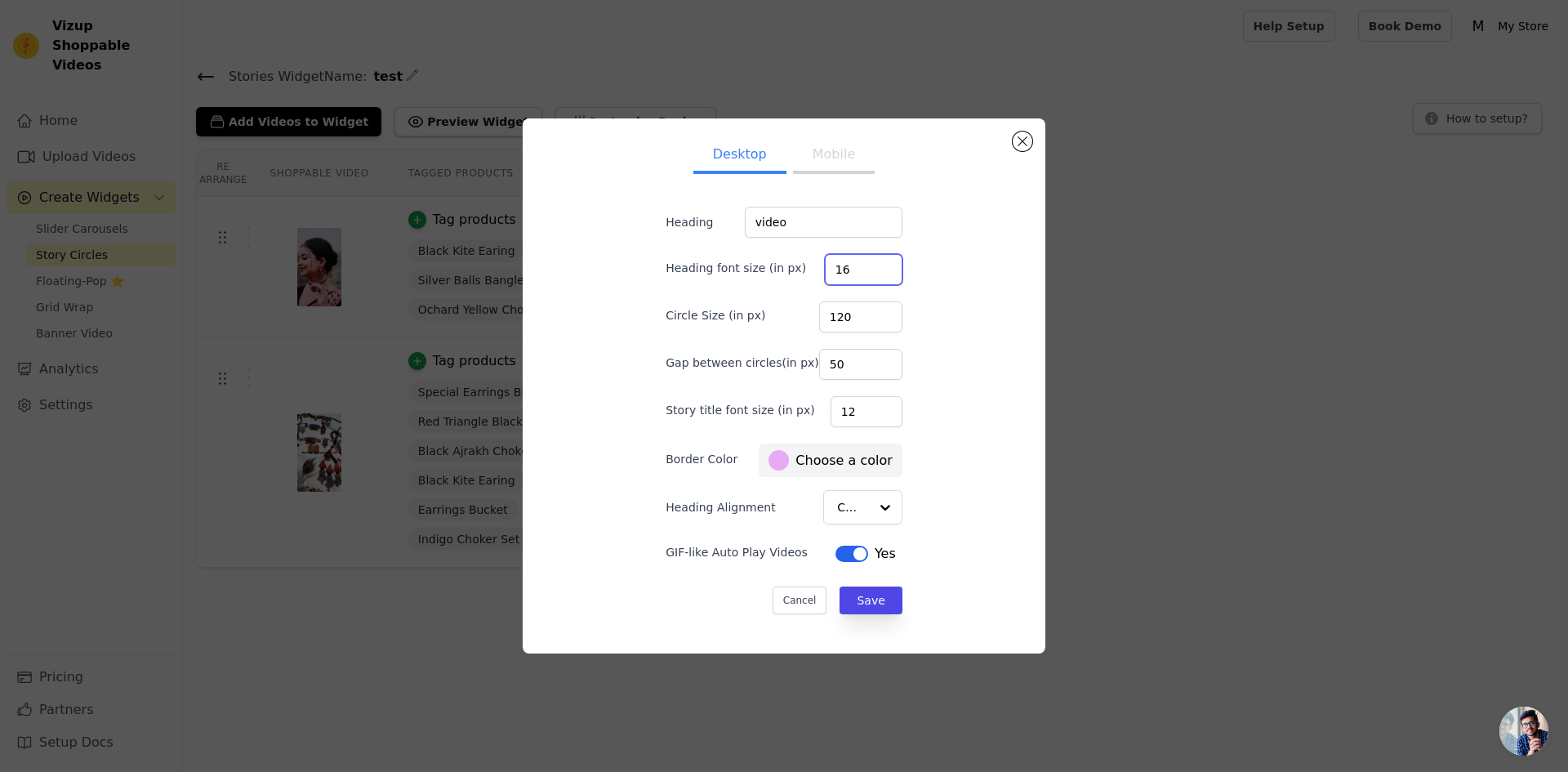
click at [846, 275] on input "16" at bounding box center [863, 270] width 77 height 31
click at [868, 267] on input "17" at bounding box center [863, 270] width 77 height 31
click at [868, 267] on input "18" at bounding box center [863, 270] width 77 height 31
click at [868, 267] on input "19" at bounding box center [863, 270] width 77 height 31
click at [868, 267] on input "20" at bounding box center [863, 270] width 77 height 31
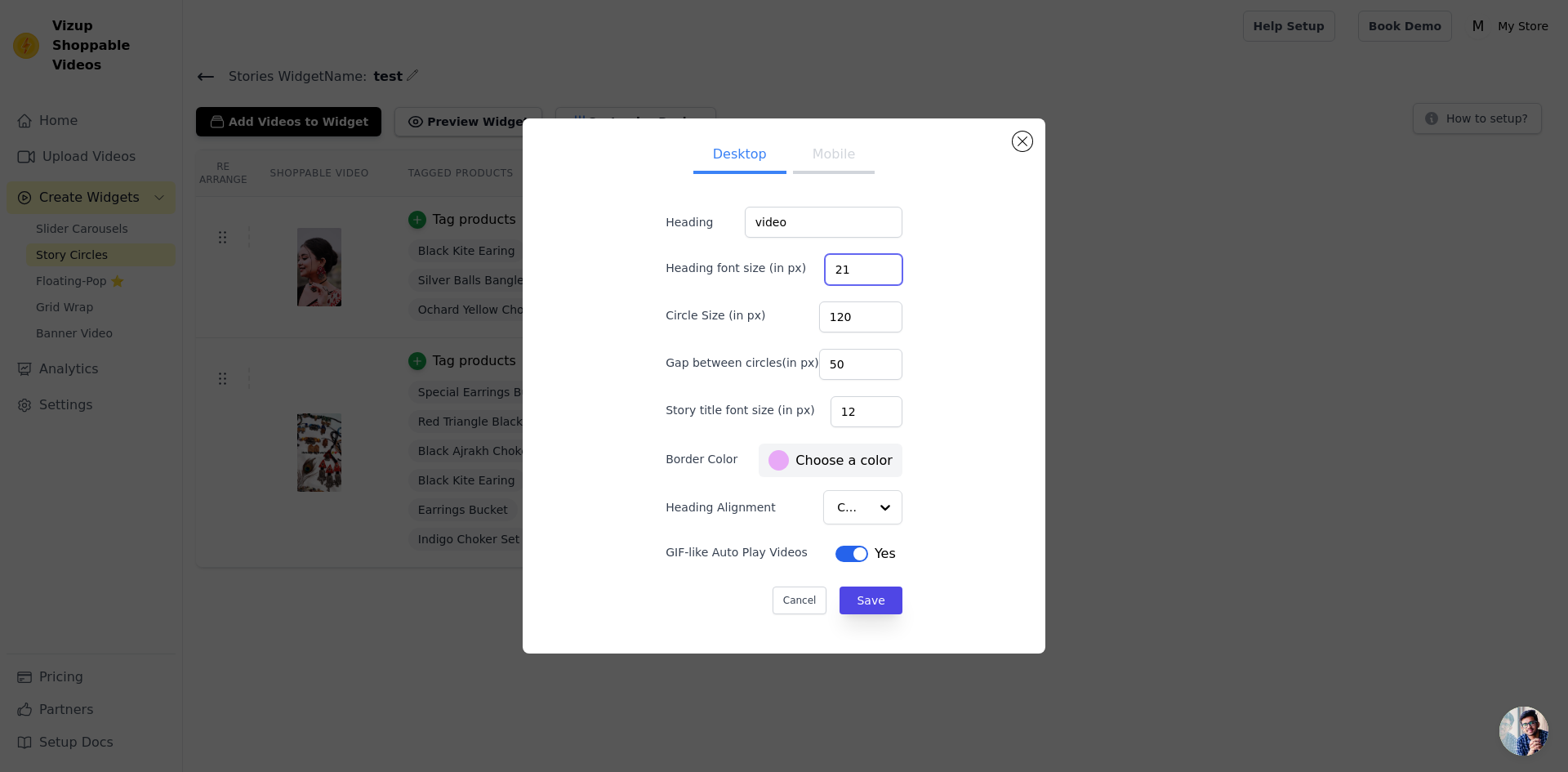
click at [868, 267] on input "21" at bounding box center [863, 270] width 77 height 31
click at [868, 267] on input "22" at bounding box center [863, 270] width 77 height 31
click at [868, 267] on input "23" at bounding box center [863, 270] width 77 height 31
click at [868, 267] on input "24" at bounding box center [863, 270] width 77 height 31
click at [868, 267] on input "25" at bounding box center [863, 270] width 77 height 31
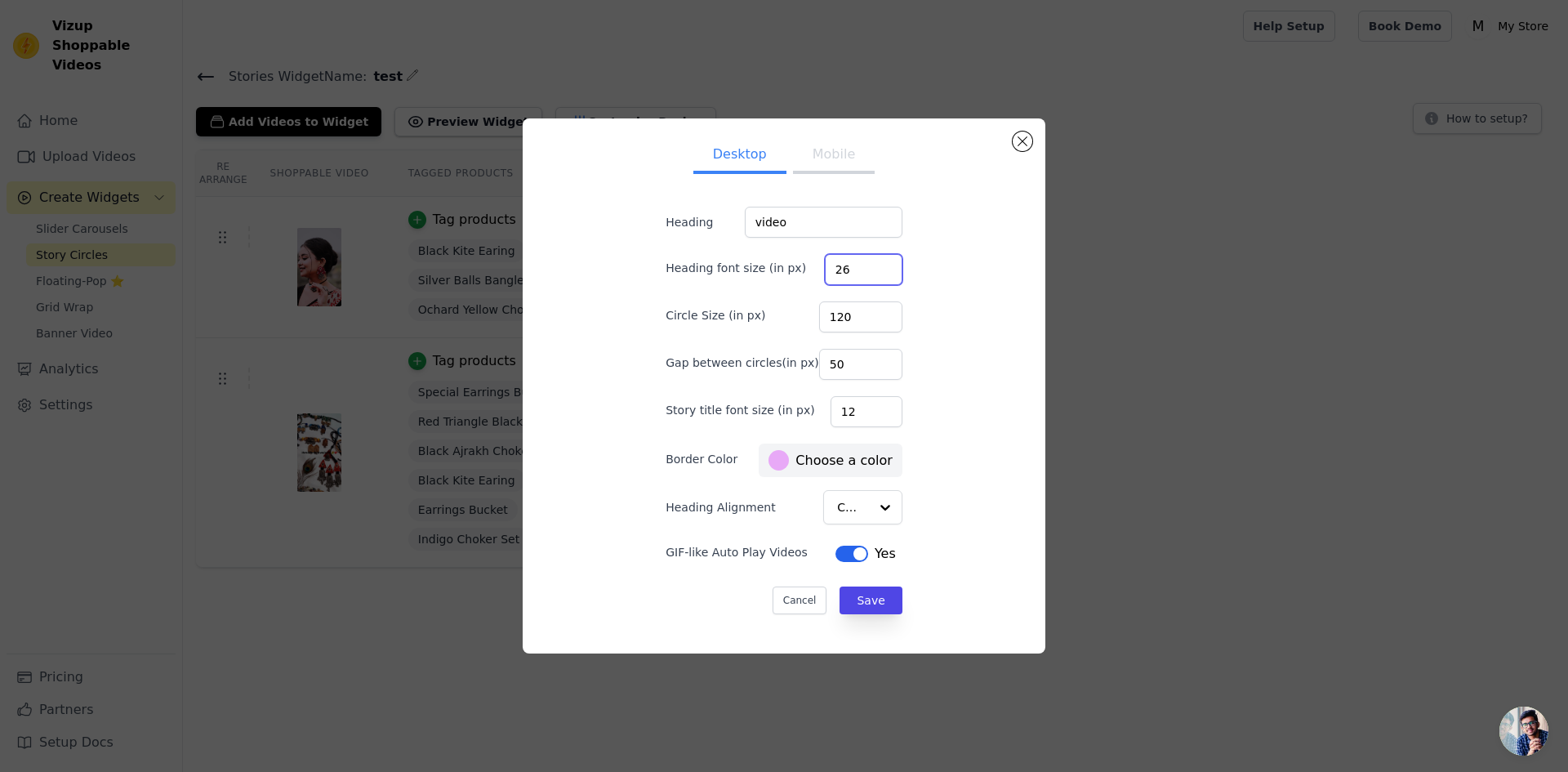
click at [868, 267] on input "26" at bounding box center [863, 270] width 77 height 31
click at [868, 267] on input "27" at bounding box center [863, 270] width 77 height 31
click at [868, 267] on input "28" at bounding box center [863, 270] width 77 height 31
click at [868, 267] on input "29" at bounding box center [863, 270] width 77 height 31
click at [868, 267] on input "30" at bounding box center [863, 270] width 77 height 31
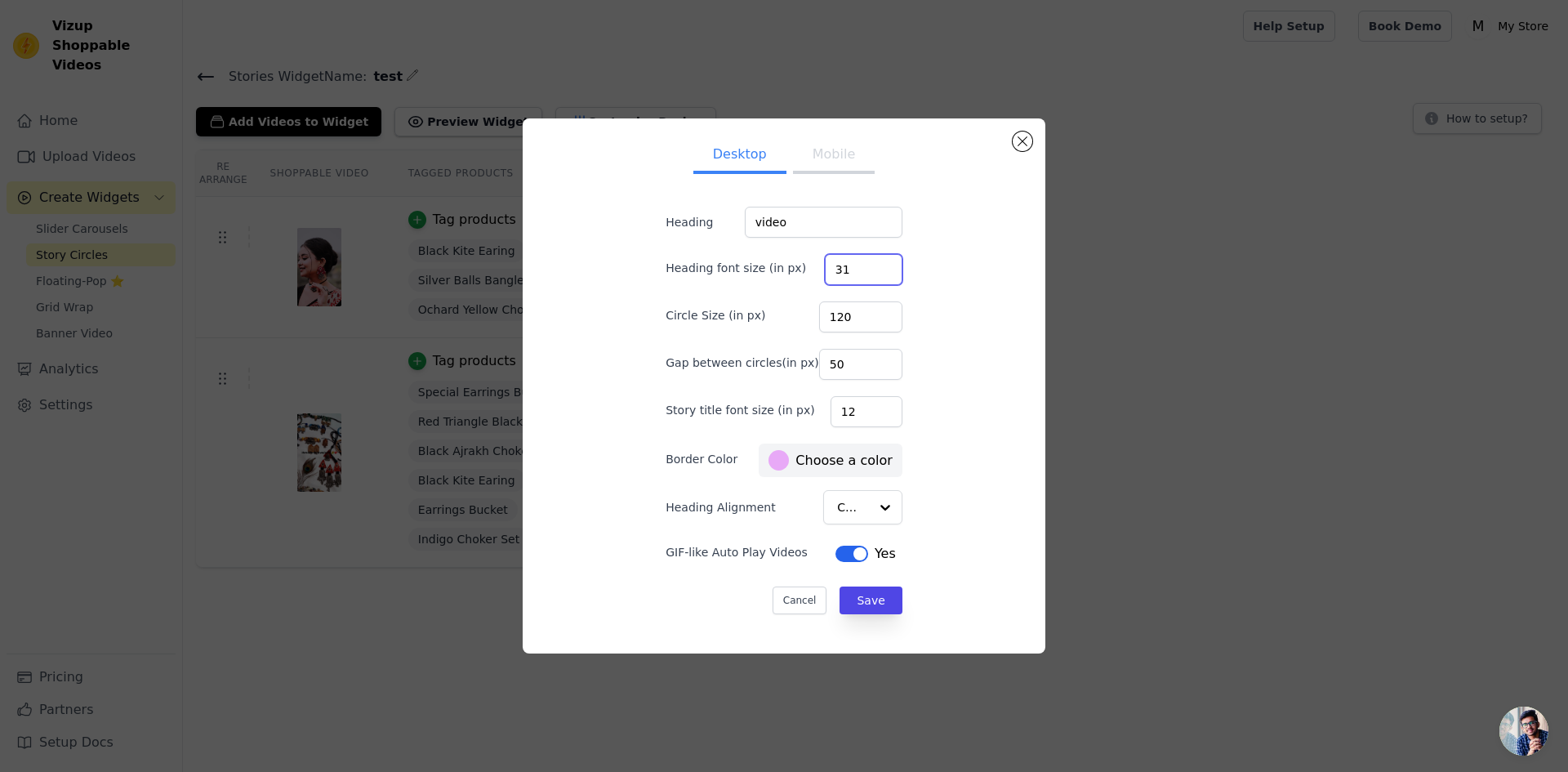
click at [868, 267] on input "31" at bounding box center [863, 270] width 77 height 31
click at [868, 267] on input "32" at bounding box center [863, 270] width 77 height 31
click at [868, 267] on input "33" at bounding box center [863, 270] width 77 height 31
click at [868, 267] on input "34" at bounding box center [863, 270] width 77 height 31
click at [868, 267] on input "35" at bounding box center [863, 270] width 77 height 31
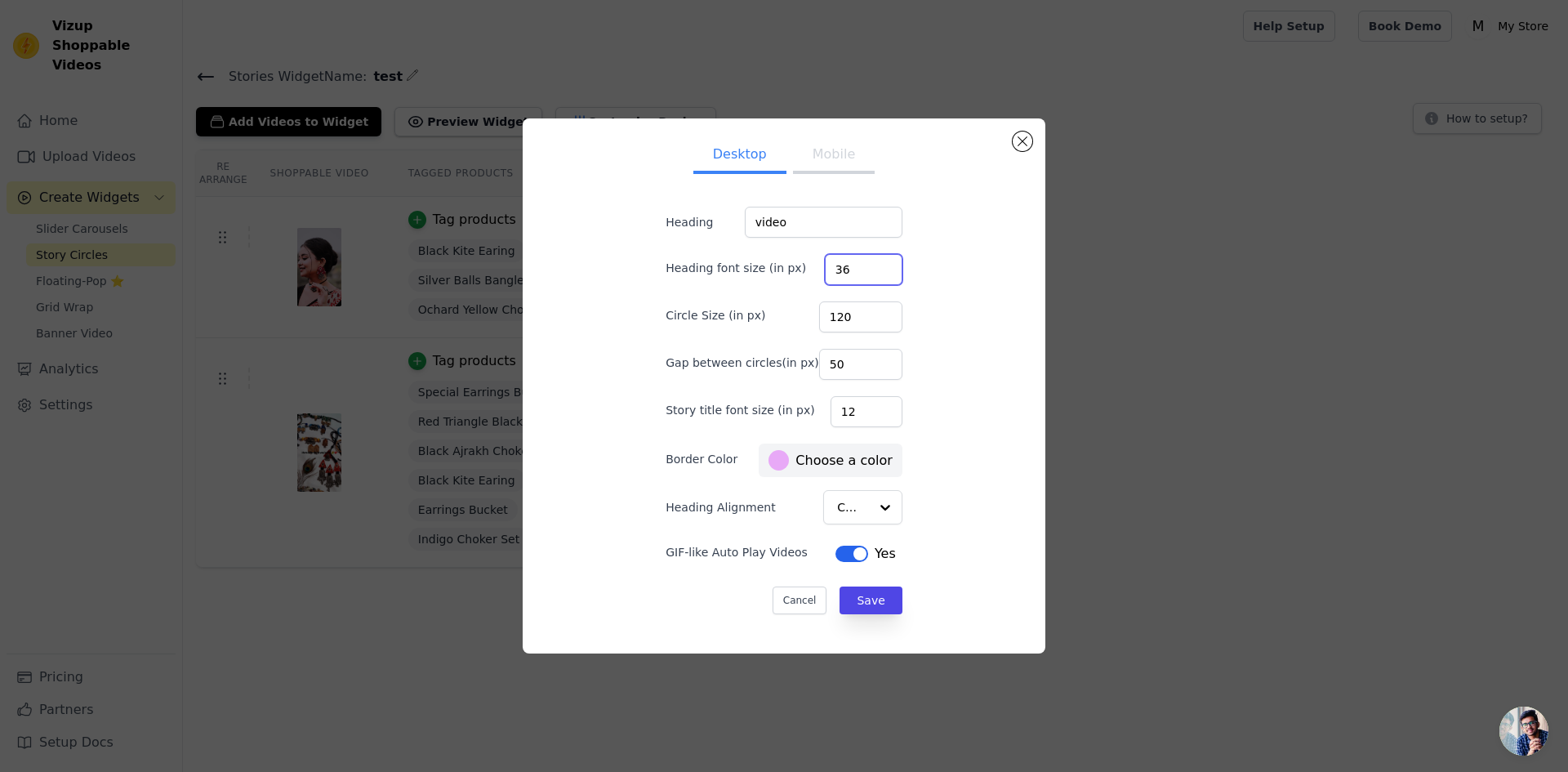
click at [868, 267] on input "36" at bounding box center [863, 270] width 77 height 31
type input "37"
click at [868, 267] on input "37" at bounding box center [863, 270] width 77 height 31
click at [840, 317] on input "120" at bounding box center [861, 318] width 83 height 31
type input "300"
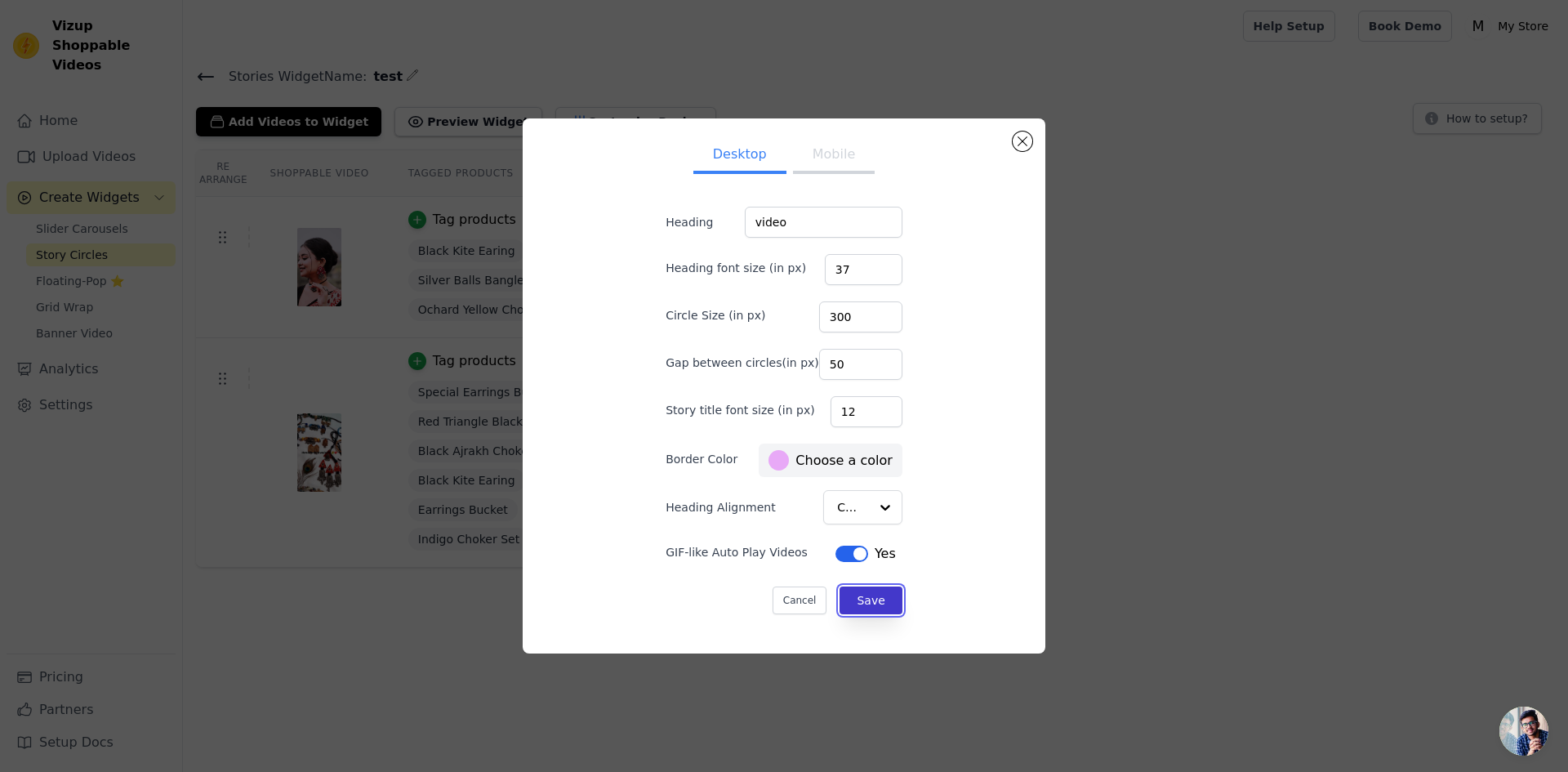
click at [867, 597] on button "Save" at bounding box center [870, 600] width 62 height 28
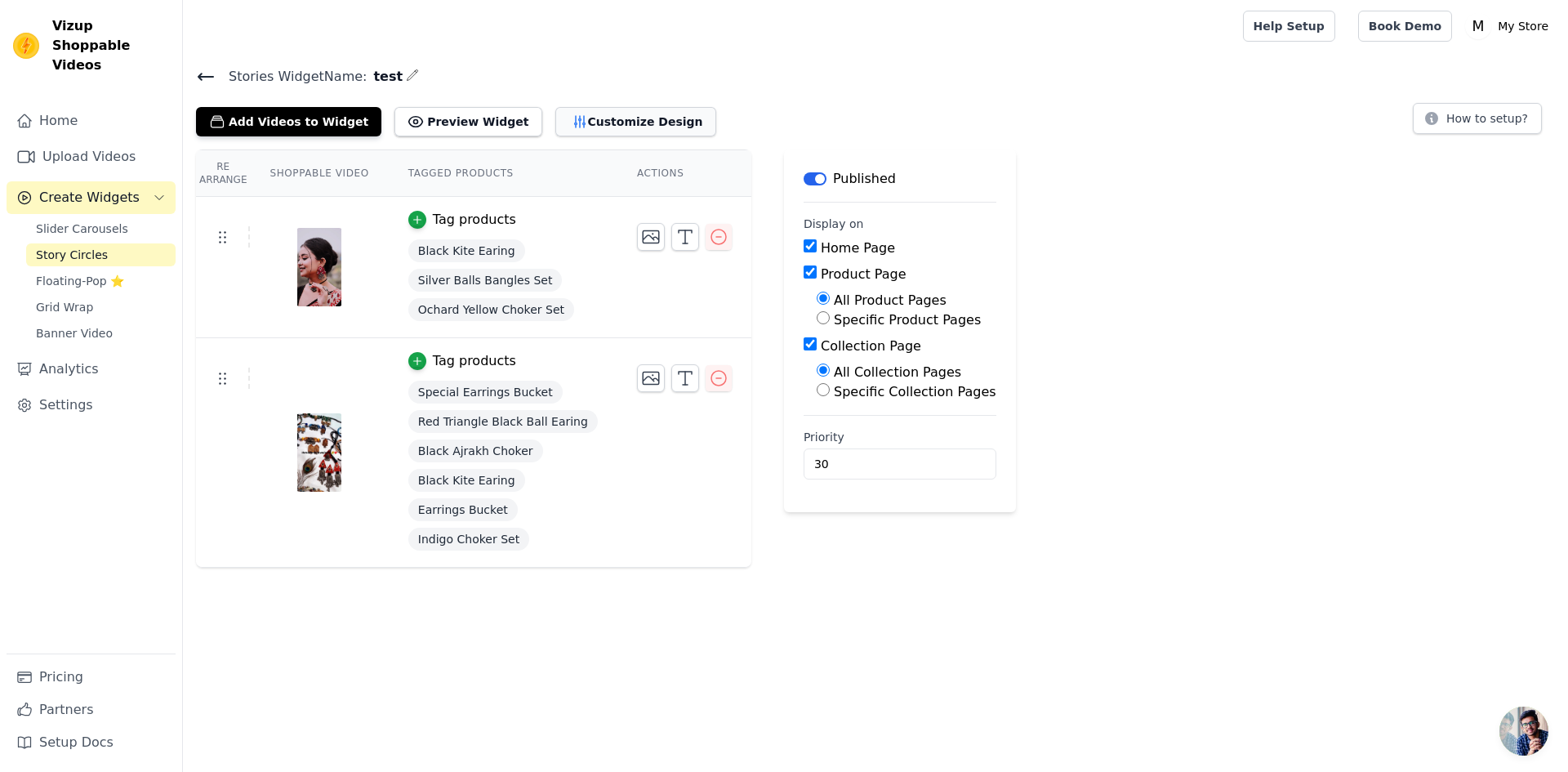
click at [556, 115] on button "Customize Design" at bounding box center [636, 122] width 161 height 30
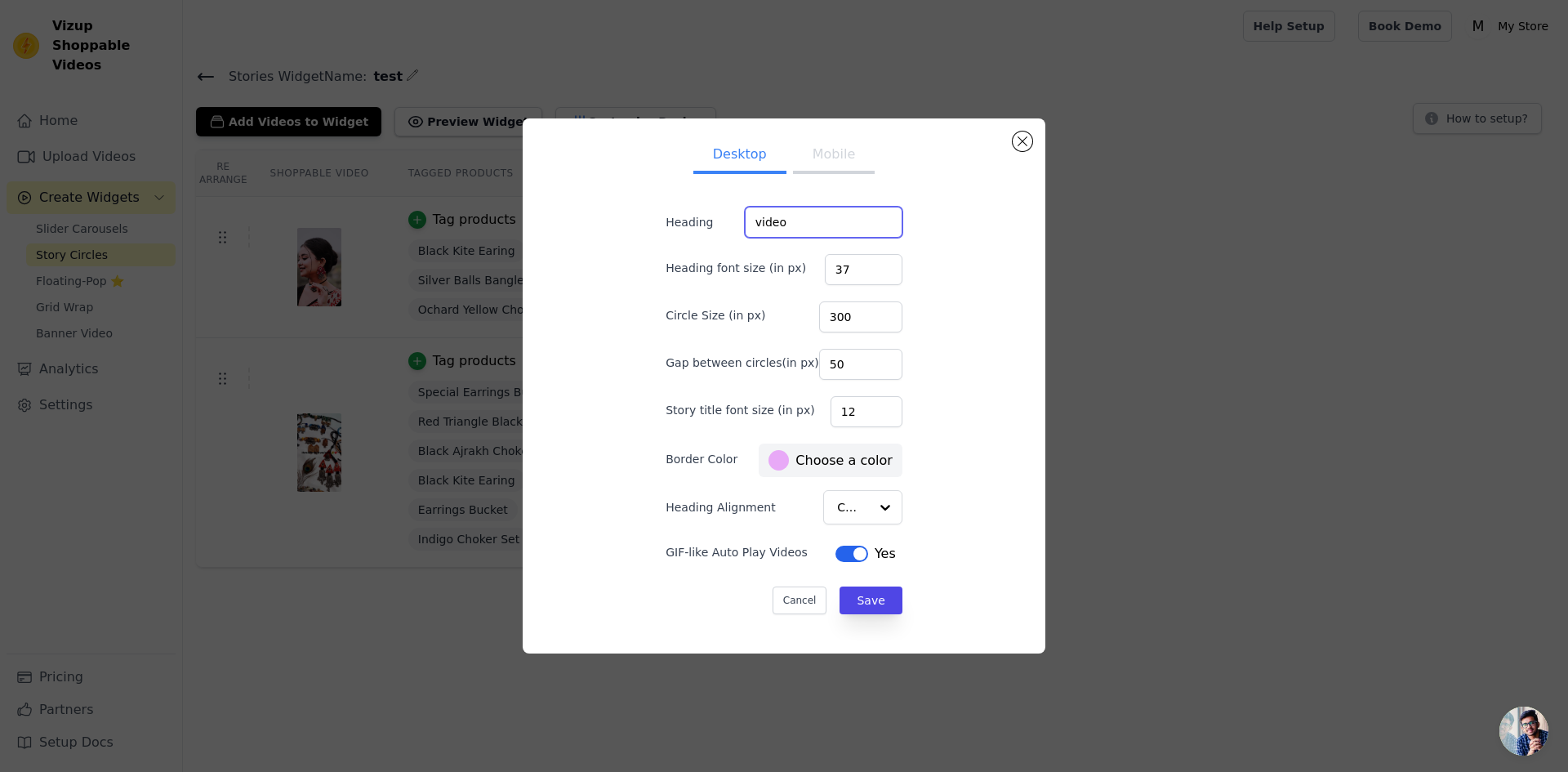
click at [821, 228] on input "video" at bounding box center [823, 223] width 157 height 31
click at [749, 273] on label "Heading font size (in px)" at bounding box center [735, 268] width 140 height 16
click at [824, 273] on input "37" at bounding box center [863, 270] width 77 height 31
click at [735, 357] on label "Gap between circles(in px)" at bounding box center [742, 363] width 153 height 16
click at [819, 357] on input "50" at bounding box center [861, 365] width 83 height 31
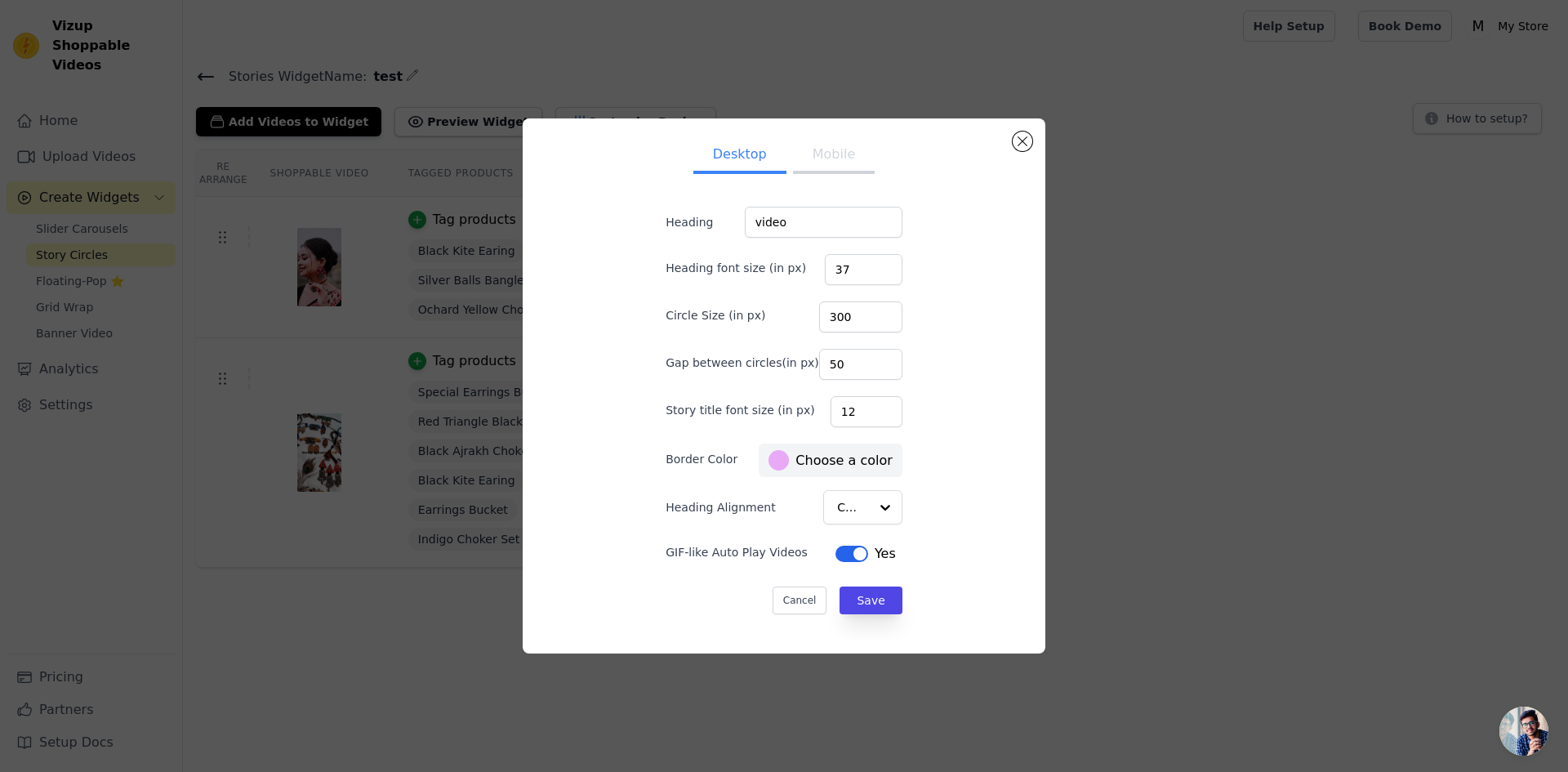
drag, startPoint x: 838, startPoint y: 552, endPoint x: 843, endPoint y: 575, distance: 23.5
click at [838, 553] on button "Label" at bounding box center [852, 554] width 33 height 16
click at [852, 597] on button "Save" at bounding box center [870, 600] width 62 height 28
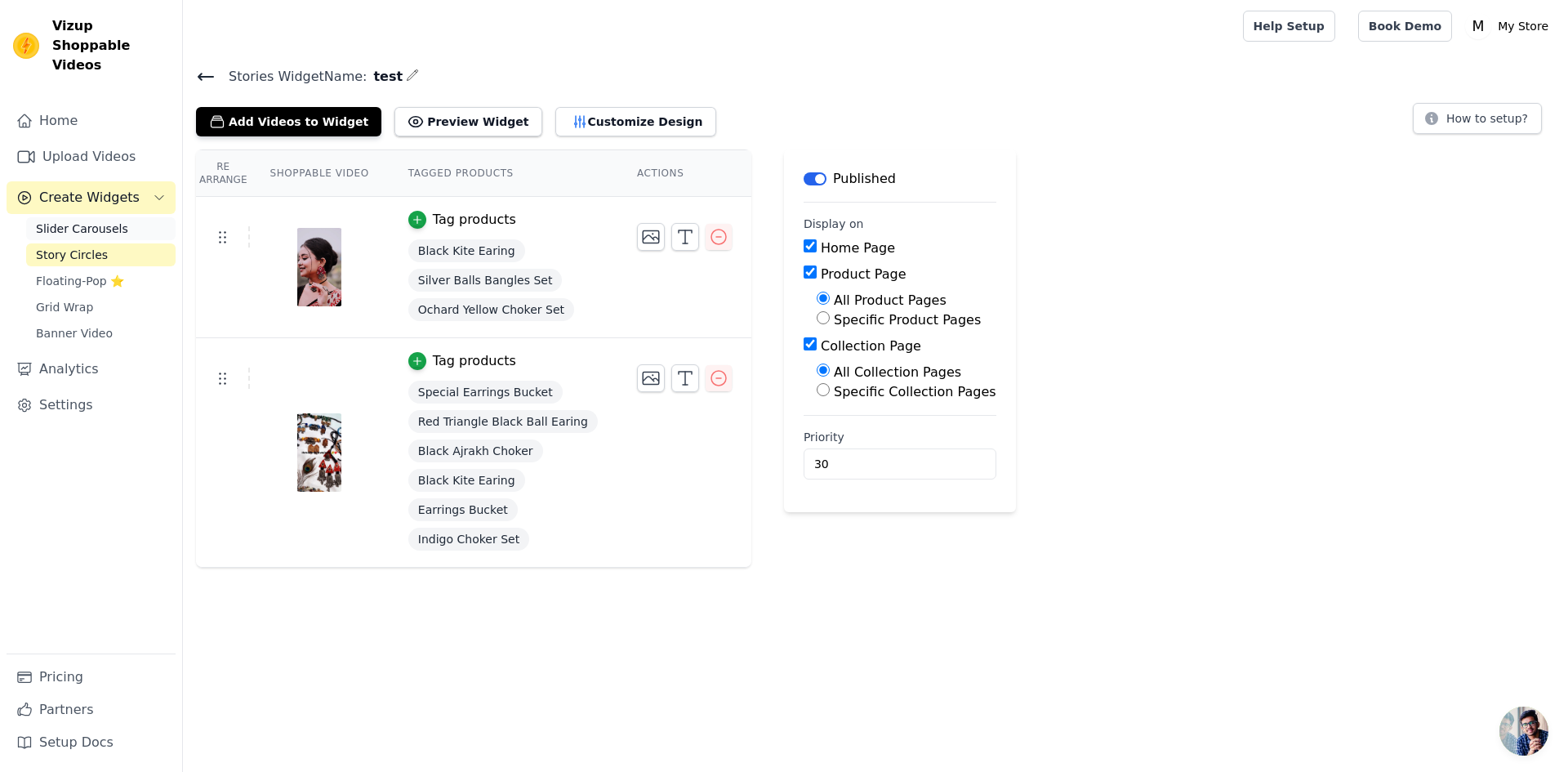
click at [138, 217] on link "Slider Carousels" at bounding box center [101, 228] width 149 height 23
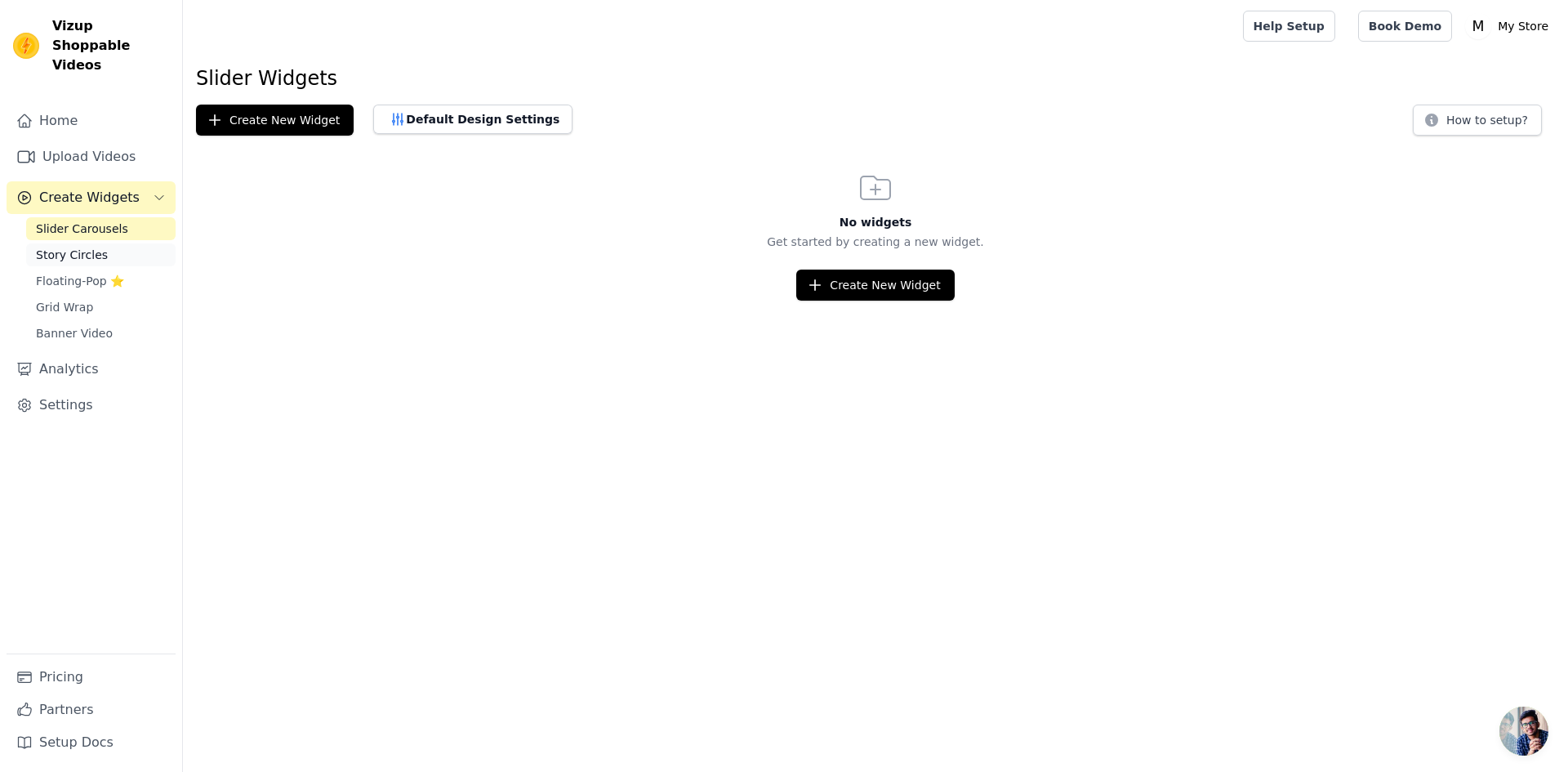
click at [124, 243] on link "Story Circles" at bounding box center [101, 255] width 149 height 23
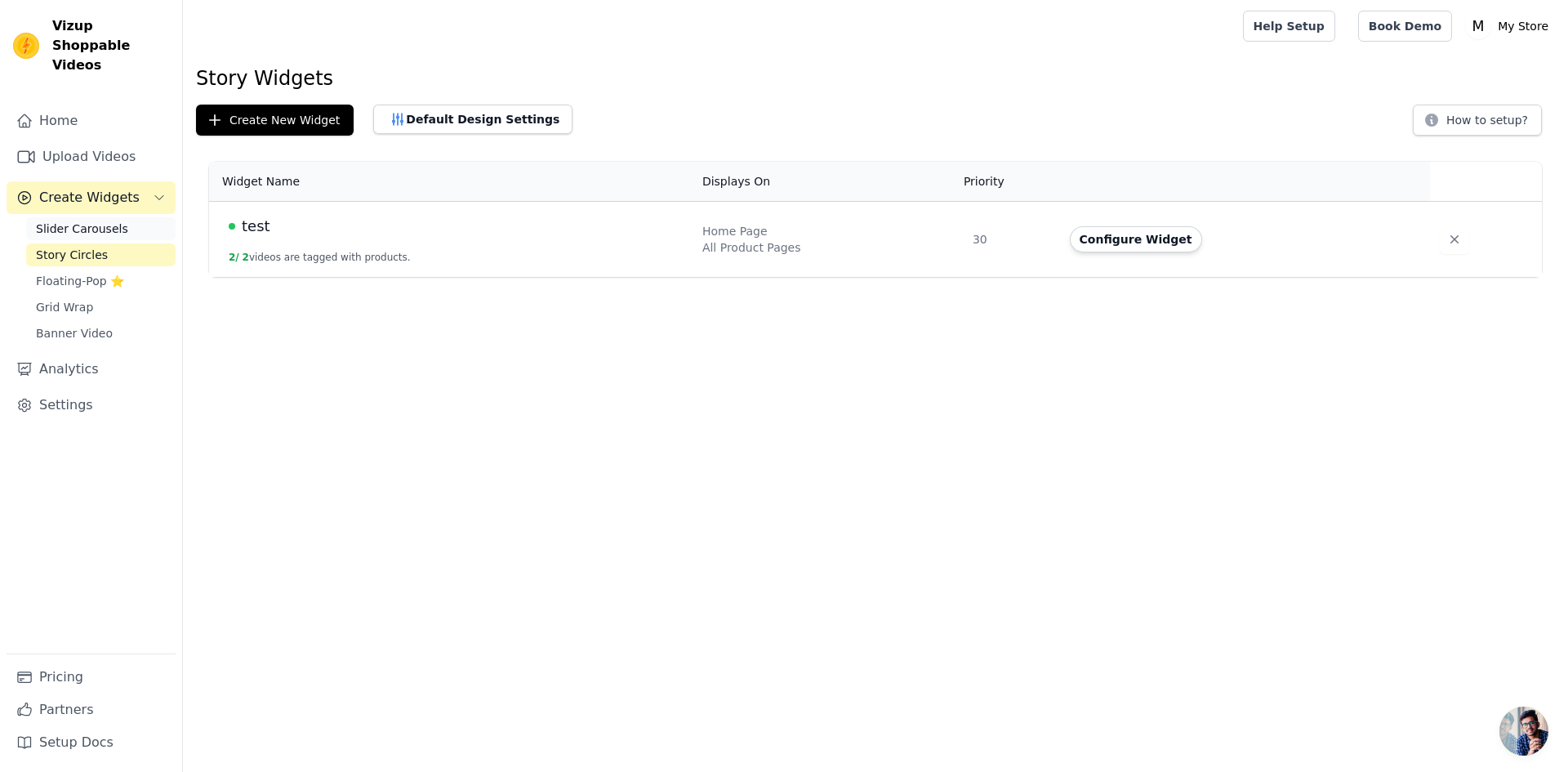
click at [123, 217] on link "Slider Carousels" at bounding box center [101, 228] width 149 height 23
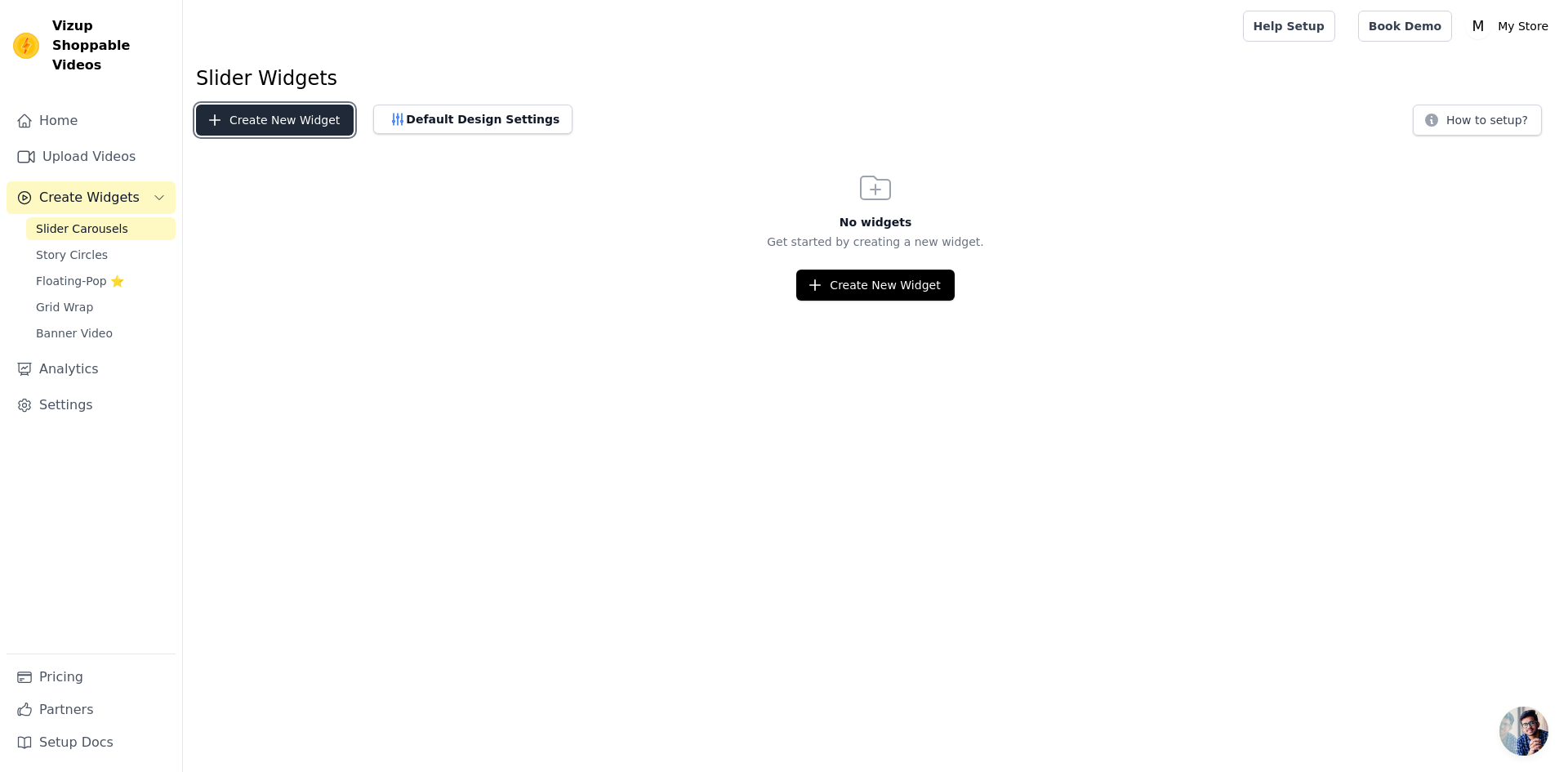
click at [322, 120] on button "Create New Widget" at bounding box center [275, 120] width 157 height 31
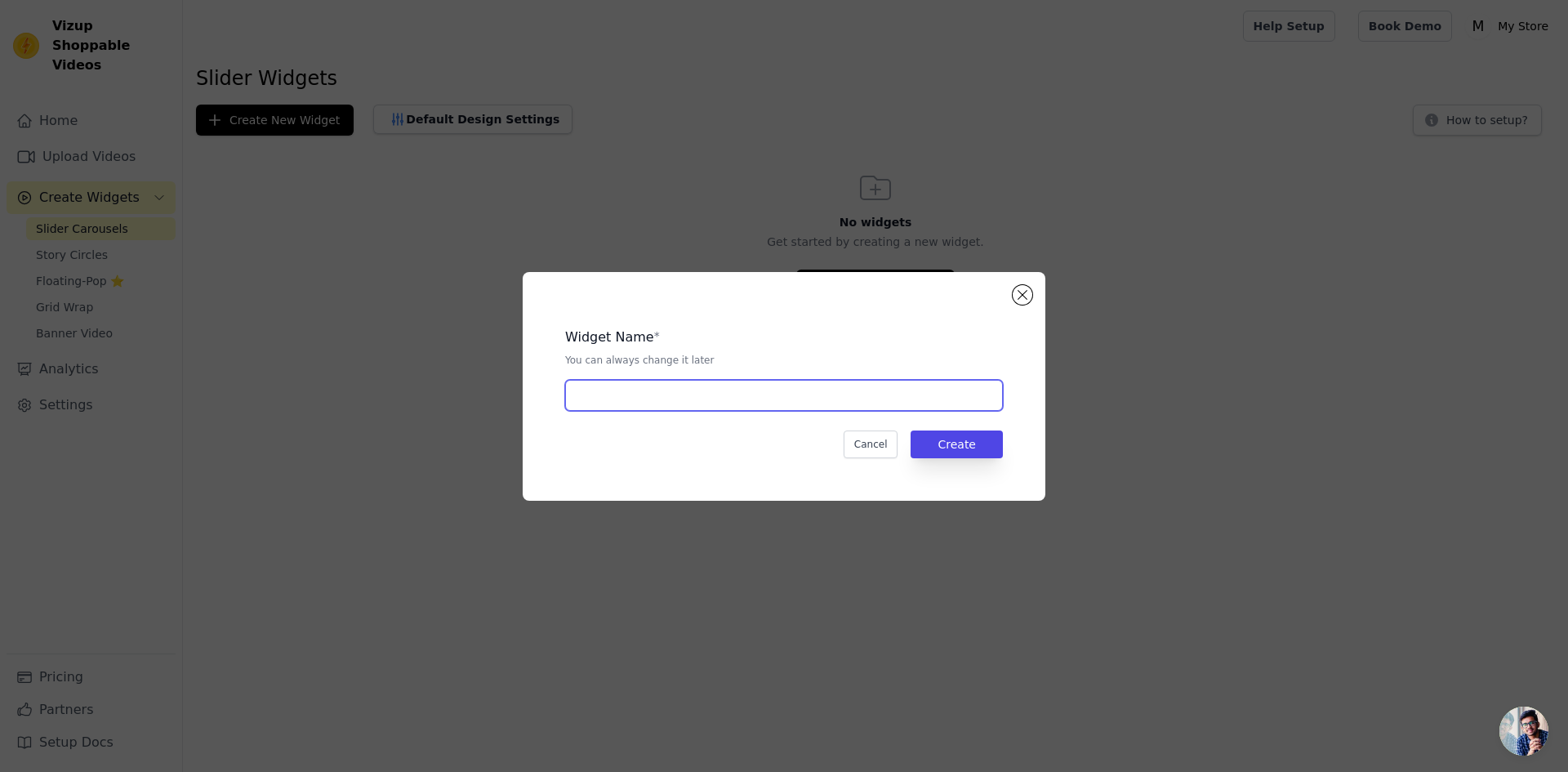
click at [683, 389] on input "text" at bounding box center [783, 396] width 438 height 31
type input "test"
click at [953, 445] on button "Create" at bounding box center [956, 445] width 92 height 28
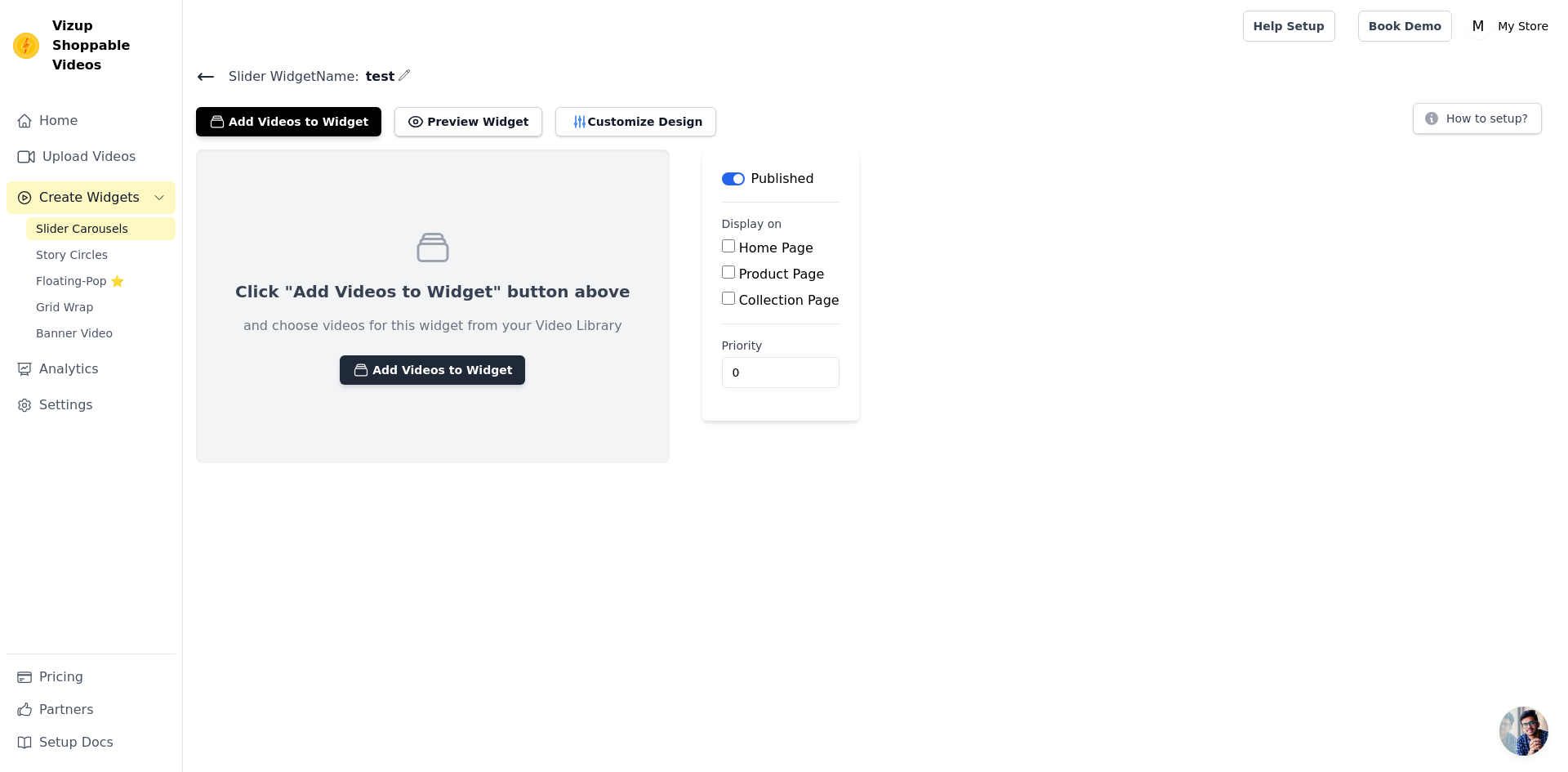
click at [468, 368] on button "Add Videos to Widget" at bounding box center [432, 370] width 185 height 30
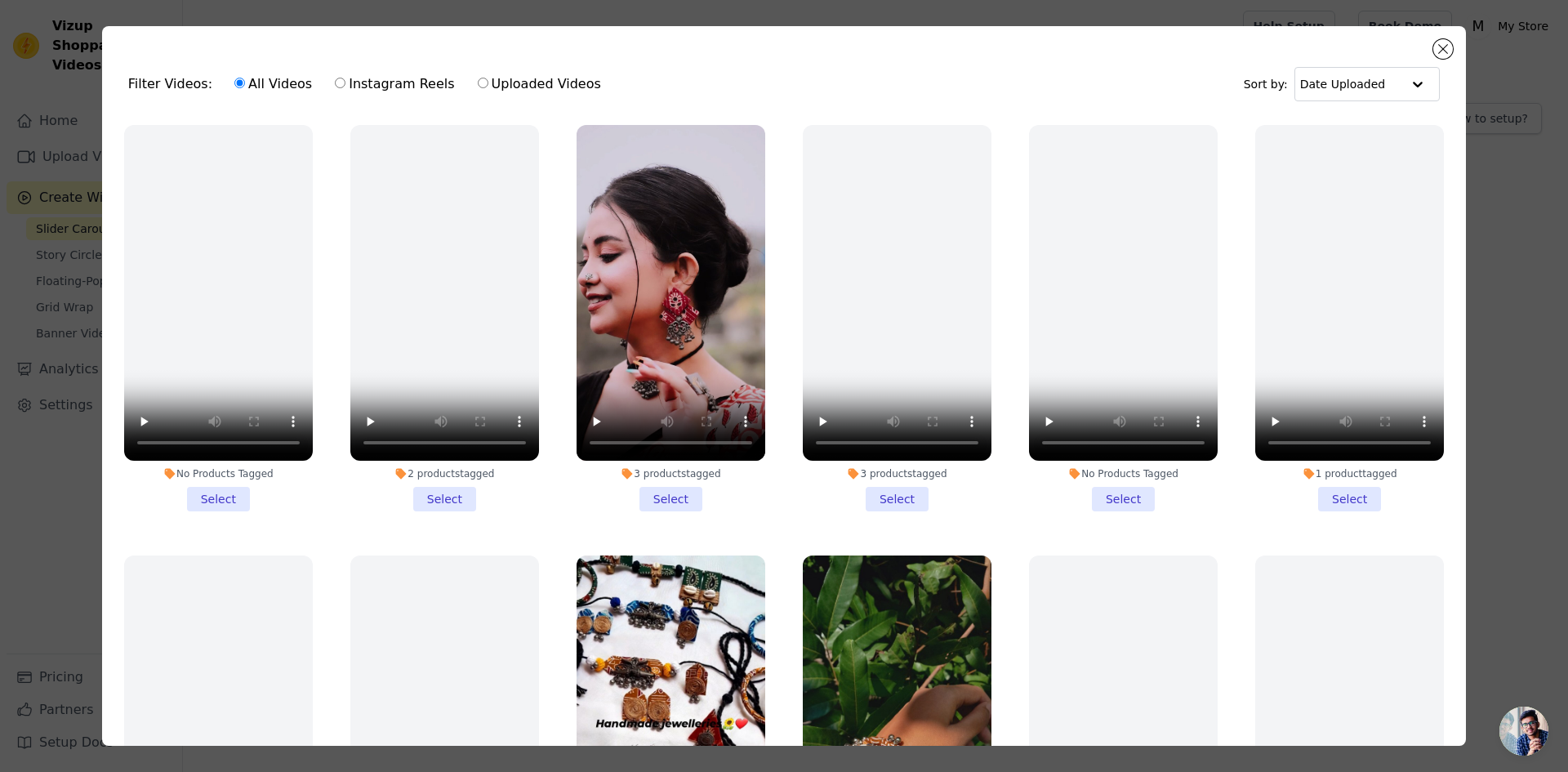
click at [662, 487] on li "3 products tagged Select" at bounding box center [670, 318] width 189 height 387
click at [0, 0] on input "3 products tagged Select" at bounding box center [0, 0] width 0 height 0
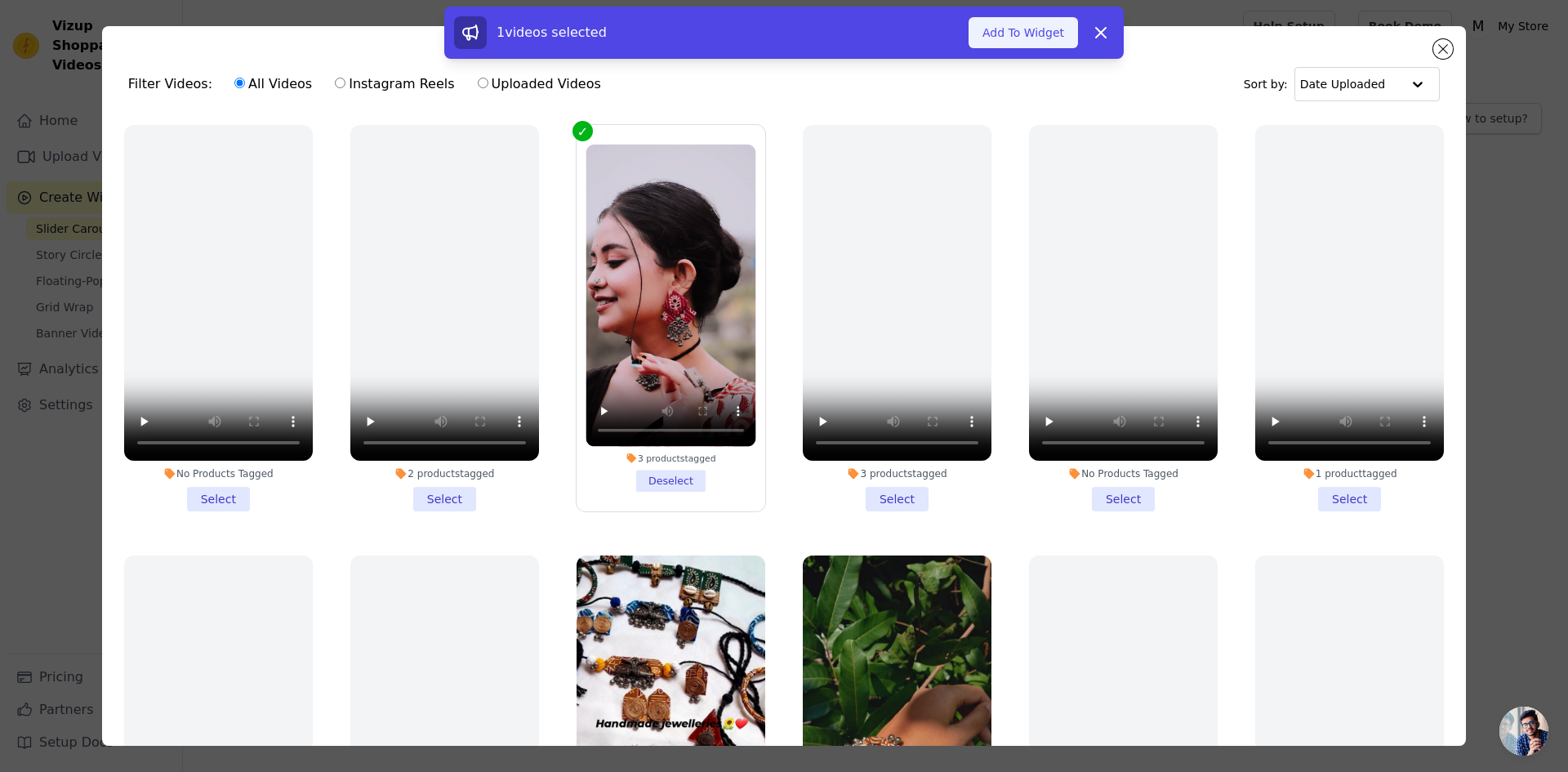
click at [1012, 33] on button "Add To Widget" at bounding box center [1023, 33] width 110 height 31
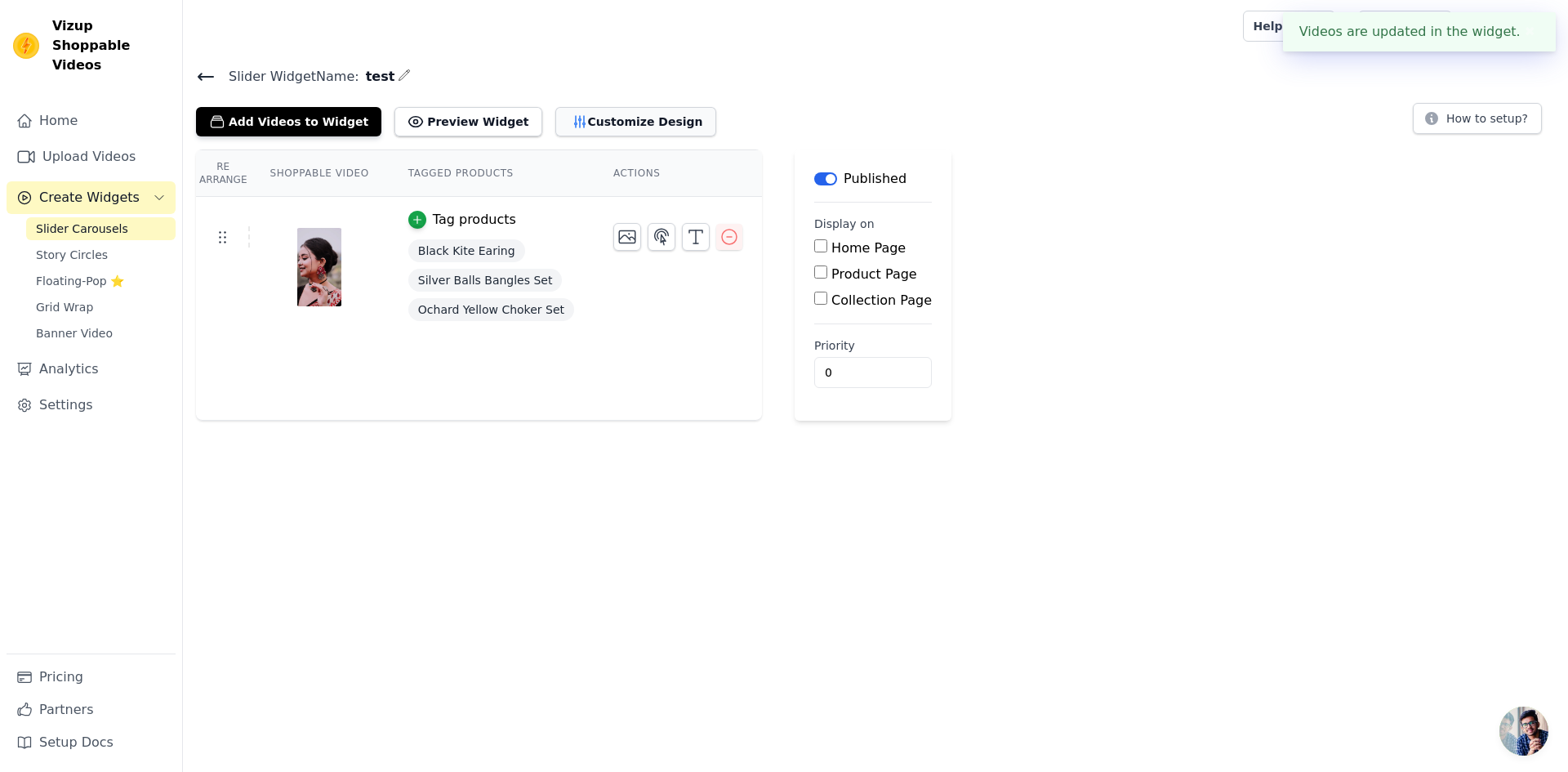
click at [569, 117] on button "Customize Design" at bounding box center [636, 122] width 161 height 30
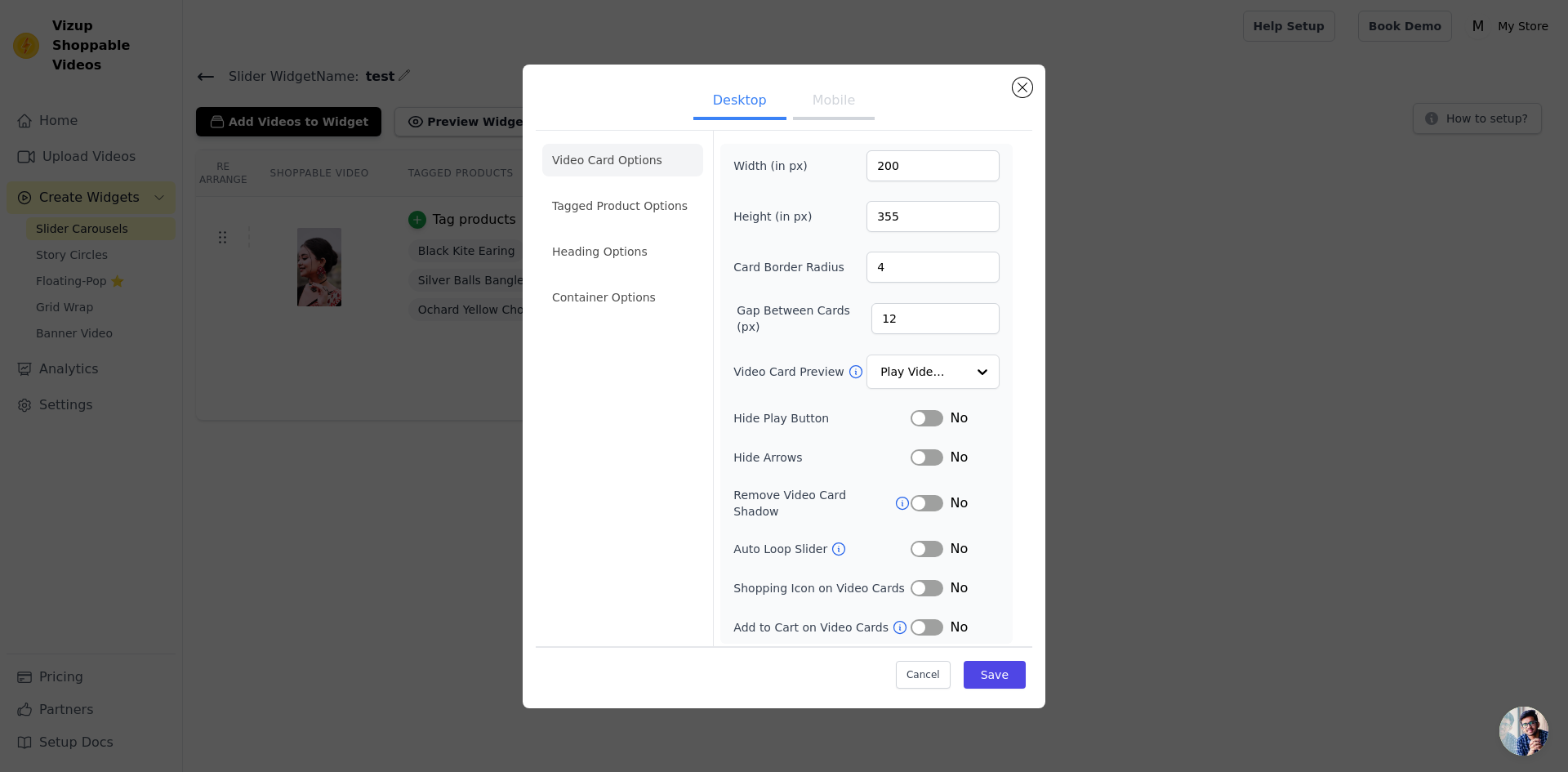
click at [935, 417] on button "Label" at bounding box center [927, 418] width 33 height 16
click at [1021, 89] on button "Close modal" at bounding box center [1022, 87] width 20 height 20
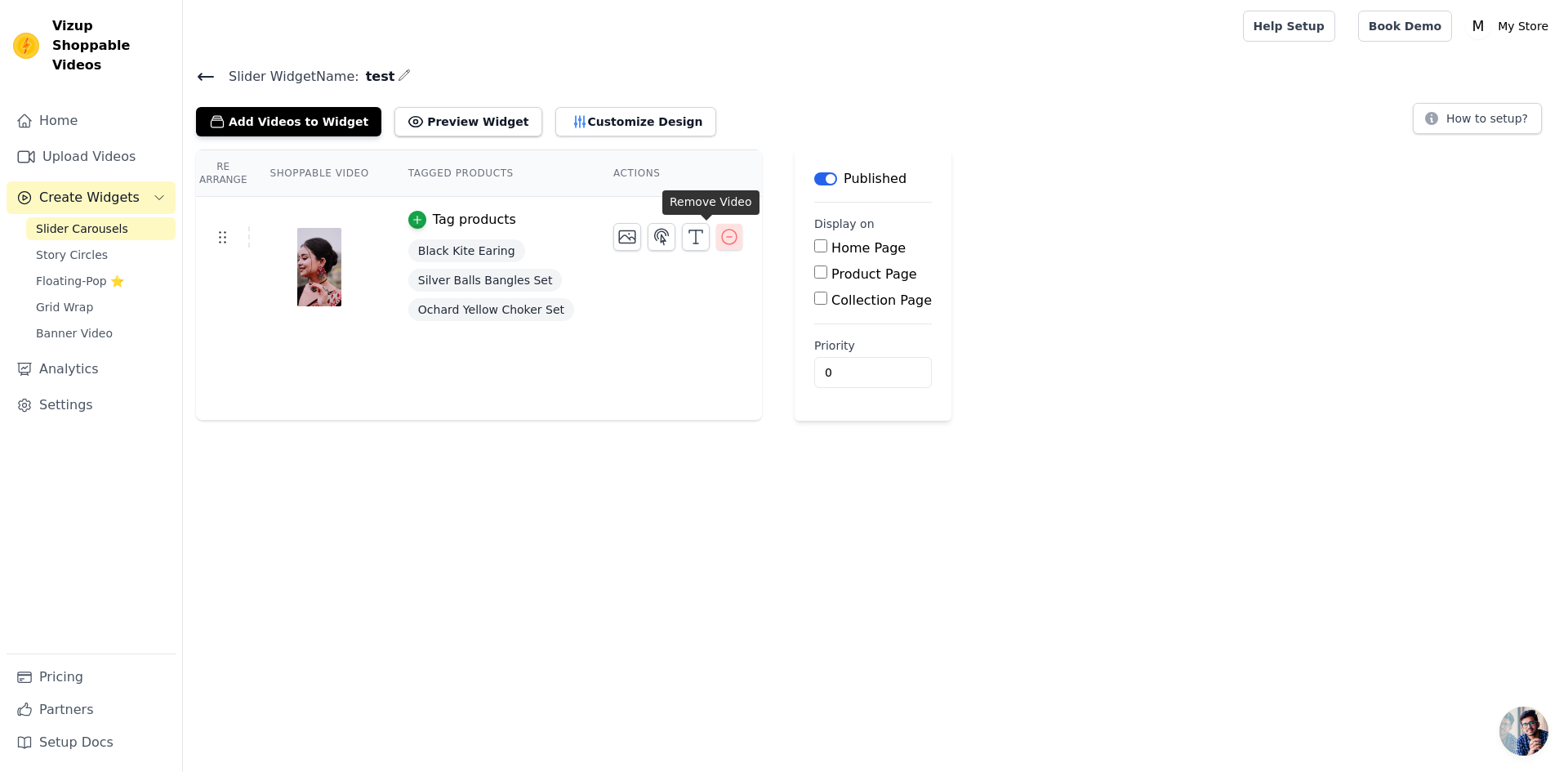
click at [720, 233] on icon "button" at bounding box center [730, 237] width 20 height 20
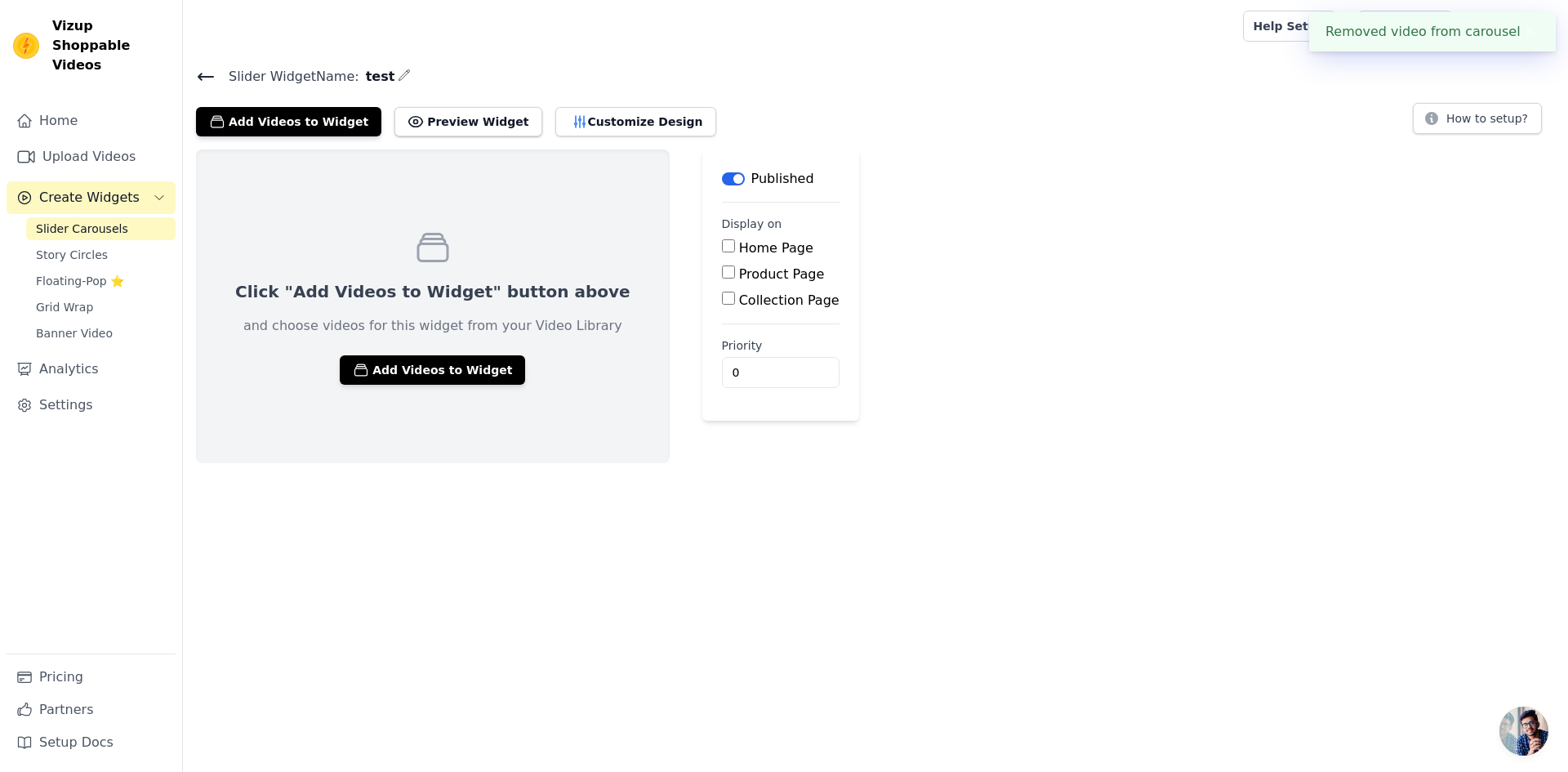
click at [208, 74] on icon at bounding box center [206, 77] width 20 height 20
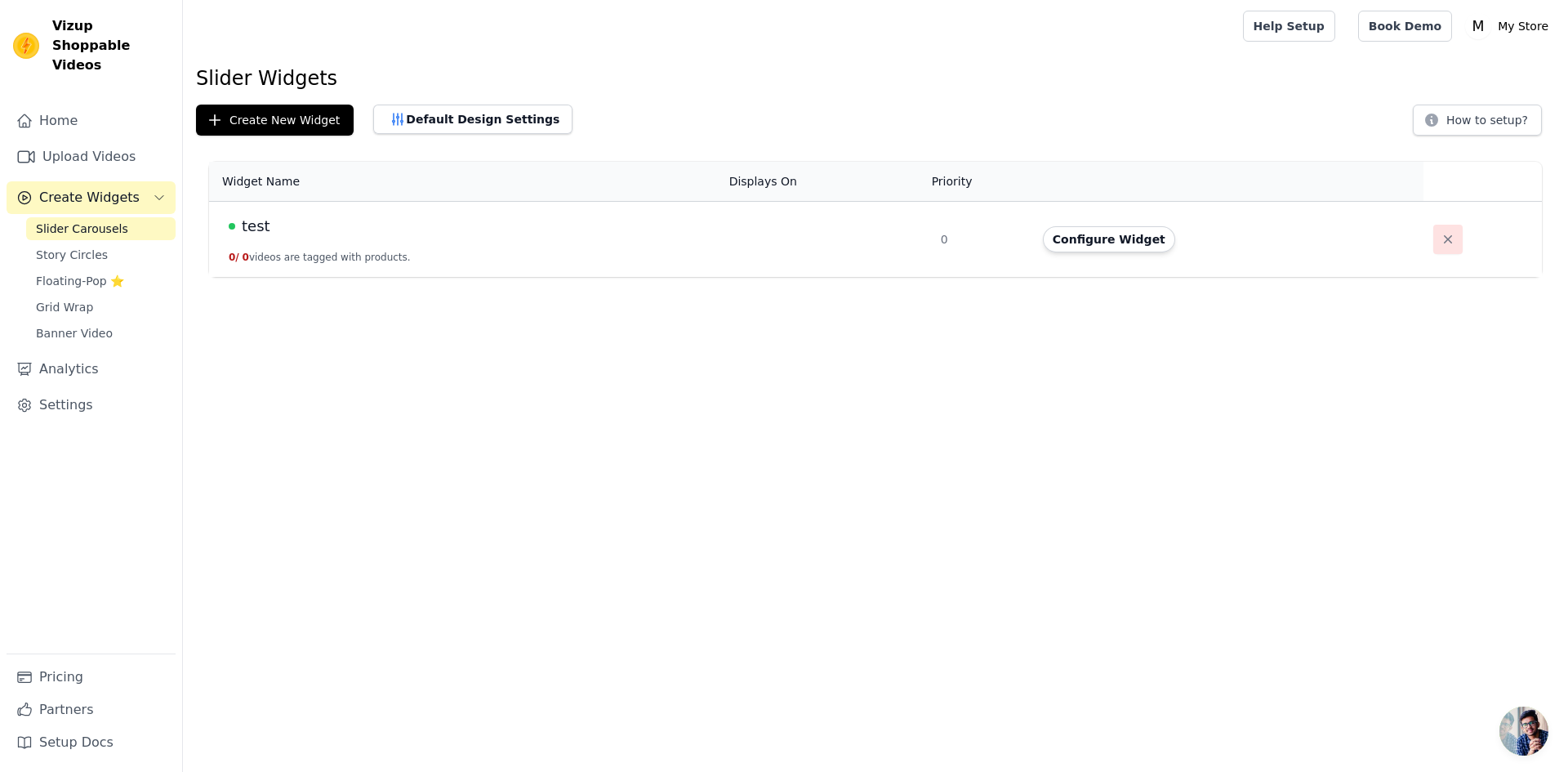
click at [1439, 235] on icon "button" at bounding box center [1448, 239] width 16 height 16
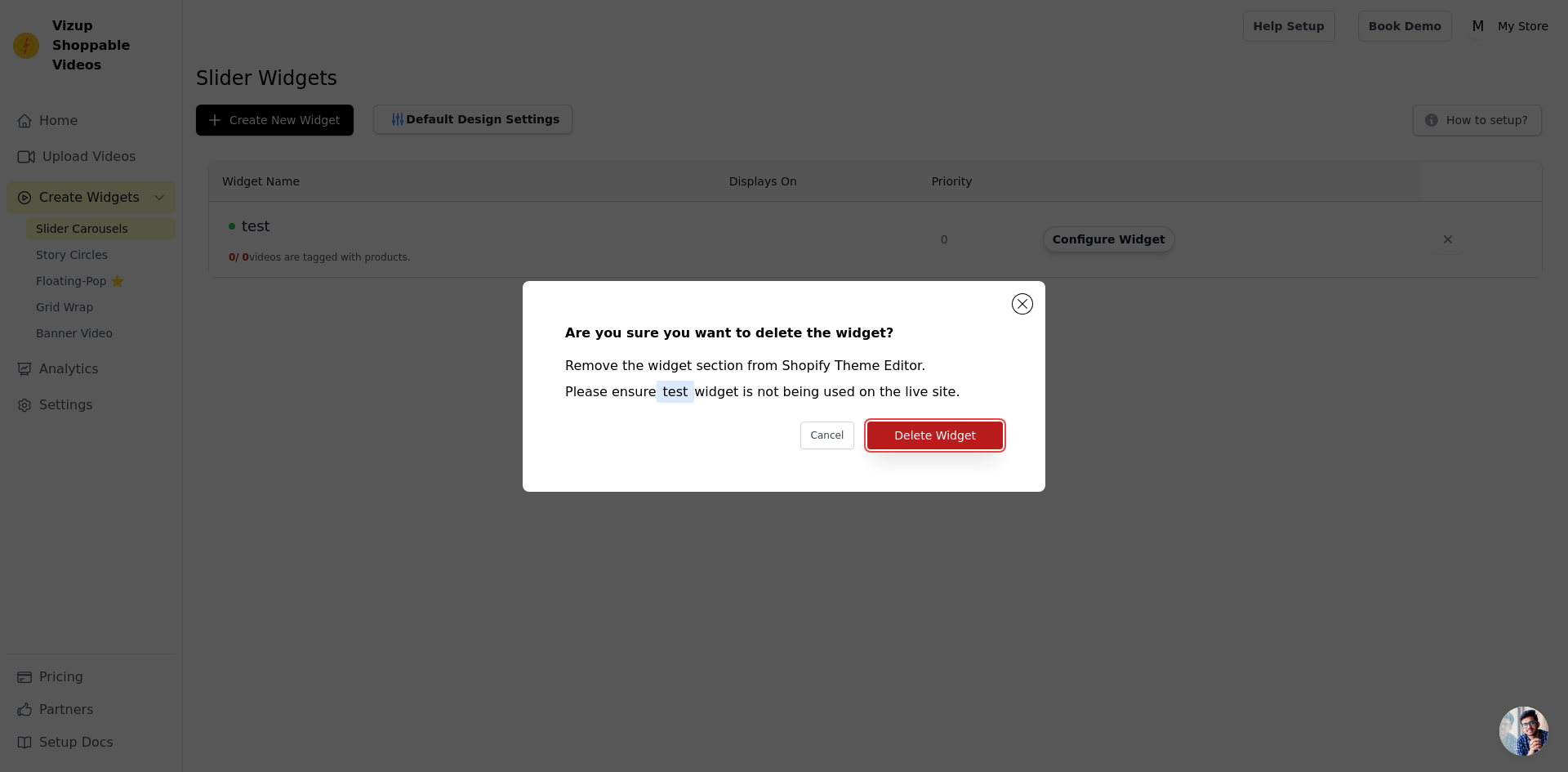
click at [963, 437] on button "Delete Widget" at bounding box center [935, 435] width 135 height 28
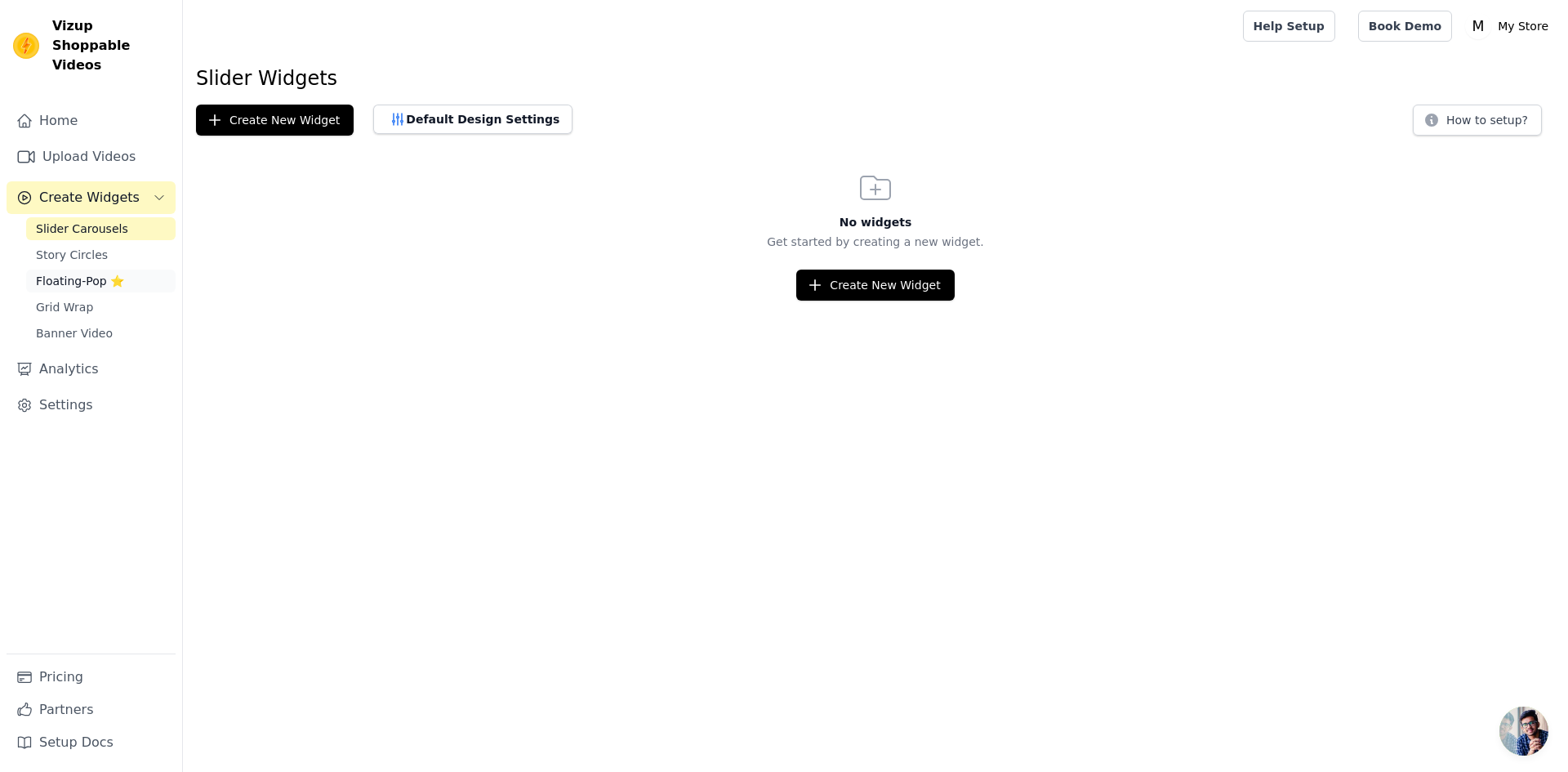
click at [109, 273] on span "Floating-Pop ⭐" at bounding box center [80, 281] width 88 height 16
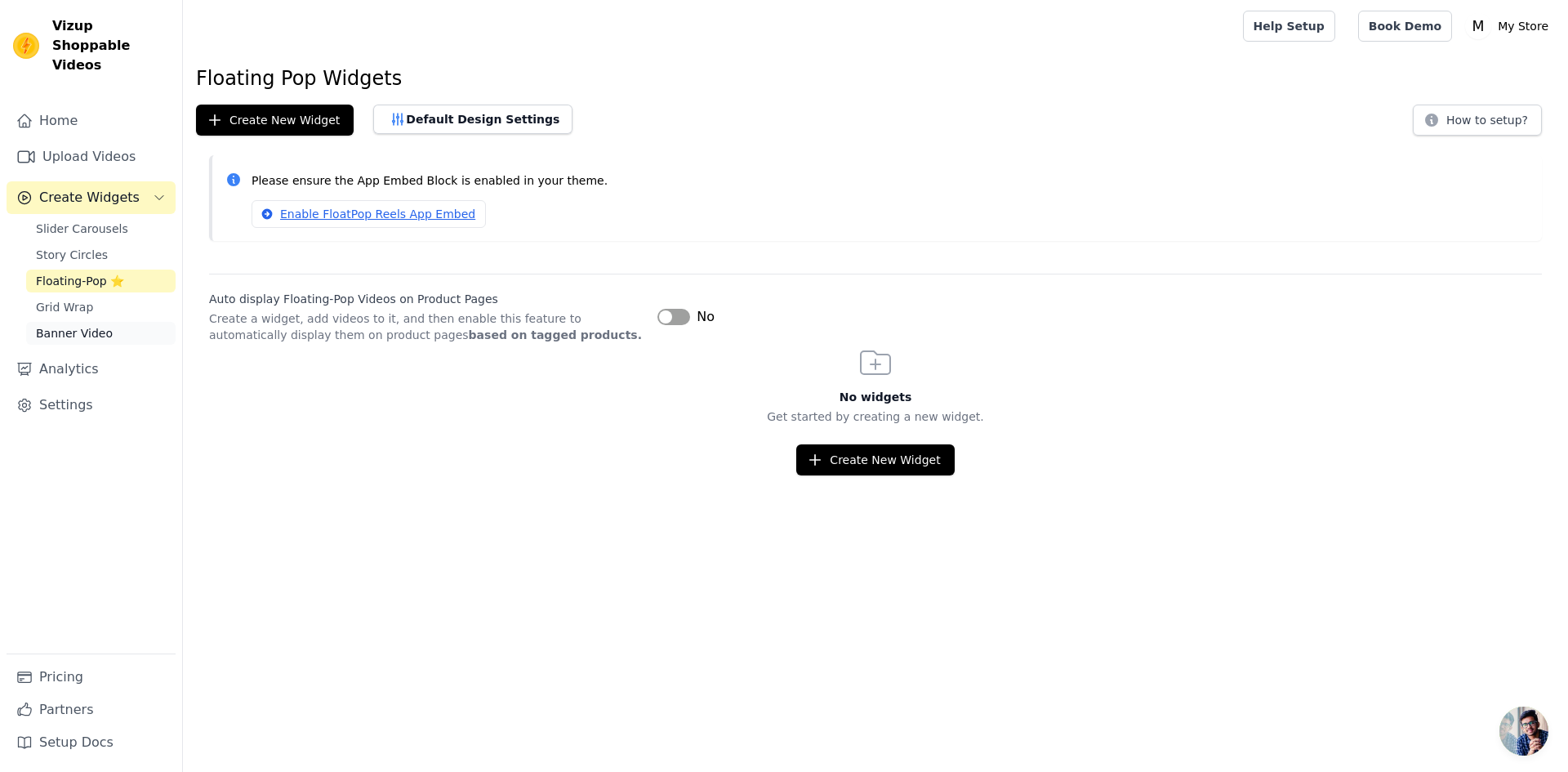
click at [84, 325] on span "Banner Video" at bounding box center [74, 333] width 77 height 16
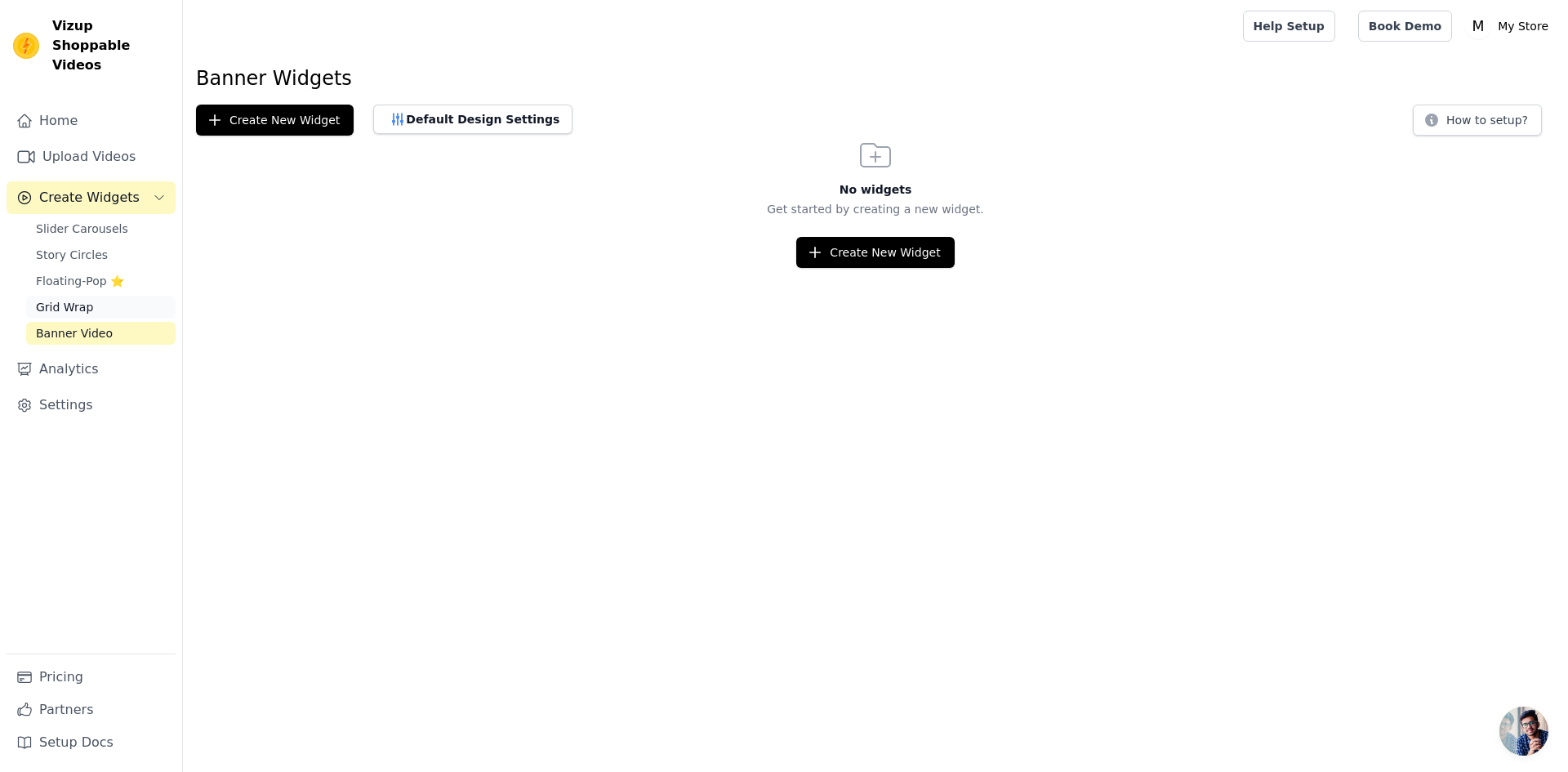
click at [94, 296] on link "Grid Wrap" at bounding box center [101, 308] width 149 height 23
click at [110, 220] on span "Slider Carousels" at bounding box center [82, 228] width 92 height 16
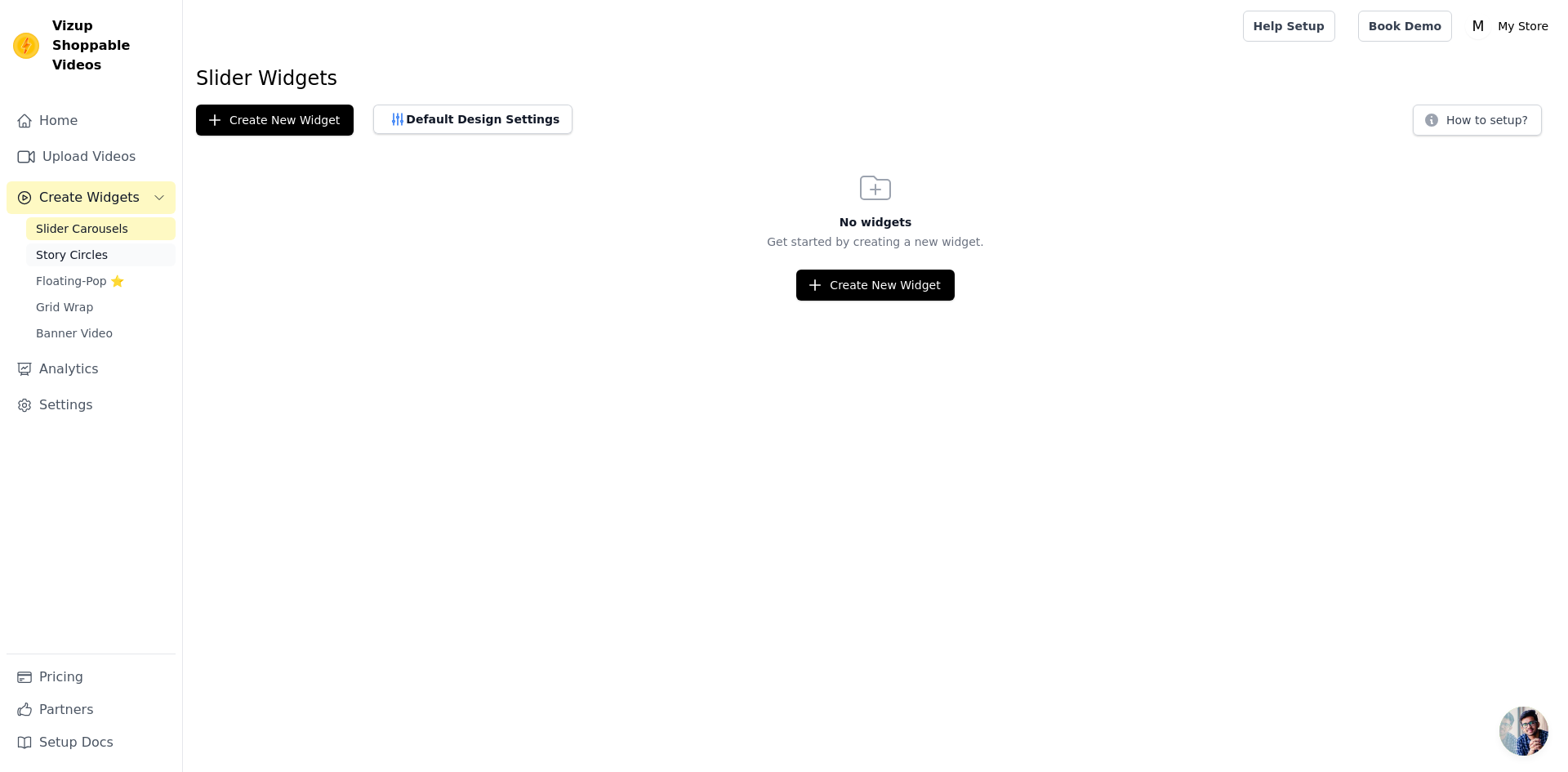
click at [104, 245] on link "Story Circles" at bounding box center [101, 255] width 149 height 23
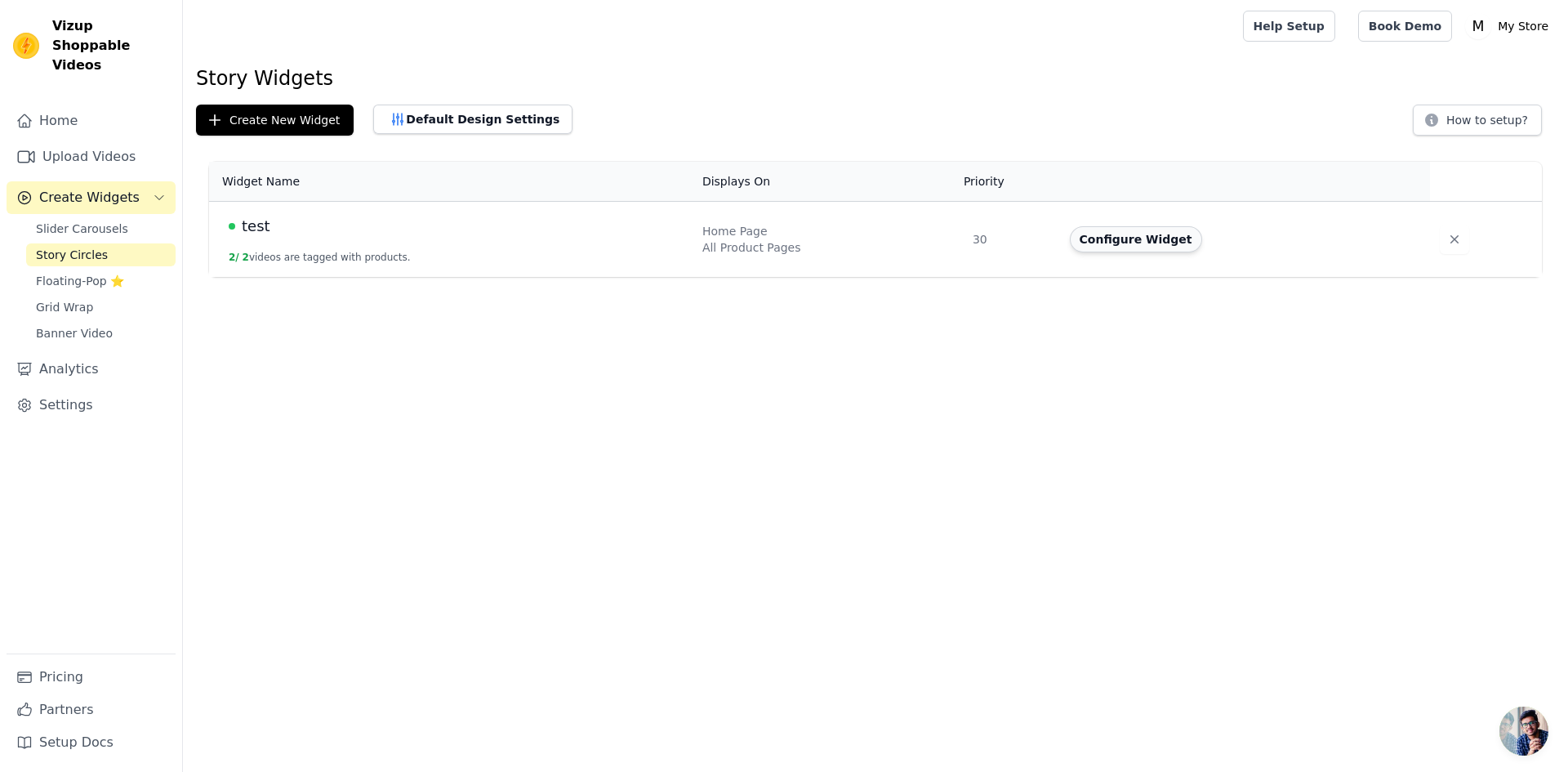
click at [1130, 239] on button "Configure Widget" at bounding box center [1136, 239] width 132 height 26
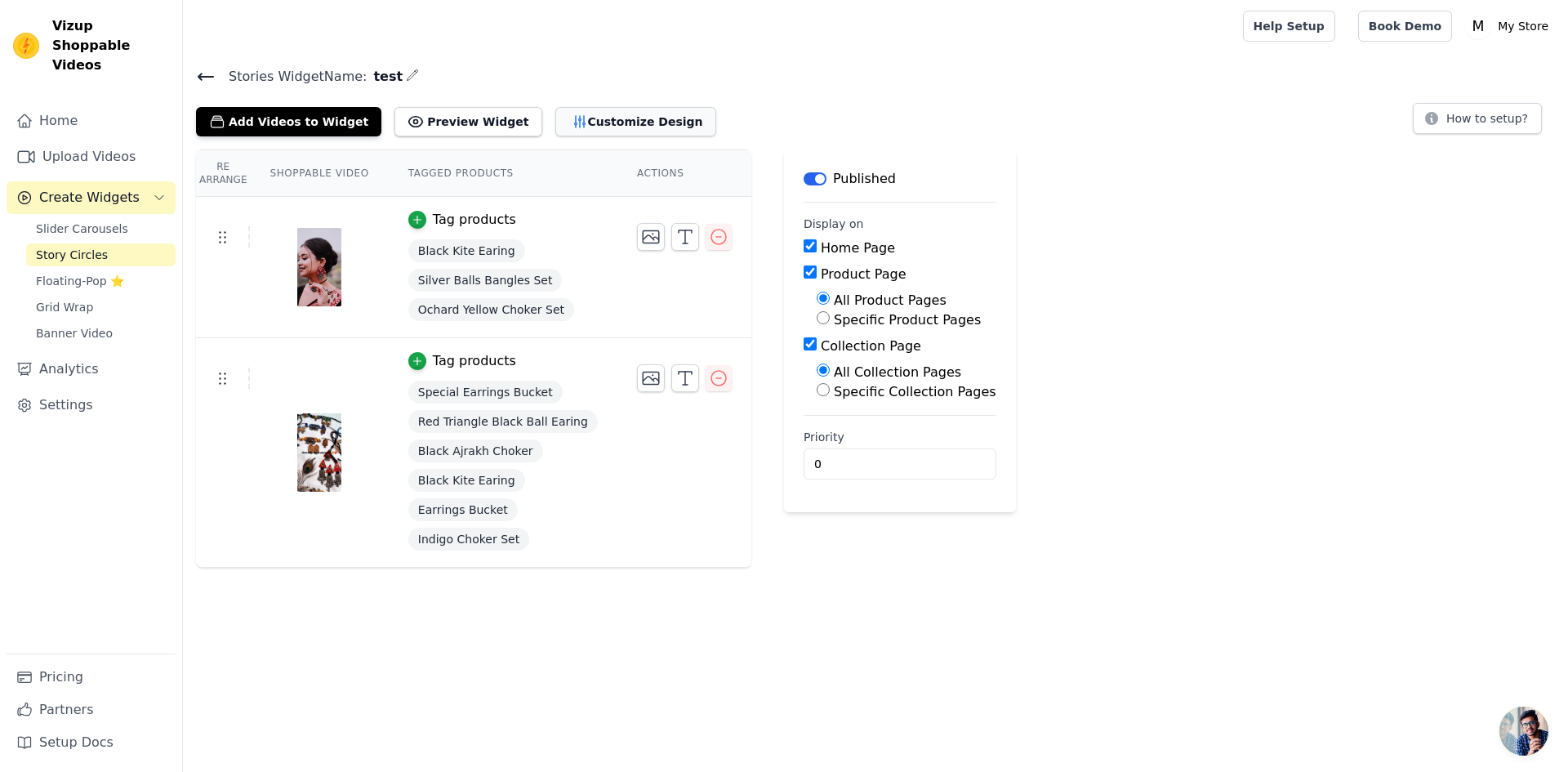
click at [573, 125] on button "Customize Design" at bounding box center [636, 122] width 161 height 30
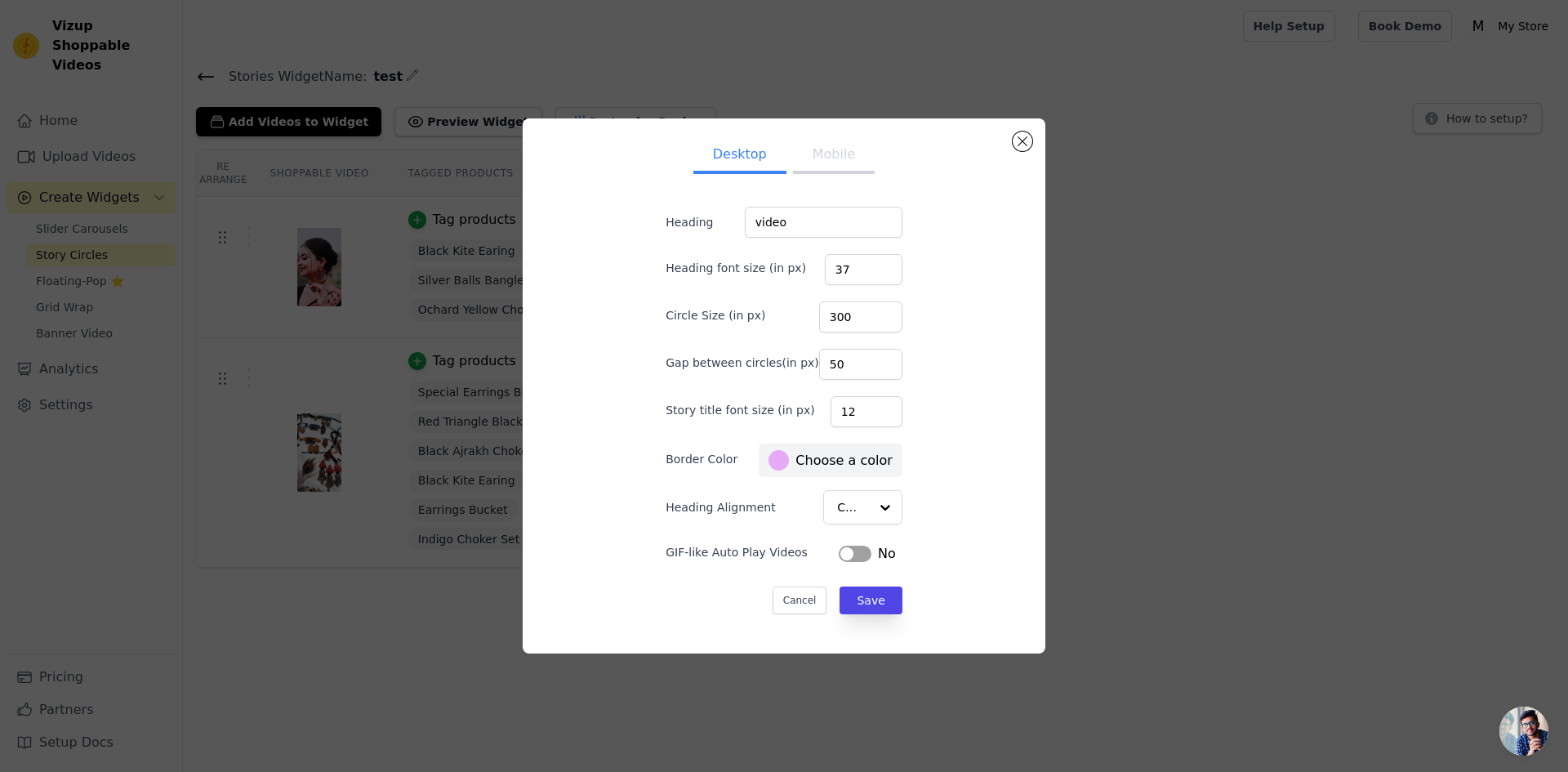
click at [838, 562] on button "Label" at bounding box center [855, 554] width 33 height 16
click at [862, 601] on button "Save" at bounding box center [870, 600] width 62 height 28
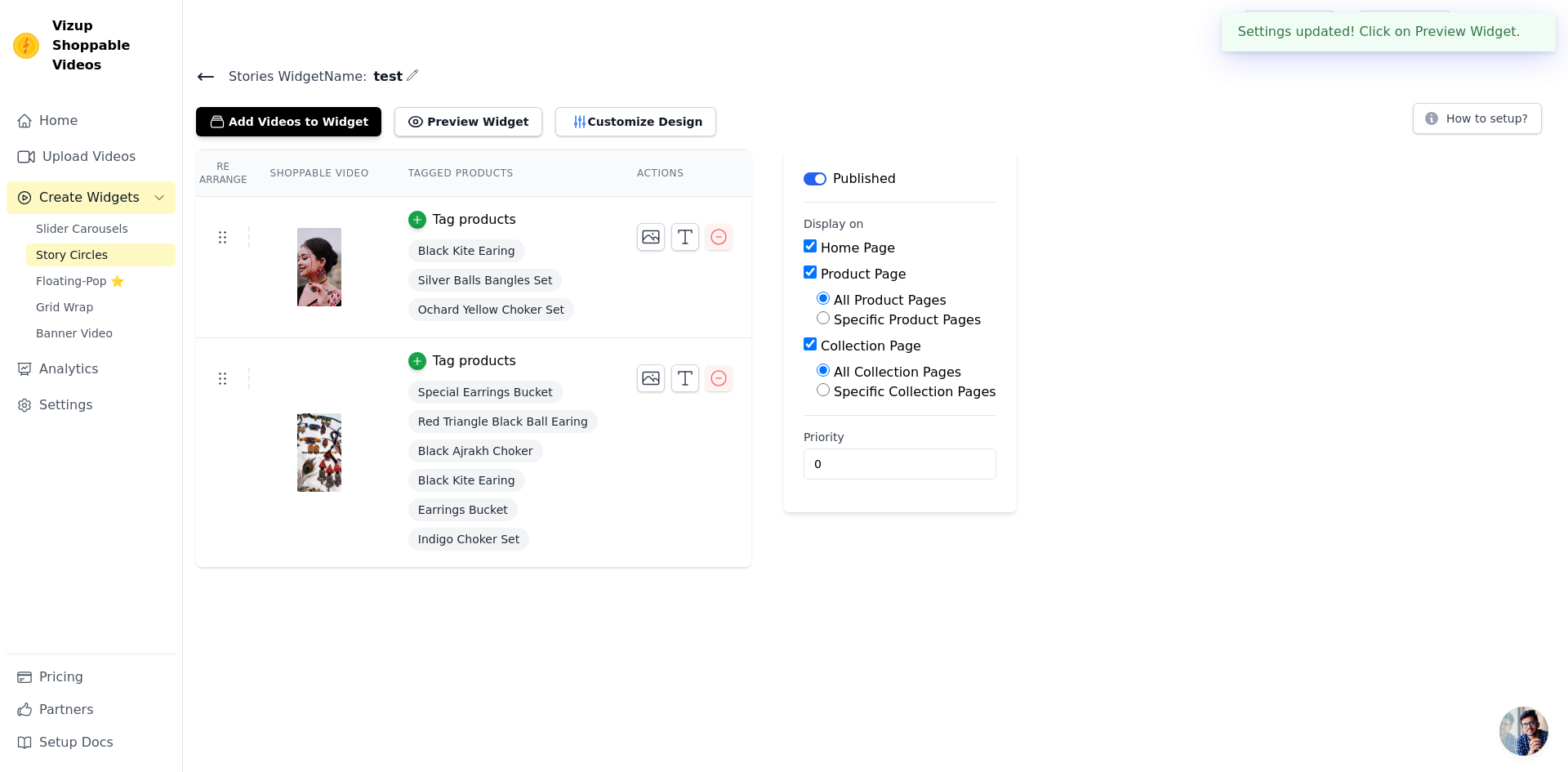
click at [404, 567] on html "Settings updated! Click on Preview Widget. ✖ Vizup Shoppable Videos Home Upload…" at bounding box center [784, 284] width 1568 height 567
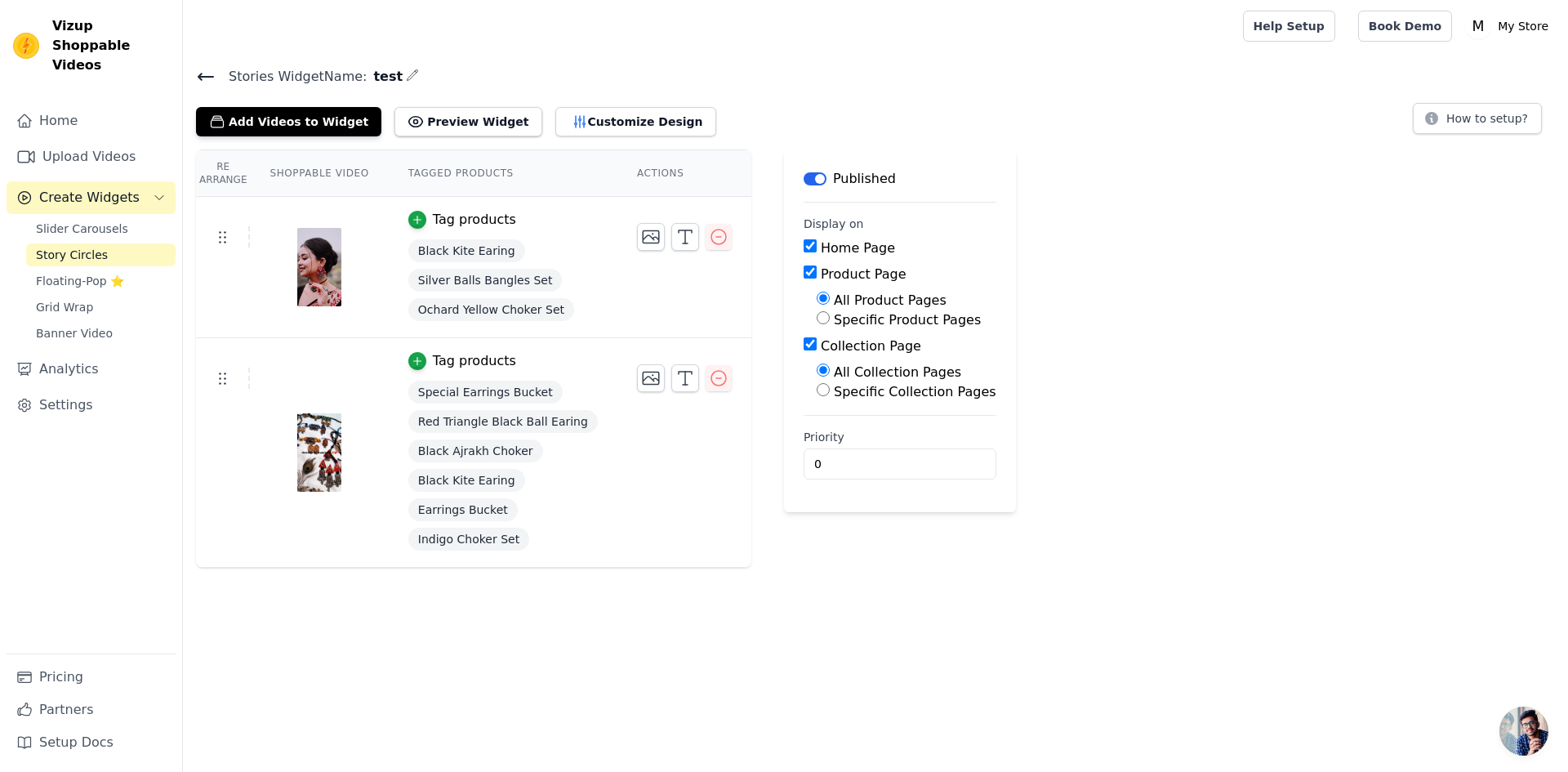
click at [804, 174] on button "Label" at bounding box center [815, 179] width 23 height 13
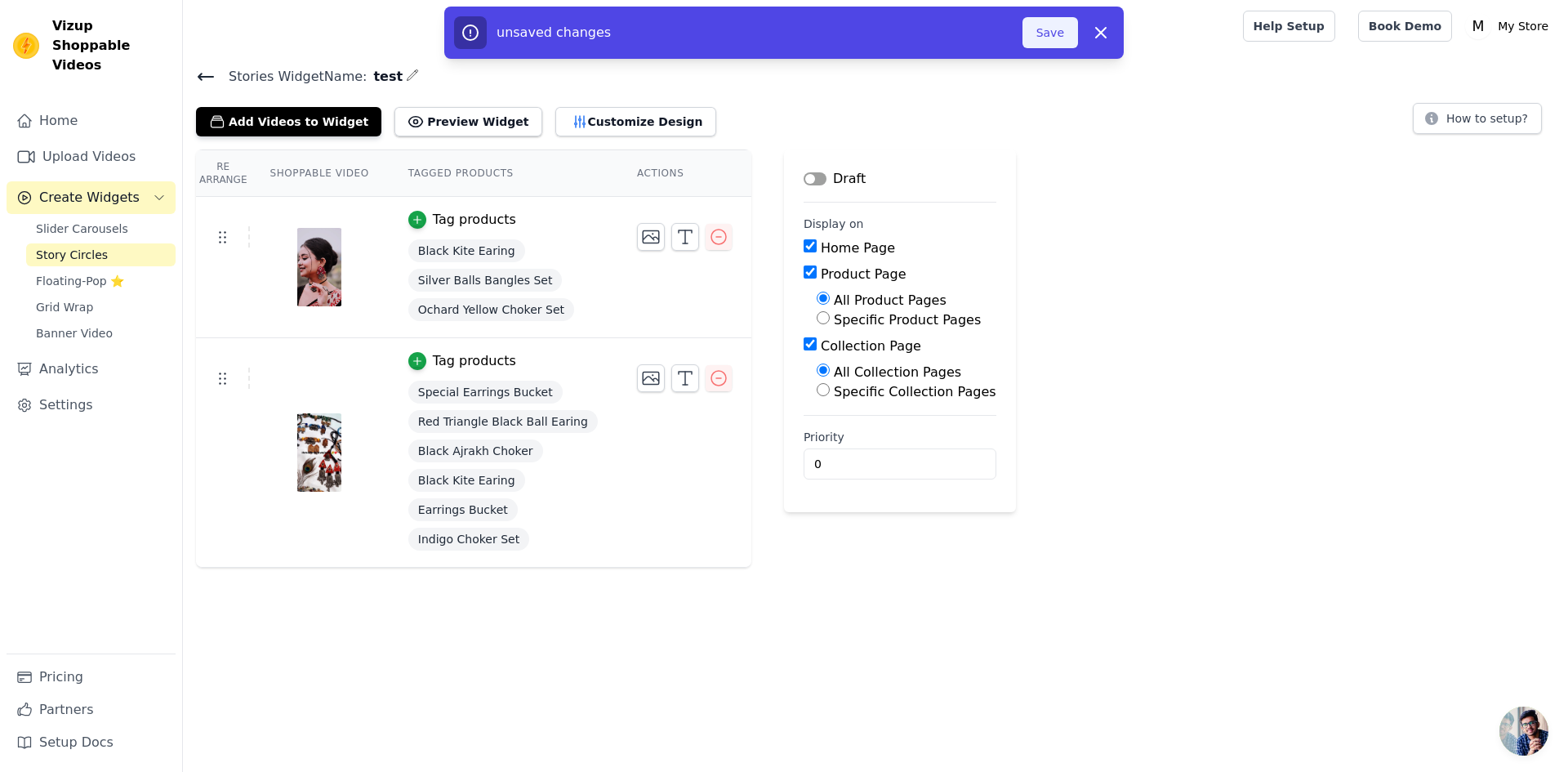
click at [1075, 31] on button "Save" at bounding box center [1049, 33] width 55 height 31
